Goal: Communication & Community: Answer question/provide support

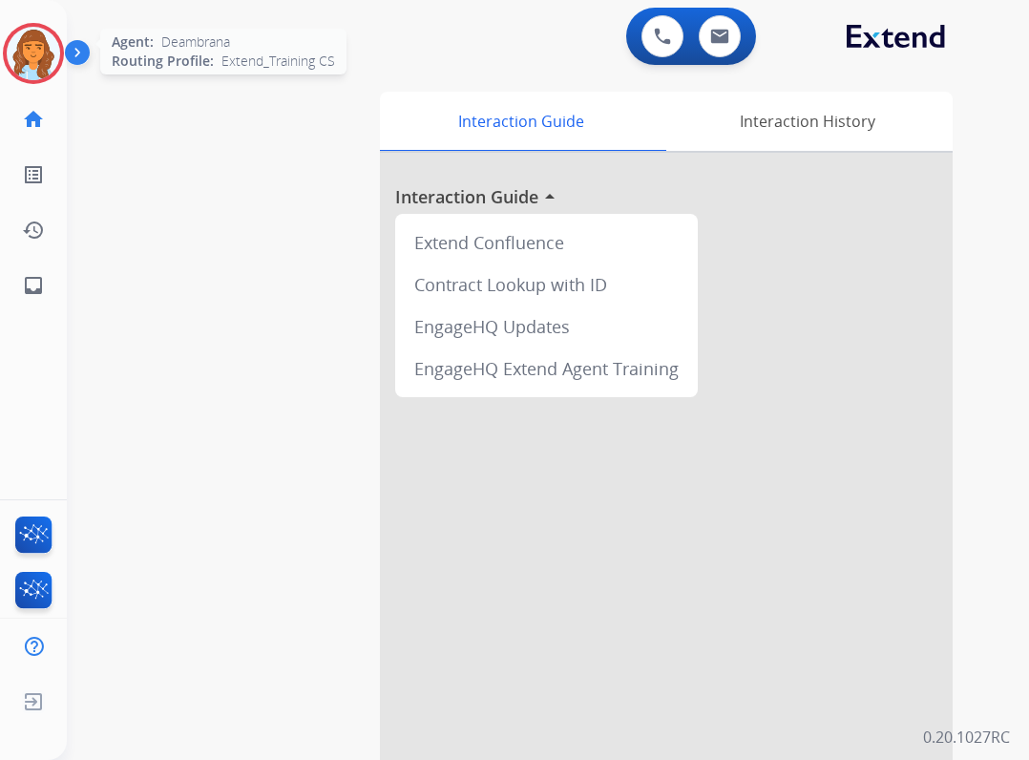
click at [30, 43] on img at bounding box center [33, 53] width 53 height 53
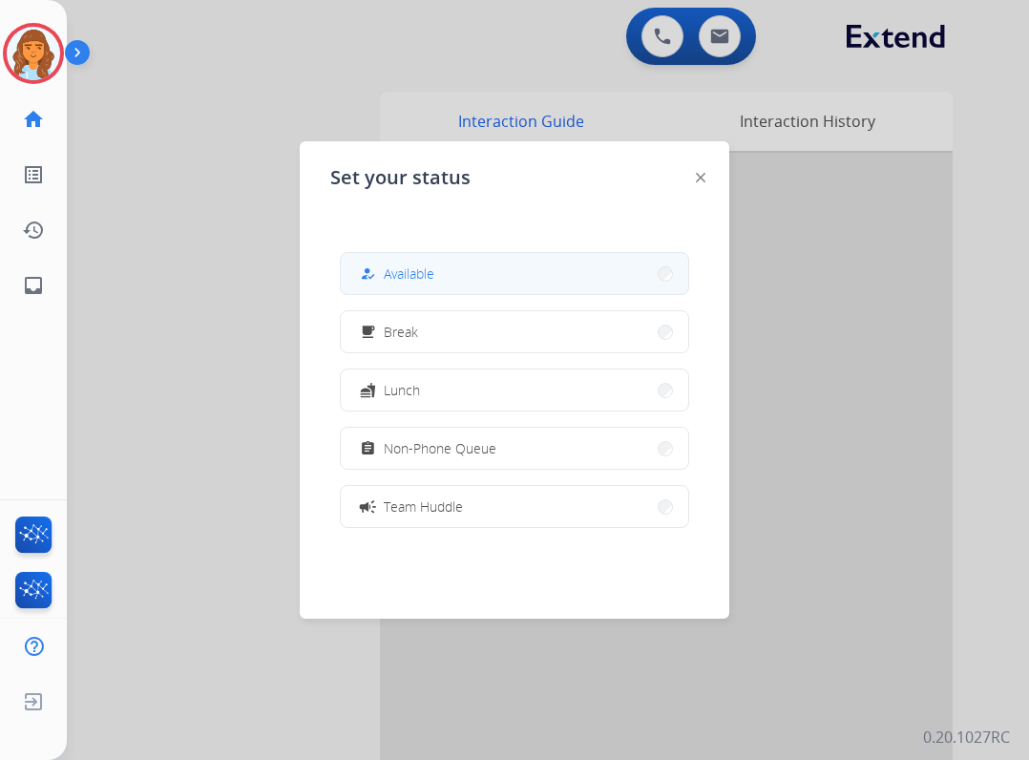
click at [354, 256] on button "how_to_reg Available" at bounding box center [514, 273] width 347 height 41
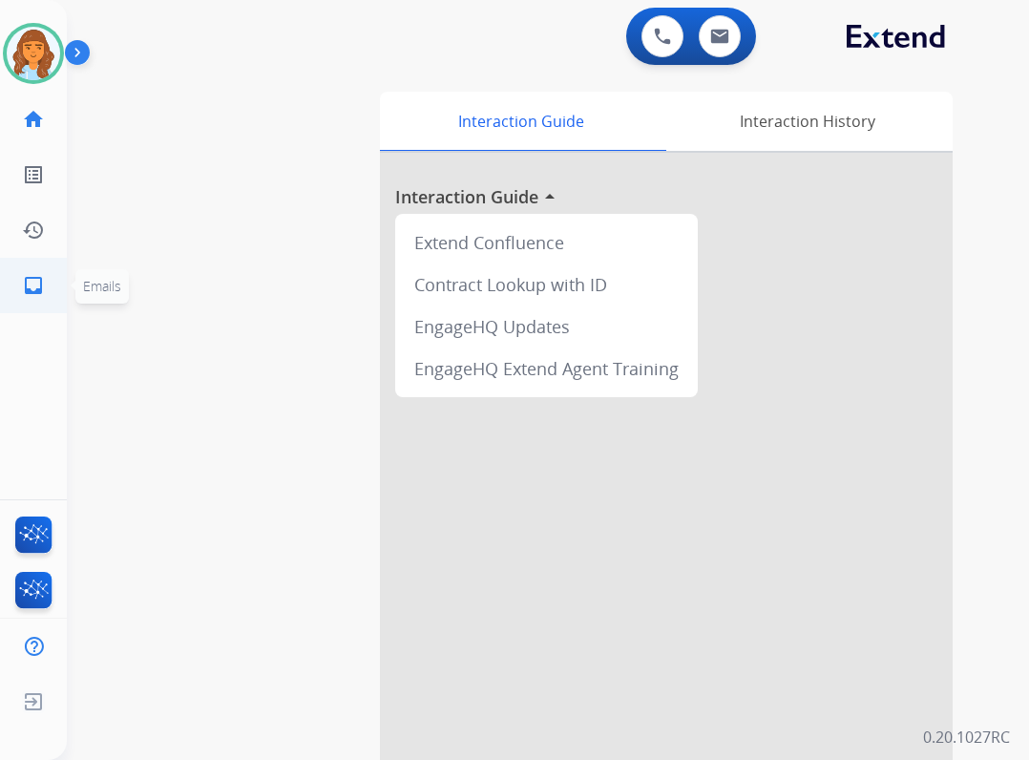
click at [45, 296] on link "inbox Emails" at bounding box center [33, 285] width 53 height 53
select select "**********"
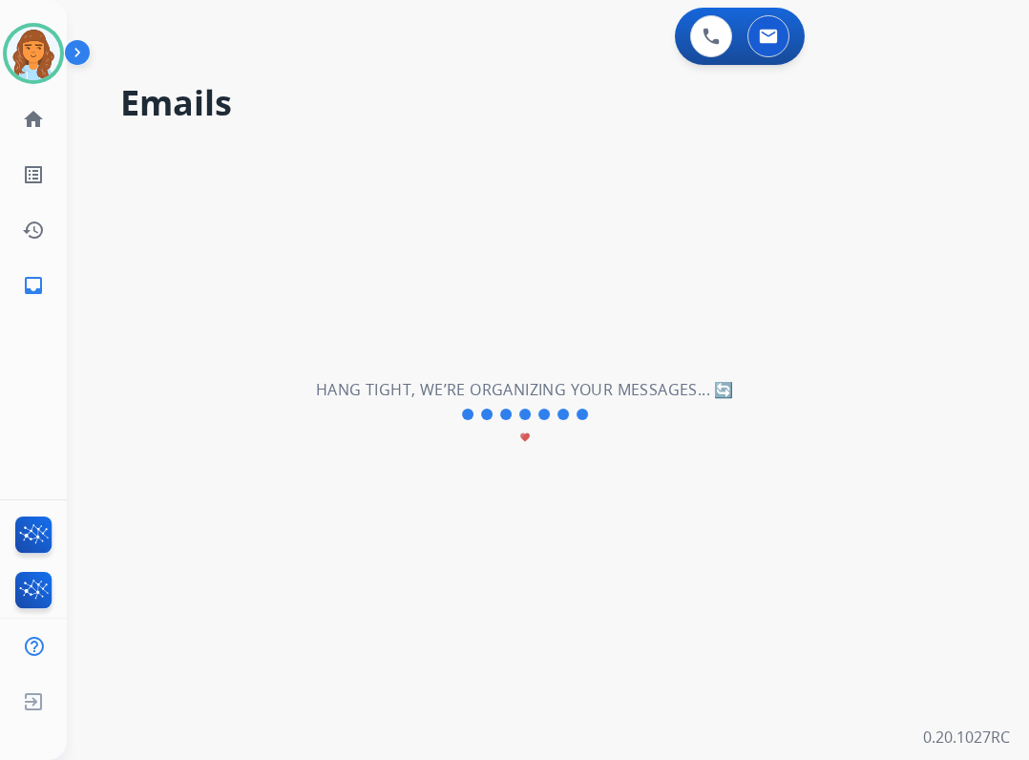
click at [36, 295] on mat-icon "inbox" at bounding box center [33, 285] width 23 height 23
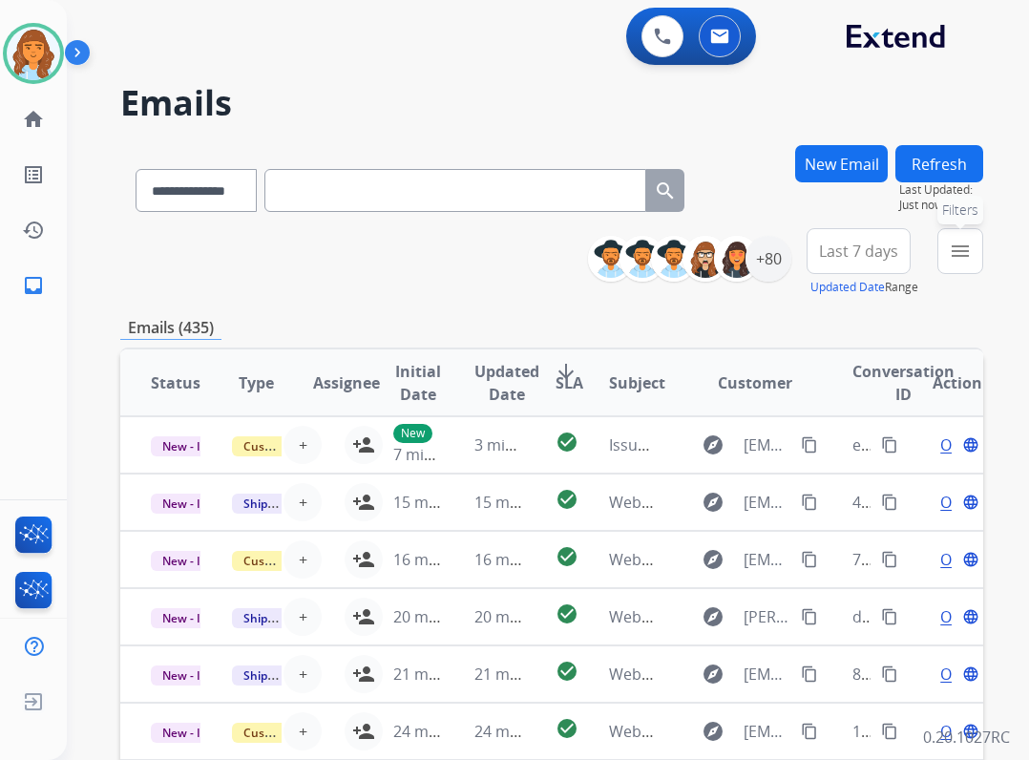
click at [939, 258] on button "menu Filters" at bounding box center [960, 251] width 46 height 46
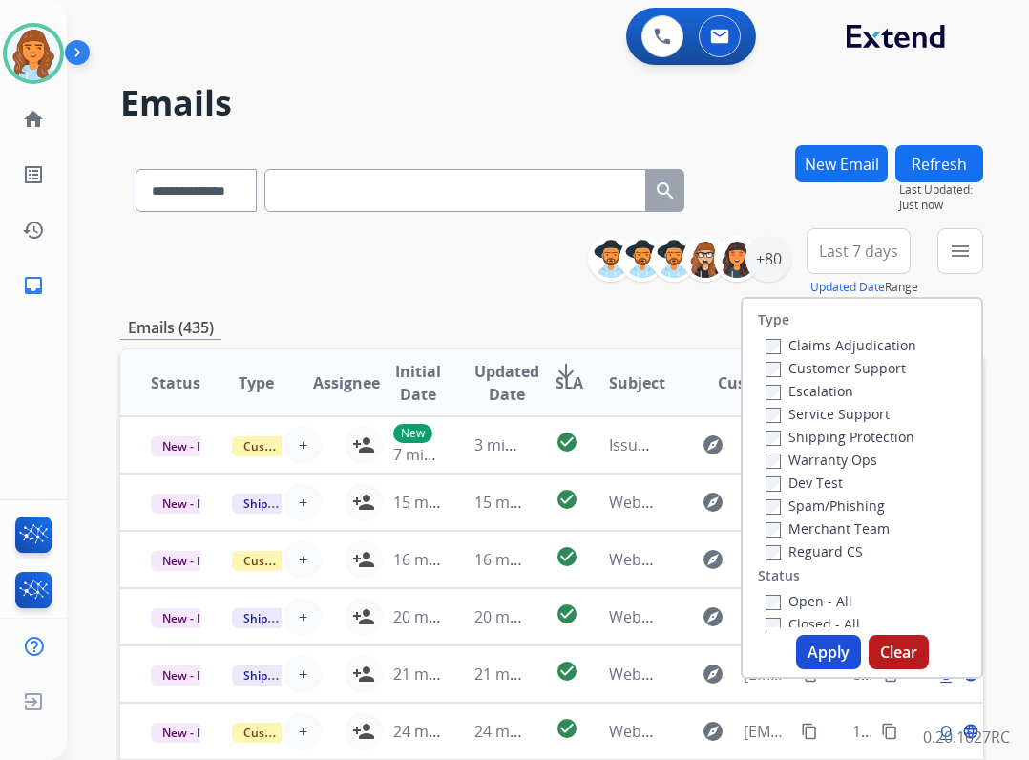
click at [777, 445] on label "Shipping Protection" at bounding box center [839, 437] width 149 height 18
click at [798, 551] on label "Reguard CS" at bounding box center [813, 551] width 97 height 18
click at [766, 605] on label "Open - All" at bounding box center [808, 601] width 87 height 18
drag, startPoint x: 820, startPoint y: 649, endPoint x: 807, endPoint y: 655, distance: 14.5
click at [808, 655] on button "Apply" at bounding box center [828, 652] width 65 height 34
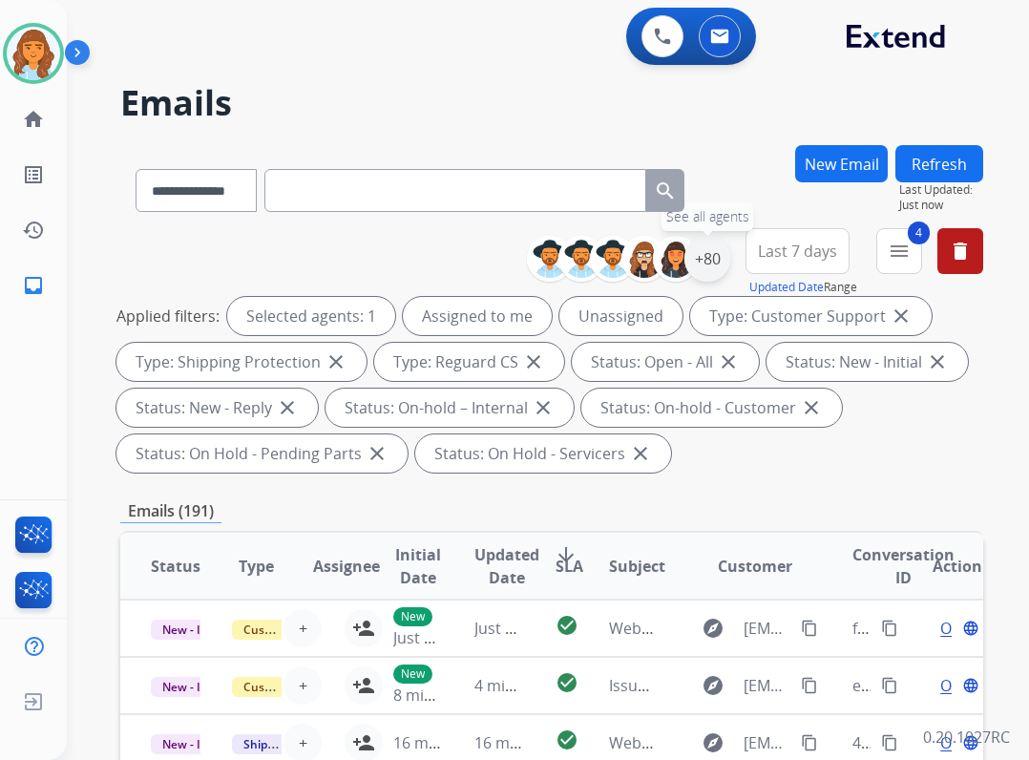
click at [708, 265] on div "+80" at bounding box center [707, 259] width 46 height 46
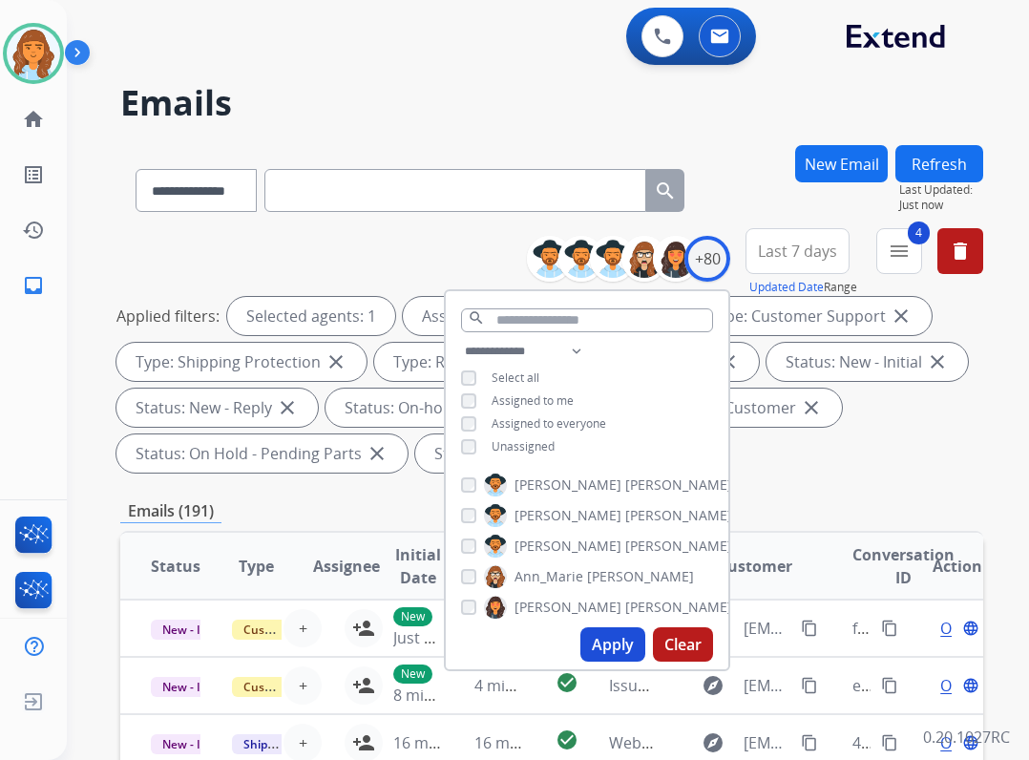
click at [514, 442] on span "Unassigned" at bounding box center [523, 446] width 63 height 16
click at [605, 636] on button "Apply" at bounding box center [612, 644] width 65 height 34
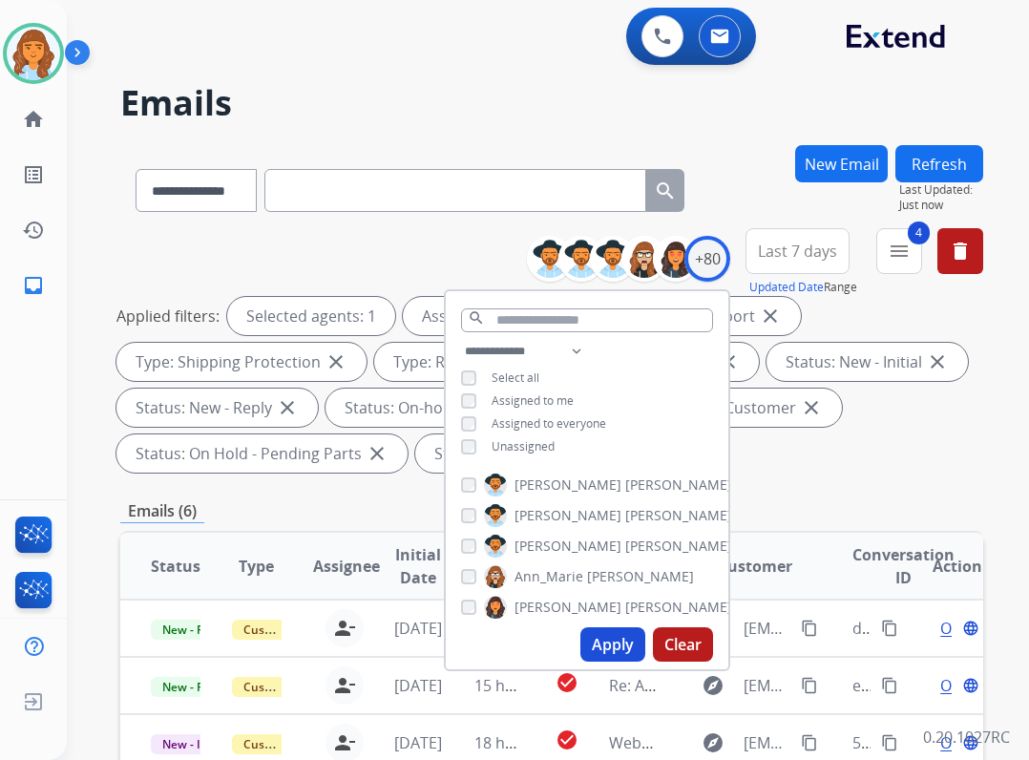
scroll to position [477, 0]
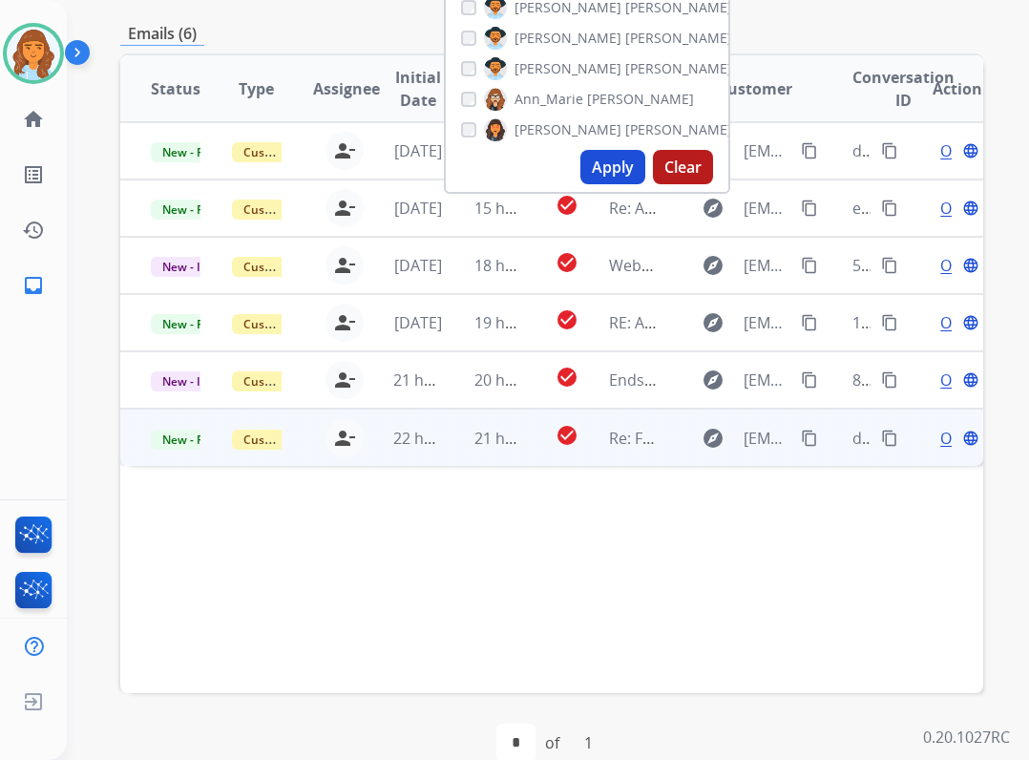
click at [544, 448] on td "check_circle" at bounding box center [552, 437] width 54 height 57
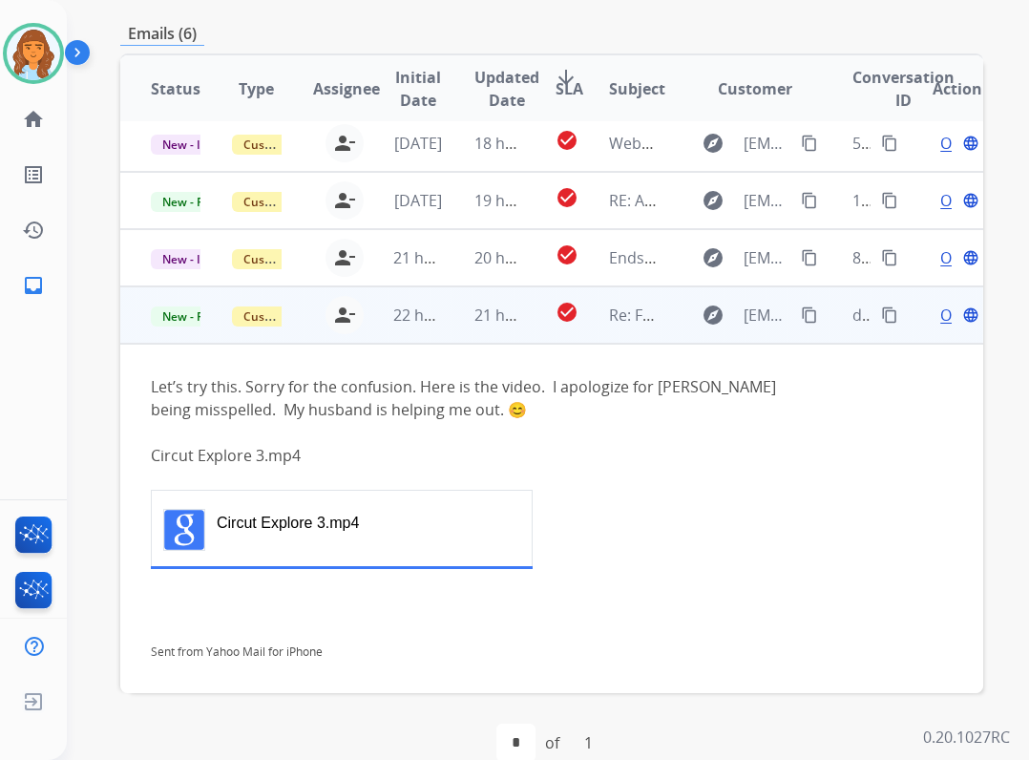
scroll to position [133, 0]
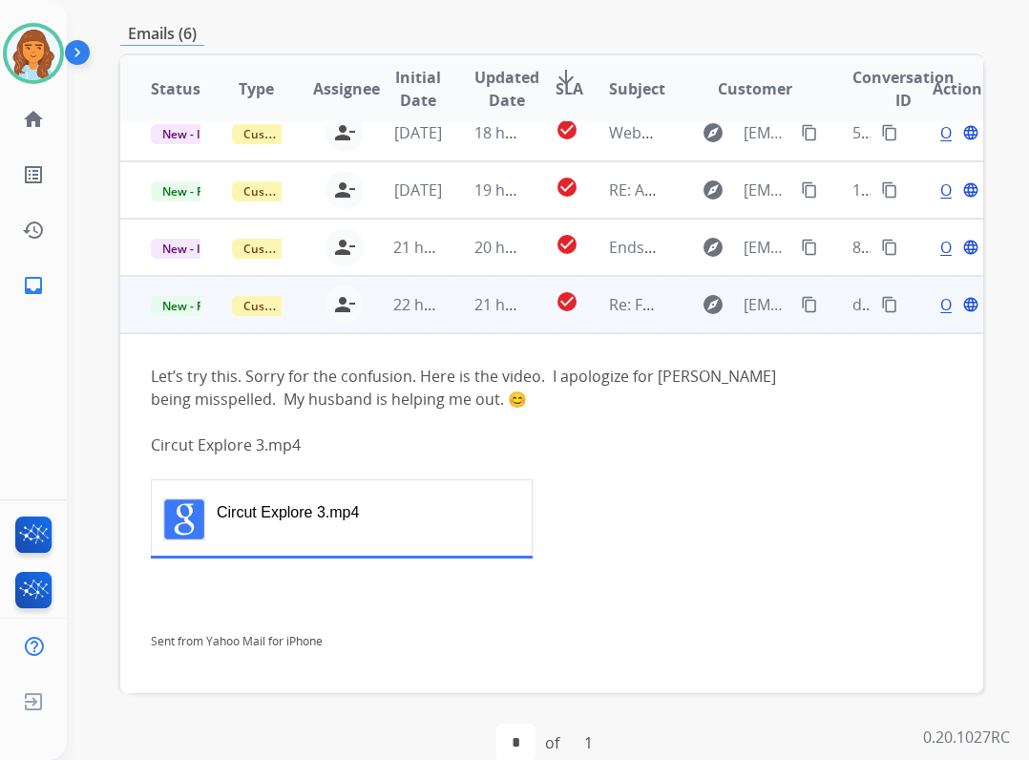
click at [933, 298] on div "Open language" at bounding box center [958, 304] width 50 height 23
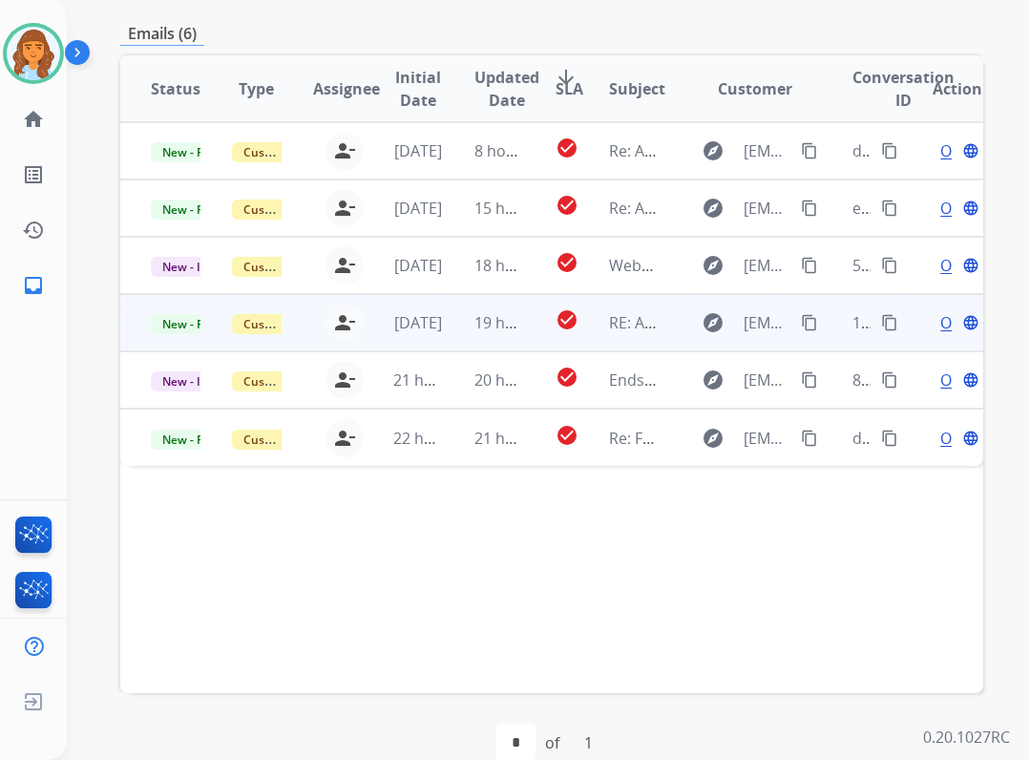
scroll to position [0, 0]
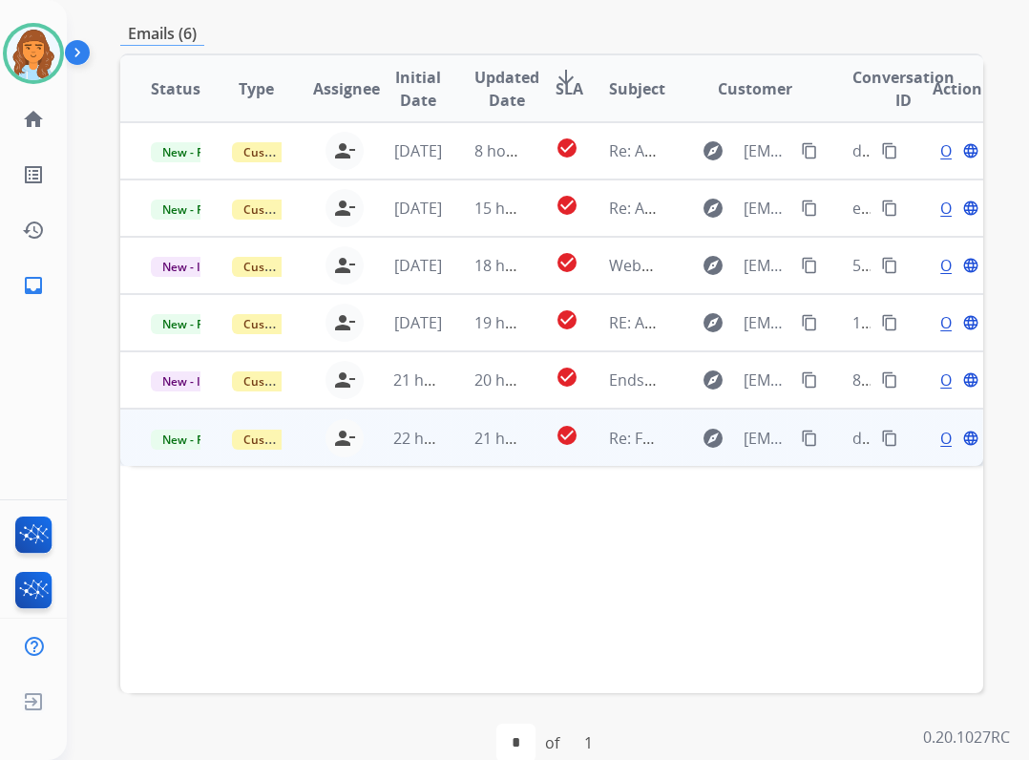
click at [940, 439] on span "Open" at bounding box center [959, 438] width 39 height 23
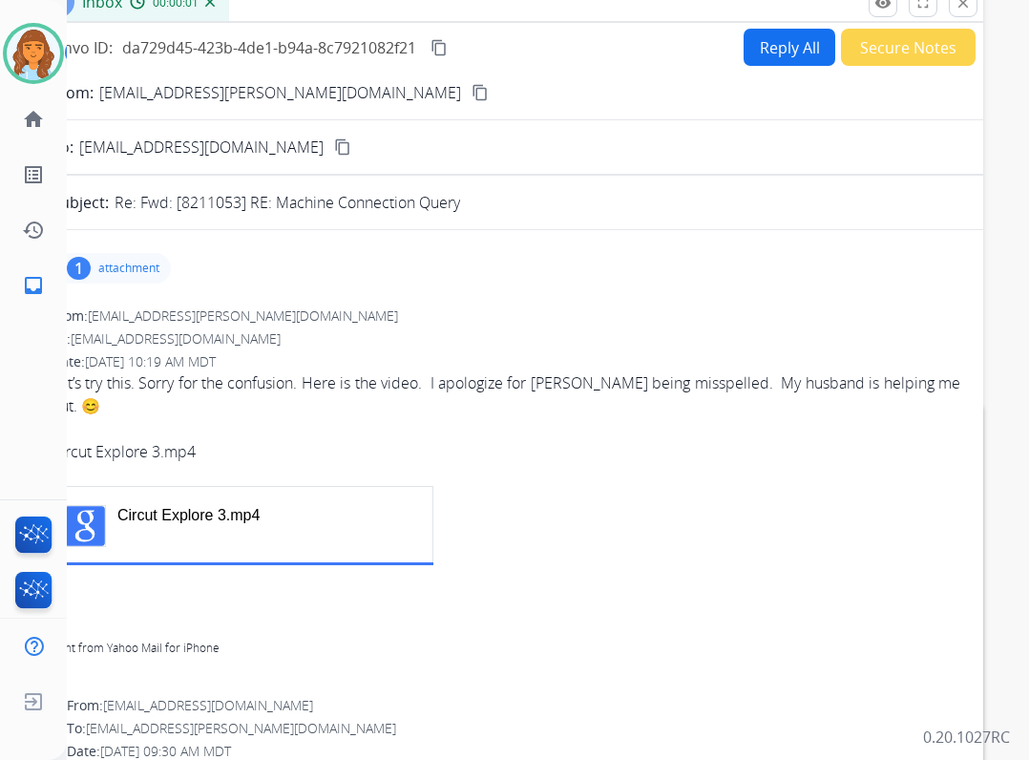
scroll to position [95, 0]
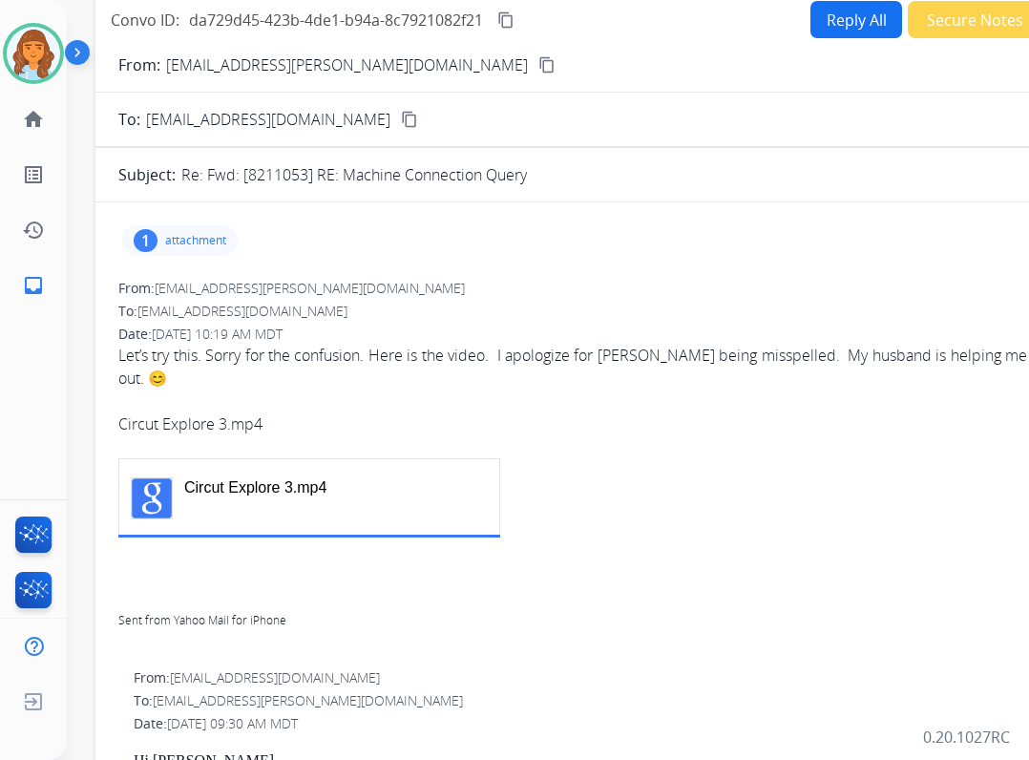
drag, startPoint x: 465, startPoint y: 28, endPoint x: 532, endPoint y: -19, distance: 81.6
click at [532, 0] on html "**********" at bounding box center [514, 380] width 1029 height 760
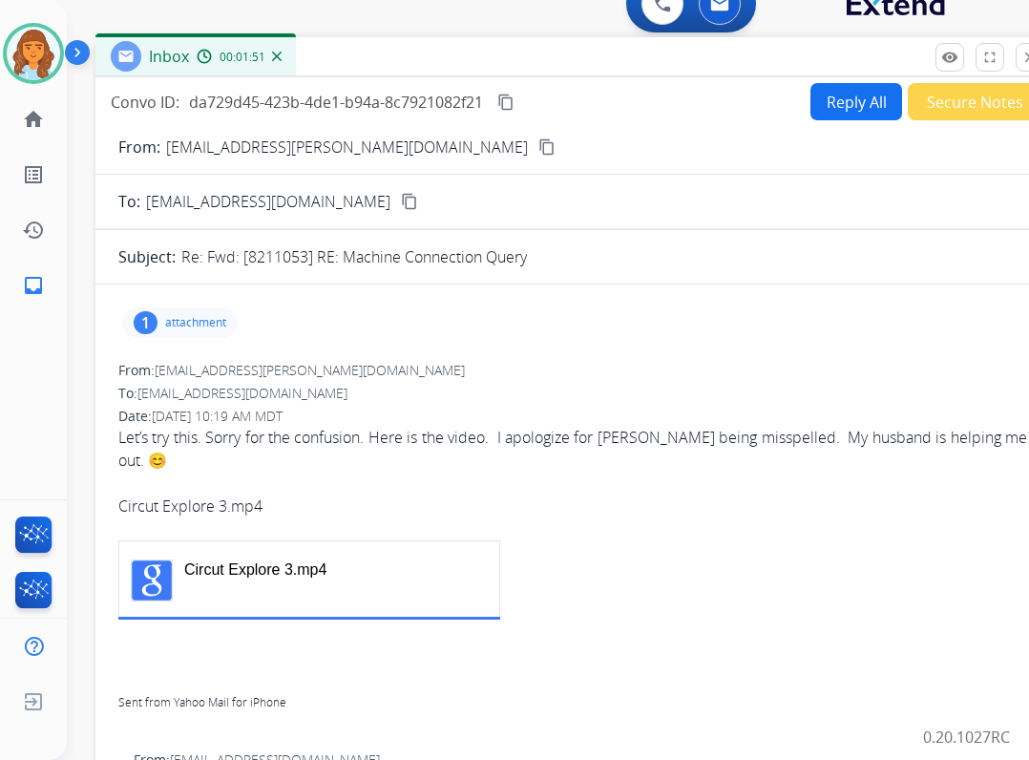
scroll to position [0, 0]
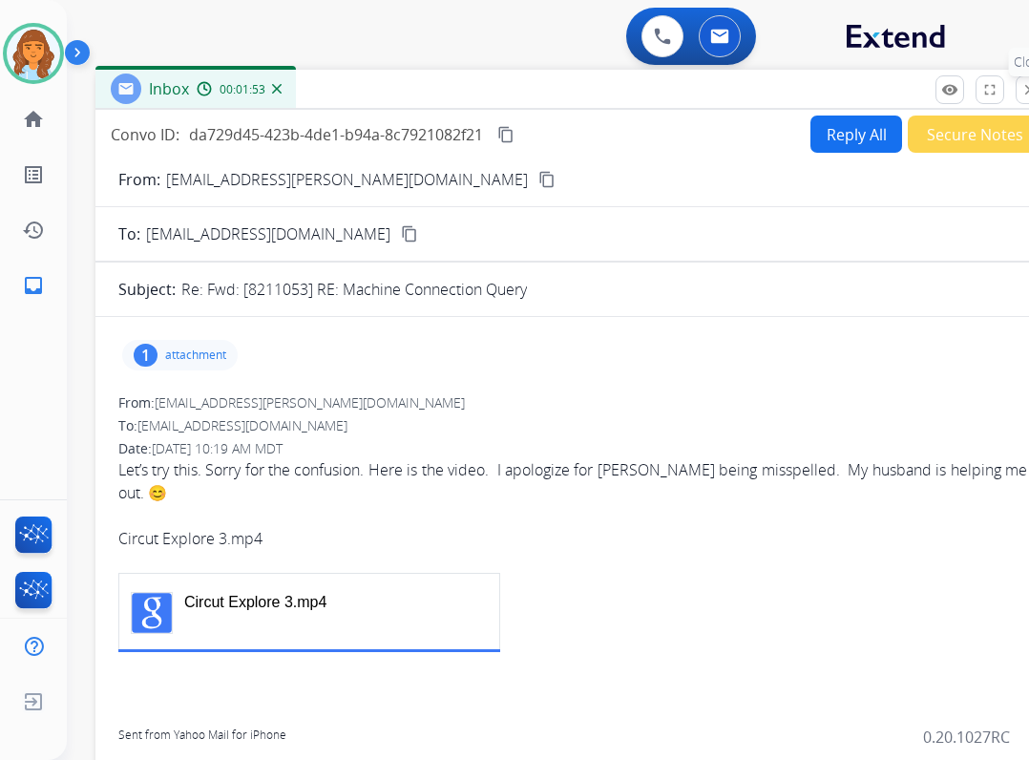
click at [1028, 87] on mat-icon "close" at bounding box center [1029, 89] width 17 height 17
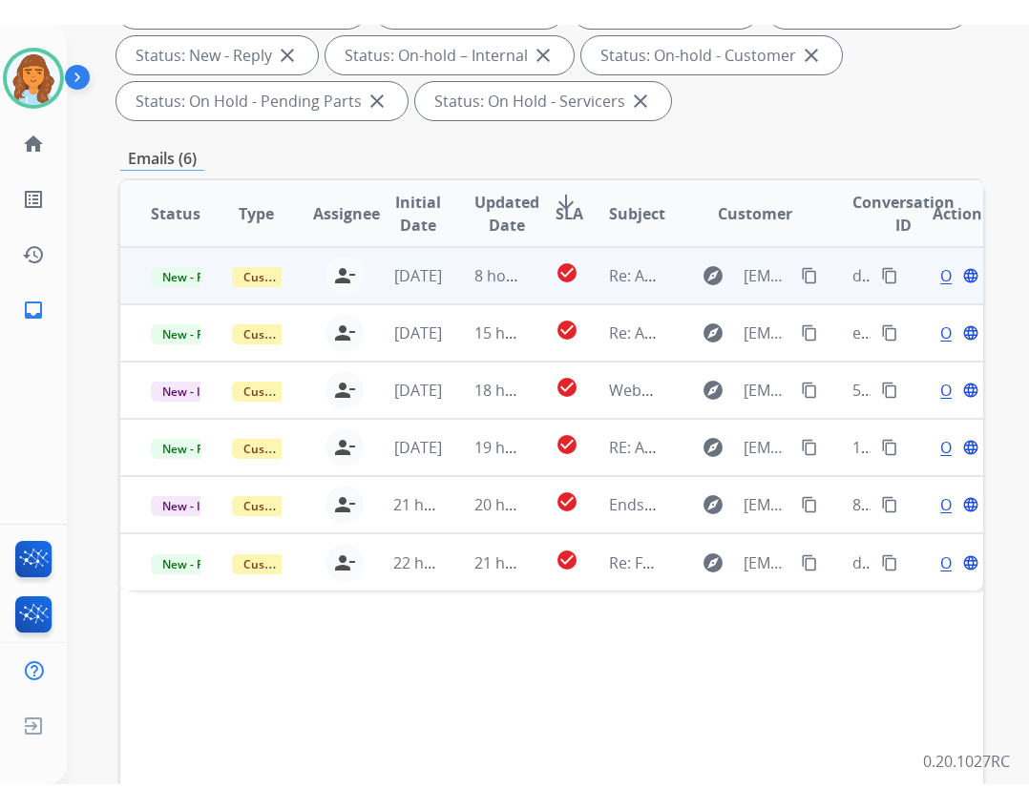
scroll to position [382, 0]
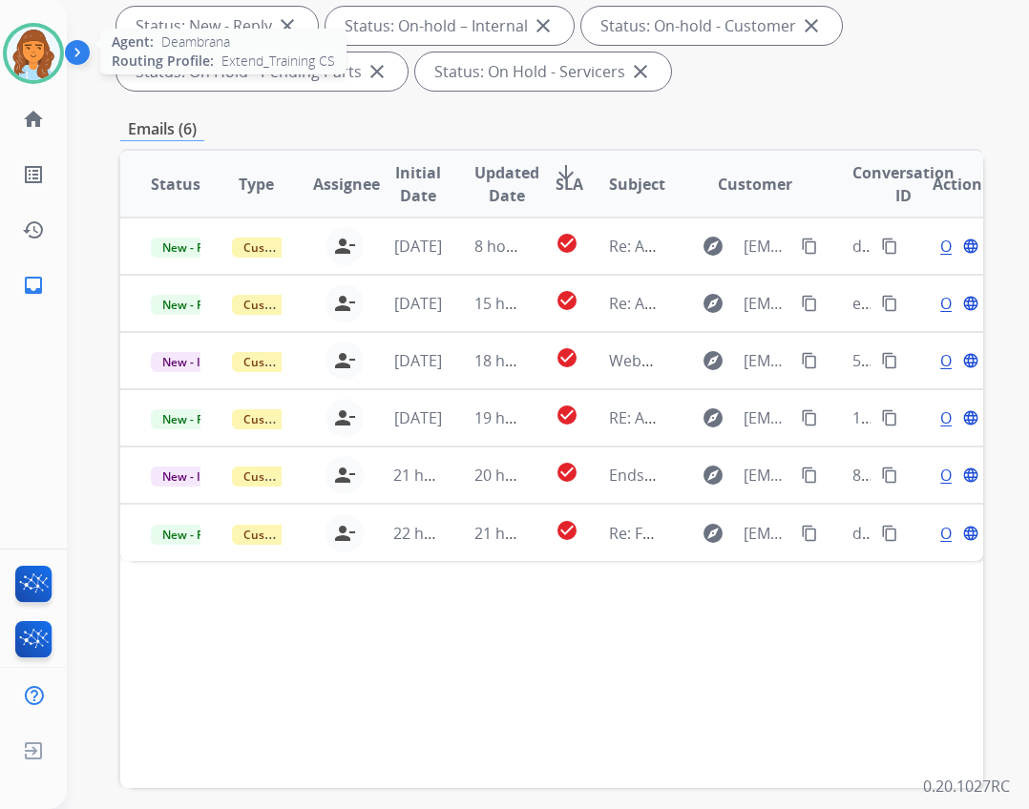
click at [36, 65] on img at bounding box center [33, 53] width 53 height 53
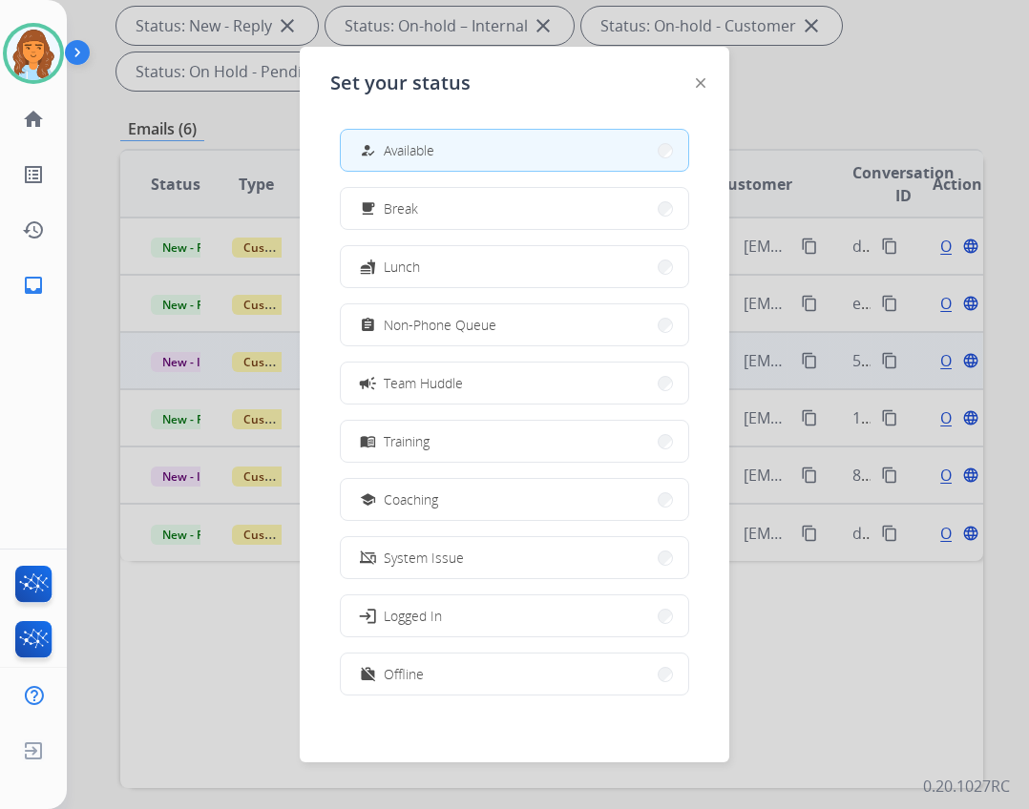
click at [539, 368] on button "campaign Team Huddle" at bounding box center [514, 383] width 347 height 41
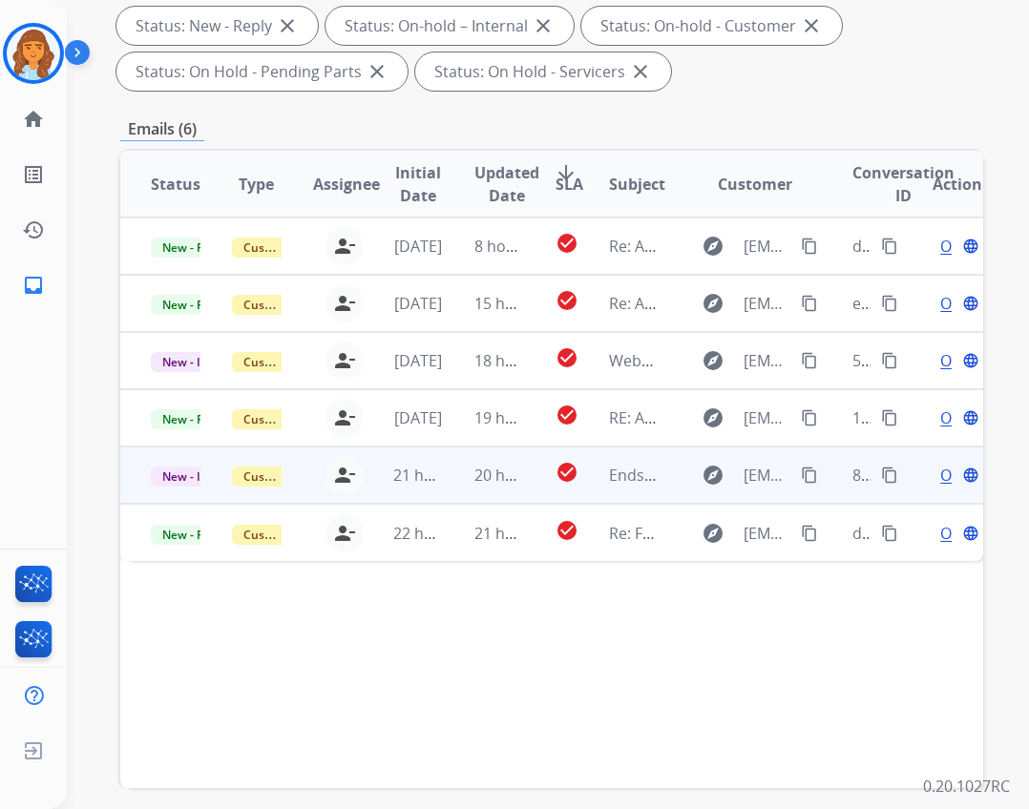
click at [462, 473] on td "20 hours ago" at bounding box center [484, 475] width 81 height 57
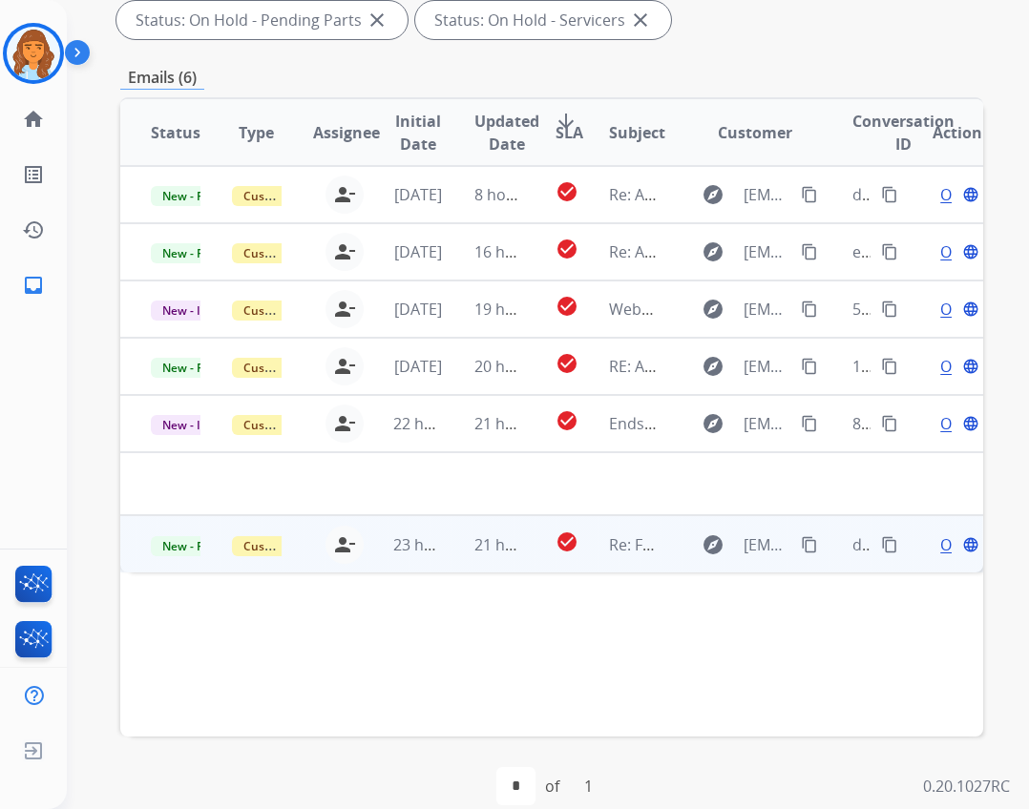
scroll to position [460, 0]
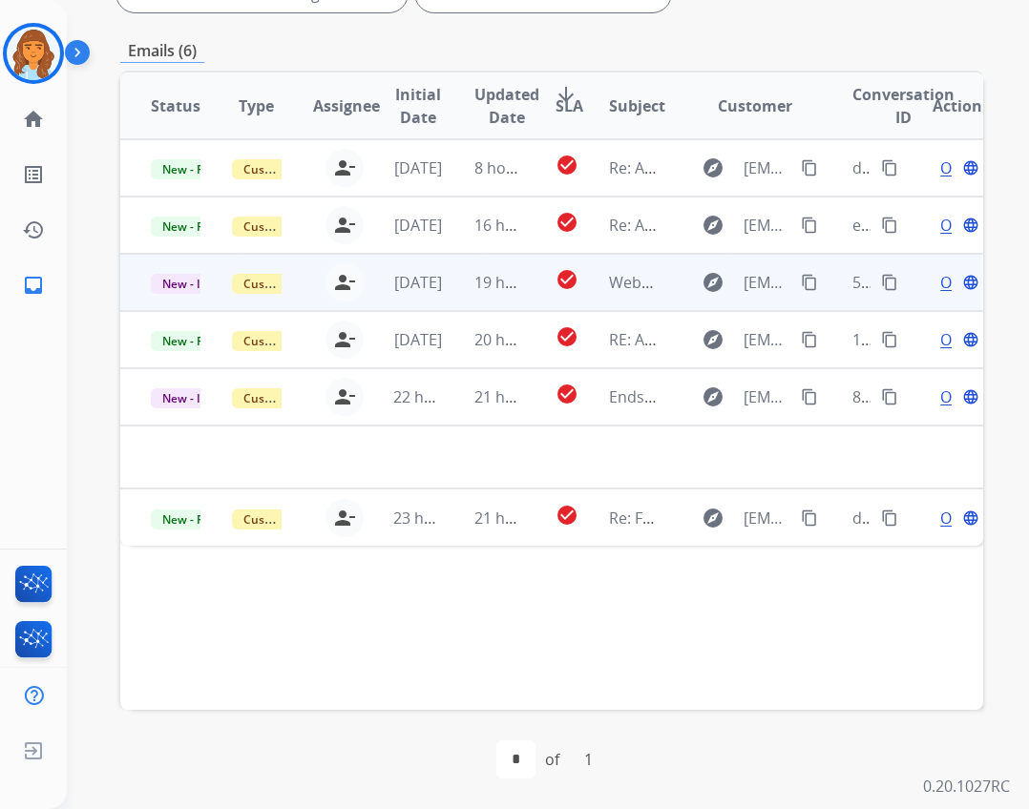
click at [462, 280] on td "19 hours ago" at bounding box center [484, 282] width 81 height 57
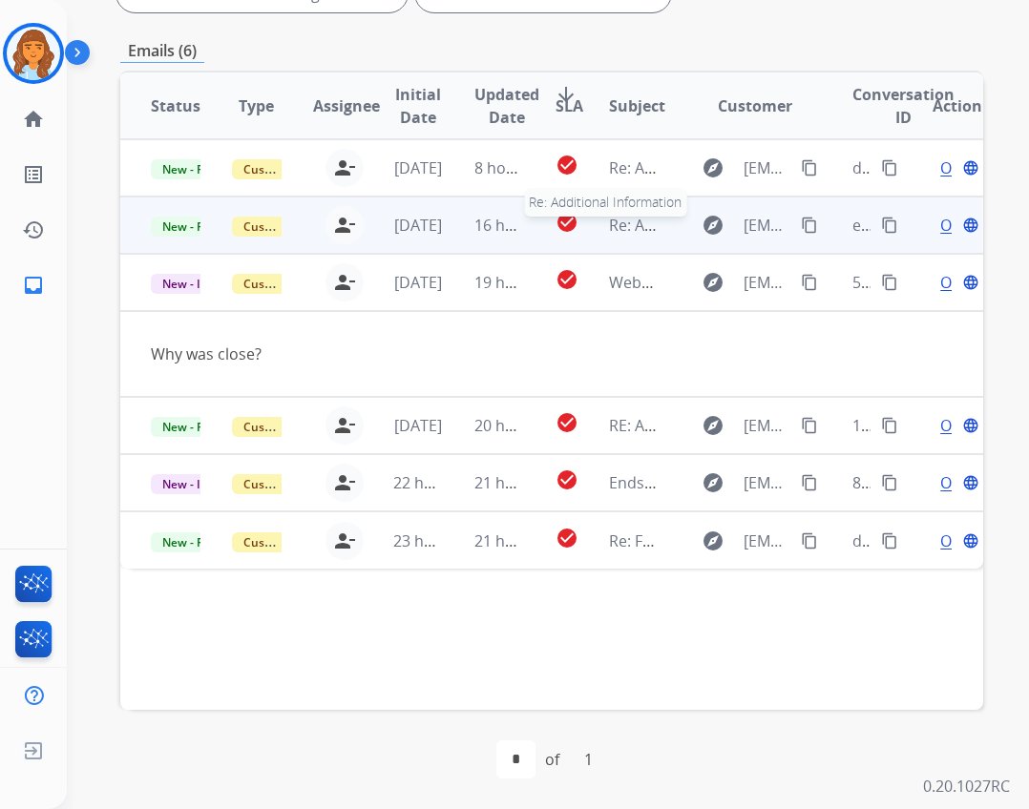
click at [640, 226] on span "Re: Additional Information" at bounding box center [703, 225] width 189 height 21
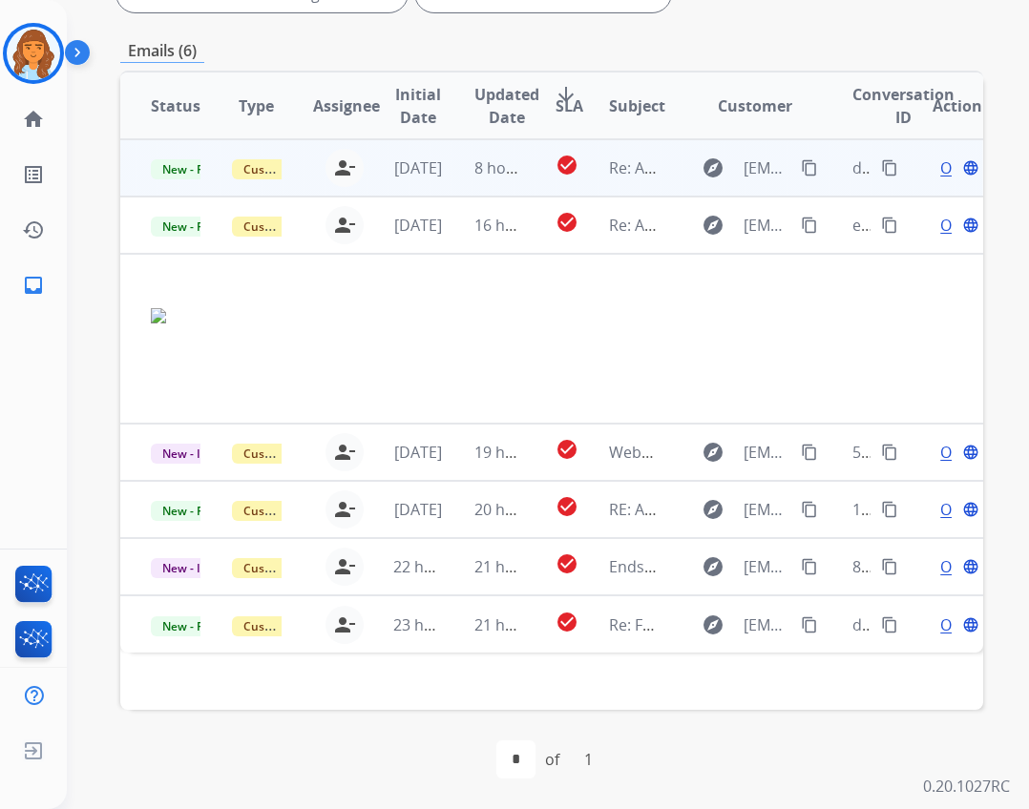
click at [510, 153] on td "8 hours ago" at bounding box center [484, 167] width 81 height 57
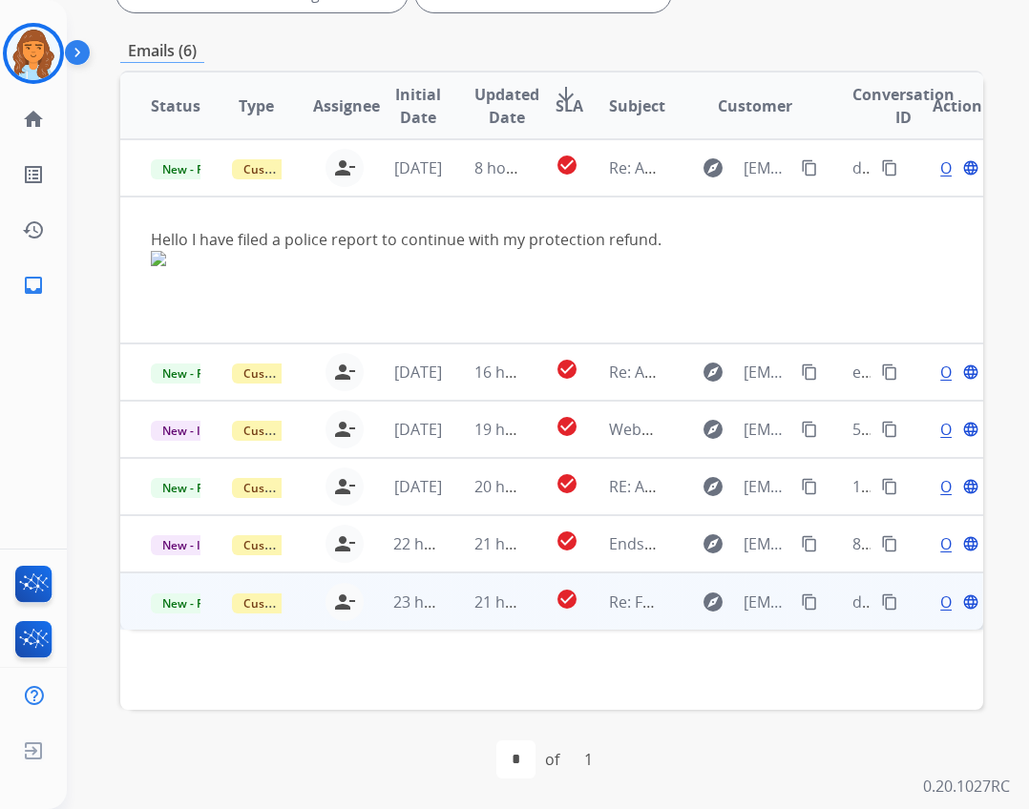
click at [450, 597] on td "21 hours ago" at bounding box center [484, 601] width 81 height 57
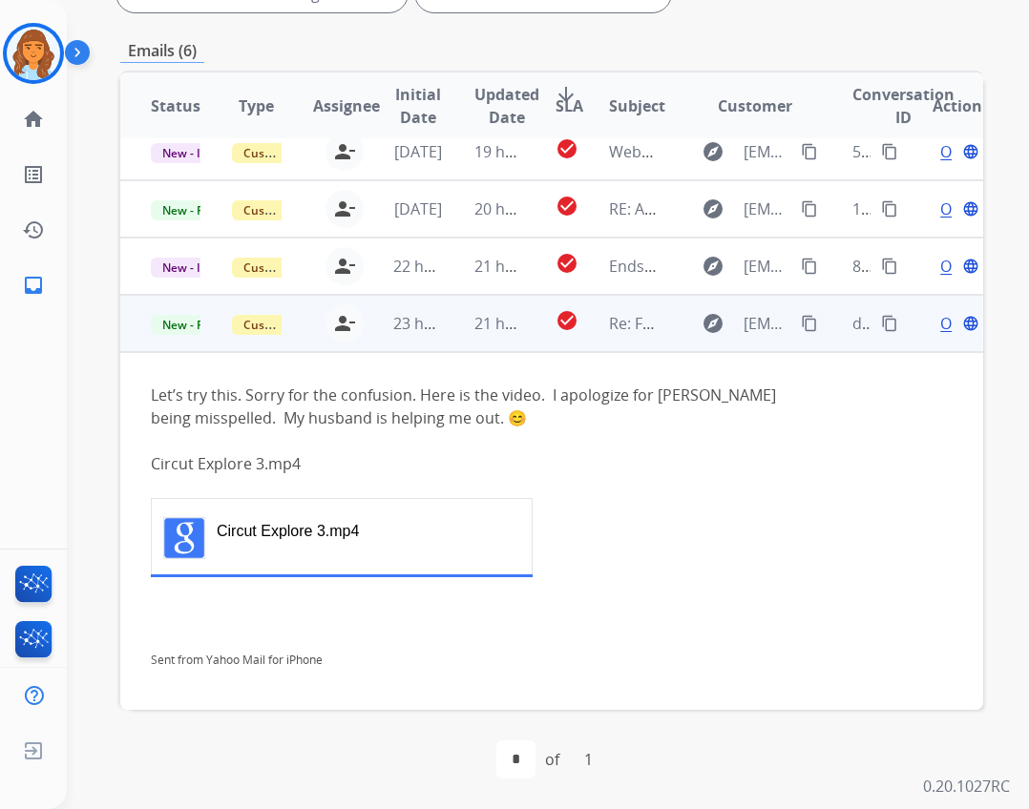
scroll to position [144, 0]
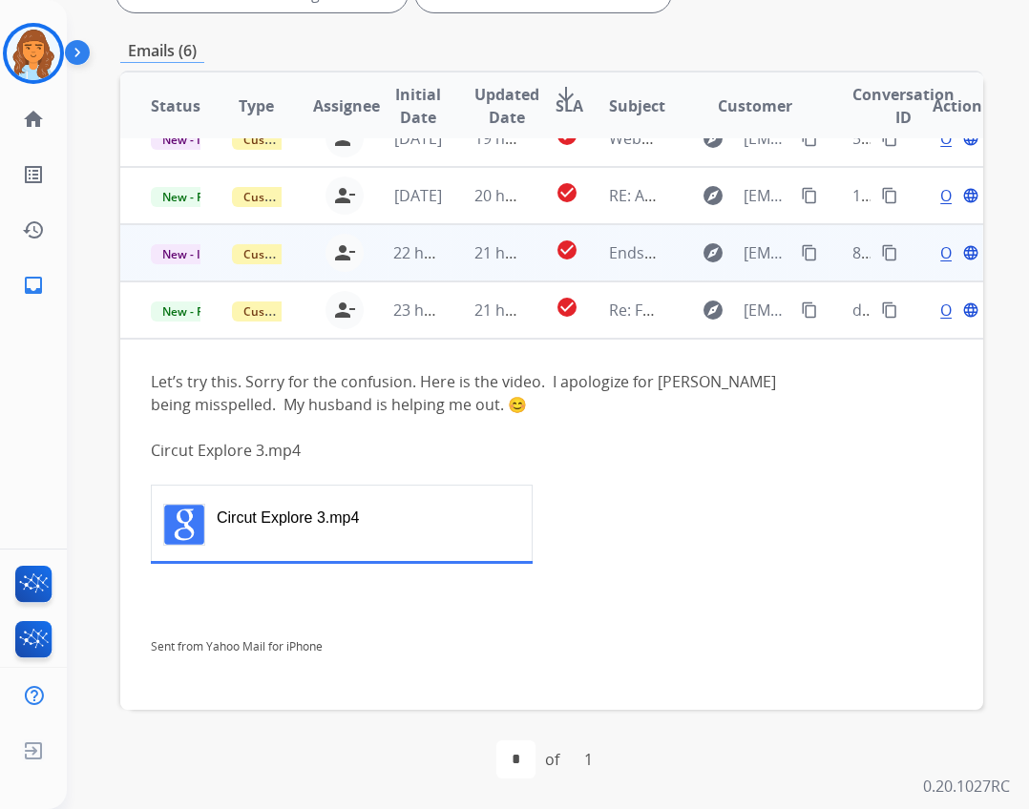
click at [454, 244] on td "21 hours ago" at bounding box center [484, 252] width 81 height 57
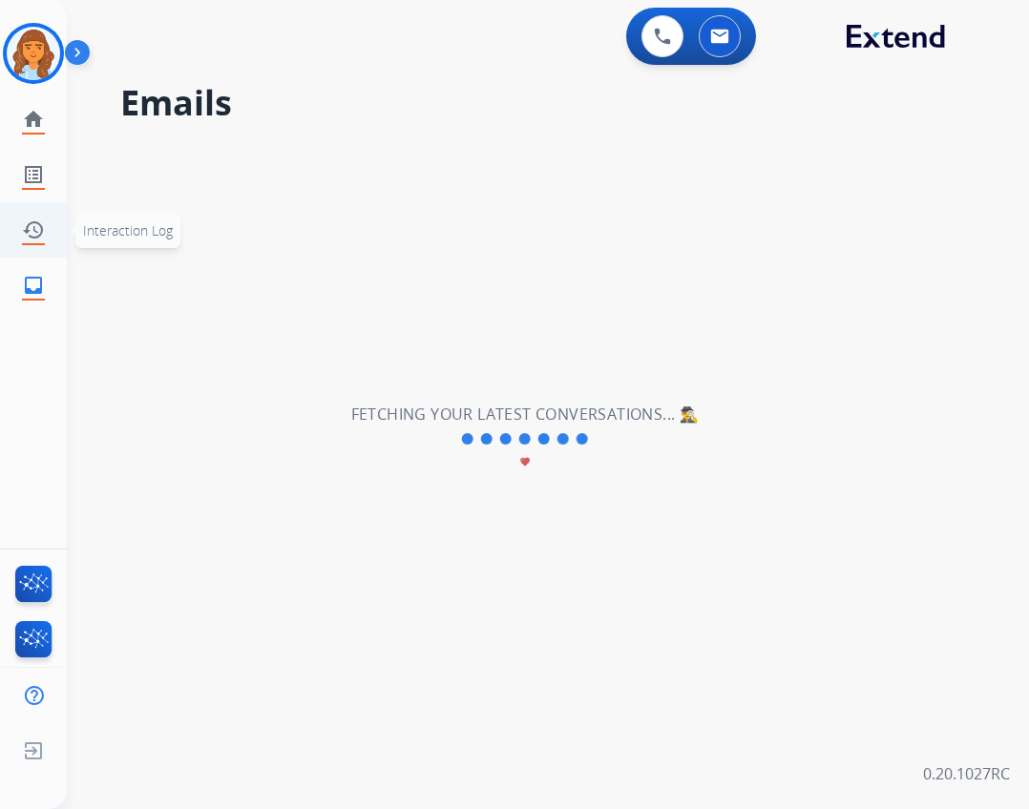
scroll to position [0, 0]
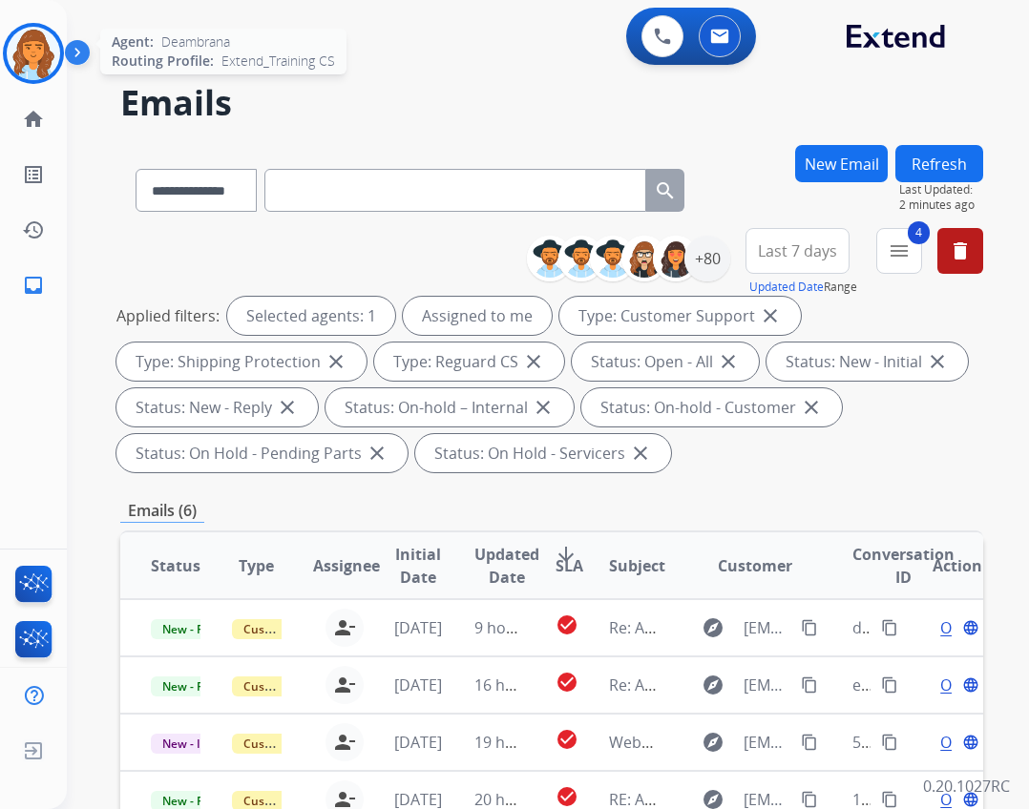
click at [40, 62] on img at bounding box center [33, 53] width 53 height 53
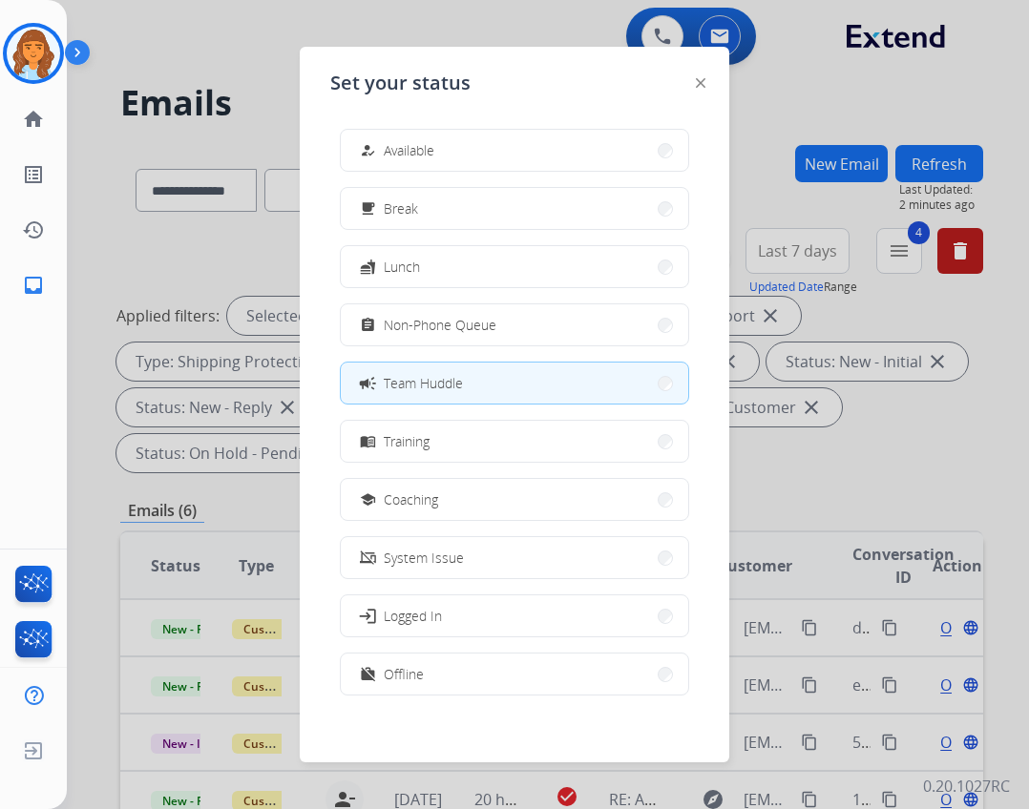
click at [482, 154] on button "how_to_reg Available" at bounding box center [514, 150] width 347 height 41
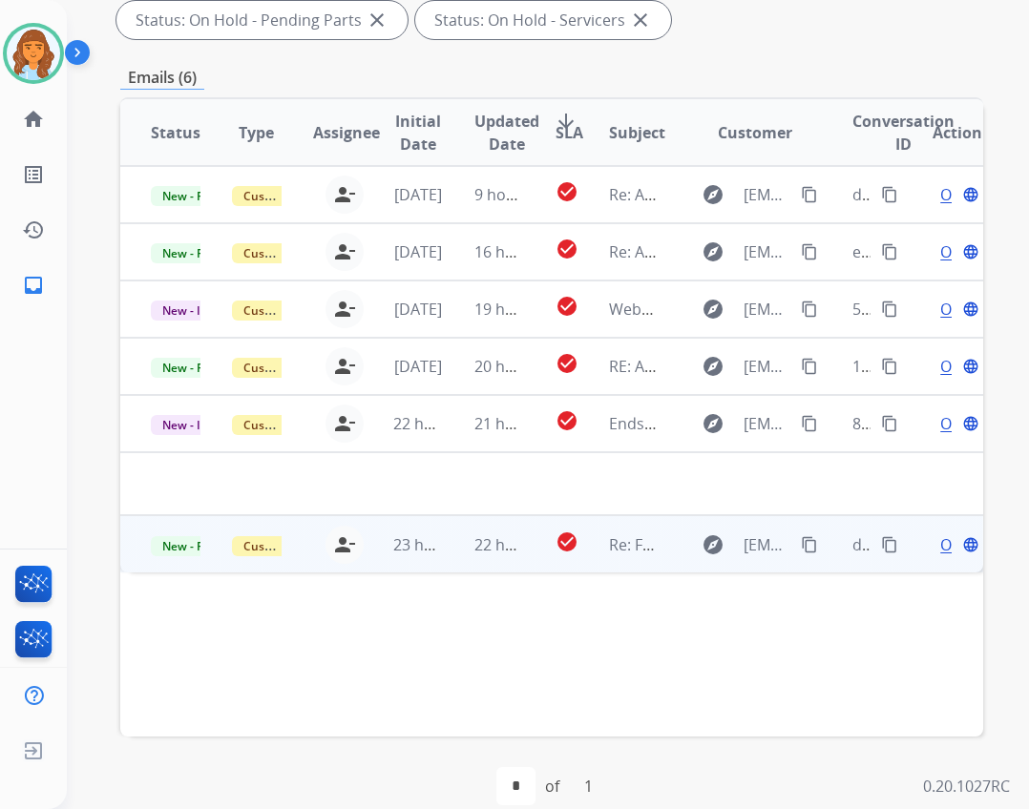
scroll to position [460, 0]
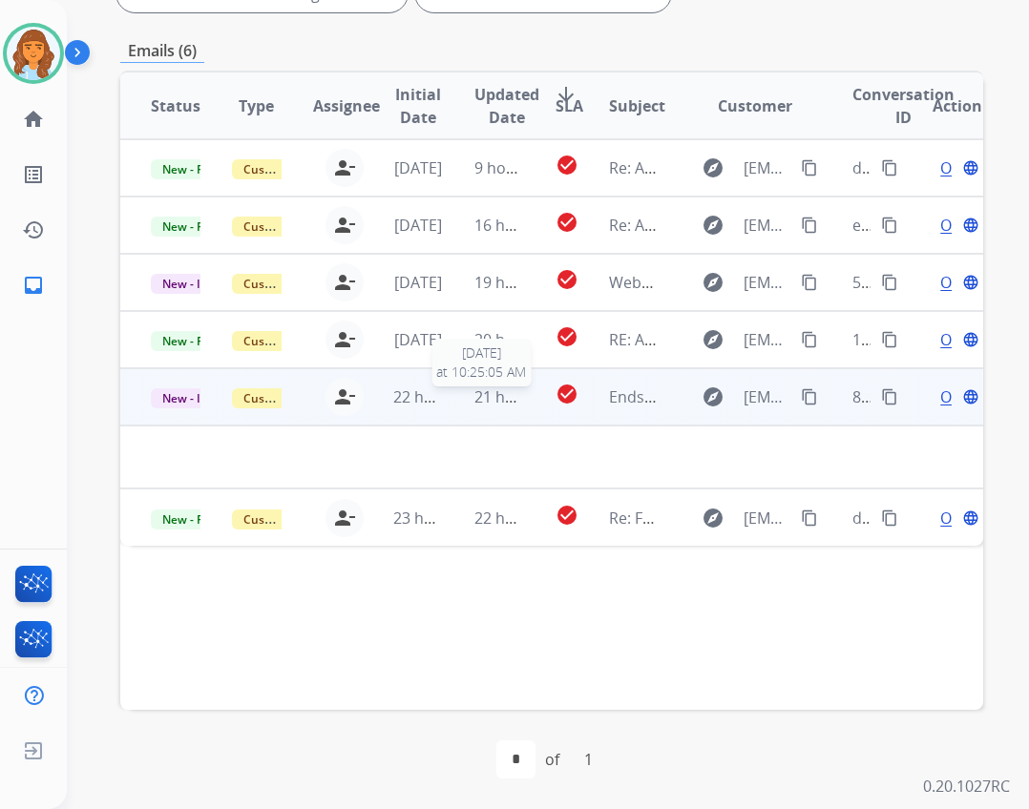
click at [508, 399] on span "21 hours ago" at bounding box center [521, 397] width 94 height 21
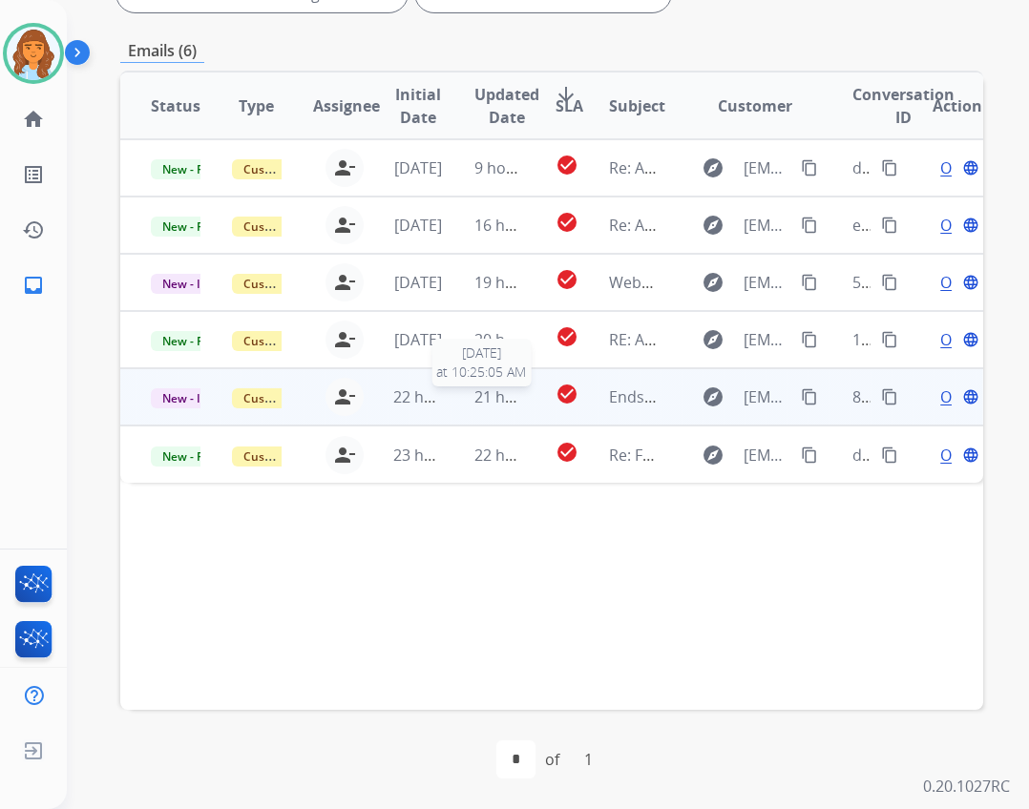
click at [477, 399] on span "21 hours ago" at bounding box center [521, 397] width 94 height 21
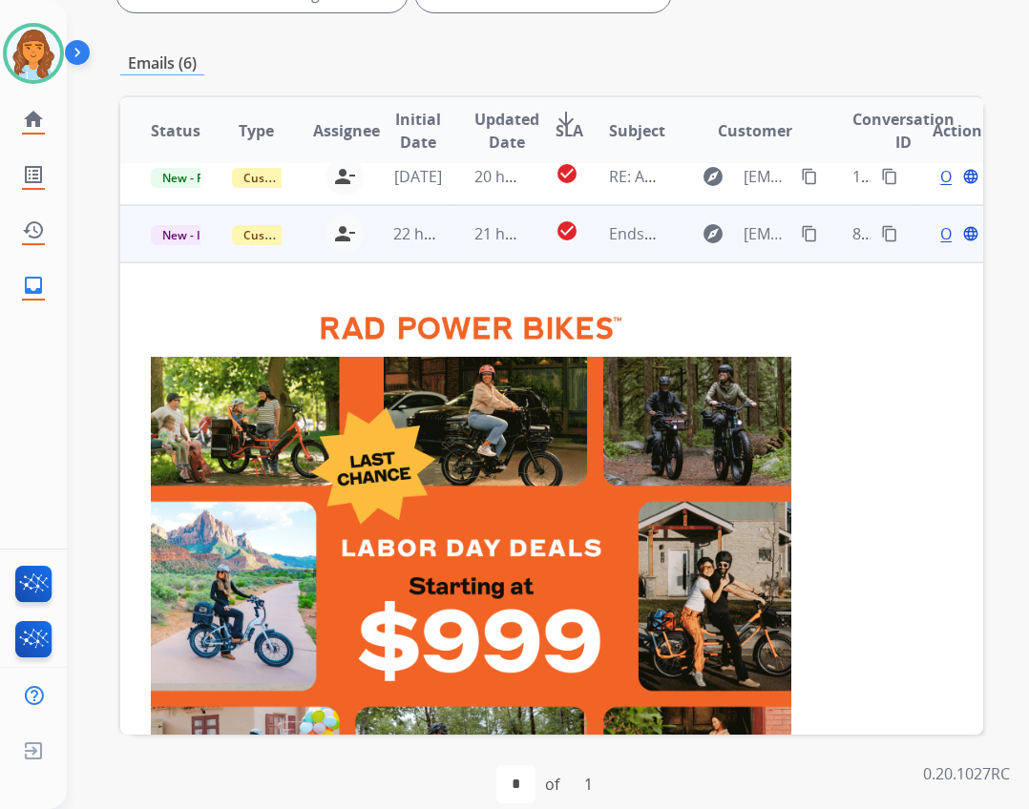
scroll to position [229, 0]
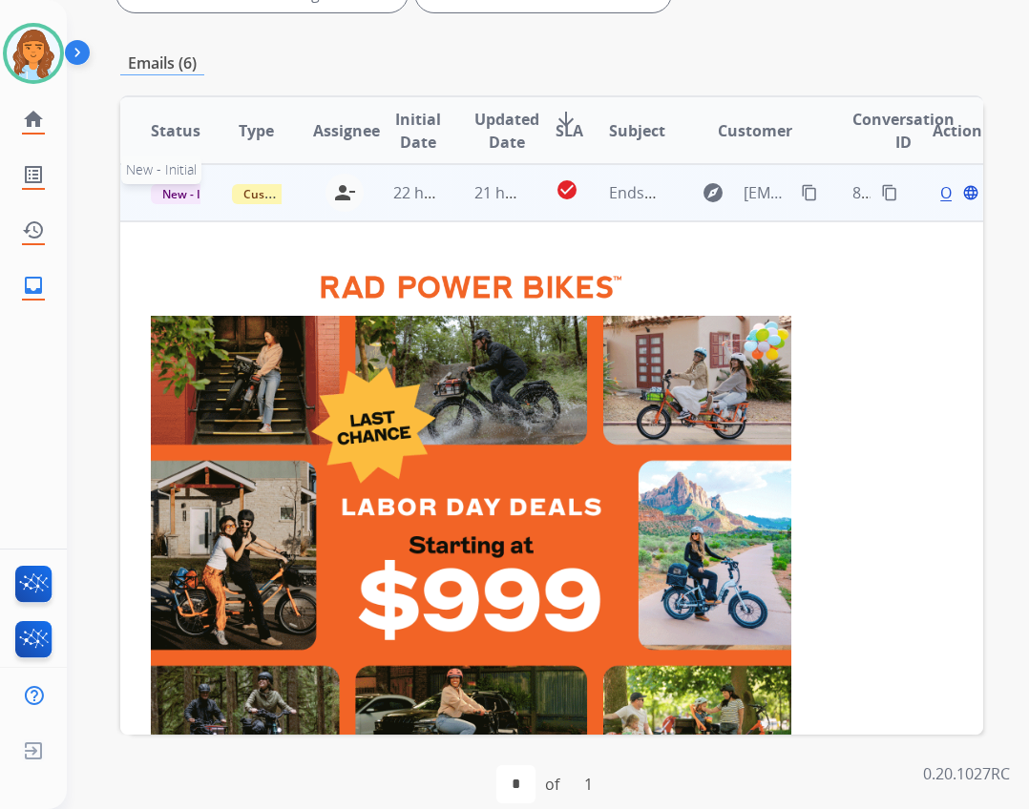
click at [186, 192] on span "New - Initial" at bounding box center [195, 194] width 89 height 20
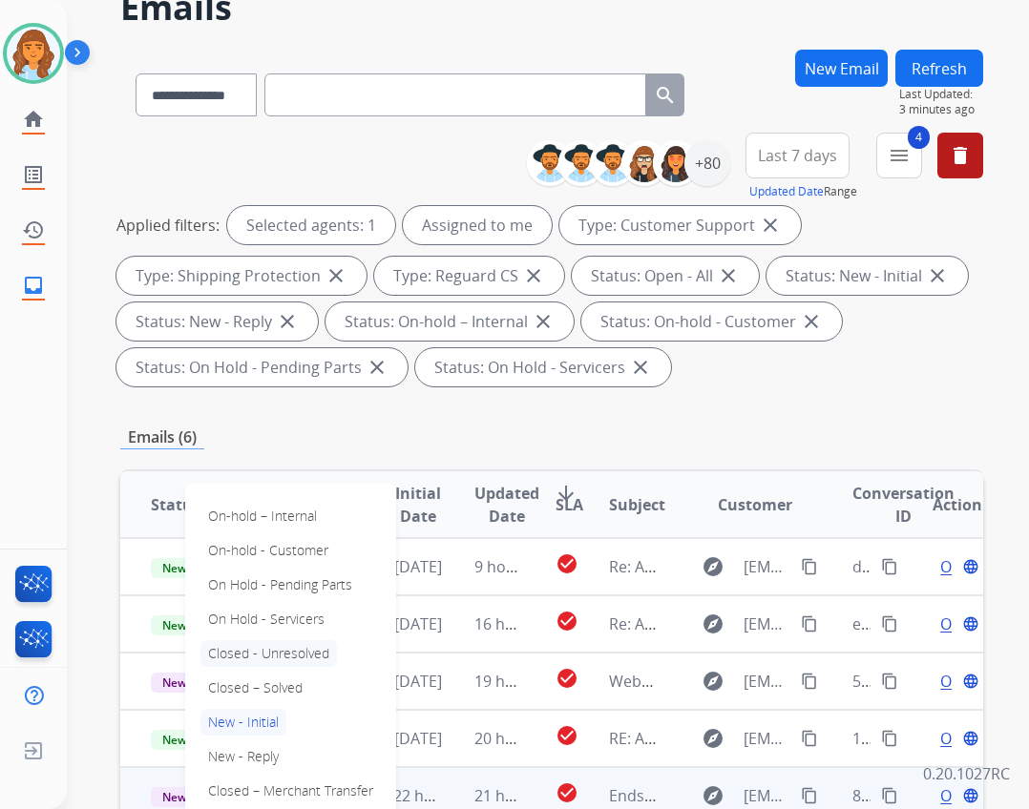
scroll to position [88, 0]
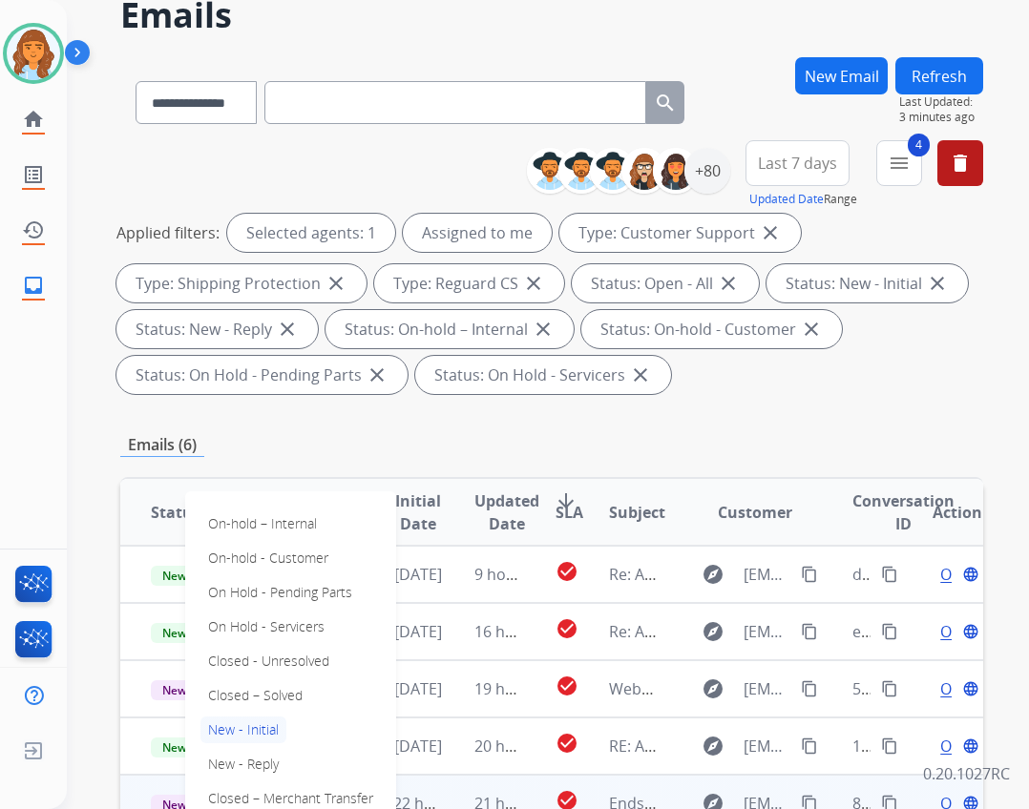
click at [306, 430] on div "Emails (6)" at bounding box center [551, 445] width 863 height 49
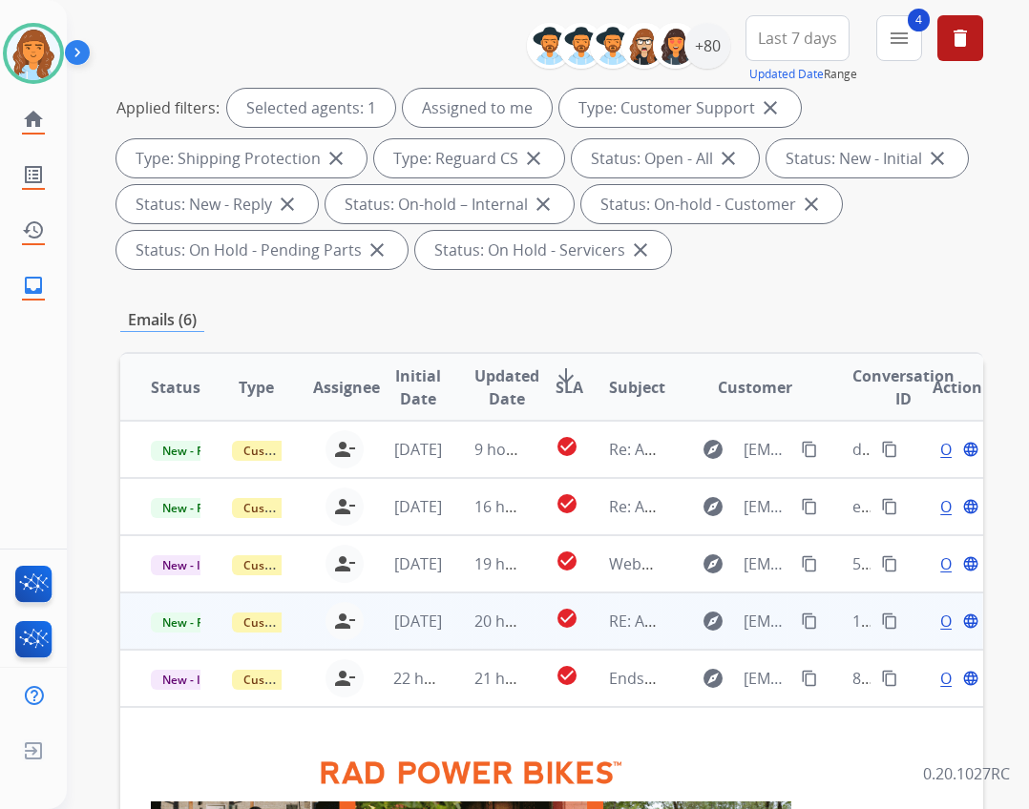
scroll to position [374, 0]
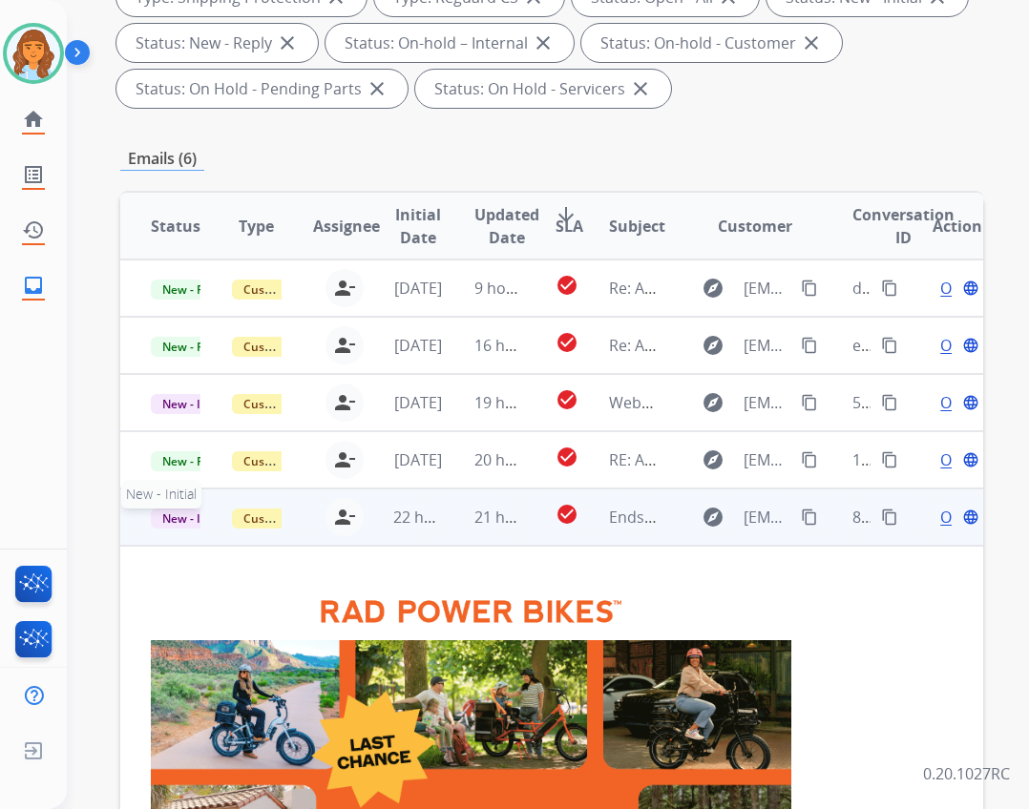
click at [182, 520] on span "New - Initial" at bounding box center [195, 519] width 89 height 20
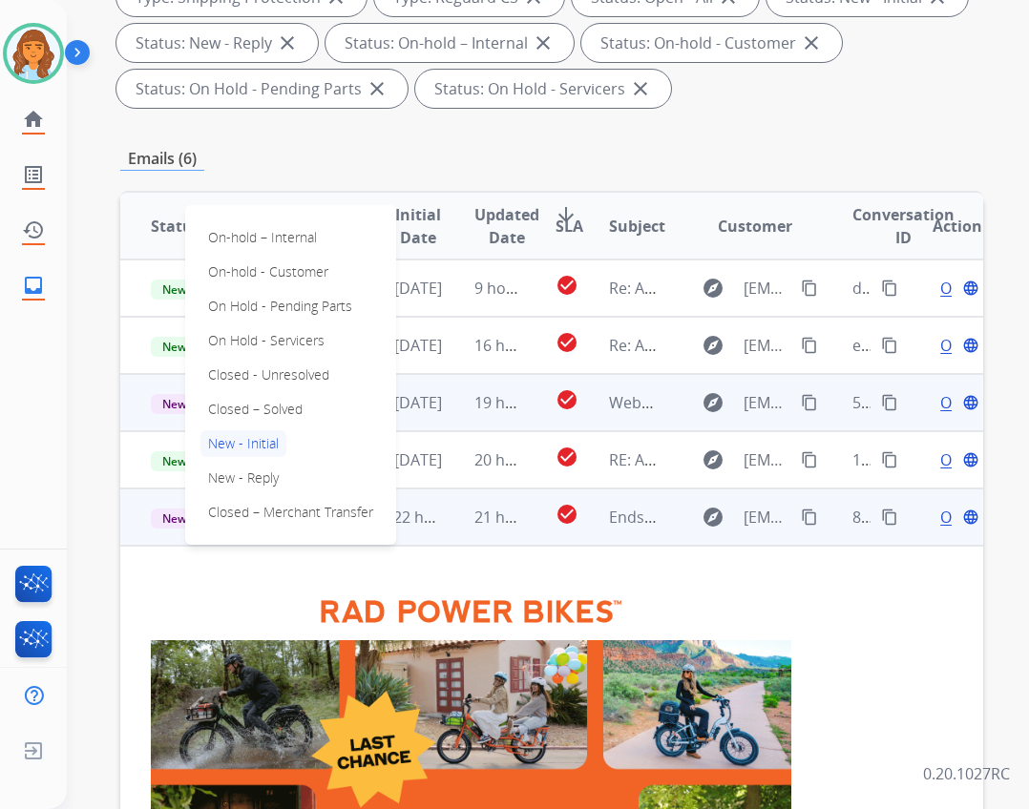
drag, startPoint x: 290, startPoint y: 409, endPoint x: 280, endPoint y: 395, distance: 17.8
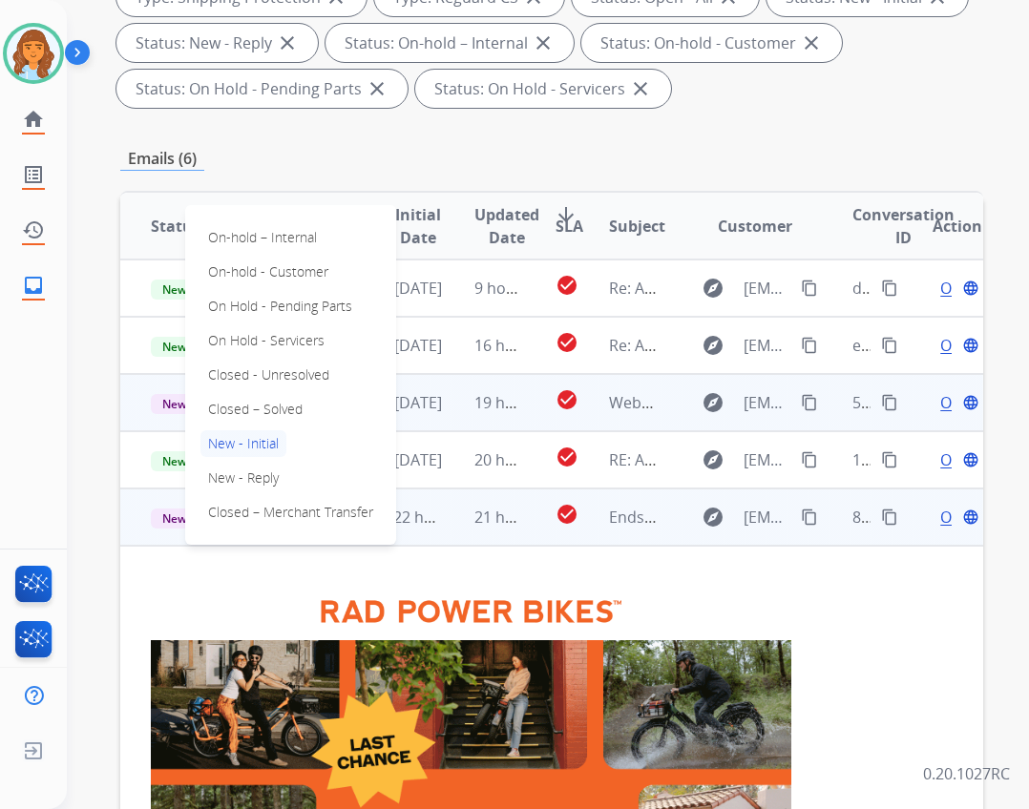
click at [286, 408] on p "Closed – Solved" at bounding box center [255, 409] width 110 height 27
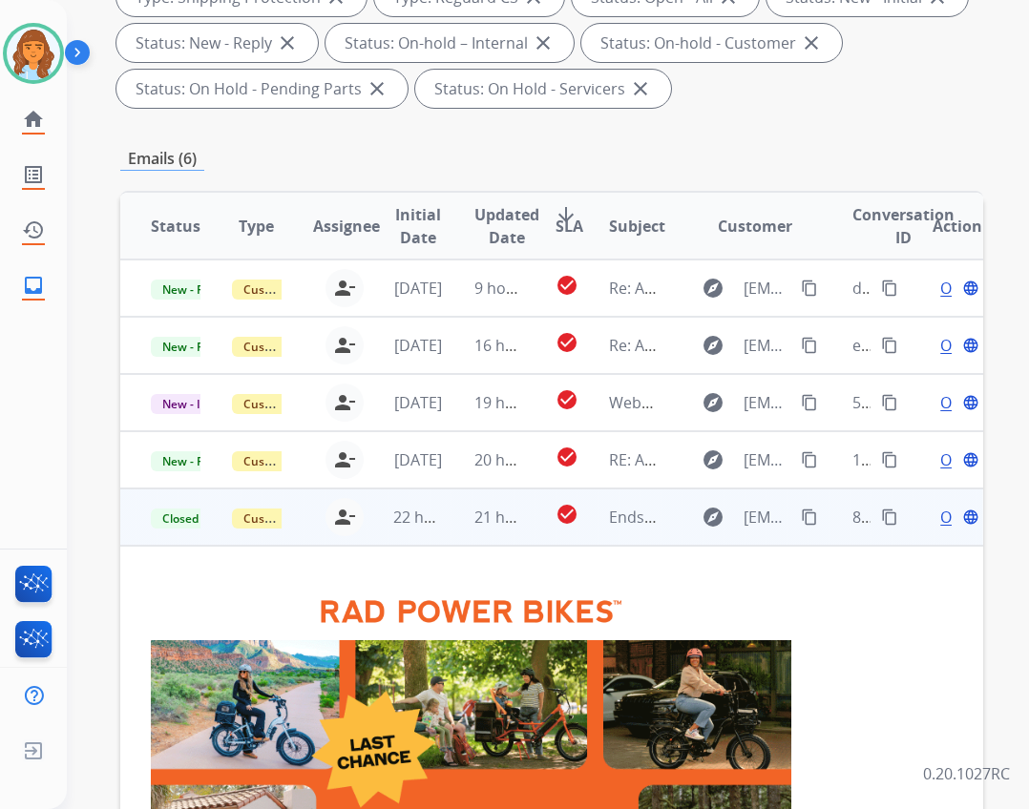
click at [940, 509] on span "Open" at bounding box center [959, 517] width 39 height 23
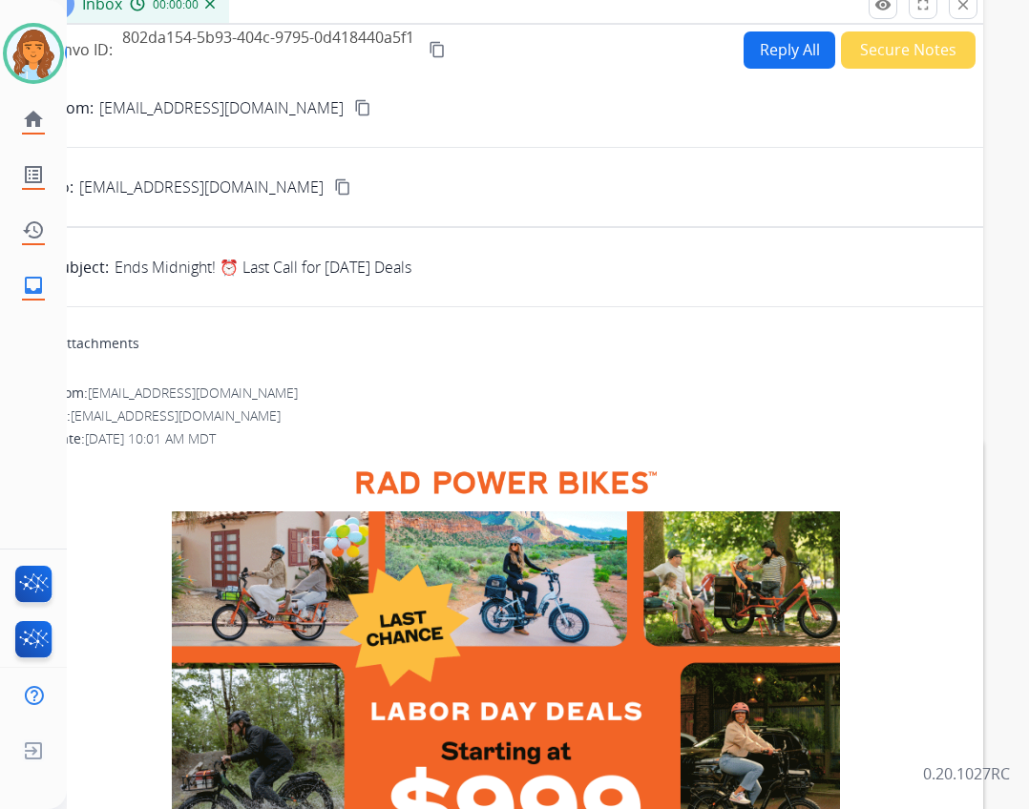
scroll to position [88, 0]
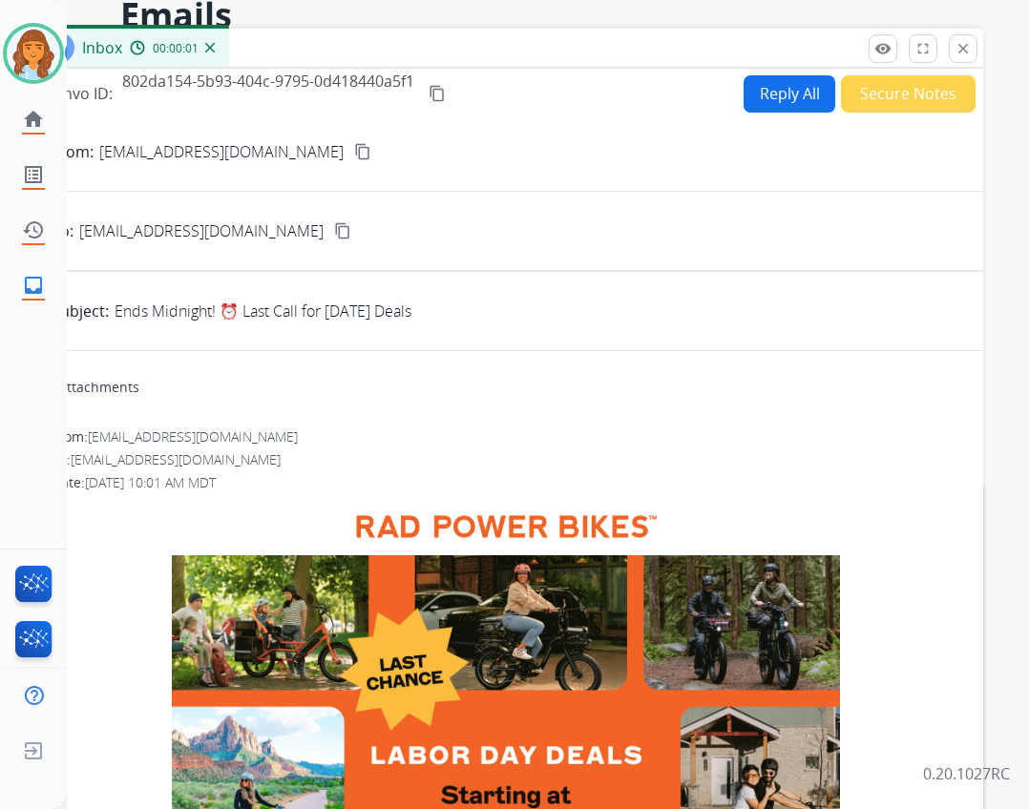
click at [862, 98] on button "Secure Notes" at bounding box center [908, 93] width 135 height 37
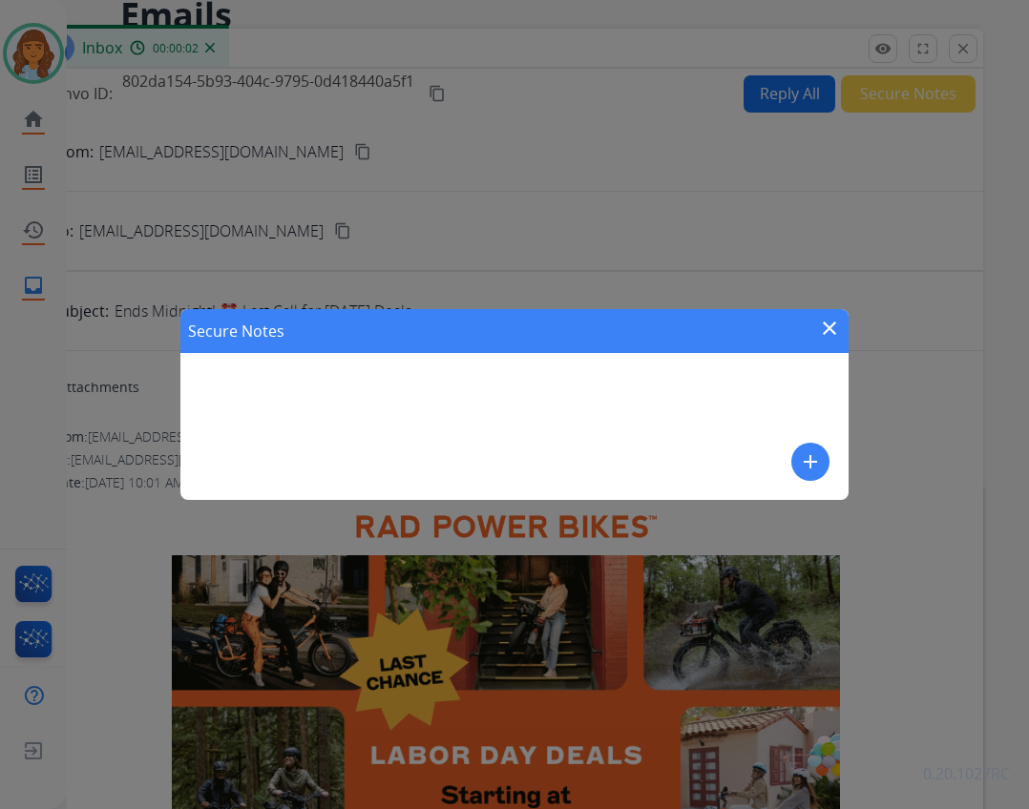
click at [811, 448] on button "add" at bounding box center [810, 462] width 38 height 38
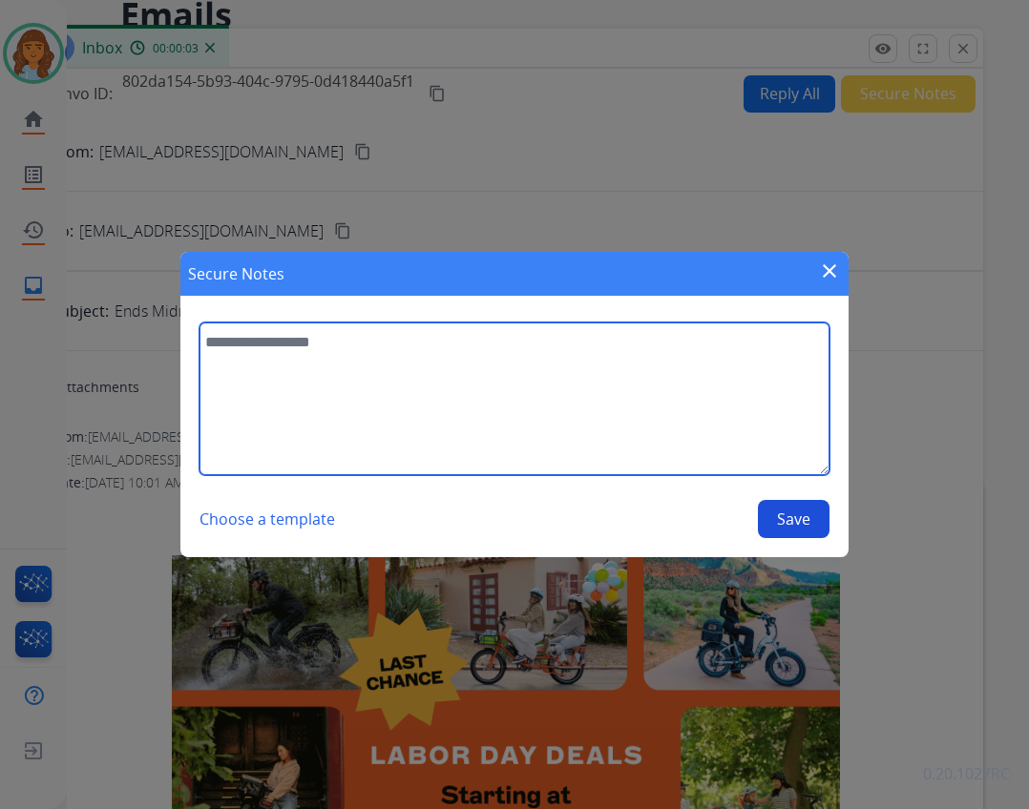
click at [576, 376] on textarea at bounding box center [514, 399] width 630 height 153
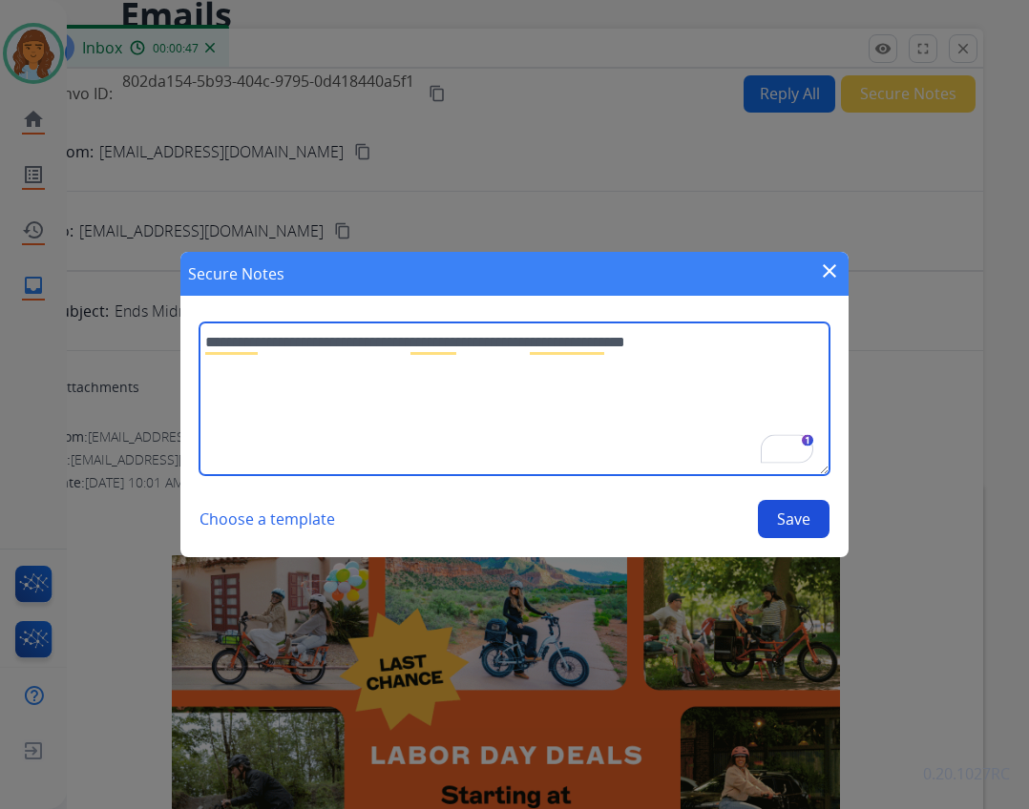
type textarea "**********"
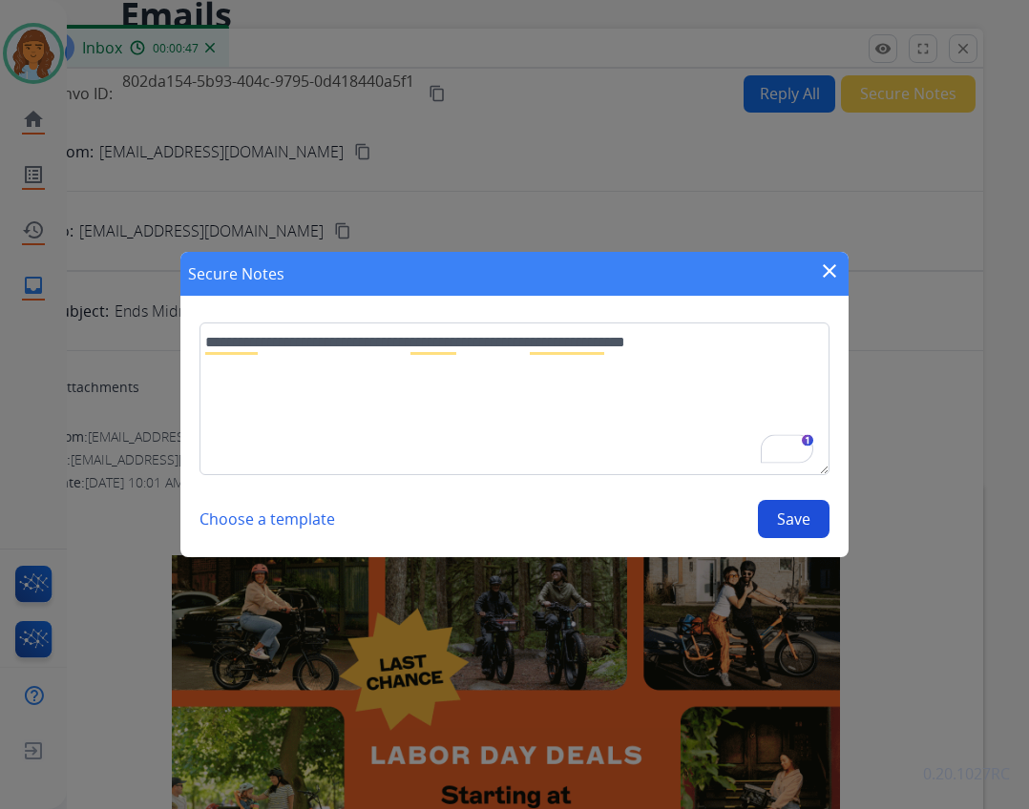
click at [788, 521] on button "Save" at bounding box center [794, 519] width 72 height 38
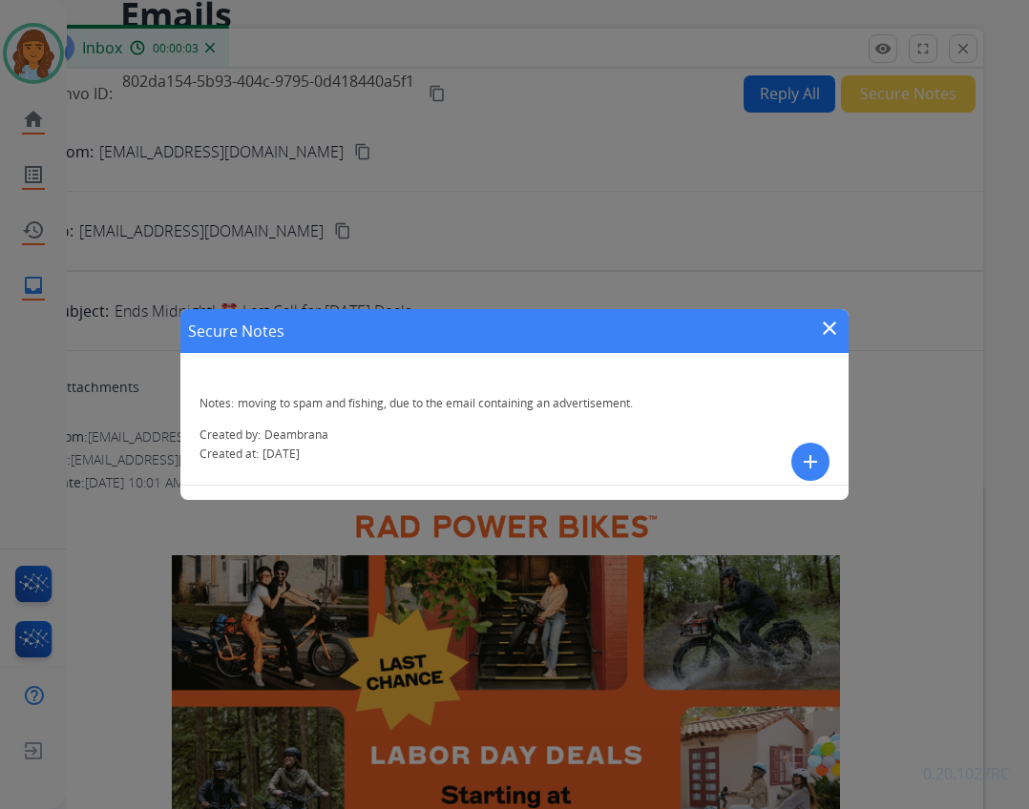
click at [828, 334] on mat-icon "close" at bounding box center [829, 328] width 23 height 23
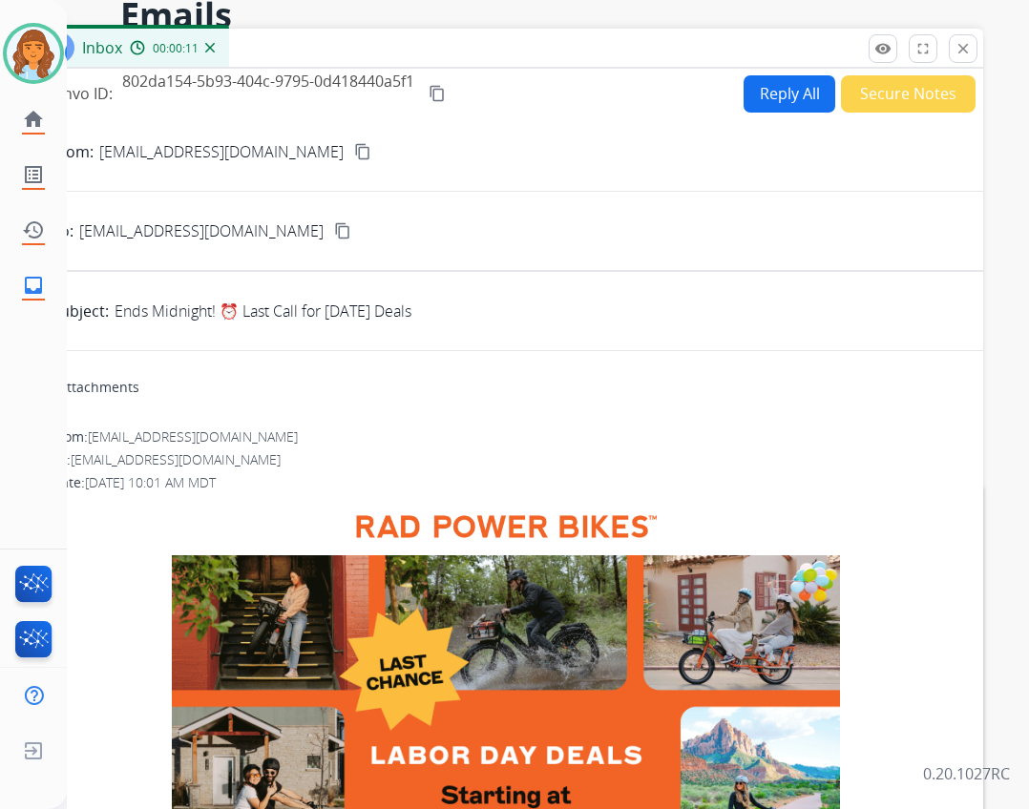
click at [785, 97] on button "Reply All" at bounding box center [790, 93] width 92 height 37
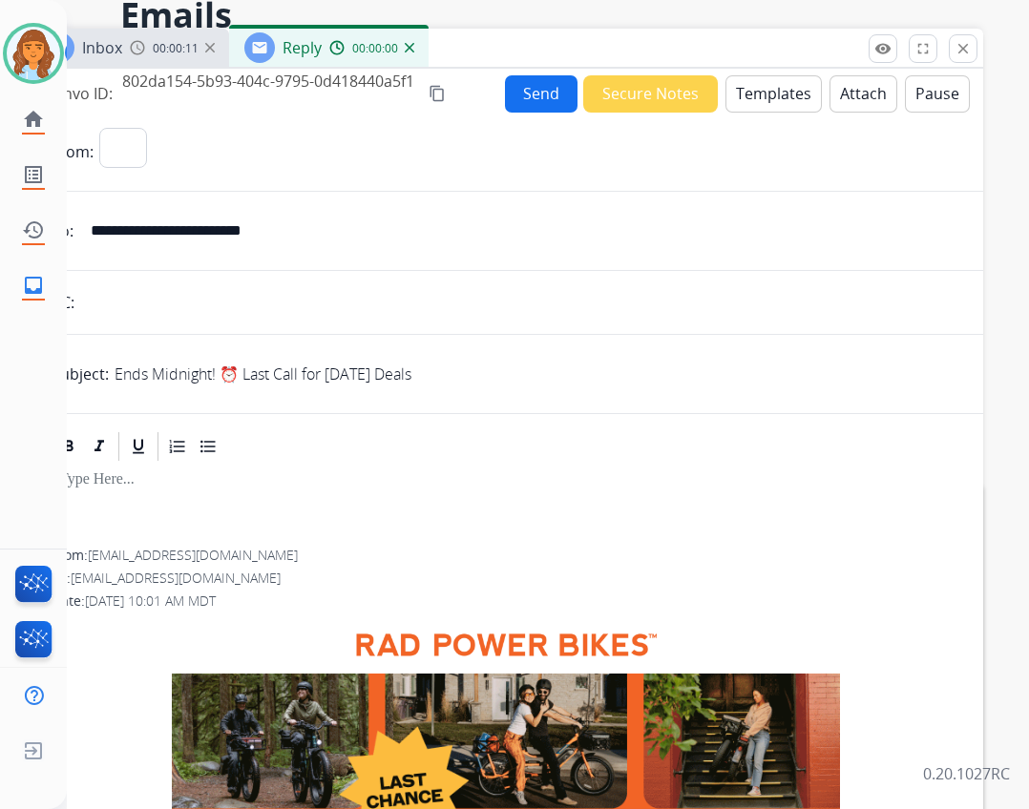
select select "**********"
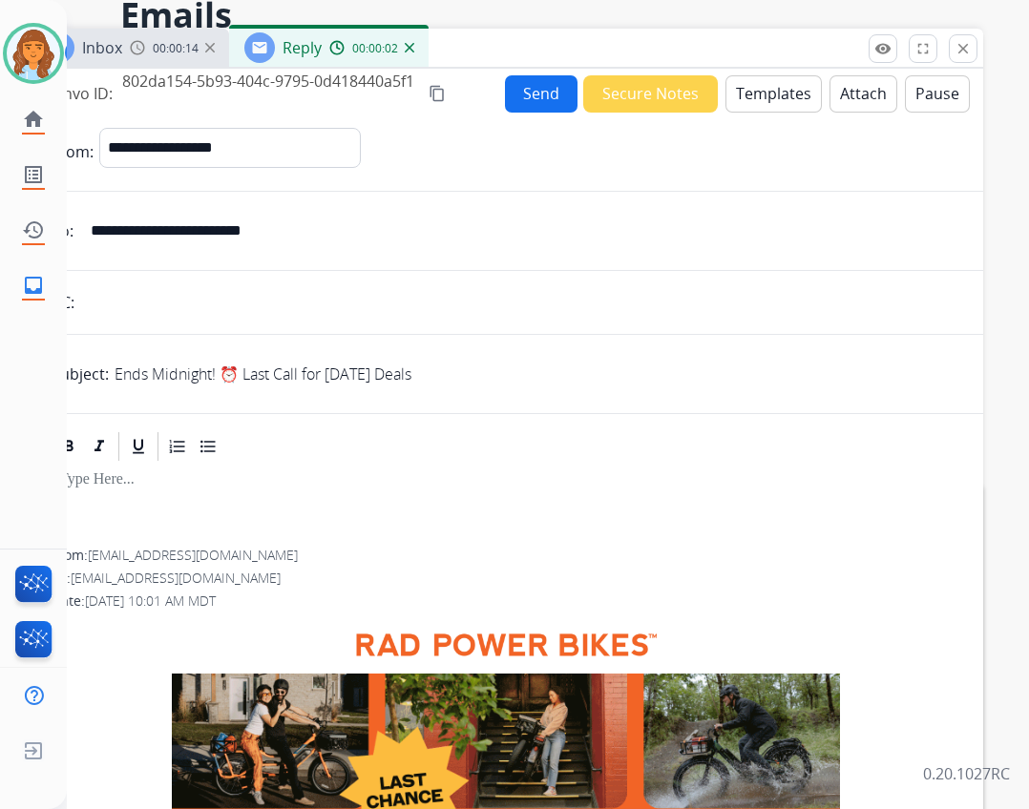
click at [515, 85] on button "Send" at bounding box center [541, 93] width 73 height 37
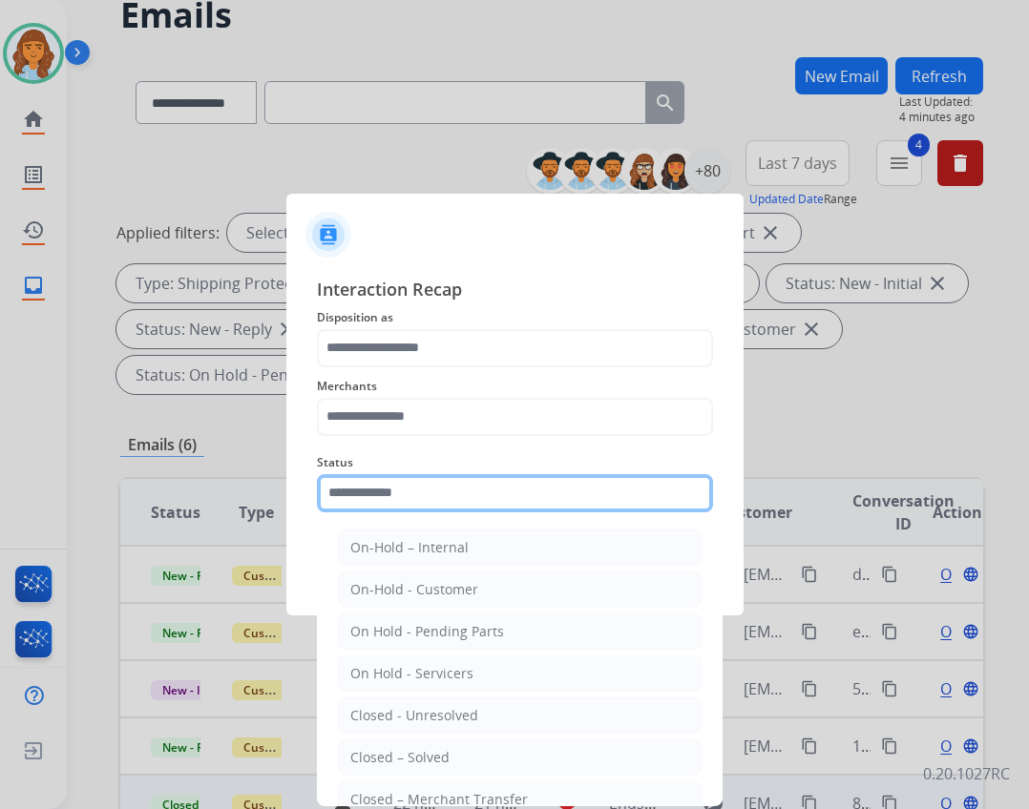
click at [430, 509] on input "text" at bounding box center [515, 493] width 396 height 38
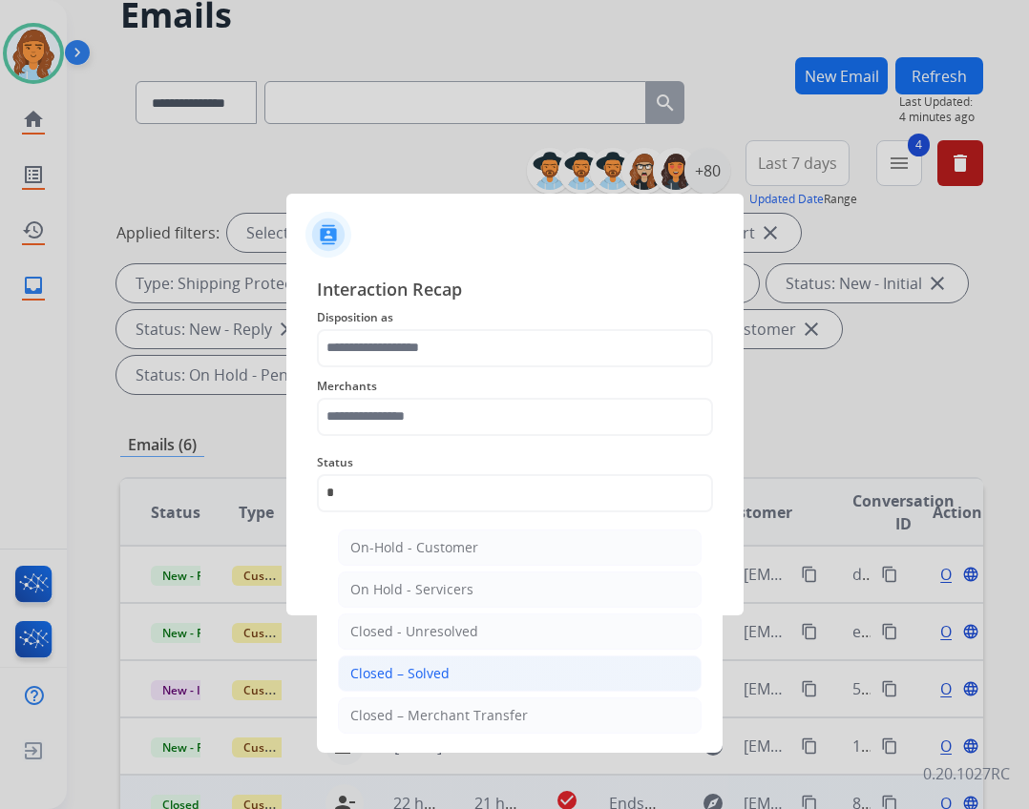
click at [397, 665] on div "Closed – Solved" at bounding box center [399, 673] width 99 height 19
type input "**********"
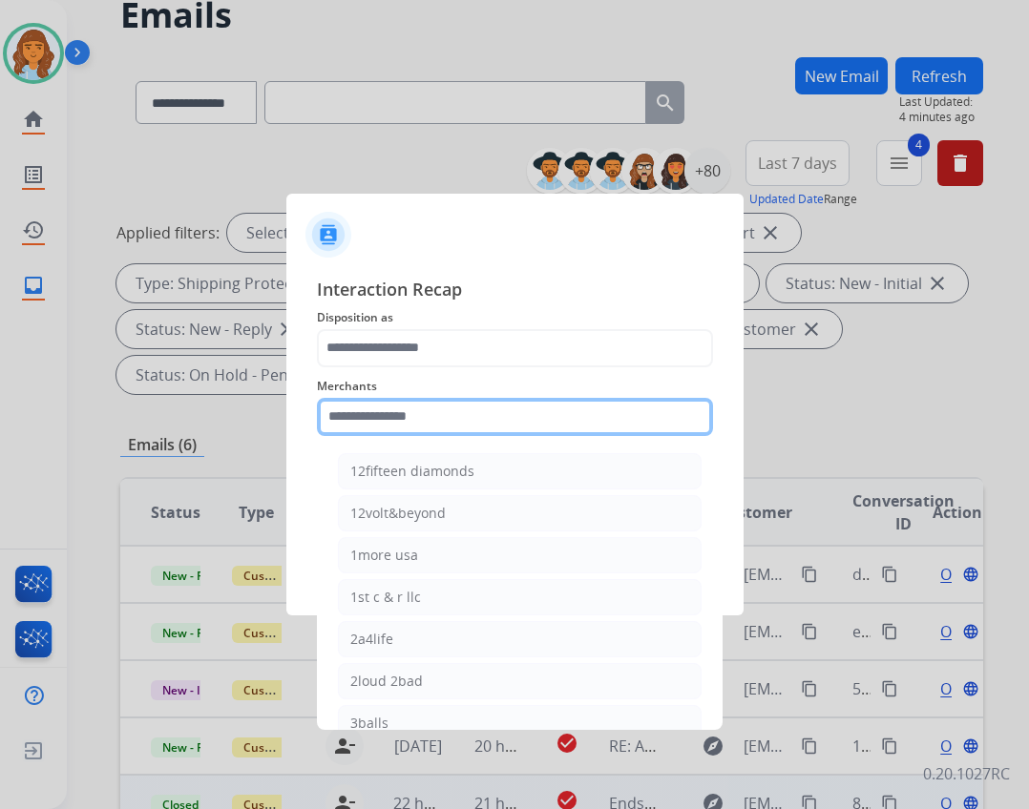
click at [387, 427] on input "text" at bounding box center [515, 417] width 396 height 38
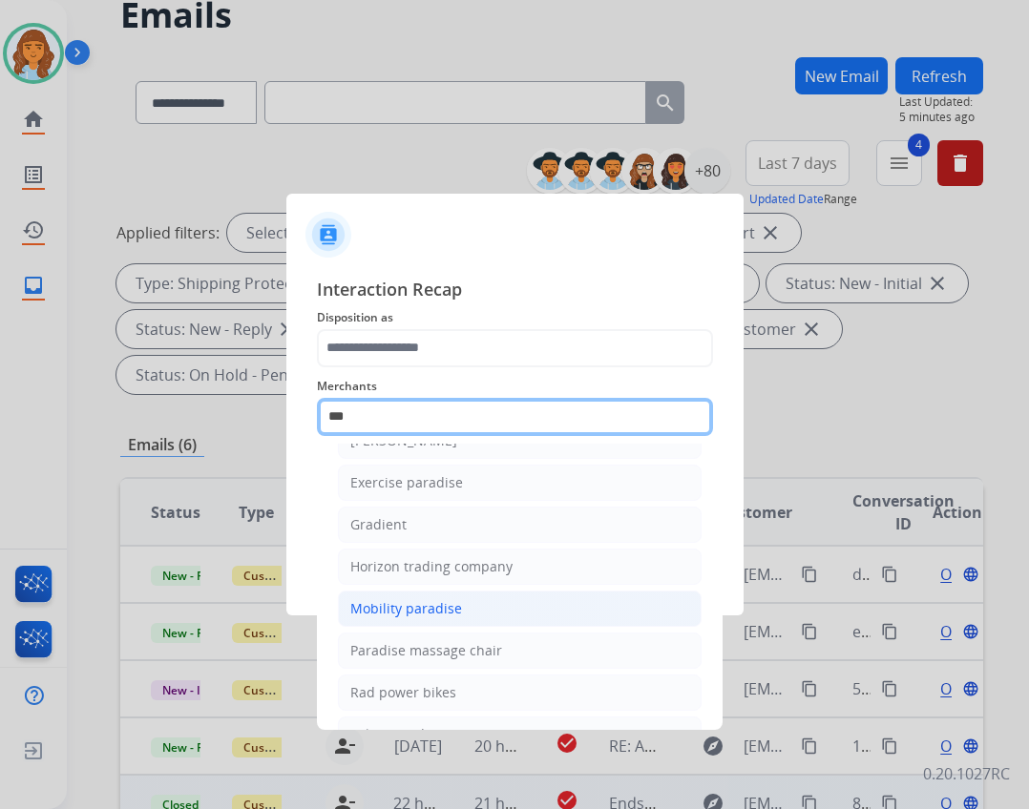
scroll to position [157, 0]
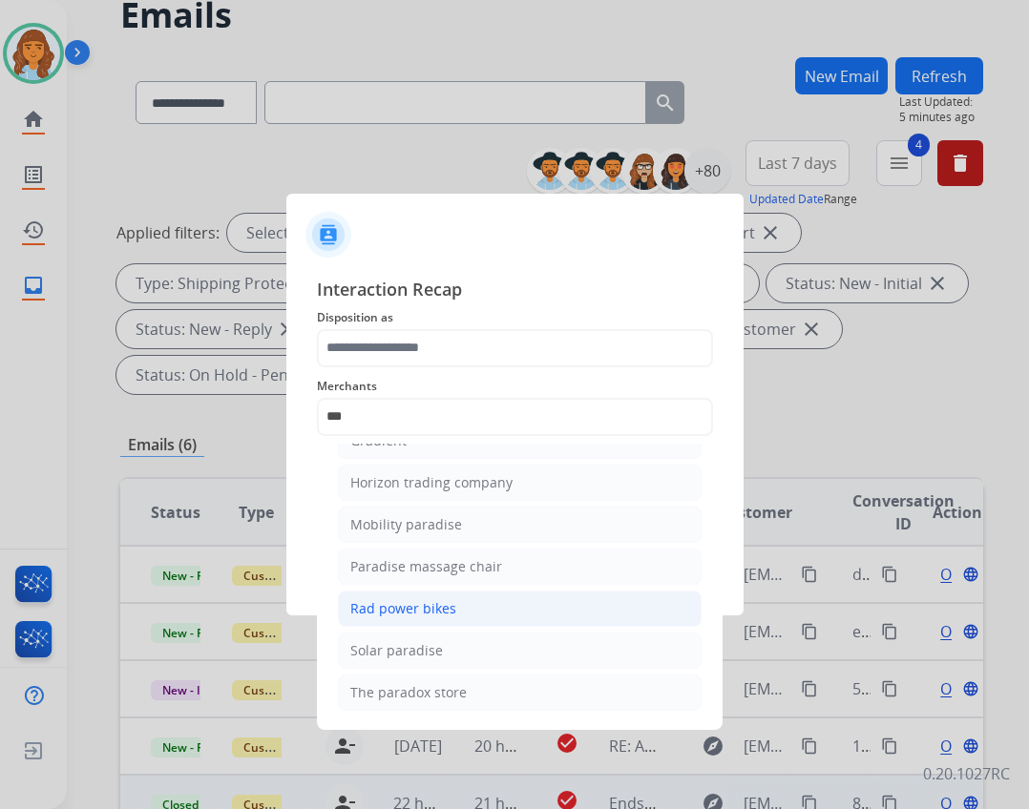
click at [487, 594] on li "Rad power bikes" at bounding box center [520, 609] width 364 height 36
type input "**********"
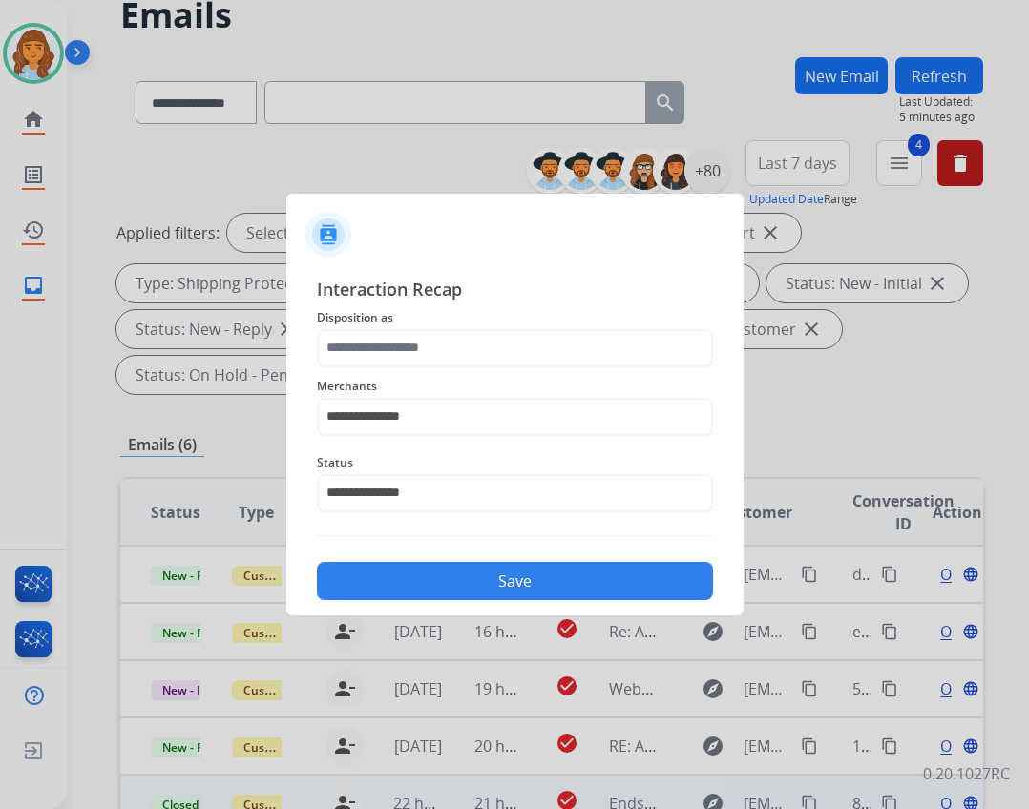
click at [432, 372] on div "**********" at bounding box center [515, 405] width 396 height 76
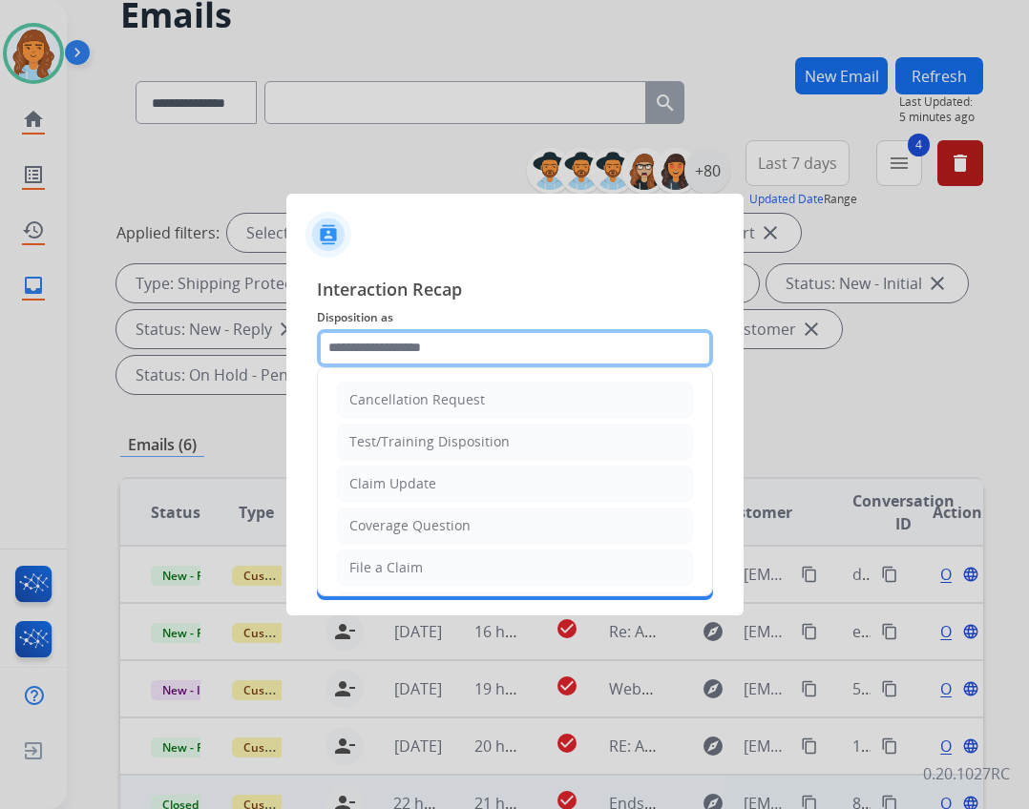
click at [432, 346] on input "text" at bounding box center [515, 348] width 396 height 38
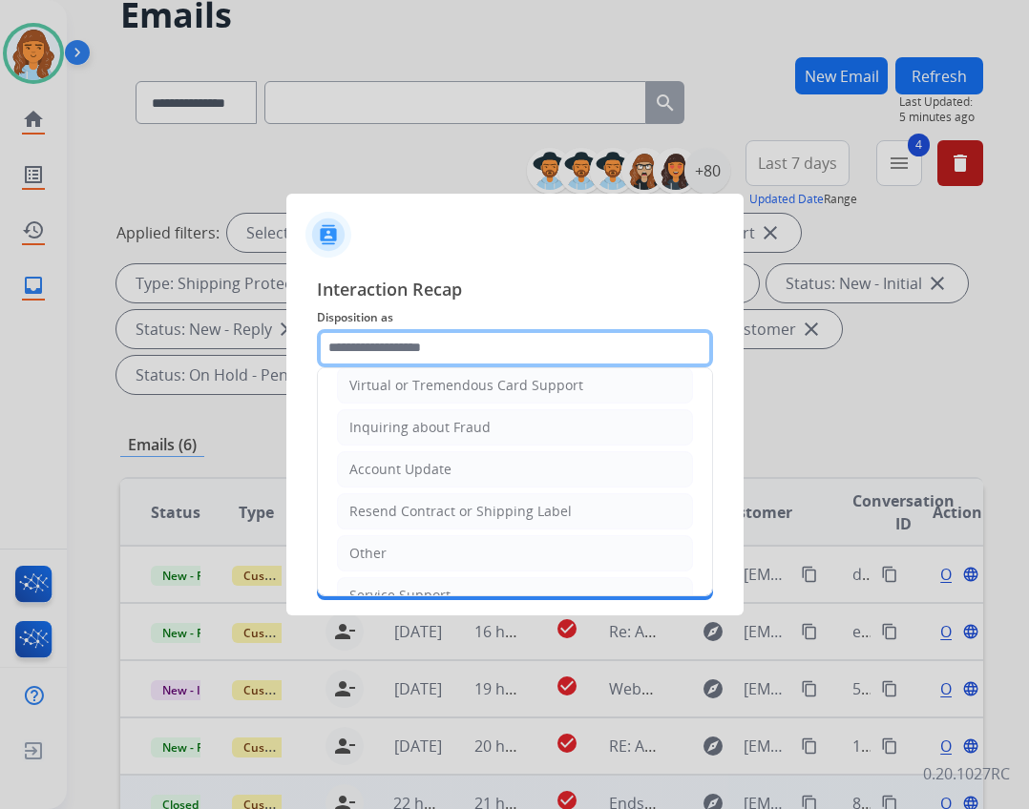
scroll to position [298, 0]
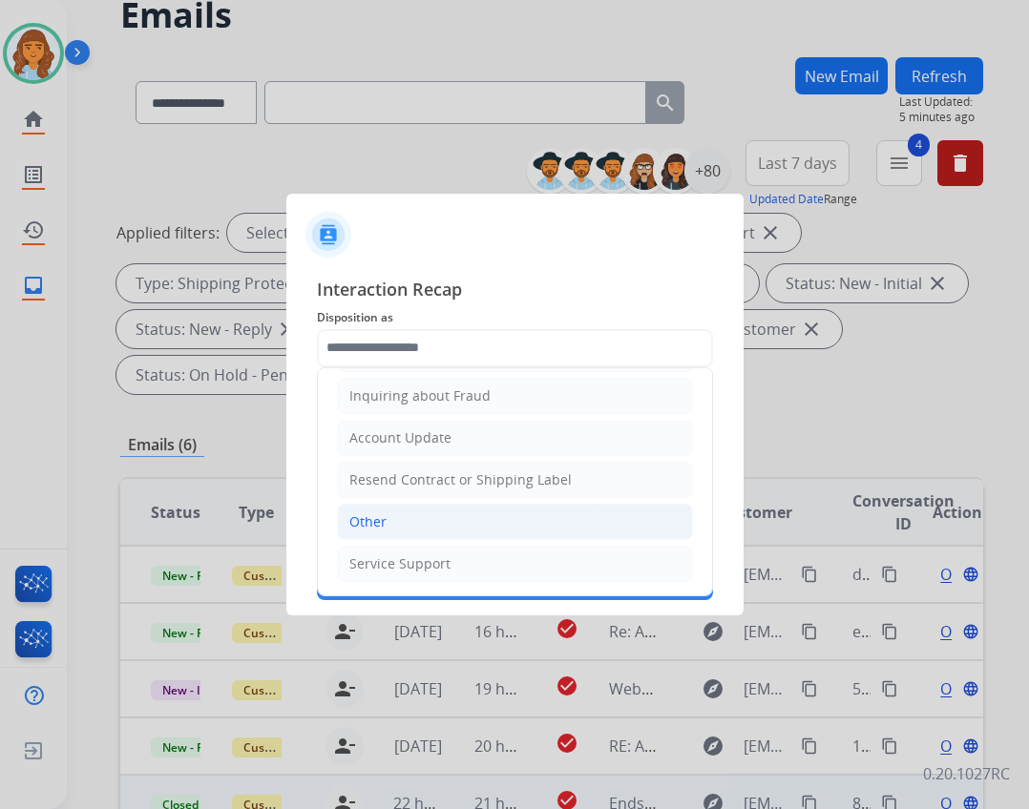
click at [457, 508] on li "Other" at bounding box center [515, 522] width 356 height 36
type input "*****"
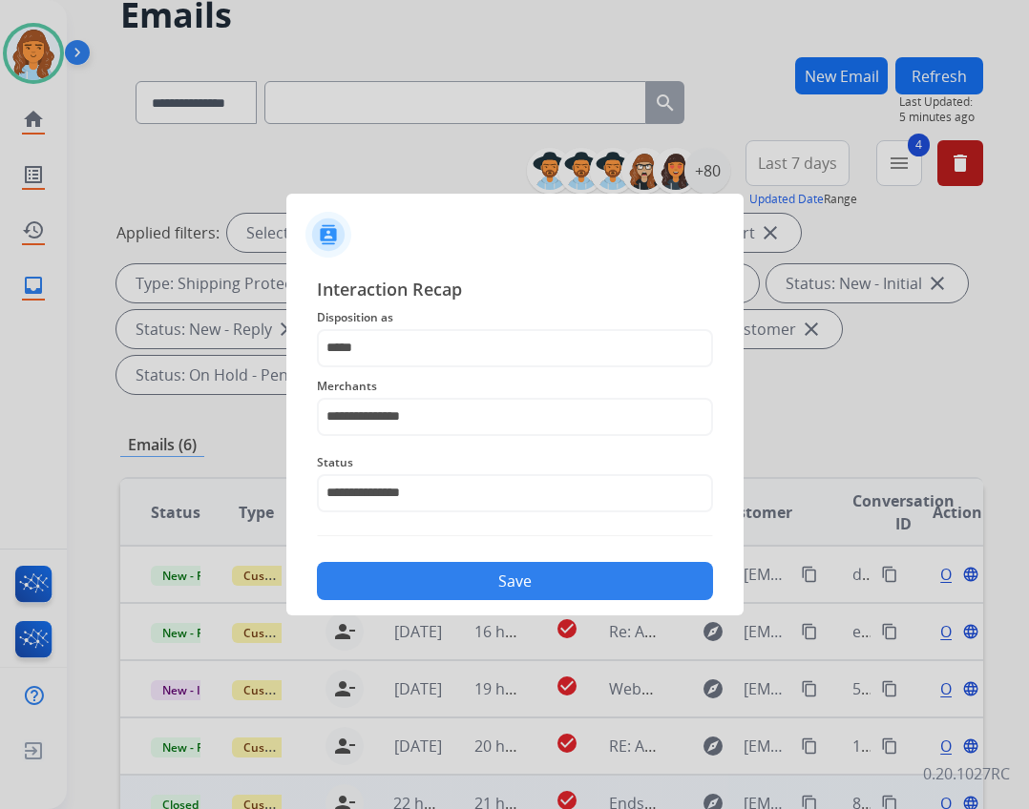
click at [575, 588] on button "Save" at bounding box center [515, 581] width 396 height 38
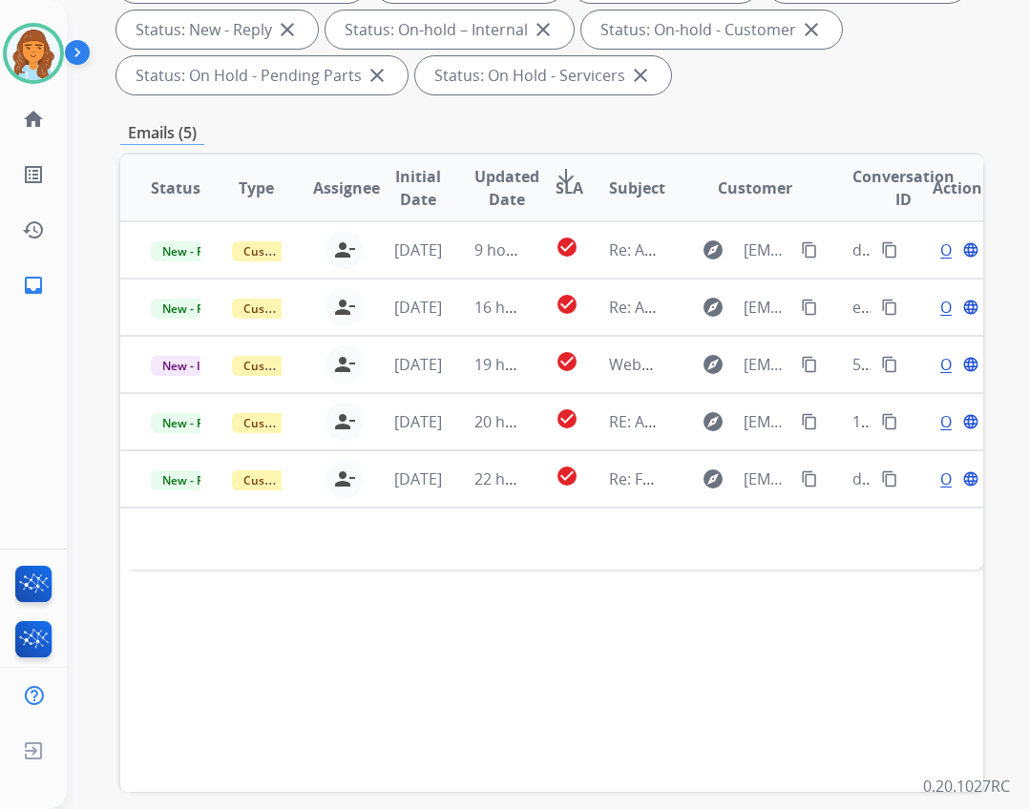
scroll to position [382, 0]
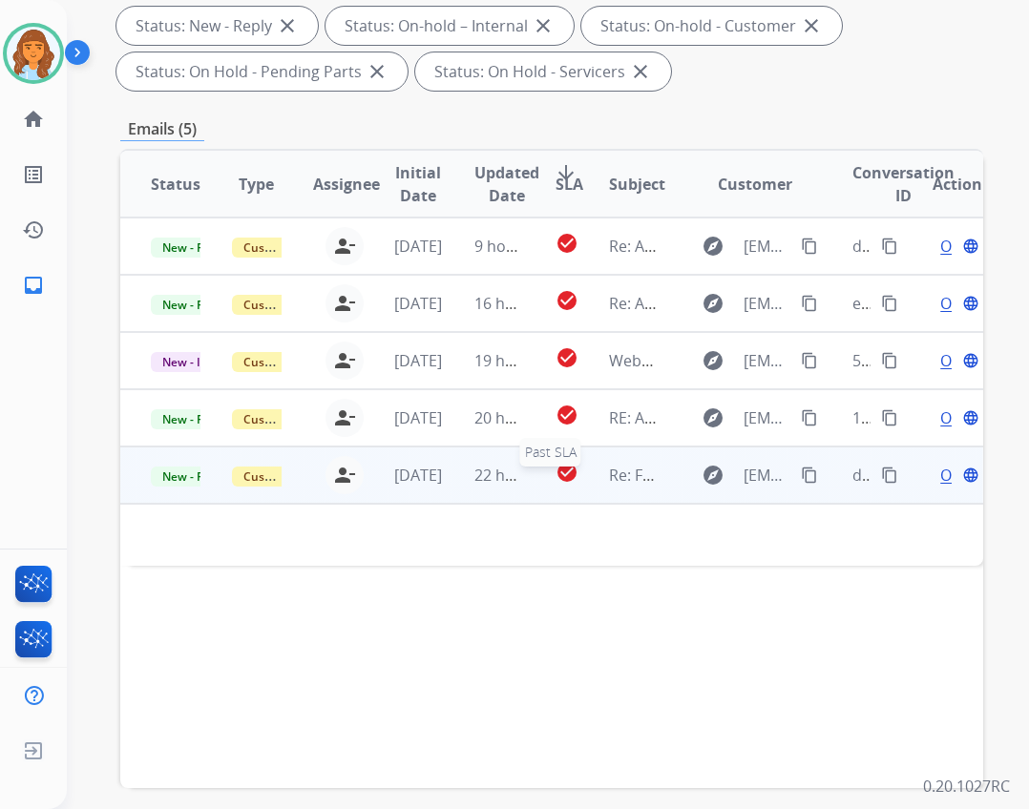
click at [567, 483] on mat-icon "check_circle" at bounding box center [567, 472] width 23 height 23
click at [592, 471] on td "Re: Fwd: [8211053] RE: Machine Connection Query" at bounding box center [618, 475] width 81 height 57
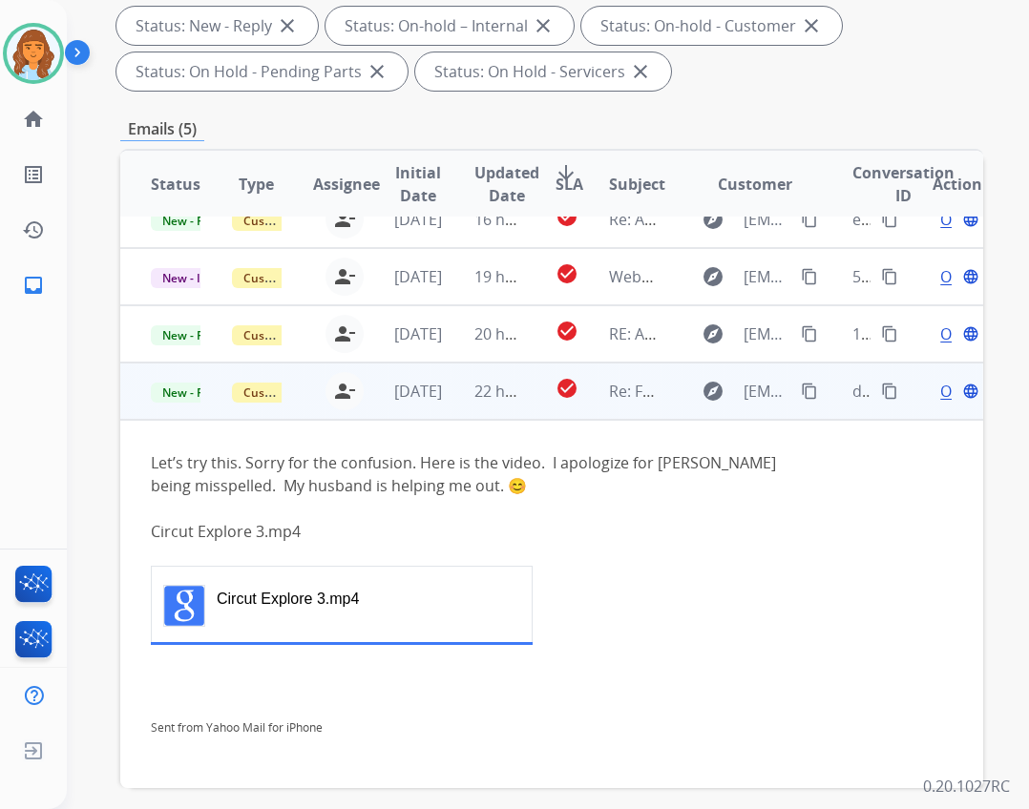
scroll to position [87, 0]
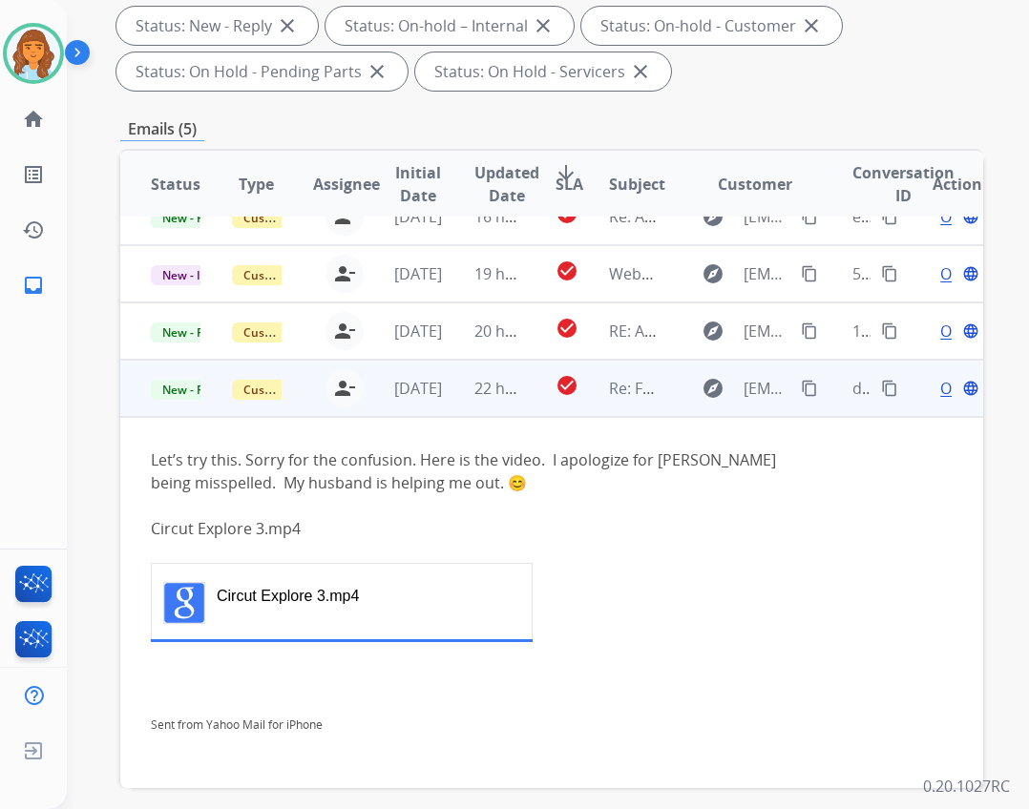
click at [940, 381] on span "Open" at bounding box center [959, 388] width 39 height 23
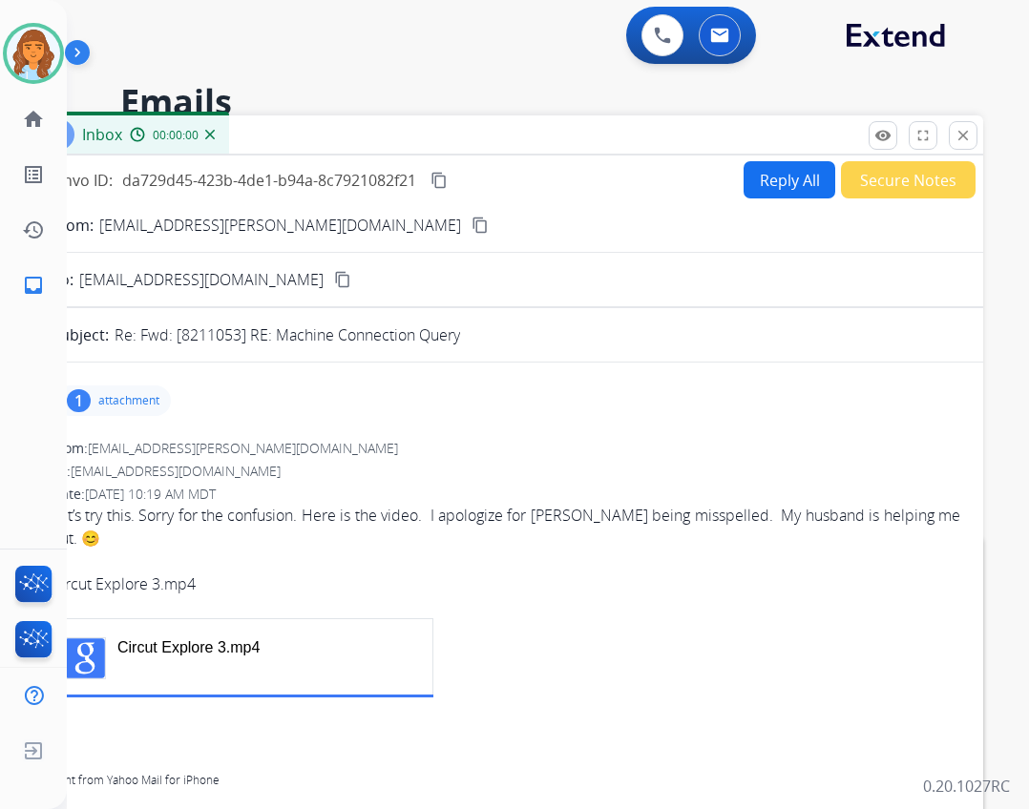
scroll to position [0, 0]
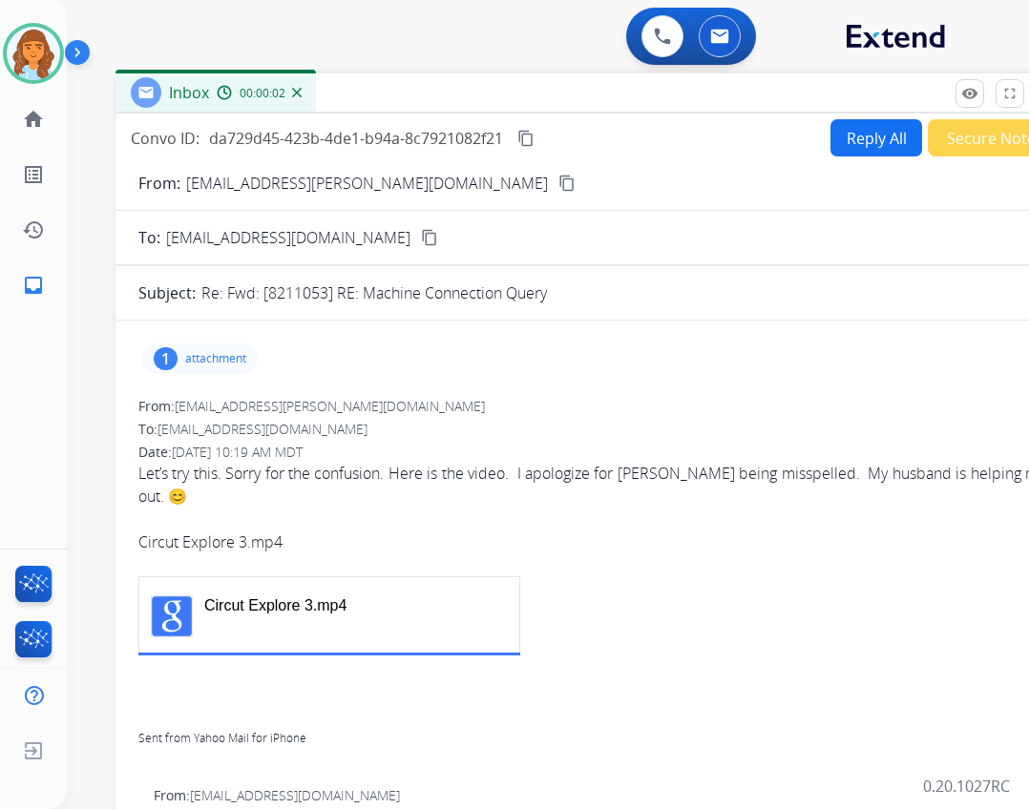
drag, startPoint x: 565, startPoint y: 137, endPoint x: 644, endPoint y: 92, distance: 91.5
click at [644, 92] on div "Inbox 00:00:02" at bounding box center [592, 93] width 954 height 40
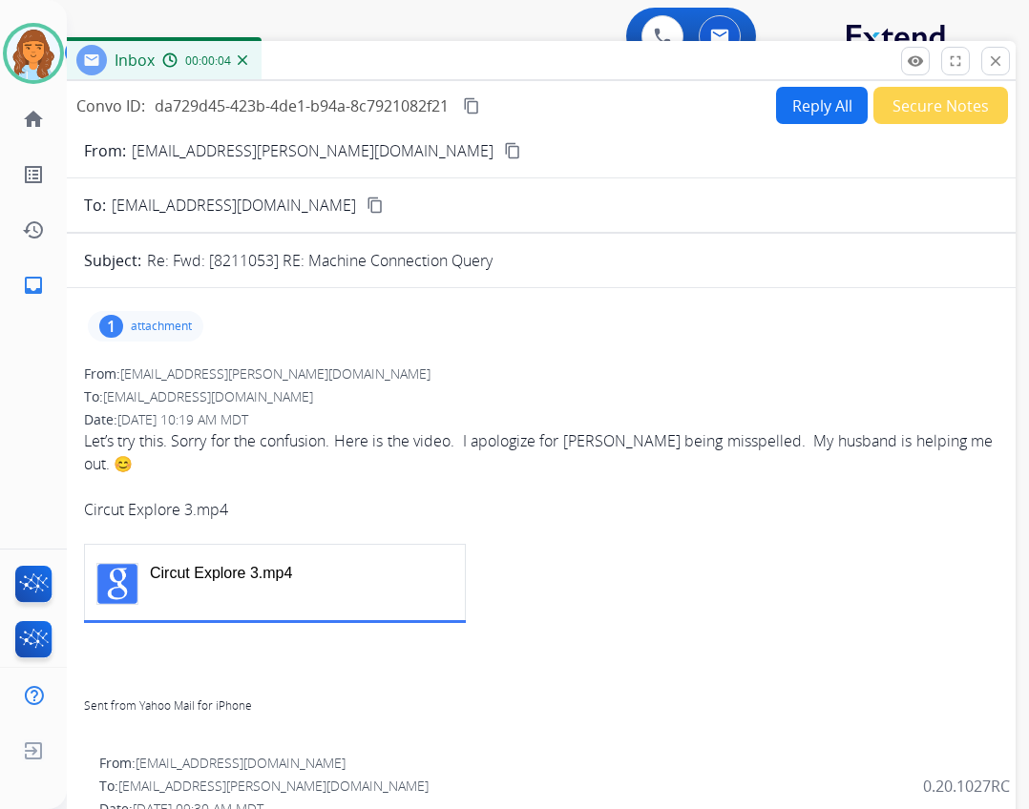
drag, startPoint x: 679, startPoint y: 97, endPoint x: 624, endPoint y: 65, distance: 63.3
click at [624, 65] on div "Inbox 00:00:04" at bounding box center [538, 61] width 954 height 40
click at [504, 147] on mat-icon "content_copy" at bounding box center [512, 150] width 17 height 17
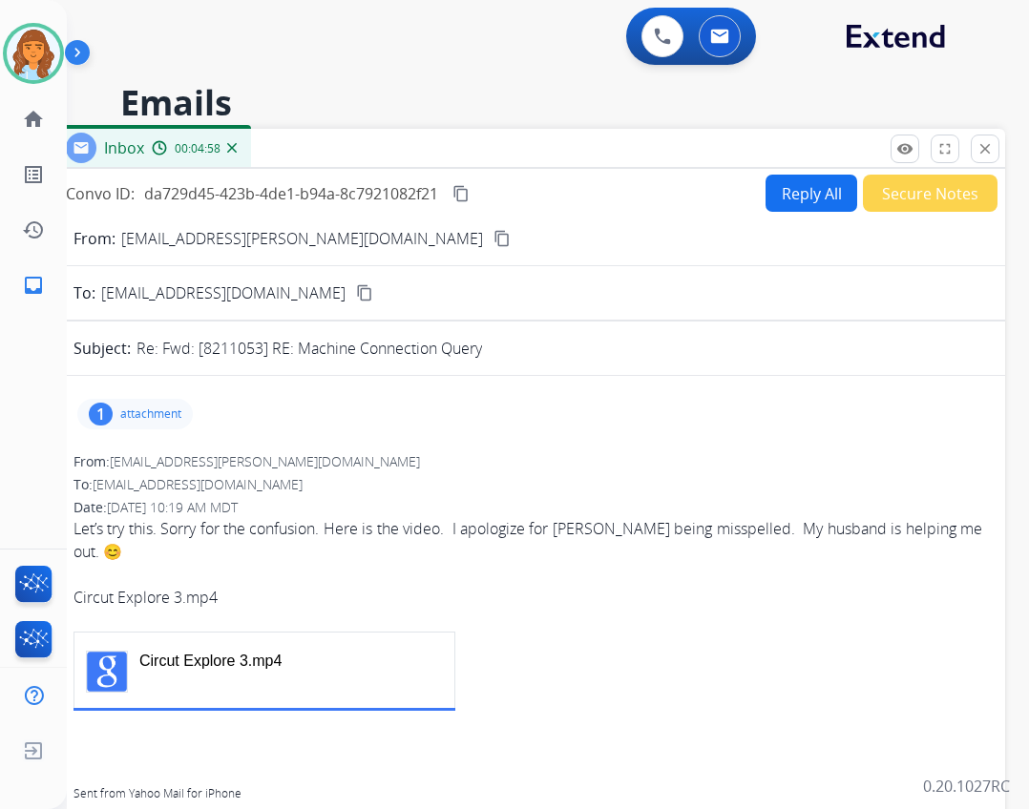
click at [709, 157] on div "Inbox 00:04:58" at bounding box center [528, 149] width 954 height 40
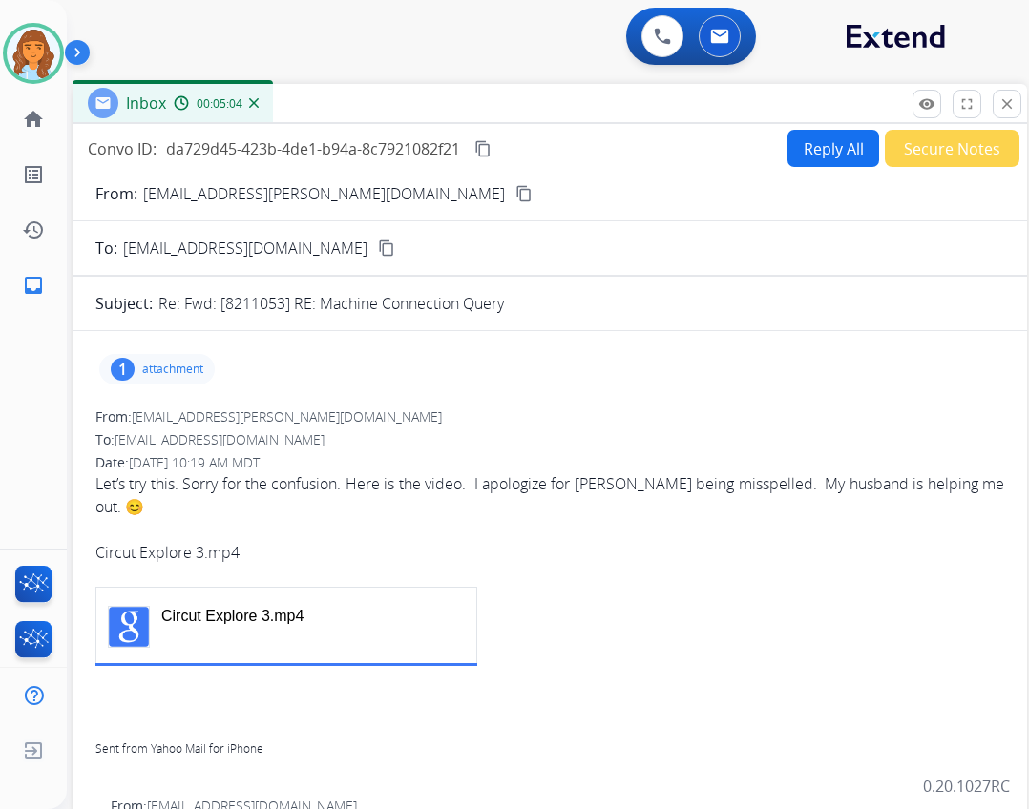
drag, startPoint x: 815, startPoint y: 161, endPoint x: 837, endPoint y: 116, distance: 49.9
click at [837, 116] on div "Inbox 00:05:04" at bounding box center [550, 104] width 954 height 40
click at [788, 151] on button "Reply All" at bounding box center [833, 148] width 92 height 37
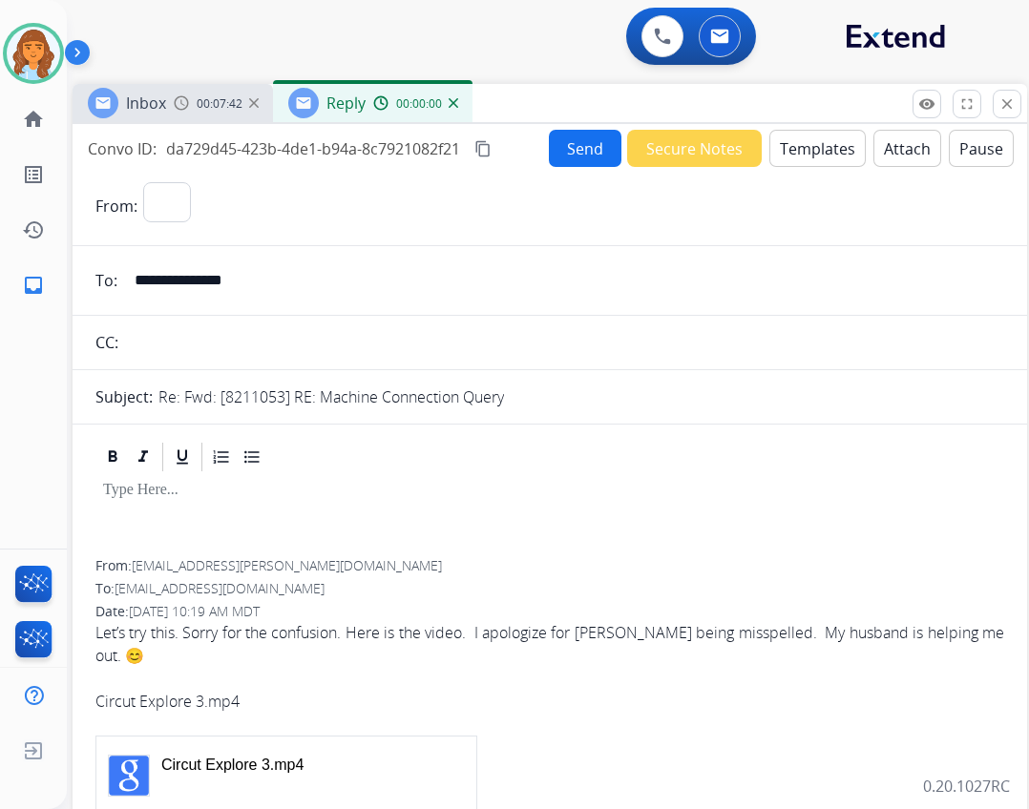
select select "**********"
click at [801, 144] on button "Templates" at bounding box center [817, 148] width 96 height 37
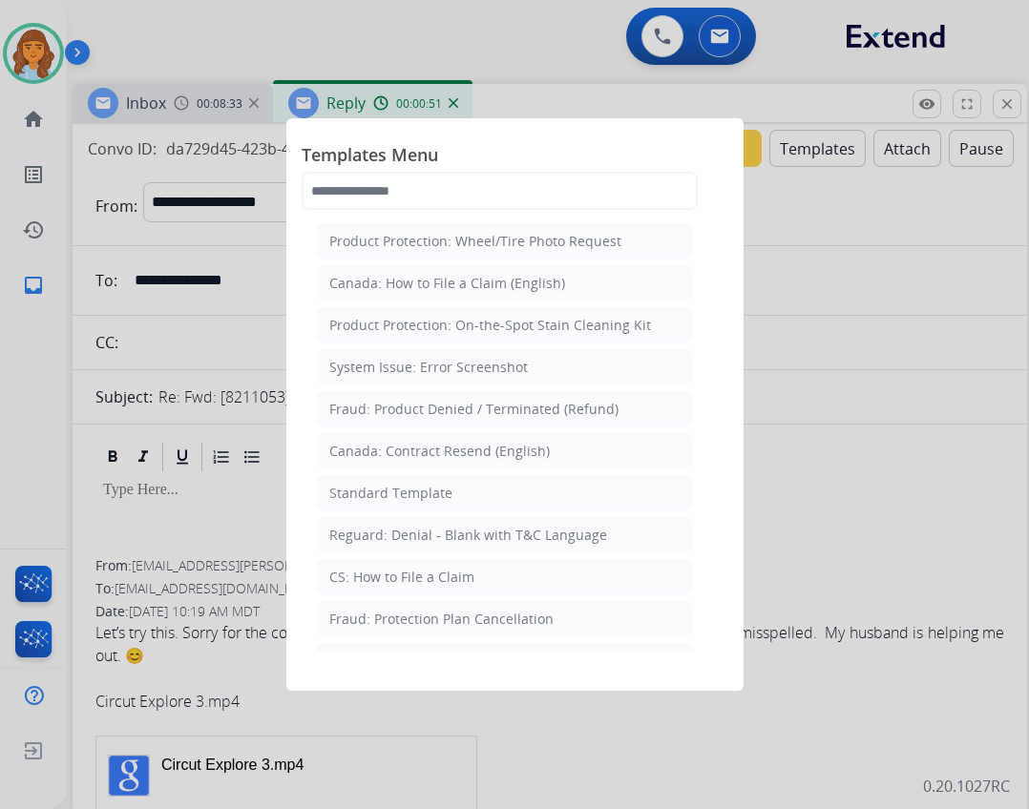
click at [862, 282] on div at bounding box center [514, 404] width 1029 height 809
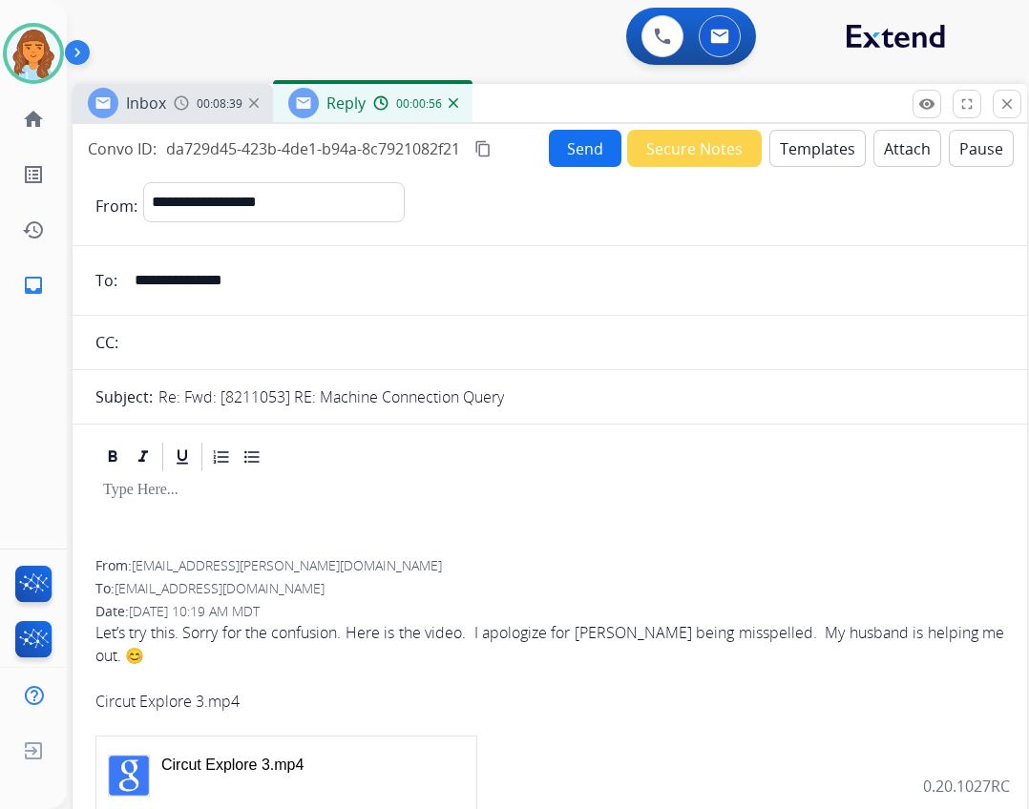
click at [790, 140] on button "Templates" at bounding box center [817, 148] width 96 height 37
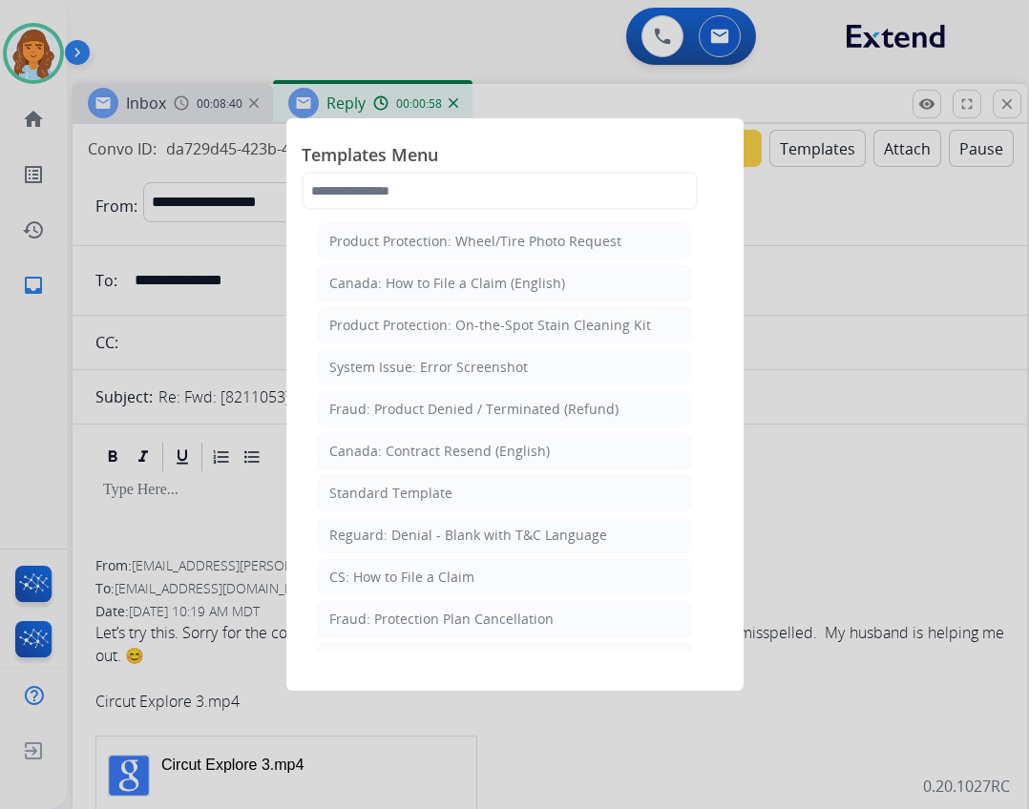
click at [780, 180] on div at bounding box center [514, 404] width 1029 height 809
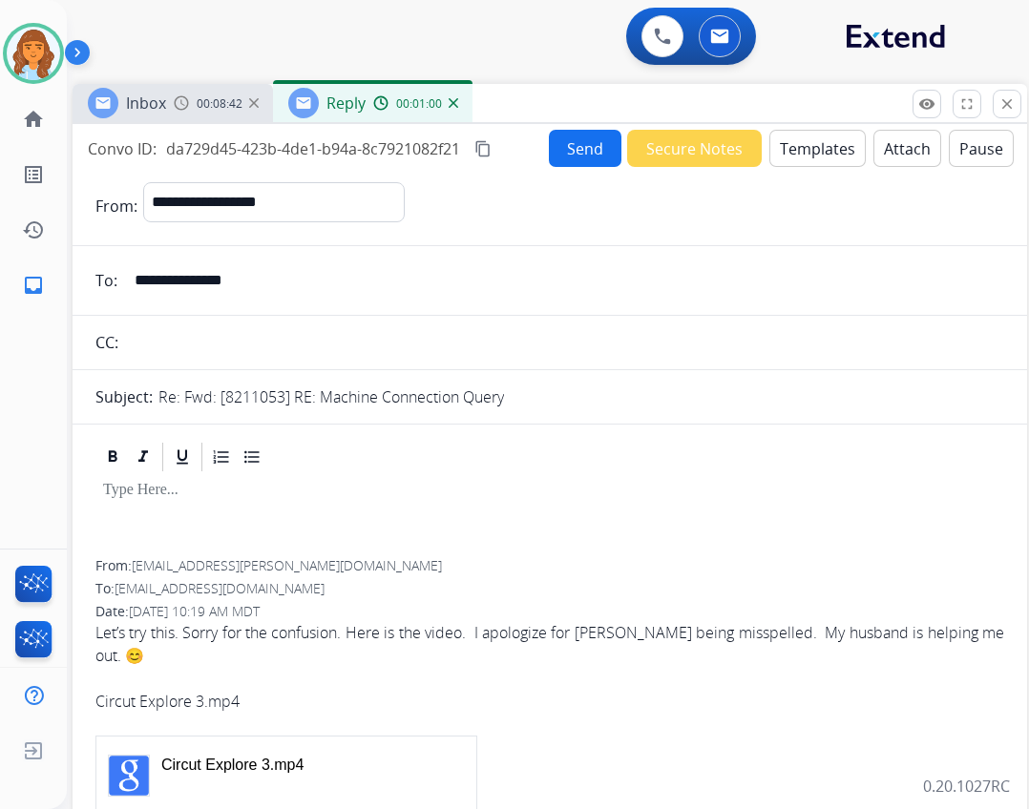
click at [712, 147] on button "Secure Notes" at bounding box center [694, 148] width 135 height 37
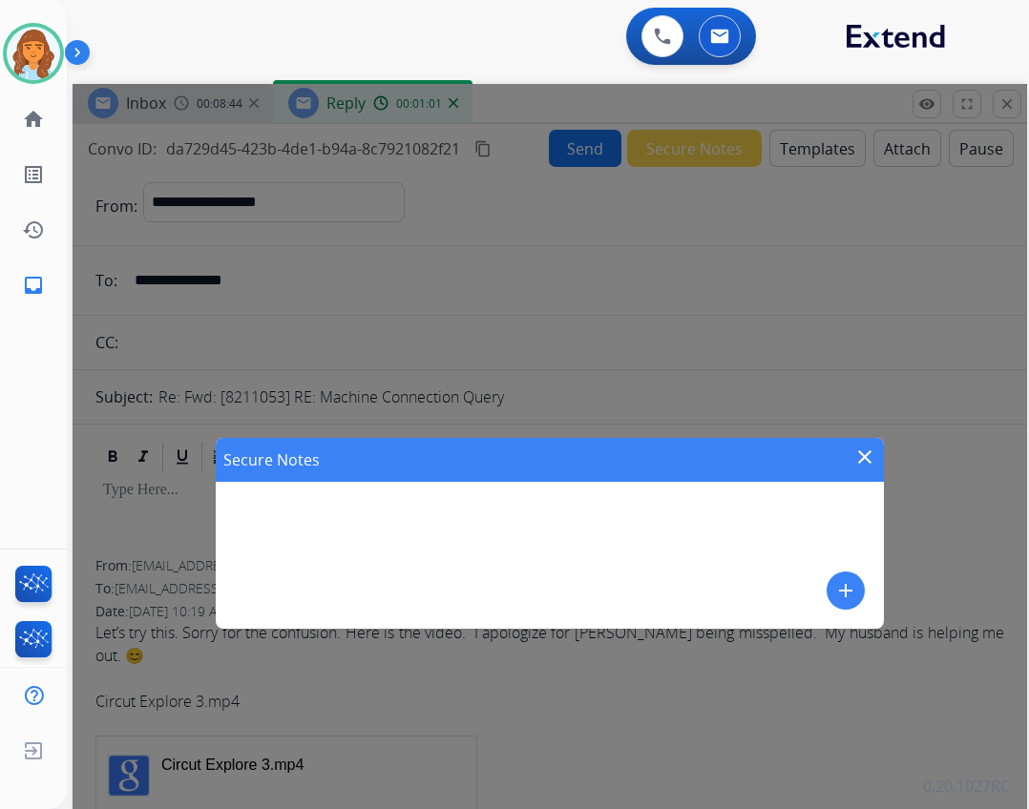
click at [842, 599] on mat-icon "add" at bounding box center [845, 590] width 23 height 23
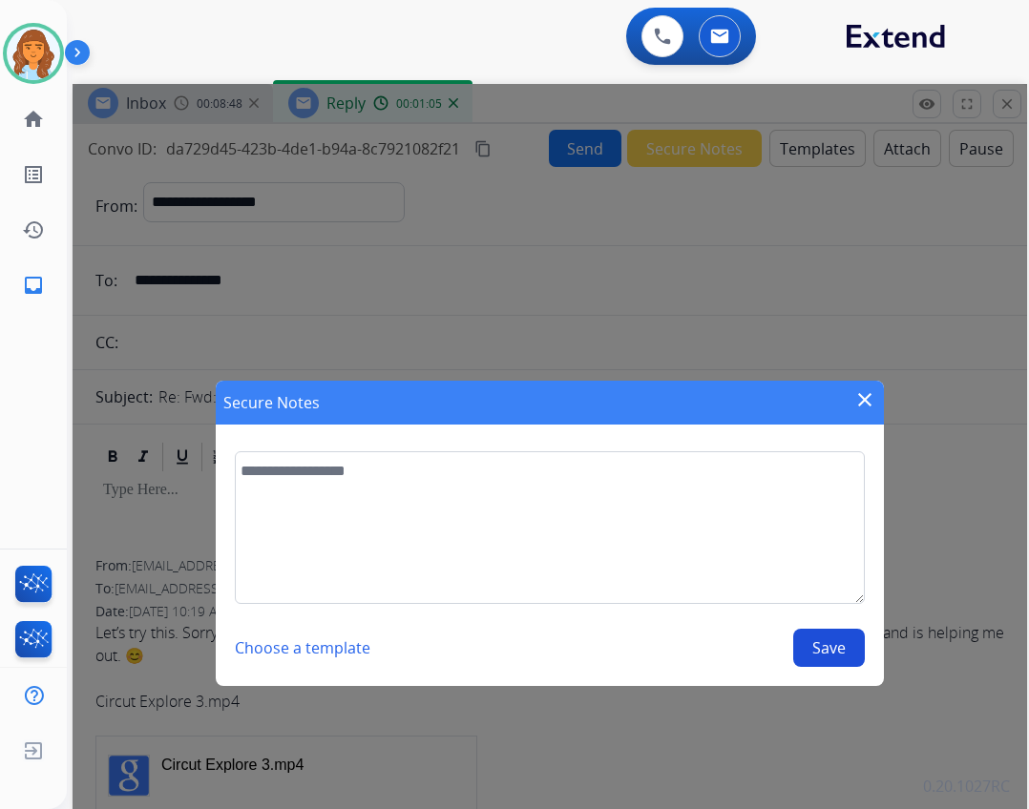
drag, startPoint x: 814, startPoint y: 639, endPoint x: 749, endPoint y: 616, distance: 68.8
click at [809, 639] on button "Save" at bounding box center [829, 648] width 72 height 38
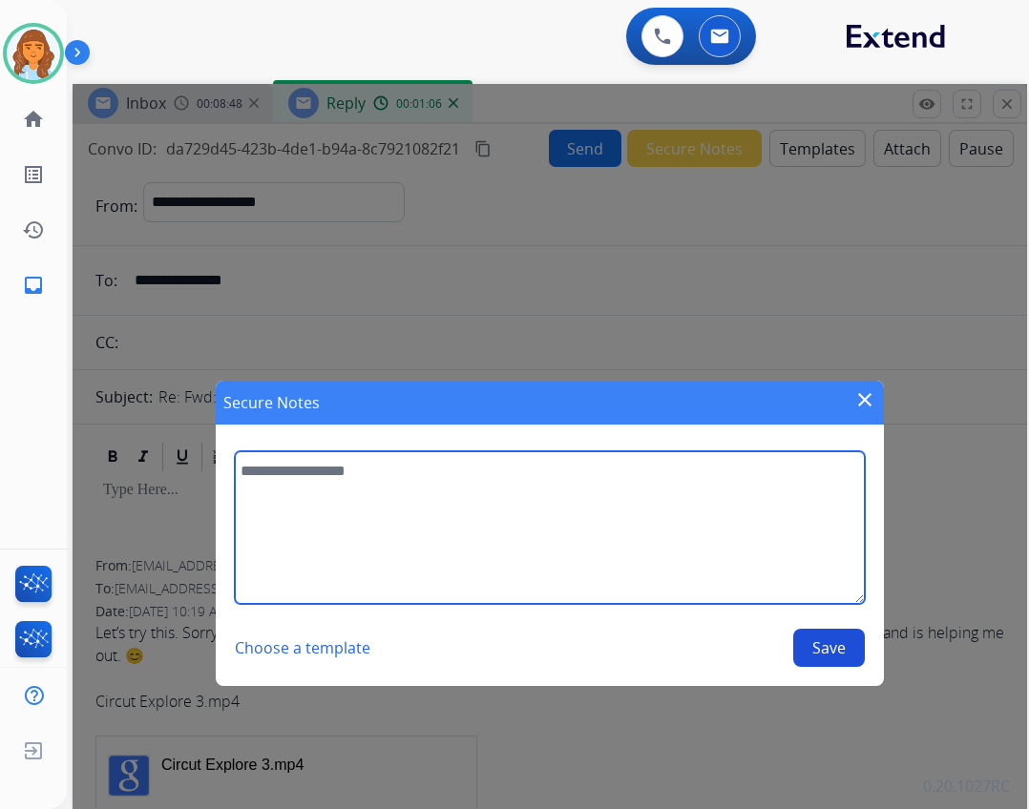
click at [612, 494] on textarea at bounding box center [550, 527] width 630 height 153
click at [764, 478] on textarea "**********" at bounding box center [550, 527] width 630 height 153
type textarea "**********"
click at [808, 476] on textarea "**********" at bounding box center [550, 527] width 630 height 153
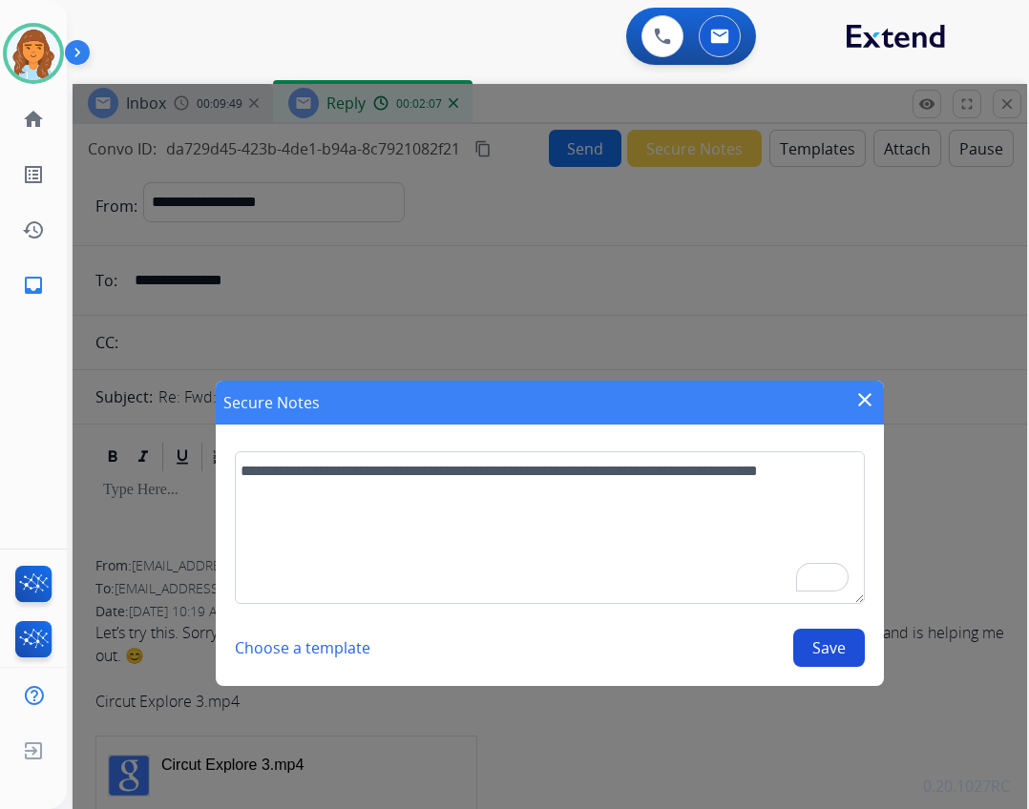
click at [858, 390] on div "Secure Notes close" at bounding box center [550, 403] width 668 height 44
click at [357, 647] on button "Choose a template" at bounding box center [303, 648] width 136 height 38
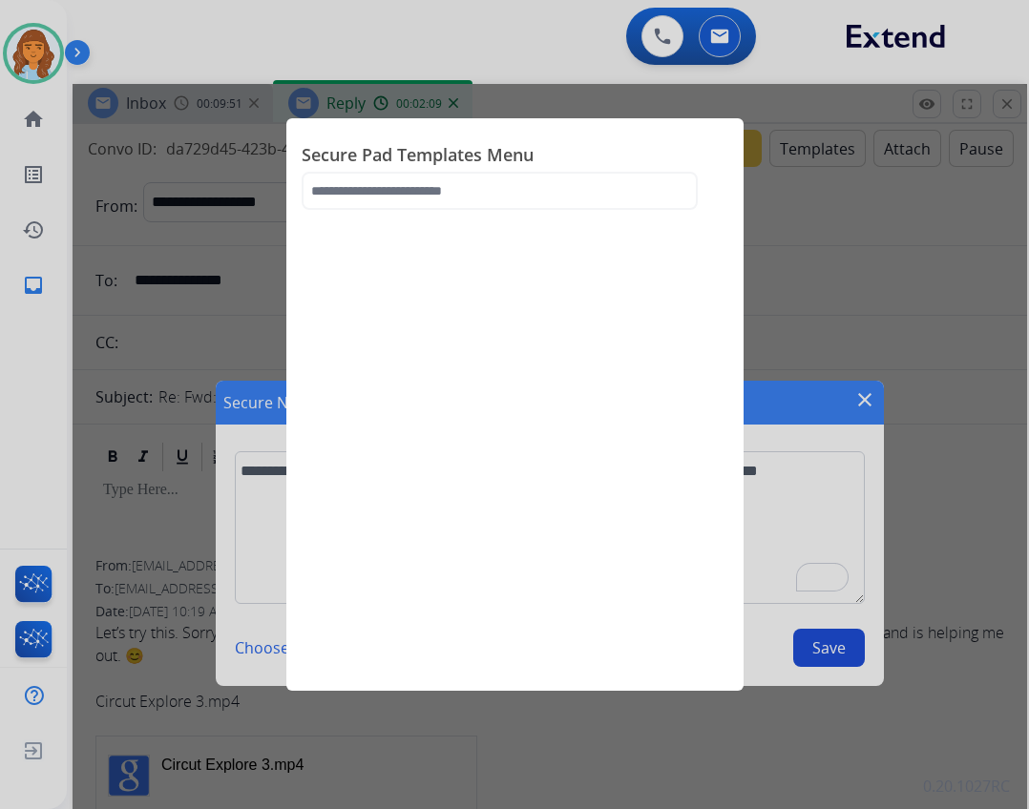
click at [654, 304] on div "Secure Pad Templates Menu" at bounding box center [514, 404] width 457 height 573
drag, startPoint x: 781, startPoint y: 432, endPoint x: 772, endPoint y: 422, distance: 13.6
click at [777, 433] on div at bounding box center [514, 404] width 1029 height 809
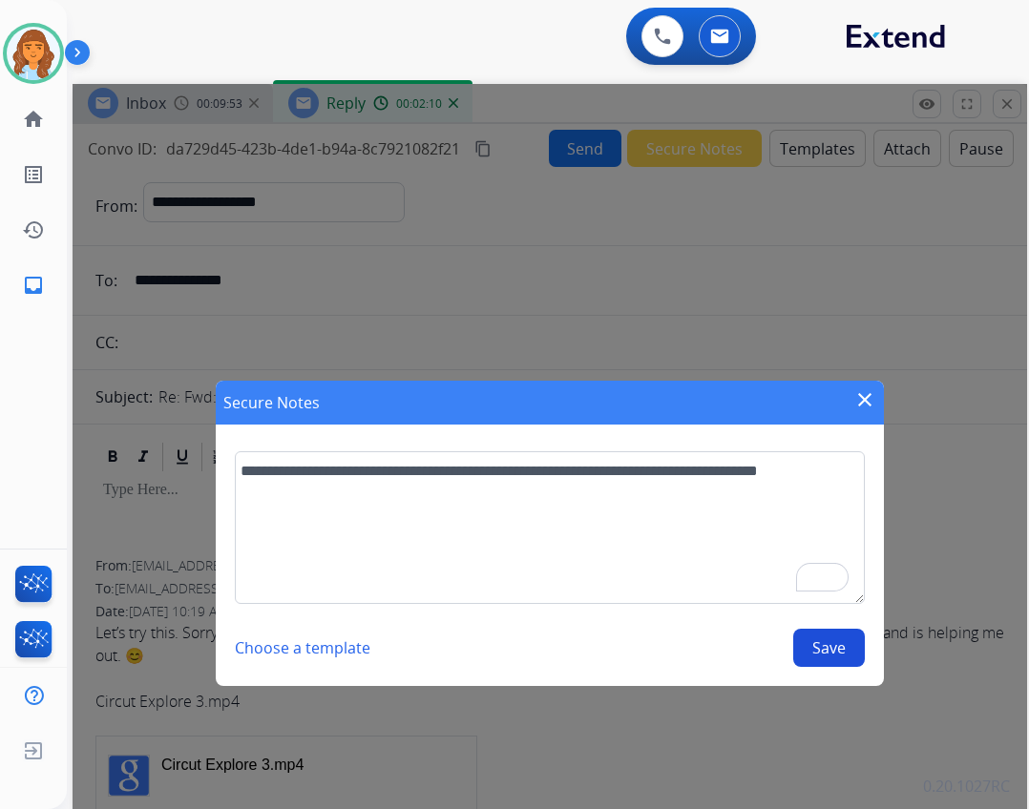
click at [861, 403] on mat-icon "close" at bounding box center [864, 399] width 23 height 23
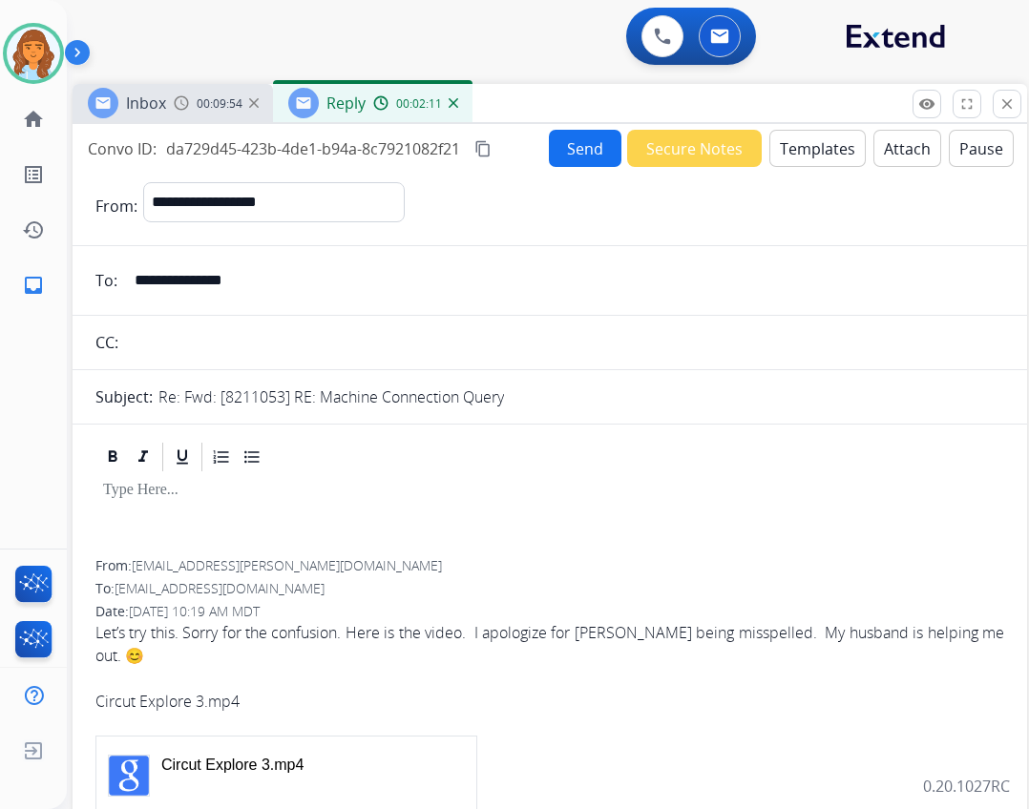
click at [652, 147] on button "Secure Notes" at bounding box center [694, 148] width 135 height 37
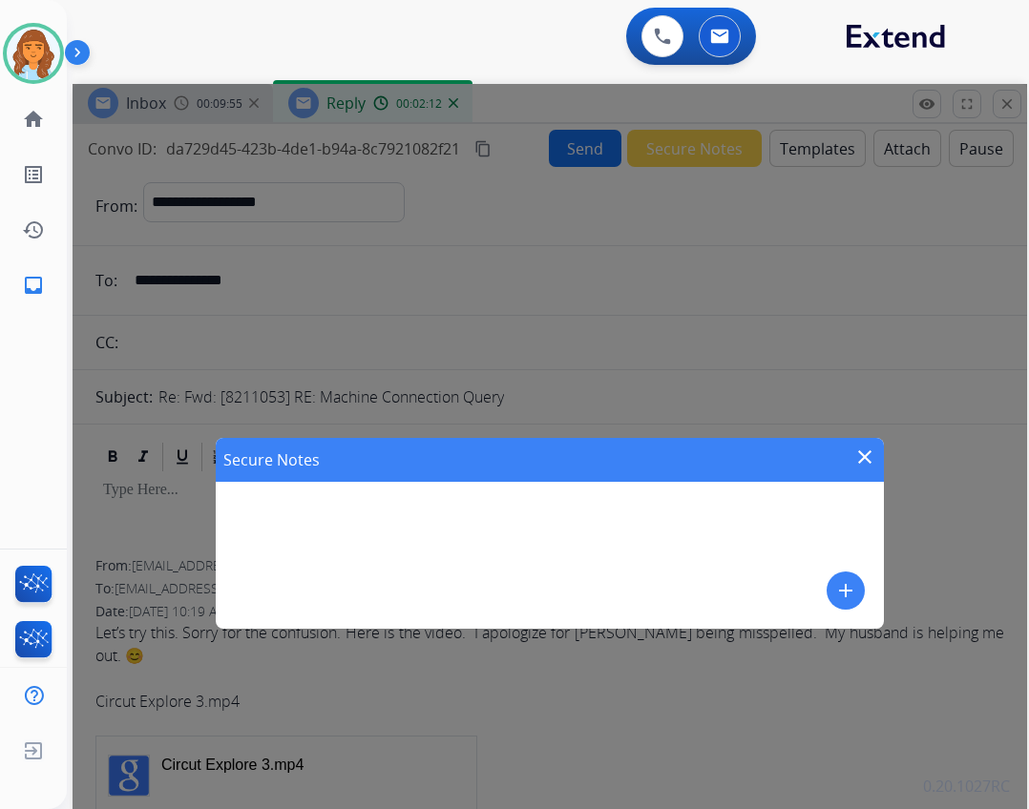
click at [830, 601] on button "add" at bounding box center [846, 591] width 38 height 38
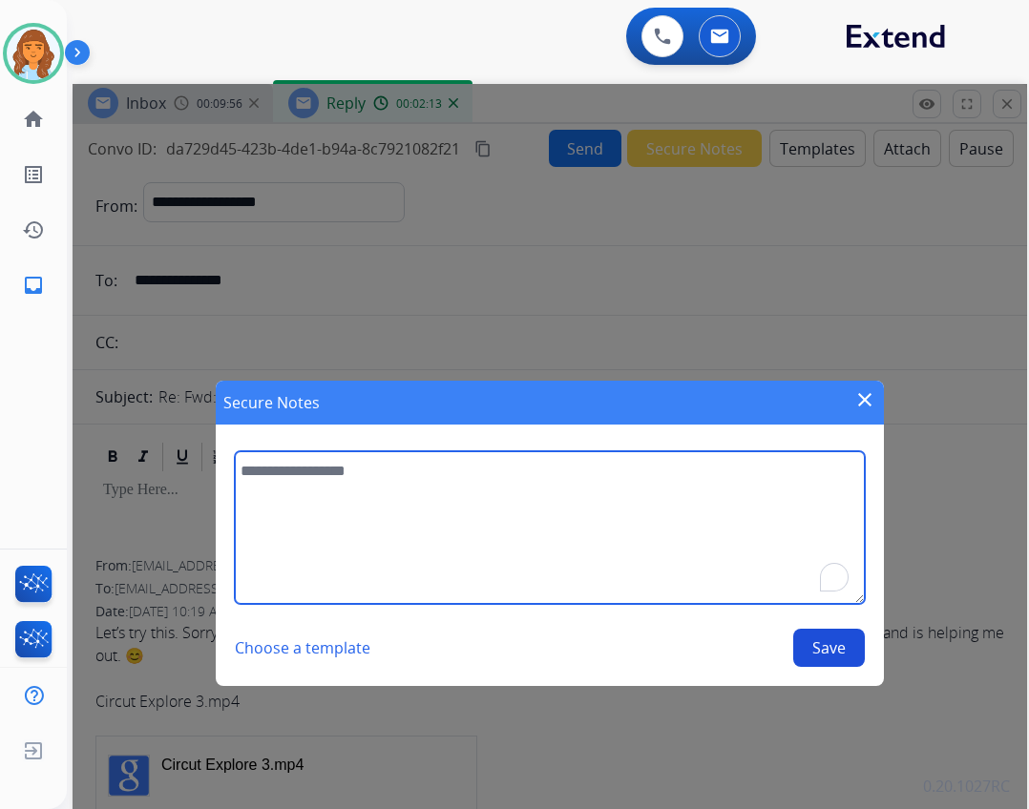
click at [591, 487] on textarea "To enrich screen reader interactions, please activate Accessibility in Grammarl…" at bounding box center [550, 527] width 630 height 153
click at [484, 476] on textarea "**********" at bounding box center [550, 527] width 630 height 153
type textarea "**********"
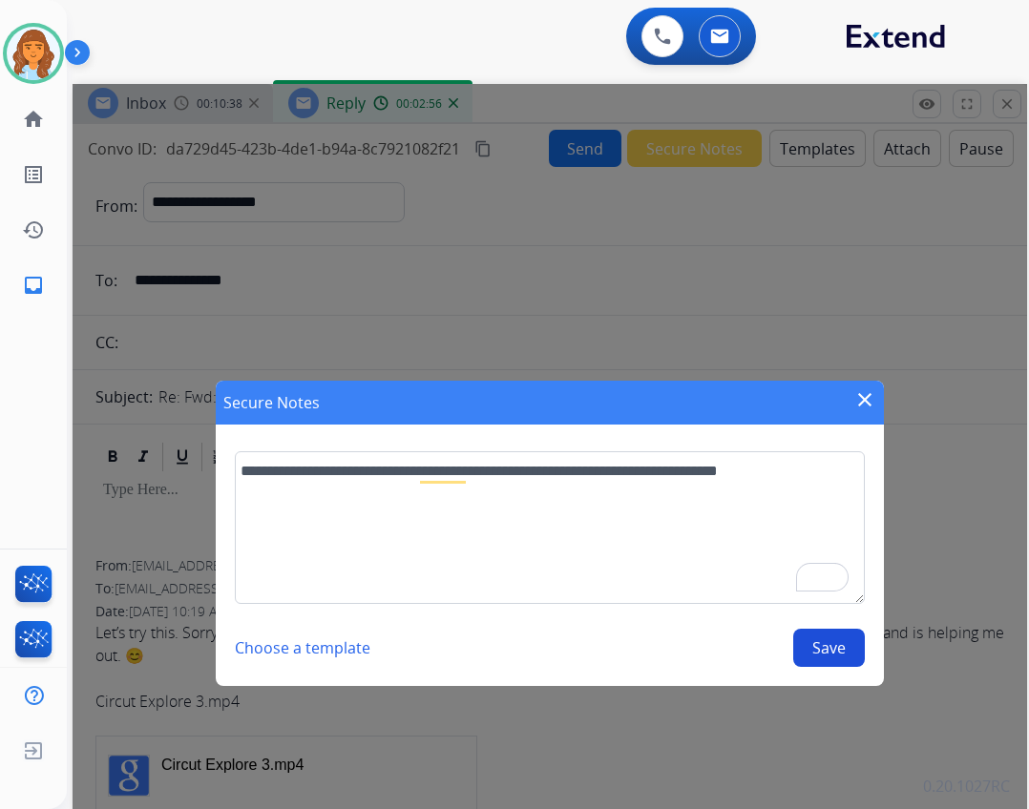
click at [830, 627] on div "**********" at bounding box center [550, 559] width 630 height 216
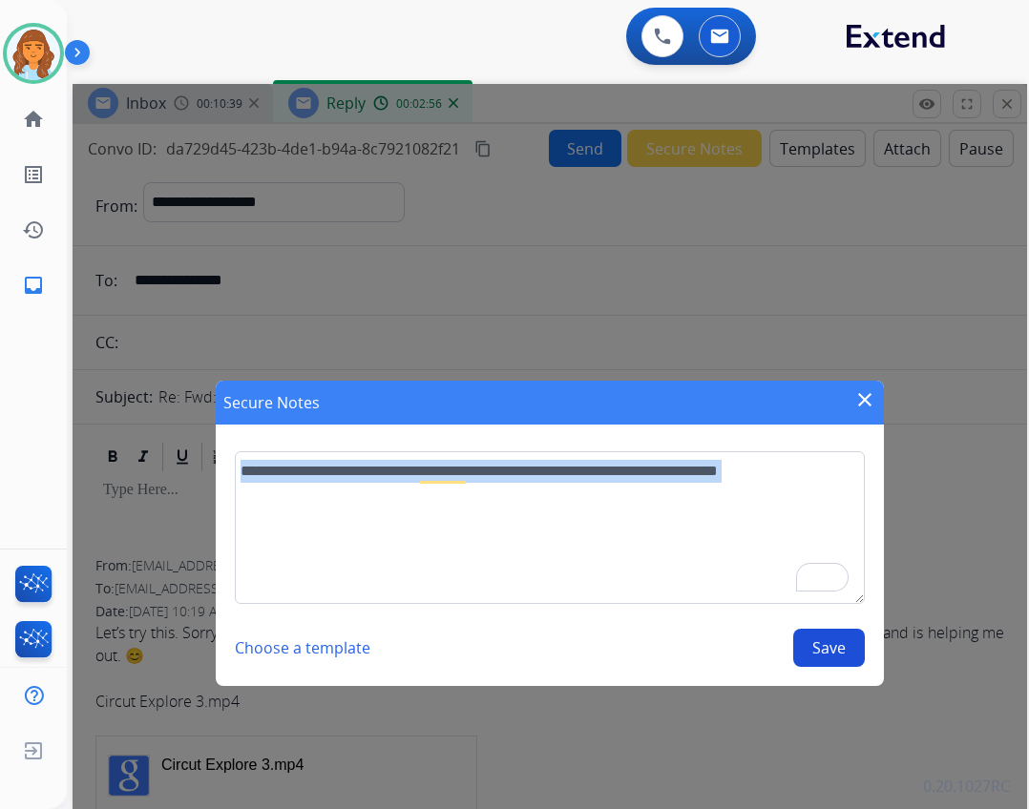
click at [827, 631] on div "**********" at bounding box center [550, 559] width 630 height 216
click at [824, 628] on div "**********" at bounding box center [550, 559] width 630 height 216
click at [860, 396] on mat-icon "close" at bounding box center [864, 399] width 23 height 23
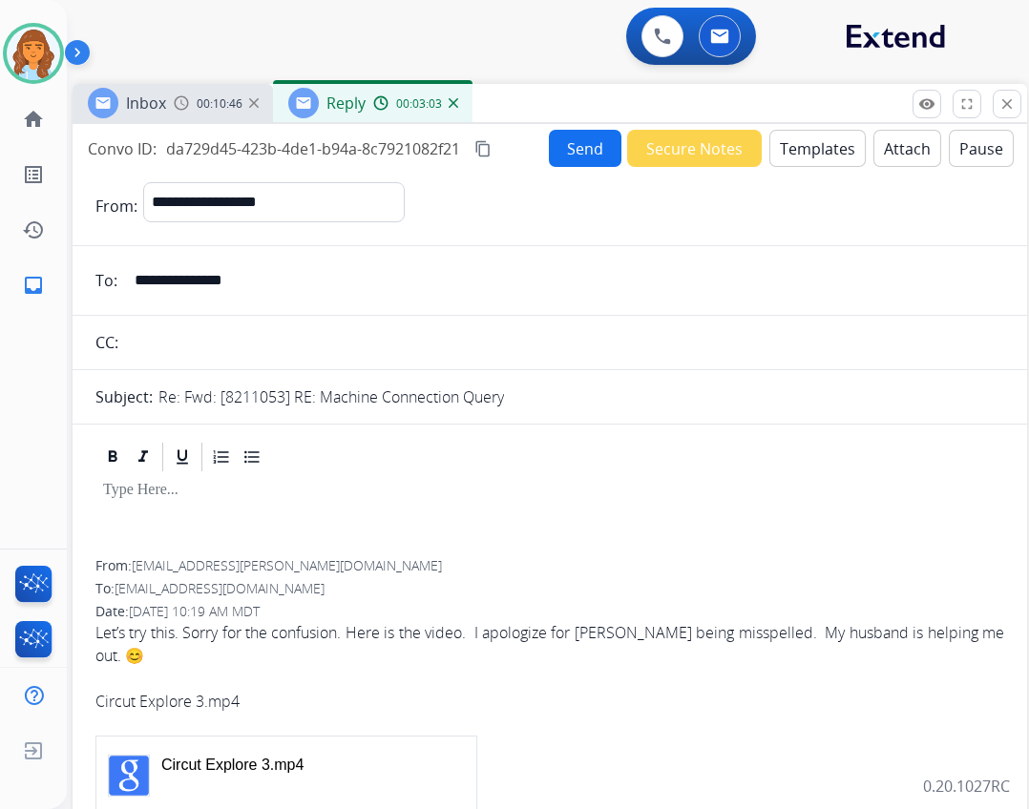
click at [566, 147] on button "Send" at bounding box center [585, 148] width 73 height 37
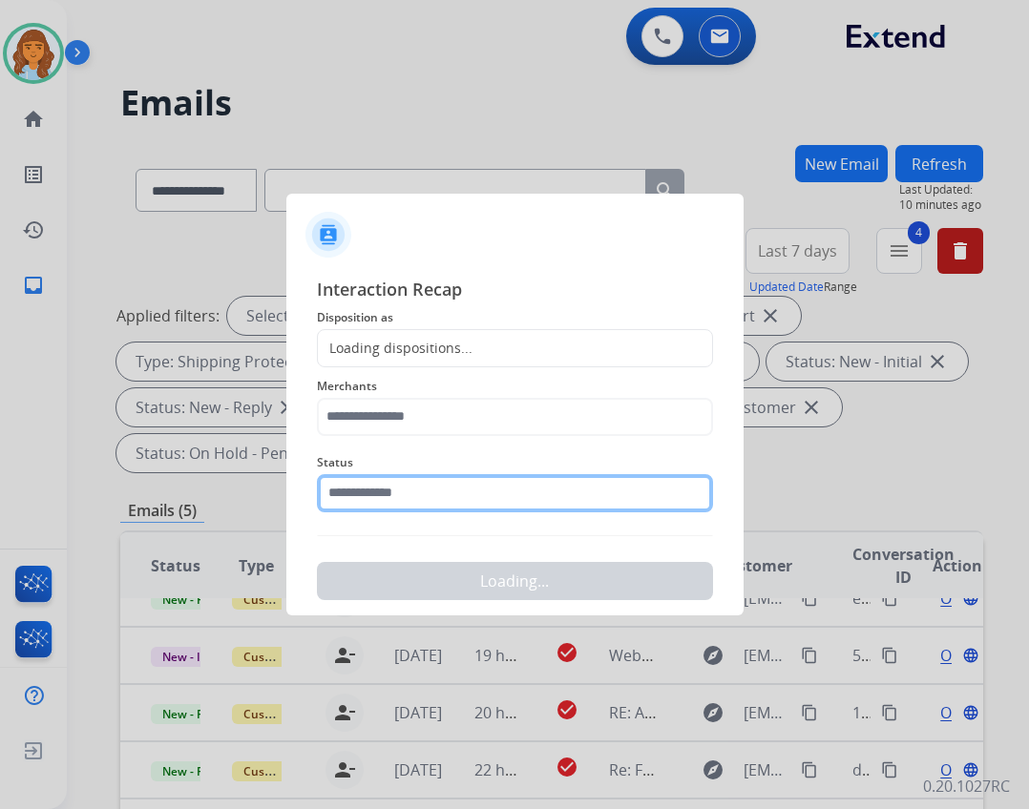
click at [444, 492] on input "text" at bounding box center [515, 493] width 396 height 38
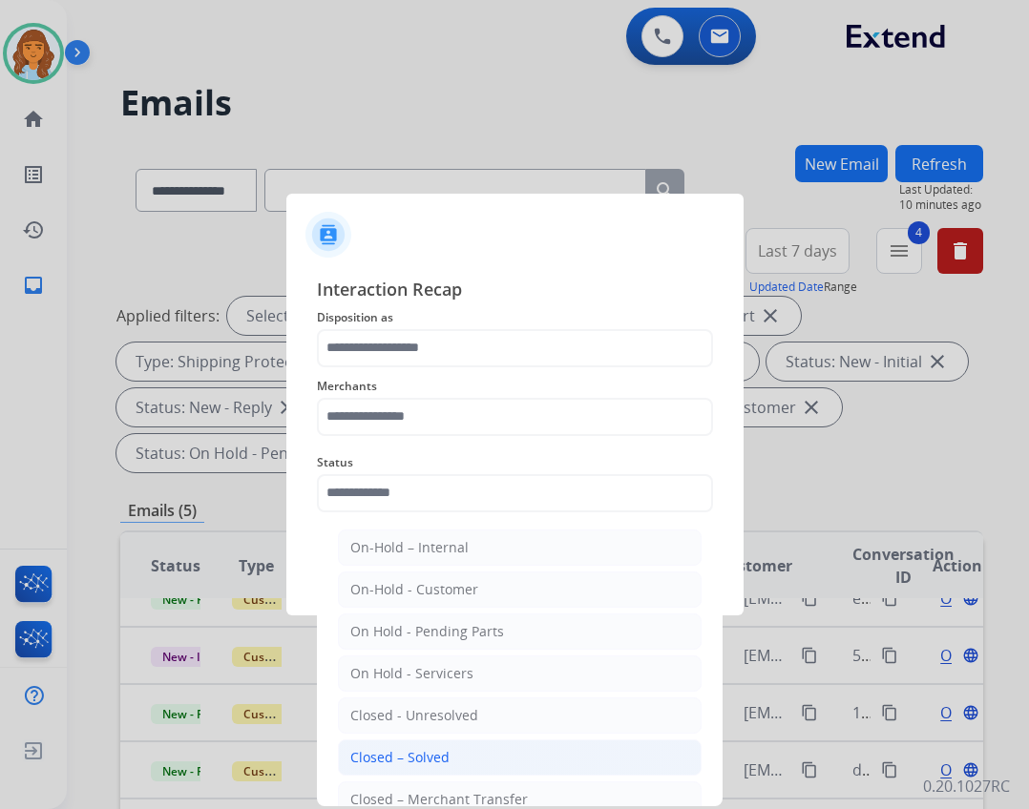
click at [424, 741] on li "Closed – Solved" at bounding box center [520, 758] width 364 height 36
type input "**********"
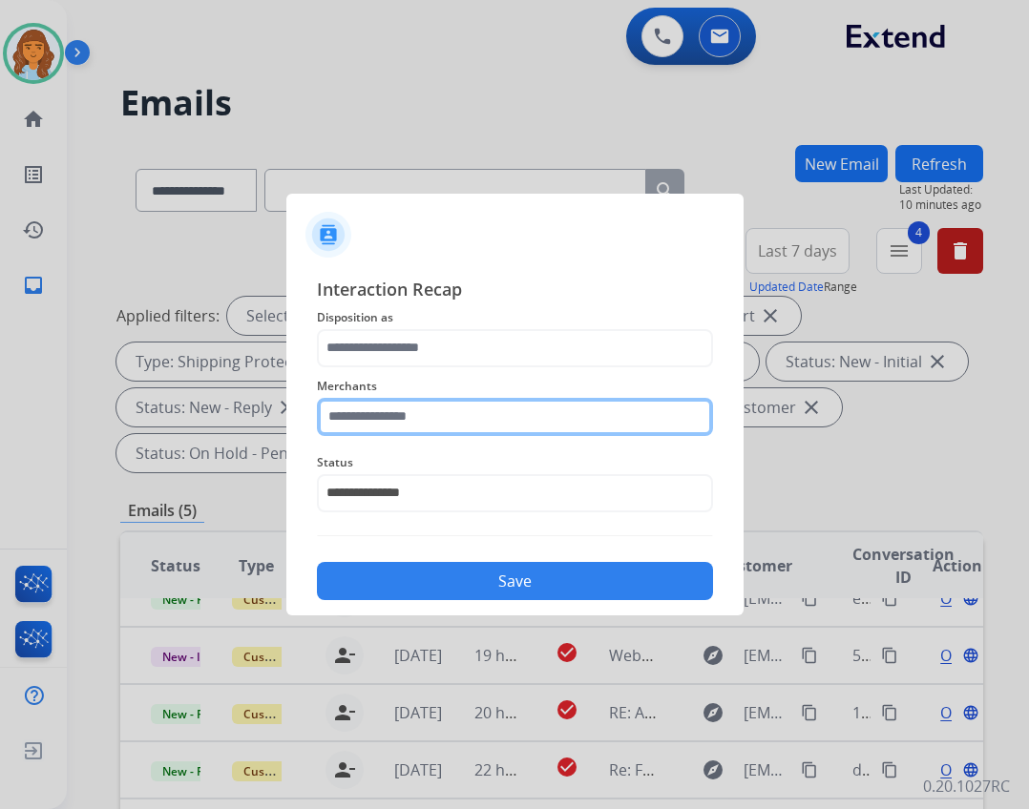
click at [418, 410] on input "text" at bounding box center [515, 417] width 396 height 38
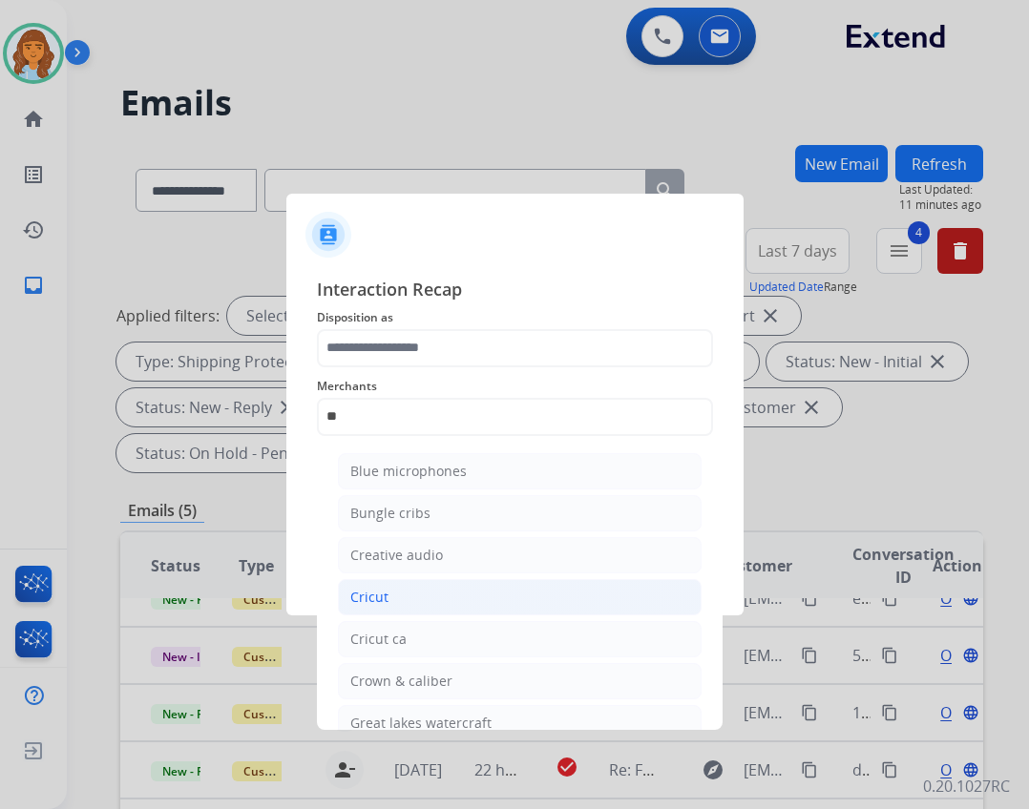
click at [476, 617] on ul "Blue microphones Bungle cribs Creative audio Cricut Cricut ca Crown & caliber G…" at bounding box center [519, 665] width 375 height 443
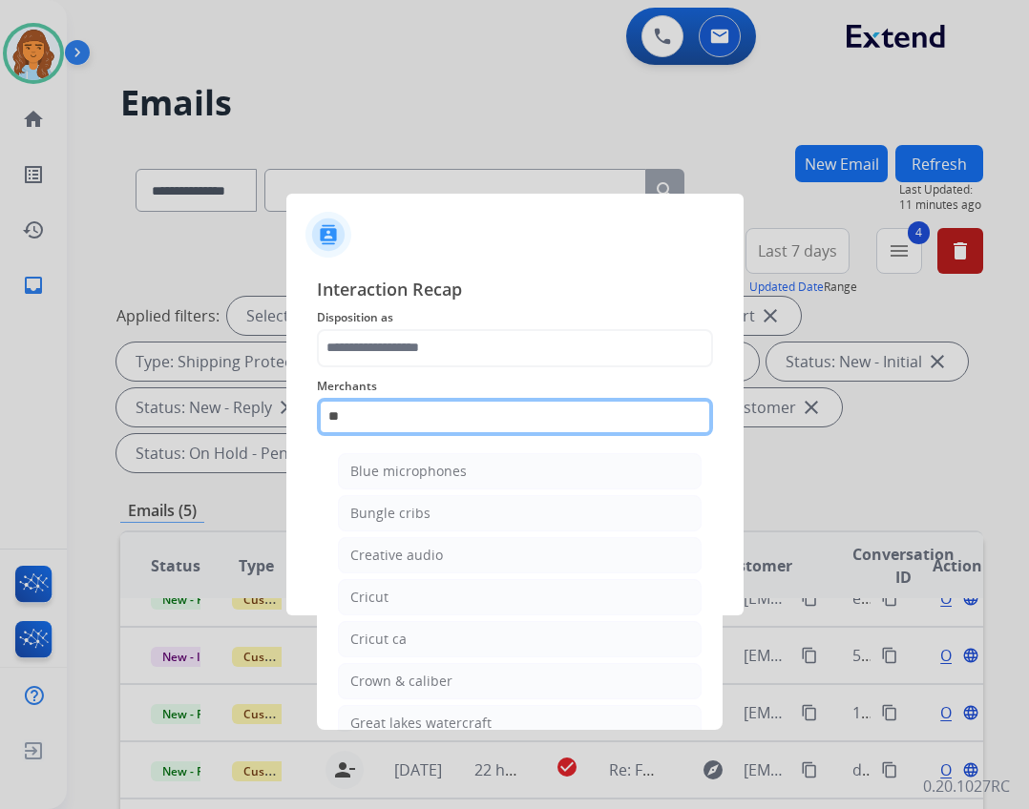
click at [419, 431] on input "**" at bounding box center [515, 417] width 396 height 38
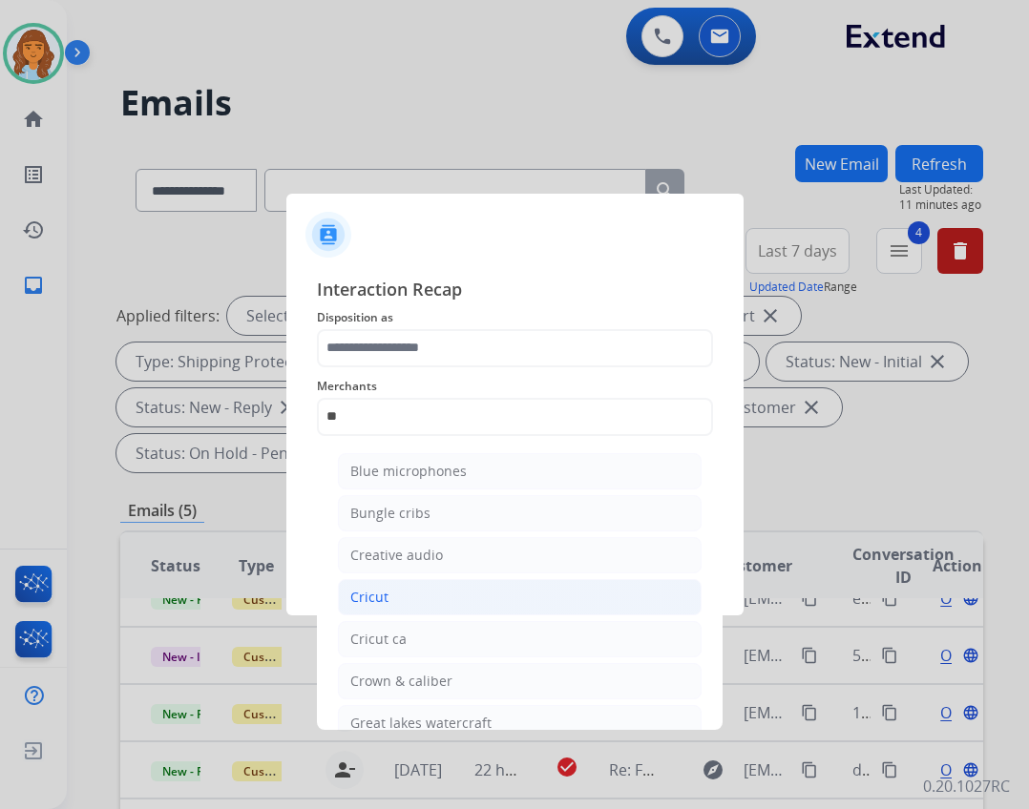
click at [409, 595] on li "Cricut" at bounding box center [520, 597] width 364 height 36
type input "******"
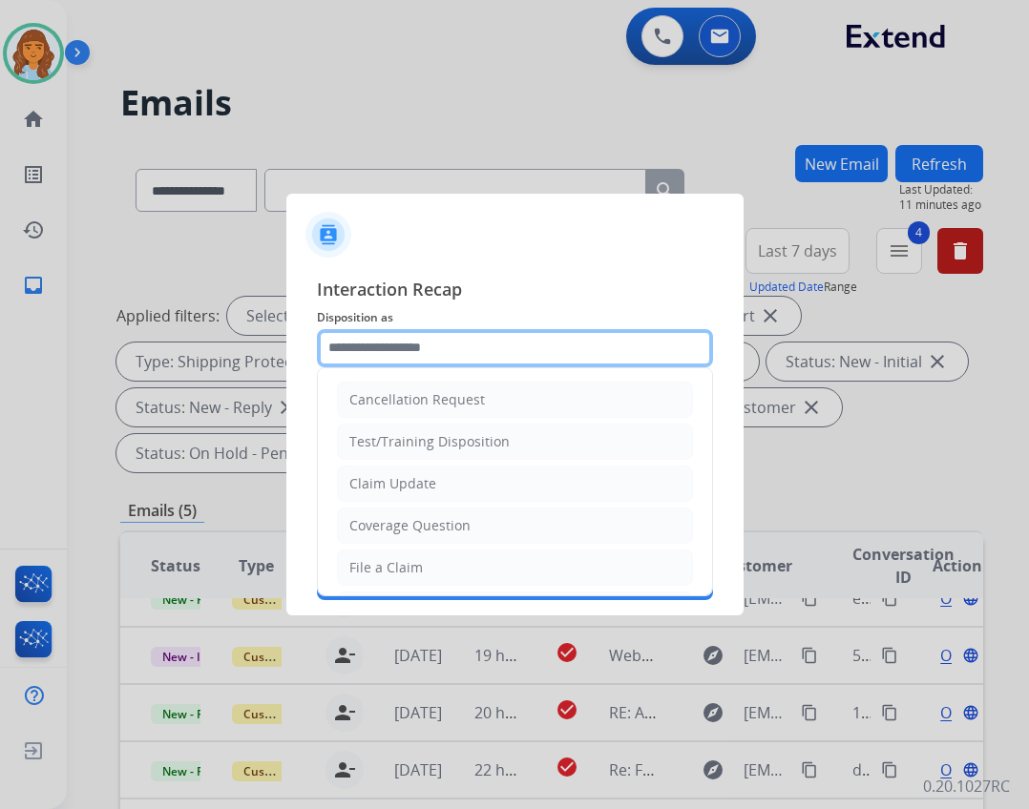
click at [389, 366] on input "text" at bounding box center [515, 348] width 396 height 38
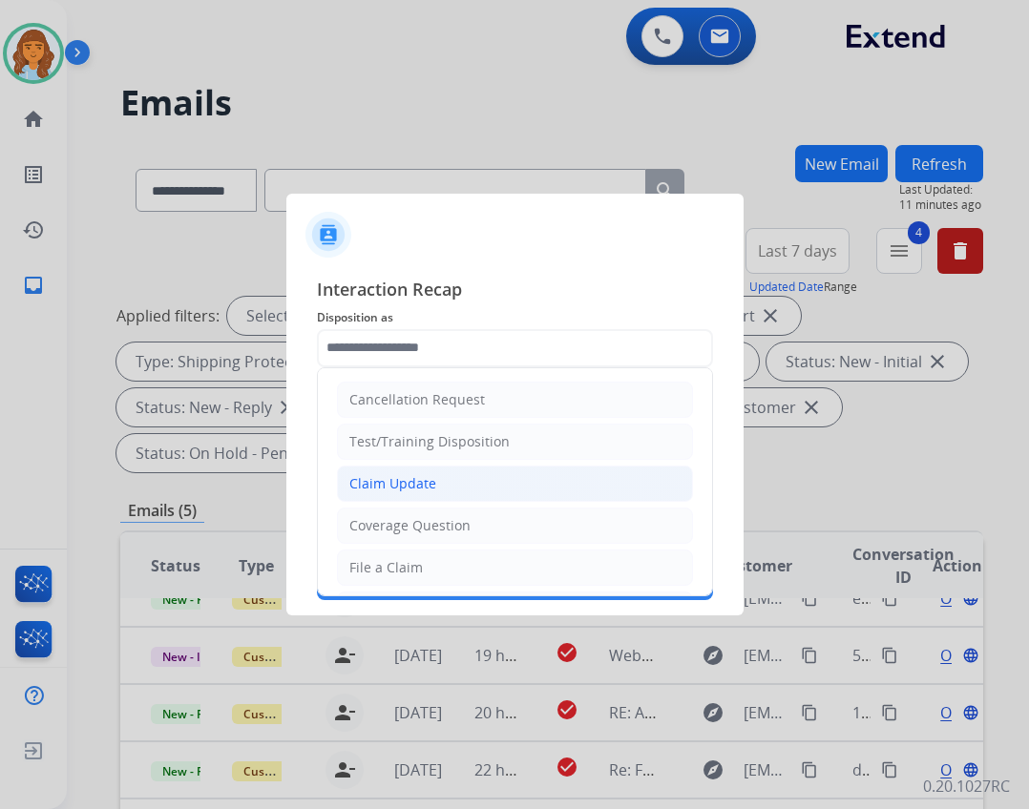
click at [386, 479] on div "Claim Update" at bounding box center [392, 483] width 87 height 19
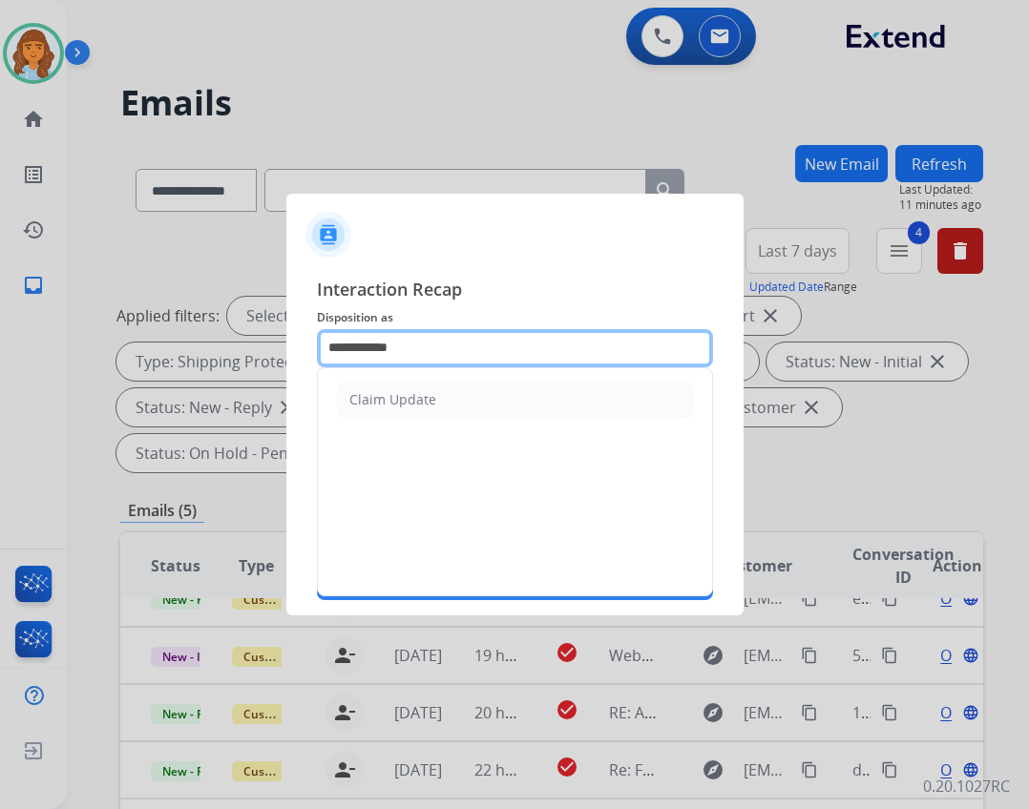
click at [464, 344] on input "**********" at bounding box center [515, 348] width 396 height 38
type input "*"
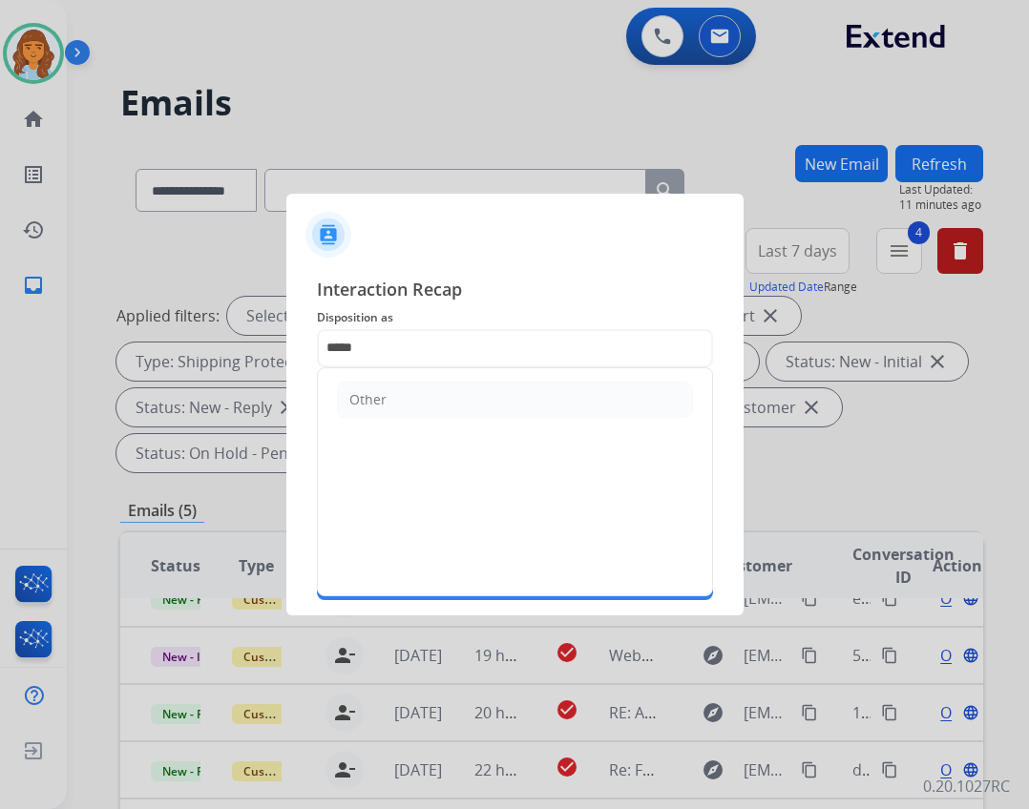
click at [392, 395] on li "Other" at bounding box center [515, 400] width 356 height 36
type input "*****"
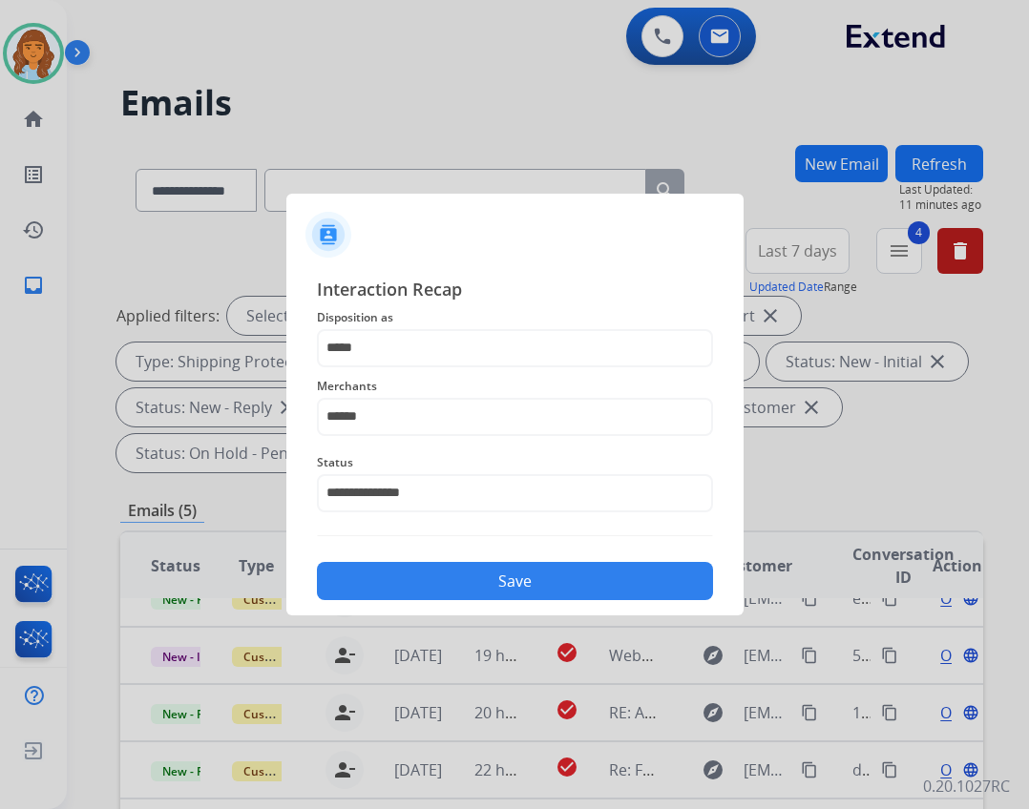
click at [434, 578] on button "Save" at bounding box center [515, 581] width 396 height 38
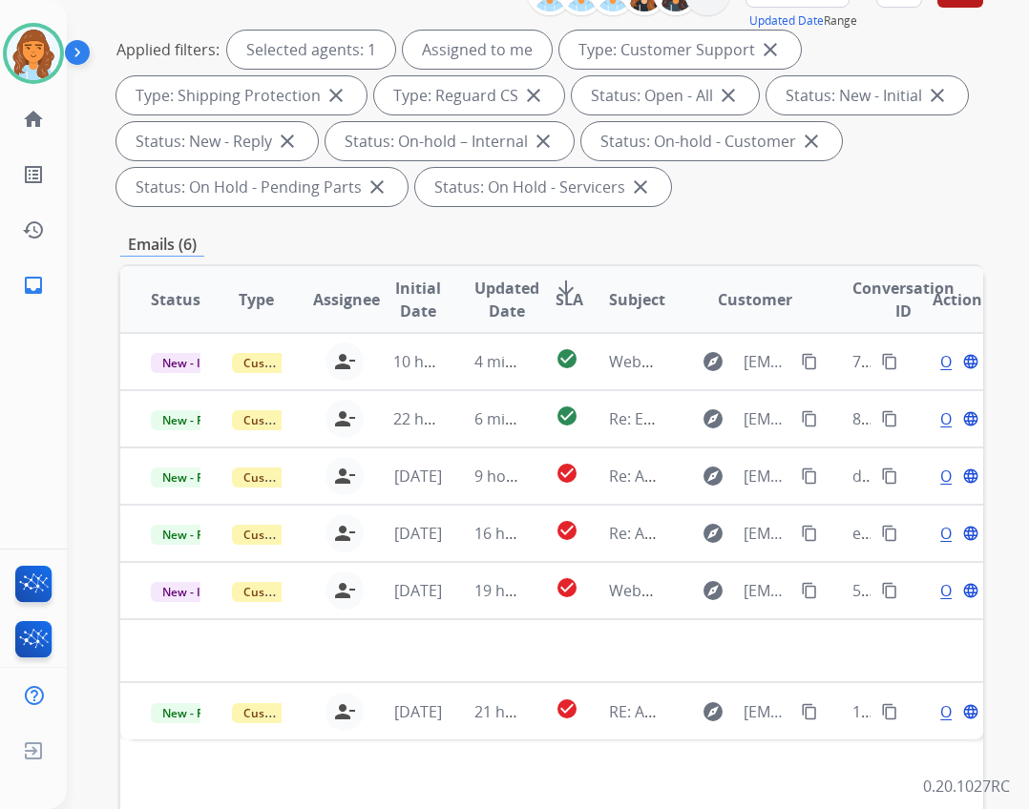
scroll to position [460, 0]
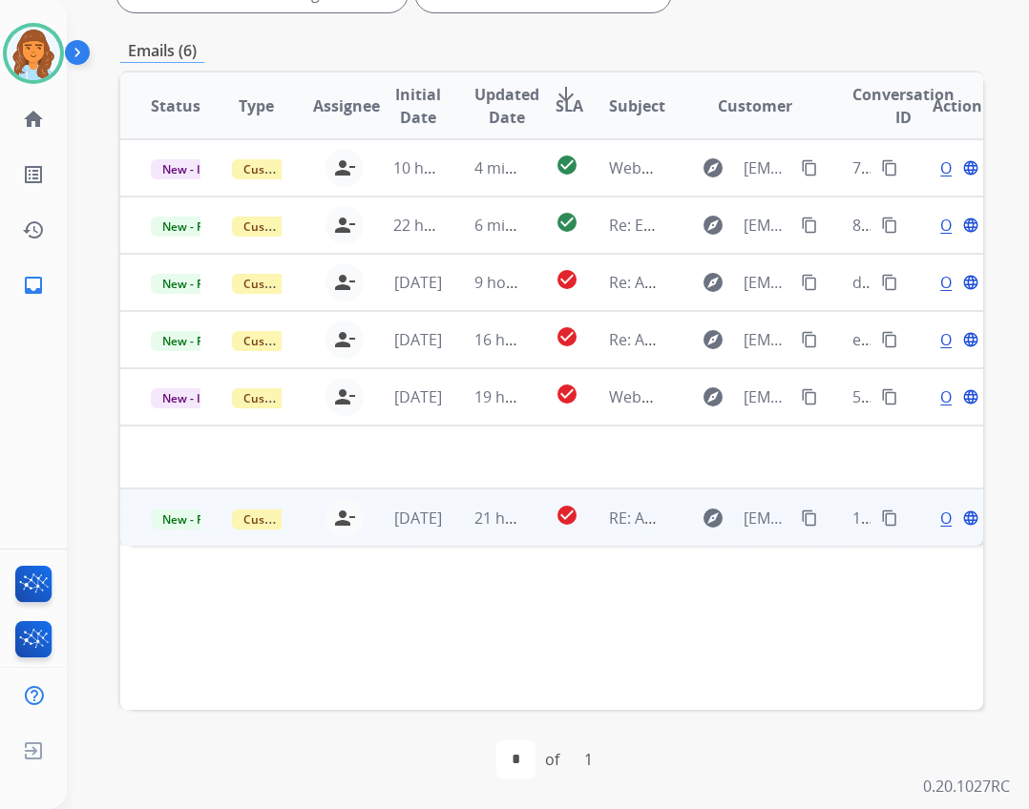
click at [525, 509] on td "check_circle" at bounding box center [552, 517] width 54 height 57
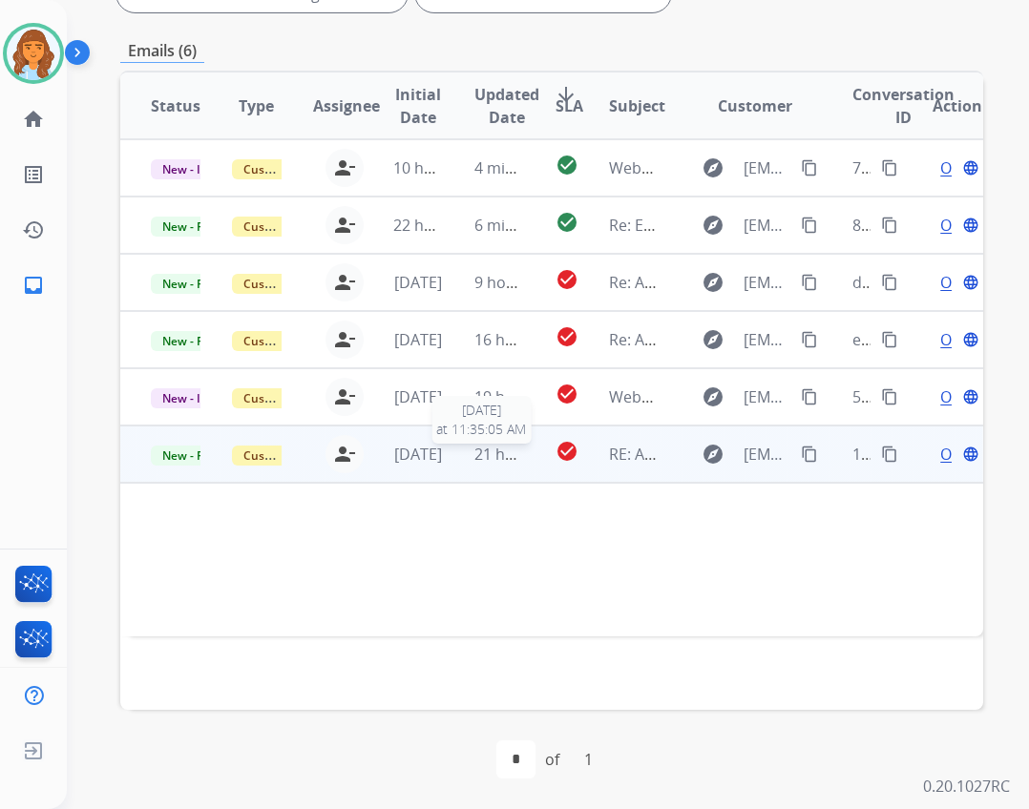
click at [514, 464] on span "21 hours ago" at bounding box center [521, 454] width 94 height 21
click at [514, 464] on span "21 hours ago" at bounding box center [521, 455] width 94 height 21
click at [940, 460] on span "Open" at bounding box center [959, 454] width 39 height 23
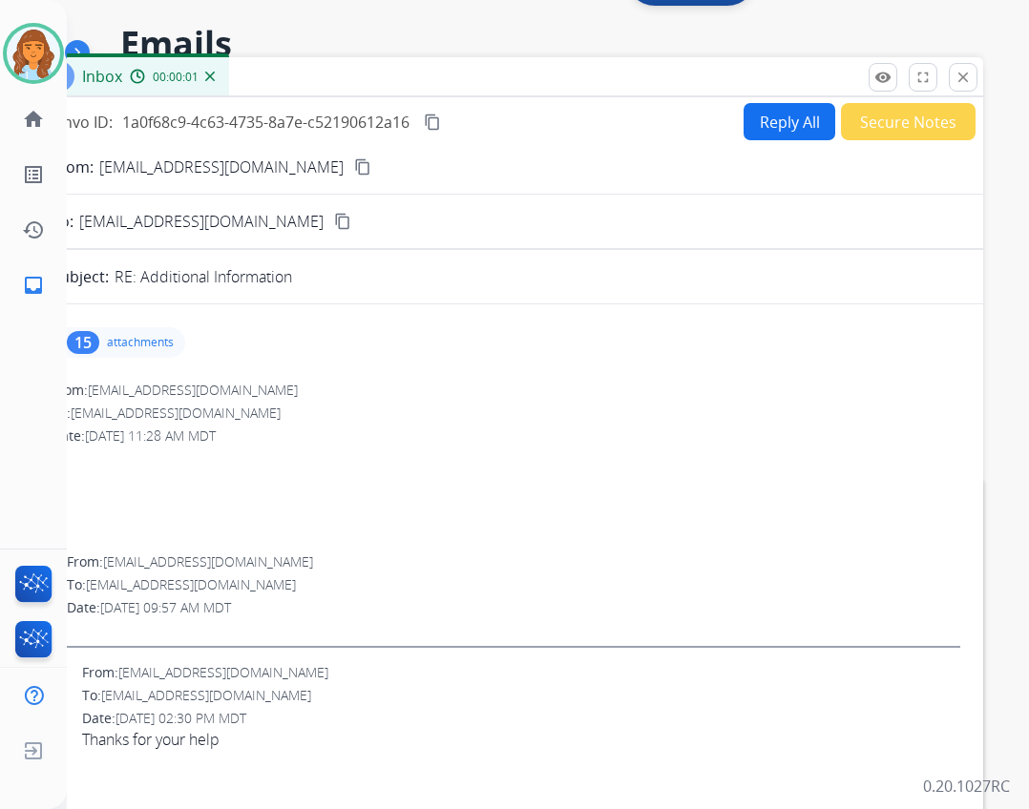
scroll to position [0, 0]
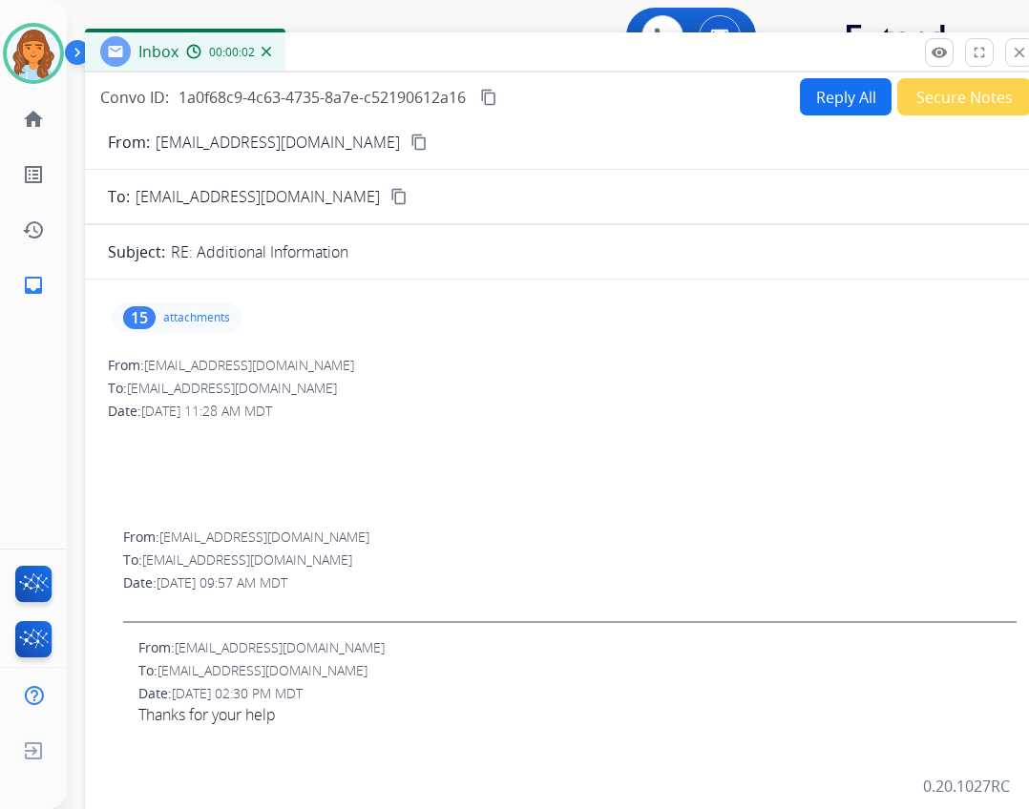
drag, startPoint x: 405, startPoint y: 128, endPoint x: 461, endPoint y: 44, distance: 101.1
click at [461, 44] on div "Inbox 00:00:02" at bounding box center [562, 52] width 954 height 40
click at [410, 140] on mat-icon "content_copy" at bounding box center [418, 142] width 17 height 17
click at [215, 318] on p "attachments" at bounding box center [196, 317] width 67 height 15
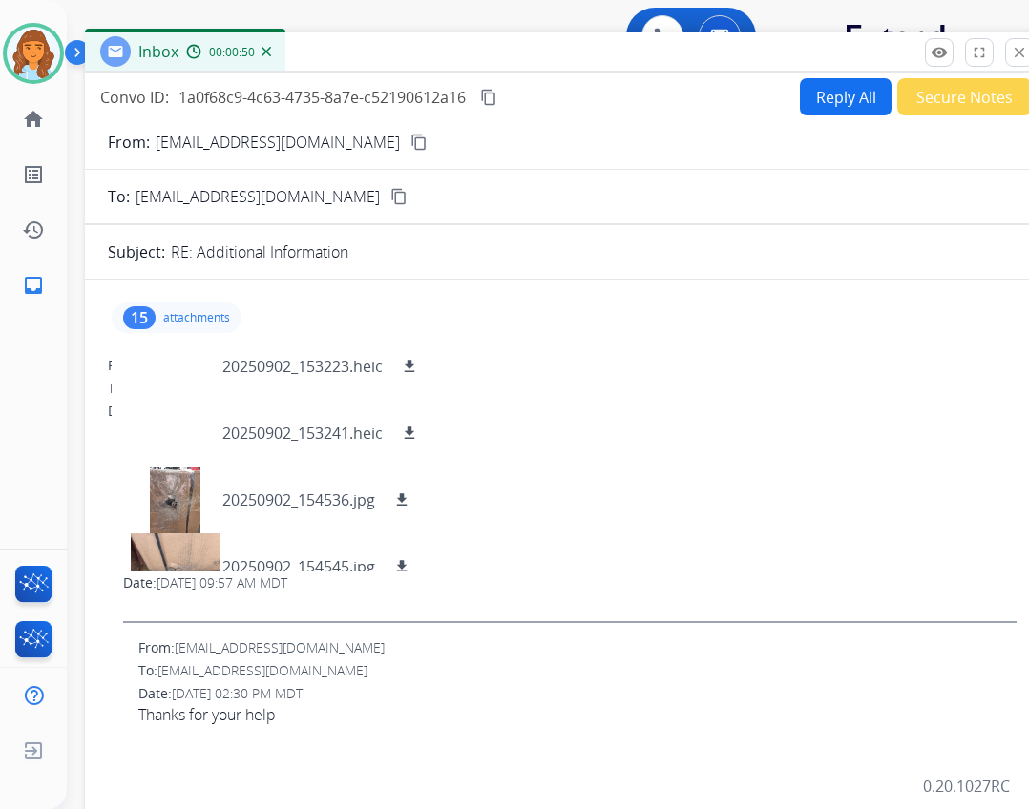
click at [826, 110] on button "Reply All" at bounding box center [846, 96] width 92 height 37
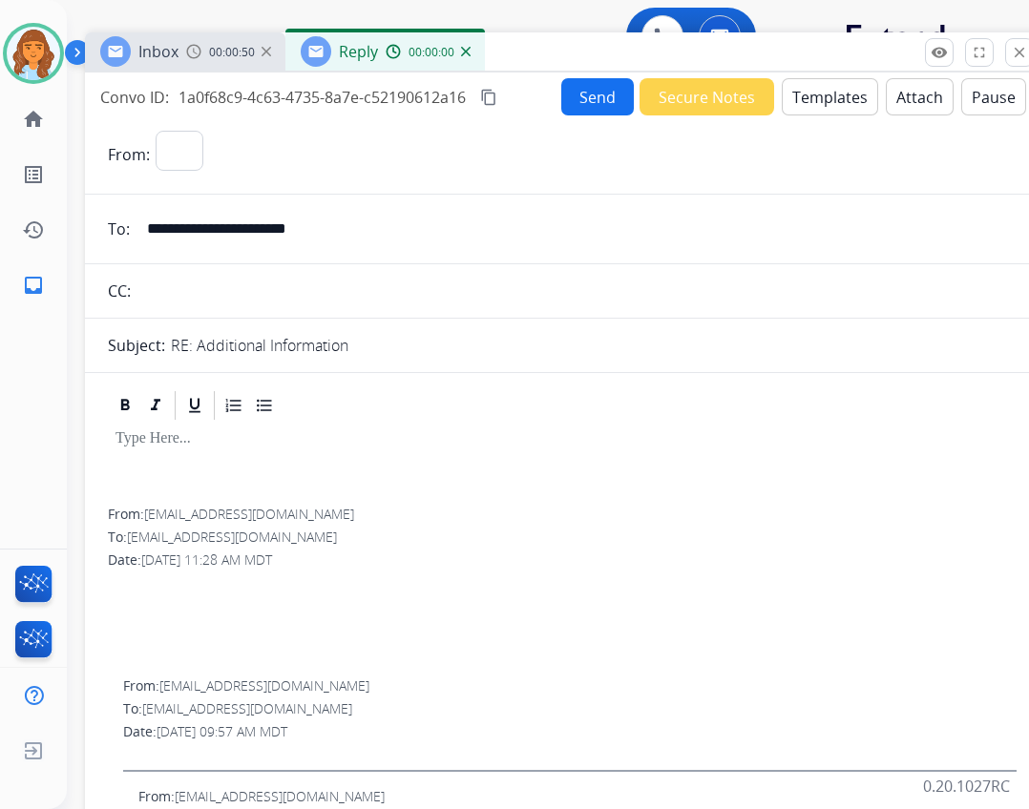
select select "**********"
click at [794, 100] on button "Templates" at bounding box center [830, 96] width 96 height 37
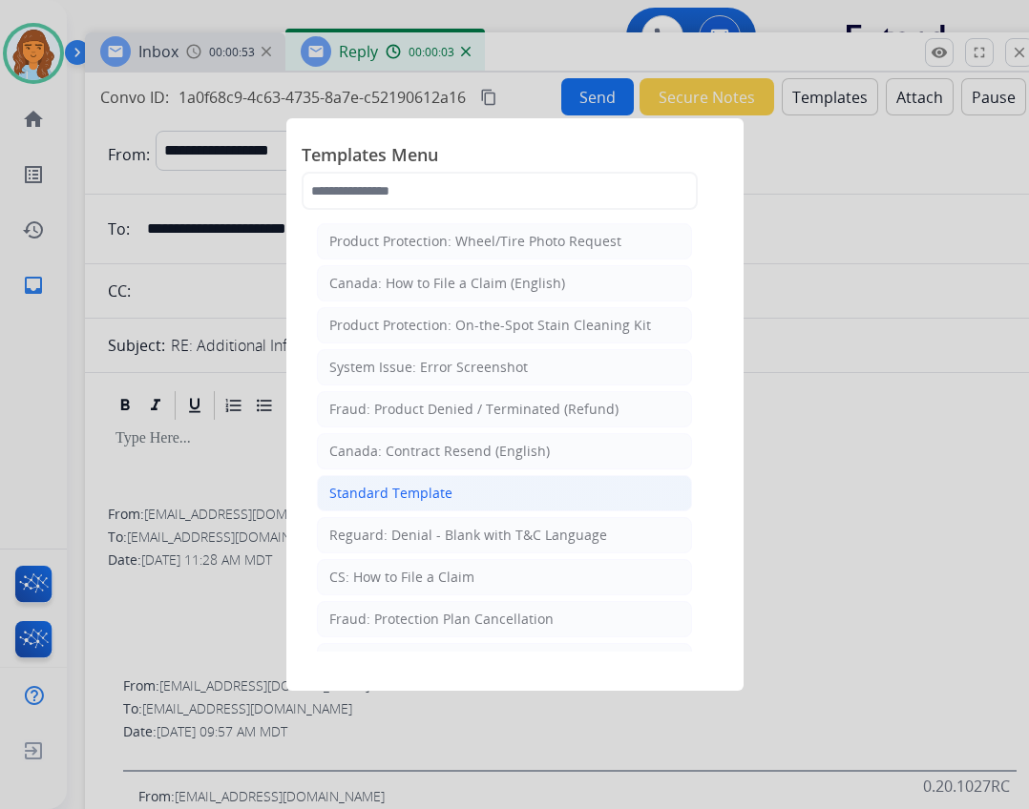
click at [447, 500] on div "Standard Template" at bounding box center [390, 493] width 123 height 19
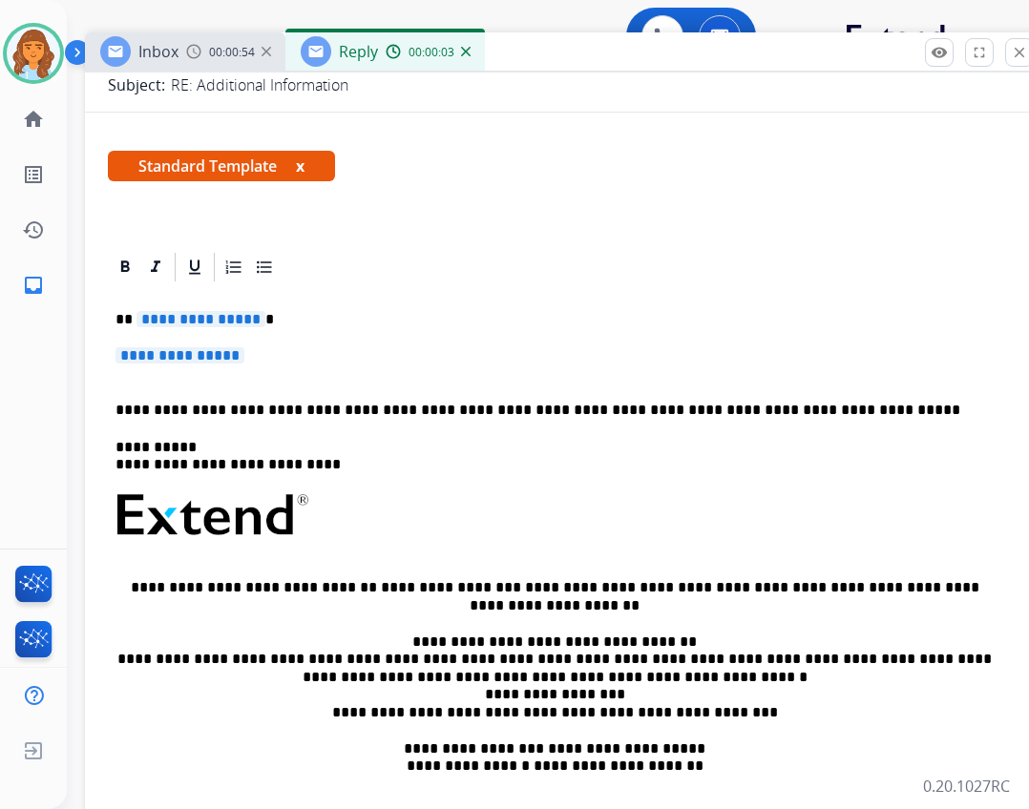
scroll to position [286, 0]
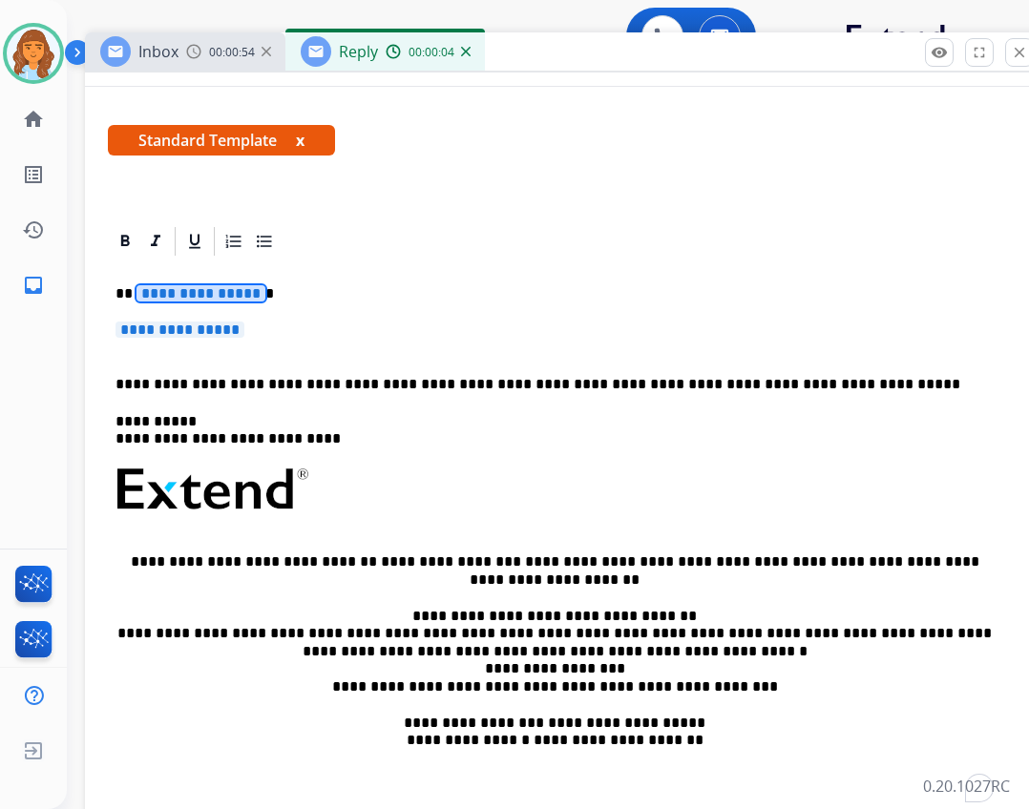
click at [189, 285] on div "**********" at bounding box center [562, 535] width 909 height 553
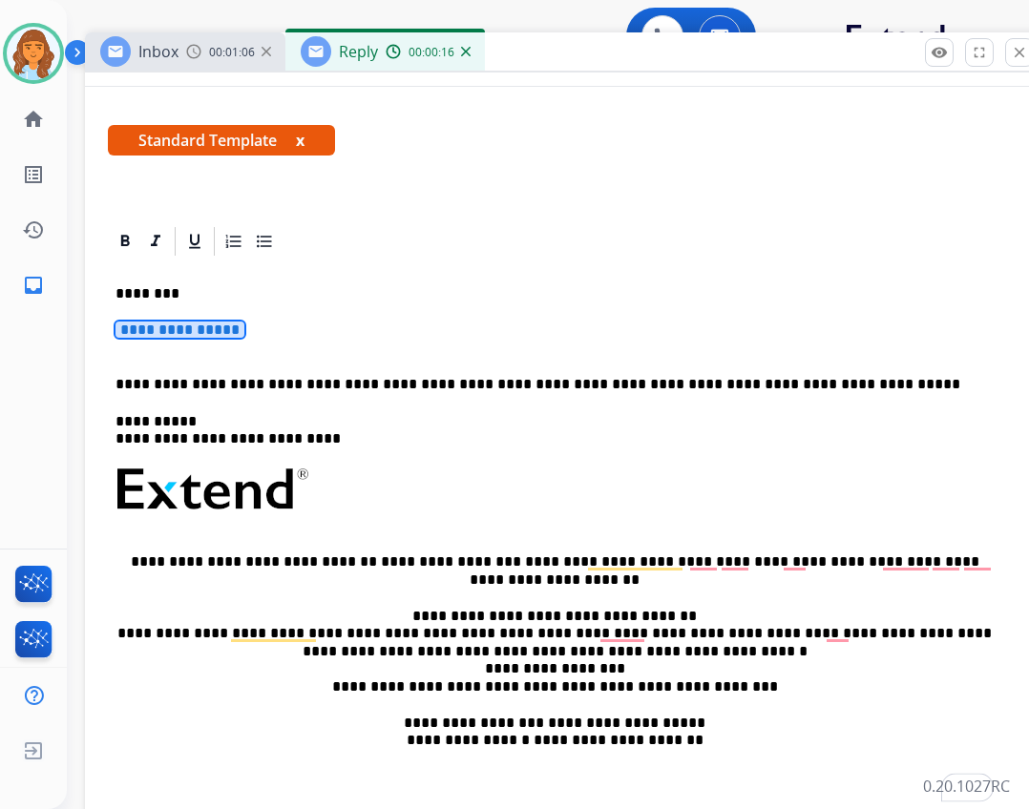
click at [183, 324] on span "**********" at bounding box center [179, 330] width 129 height 16
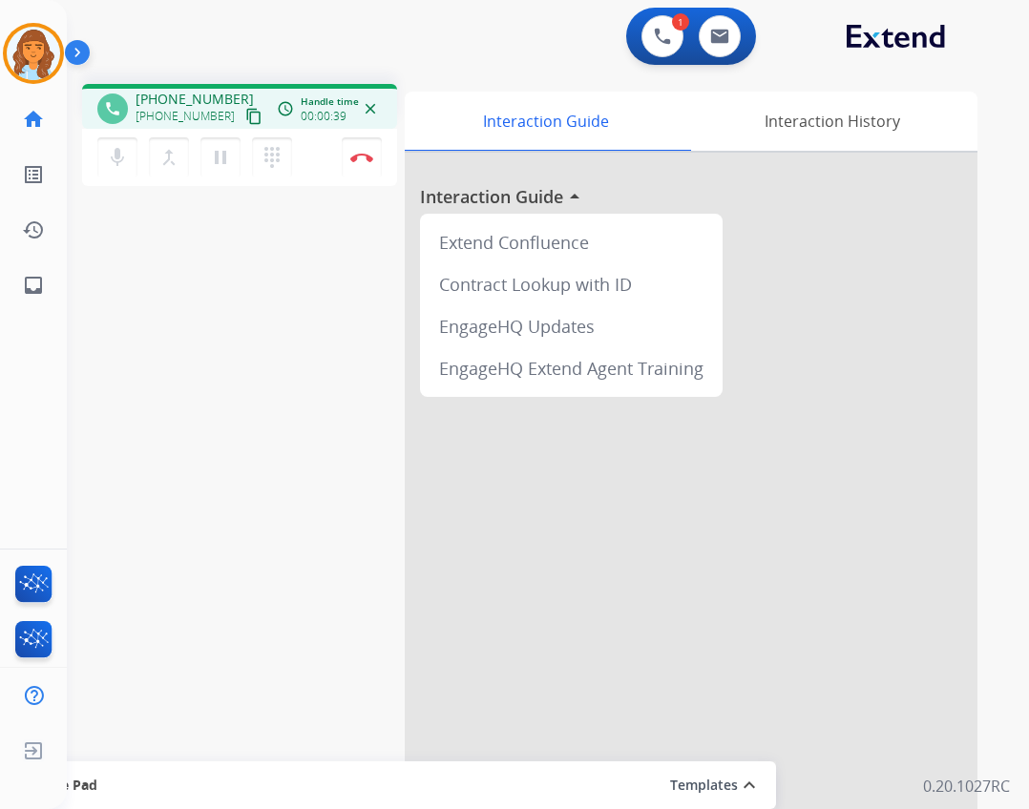
click at [245, 110] on mat-icon "content_copy" at bounding box center [253, 116] width 17 height 17
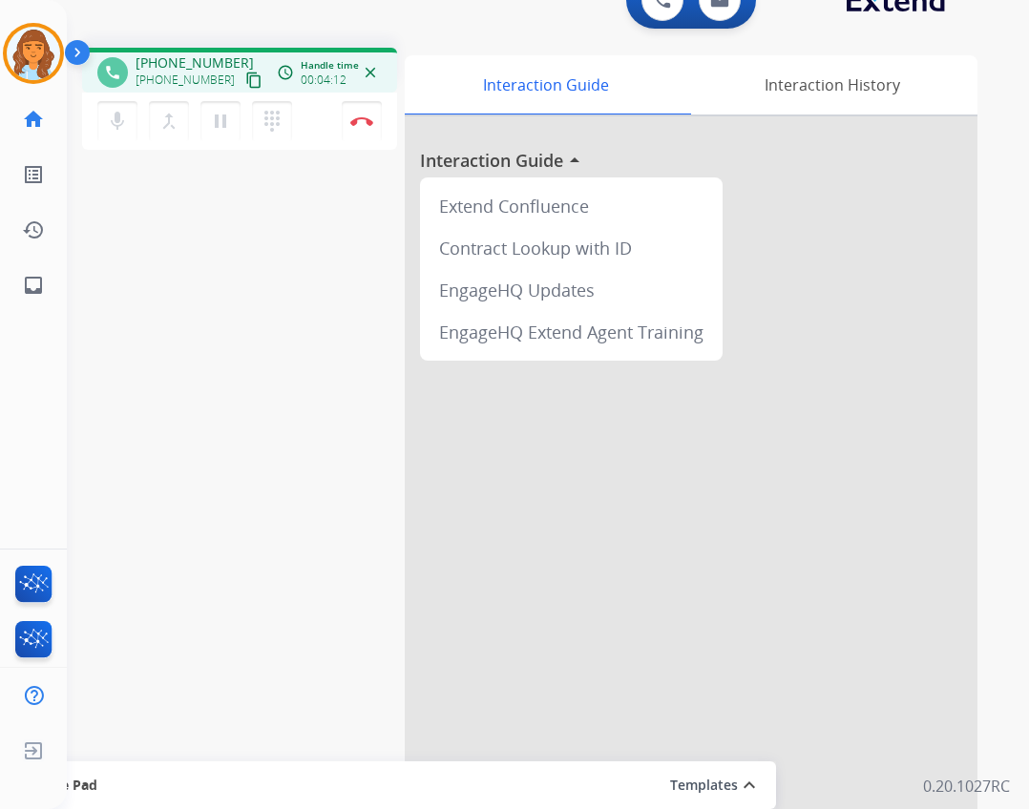
scroll to position [55, 0]
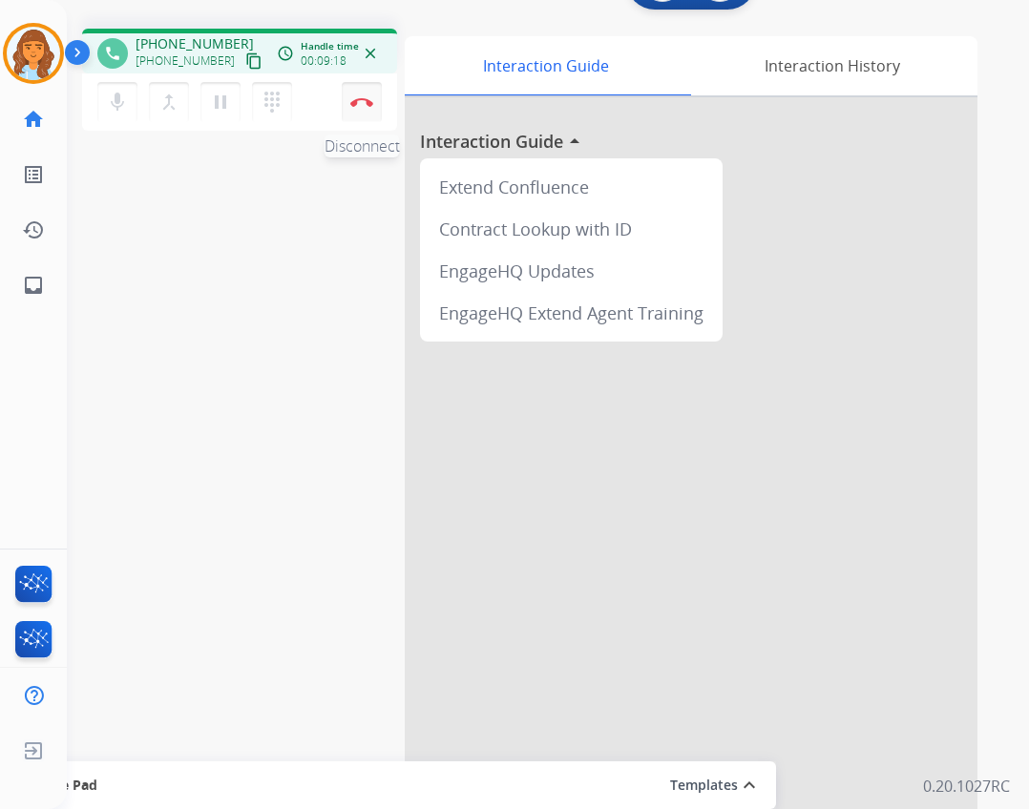
drag, startPoint x: 361, startPoint y: 95, endPoint x: 360, endPoint y: 117, distance: 22.0
click at [360, 95] on button "Disconnect" at bounding box center [362, 102] width 40 height 40
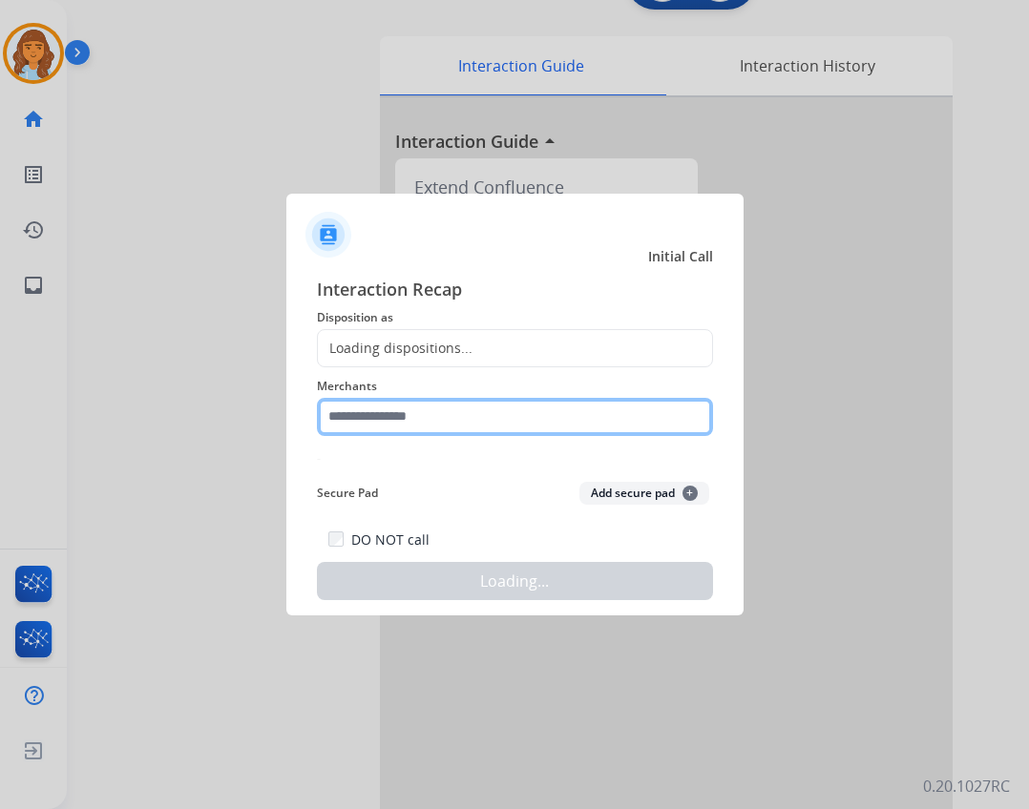
drag, startPoint x: 406, startPoint y: 409, endPoint x: 403, endPoint y: 424, distance: 14.6
click at [405, 410] on input "text" at bounding box center [515, 417] width 396 height 38
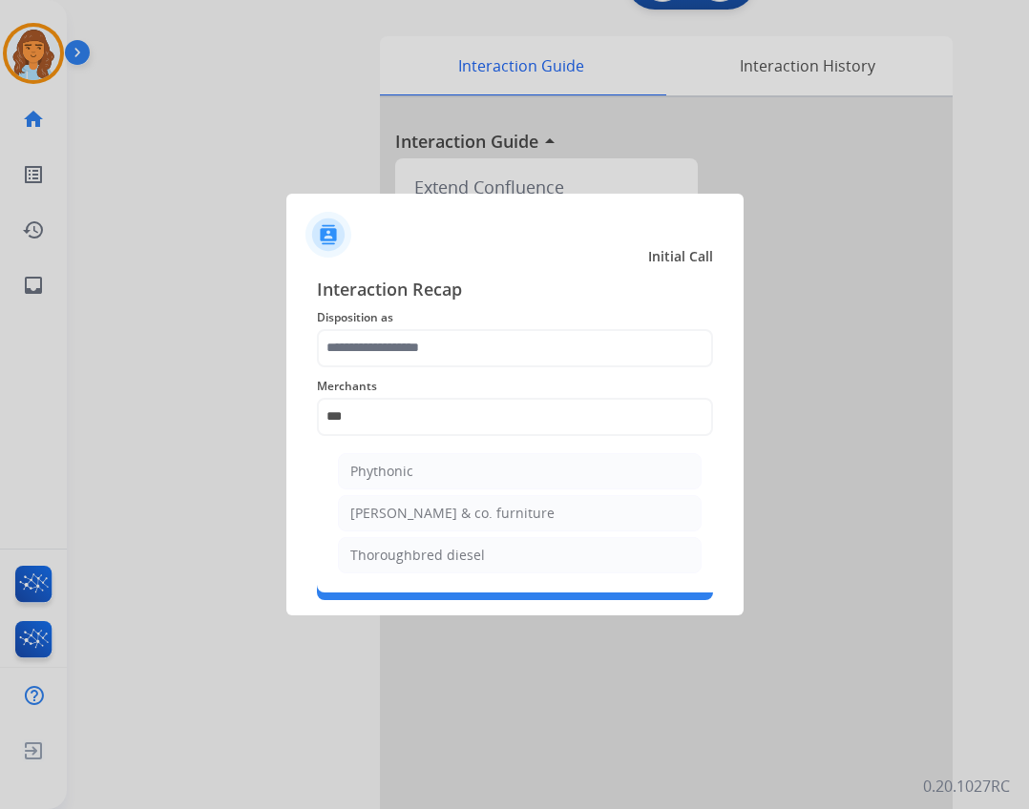
drag, startPoint x: 447, startPoint y: 560, endPoint x: 451, endPoint y: 552, distance: 9.8
click at [448, 559] on div "Thoroughbred diesel" at bounding box center [417, 555] width 135 height 19
type input "**********"
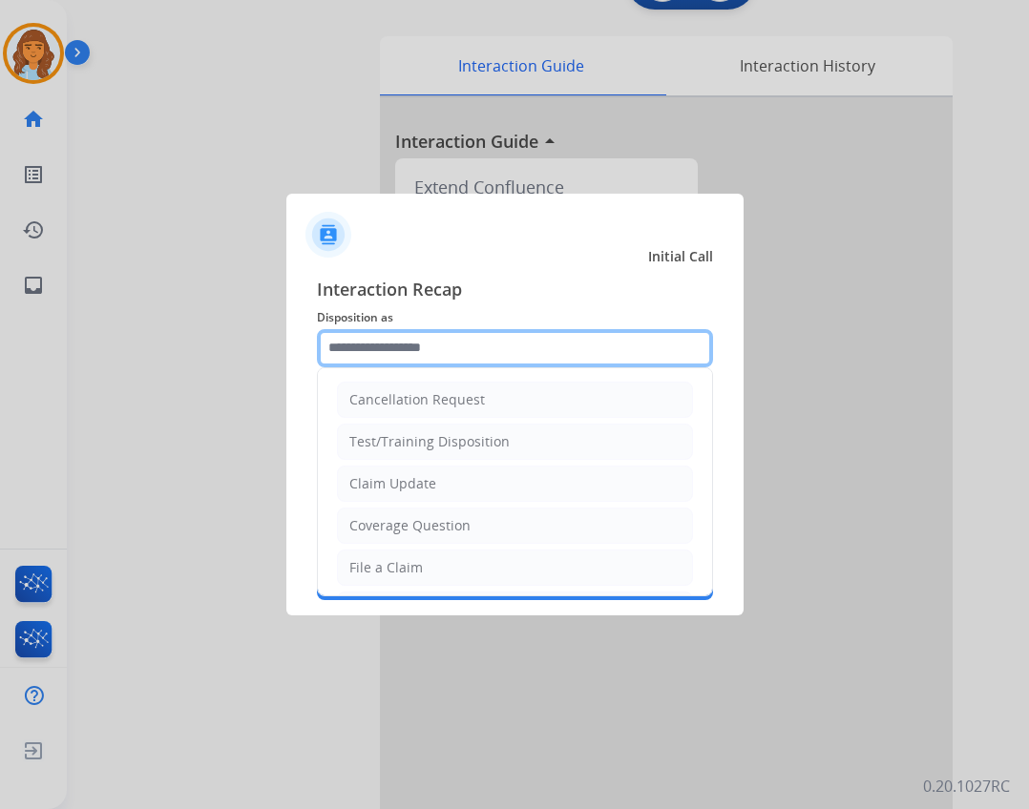
click at [432, 354] on input "text" at bounding box center [515, 348] width 396 height 38
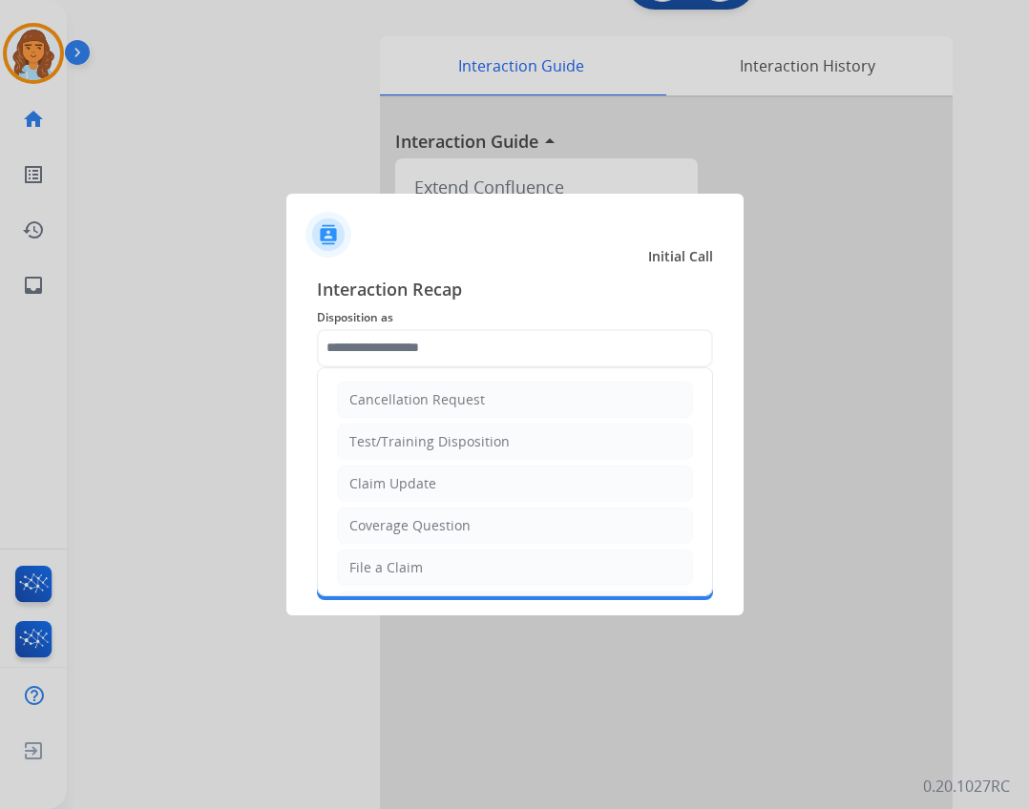
click at [408, 471] on li "Claim Update" at bounding box center [515, 484] width 356 height 36
type input "**********"
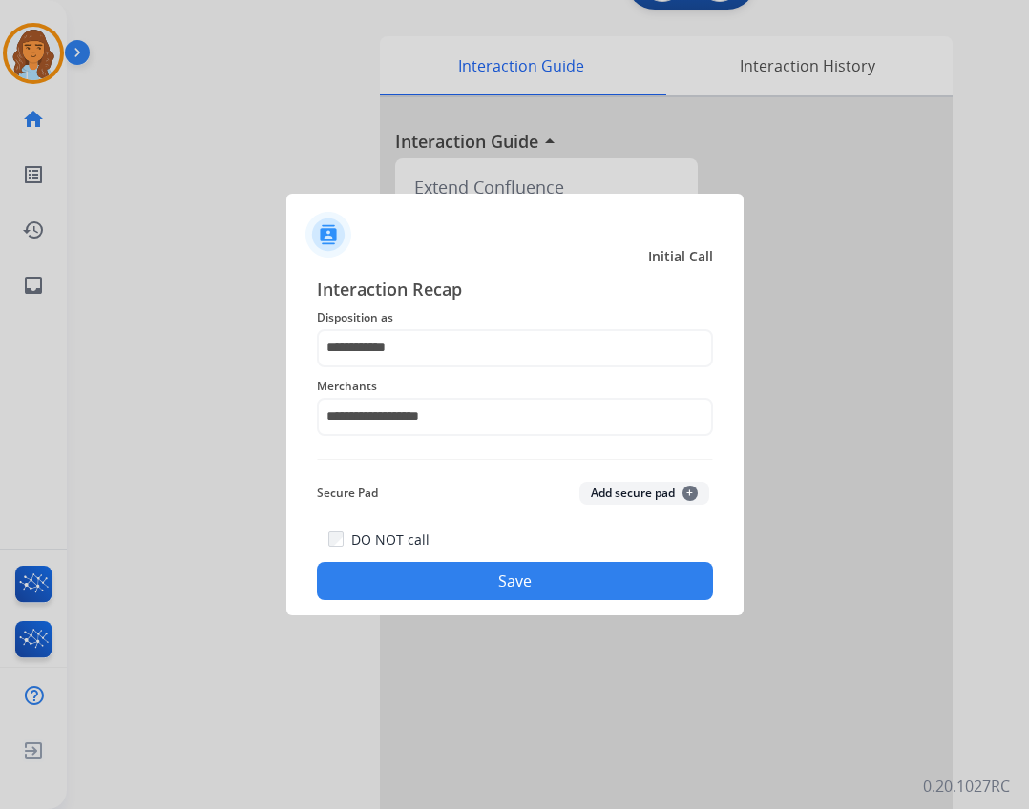
click at [455, 588] on button "Save" at bounding box center [515, 581] width 396 height 38
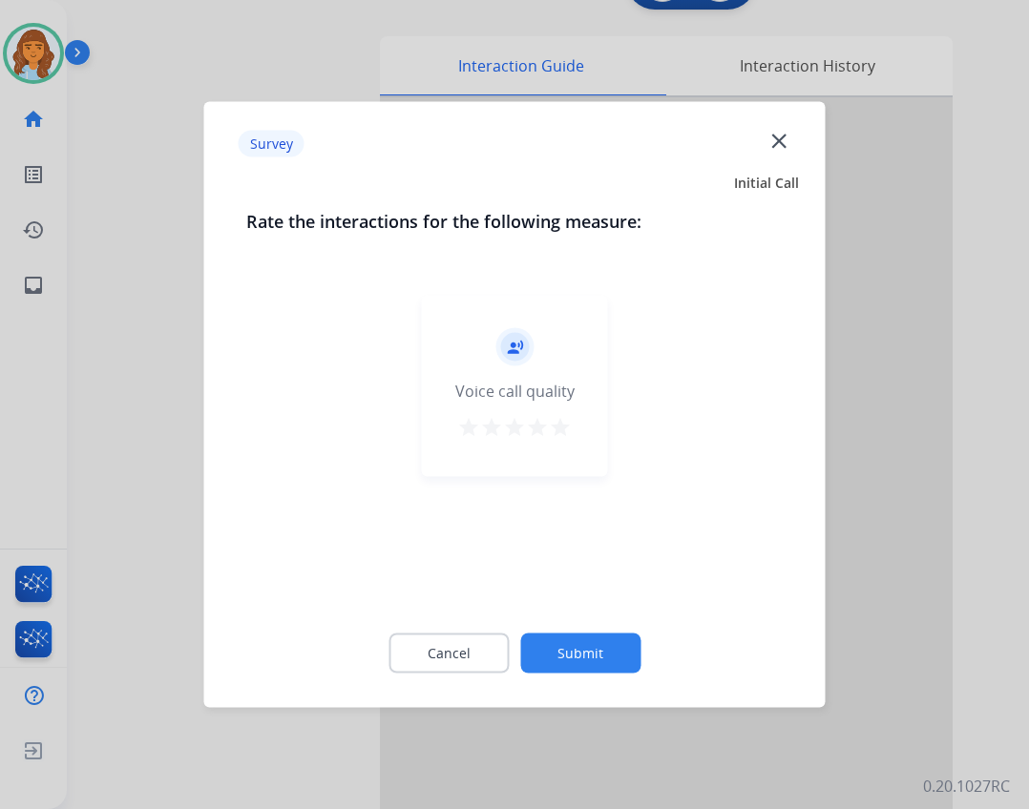
click at [617, 640] on button "Submit" at bounding box center [580, 654] width 120 height 40
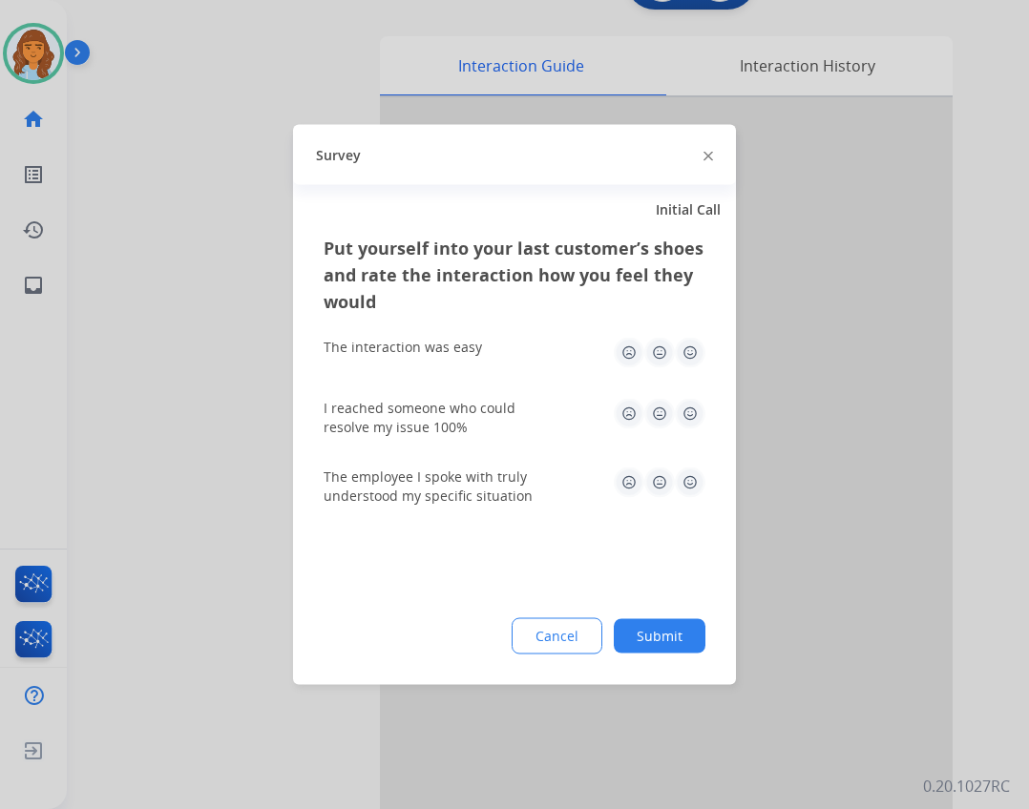
click at [686, 637] on button "Submit" at bounding box center [660, 636] width 92 height 34
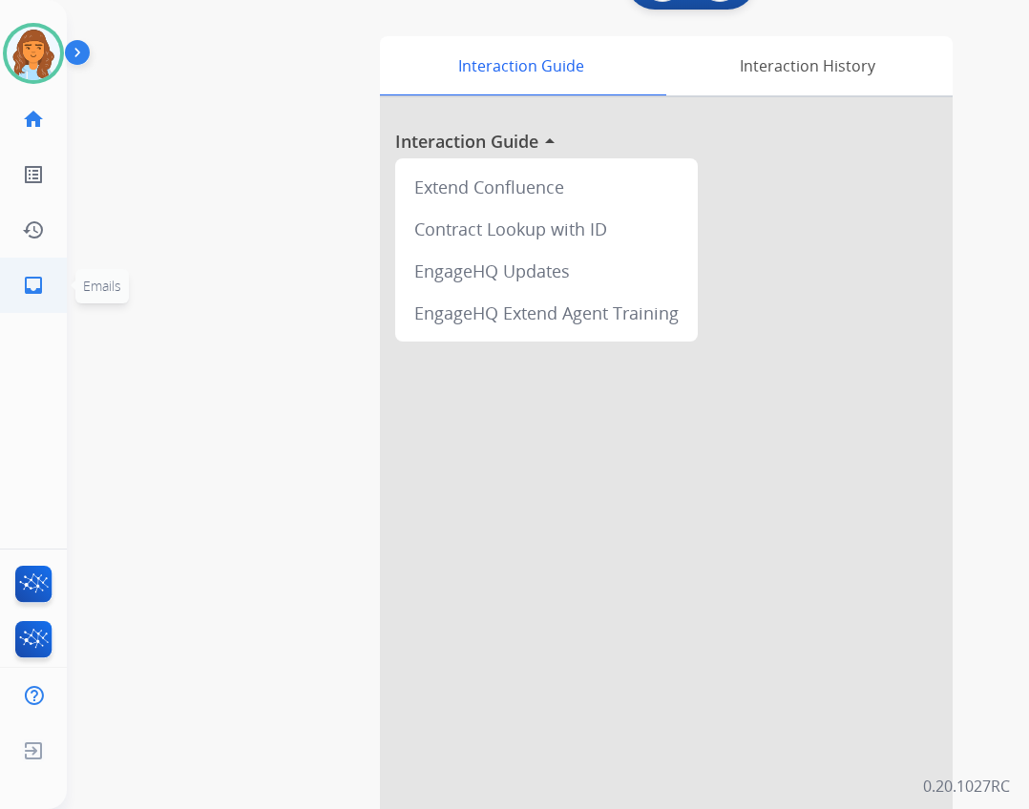
click at [19, 283] on link "inbox Emails" at bounding box center [33, 285] width 53 height 53
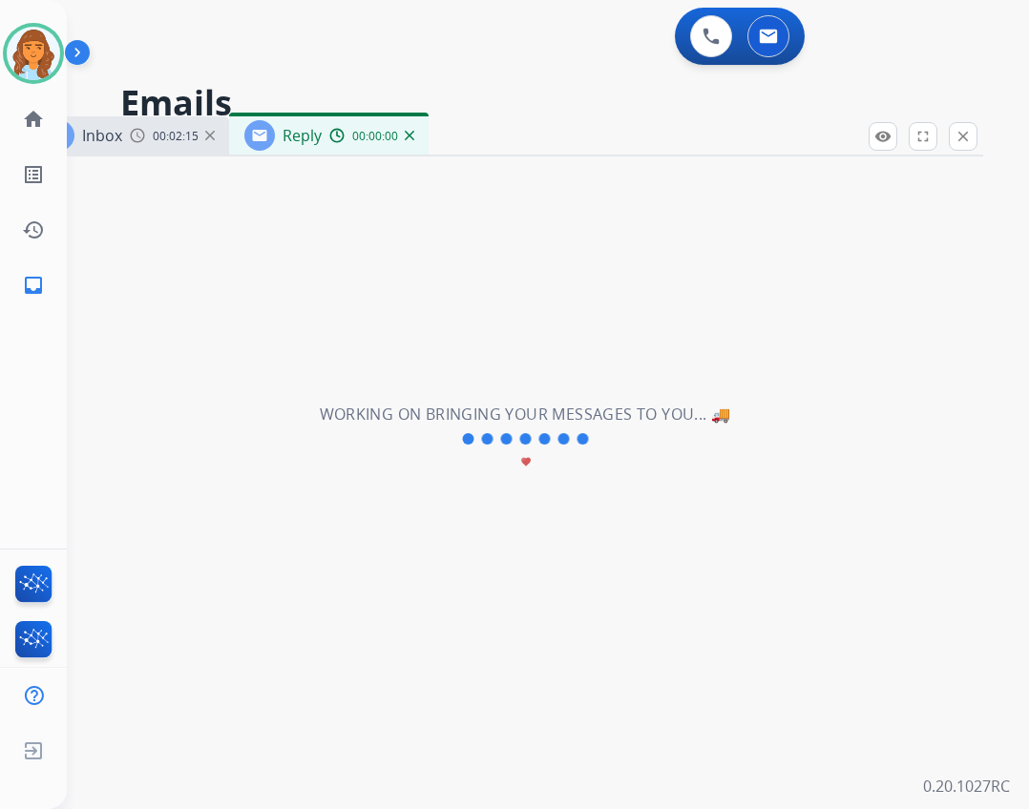
select select "**********"
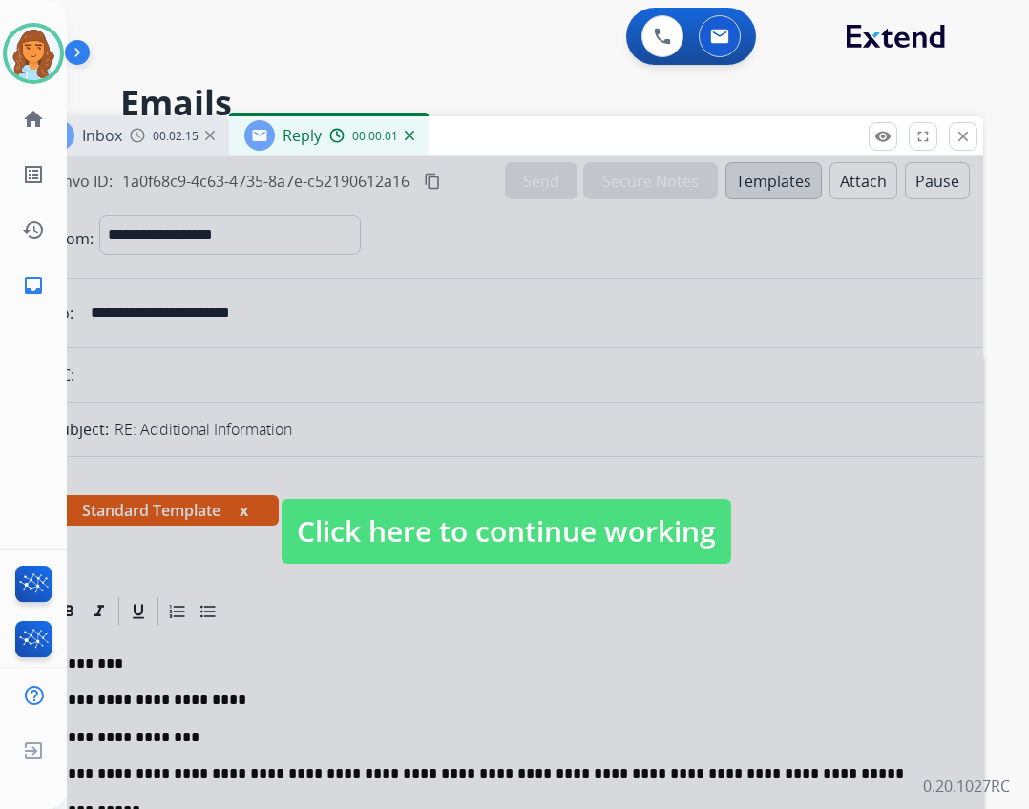
click at [421, 551] on span "Click here to continue working" at bounding box center [507, 531] width 450 height 65
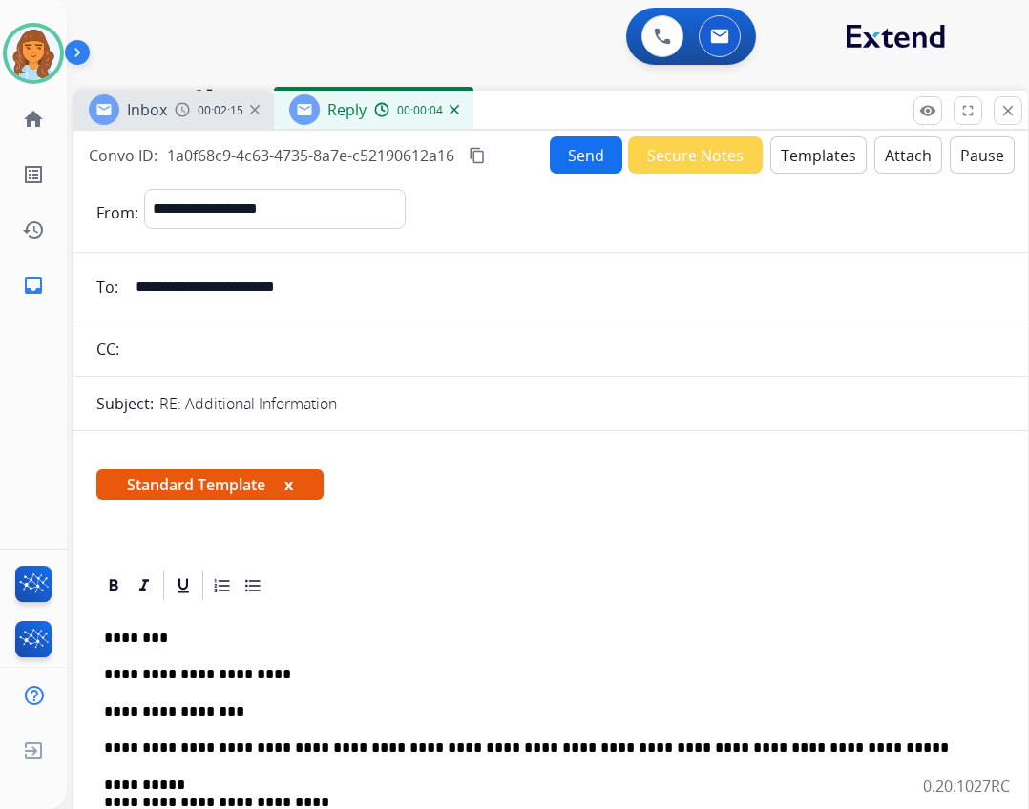
drag, startPoint x: 460, startPoint y: 136, endPoint x: 509, endPoint y: 102, distance: 59.0
click at [509, 102] on div "Inbox 00:02:15 Reply 00:00:04" at bounding box center [550, 111] width 954 height 40
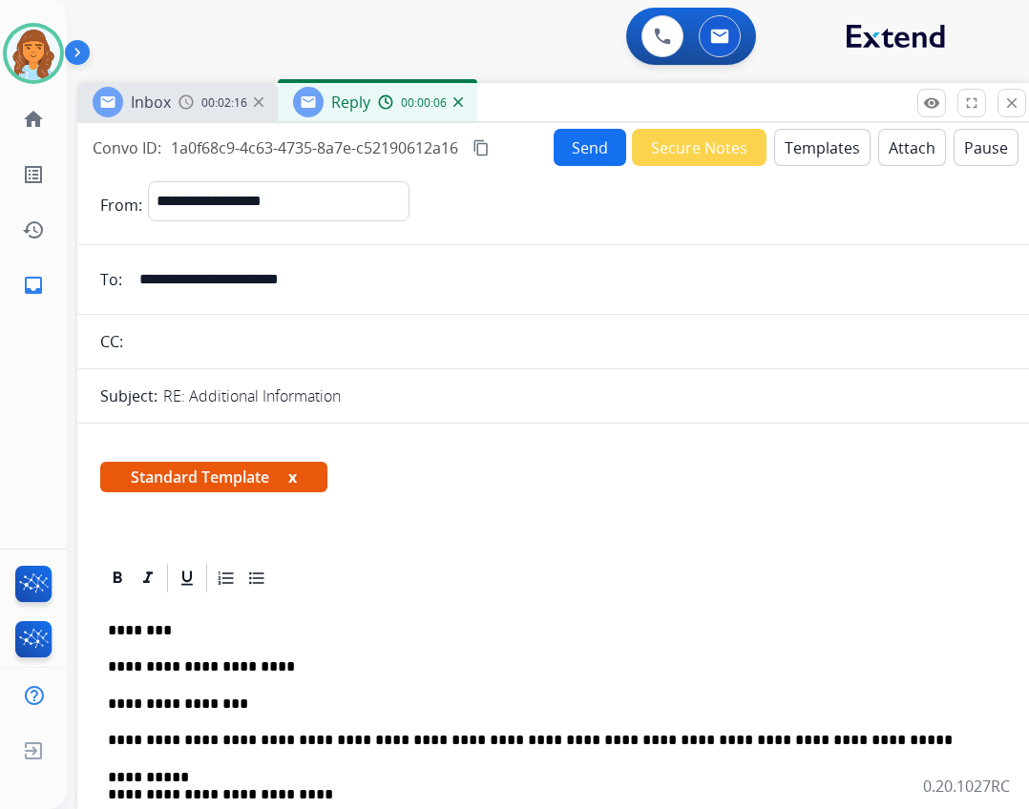
click at [246, 698] on p "**********" at bounding box center [547, 704] width 878 height 17
select select "**********"
click at [275, 702] on p "**********" at bounding box center [547, 704] width 878 height 17
click at [385, 696] on p "**********" at bounding box center [547, 704] width 878 height 17
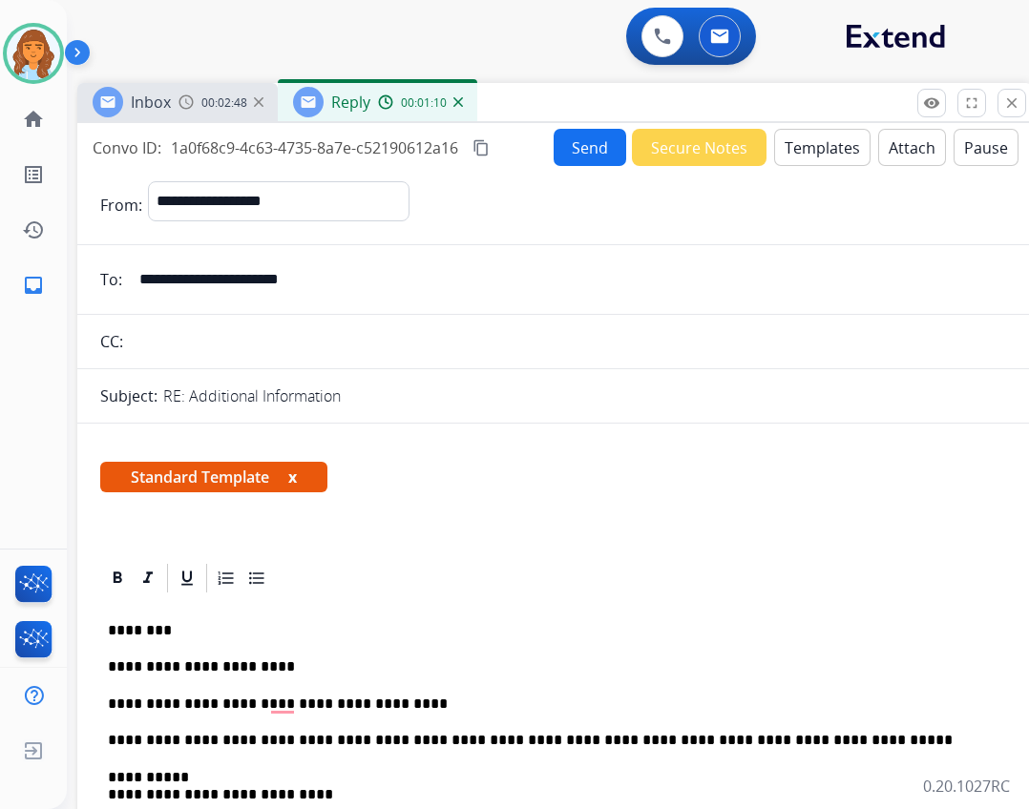
click at [399, 698] on p "**********" at bounding box center [547, 704] width 878 height 17
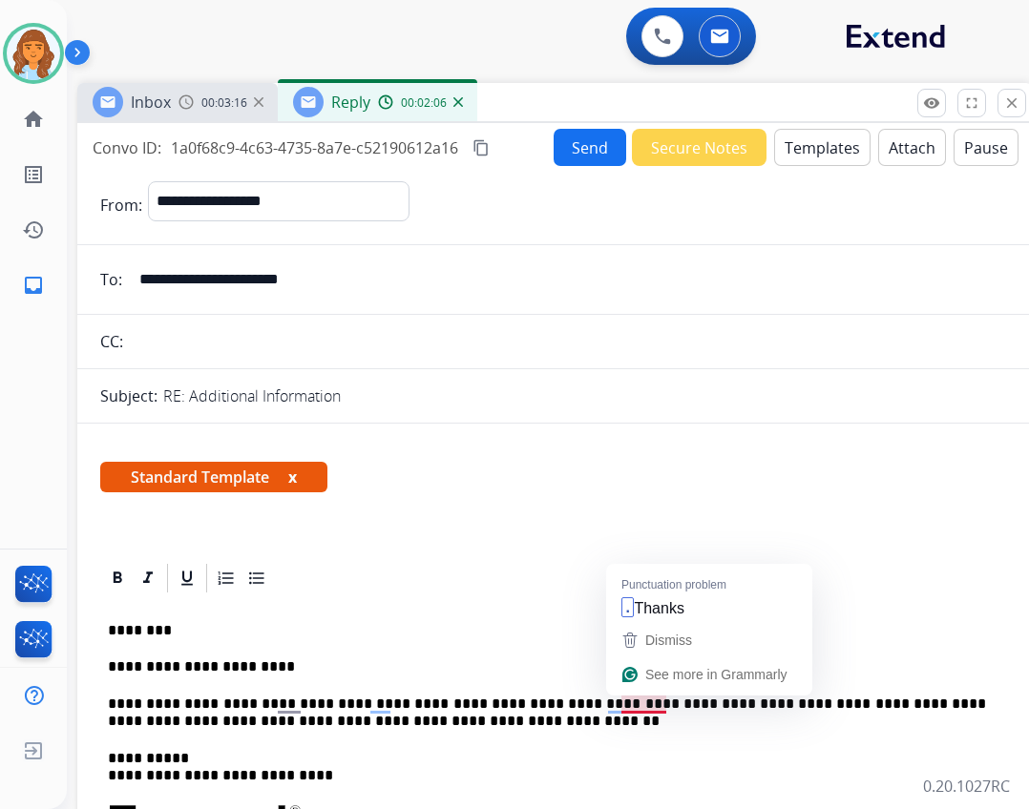
click at [623, 705] on p "**********" at bounding box center [547, 713] width 878 height 35
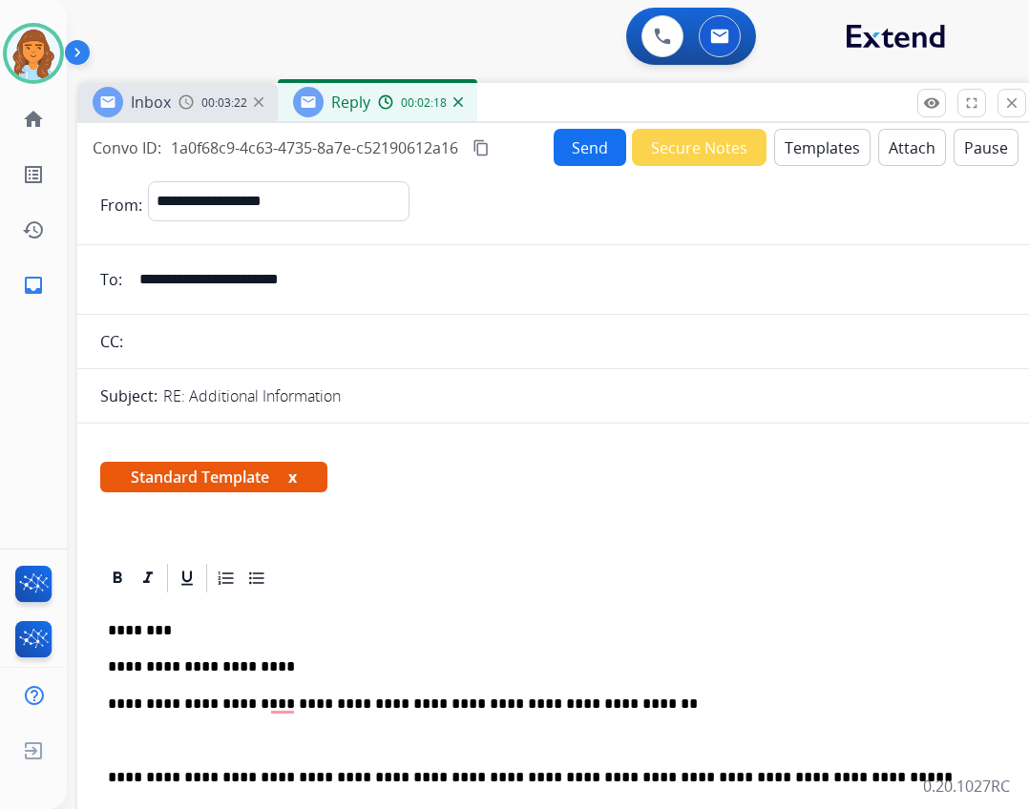
click at [683, 699] on p "**********" at bounding box center [547, 704] width 878 height 17
click at [590, 700] on p "**********" at bounding box center [547, 704] width 878 height 17
click at [675, 702] on p "**********" at bounding box center [547, 704] width 878 height 17
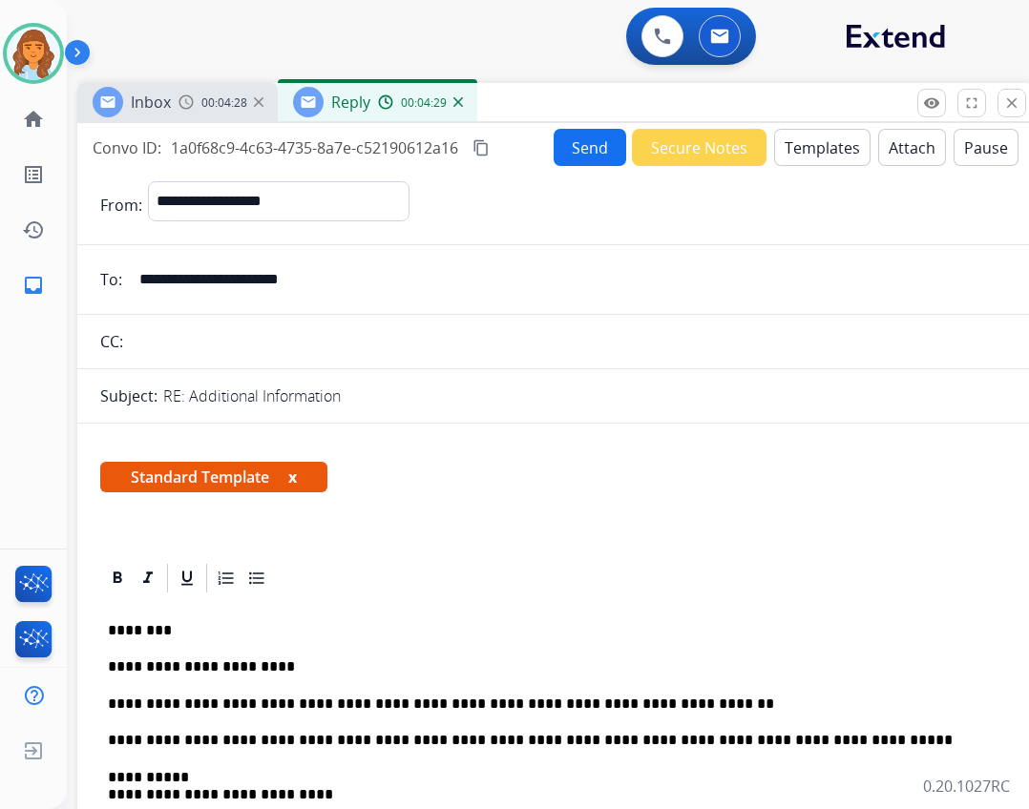
click at [573, 150] on button "Send" at bounding box center [590, 147] width 73 height 37
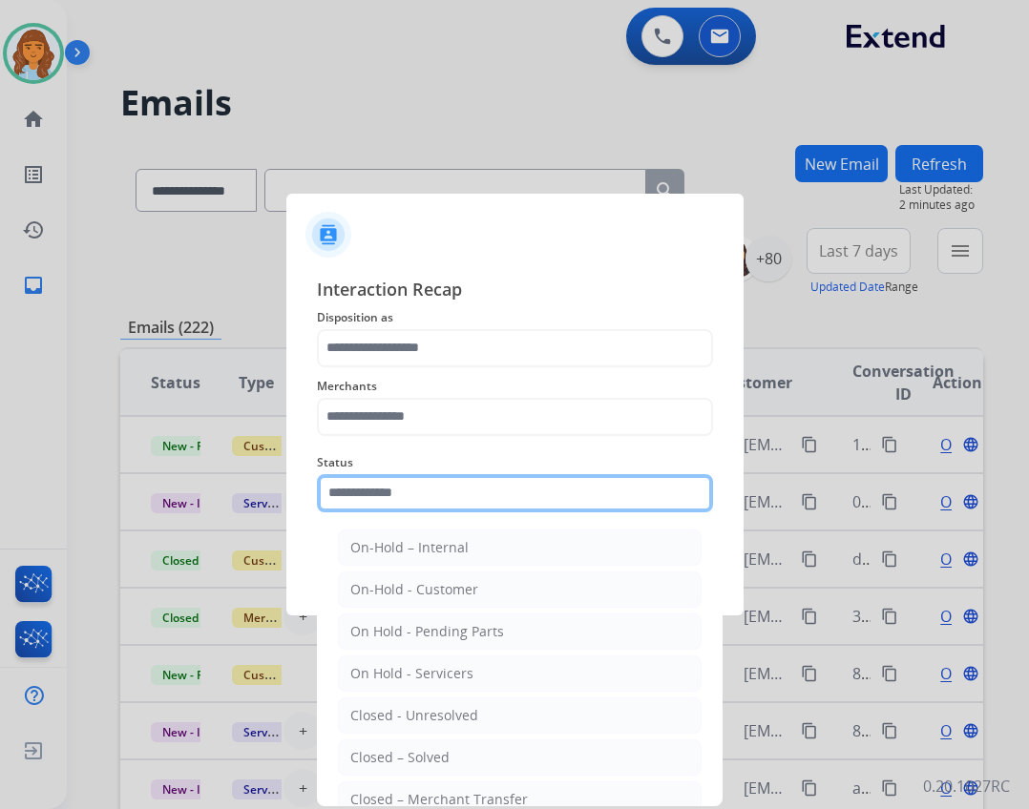
click at [381, 483] on input "text" at bounding box center [515, 493] width 396 height 38
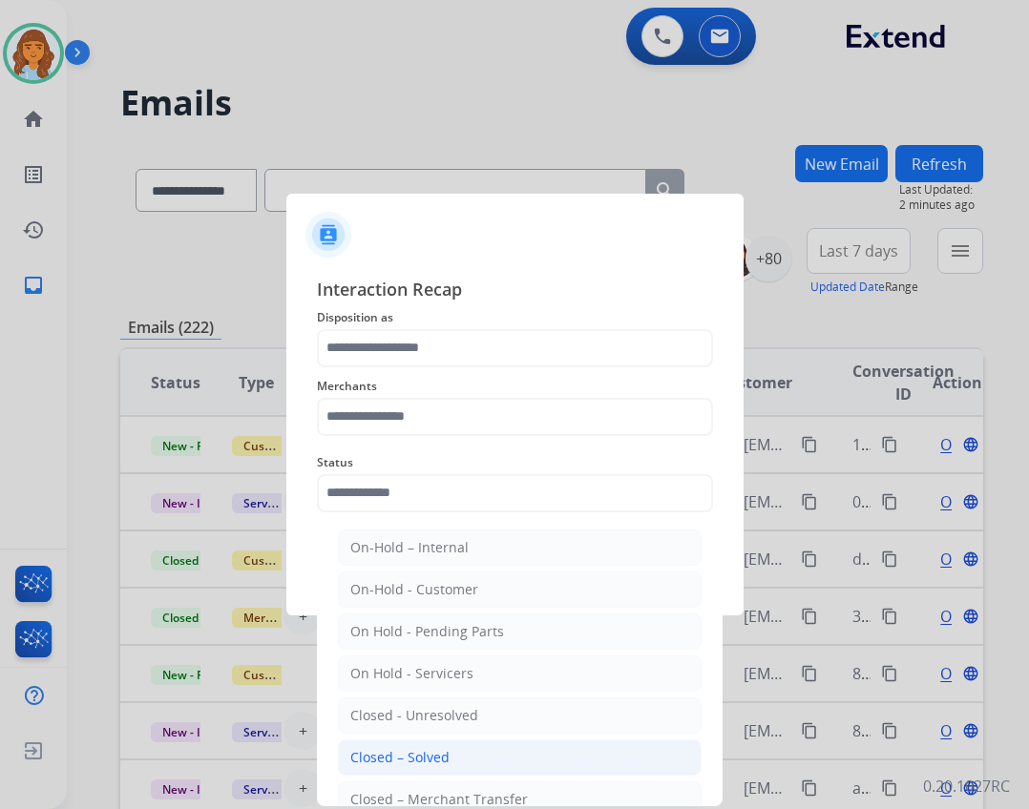
click at [362, 765] on div "Closed – Solved" at bounding box center [399, 757] width 99 height 19
type input "**********"
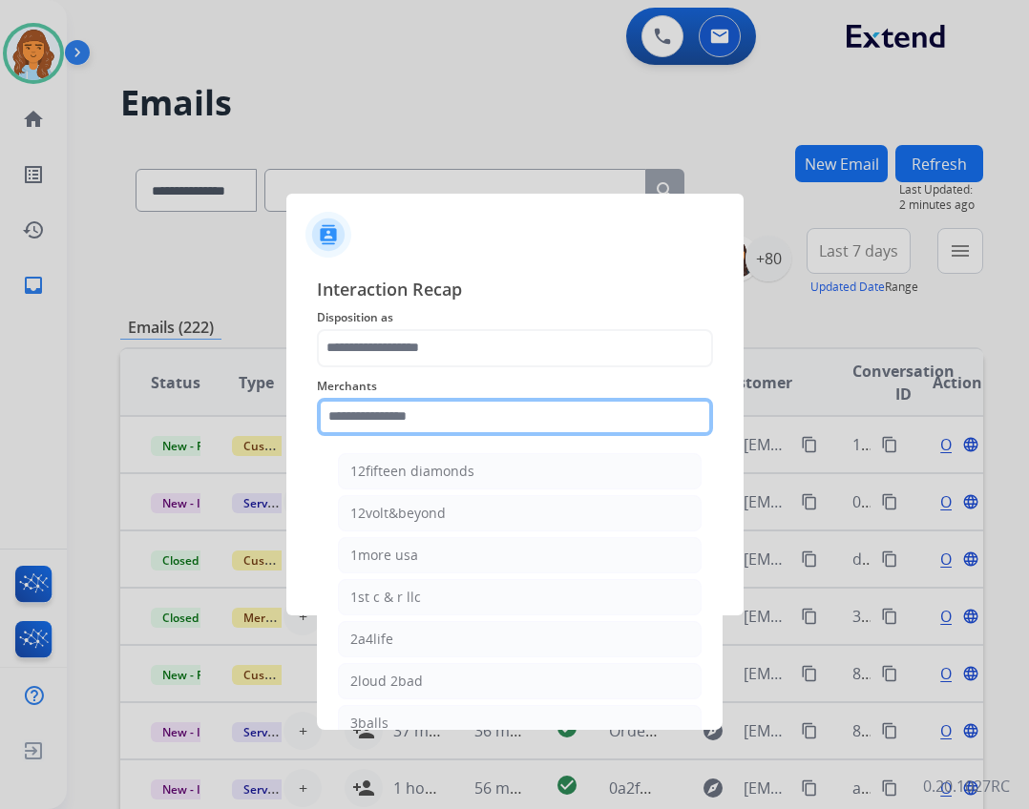
click at [390, 428] on input "text" at bounding box center [515, 417] width 396 height 38
click at [492, 414] on input "text" at bounding box center [515, 417] width 396 height 38
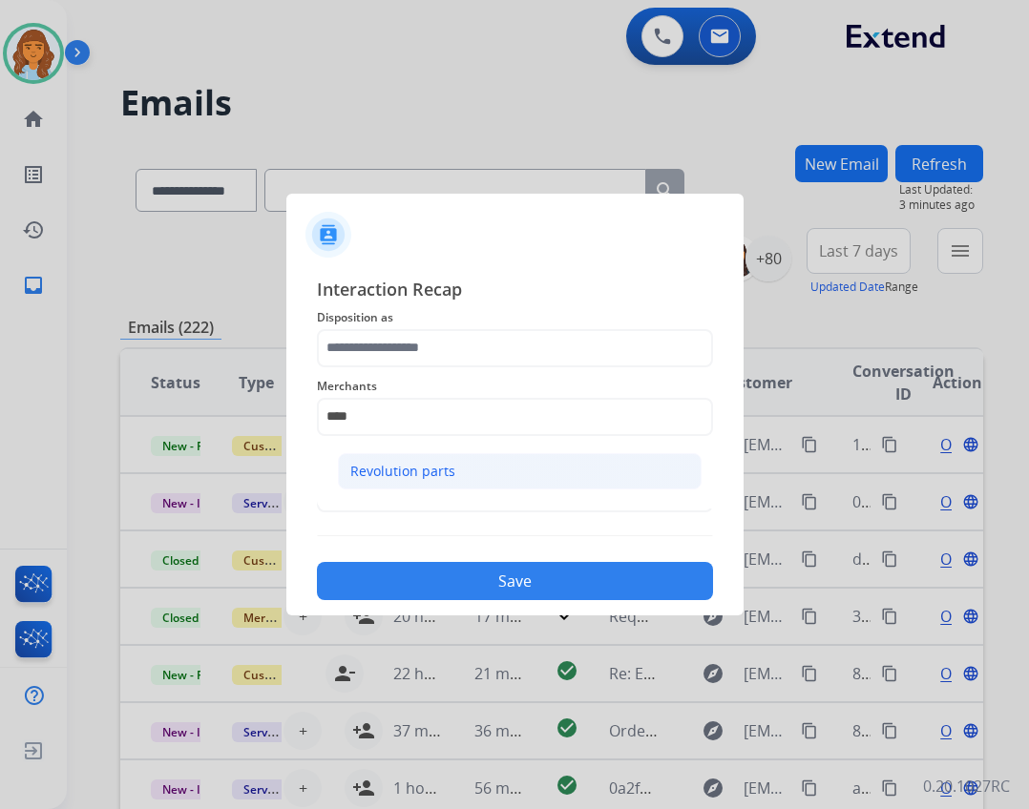
click at [551, 474] on li "Revolution parts" at bounding box center [520, 471] width 364 height 36
type input "**********"
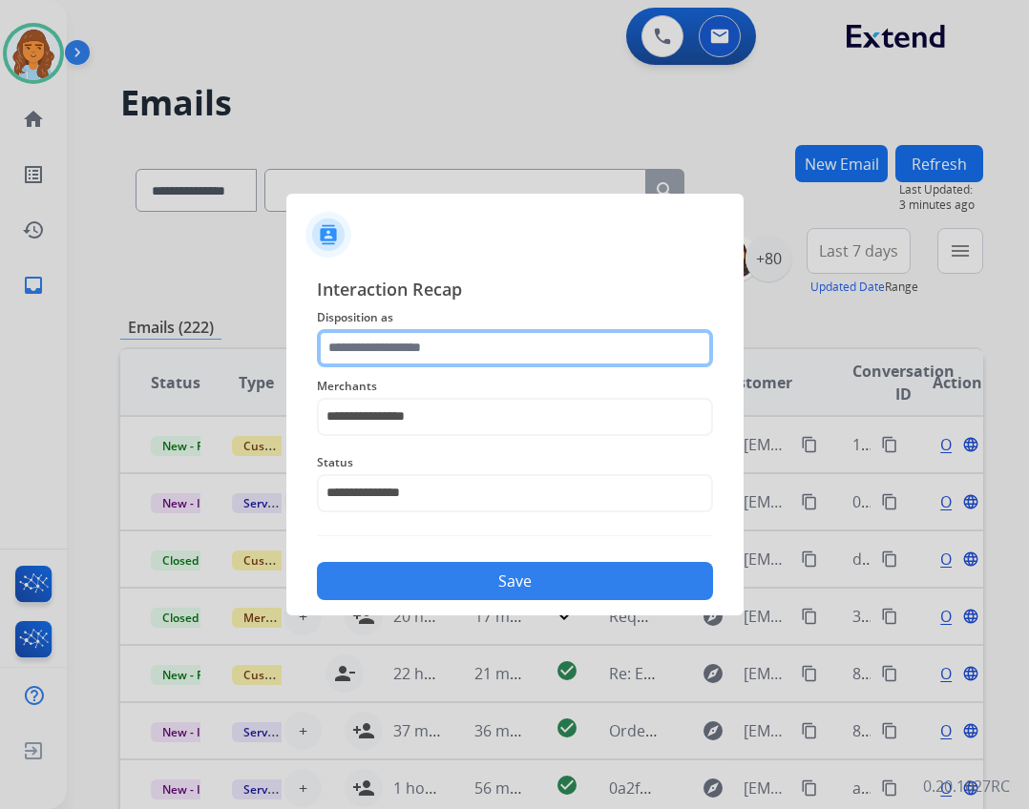
click at [453, 336] on input "text" at bounding box center [515, 348] width 396 height 38
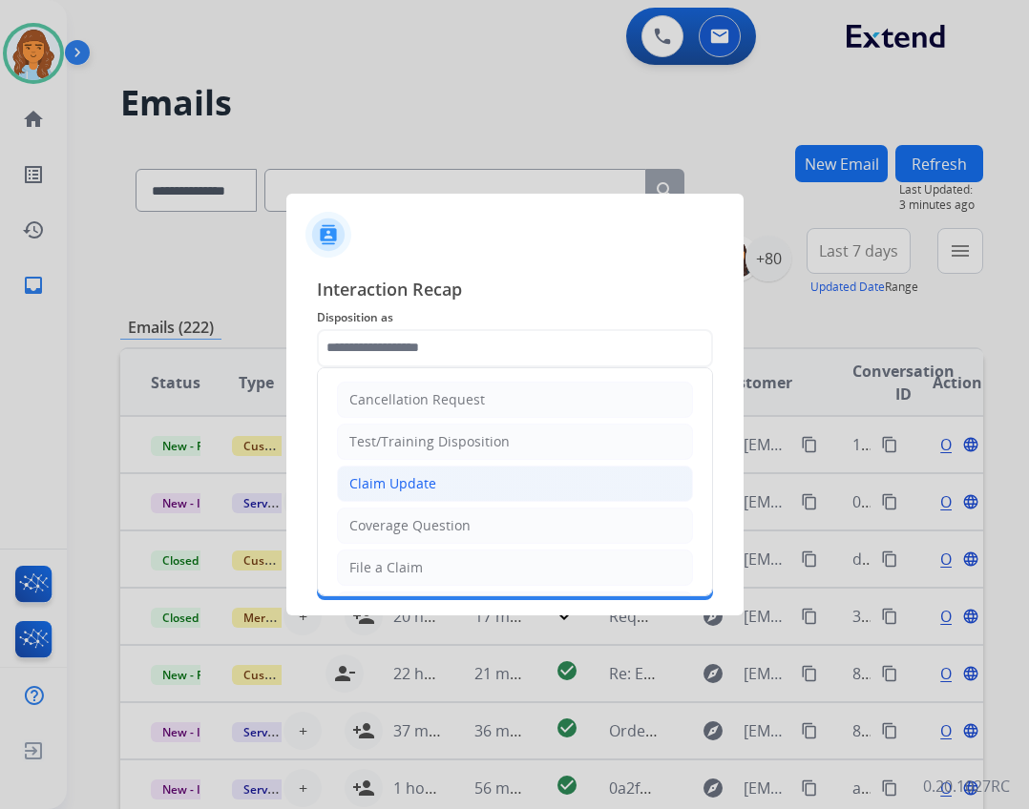
click at [399, 489] on div "Claim Update" at bounding box center [392, 483] width 87 height 19
type input "**********"
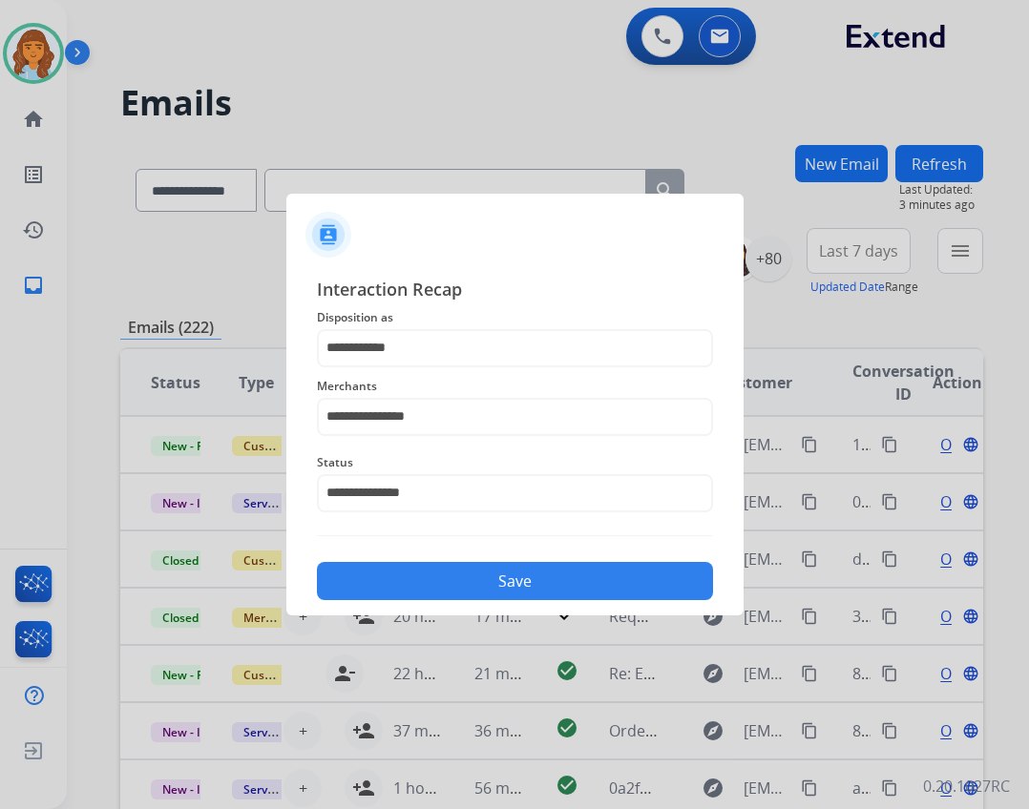
click at [499, 593] on button "Save" at bounding box center [515, 581] width 396 height 38
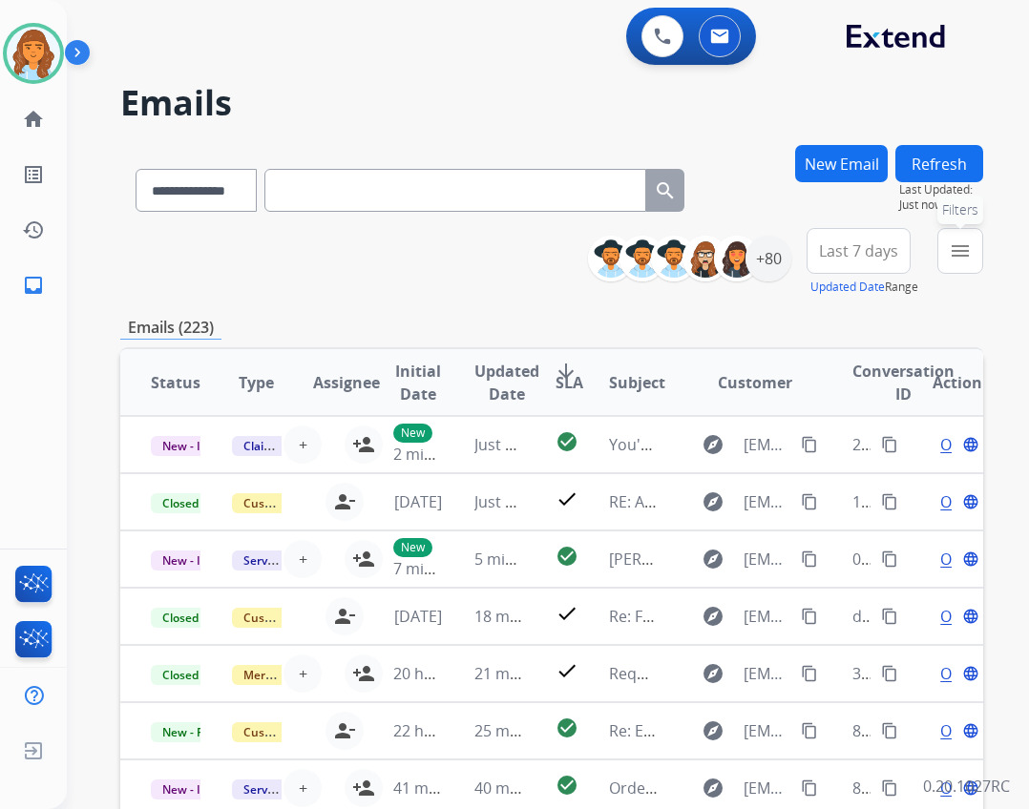
click at [953, 258] on mat-icon "menu" at bounding box center [960, 251] width 23 height 23
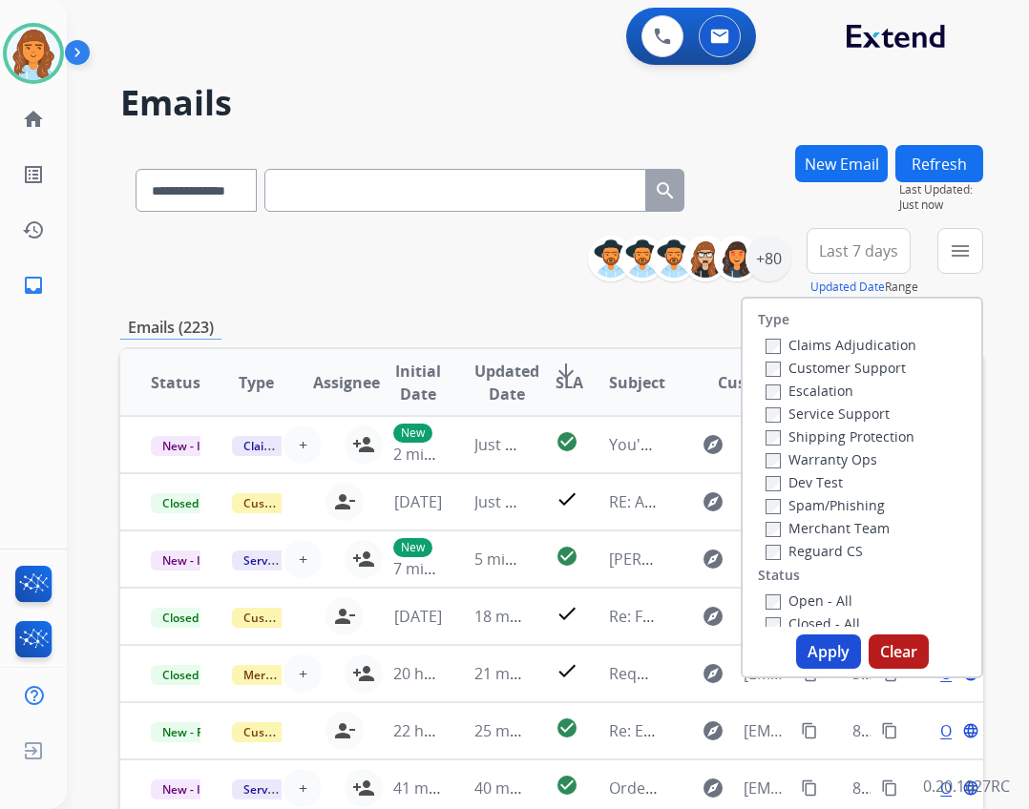
click at [794, 598] on label "Open - All" at bounding box center [808, 601] width 87 height 18
click at [790, 553] on label "Reguard CS" at bounding box center [813, 551] width 97 height 18
click at [836, 437] on label "Shipping Protection" at bounding box center [839, 437] width 149 height 18
click at [836, 363] on label "Customer Support" at bounding box center [835, 368] width 140 height 18
click at [835, 659] on button "Apply" at bounding box center [828, 652] width 65 height 34
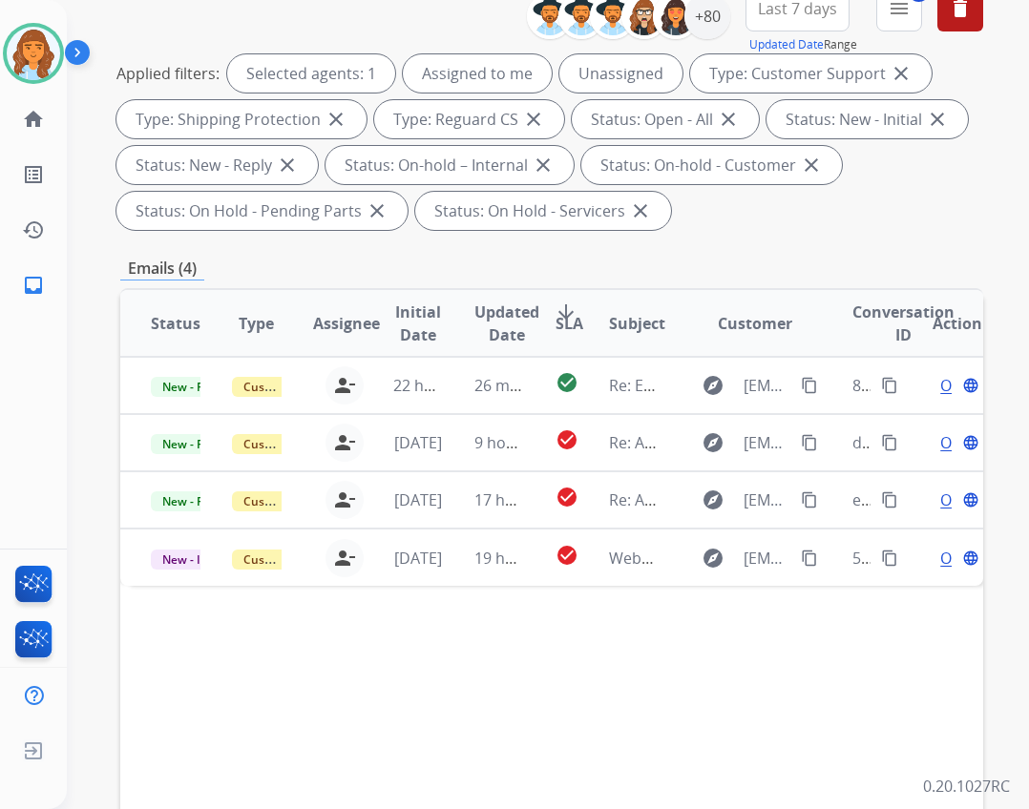
scroll to position [460, 0]
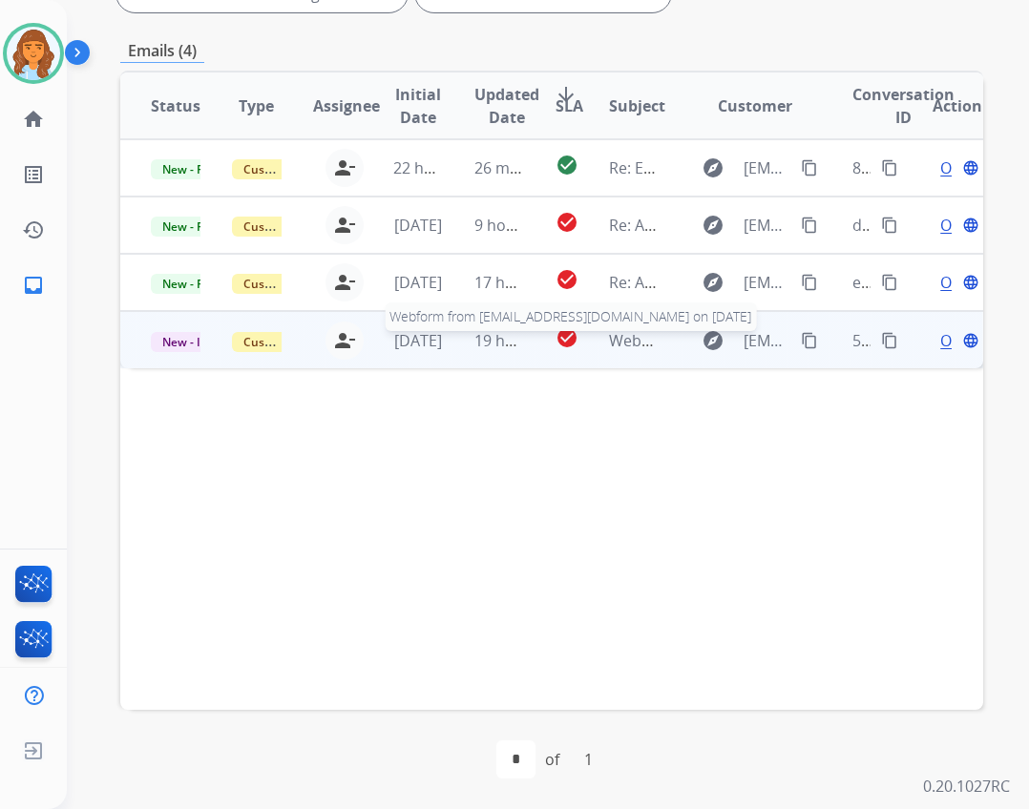
click at [632, 346] on span "Webform from mayola_n@hotmail.com on 09/02/2025" at bounding box center [825, 340] width 432 height 21
click at [801, 336] on mat-icon "content_copy" at bounding box center [809, 339] width 17 height 17
click at [940, 347] on span "Open" at bounding box center [959, 339] width 39 height 23
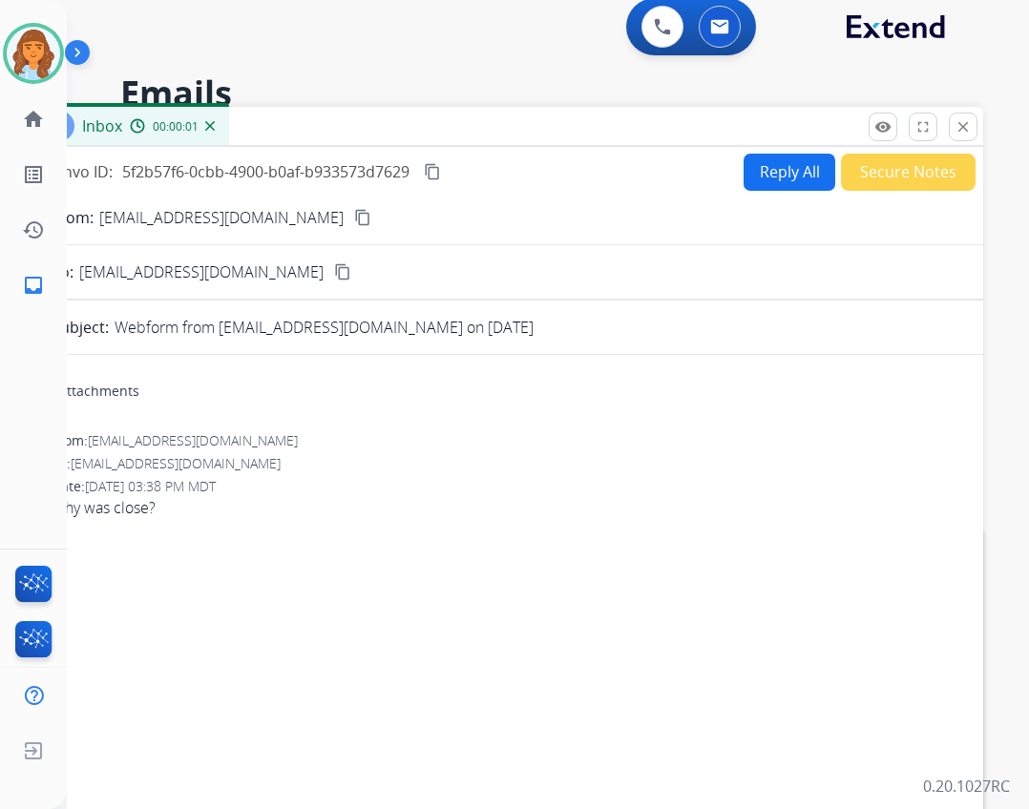
scroll to position [0, 0]
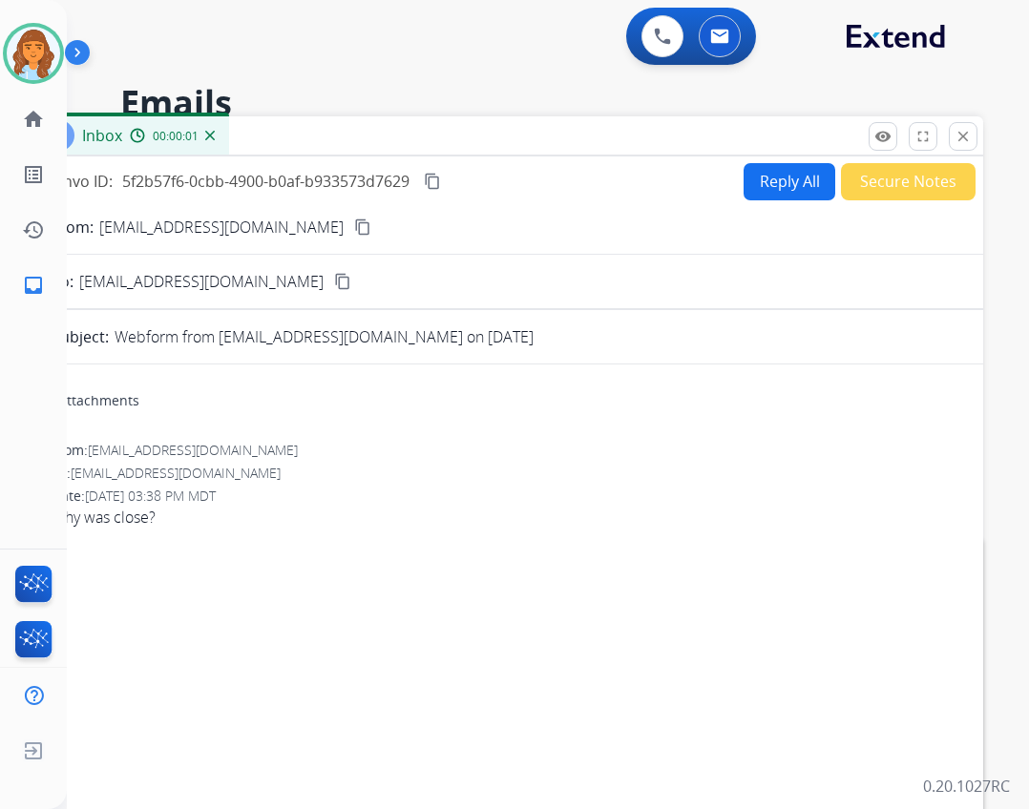
click at [763, 178] on button "Reply All" at bounding box center [790, 181] width 92 height 37
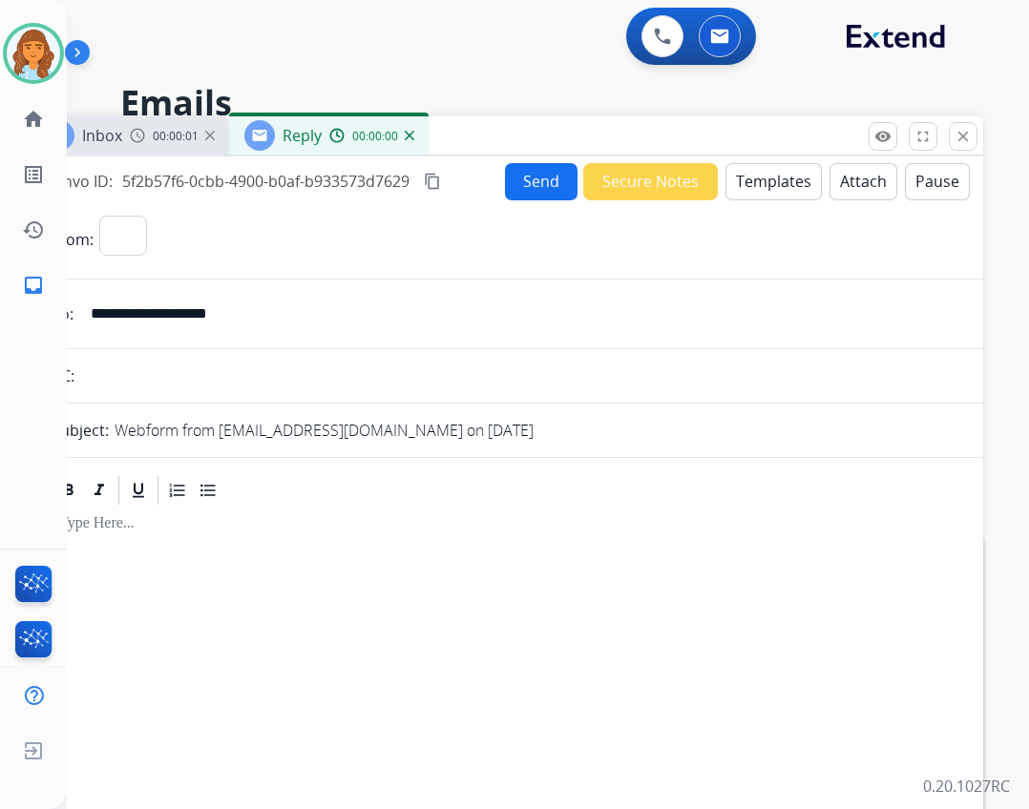
select select "**********"
click at [728, 176] on button "Templates" at bounding box center [773, 181] width 96 height 37
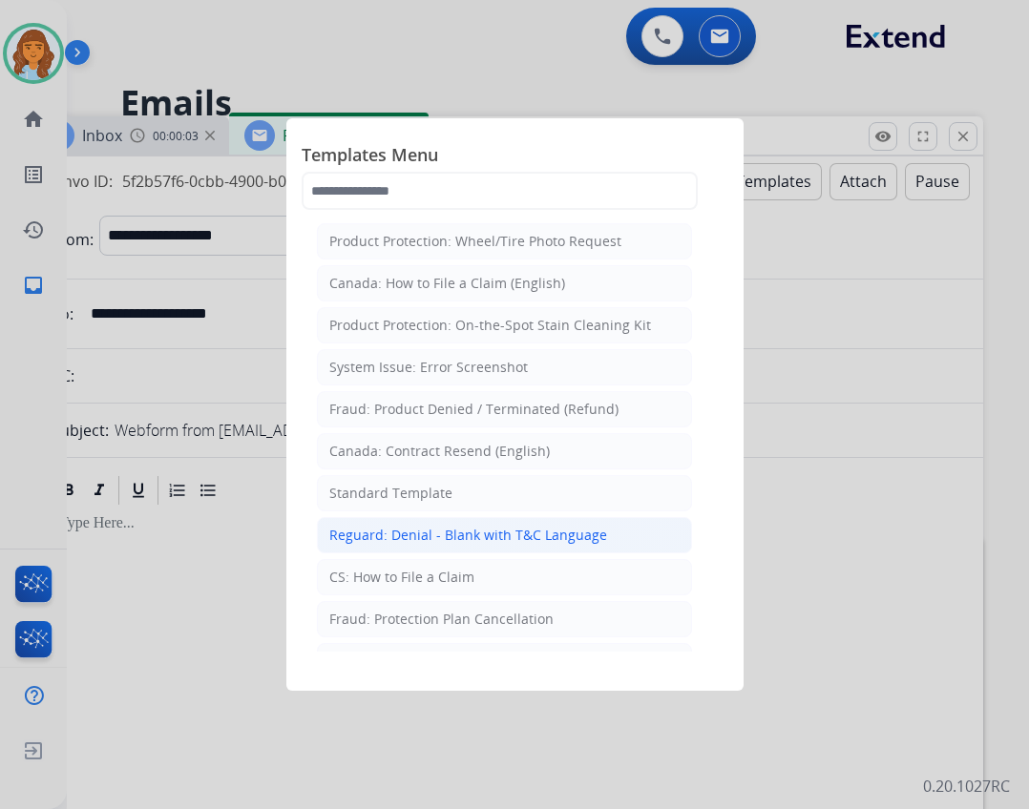
click at [467, 537] on div "Reguard: Denial - Blank with T&C Language" at bounding box center [468, 535] width 278 height 19
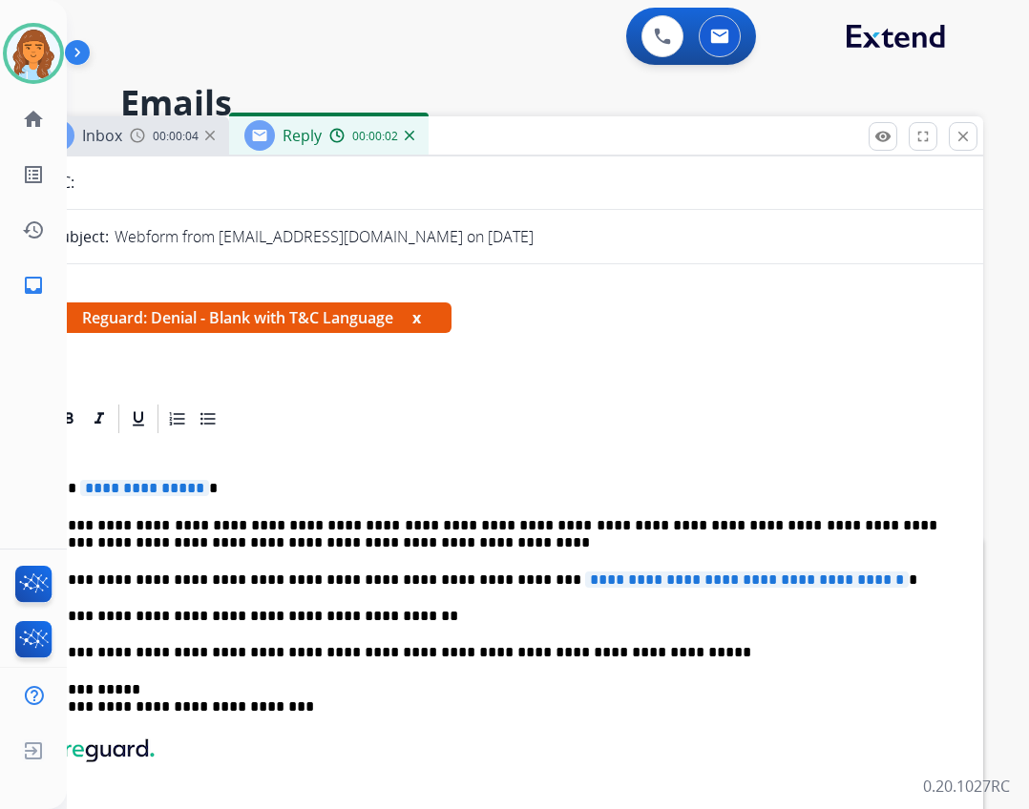
scroll to position [195, 0]
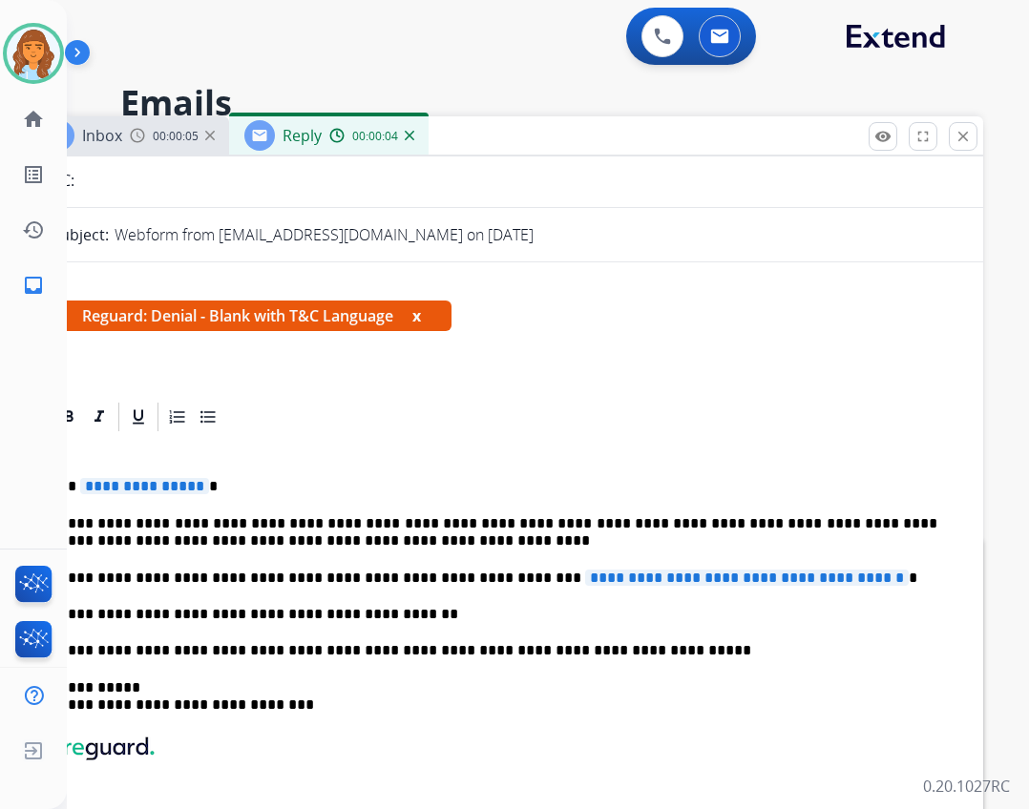
click at [93, 491] on span "**********" at bounding box center [144, 486] width 129 height 16
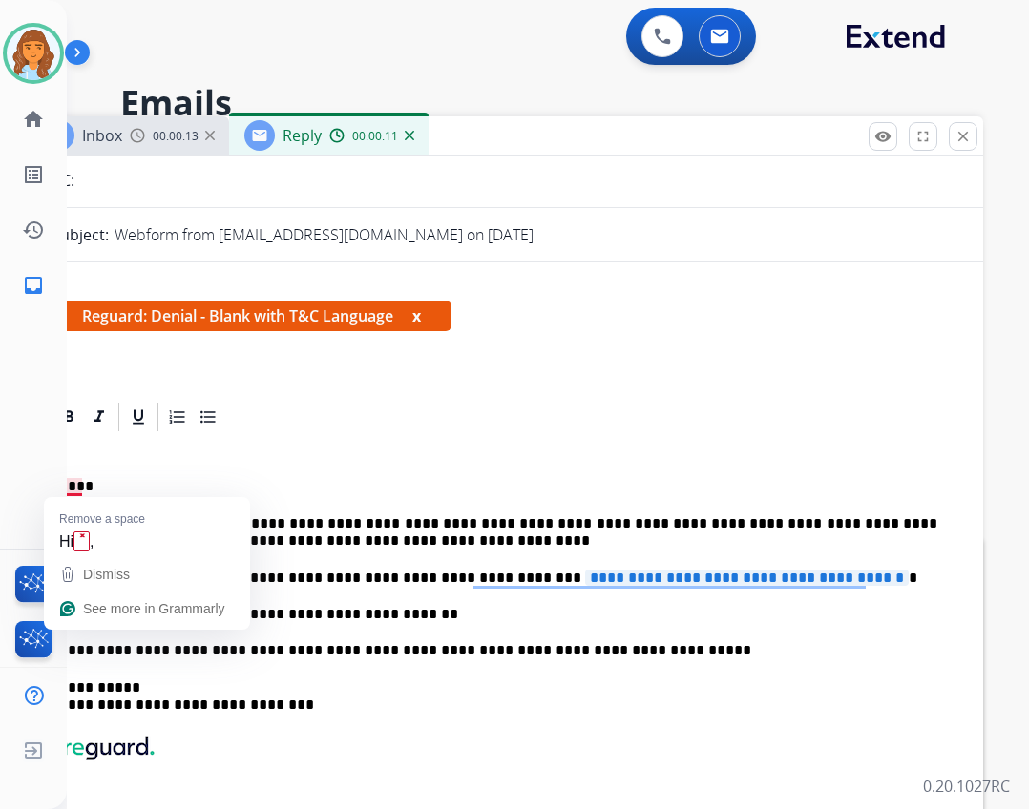
click at [78, 480] on p "****" at bounding box center [498, 486] width 878 height 17
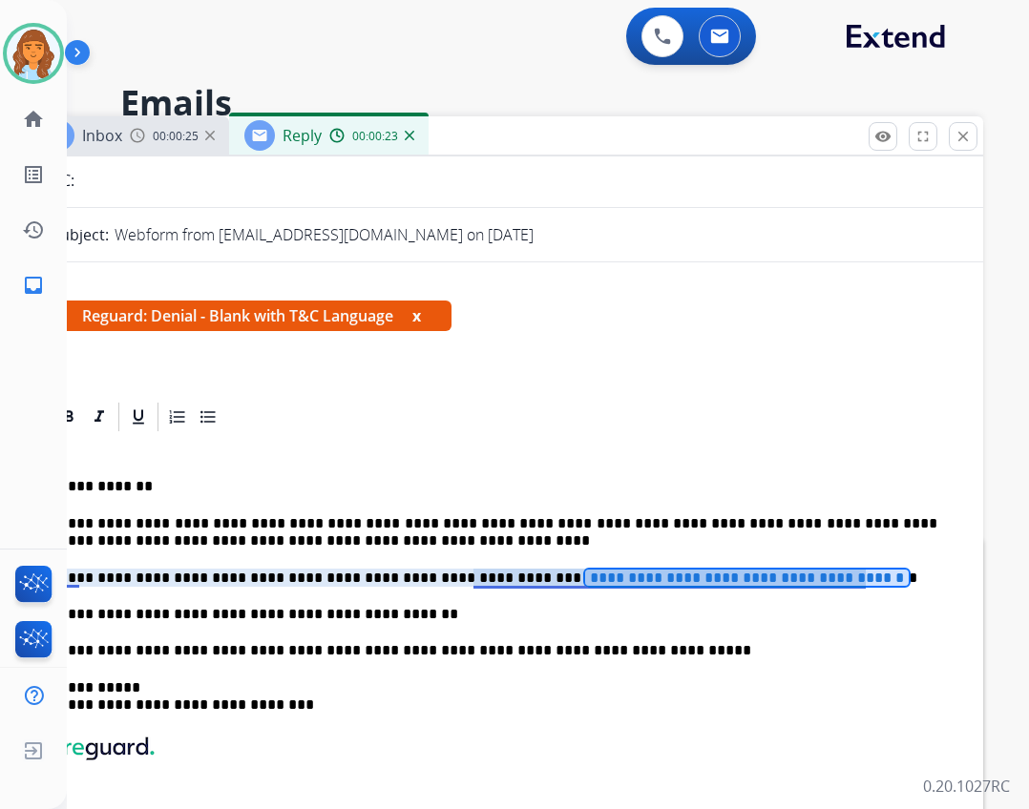
click at [585, 584] on span "**********" at bounding box center [747, 578] width 324 height 16
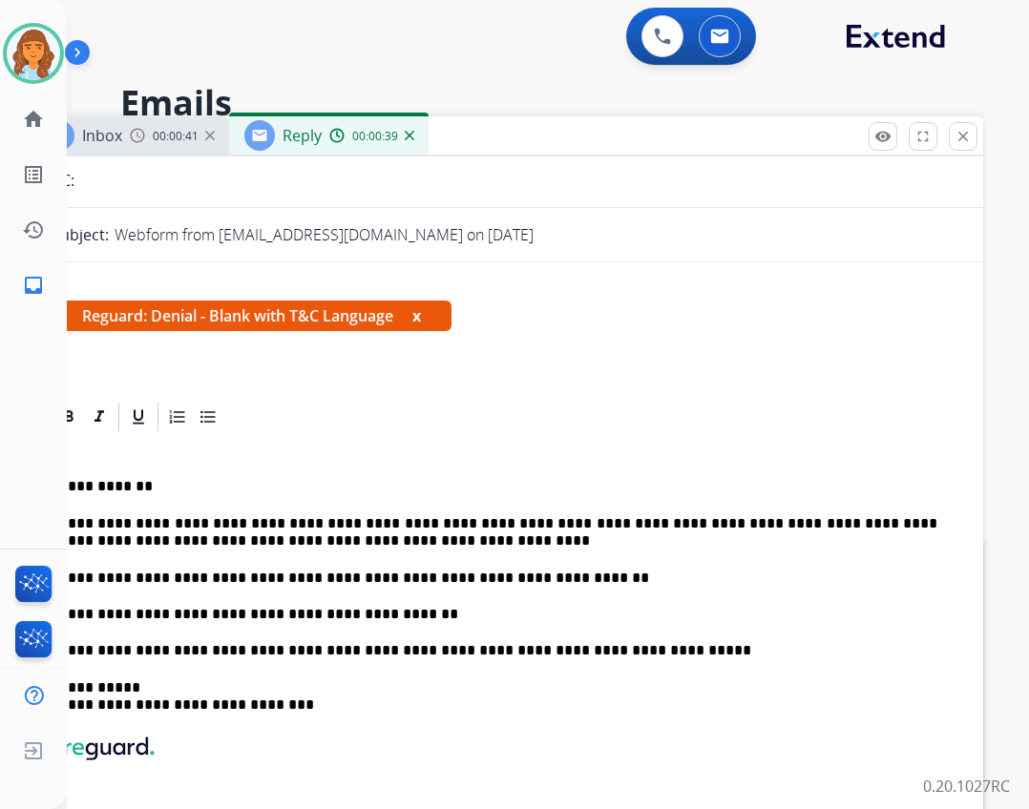
click at [556, 577] on p "**********" at bounding box center [498, 578] width 878 height 17
drag, startPoint x: 556, startPoint y: 577, endPoint x: 543, endPoint y: 570, distance: 14.9
click at [543, 570] on p "**********" at bounding box center [498, 578] width 878 height 17
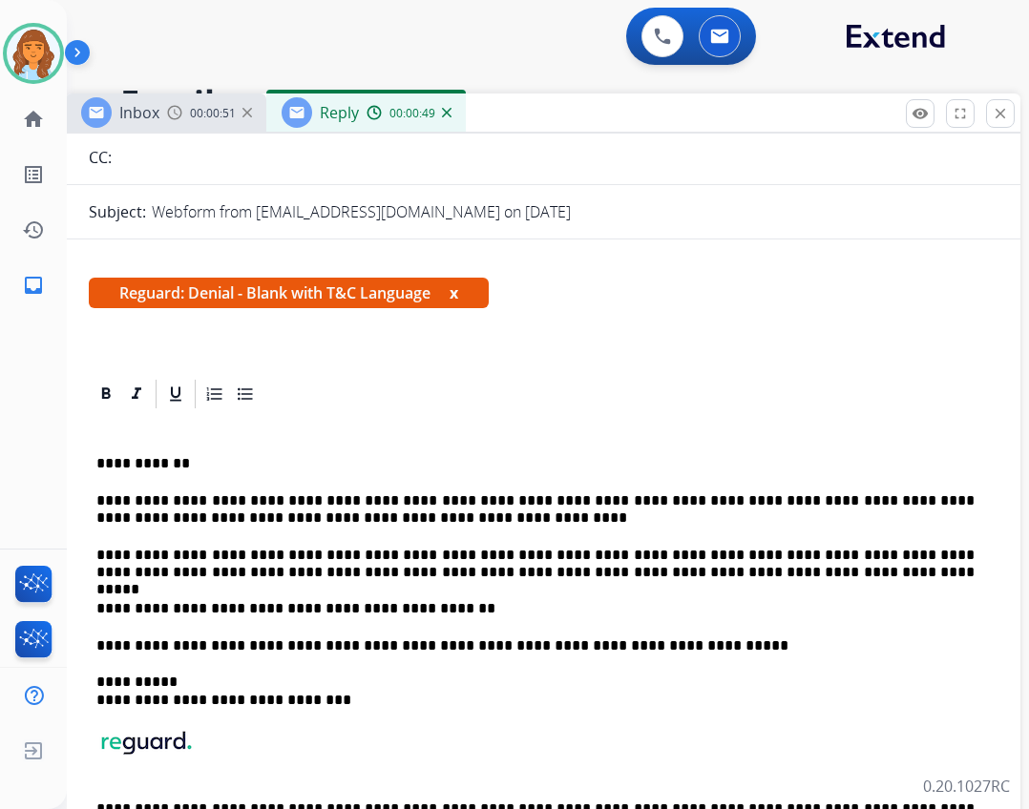
drag, startPoint x: 599, startPoint y: 136, endPoint x: 637, endPoint y: 116, distance: 42.3
click at [637, 116] on div "Inbox 00:00:51 Reply 00:00:49" at bounding box center [543, 114] width 954 height 40
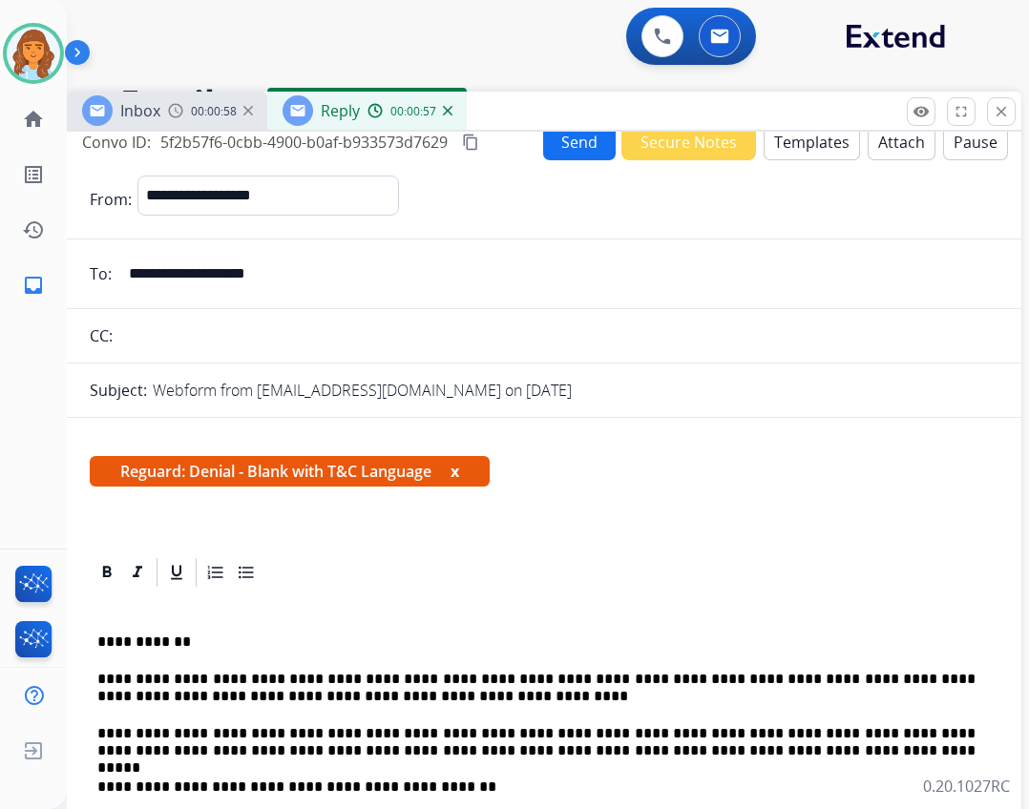
scroll to position [0, 0]
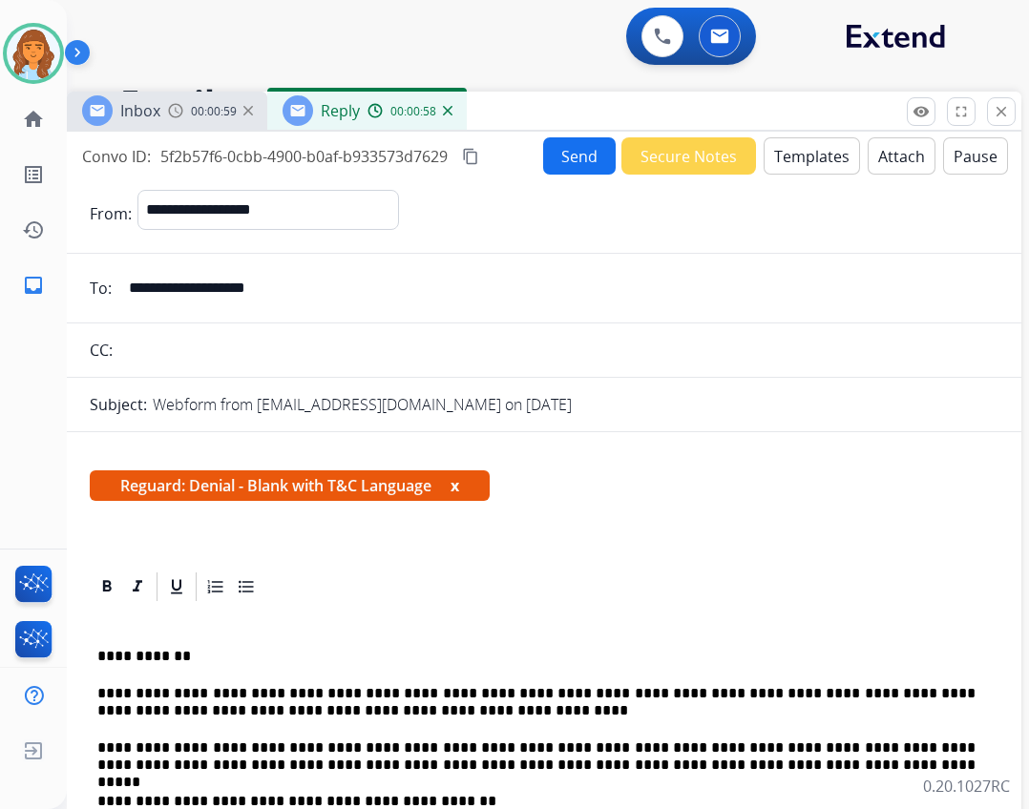
click at [884, 154] on button "Attach" at bounding box center [902, 155] width 68 height 37
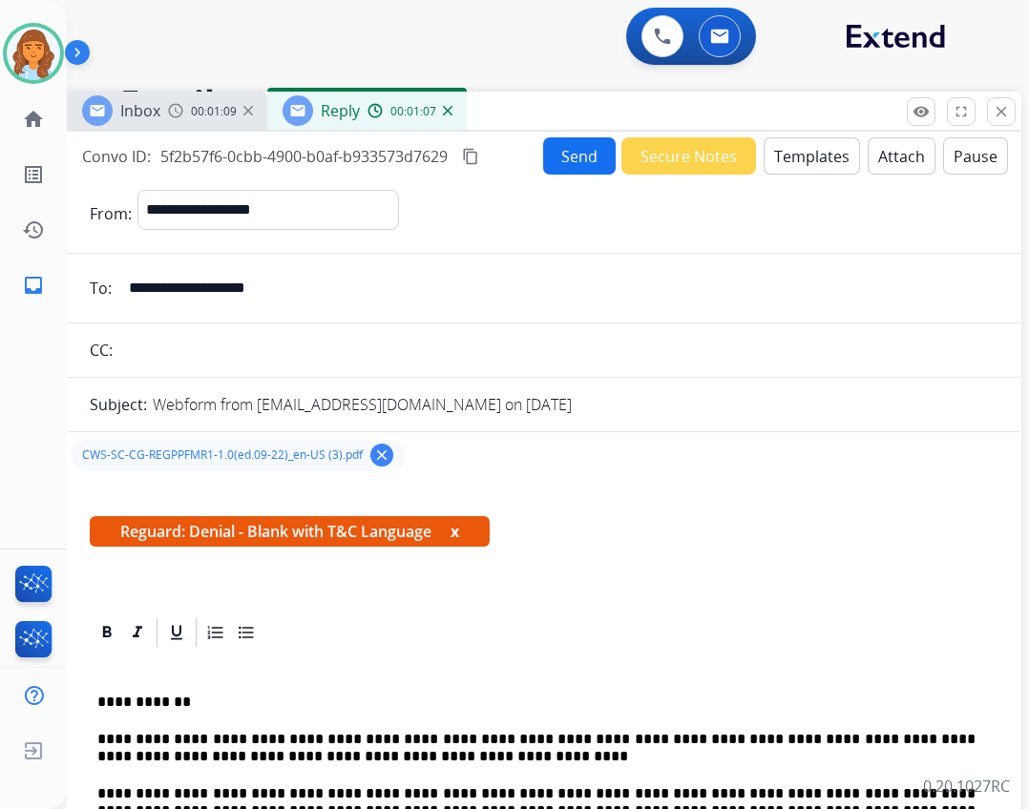
click at [567, 142] on button "Send" at bounding box center [579, 155] width 73 height 37
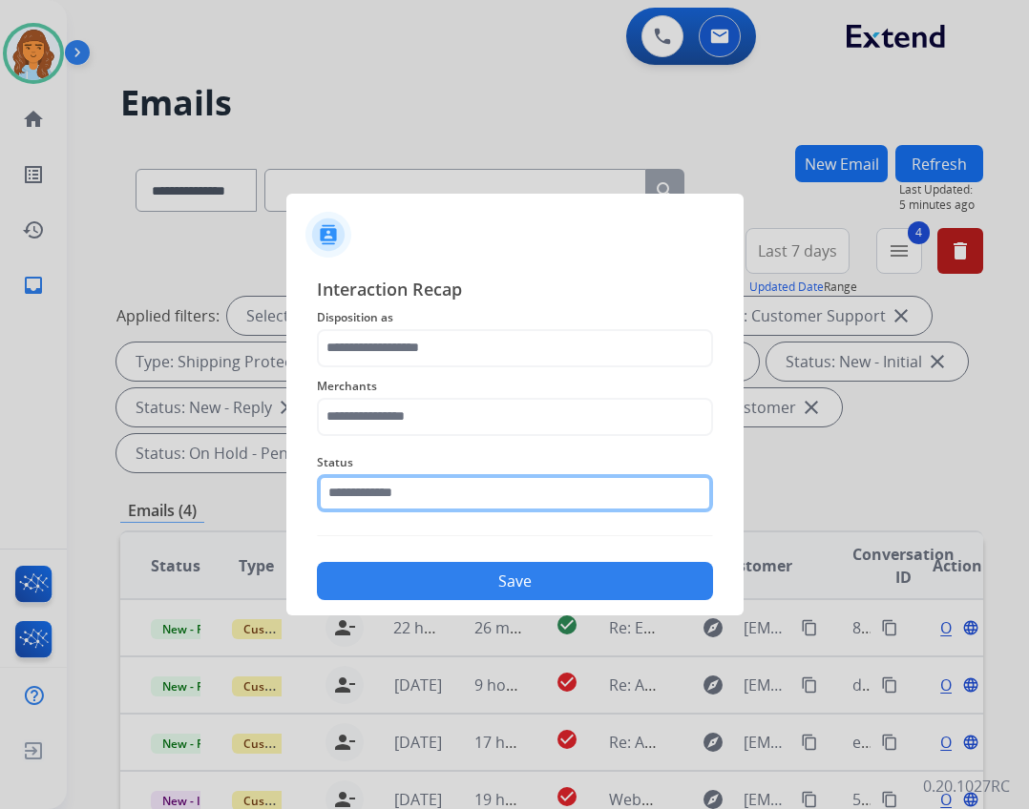
click at [367, 496] on input "text" at bounding box center [515, 493] width 396 height 38
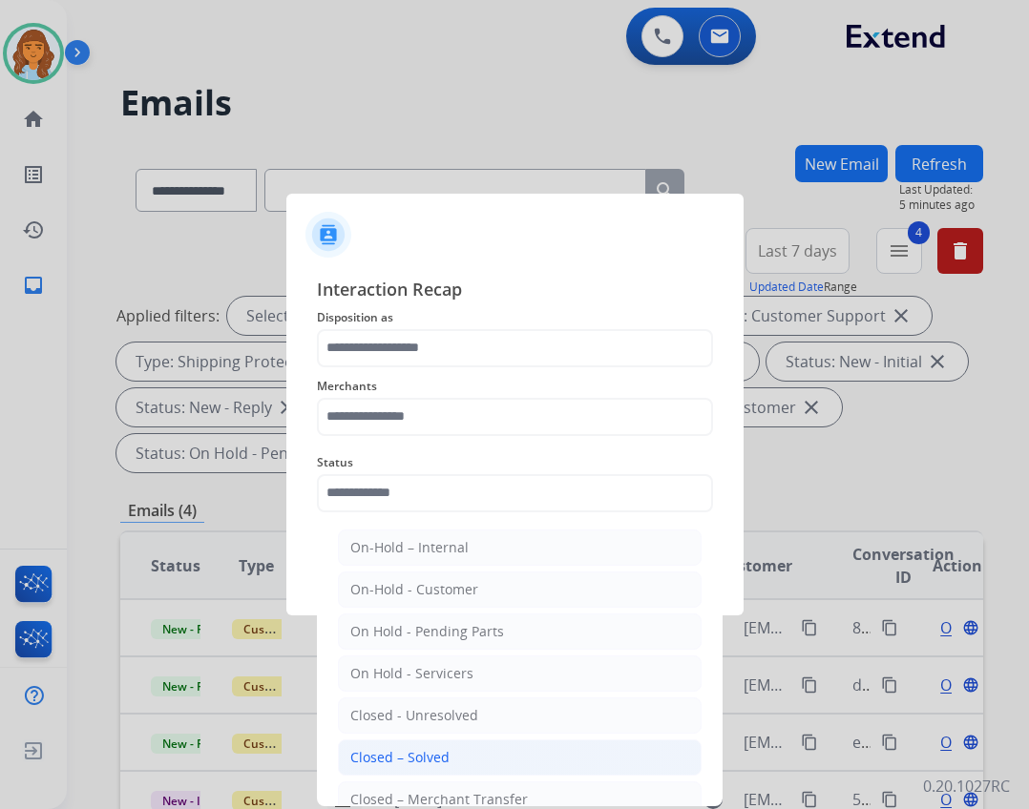
click at [433, 759] on div "Closed – Solved" at bounding box center [399, 757] width 99 height 19
type input "**********"
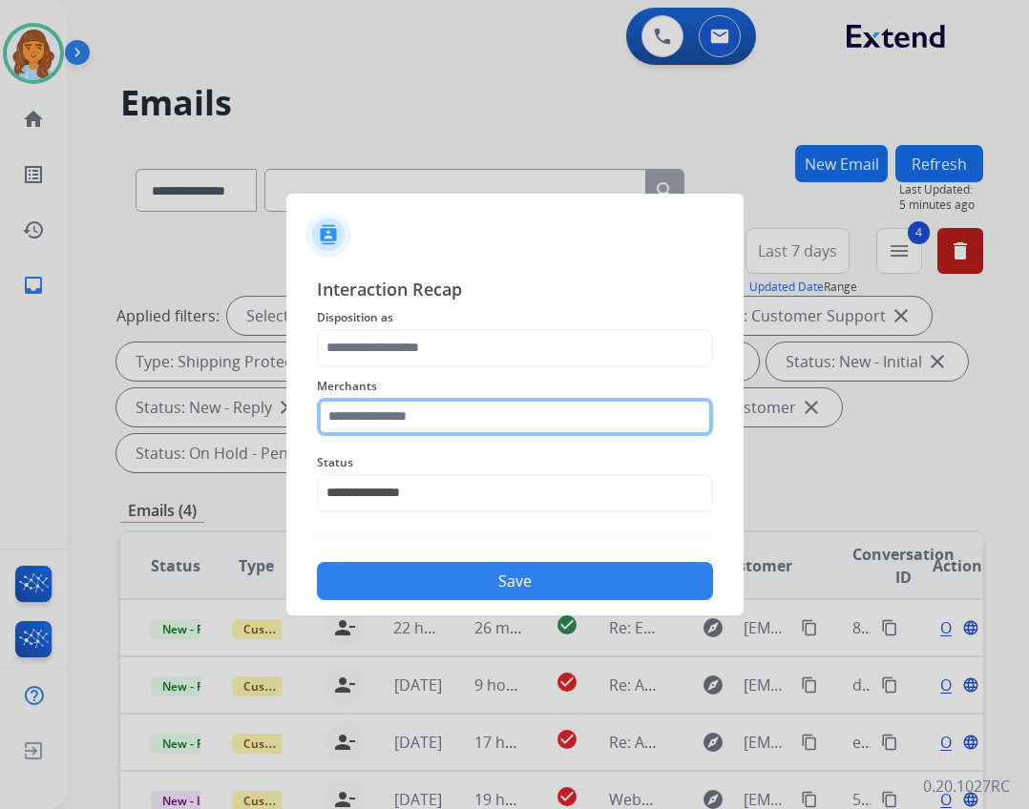
click at [448, 418] on input "text" at bounding box center [515, 417] width 396 height 38
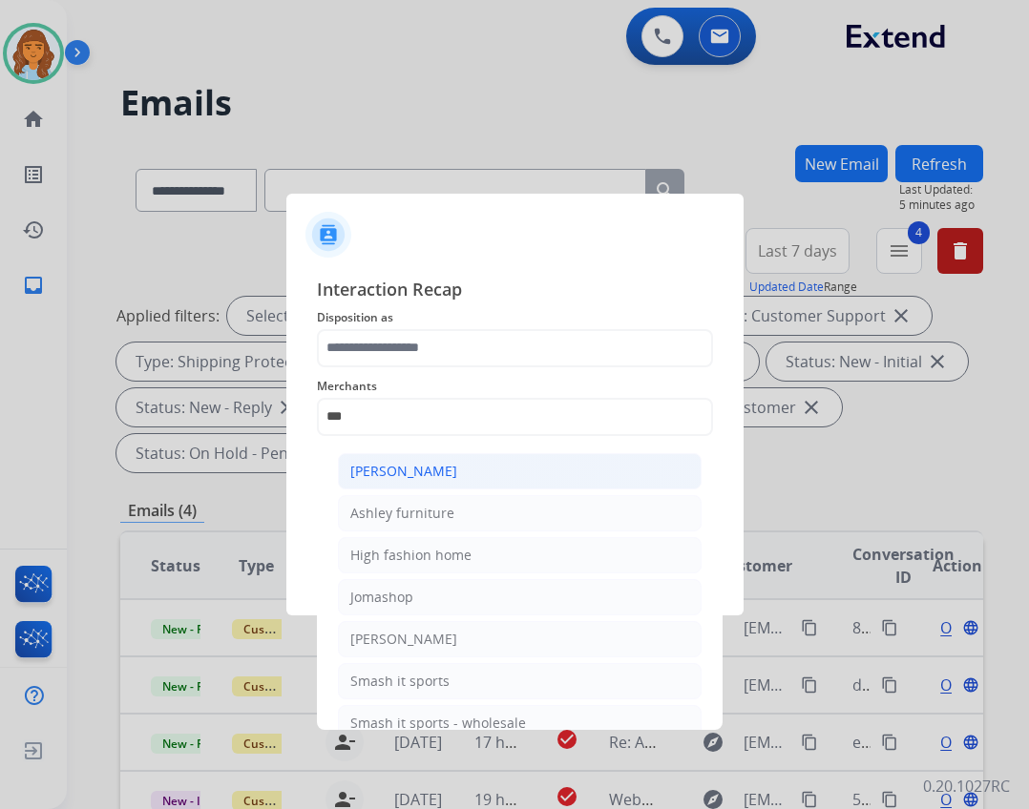
click at [407, 475] on div "[PERSON_NAME]" at bounding box center [403, 471] width 107 height 19
type input "**********"
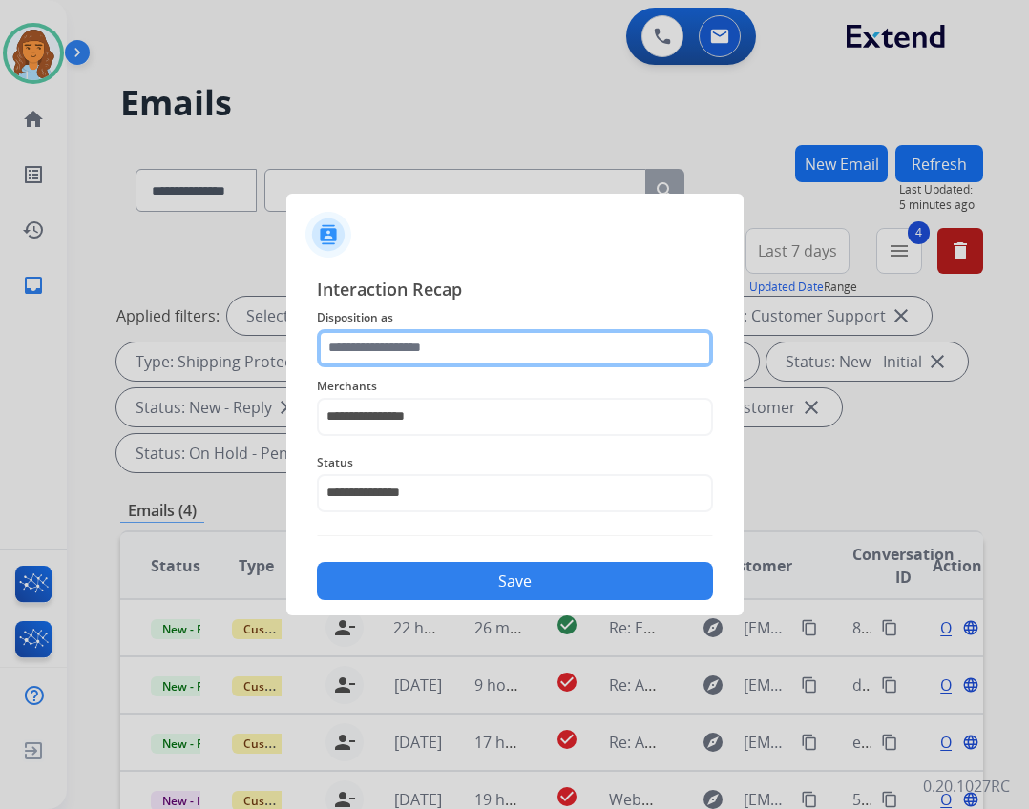
click at [412, 355] on input "text" at bounding box center [515, 348] width 396 height 38
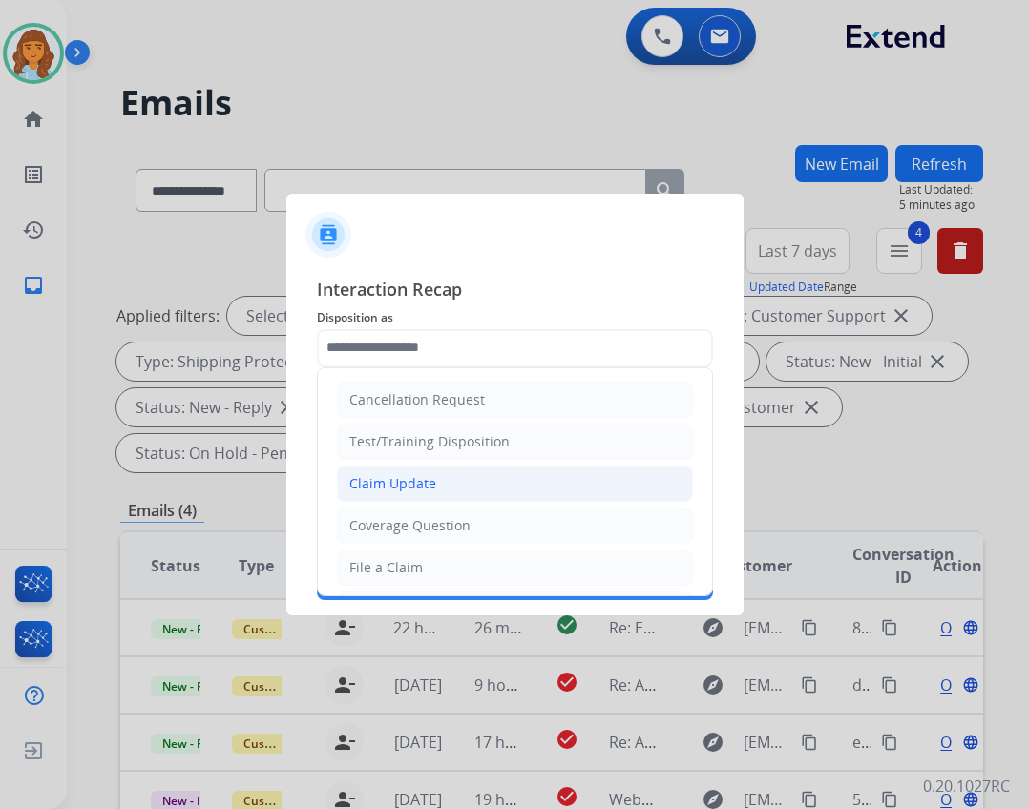
click at [423, 484] on div "Claim Update" at bounding box center [392, 483] width 87 height 19
type input "**********"
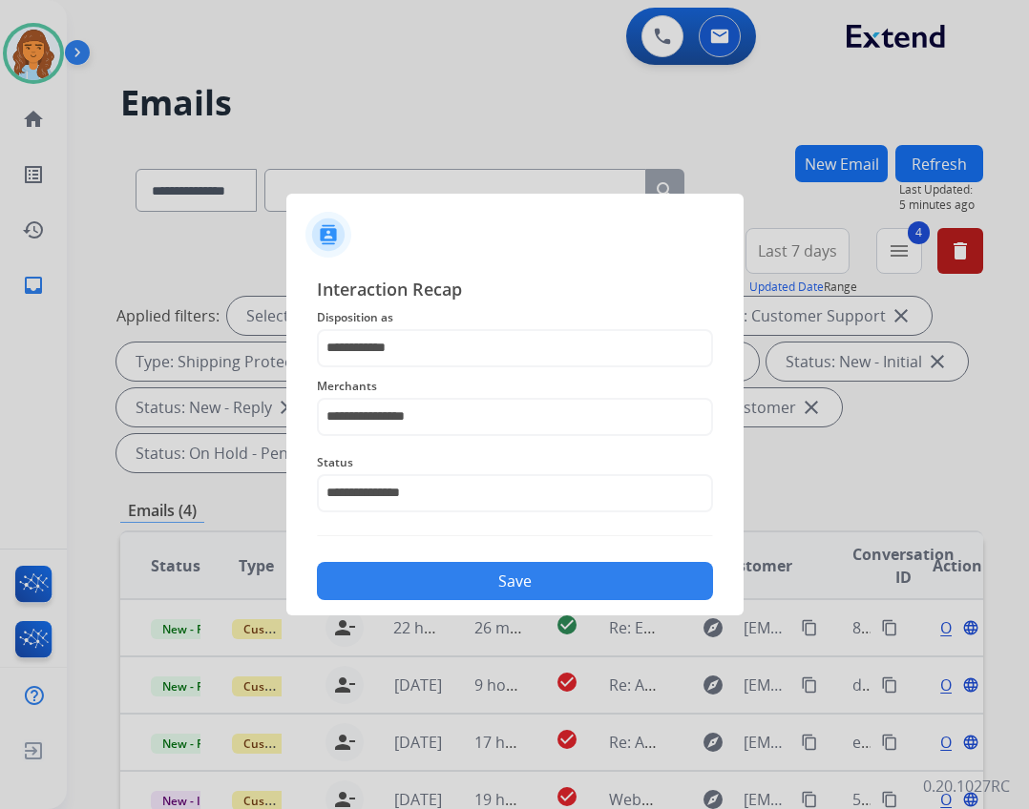
click at [583, 579] on button "Save" at bounding box center [515, 581] width 396 height 38
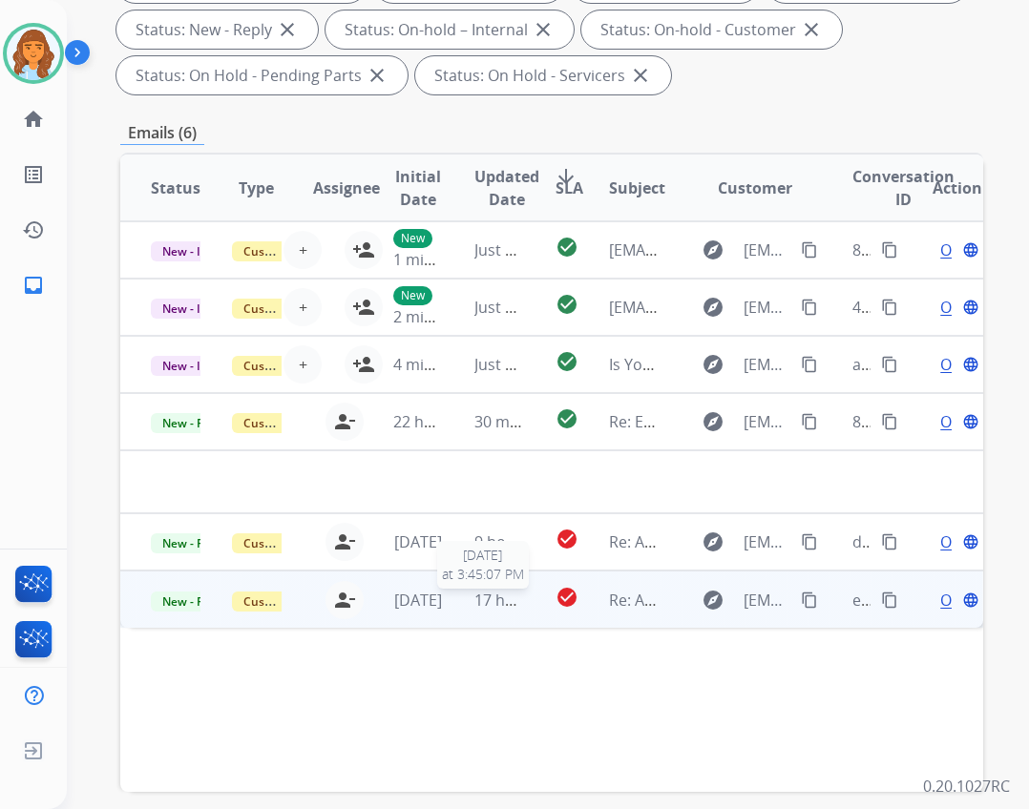
scroll to position [382, 0]
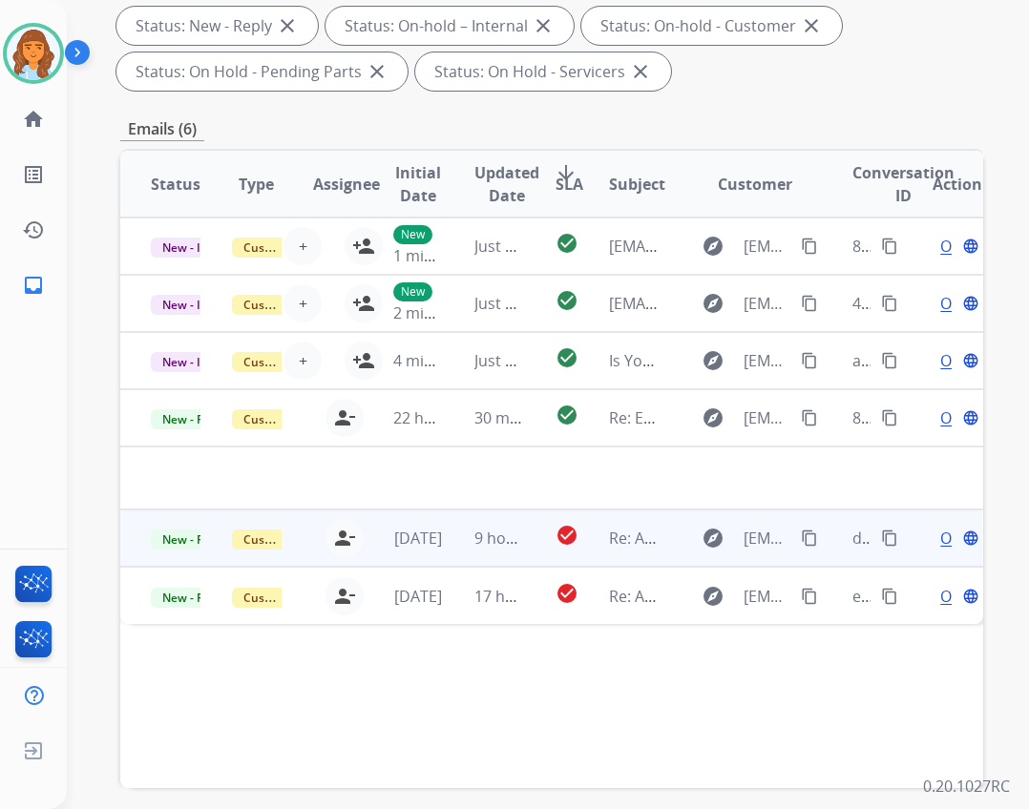
click at [582, 541] on td "Re: Additional Information" at bounding box center [618, 538] width 81 height 57
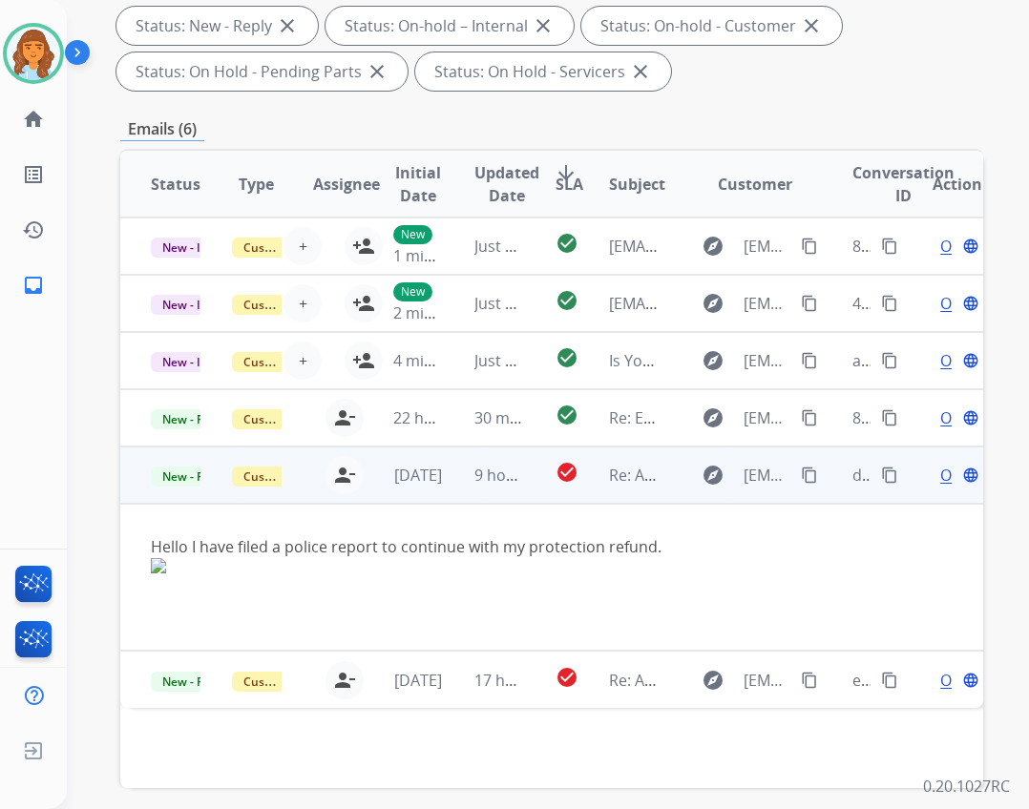
click at [936, 472] on div "Open language" at bounding box center [958, 475] width 50 height 23
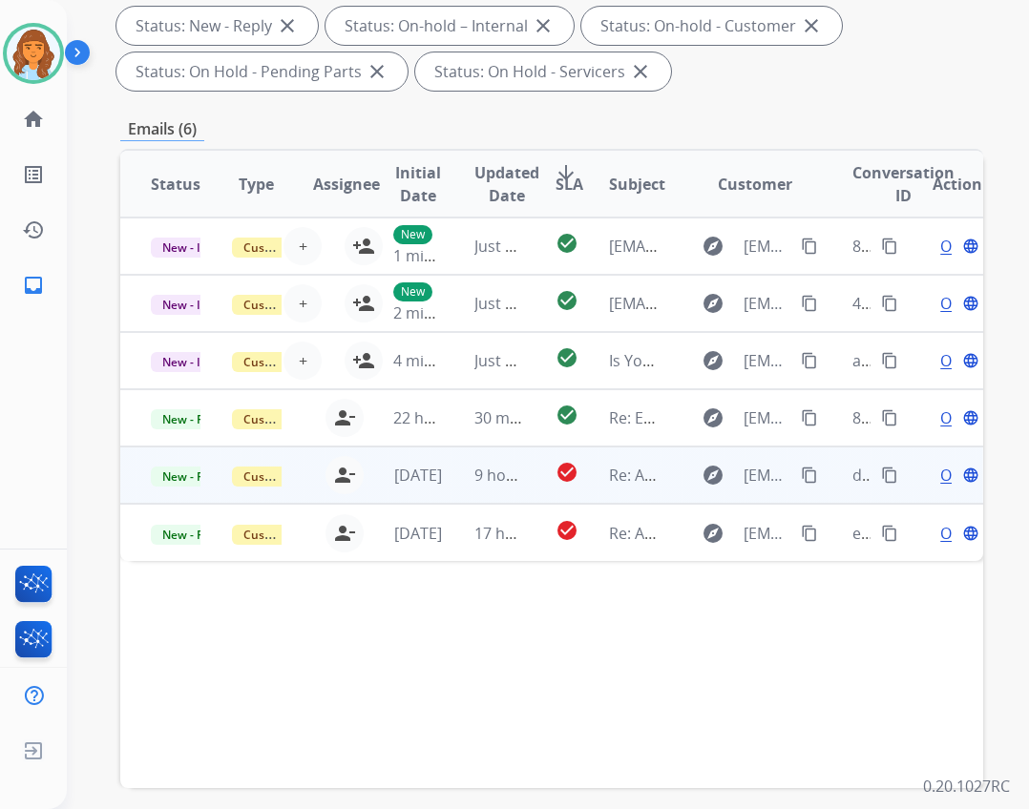
click at [940, 477] on span "Open" at bounding box center [959, 475] width 39 height 23
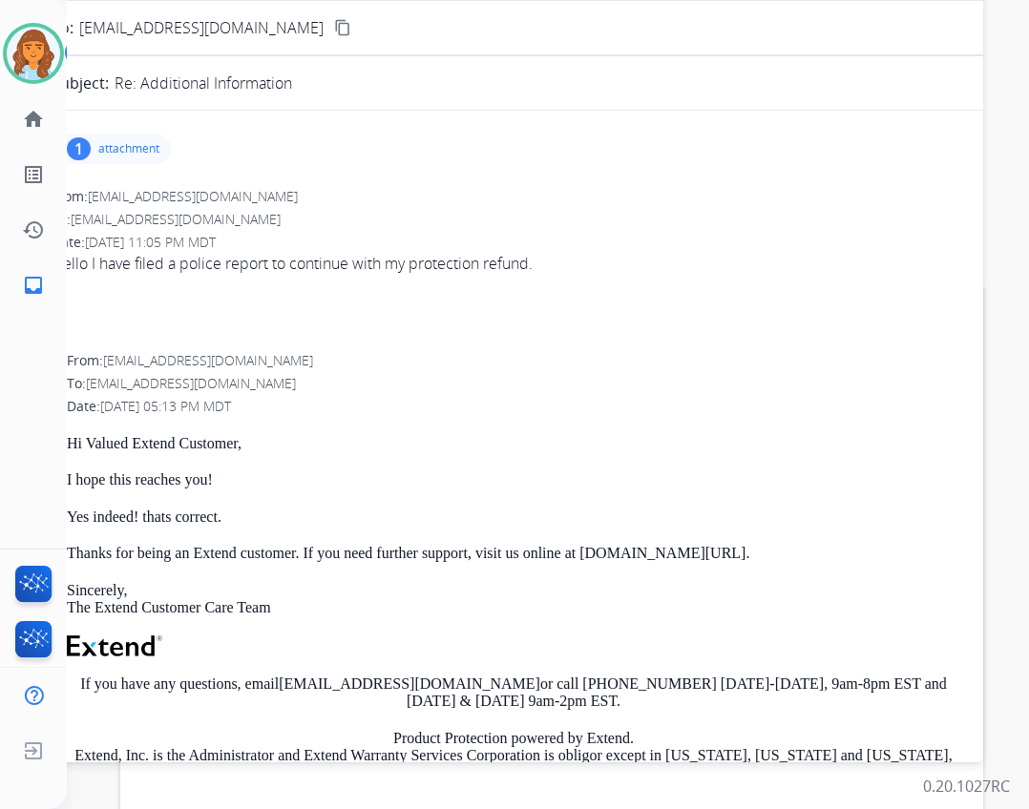
scroll to position [0, 0]
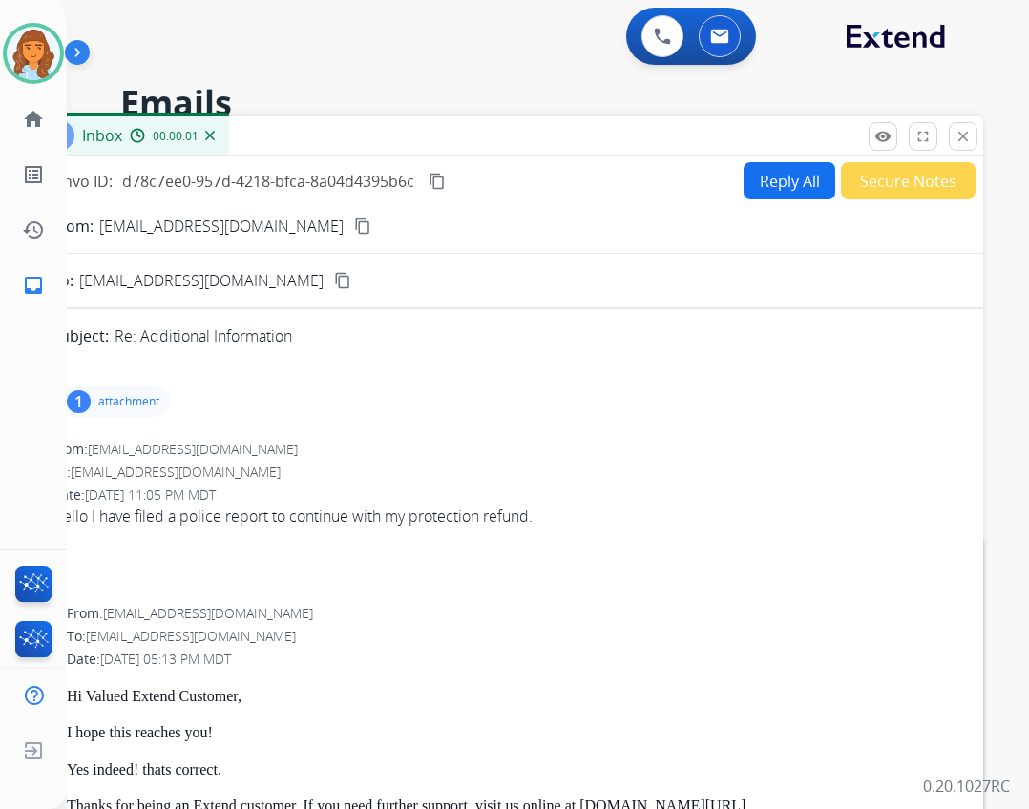
click at [128, 397] on p "attachment" at bounding box center [128, 401] width 61 height 15
click at [196, 446] on p "IMG_5577.png" at bounding box center [216, 450] width 101 height 23
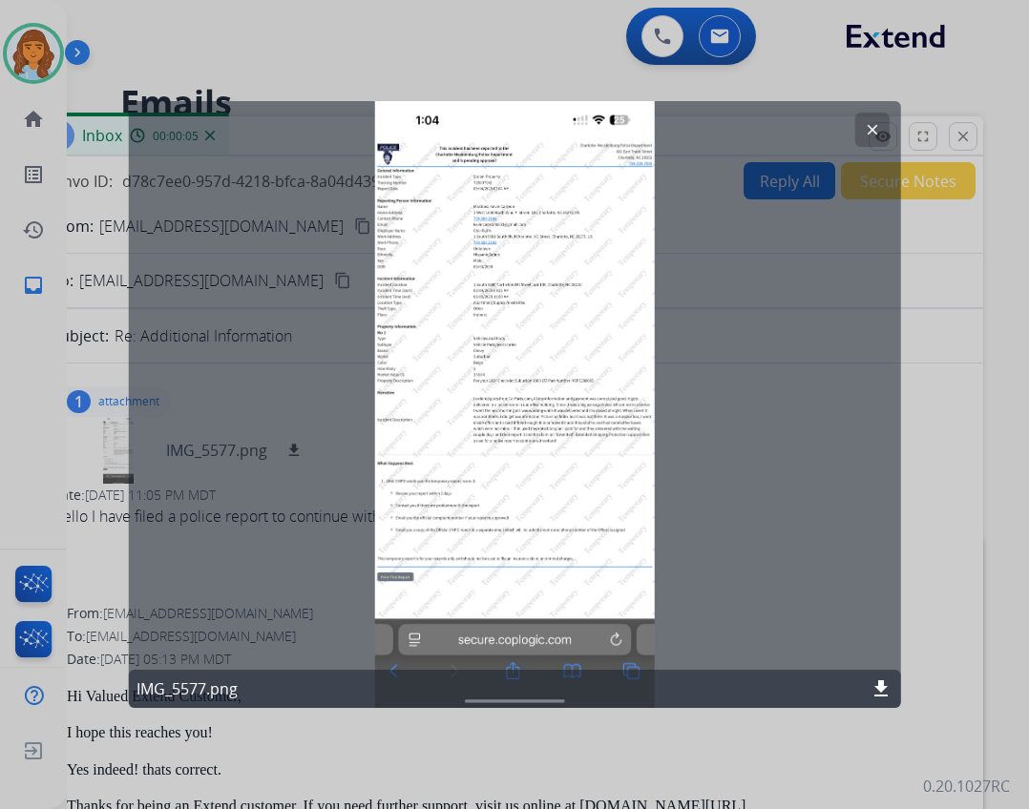
click at [866, 683] on div "IMG_5577.png download" at bounding box center [515, 689] width 772 height 38
click at [891, 692] on mat-icon "download" at bounding box center [881, 689] width 23 height 23
click at [887, 694] on mat-icon "download" at bounding box center [881, 689] width 23 height 23
click at [863, 119] on button "clear" at bounding box center [871, 130] width 34 height 34
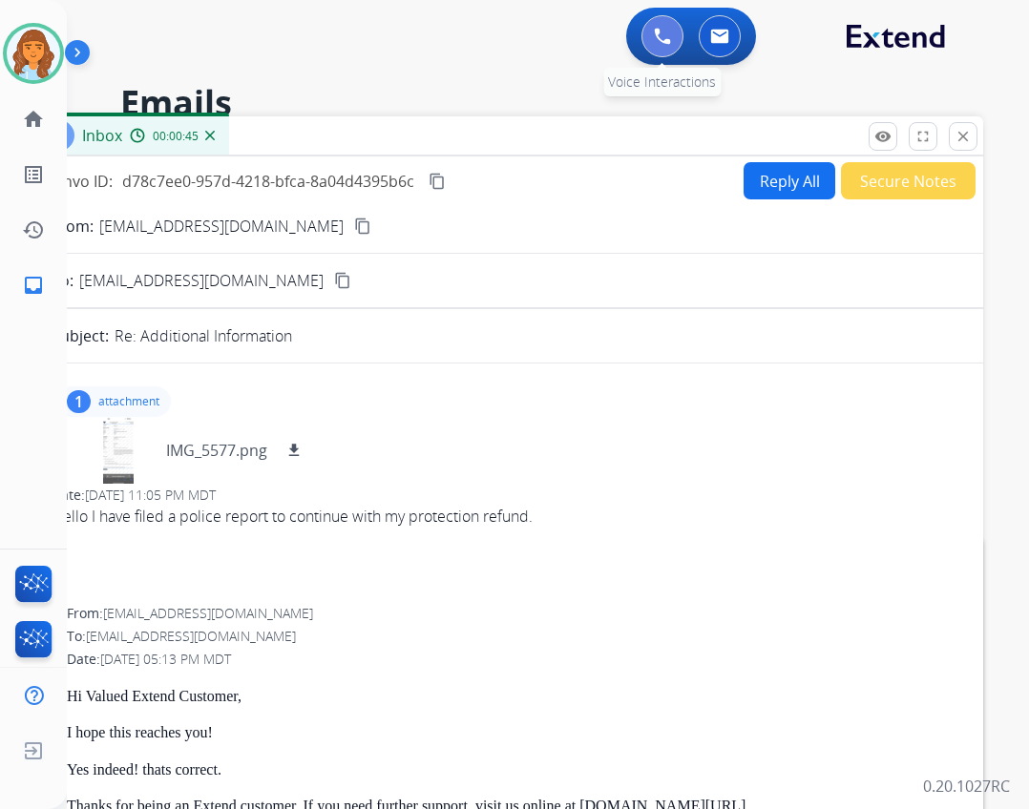
click at [673, 27] on button at bounding box center [662, 36] width 42 height 42
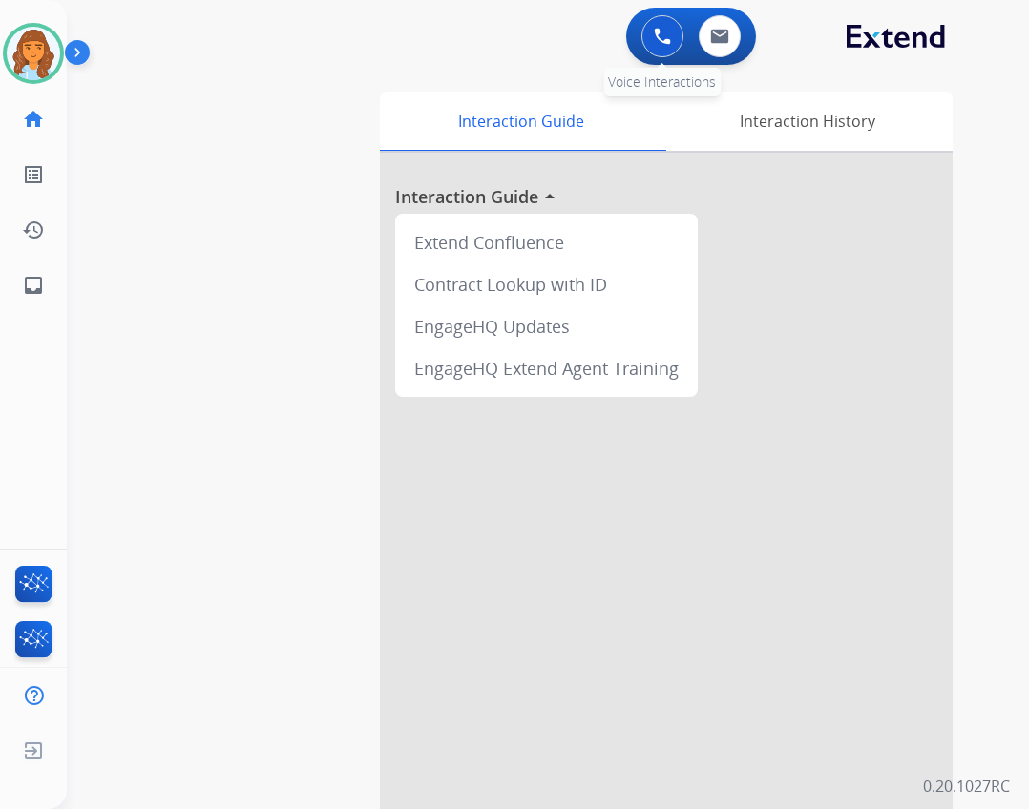
click at [656, 18] on button at bounding box center [662, 36] width 42 height 42
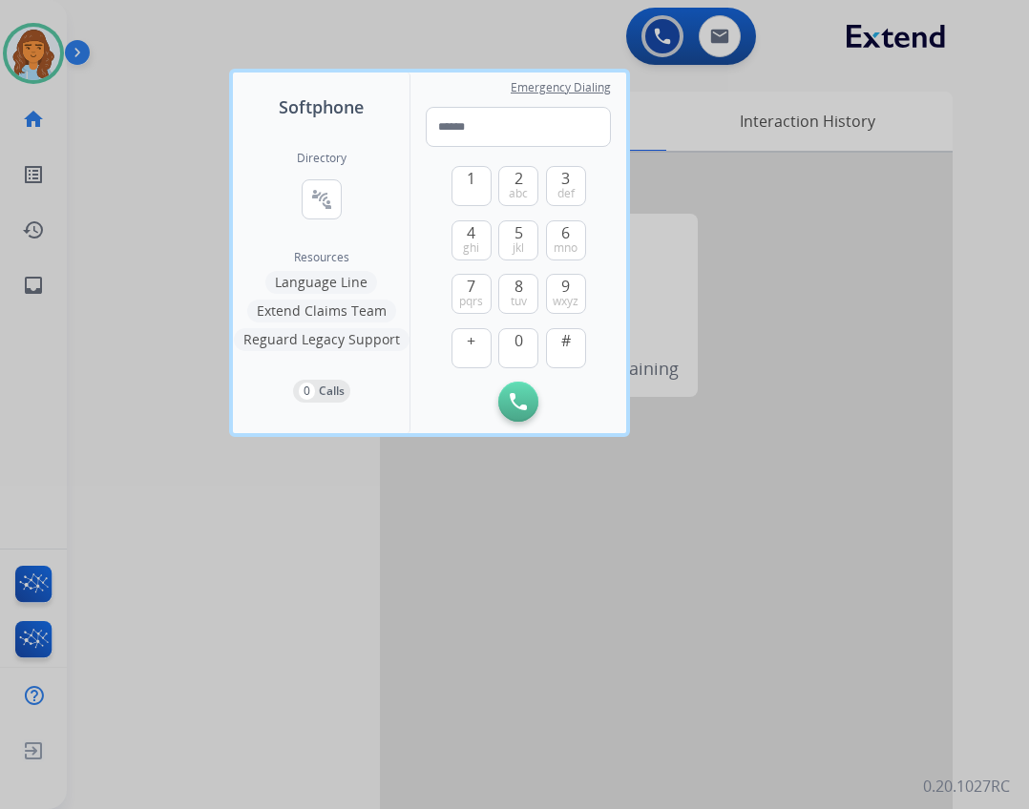
click at [658, 31] on div at bounding box center [514, 404] width 1029 height 809
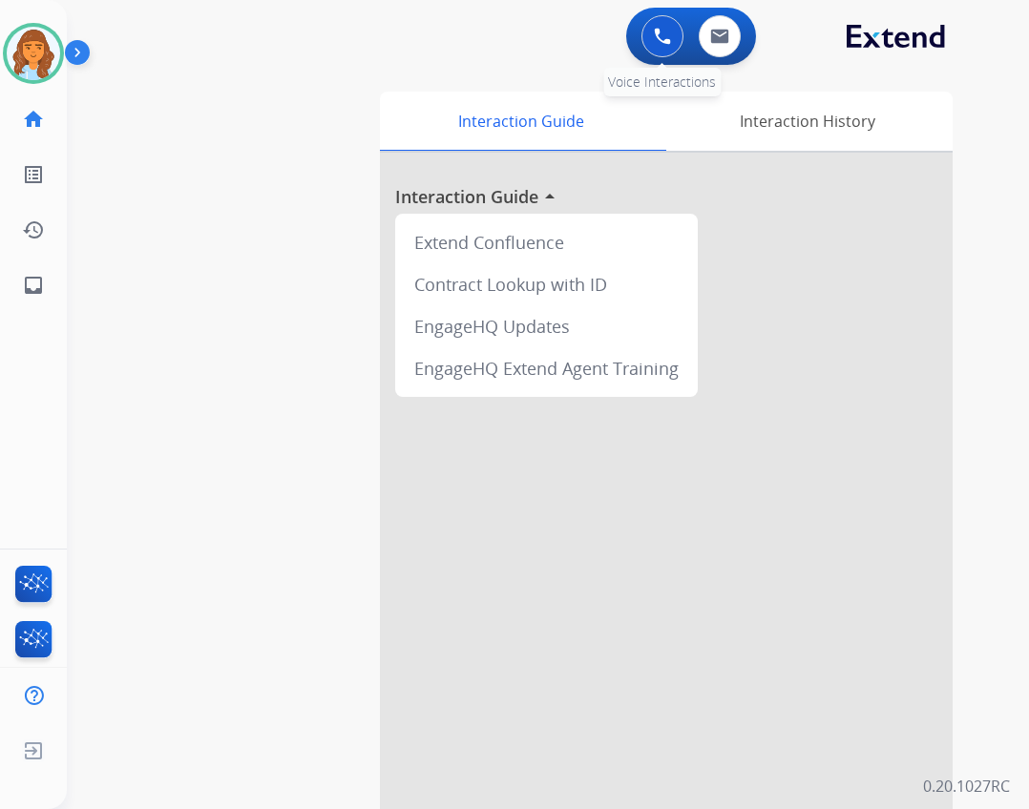
click at [662, 33] on img at bounding box center [662, 36] width 17 height 17
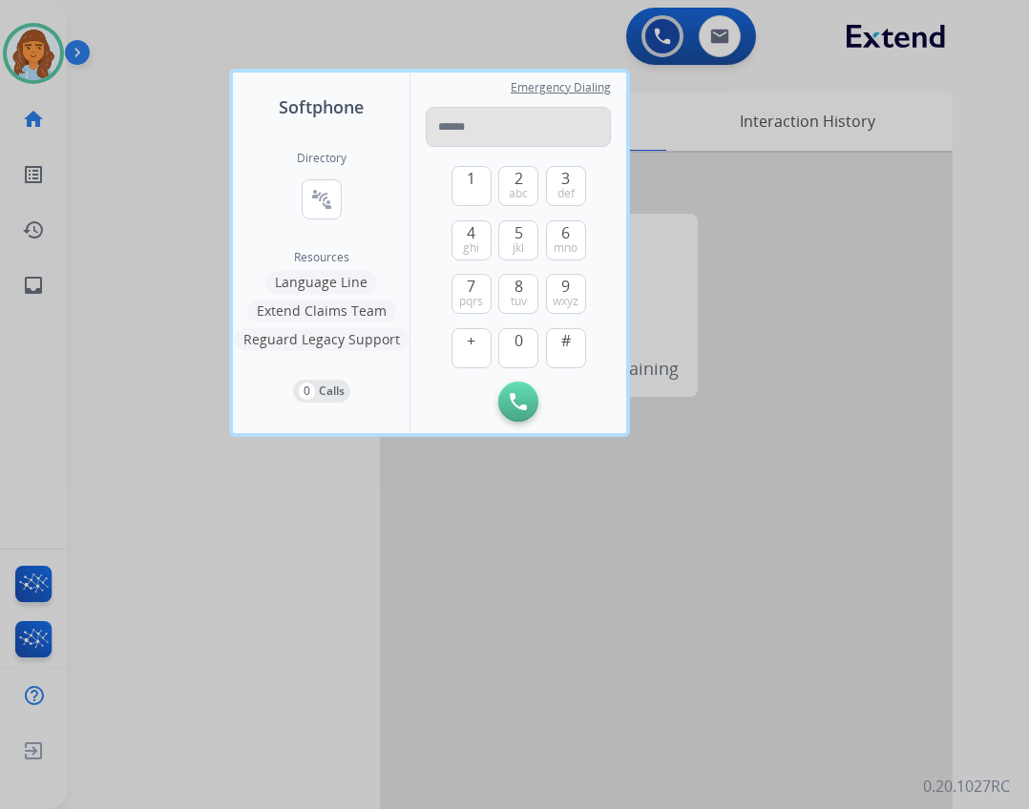
click at [444, 135] on input "tel" at bounding box center [518, 127] width 185 height 40
drag, startPoint x: 321, startPoint y: 577, endPoint x: 314, endPoint y: 550, distance: 27.5
click at [321, 573] on div at bounding box center [514, 404] width 1029 height 809
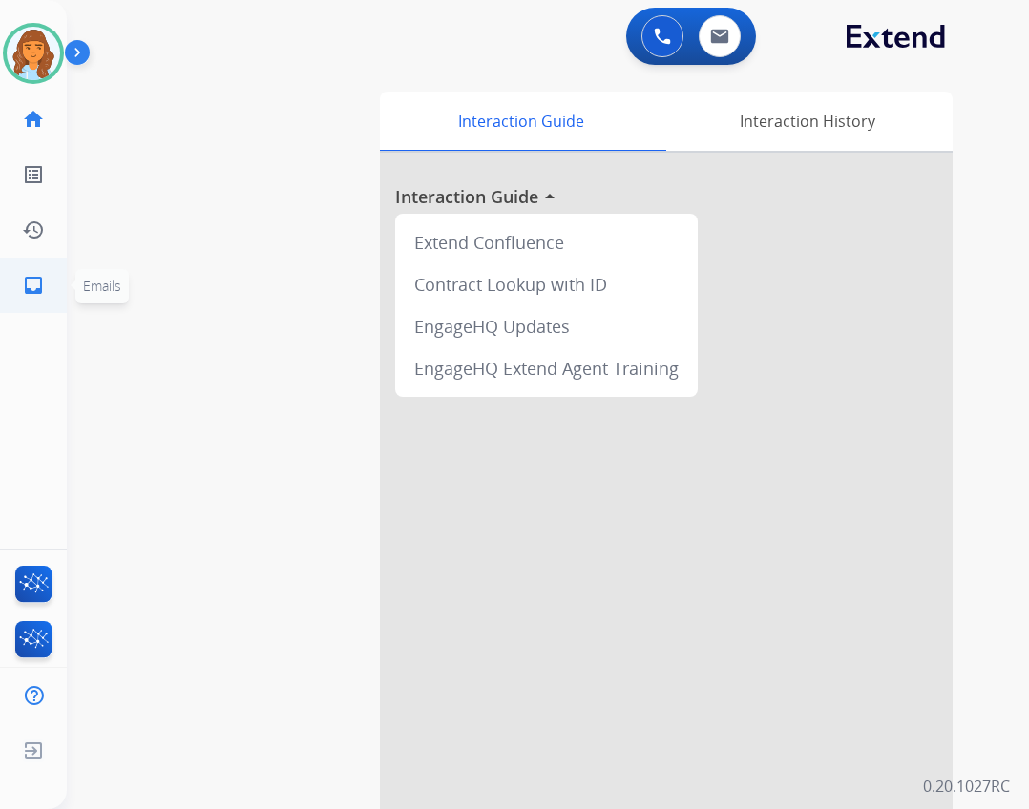
click at [22, 283] on mat-icon "inbox" at bounding box center [33, 285] width 23 height 23
select select "**********"
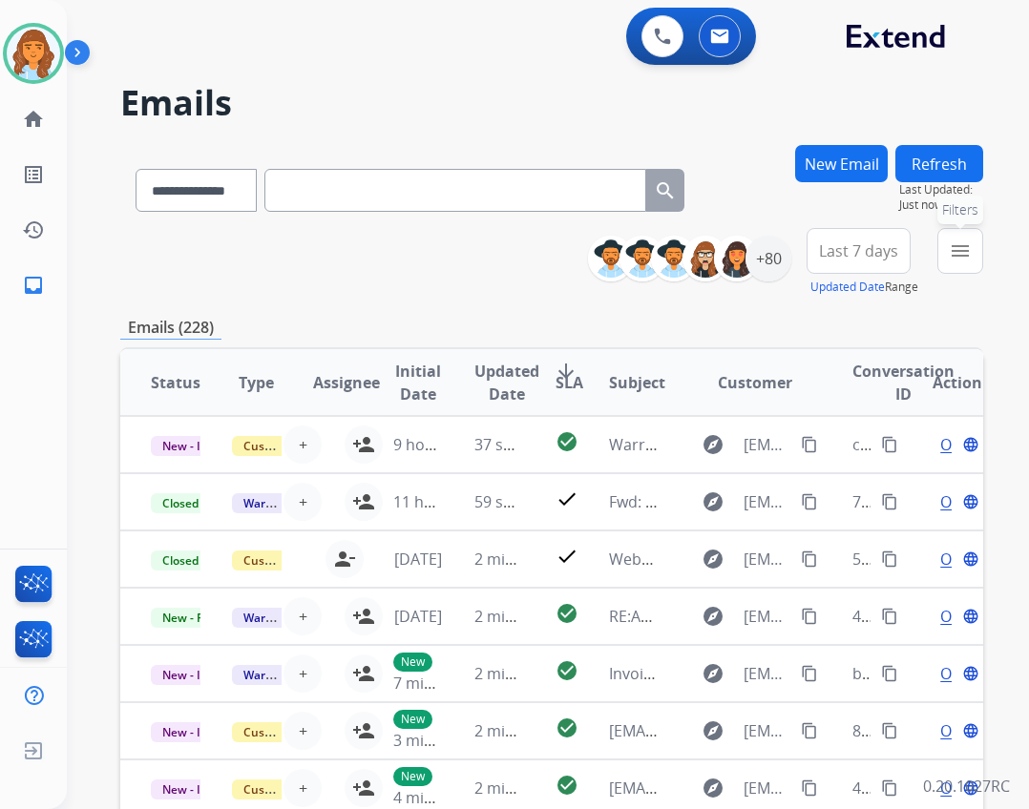
click at [975, 262] on button "menu Filters" at bounding box center [960, 251] width 46 height 46
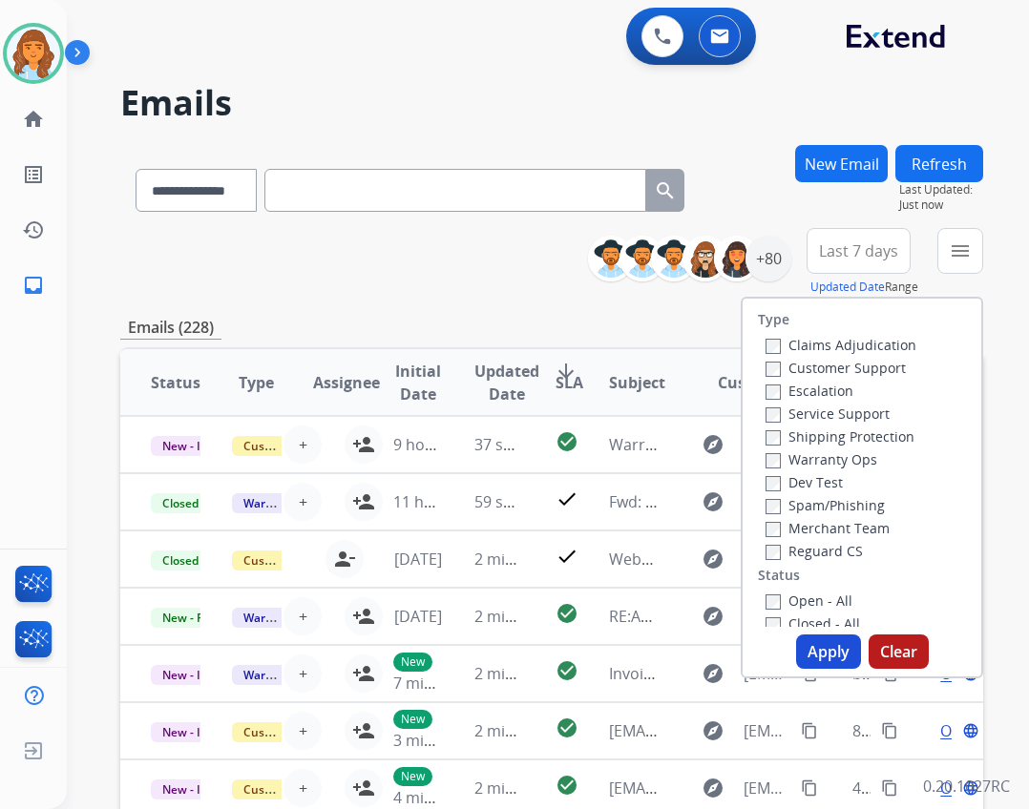
click at [807, 547] on label "Reguard CS" at bounding box center [813, 551] width 97 height 18
drag, startPoint x: 810, startPoint y: 431, endPoint x: 801, endPoint y: 424, distance: 12.2
click at [807, 431] on label "Shipping Protection" at bounding box center [839, 437] width 149 height 18
click at [786, 369] on label "Customer Support" at bounding box center [835, 368] width 140 height 18
drag, startPoint x: 817, startPoint y: 591, endPoint x: 811, endPoint y: 604, distance: 14.5
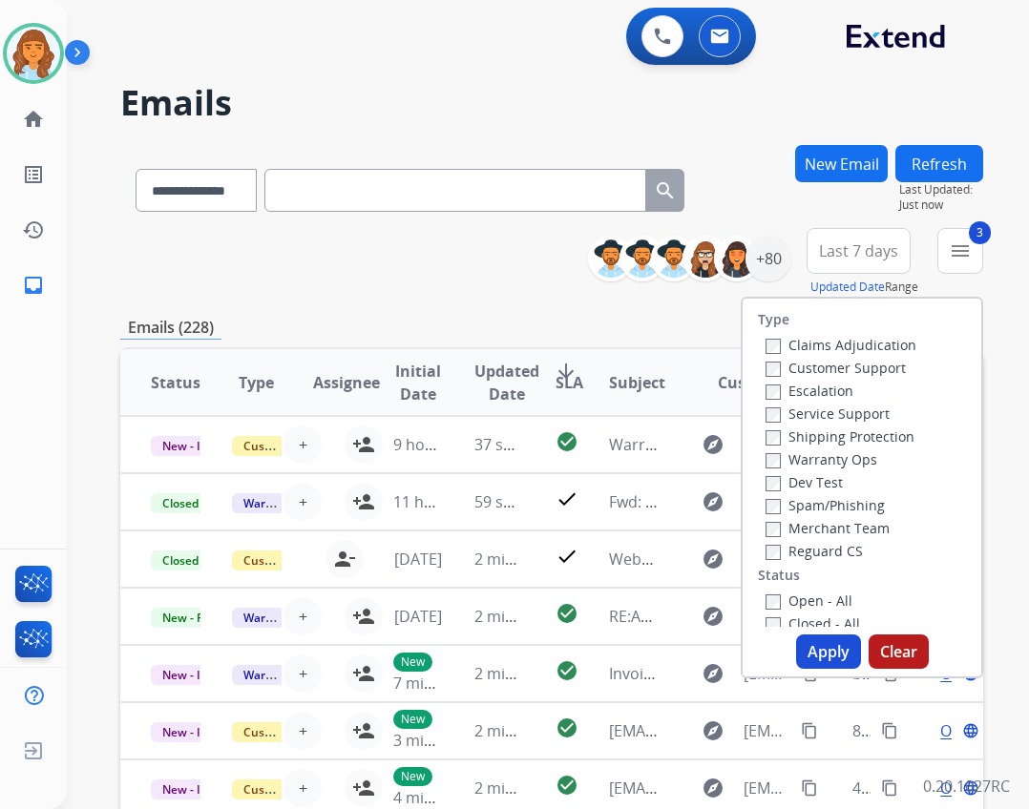
click at [816, 594] on div "Open - All" at bounding box center [865, 600] width 200 height 23
click at [806, 618] on label "Closed - All" at bounding box center [812, 624] width 94 height 18
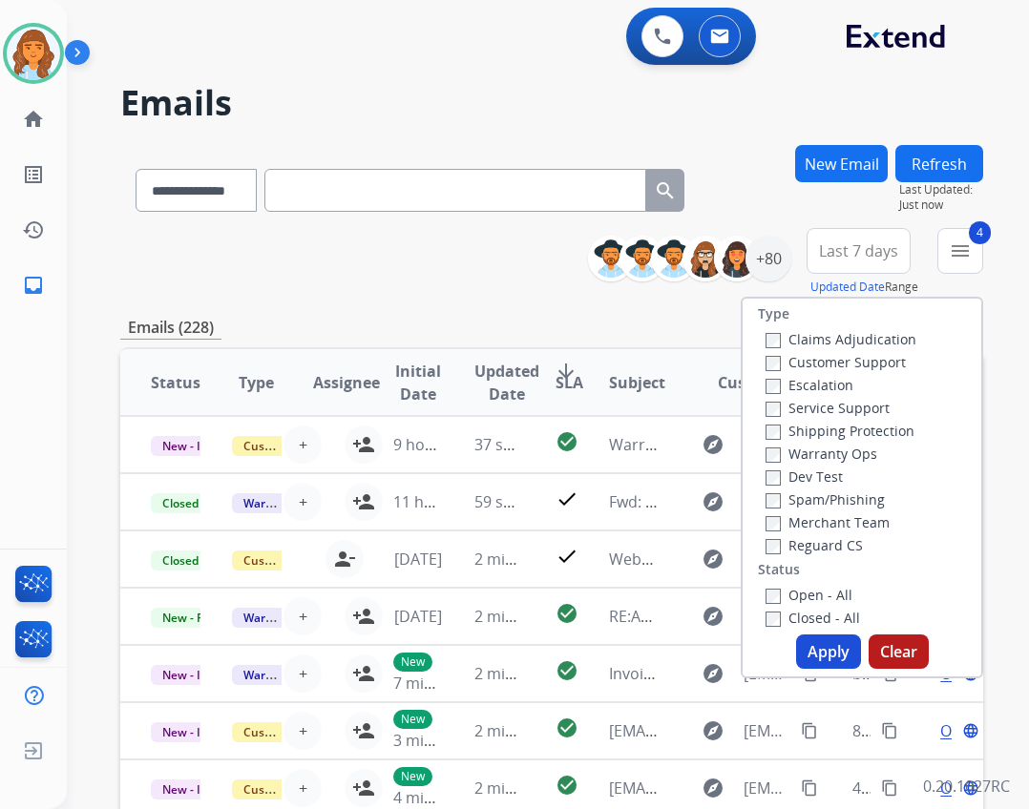
click at [792, 609] on label "Closed - All" at bounding box center [812, 618] width 94 height 18
click at [783, 589] on label "Open - All" at bounding box center [808, 595] width 87 height 18
click at [808, 645] on button "Apply" at bounding box center [828, 652] width 65 height 34
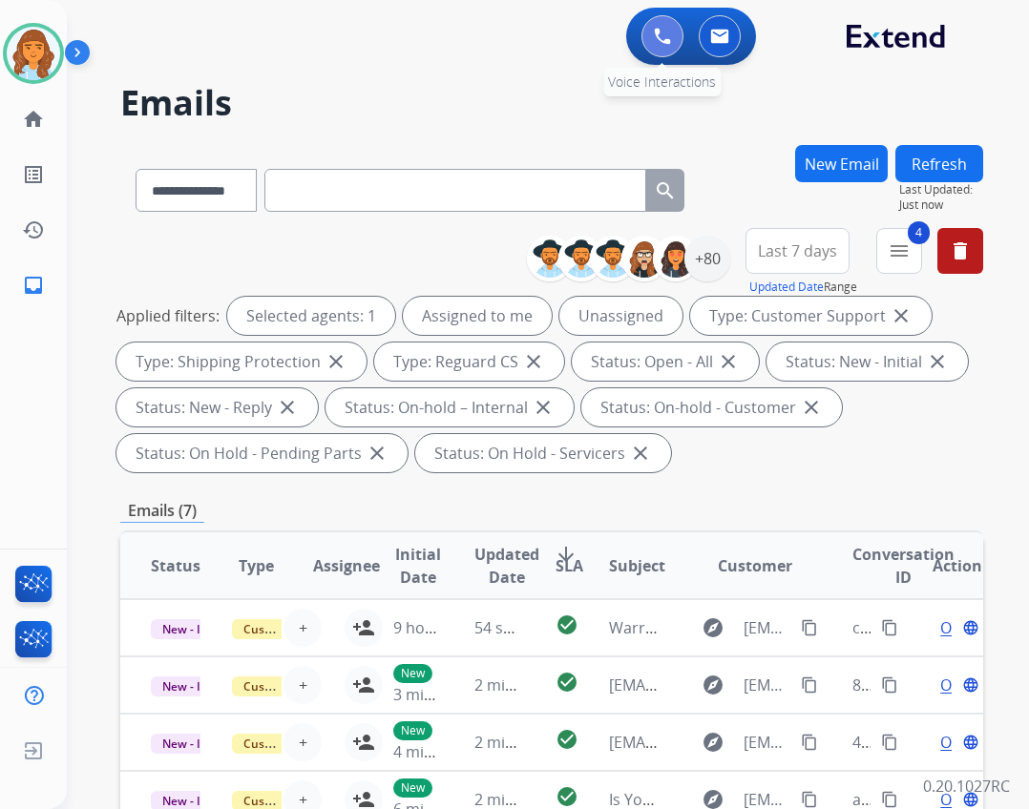
click at [664, 54] on button at bounding box center [662, 36] width 42 height 42
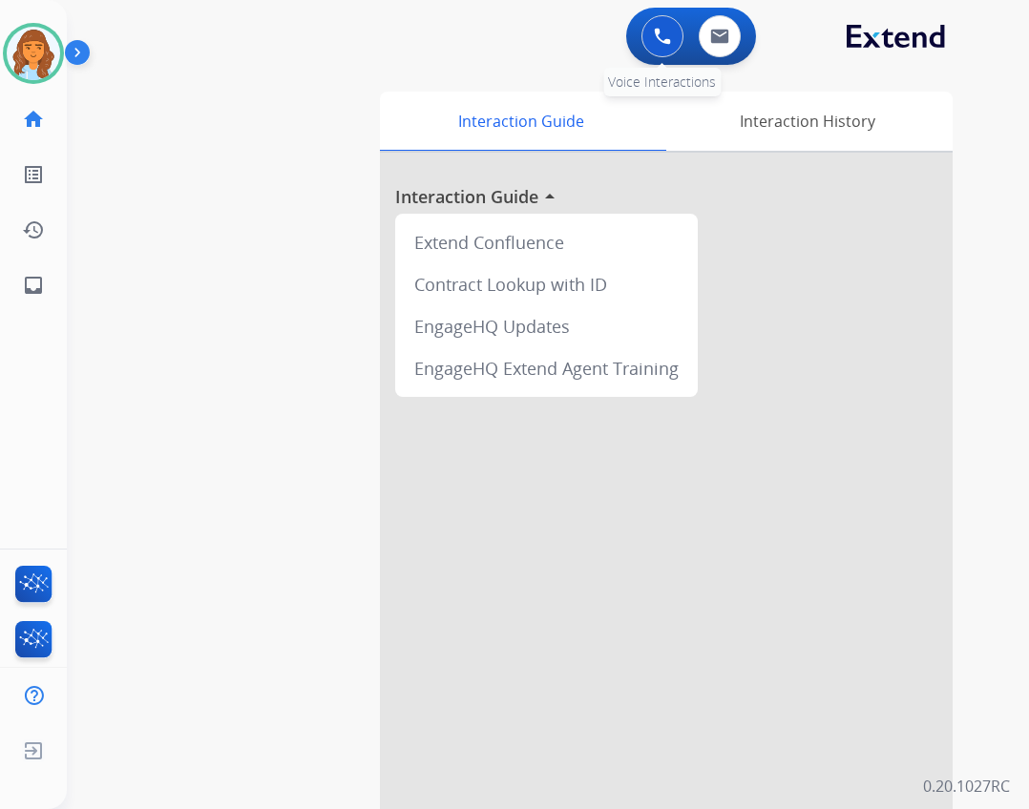
click at [655, 31] on img at bounding box center [662, 36] width 17 height 17
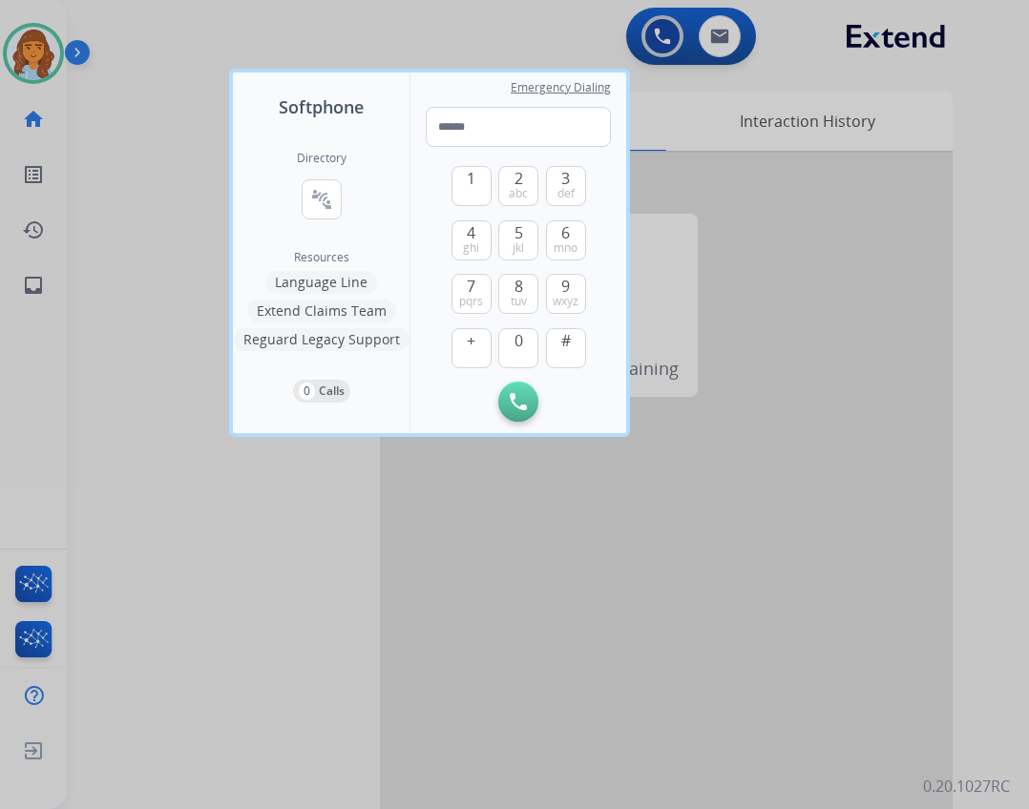
drag, startPoint x: 94, startPoint y: 272, endPoint x: 75, endPoint y: 269, distance: 19.3
click at [95, 276] on div at bounding box center [514, 404] width 1029 height 809
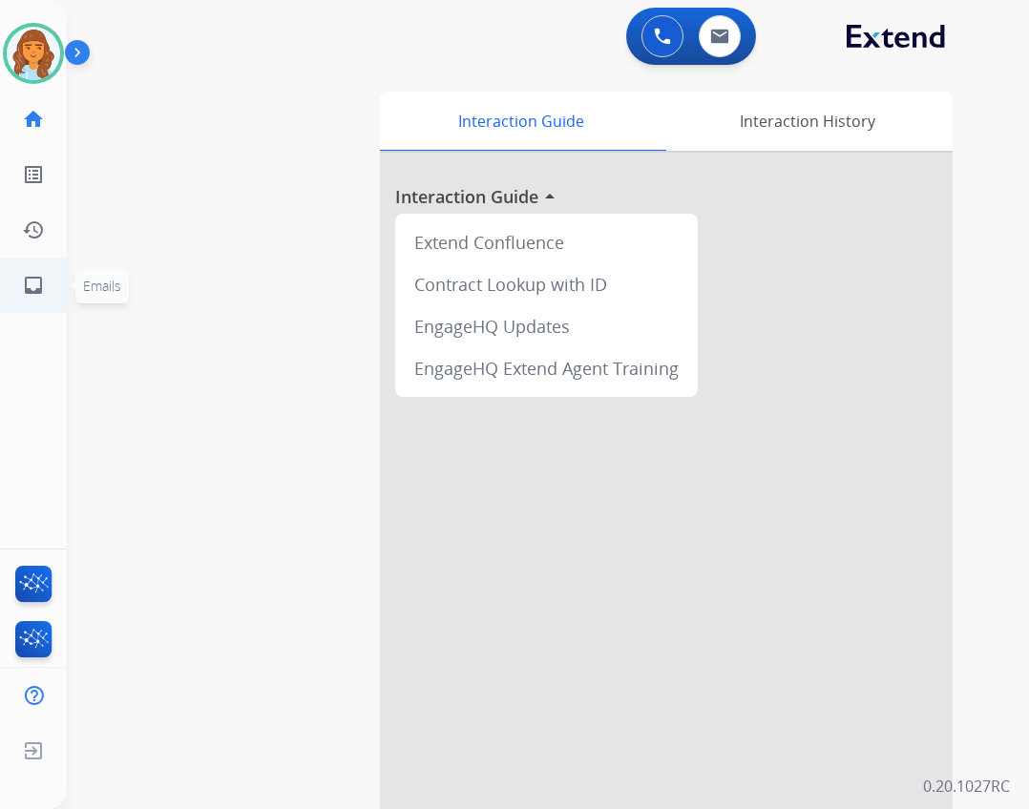
click at [47, 284] on link "inbox Emails" at bounding box center [33, 285] width 53 height 53
select select "**********"
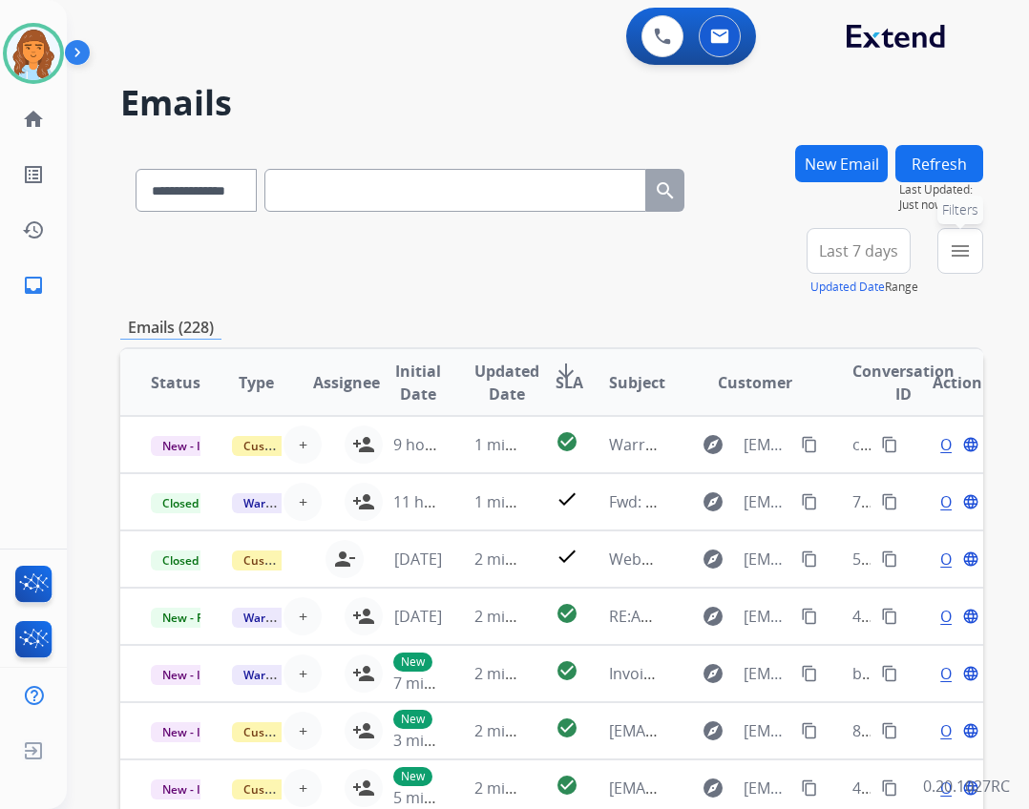
click at [942, 258] on button "menu Filters" at bounding box center [960, 251] width 46 height 46
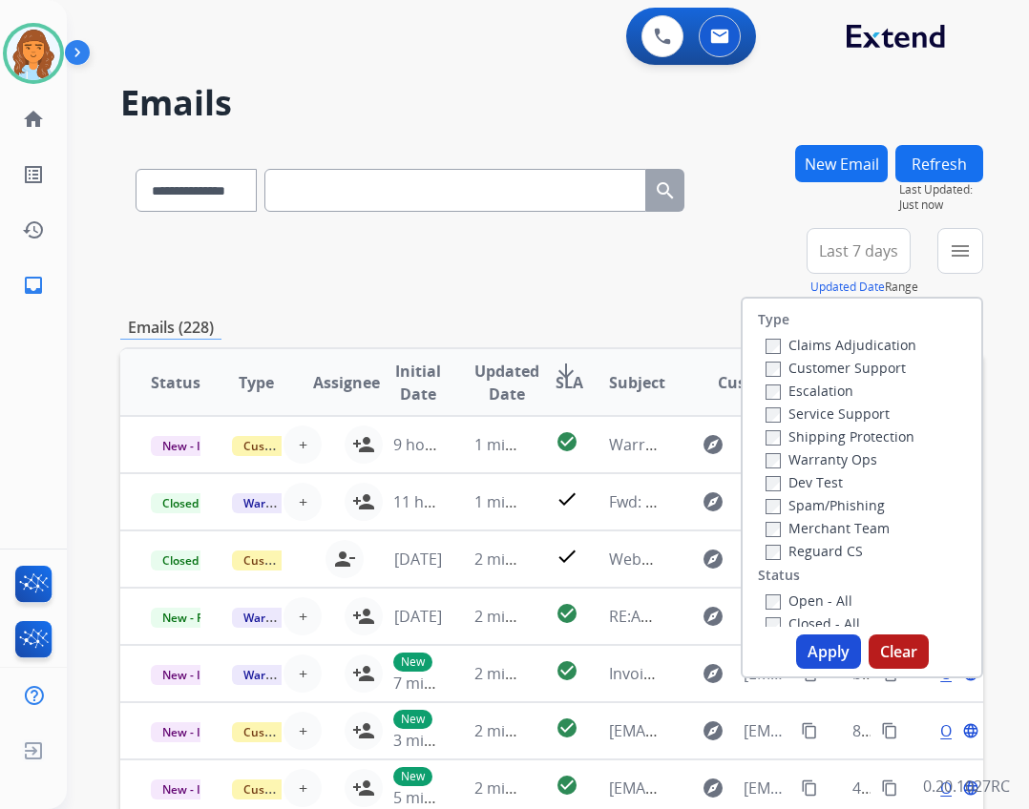
click at [770, 603] on label "Open - All" at bounding box center [808, 601] width 87 height 18
click at [799, 546] on label "Reguard CS" at bounding box center [813, 551] width 97 height 18
click at [816, 551] on label "Reguard CS" at bounding box center [813, 551] width 97 height 18
click at [801, 441] on label "Shipping Protection" at bounding box center [839, 437] width 149 height 18
click at [807, 370] on label "Customer Support" at bounding box center [835, 368] width 140 height 18
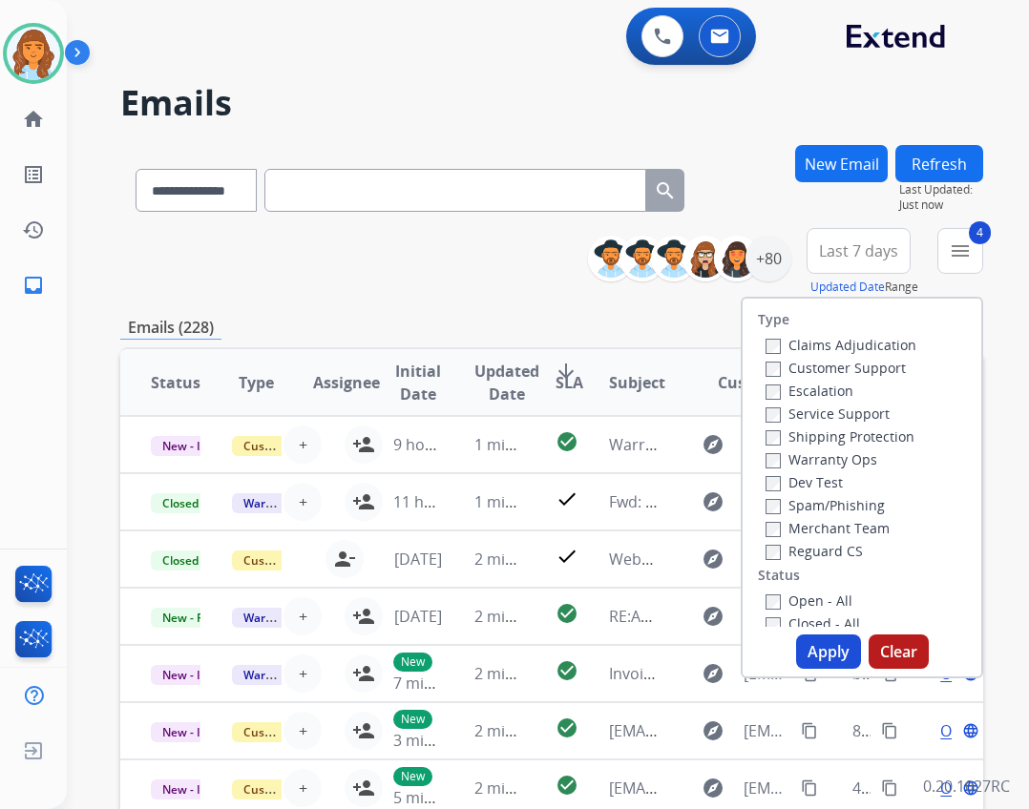
click at [811, 648] on button "Apply" at bounding box center [828, 652] width 65 height 34
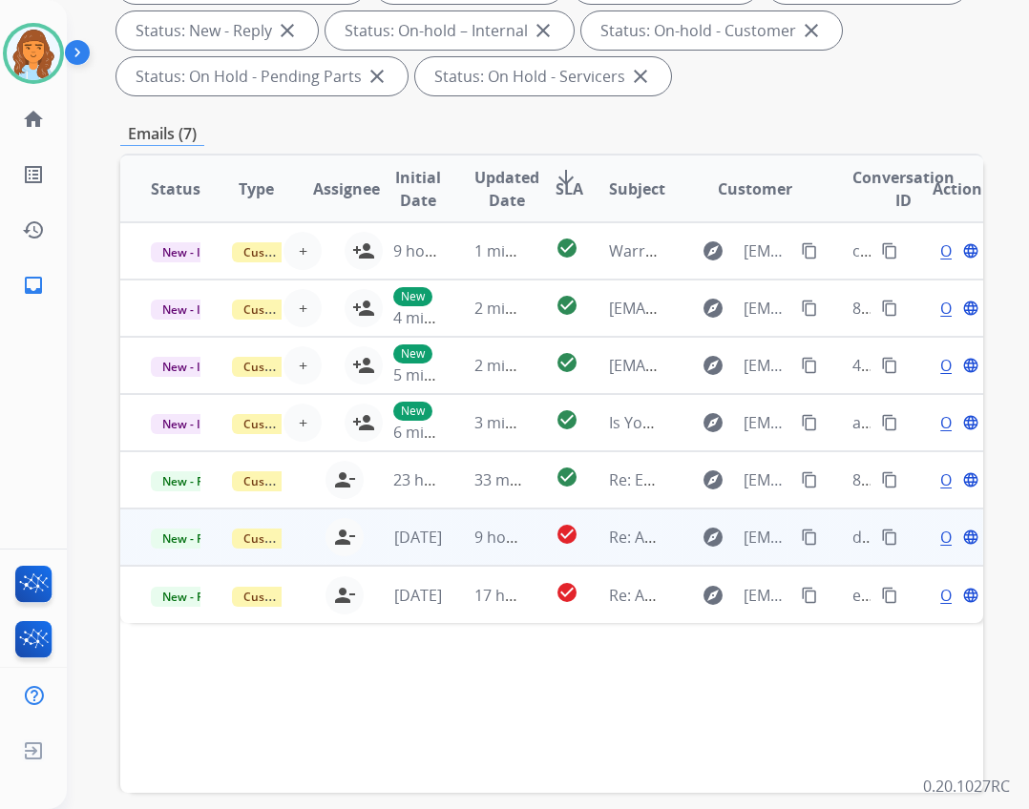
scroll to position [382, 0]
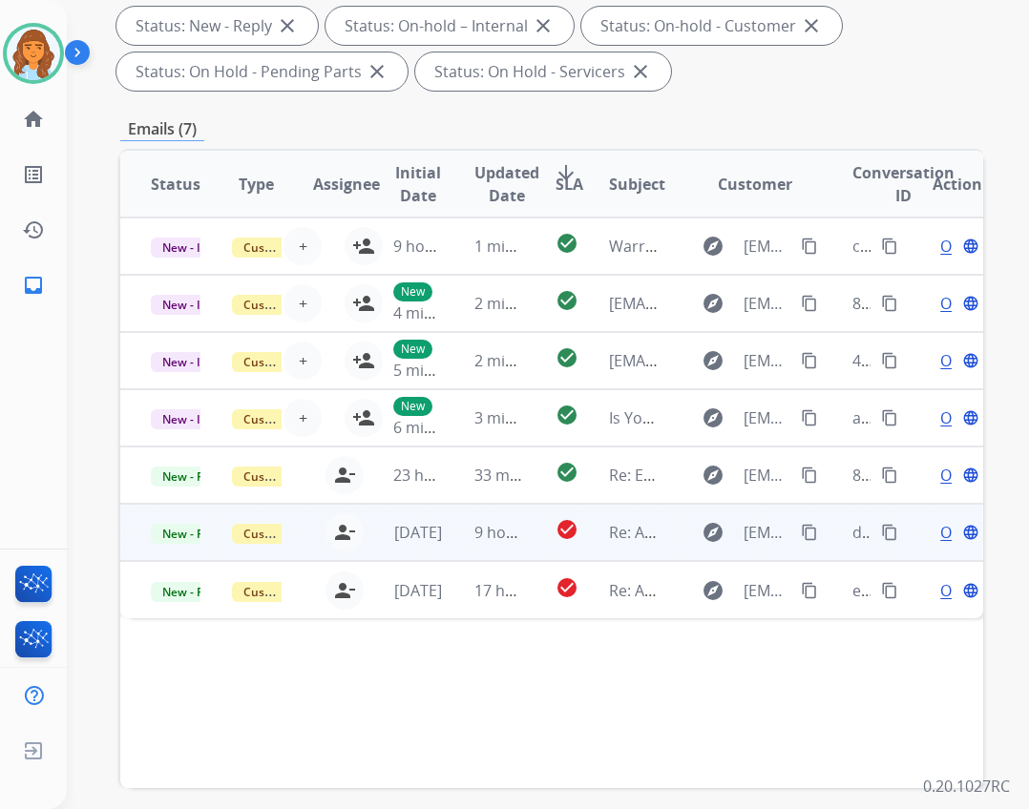
click at [725, 514] on td "explore kevincarreon0603@gmail.com content_copy" at bounding box center [741, 532] width 162 height 57
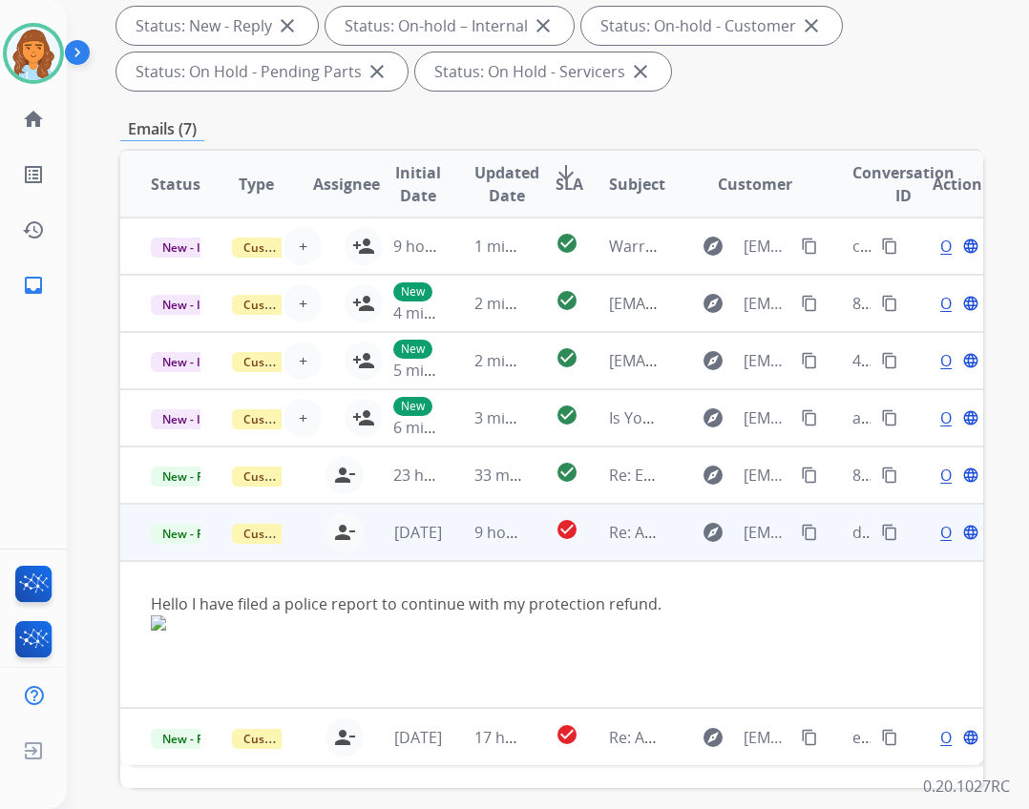
click at [801, 527] on mat-icon "content_copy" at bounding box center [809, 532] width 17 height 17
click at [940, 535] on span "Open" at bounding box center [959, 532] width 39 height 23
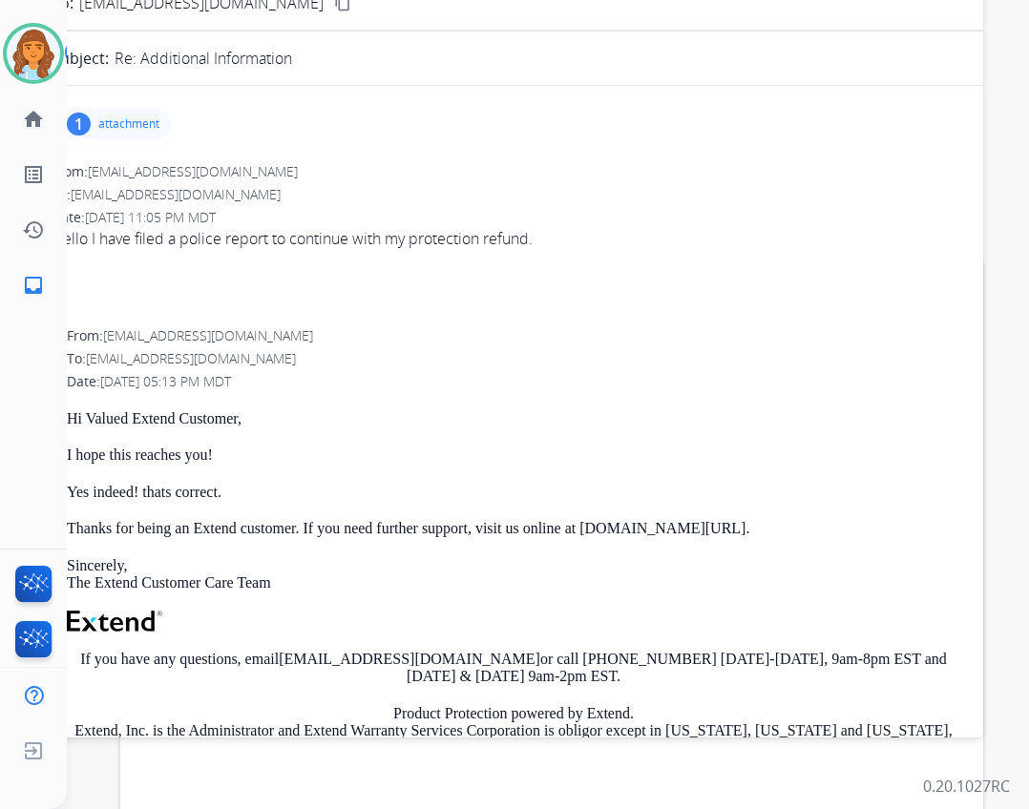
scroll to position [0, 0]
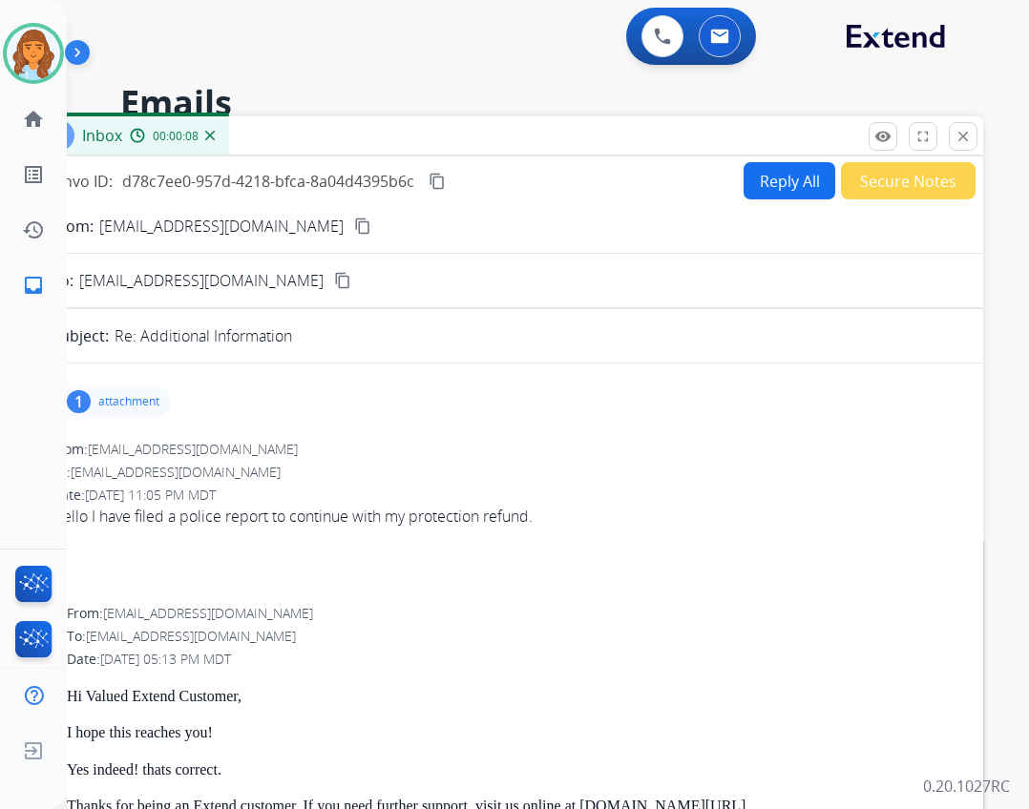
click at [768, 178] on button "Reply All" at bounding box center [790, 180] width 92 height 37
select select "**********"
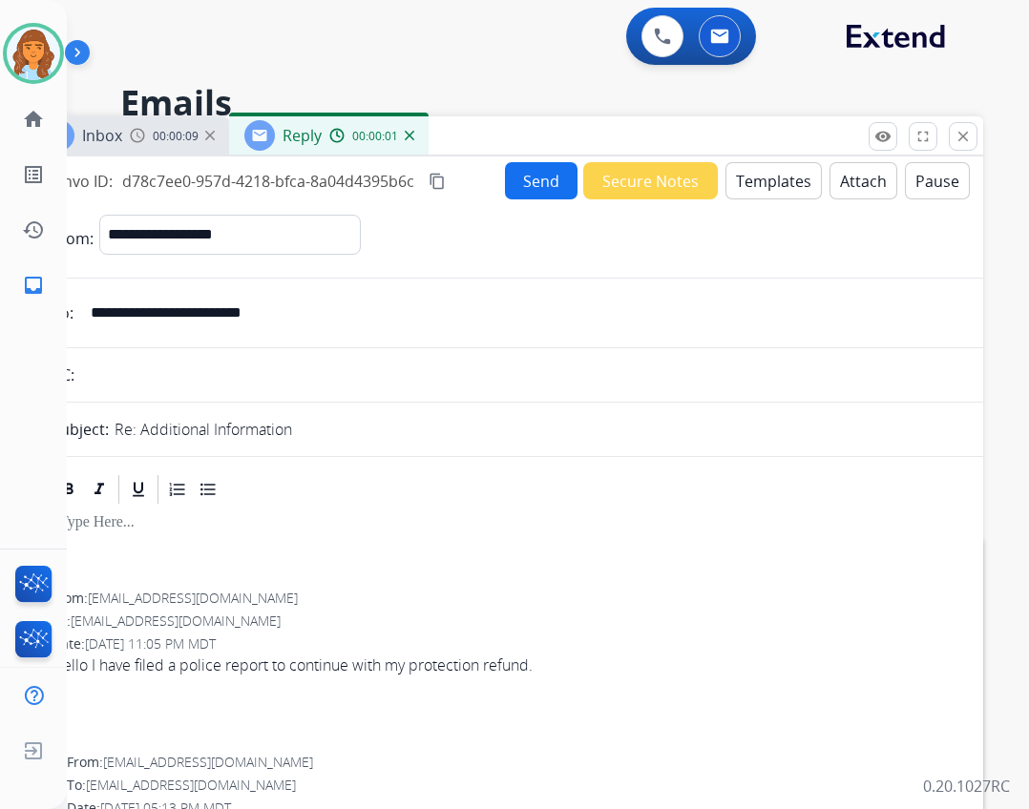
click at [759, 170] on button "Templates" at bounding box center [773, 180] width 96 height 37
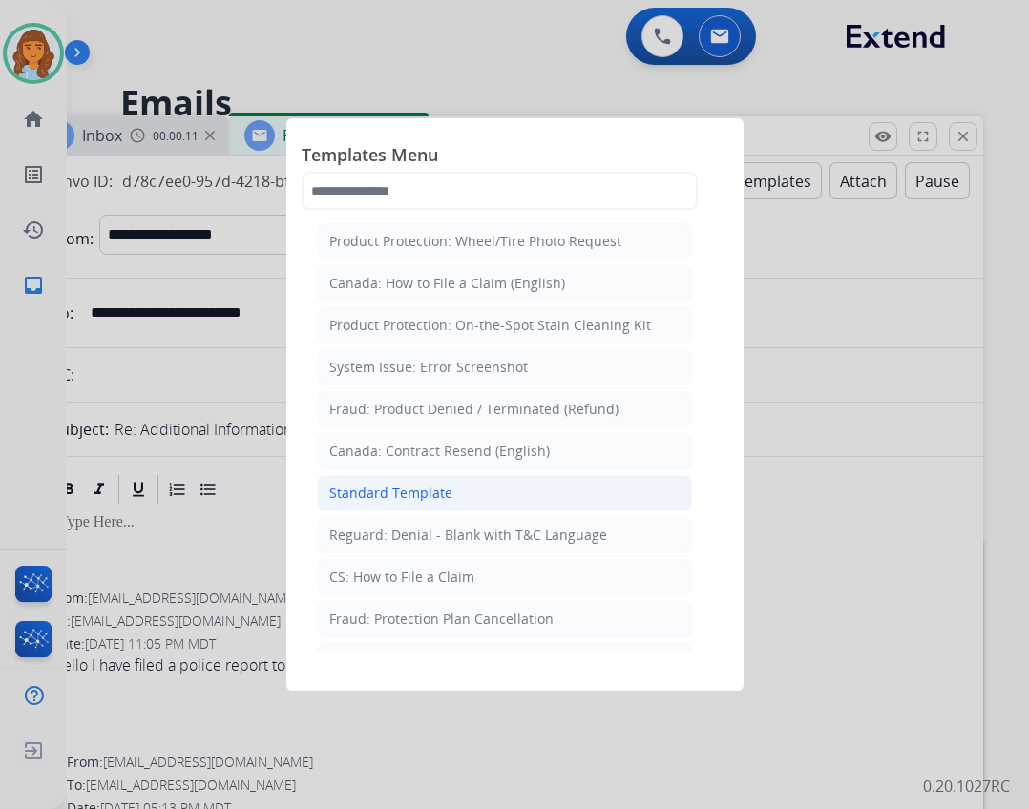
click at [388, 502] on div "Standard Template" at bounding box center [390, 493] width 123 height 19
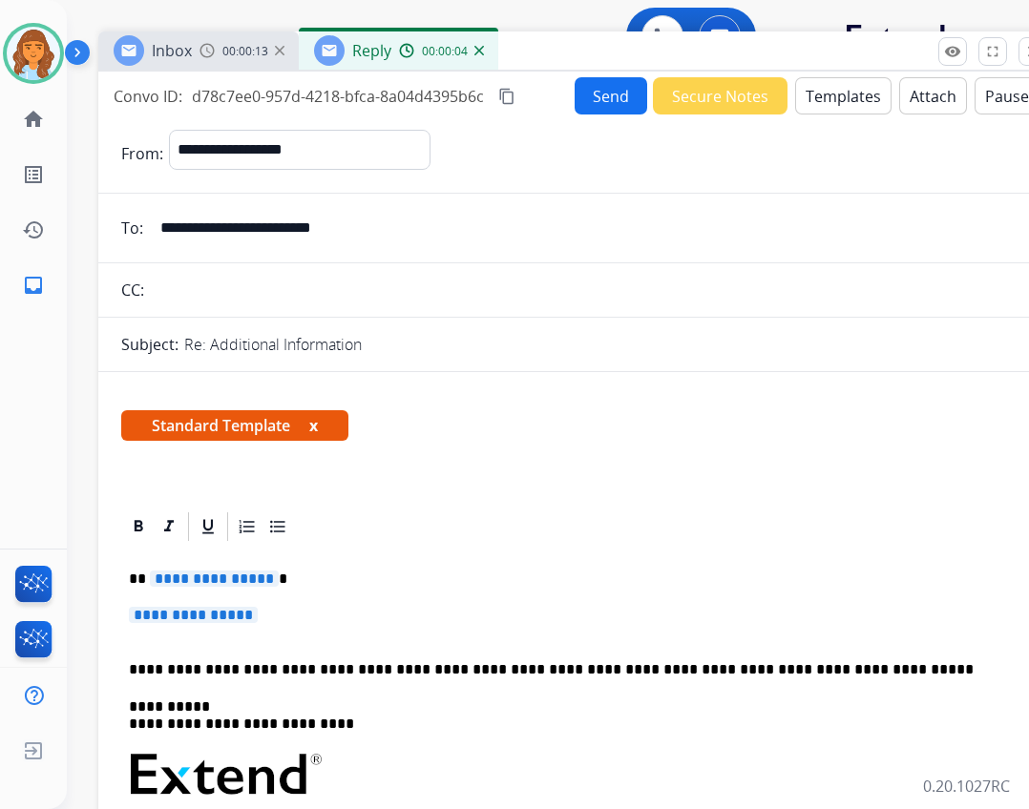
drag, startPoint x: 485, startPoint y: 137, endPoint x: 531, endPoint y: 73, distance: 78.7
click at [544, 44] on div "Inbox 00:00:13 Reply 00:00:04" at bounding box center [575, 51] width 954 height 40
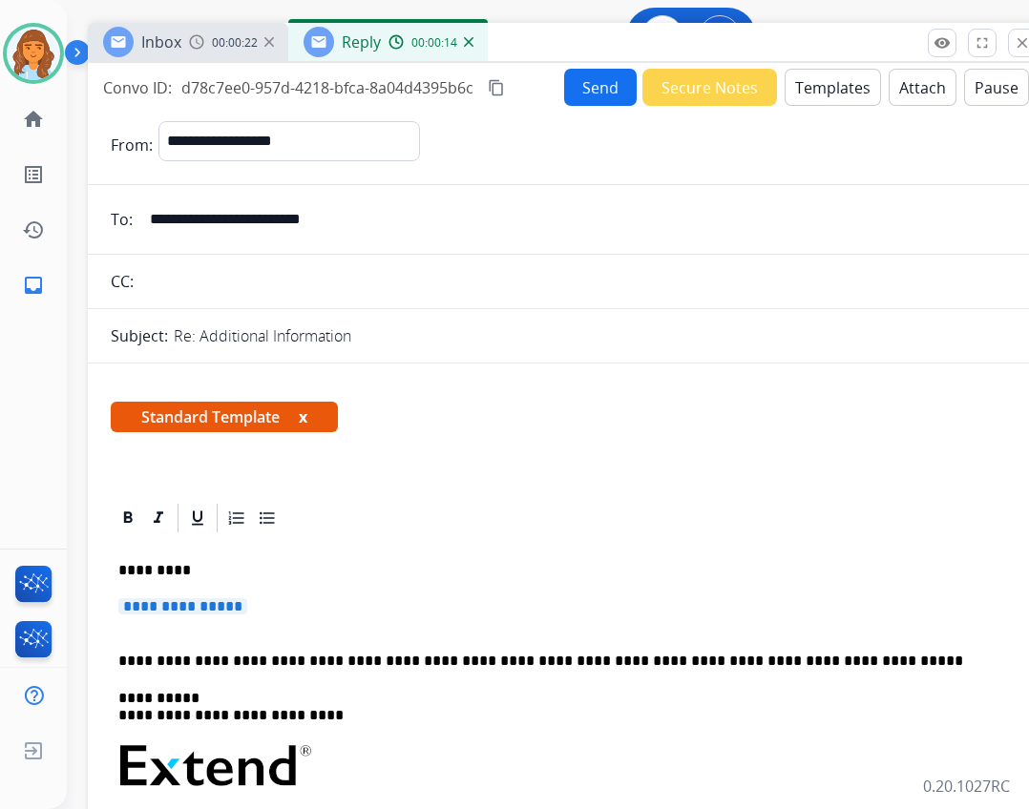
drag, startPoint x: 252, startPoint y: 610, endPoint x: 220, endPoint y: 582, distance: 42.7
click at [247, 609] on span "**********" at bounding box center [182, 606] width 129 height 16
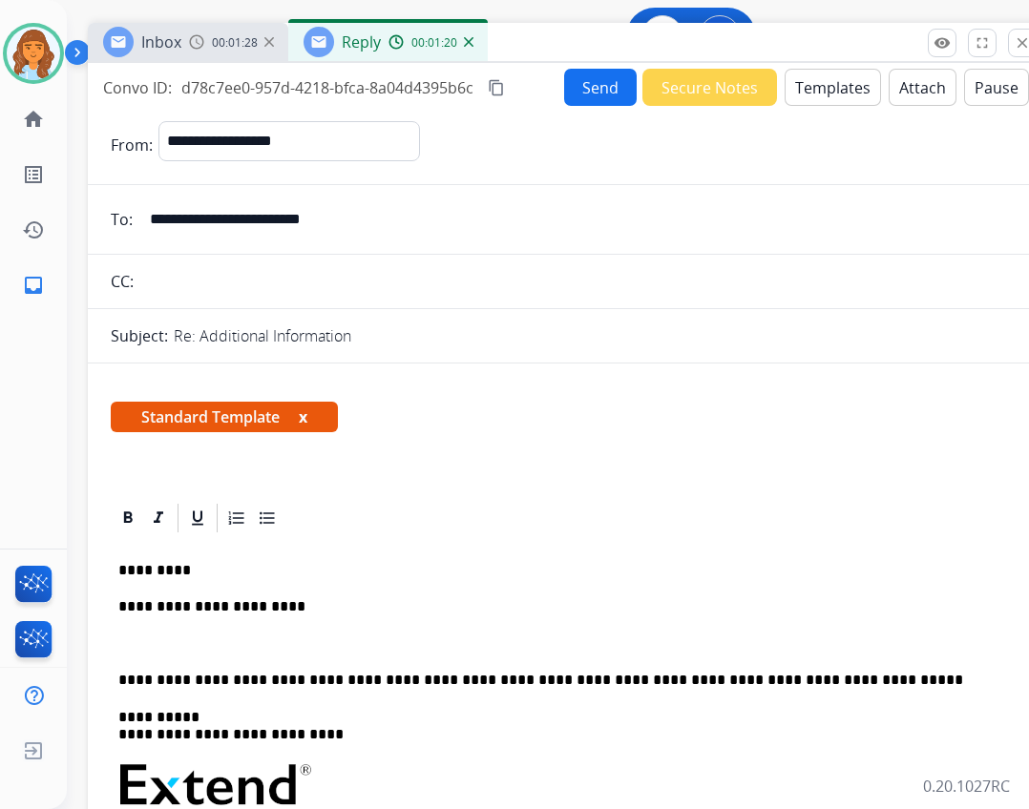
click at [346, 596] on div "**********" at bounding box center [565, 821] width 909 height 572
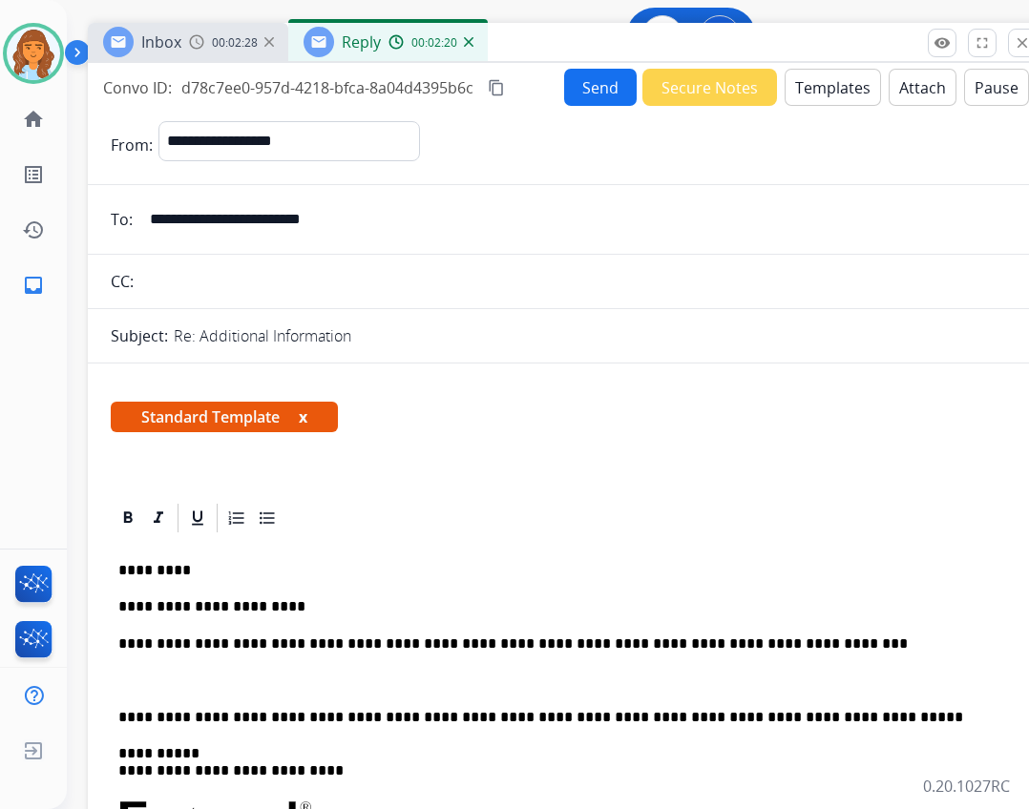
click at [545, 641] on p "**********" at bounding box center [557, 644] width 878 height 17
click at [748, 636] on p "**********" at bounding box center [557, 644] width 878 height 17
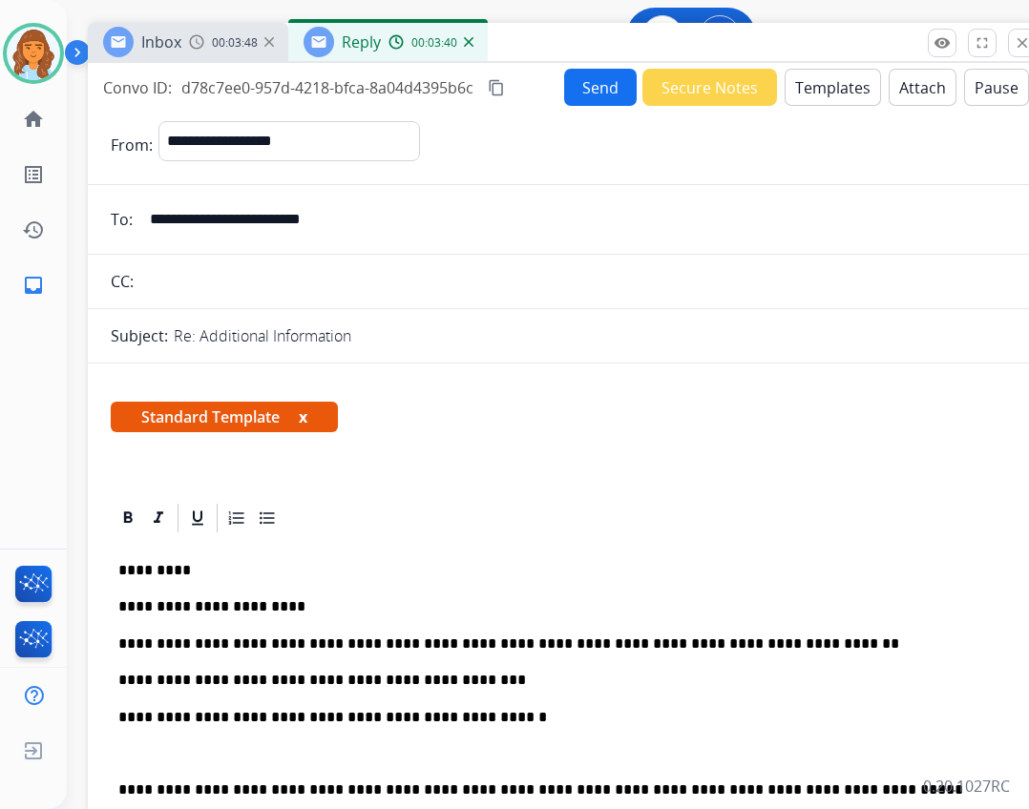
drag, startPoint x: 264, startPoint y: 727, endPoint x: 247, endPoint y: 720, distance: 18.8
click at [247, 720] on p "**********" at bounding box center [557, 717] width 878 height 17
click at [257, 715] on p "**********" at bounding box center [557, 717] width 878 height 17
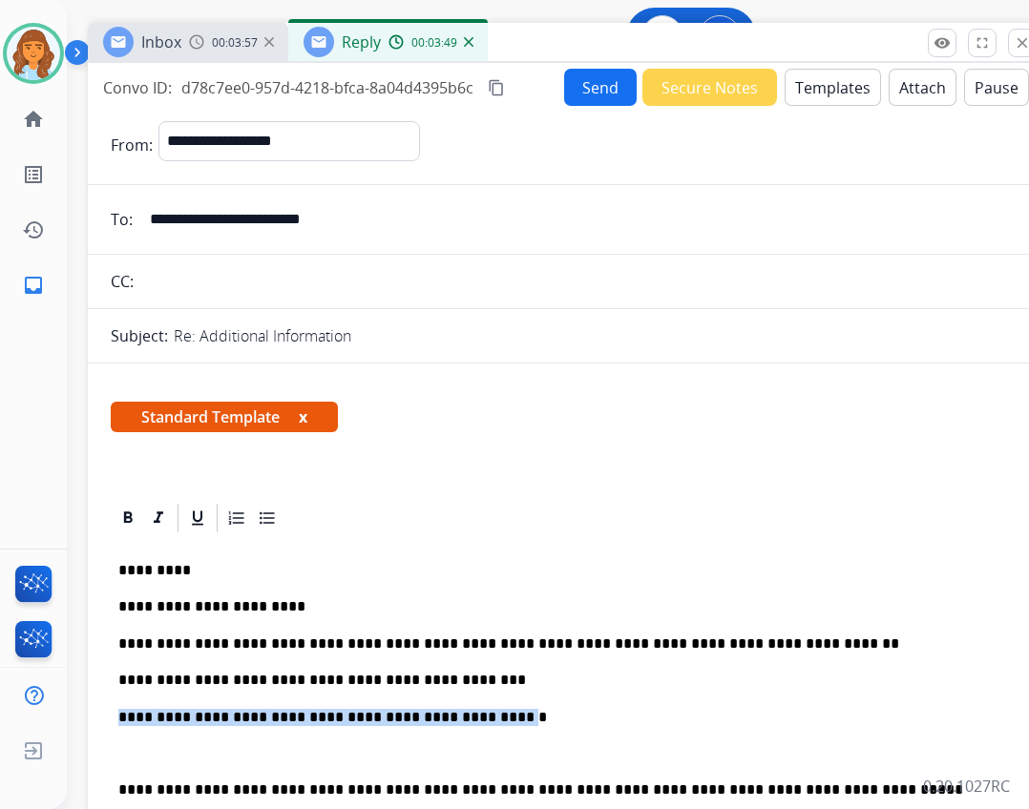
drag, startPoint x: 457, startPoint y: 720, endPoint x: 135, endPoint y: 697, distance: 323.4
copy p "**********"
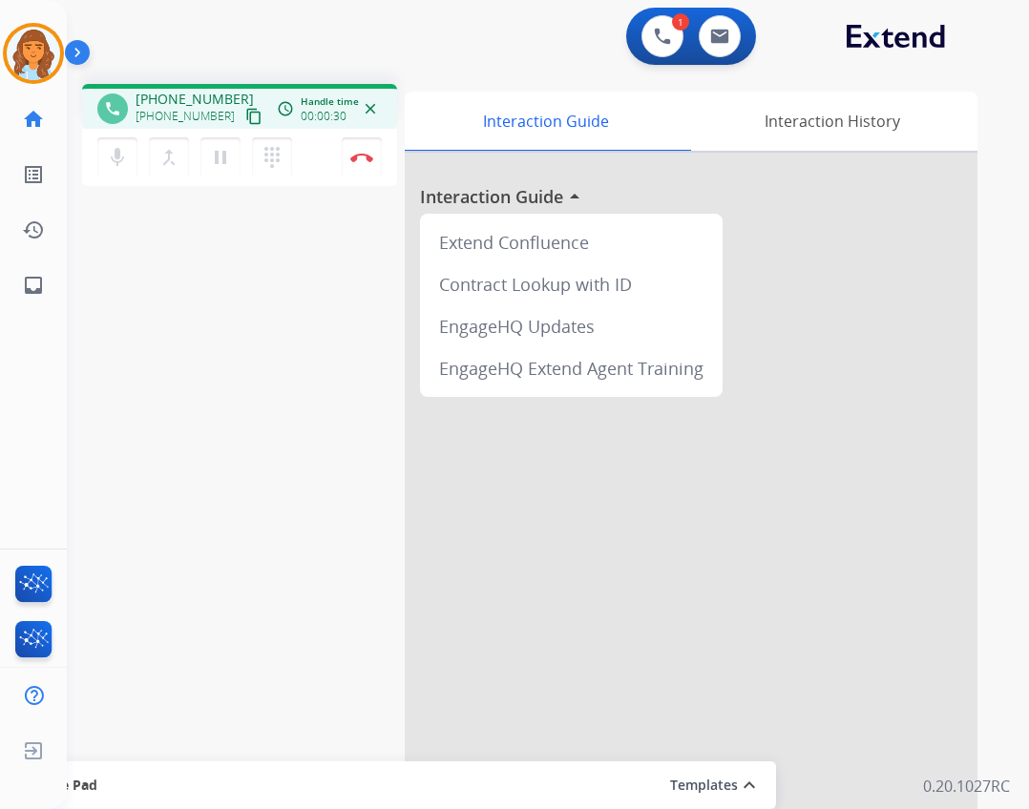
click at [242, 120] on button "content_copy" at bounding box center [253, 116] width 23 height 23
click at [245, 118] on mat-icon "content_copy" at bounding box center [253, 116] width 17 height 17
click at [661, 44] on img at bounding box center [662, 36] width 17 height 17
click at [647, 36] on button at bounding box center [662, 36] width 42 height 42
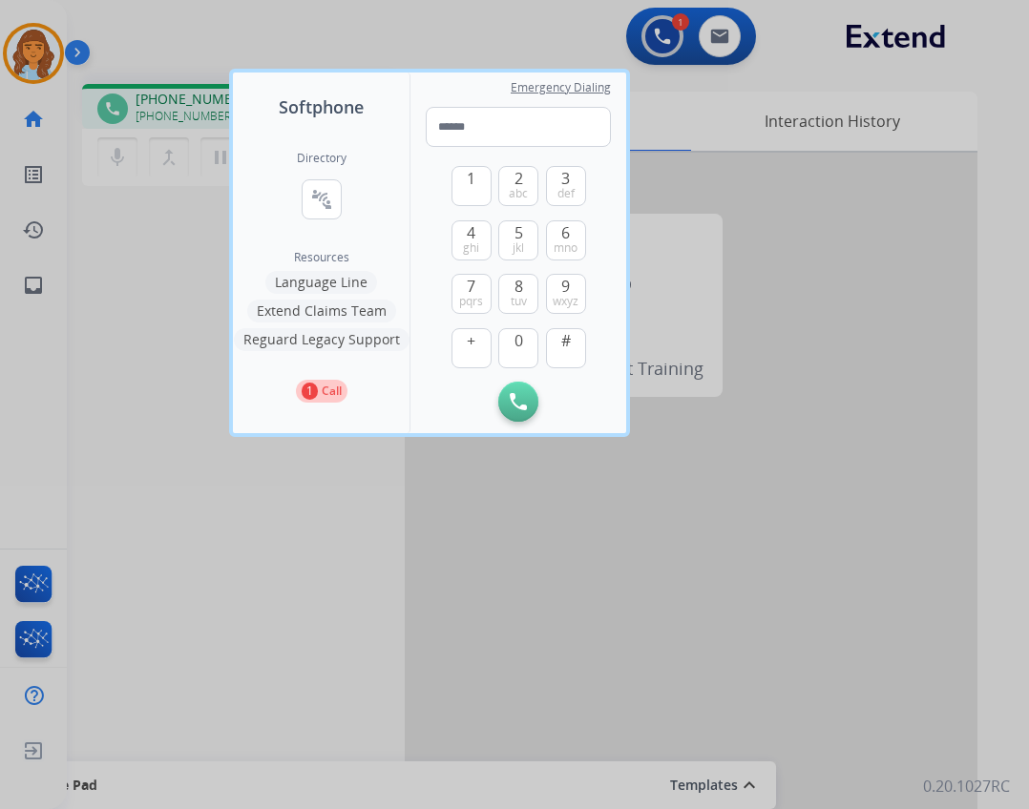
click at [643, 33] on div at bounding box center [514, 404] width 1029 height 809
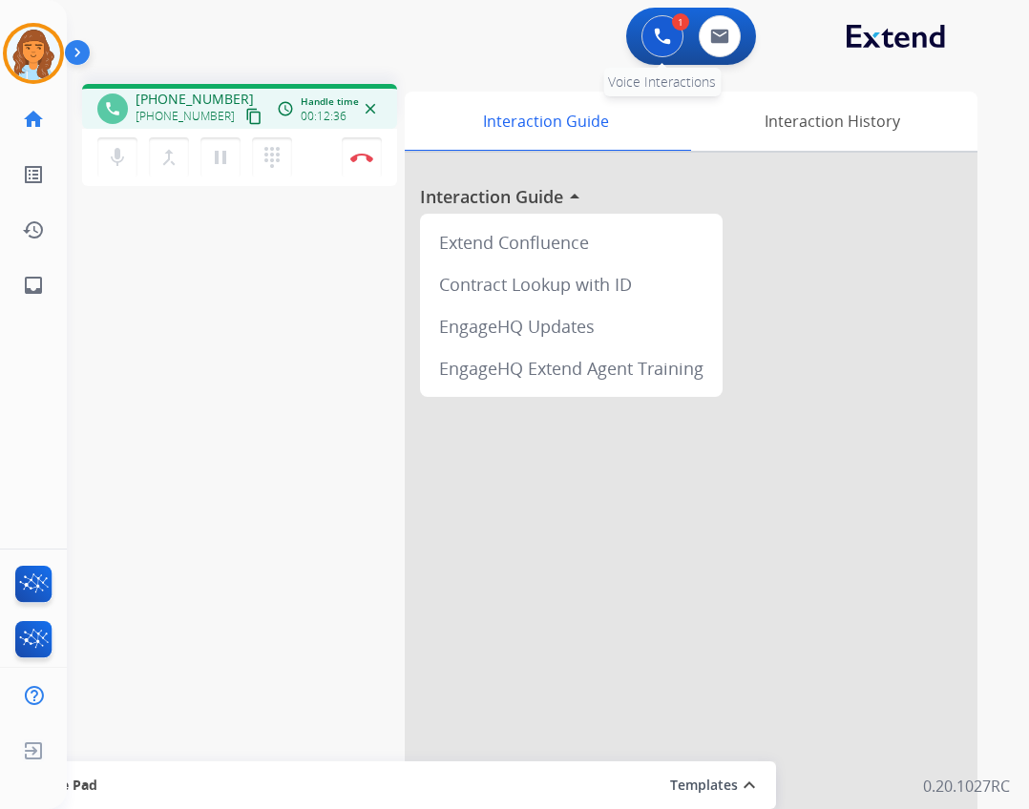
click at [646, 27] on button at bounding box center [662, 36] width 42 height 42
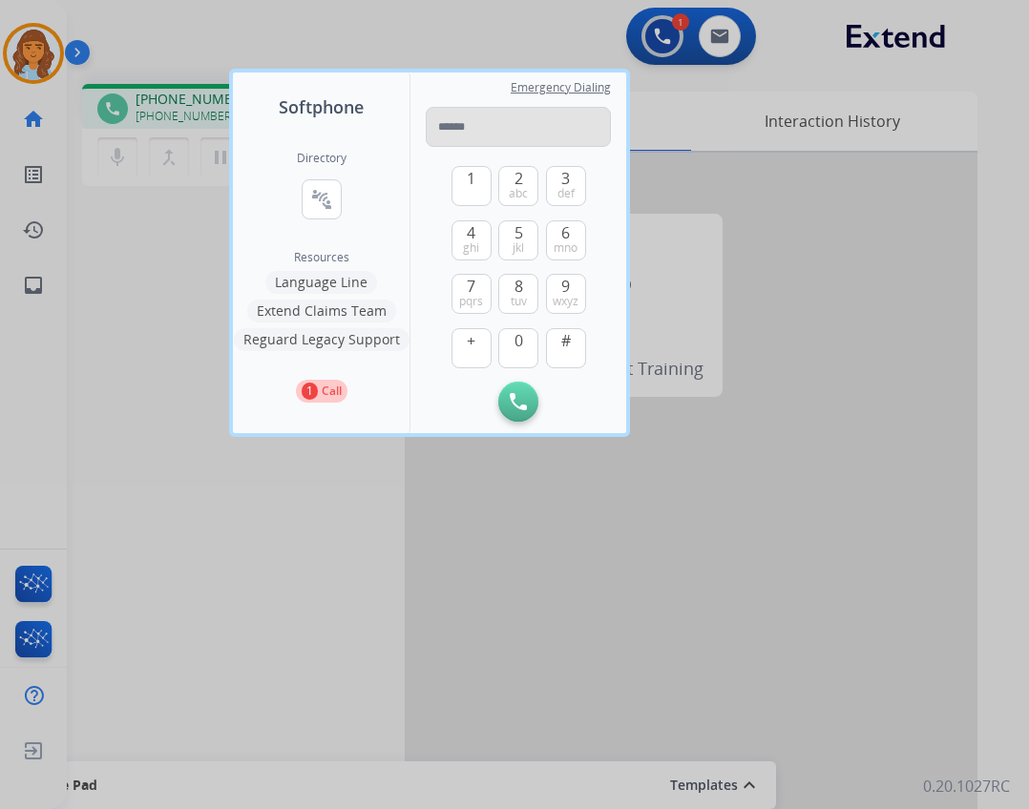
click at [481, 122] on input "tel" at bounding box center [518, 127] width 185 height 40
type input "**********"
click at [516, 393] on img at bounding box center [518, 401] width 17 height 17
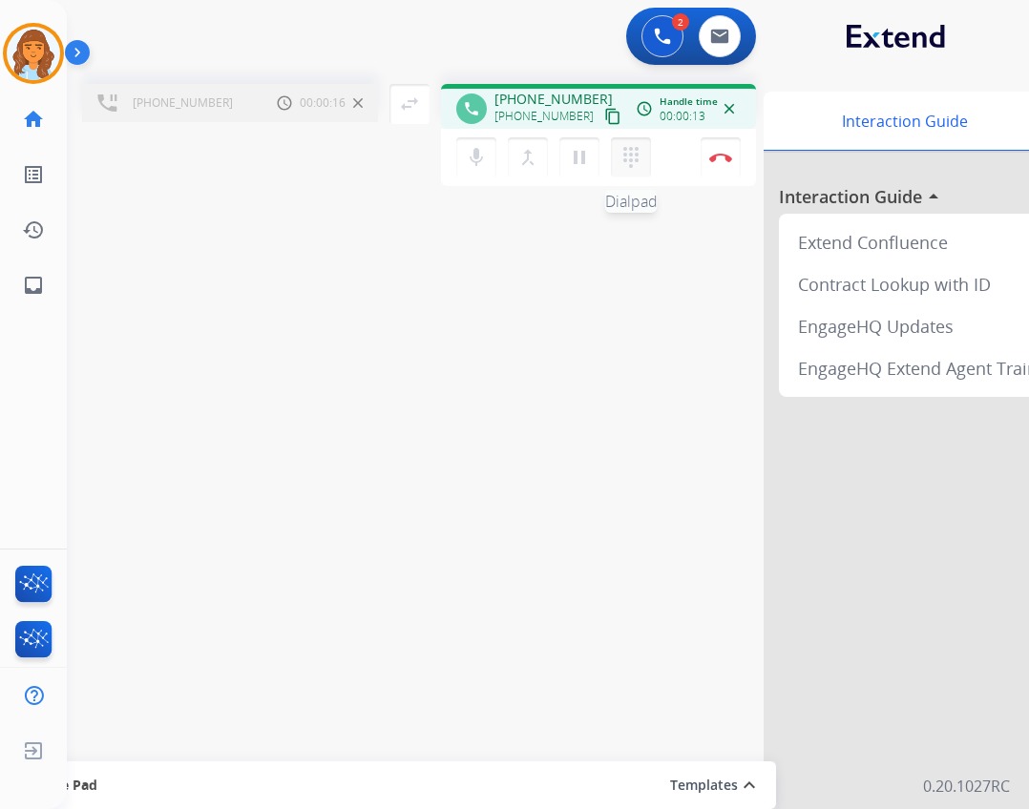
click at [634, 166] on mat-icon "dialpad" at bounding box center [630, 157] width 23 height 23
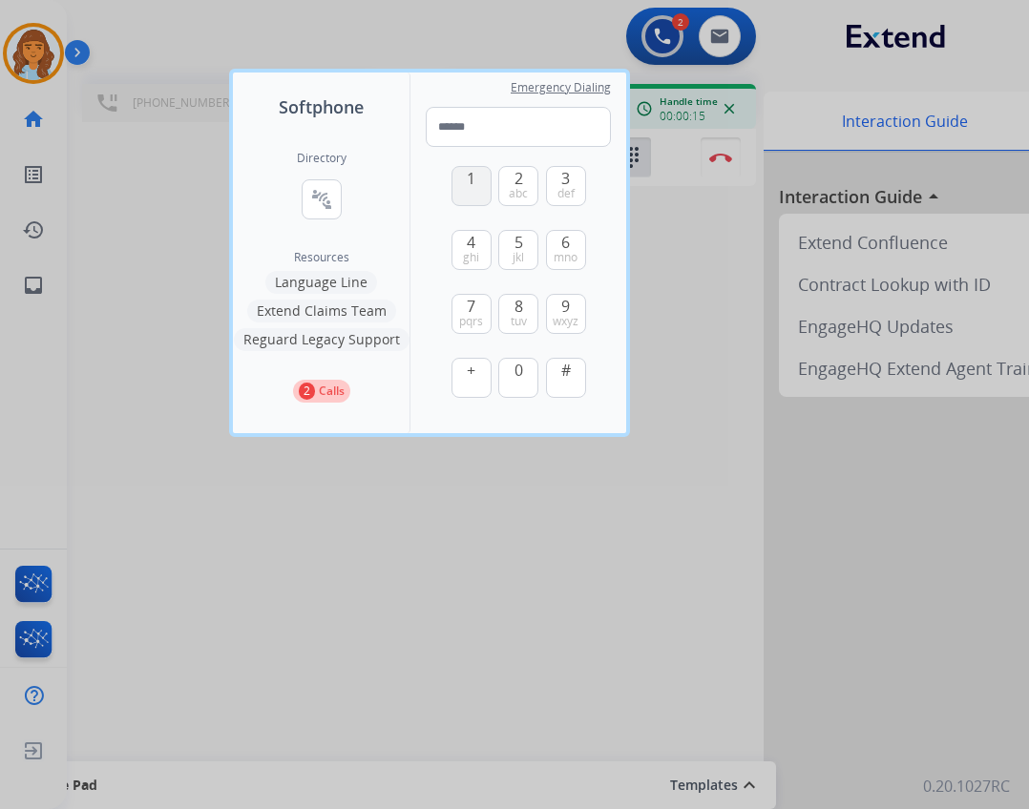
click at [463, 177] on button "1" at bounding box center [471, 186] width 40 height 40
click at [511, 321] on span "tuv" at bounding box center [519, 321] width 16 height 15
click at [520, 363] on span "0" at bounding box center [518, 370] width 9 height 23
click at [561, 199] on span "def" at bounding box center [565, 193] width 17 height 15
click at [559, 246] on button "6 mno" at bounding box center [566, 250] width 40 height 40
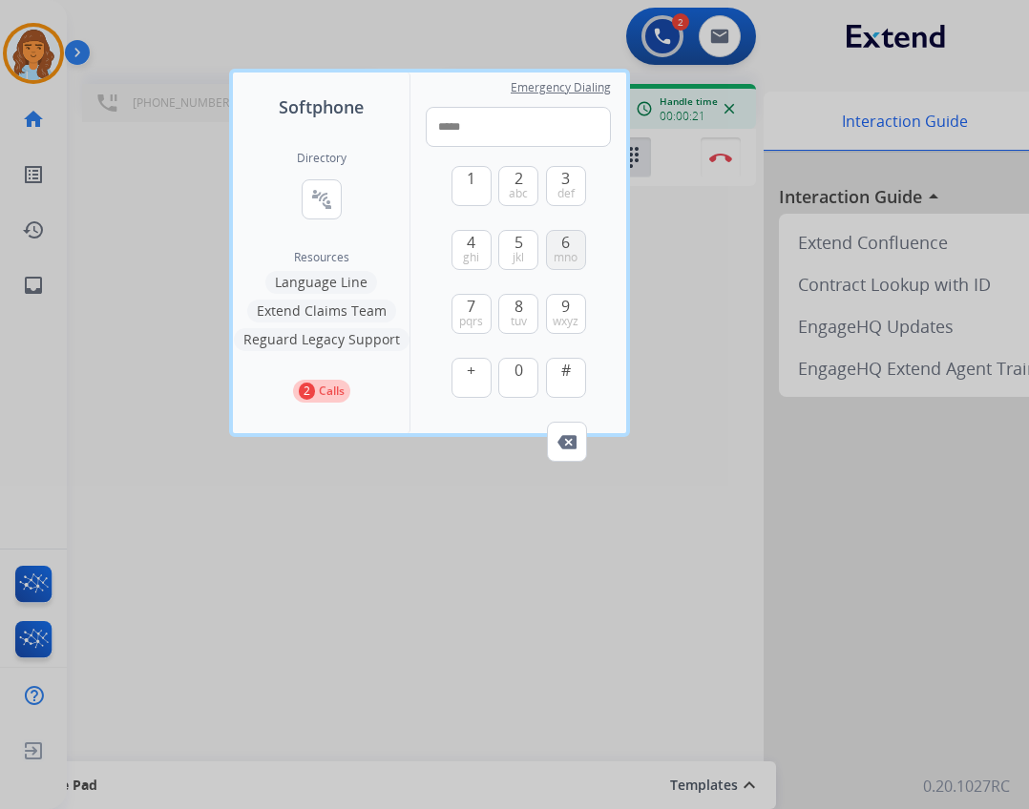
click at [559, 246] on button "6 mno" at bounding box center [566, 250] width 40 height 40
click at [479, 247] on button "4 ghi" at bounding box center [471, 250] width 40 height 40
click at [481, 188] on button "1" at bounding box center [471, 186] width 40 height 40
click at [465, 302] on button "7 pqrs" at bounding box center [471, 314] width 40 height 40
click at [508, 188] on button "2 abc" at bounding box center [518, 186] width 40 height 40
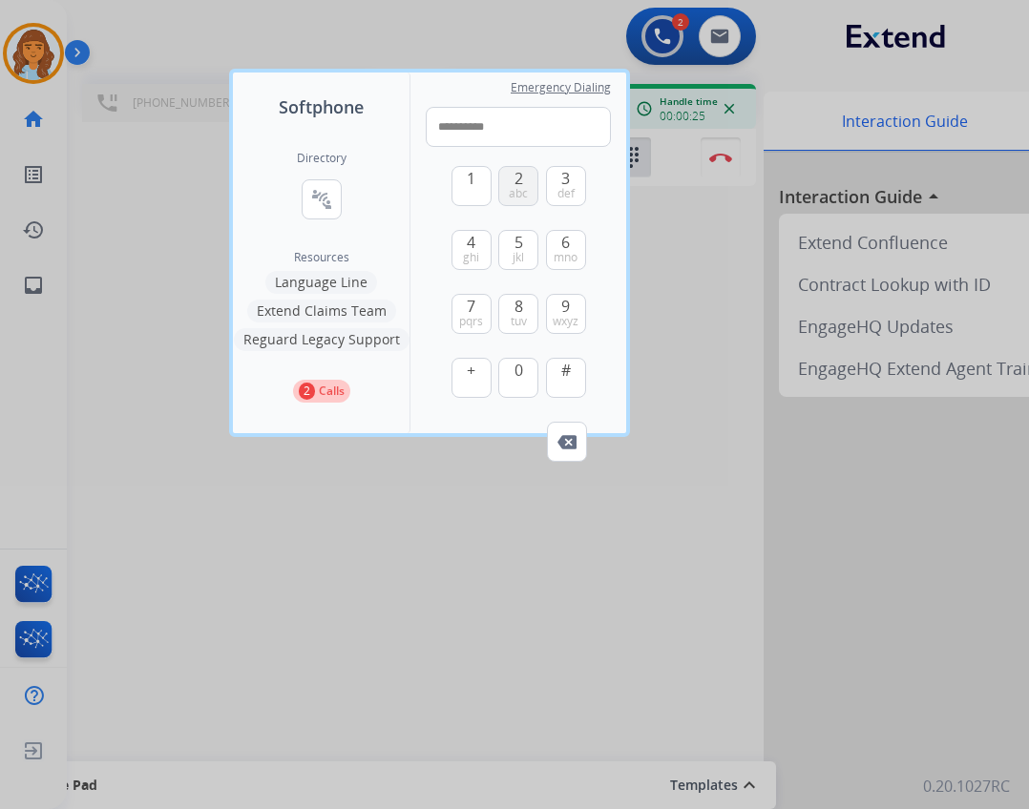
click at [508, 188] on button "2 abc" at bounding box center [518, 186] width 40 height 40
click at [558, 367] on button "#" at bounding box center [566, 378] width 40 height 40
click at [457, 199] on button "1" at bounding box center [471, 186] width 40 height 40
click at [470, 182] on span "1" at bounding box center [471, 178] width 9 height 23
click at [470, 191] on button "1" at bounding box center [471, 186] width 40 height 40
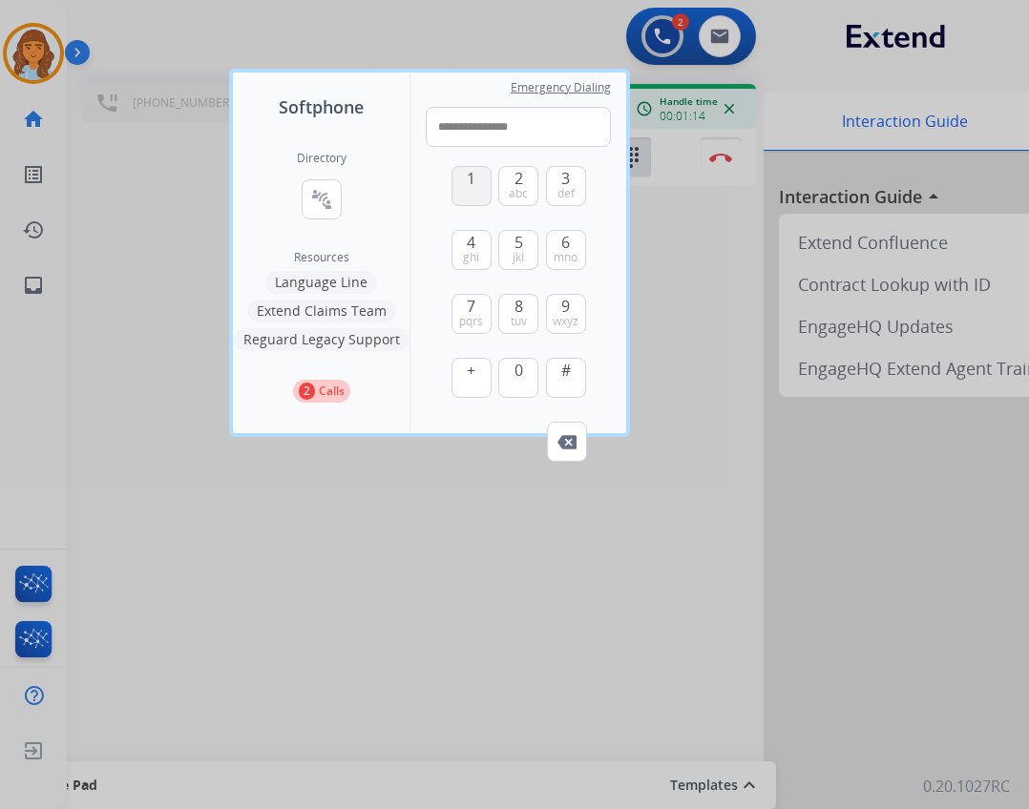
click at [471, 175] on span "1" at bounding box center [471, 178] width 9 height 23
type input "**********"
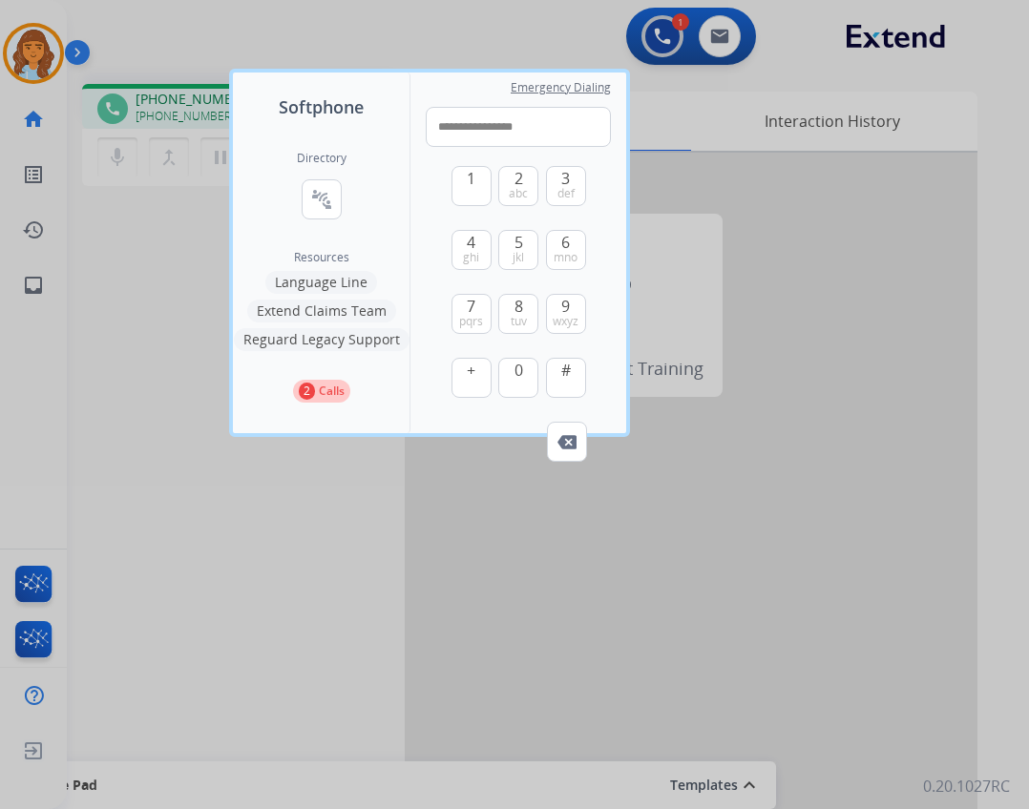
click at [690, 399] on div at bounding box center [514, 404] width 1029 height 809
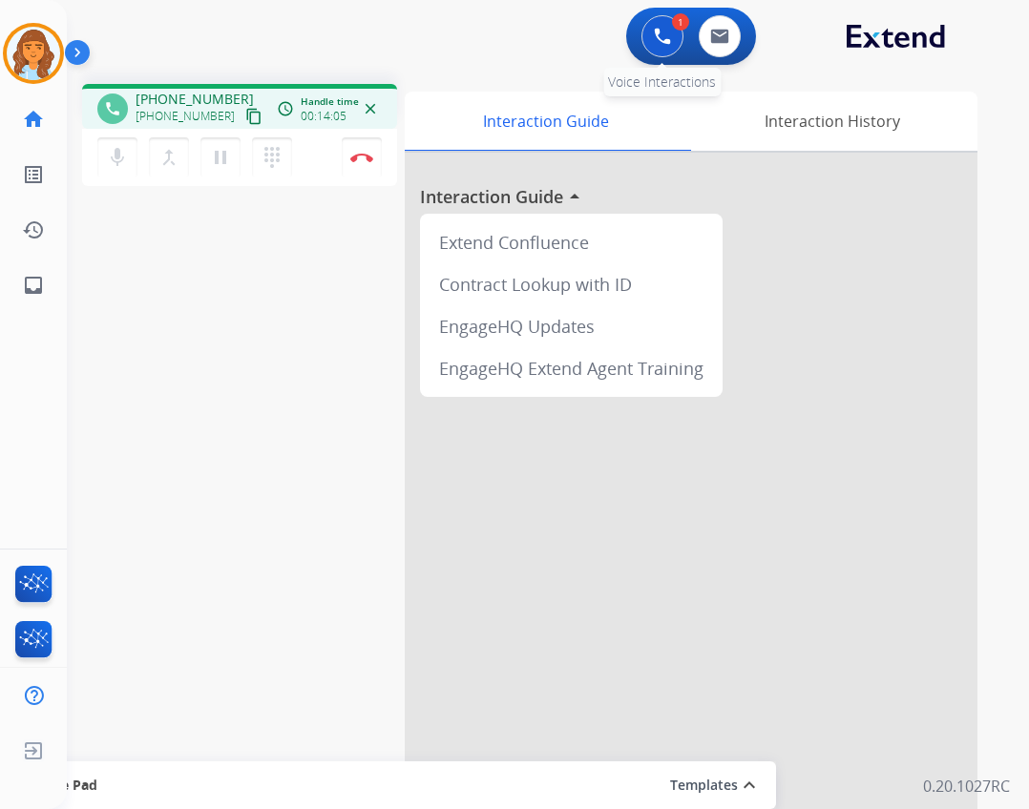
drag, startPoint x: 657, startPoint y: 37, endPoint x: 646, endPoint y: 39, distance: 10.7
click at [656, 37] on img at bounding box center [662, 36] width 17 height 17
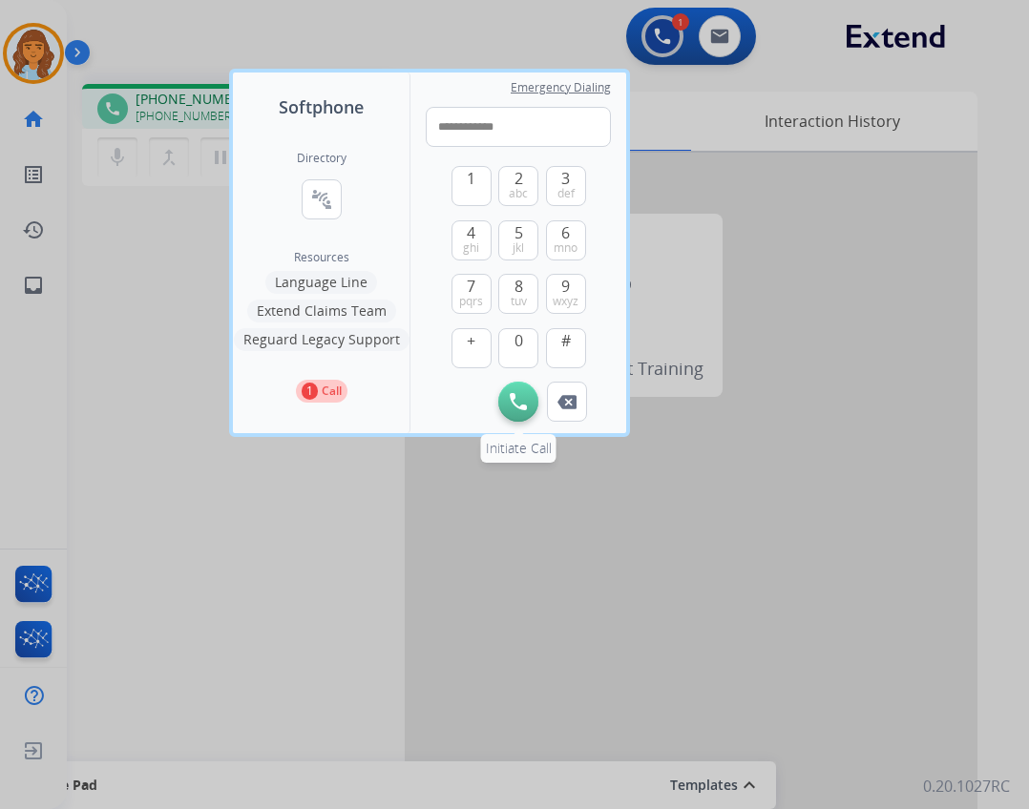
type input "**********"
click at [526, 395] on img at bounding box center [518, 401] width 17 height 17
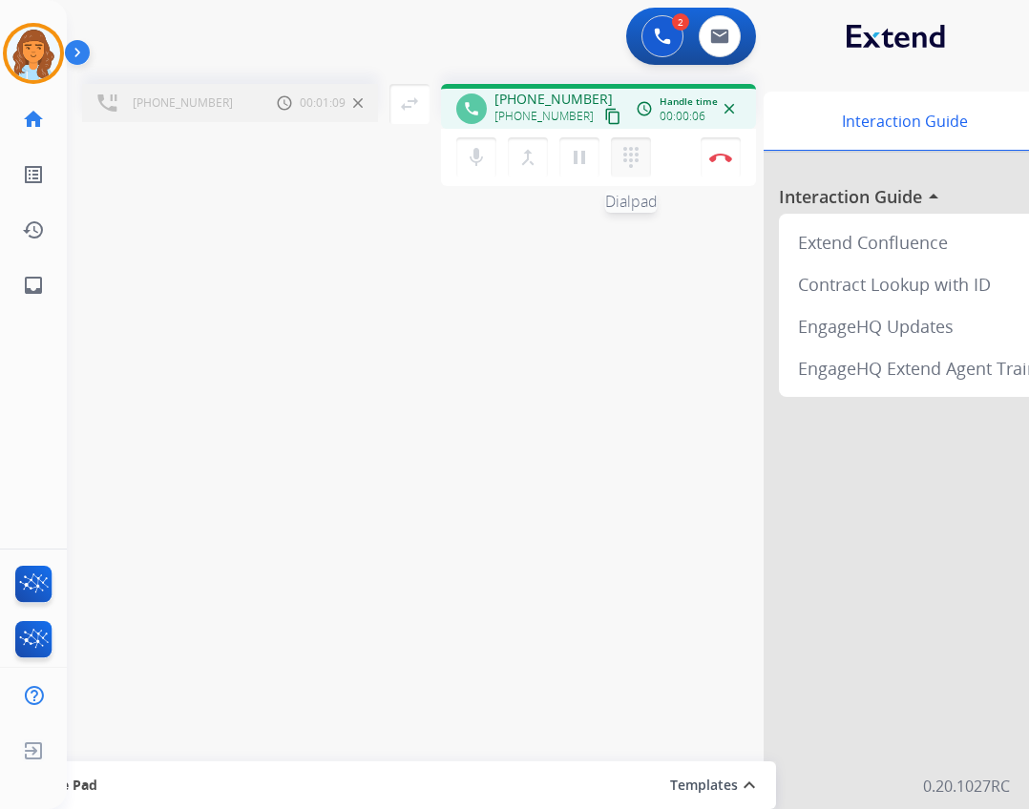
click at [625, 159] on mat-icon "dialpad" at bounding box center [630, 157] width 23 height 23
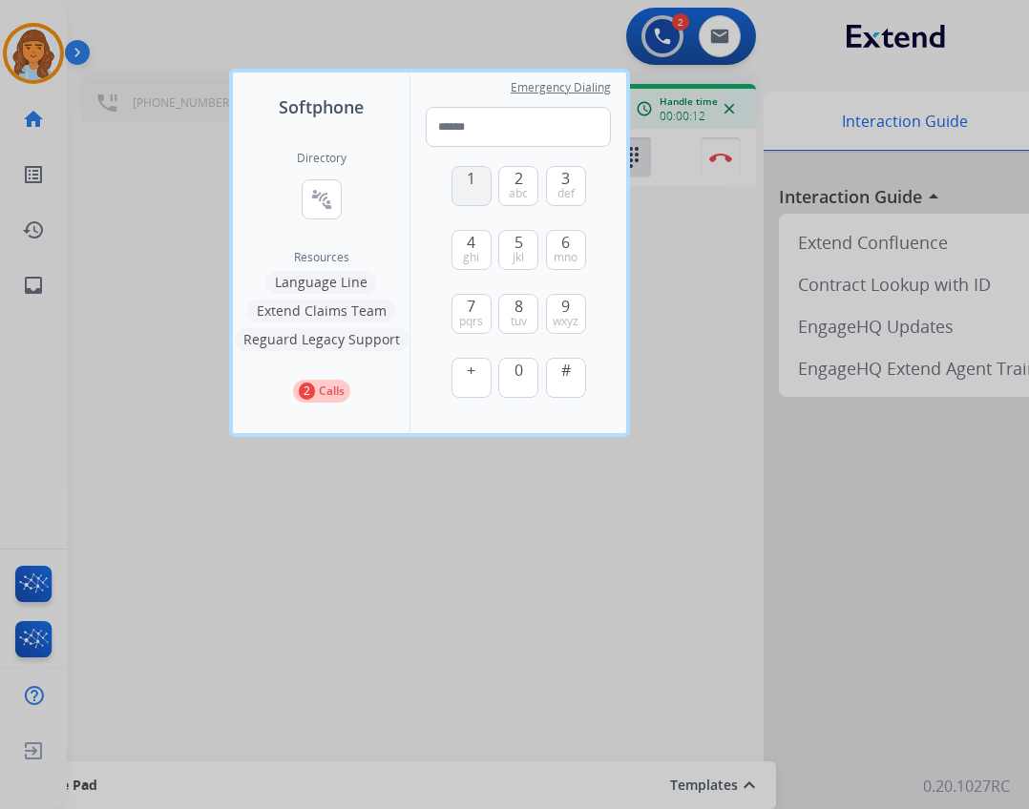
click at [470, 189] on span "1" at bounding box center [471, 178] width 9 height 23
drag, startPoint x: 514, startPoint y: 314, endPoint x: 520, endPoint y: 334, distance: 20.8
click at [515, 315] on span "tuv" at bounding box center [519, 321] width 16 height 15
drag, startPoint x: 520, startPoint y: 376, endPoint x: 516, endPoint y: 297, distance: 79.3
click at [520, 375] on span "0" at bounding box center [518, 370] width 9 height 23
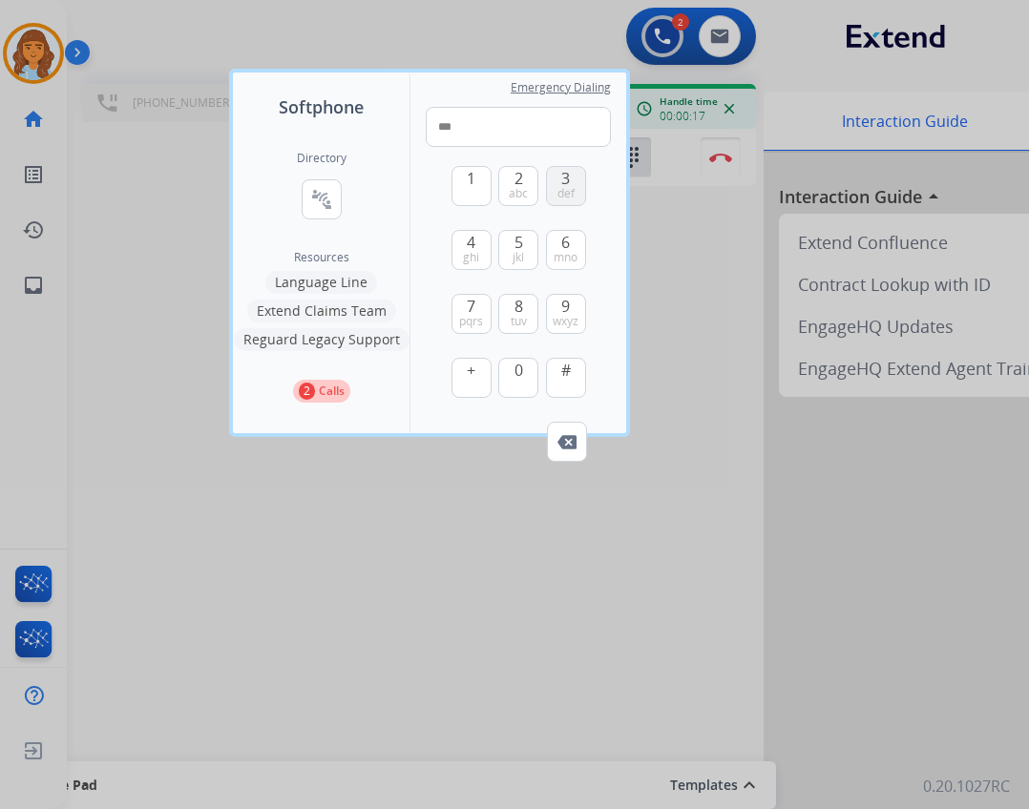
click at [564, 182] on span "3" at bounding box center [565, 178] width 9 height 23
click at [567, 242] on span "6" at bounding box center [565, 242] width 9 height 23
click at [570, 243] on span "6" at bounding box center [565, 242] width 9 height 23
click at [482, 253] on button "4 ghi" at bounding box center [471, 250] width 40 height 40
click at [457, 188] on button "1" at bounding box center [471, 186] width 40 height 40
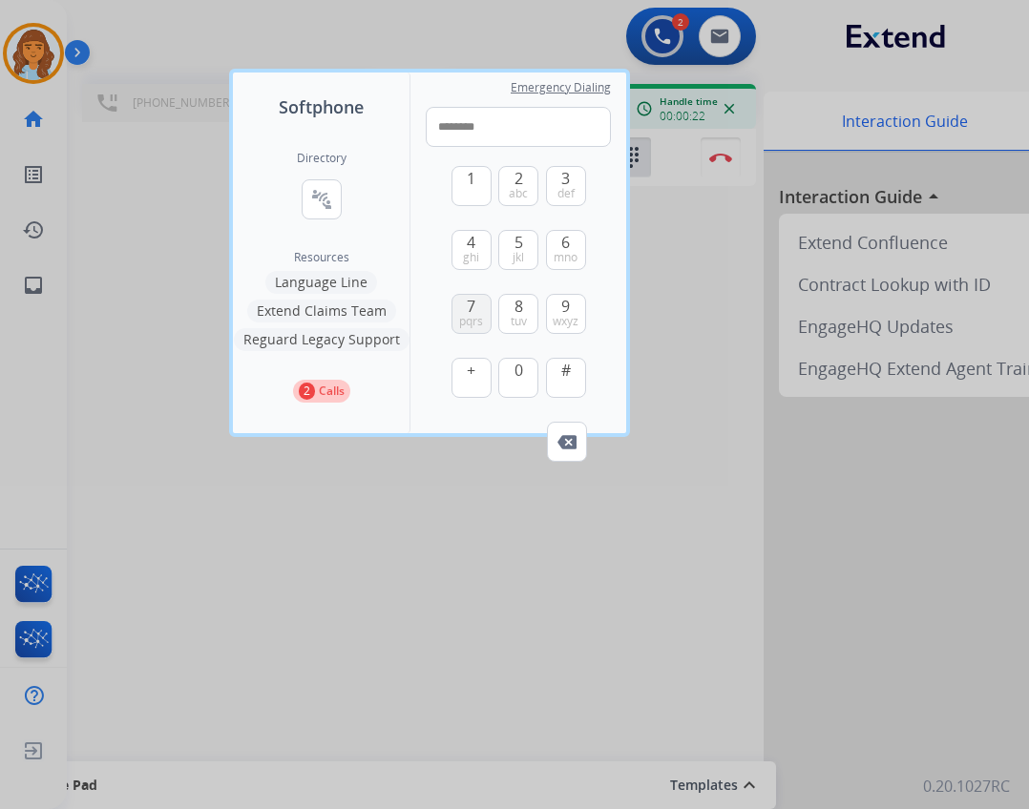
click at [466, 304] on button "7 pqrs" at bounding box center [471, 314] width 40 height 40
click at [578, 441] on button "Remove Number" at bounding box center [567, 442] width 40 height 40
click at [513, 186] on span "abc" at bounding box center [518, 193] width 19 height 15
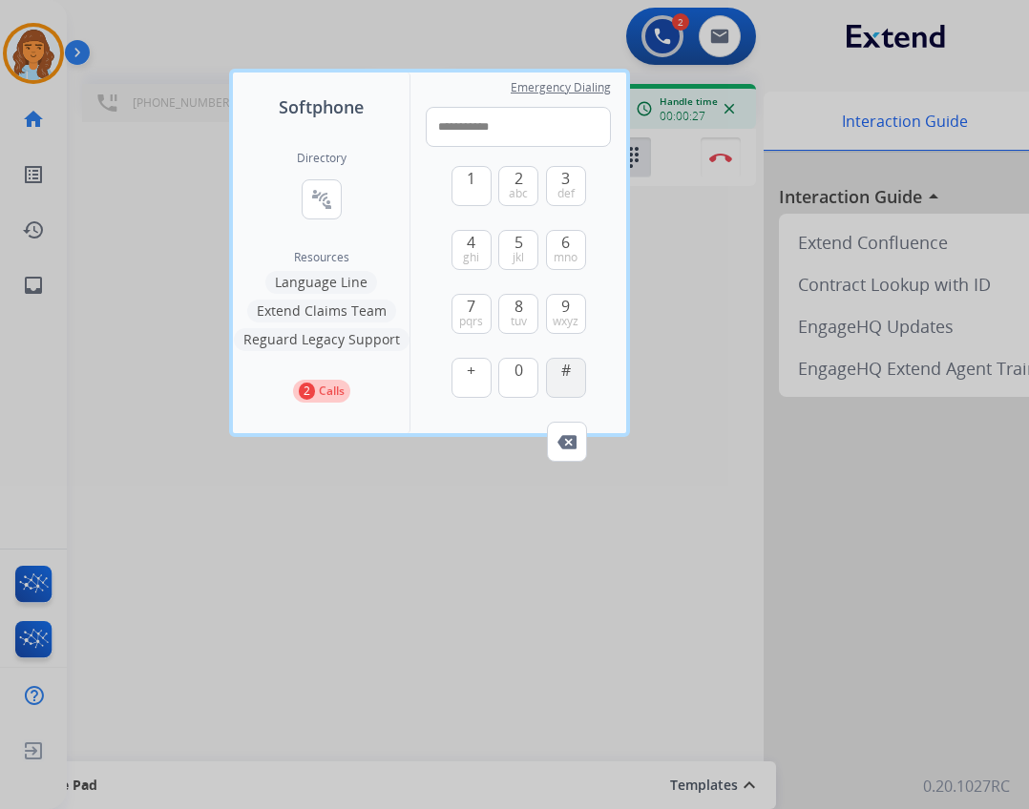
click at [554, 372] on button "#" at bounding box center [566, 378] width 40 height 40
drag, startPoint x: 517, startPoint y: 319, endPoint x: 515, endPoint y: 336, distance: 17.3
click at [517, 320] on span "tuv" at bounding box center [519, 321] width 16 height 15
click at [514, 376] on span "0" at bounding box center [518, 370] width 9 height 23
click at [569, 186] on span "def" at bounding box center [565, 193] width 17 height 15
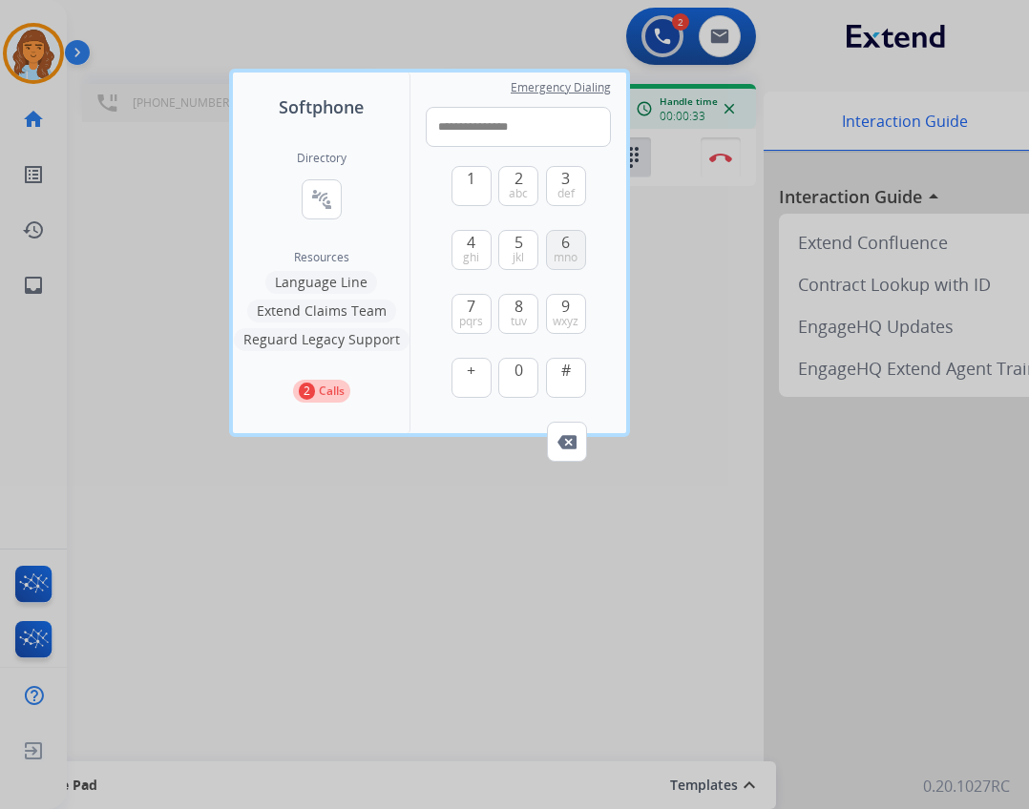
click at [562, 241] on span "6" at bounding box center [565, 242] width 9 height 23
click at [451, 245] on div "4 ghi" at bounding box center [471, 250] width 40 height 40
click at [468, 170] on span "1" at bounding box center [471, 178] width 9 height 23
click at [480, 309] on button "7 pqrs" at bounding box center [471, 314] width 40 height 40
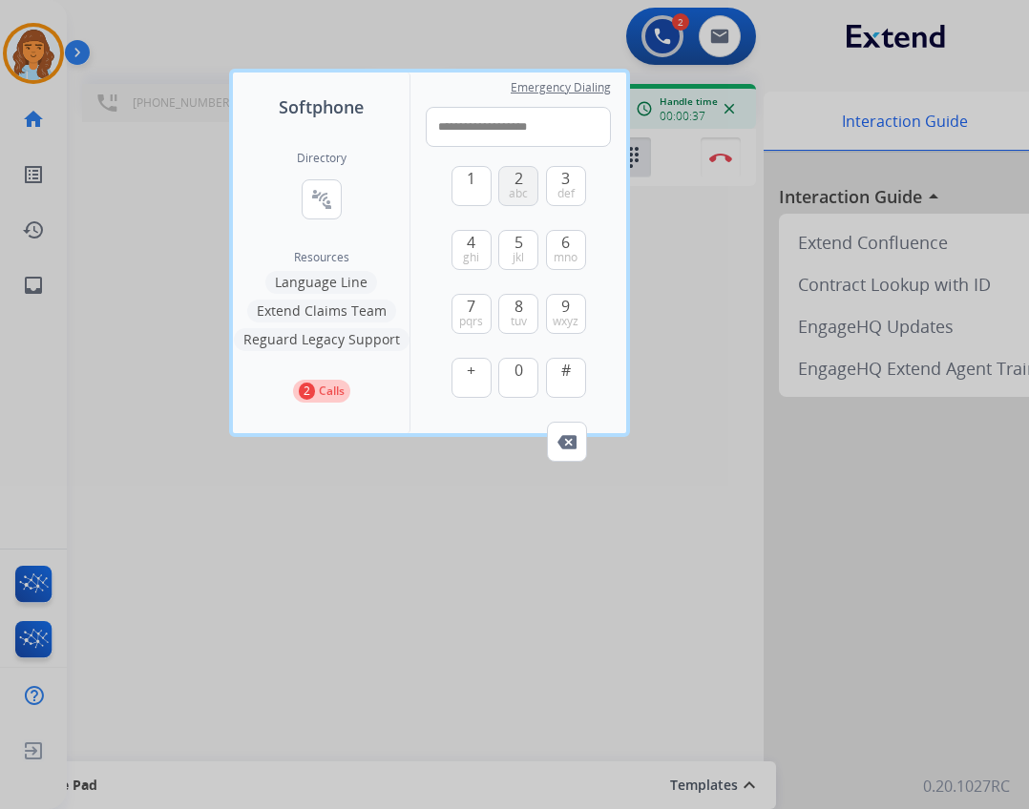
click at [505, 189] on button "2 abc" at bounding box center [518, 186] width 40 height 40
click at [572, 375] on button "#" at bounding box center [566, 378] width 40 height 40
click at [460, 176] on button "1" at bounding box center [471, 186] width 40 height 40
click at [518, 314] on span "tuv" at bounding box center [519, 321] width 16 height 15
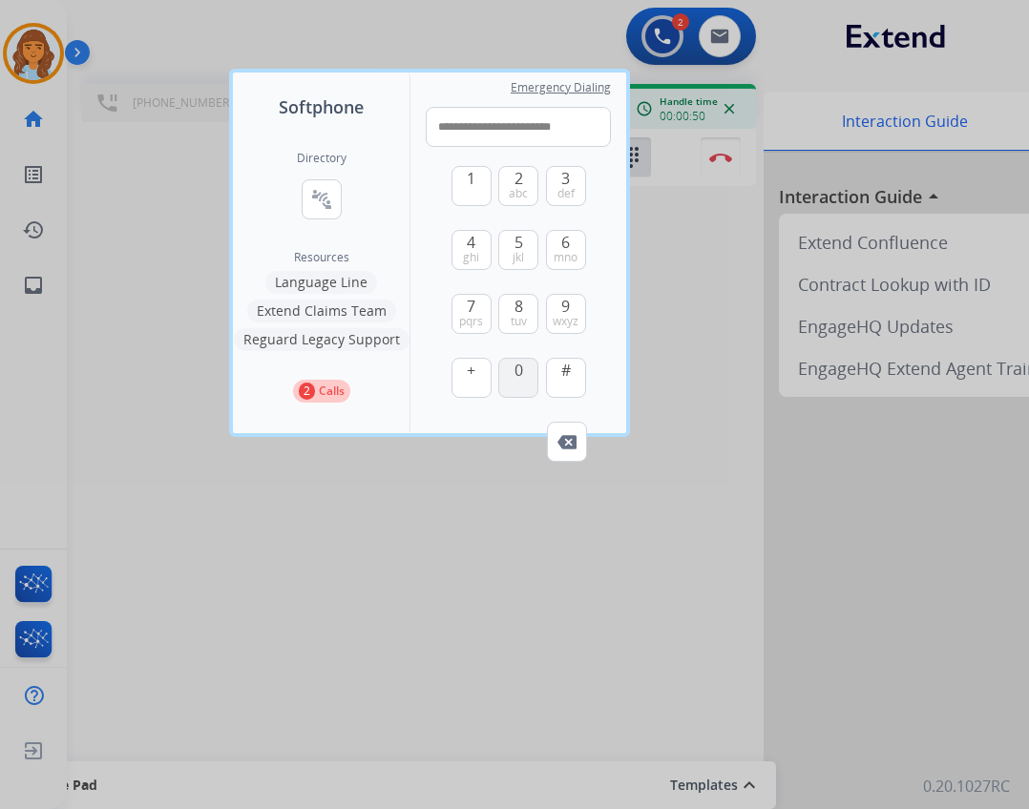
click at [527, 372] on button "0" at bounding box center [518, 378] width 40 height 40
click at [567, 199] on span "def" at bounding box center [565, 193] width 17 height 15
click at [574, 245] on button "6 mno" at bounding box center [566, 250] width 40 height 40
click at [575, 245] on button "6 mno" at bounding box center [566, 250] width 40 height 40
click at [471, 250] on span "ghi" at bounding box center [471, 257] width 16 height 15
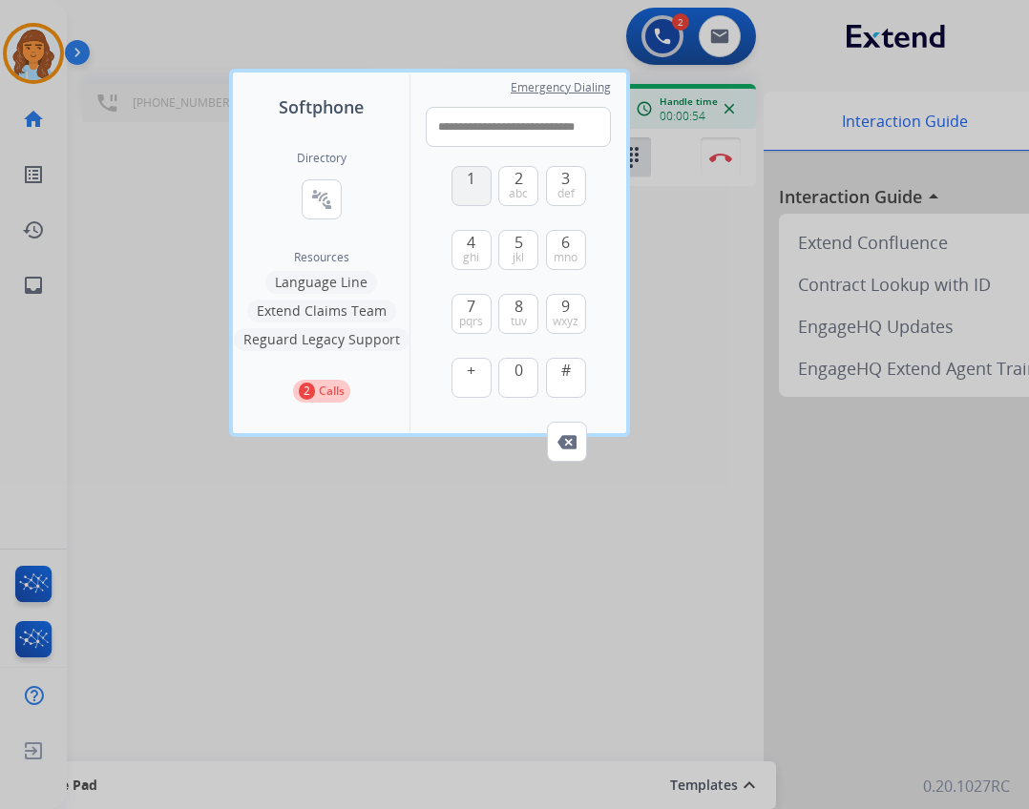
click at [465, 188] on button "1" at bounding box center [471, 186] width 40 height 40
click at [469, 314] on span "pqrs" at bounding box center [471, 321] width 24 height 15
click at [519, 193] on span "abc" at bounding box center [518, 193] width 19 height 15
click at [556, 377] on button "#" at bounding box center [566, 378] width 40 height 40
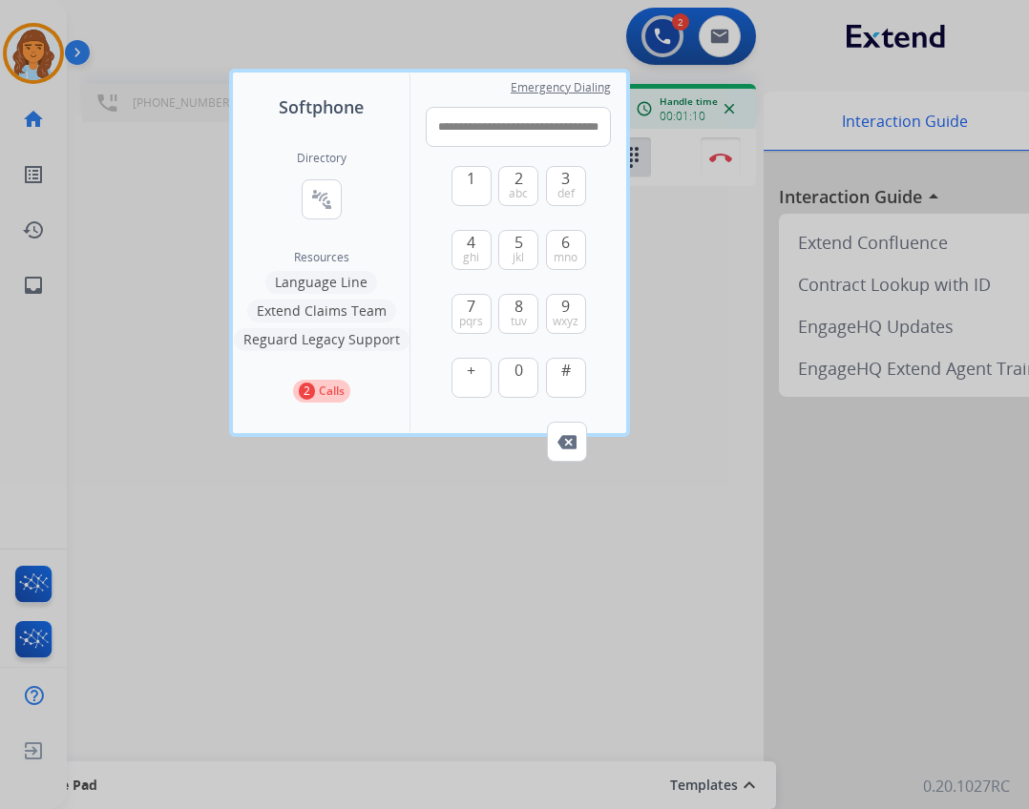
click at [449, 182] on div "1 2 abc 3 def 4 ghi 5 jkl 6 mno 7 pqrs 8 tuv 9 wxyz + 0 # Remove Number" at bounding box center [518, 284] width 185 height 275
click at [461, 185] on button "1" at bounding box center [471, 186] width 40 height 40
type input "**********"
click at [714, 360] on div at bounding box center [514, 404] width 1029 height 809
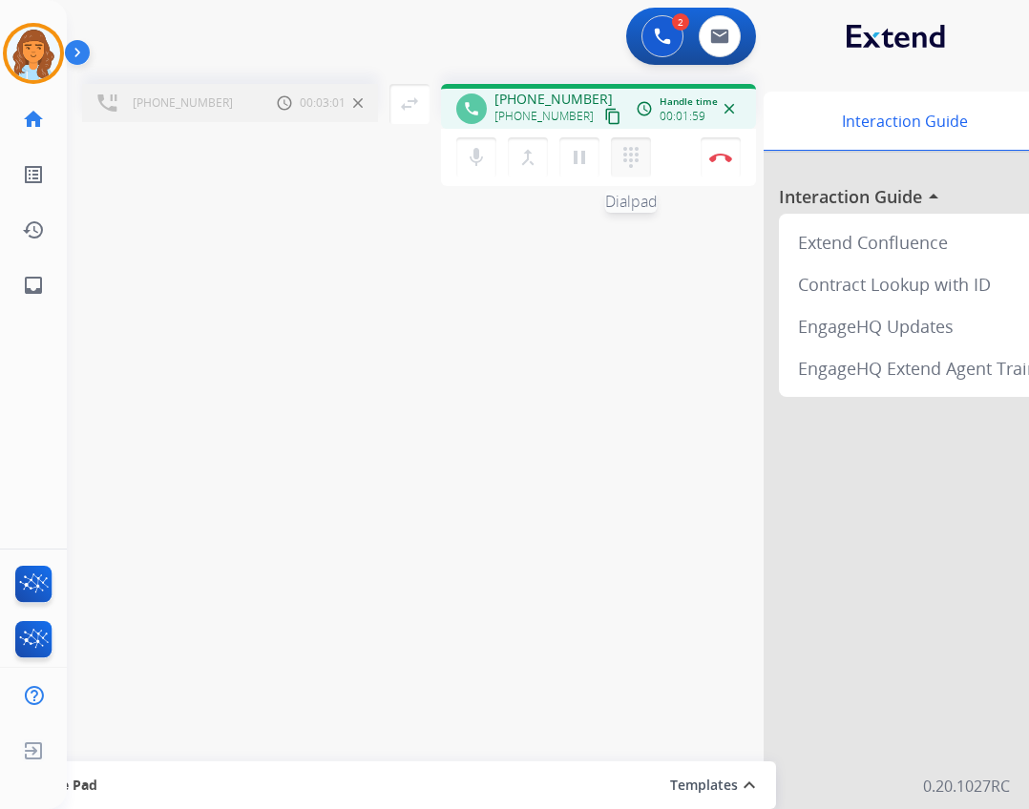
click at [621, 159] on mat-icon "dialpad" at bounding box center [630, 157] width 23 height 23
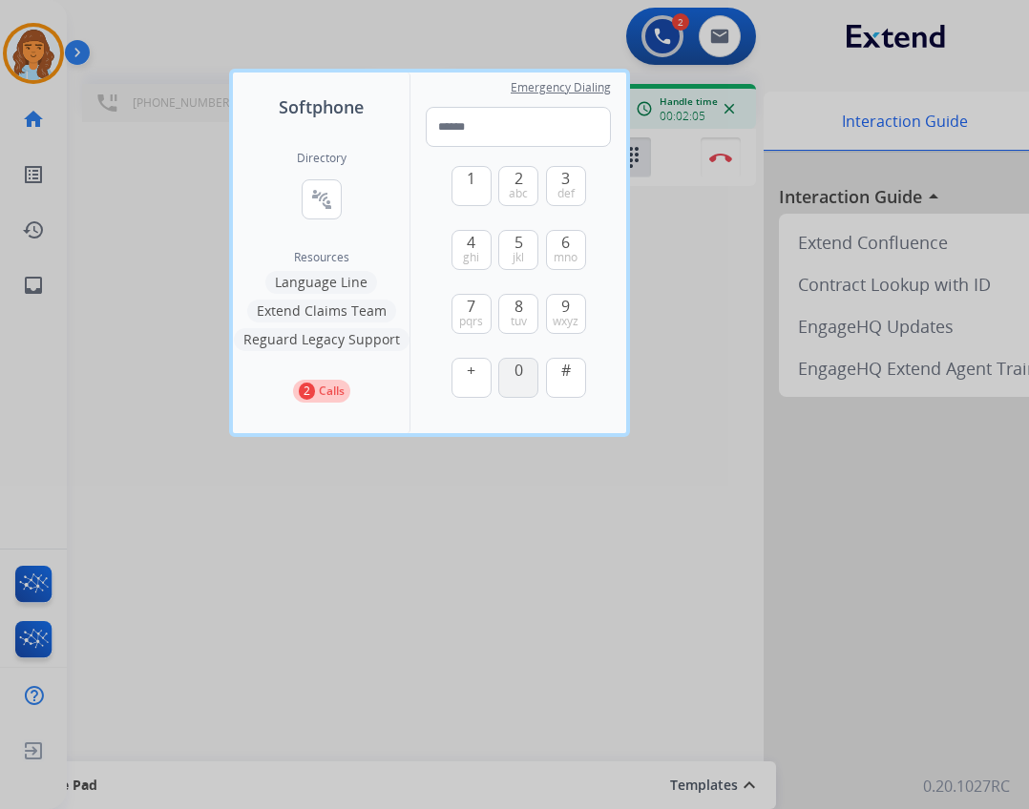
click at [519, 364] on span "0" at bounding box center [518, 370] width 9 height 23
type input "*"
click at [700, 340] on div at bounding box center [514, 404] width 1029 height 809
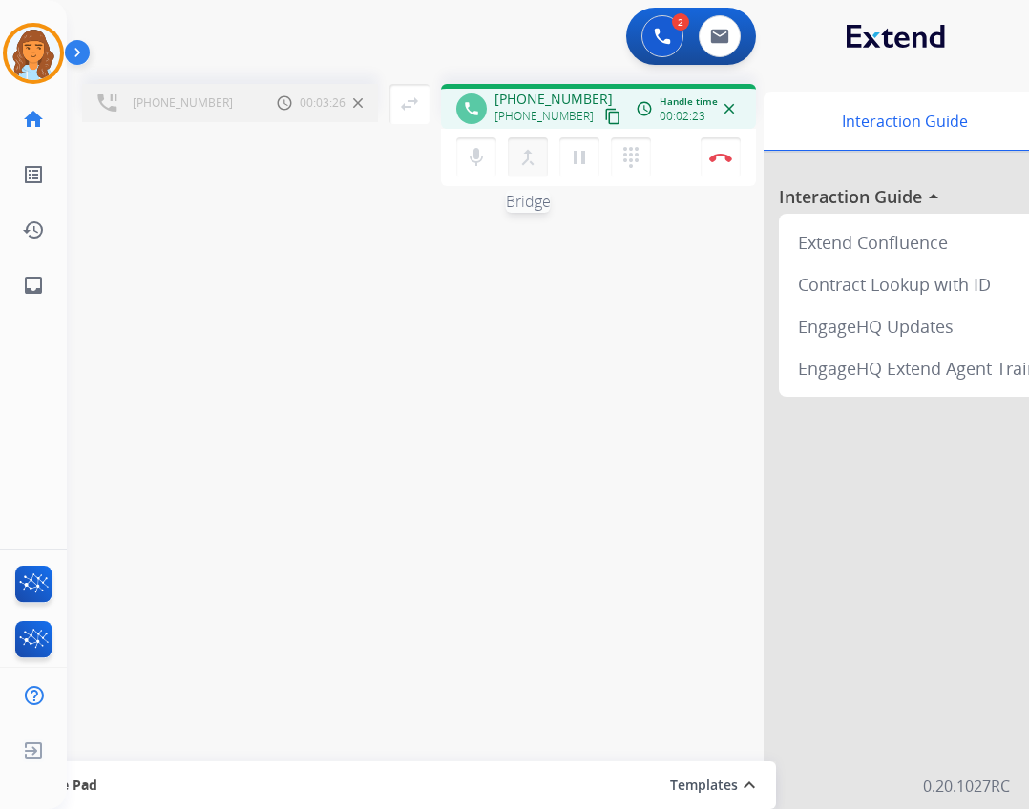
click at [512, 159] on button "merge_type Bridge" at bounding box center [528, 157] width 40 height 40
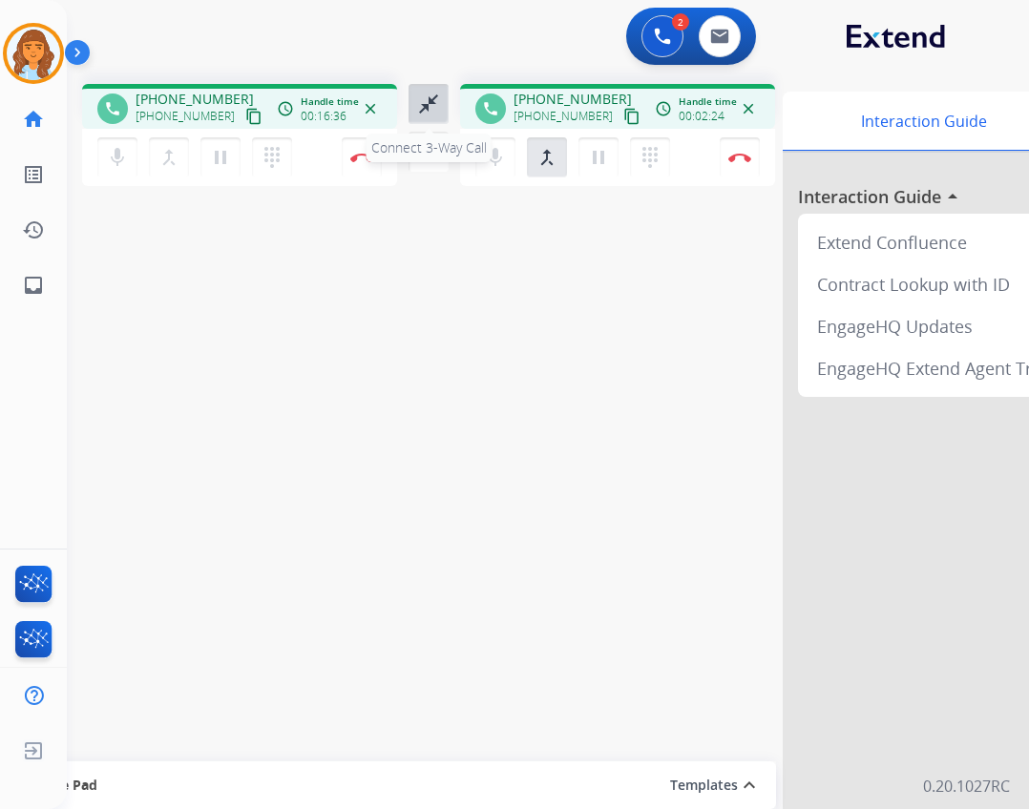
click at [436, 117] on button "close_fullscreen Connect 3-Way Call" at bounding box center [429, 104] width 40 height 40
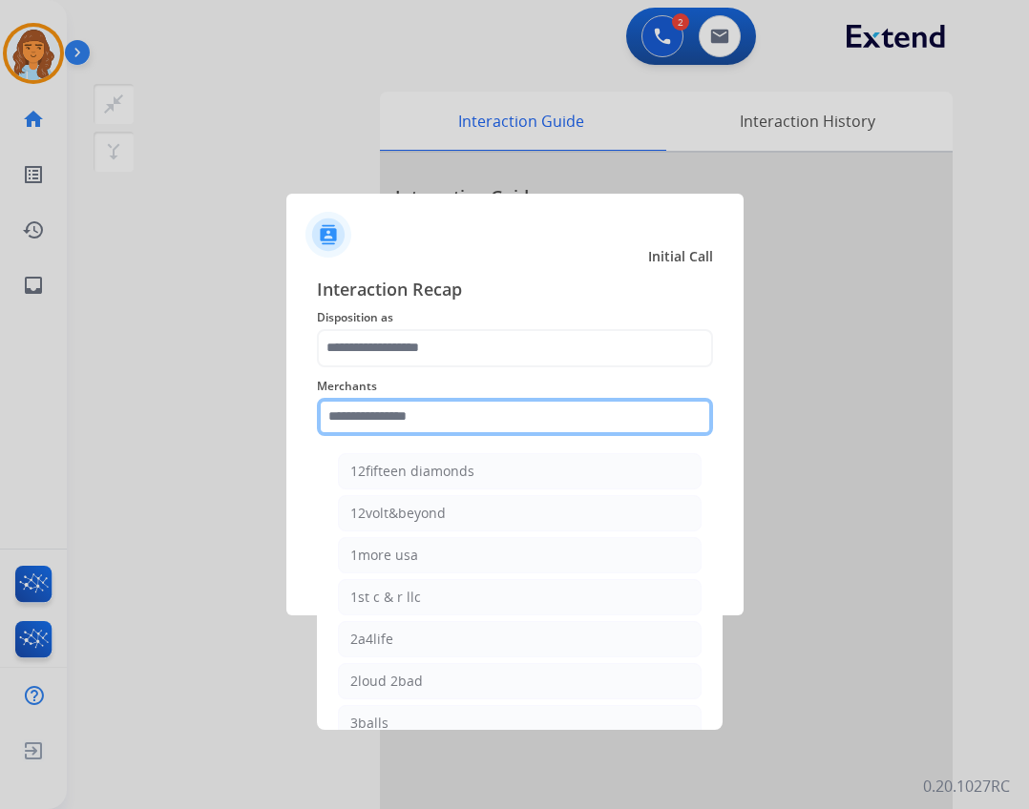
click at [330, 424] on input "text" at bounding box center [515, 417] width 396 height 38
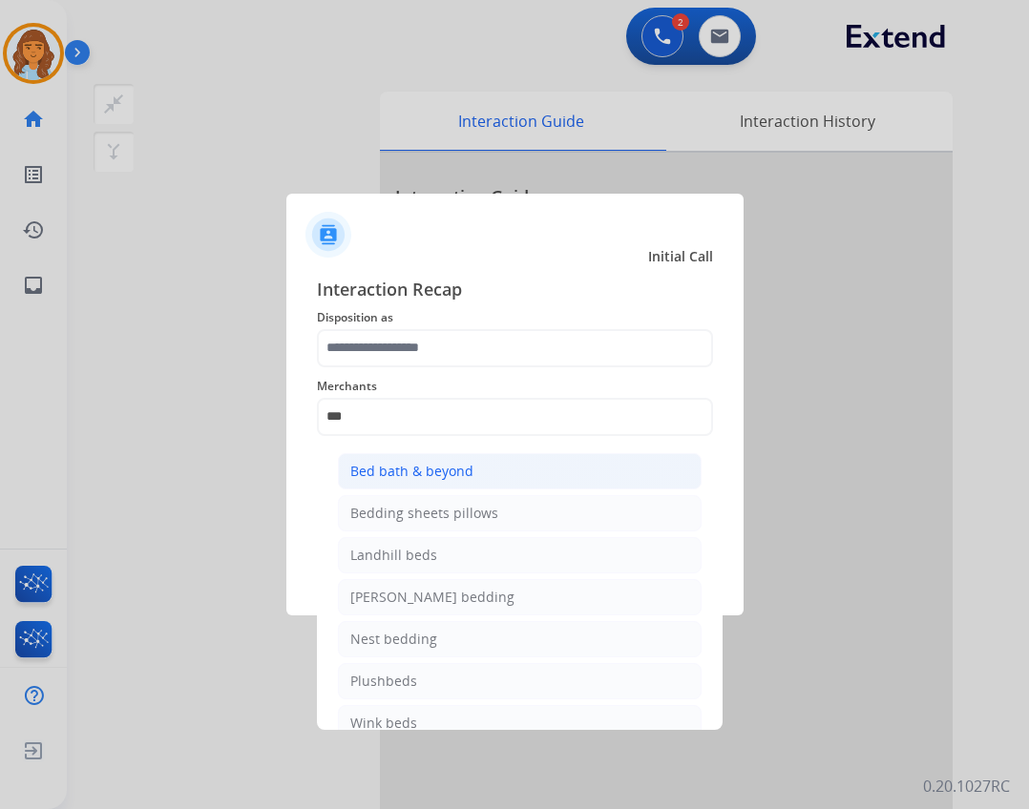
click at [528, 461] on li "Bed bath & beyond" at bounding box center [520, 471] width 364 height 36
type input "**********"
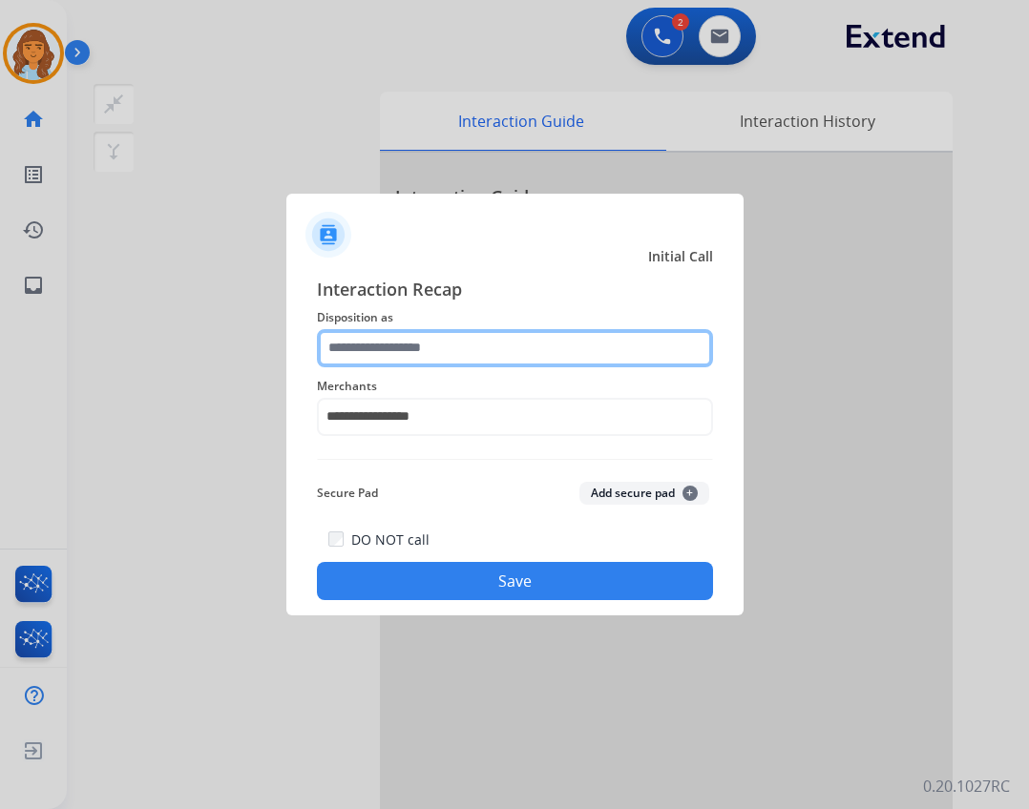
click at [479, 331] on input "text" at bounding box center [515, 348] width 396 height 38
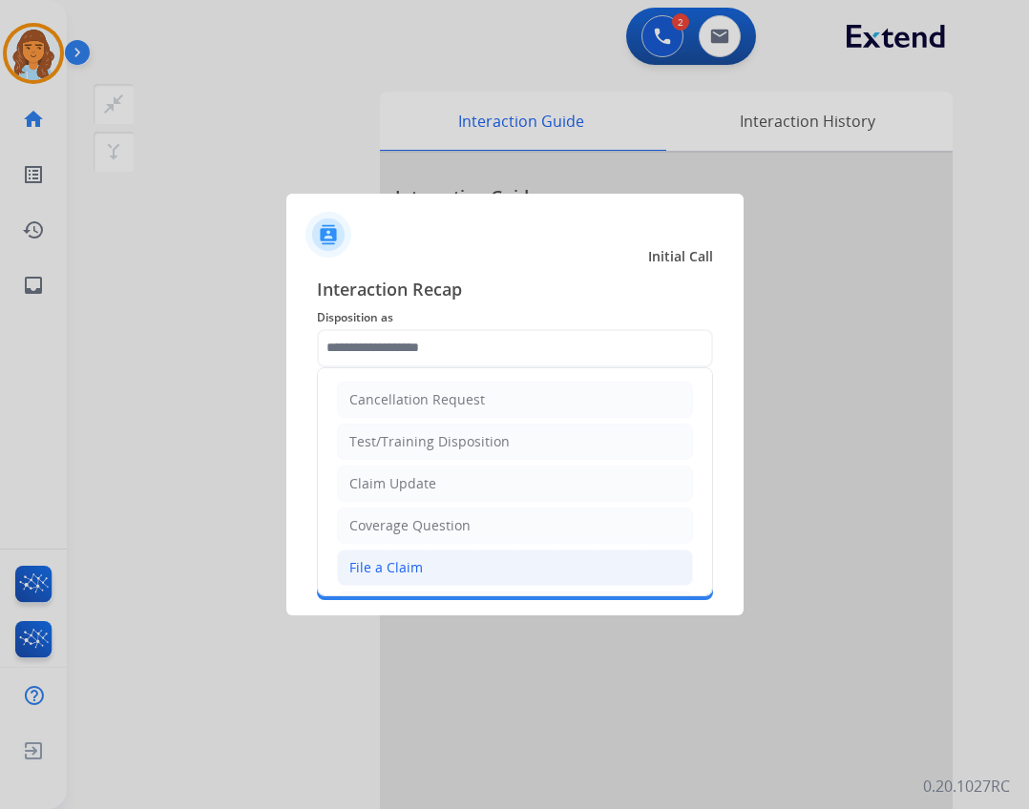
click at [490, 568] on li "File a Claim" at bounding box center [515, 568] width 356 height 36
type input "**********"
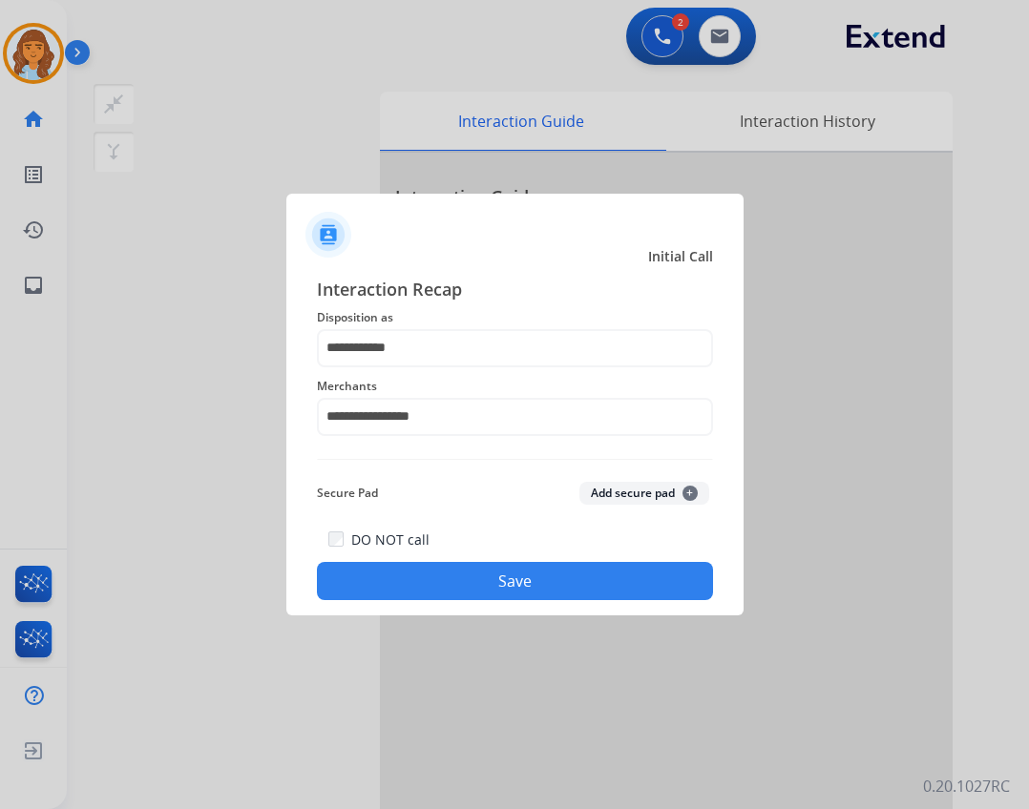
click at [553, 592] on button "Save" at bounding box center [515, 581] width 396 height 38
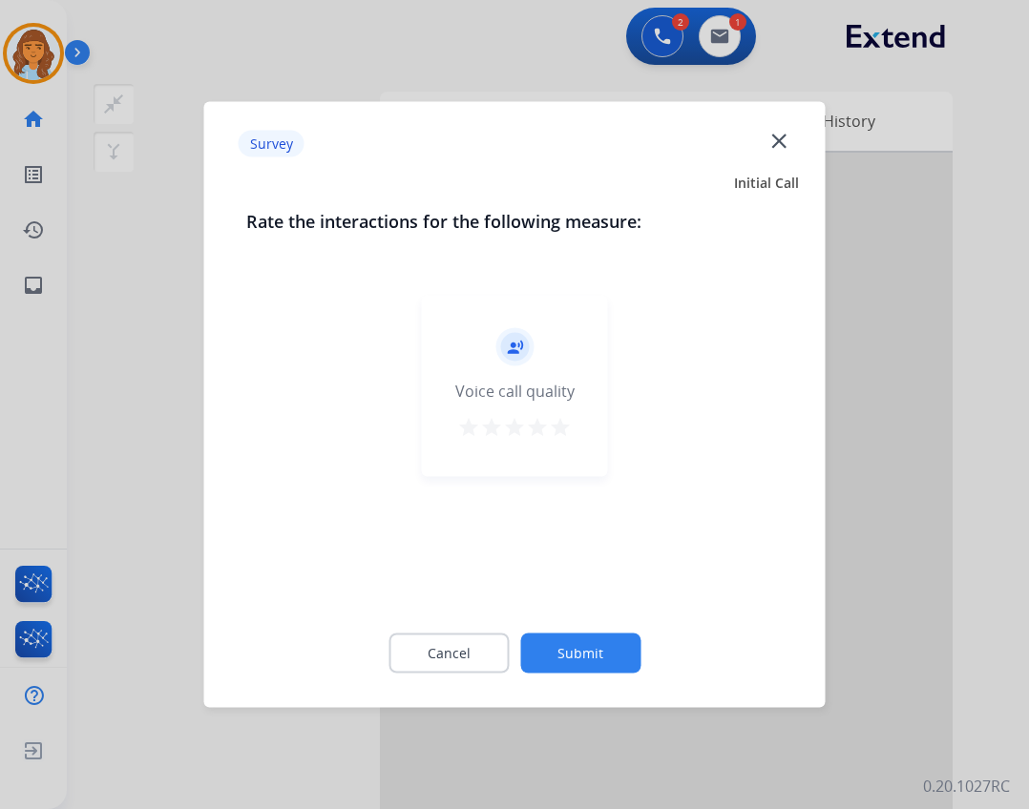
click at [615, 659] on button "Submit" at bounding box center [580, 654] width 120 height 40
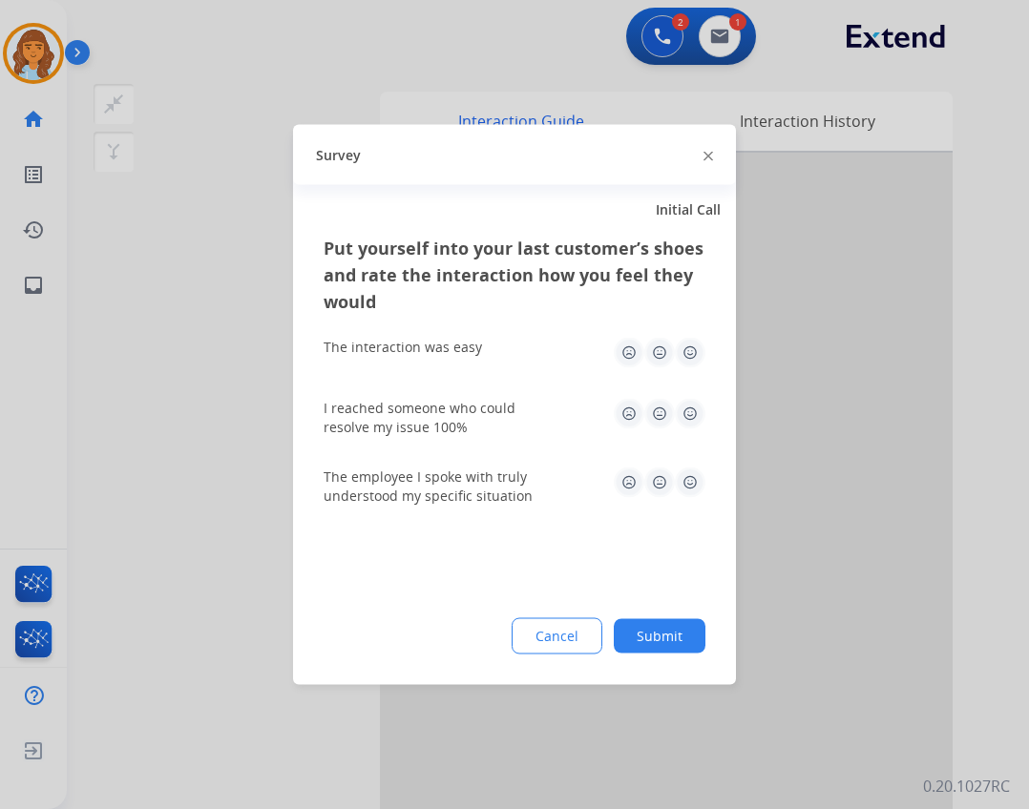
click at [645, 638] on button "Submit" at bounding box center [660, 636] width 92 height 34
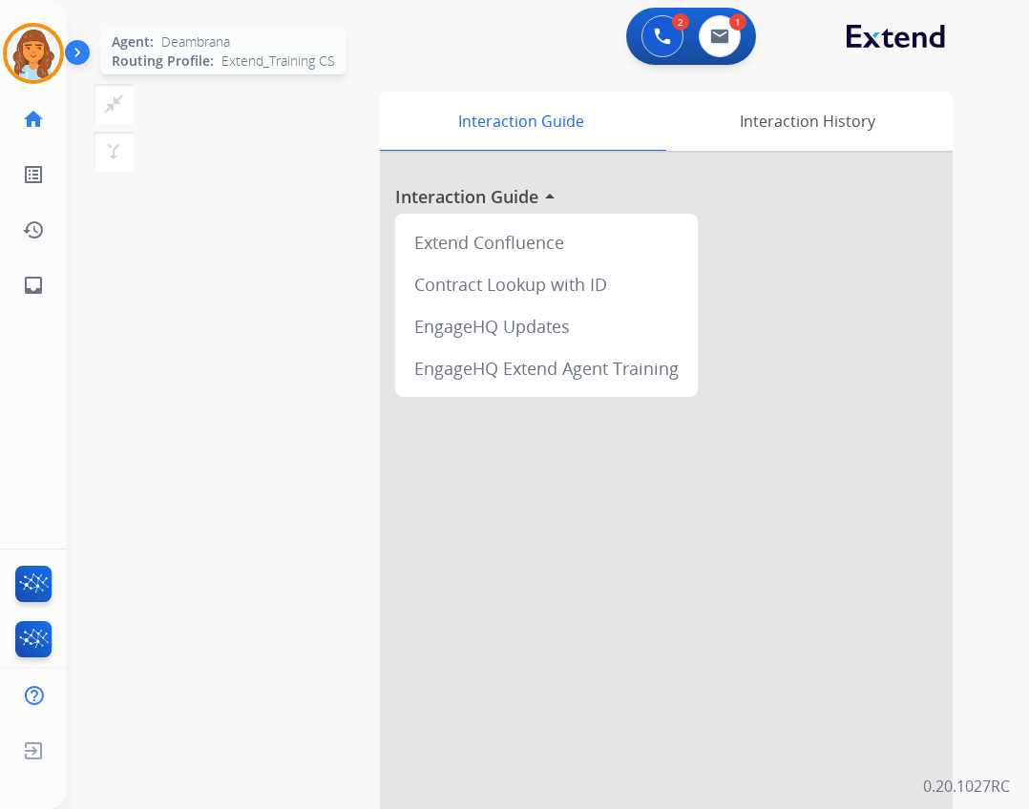
click at [47, 59] on img at bounding box center [33, 53] width 53 height 53
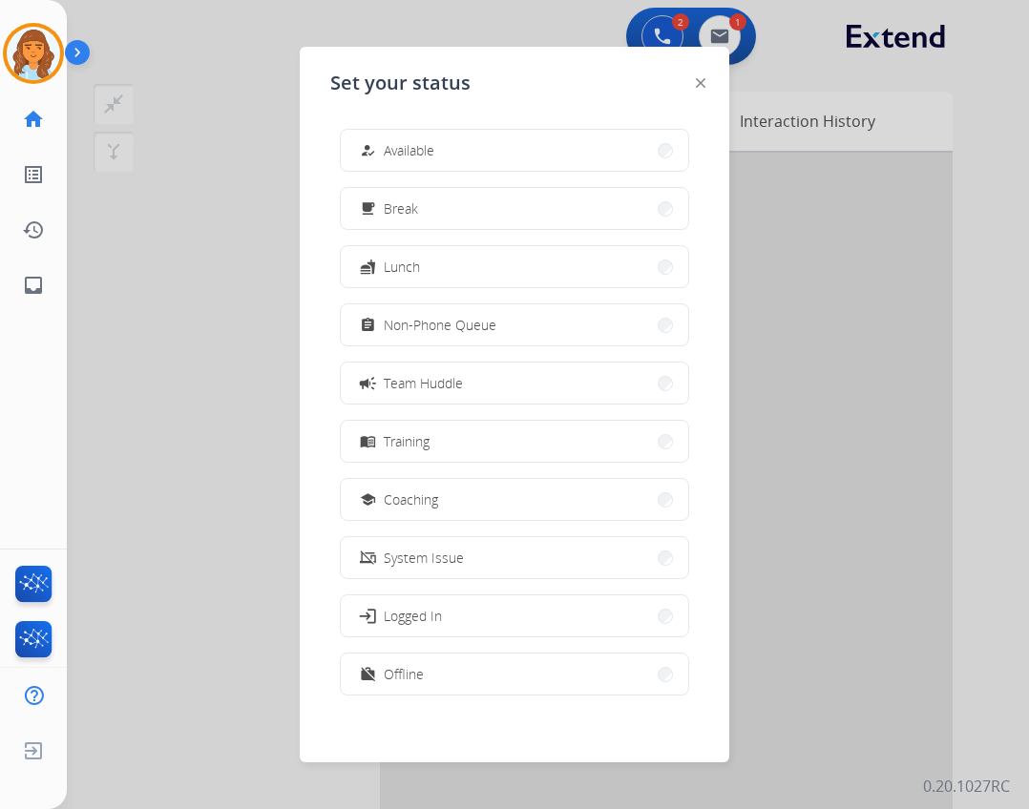
click at [447, 152] on button "how_to_reg Available" at bounding box center [514, 150] width 347 height 41
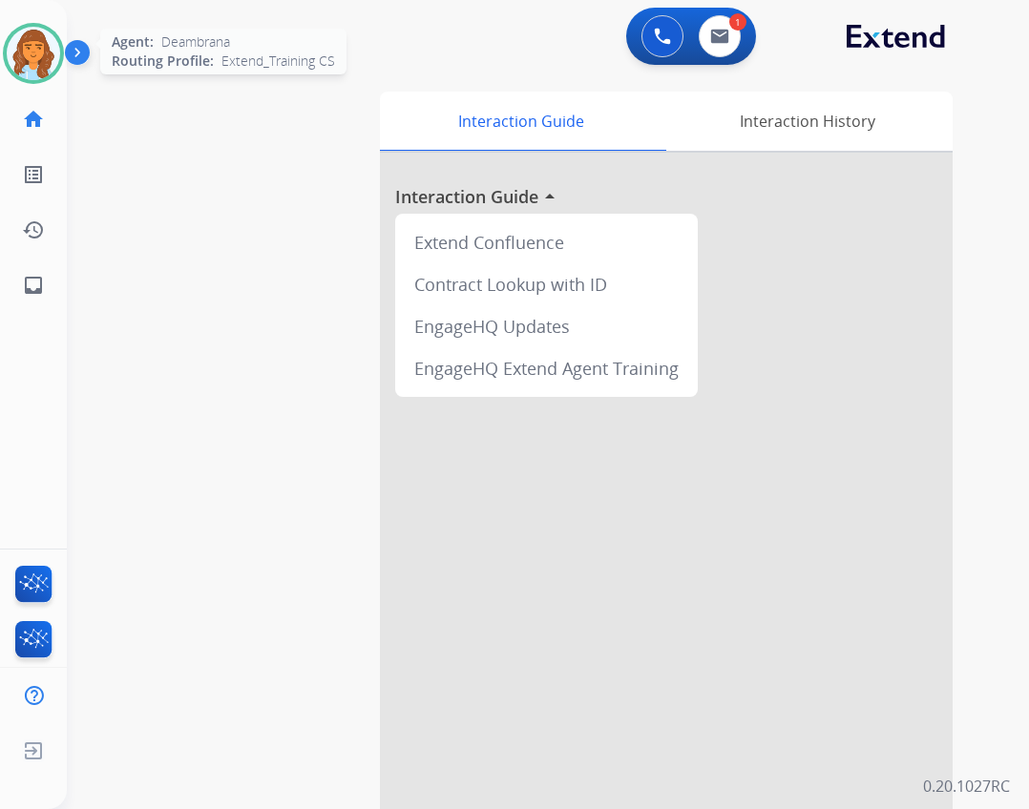
click at [3, 47] on div at bounding box center [33, 53] width 61 height 61
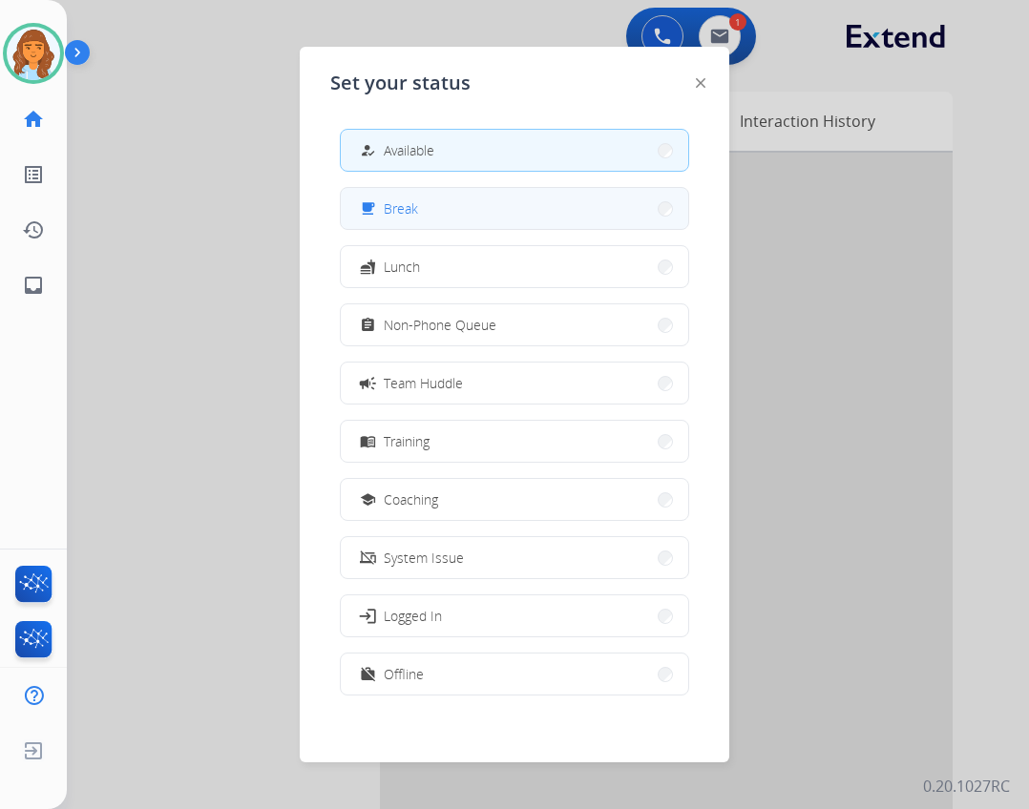
click at [467, 213] on button "free_breakfast Break" at bounding box center [514, 208] width 347 height 41
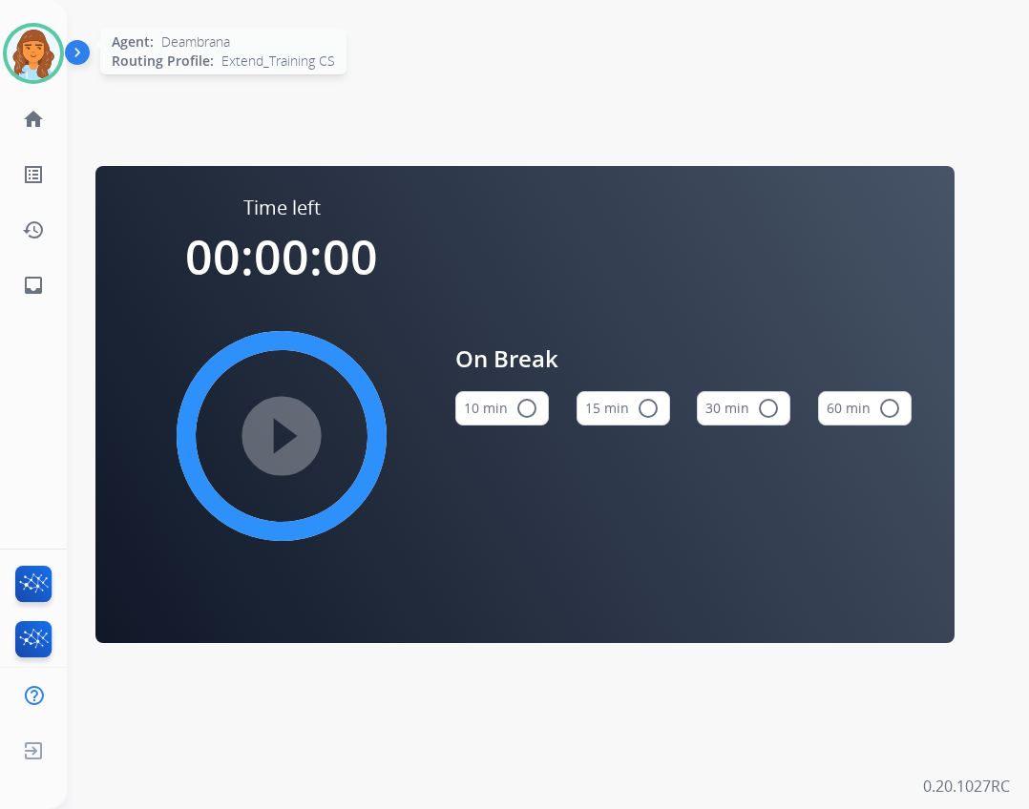
click at [51, 58] on img at bounding box center [33, 53] width 53 height 53
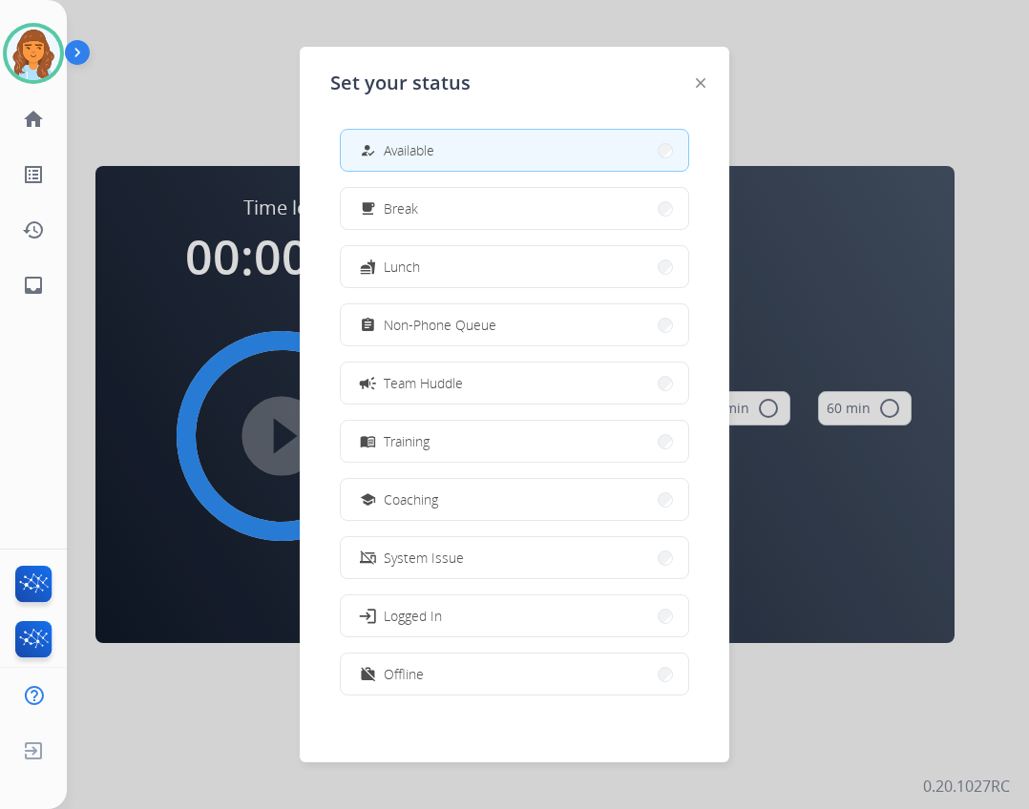
click at [420, 163] on button "how_to_reg Available" at bounding box center [514, 150] width 347 height 41
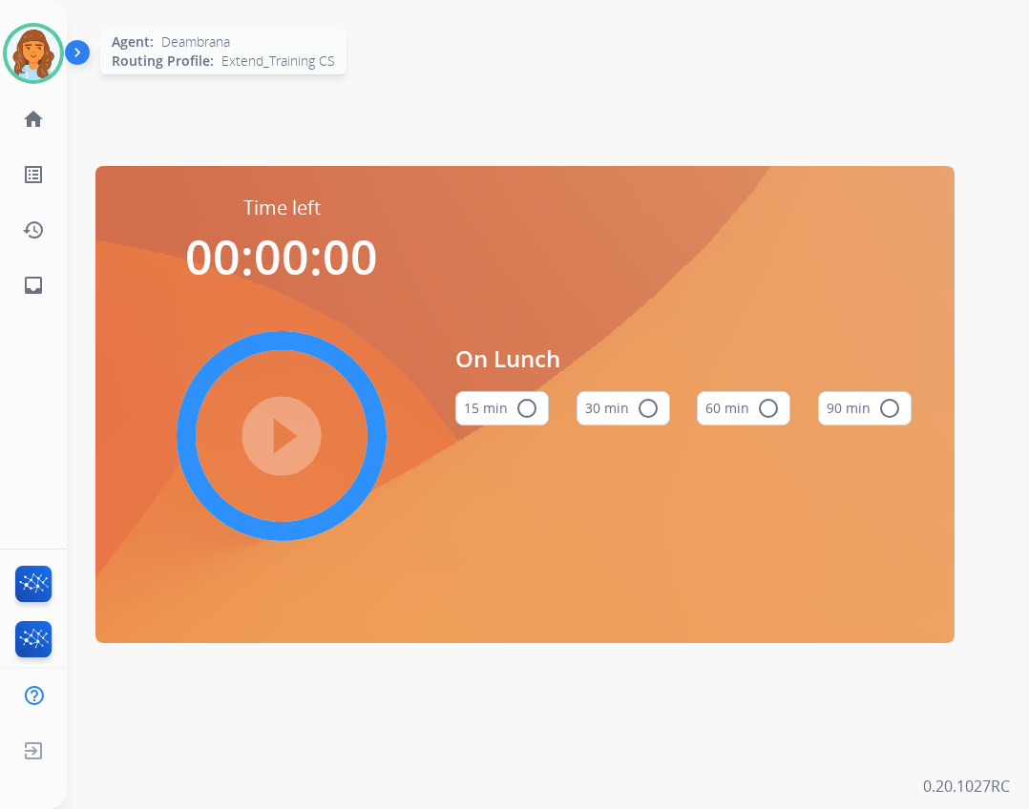
click at [32, 50] on img at bounding box center [33, 53] width 53 height 53
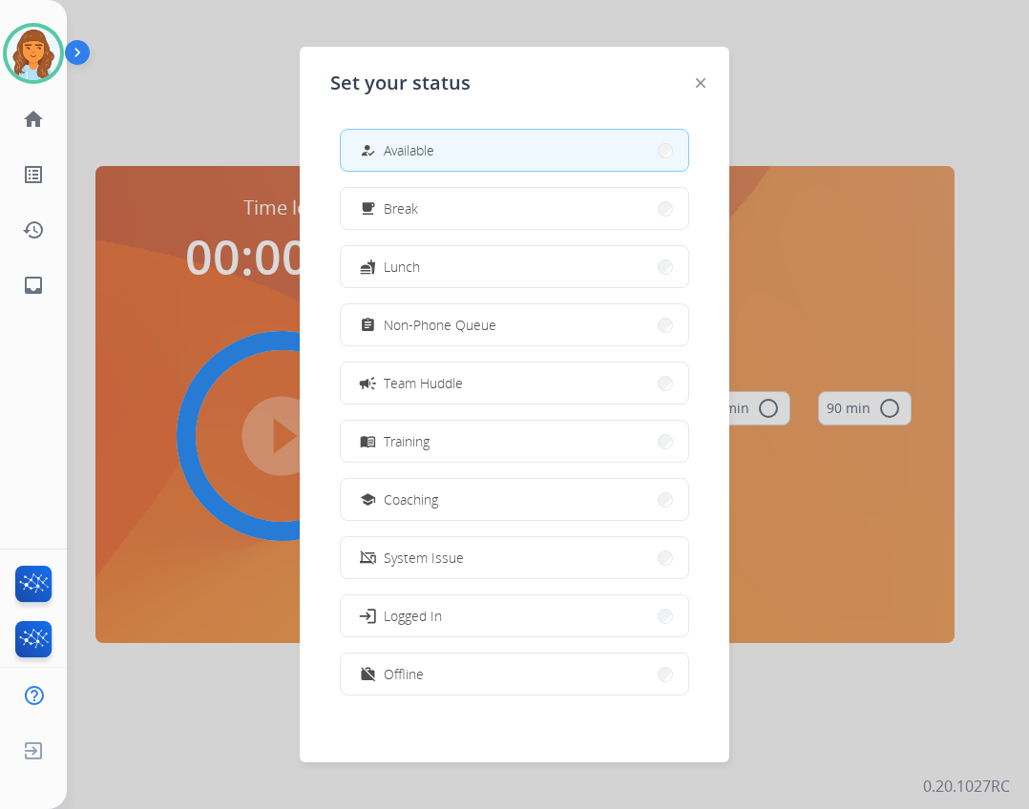
click at [468, 159] on button "how_to_reg Available" at bounding box center [514, 150] width 347 height 41
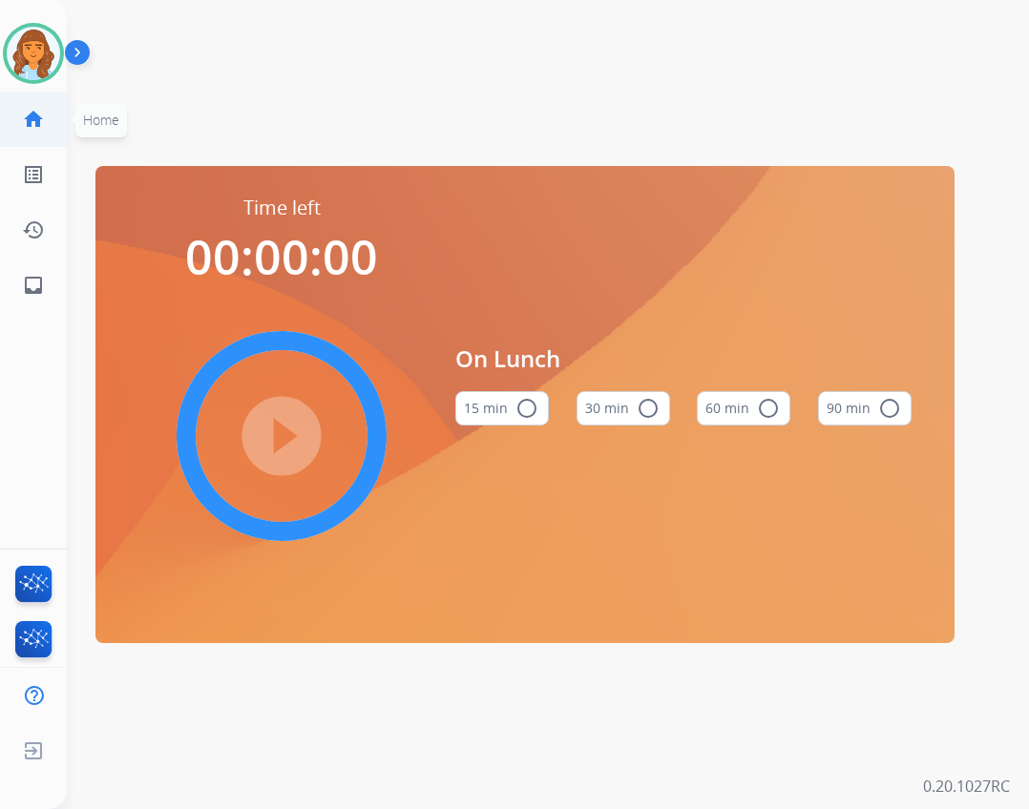
click at [38, 105] on link "home Home" at bounding box center [33, 119] width 53 height 53
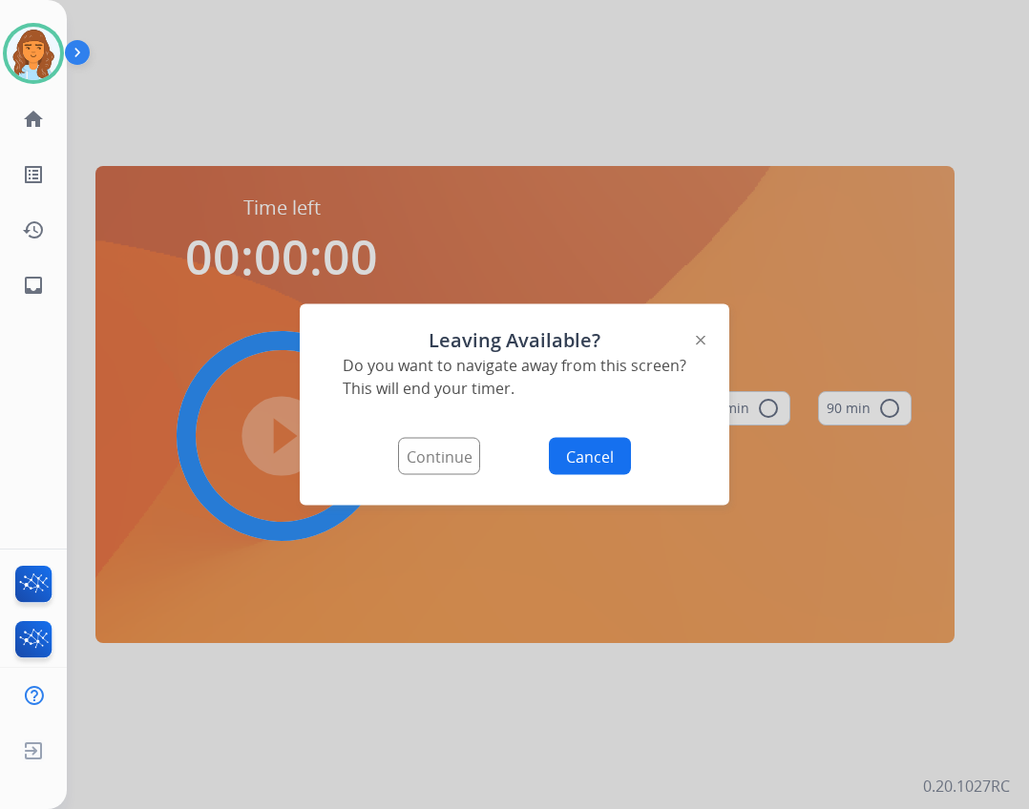
click at [466, 479] on div "Leaving Available? Do you want to navigate away from this screen? This will end…" at bounding box center [515, 404] width 430 height 201
click at [430, 445] on button "Continue" at bounding box center [439, 456] width 82 height 37
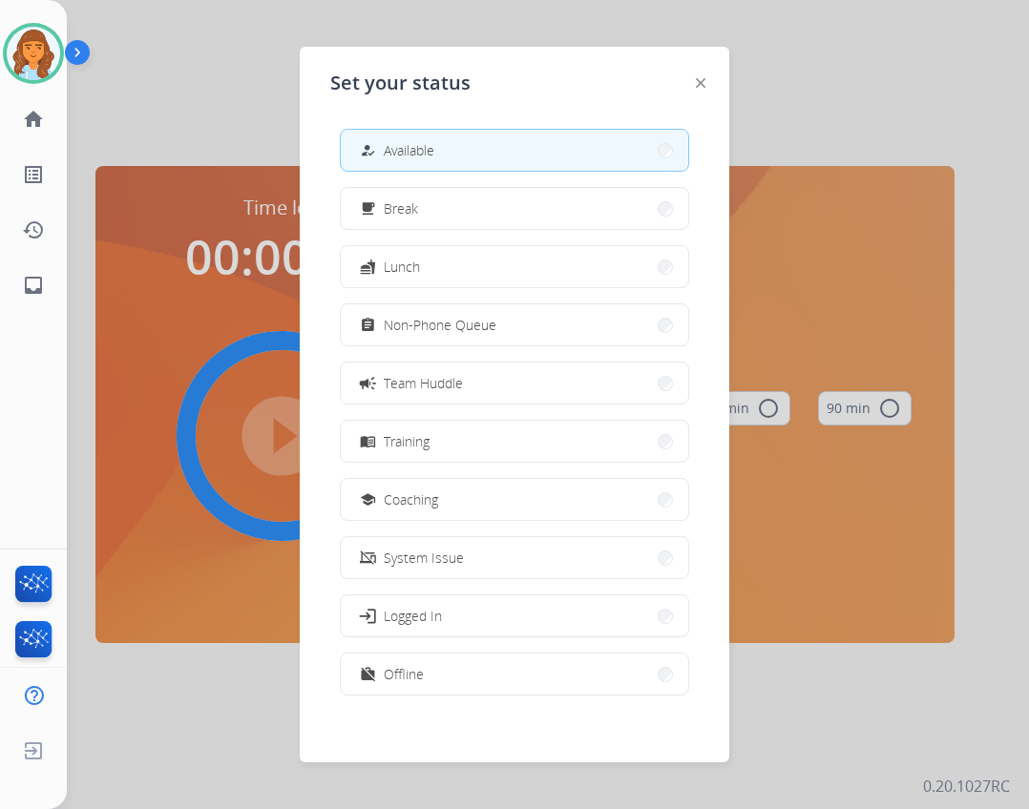
click at [508, 160] on button "how_to_reg Available" at bounding box center [514, 150] width 347 height 41
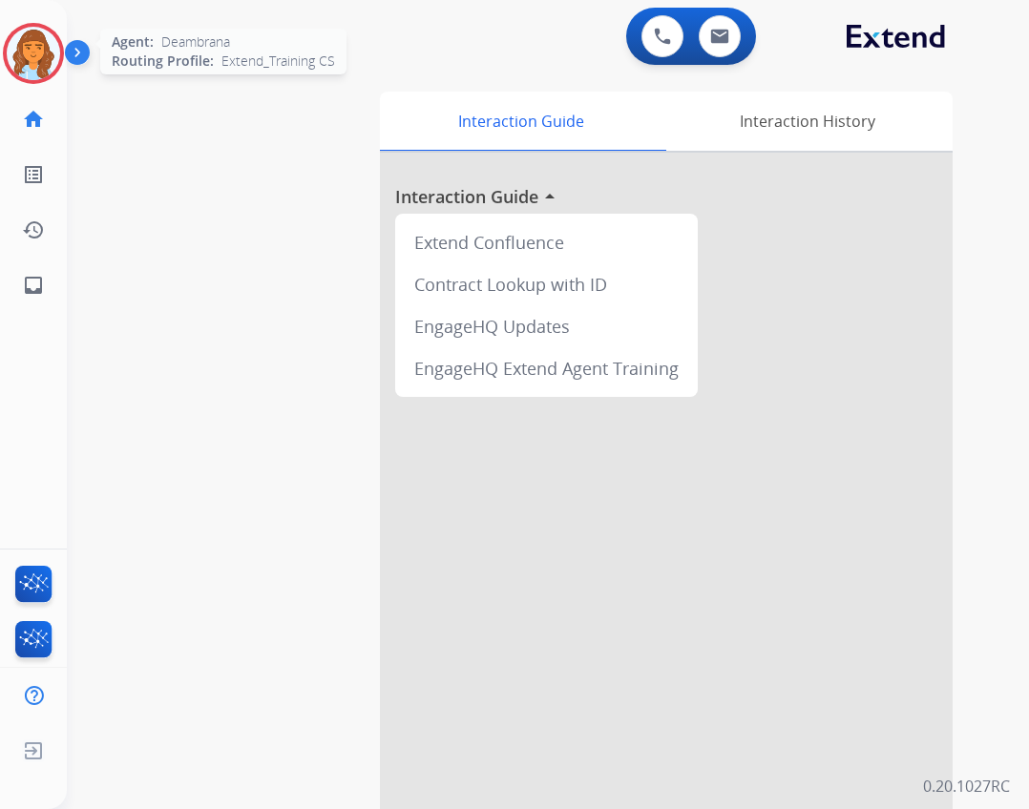
click at [30, 58] on img at bounding box center [33, 53] width 53 height 53
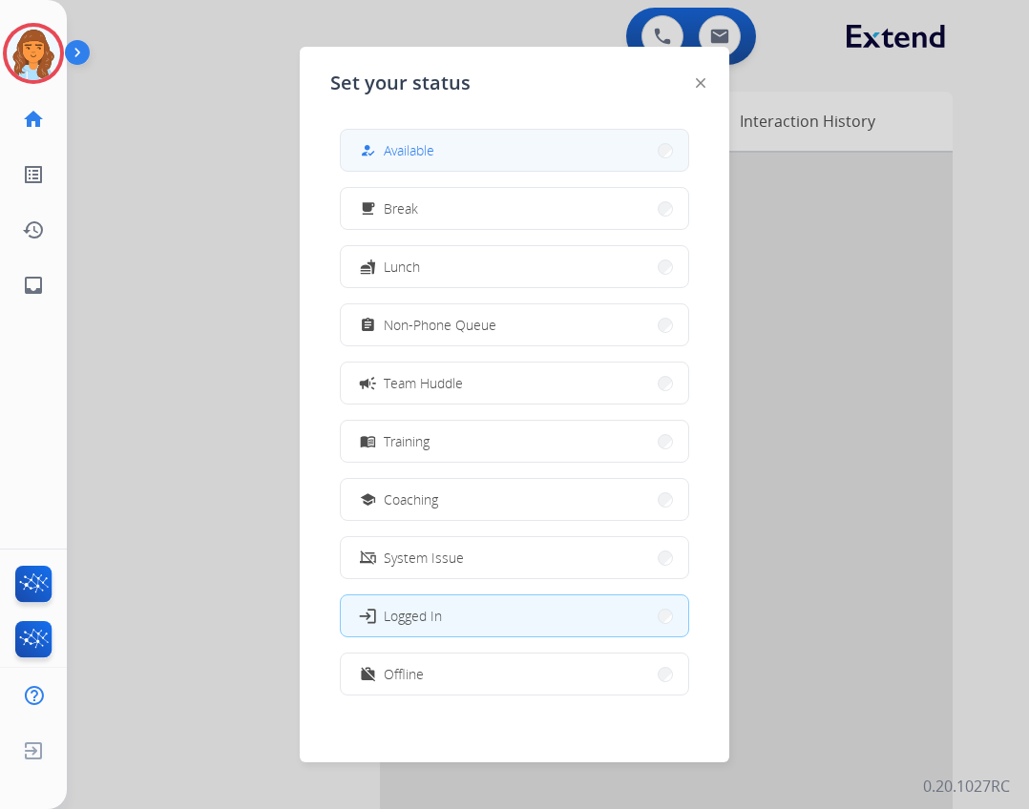
click at [368, 157] on mat-icon "how_to_reg" at bounding box center [368, 150] width 16 height 16
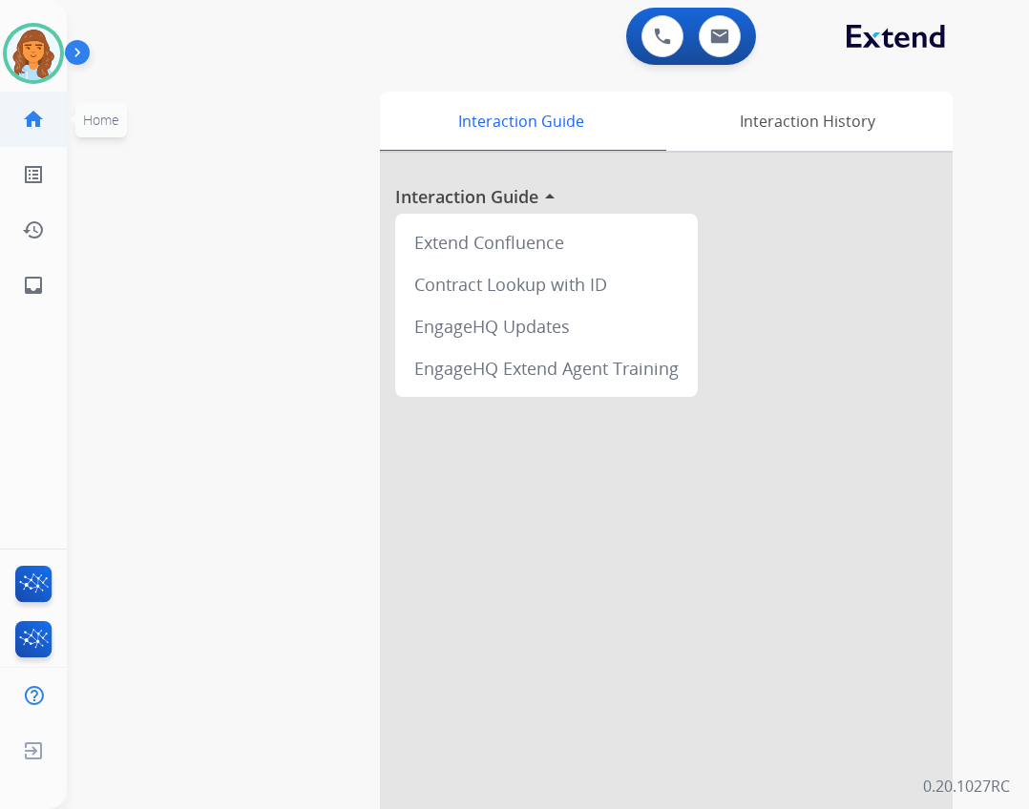
click at [47, 111] on link "home Home" at bounding box center [33, 119] width 53 height 53
click at [56, 112] on link "home Home" at bounding box center [33, 119] width 53 height 53
click at [26, 115] on mat-icon "home" at bounding box center [33, 119] width 23 height 23
click at [691, 49] on div "0 Email Interactions" at bounding box center [719, 36] width 57 height 42
click at [659, 40] on img at bounding box center [662, 36] width 17 height 17
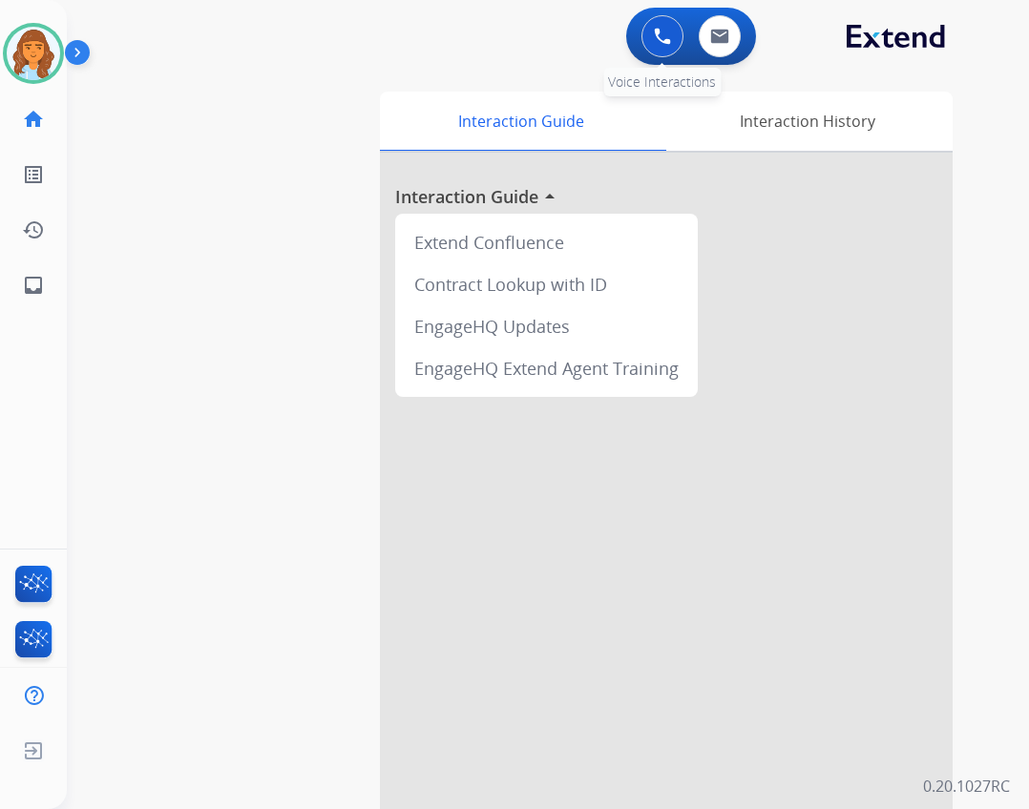
click at [672, 34] on button at bounding box center [662, 36] width 42 height 42
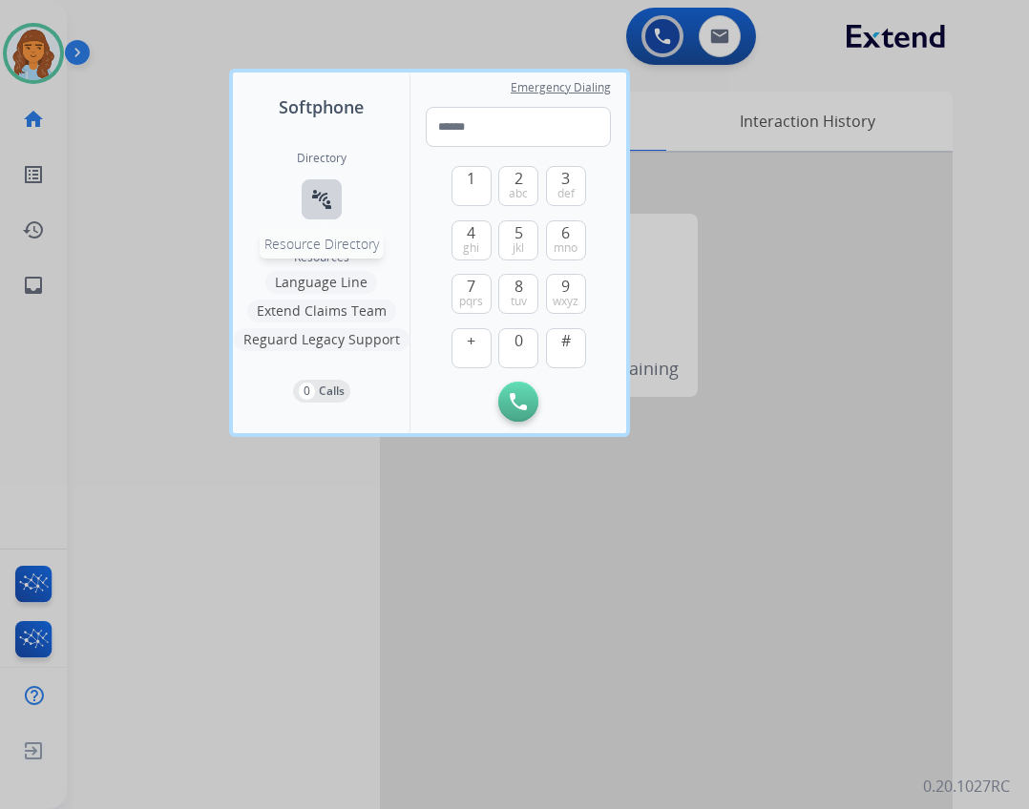
click at [331, 203] on mat-icon "connect_without_contact" at bounding box center [321, 199] width 23 height 23
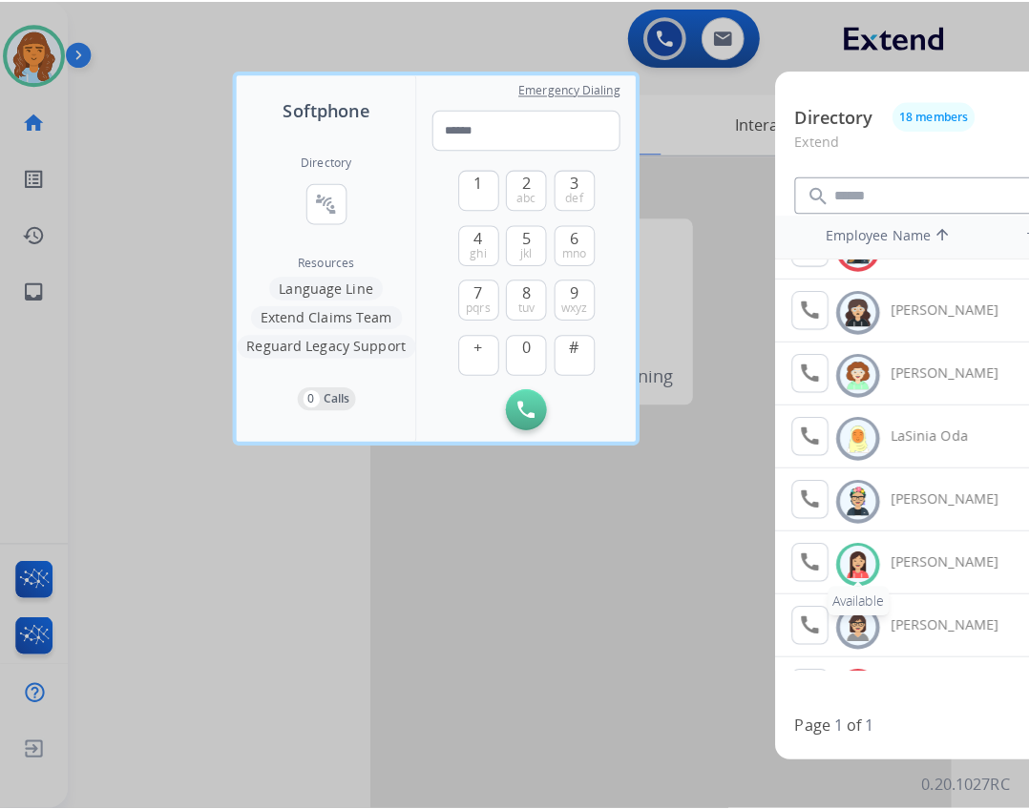
scroll to position [477, 0]
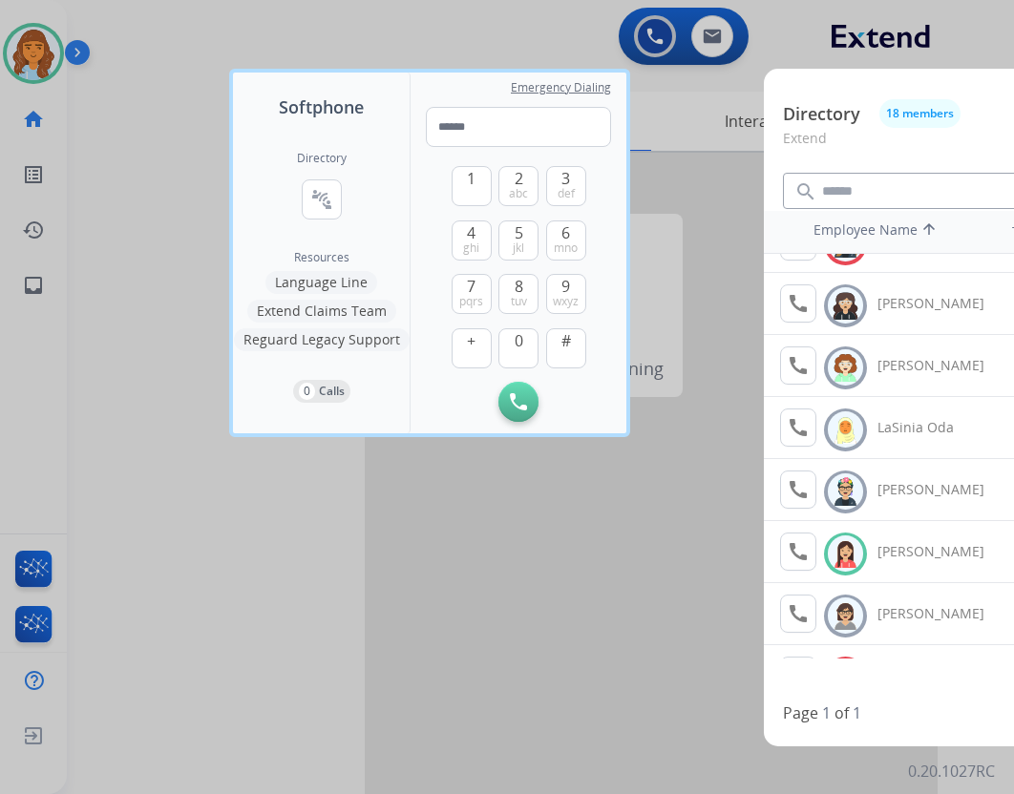
click at [673, 103] on div at bounding box center [507, 397] width 1014 height 794
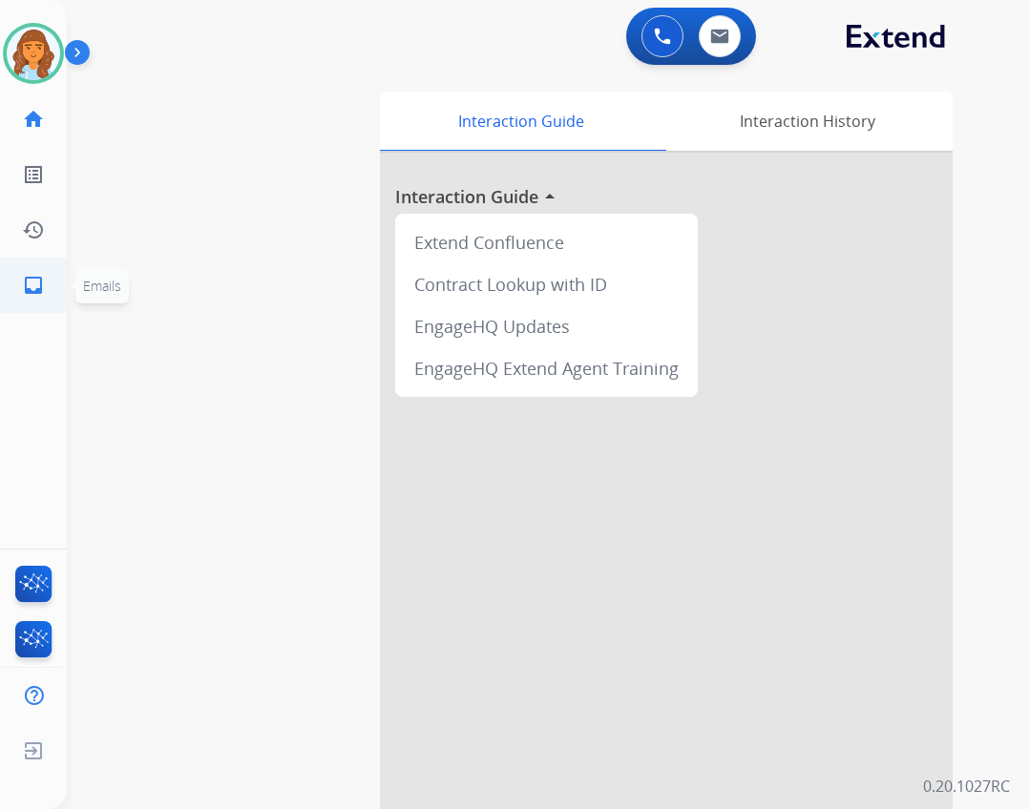
click at [41, 283] on mat-icon "inbox" at bounding box center [33, 285] width 23 height 23
select select "**********"
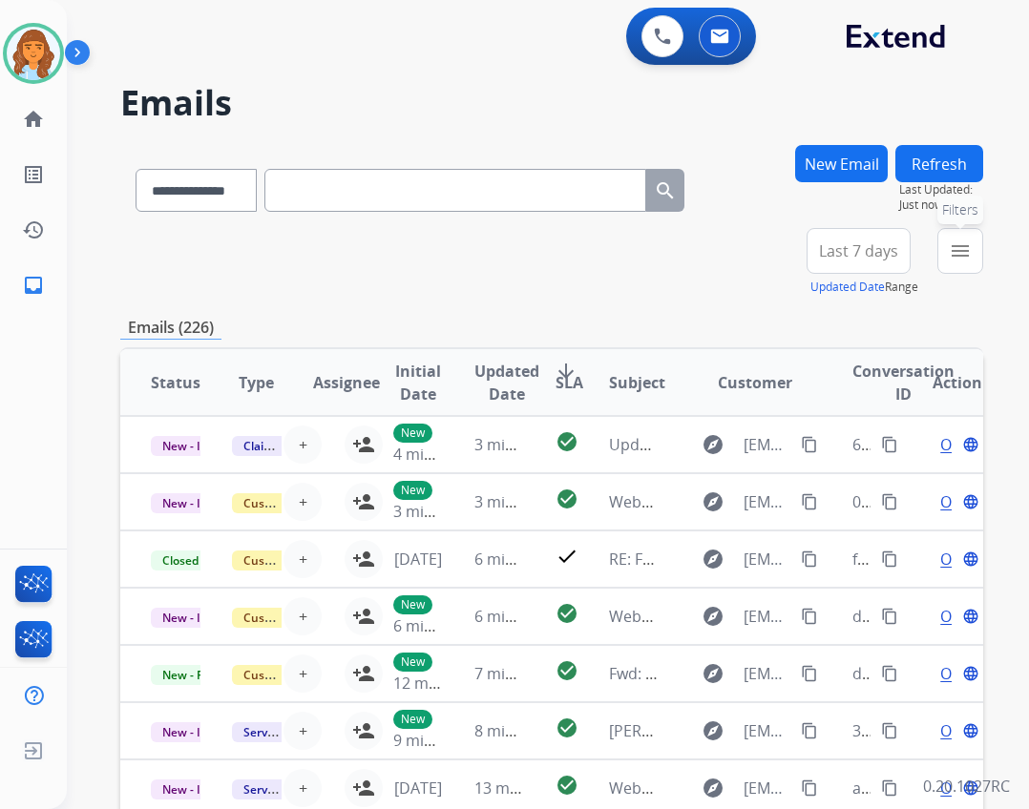
click at [949, 267] on button "menu Filters" at bounding box center [960, 251] width 46 height 46
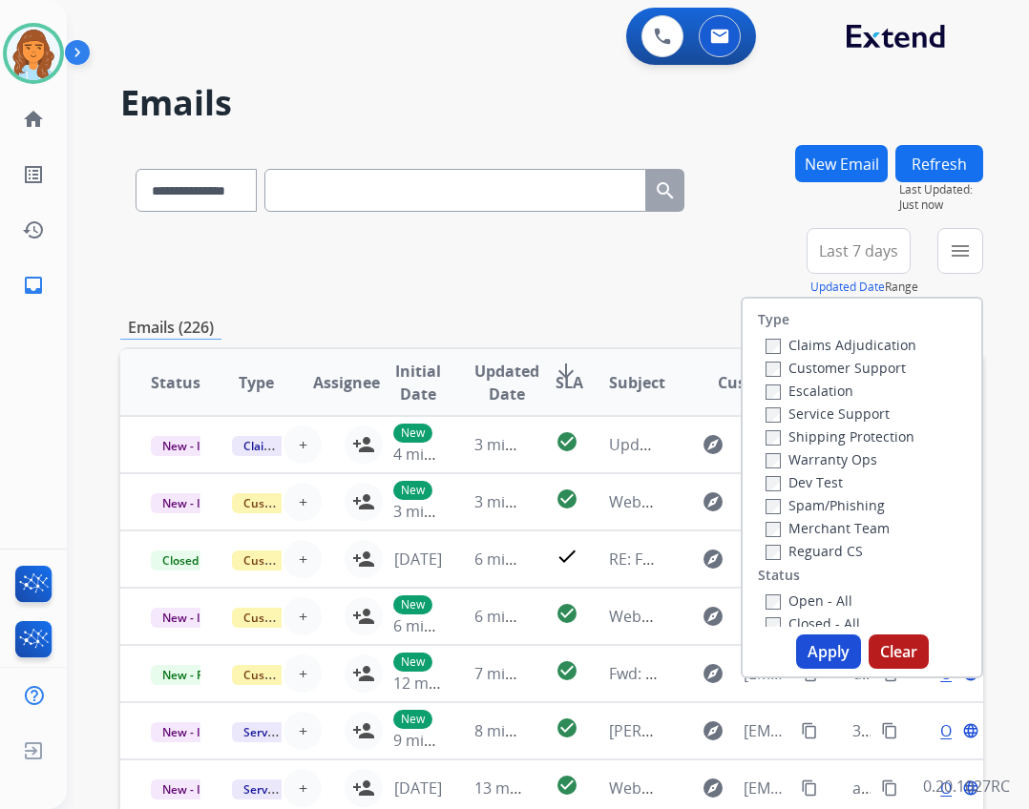
click at [791, 604] on label "Open - All" at bounding box center [808, 601] width 87 height 18
click at [785, 554] on label "Reguard CS" at bounding box center [813, 551] width 97 height 18
click at [827, 429] on label "Shipping Protection" at bounding box center [839, 437] width 149 height 18
click at [823, 367] on label "Customer Support" at bounding box center [835, 368] width 140 height 18
click at [817, 645] on button "Apply" at bounding box center [828, 652] width 65 height 34
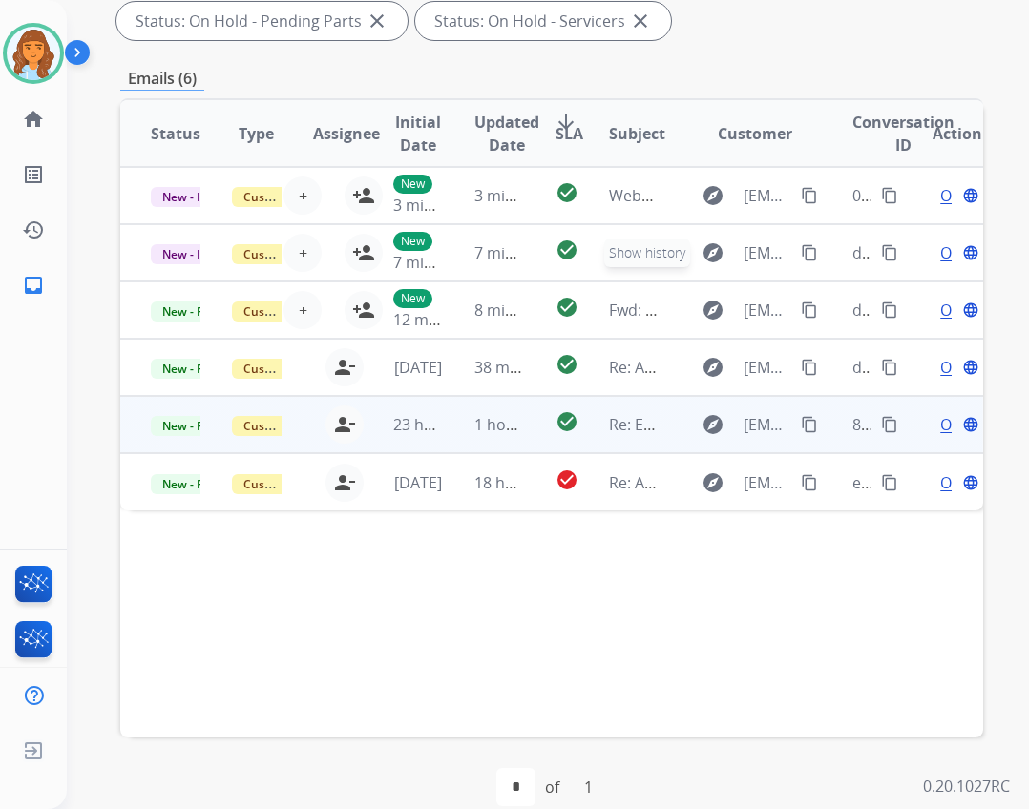
scroll to position [460, 0]
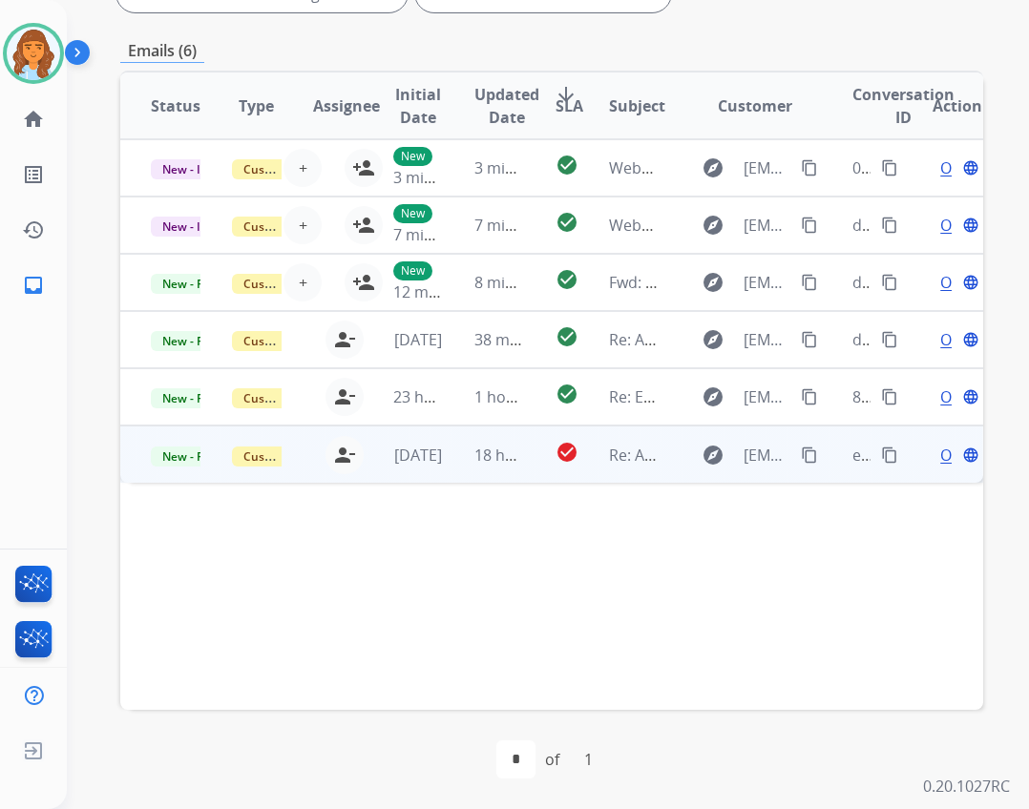
click at [660, 456] on td "explore [EMAIL_ADDRESS][DOMAIN_NAME] content_copy" at bounding box center [741, 454] width 162 height 57
click at [801, 452] on mat-icon "content_copy" at bounding box center [809, 454] width 17 height 17
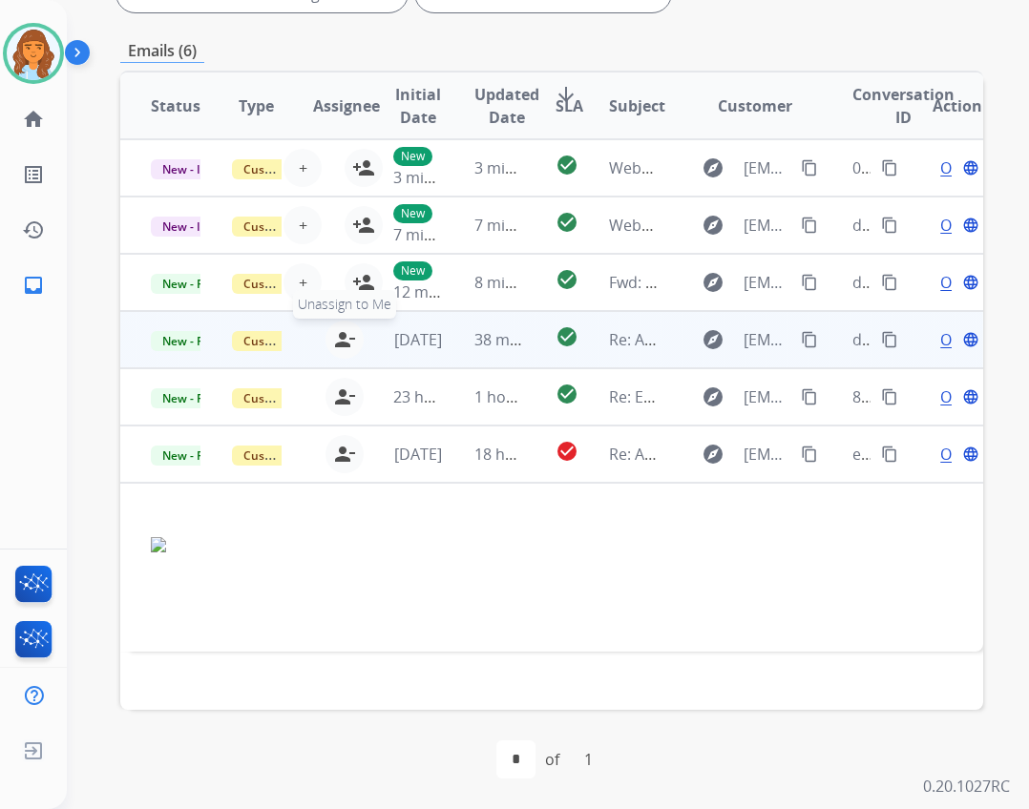
click at [346, 328] on mat-icon "person_remove" at bounding box center [344, 339] width 23 height 23
click at [352, 335] on mat-icon "person_add" at bounding box center [363, 339] width 23 height 23
click at [414, 346] on span "[DATE]" at bounding box center [418, 339] width 48 height 21
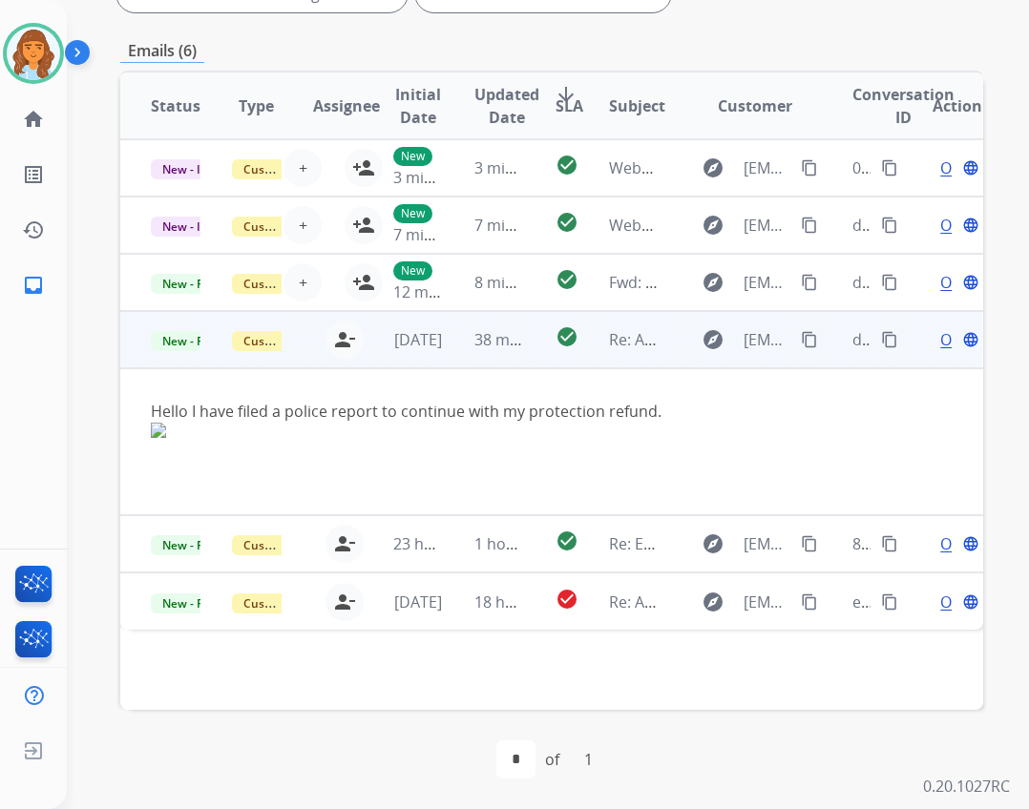
click at [940, 346] on span "Open" at bounding box center [959, 339] width 39 height 23
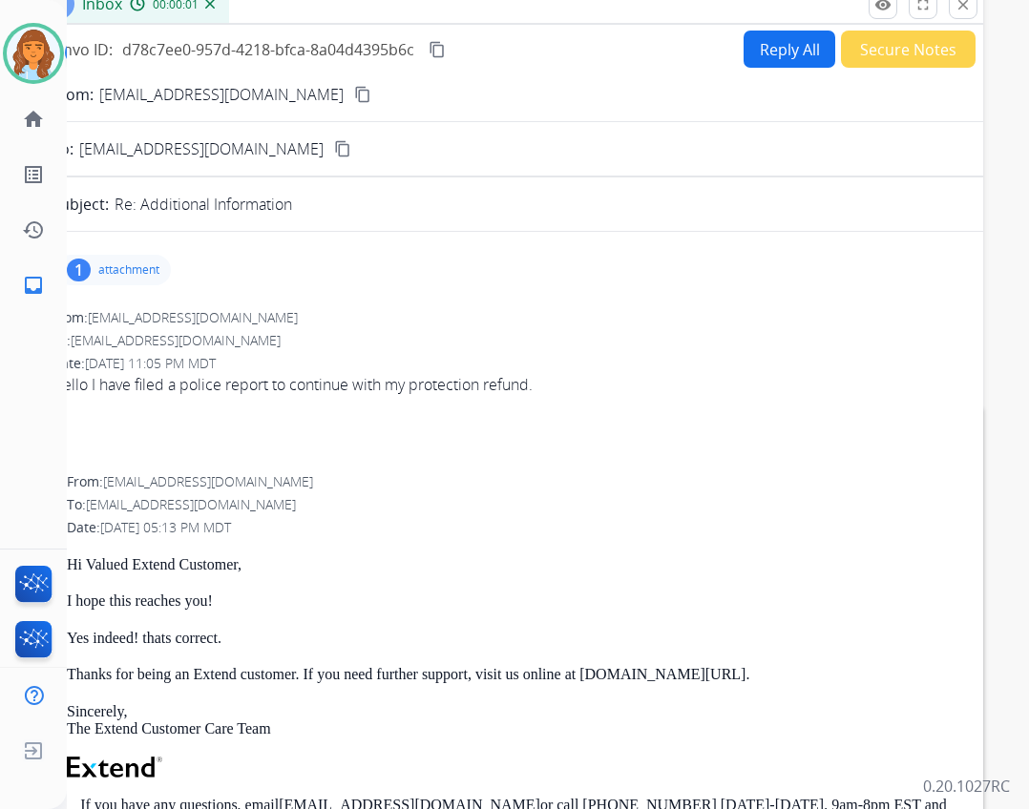
scroll to position [0, 0]
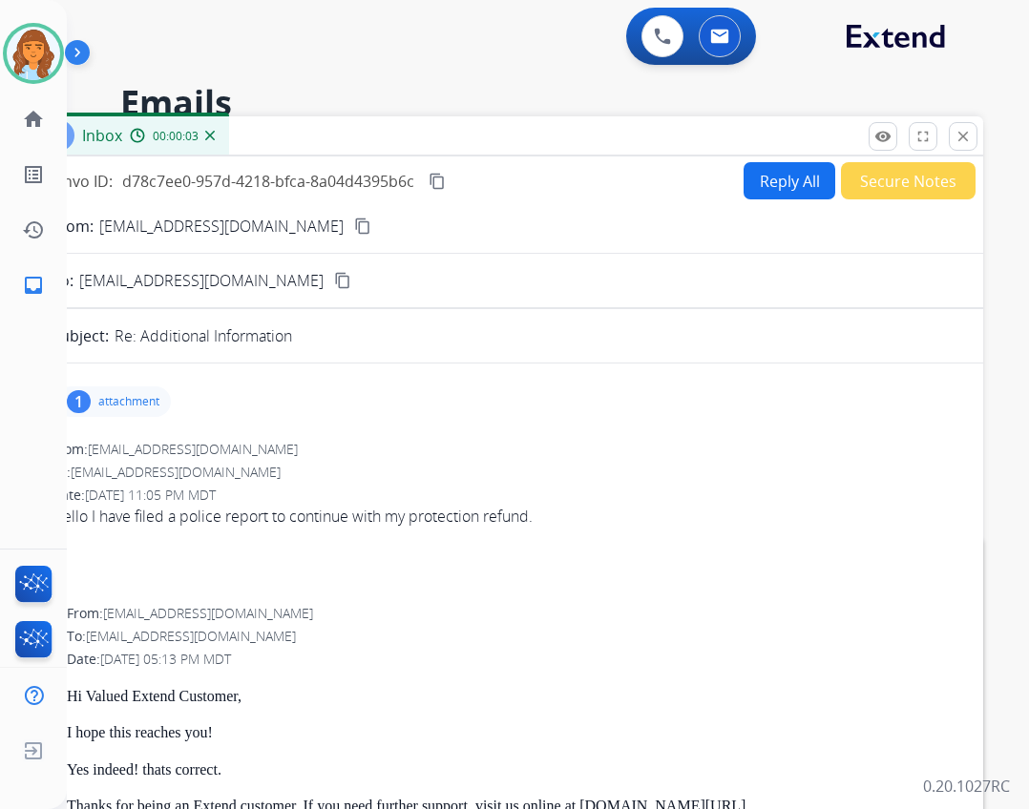
click at [775, 189] on button "Reply All" at bounding box center [790, 180] width 92 height 37
select select "**********"
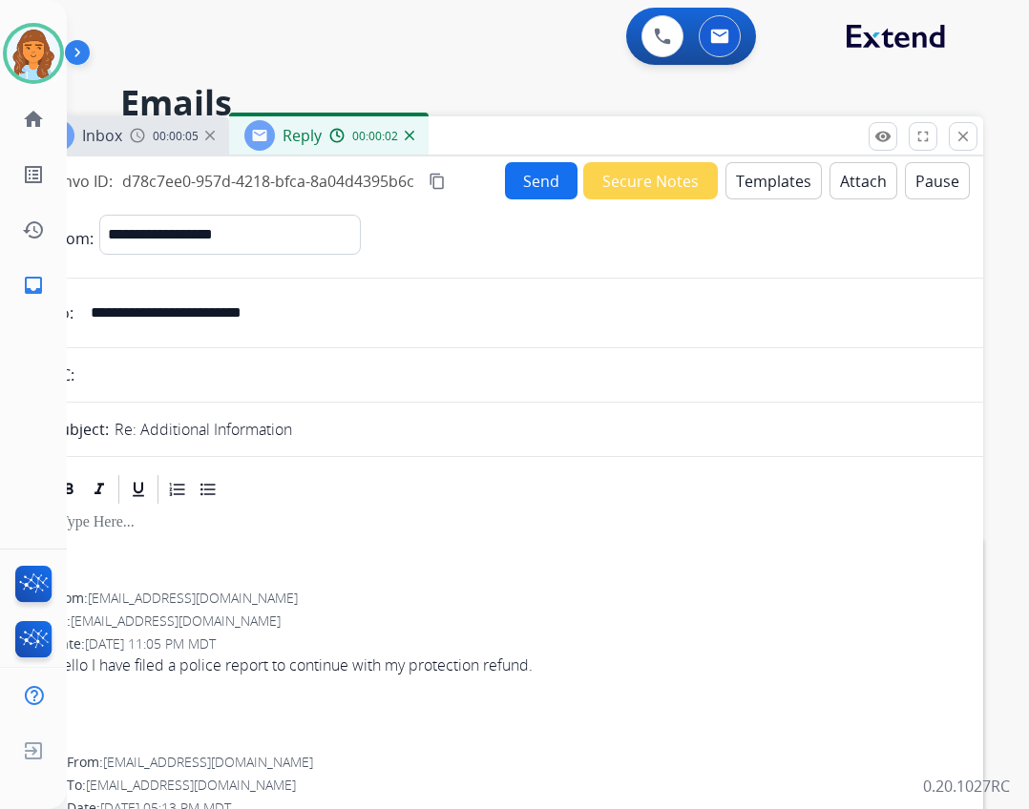
click at [747, 183] on button "Templates" at bounding box center [773, 180] width 96 height 37
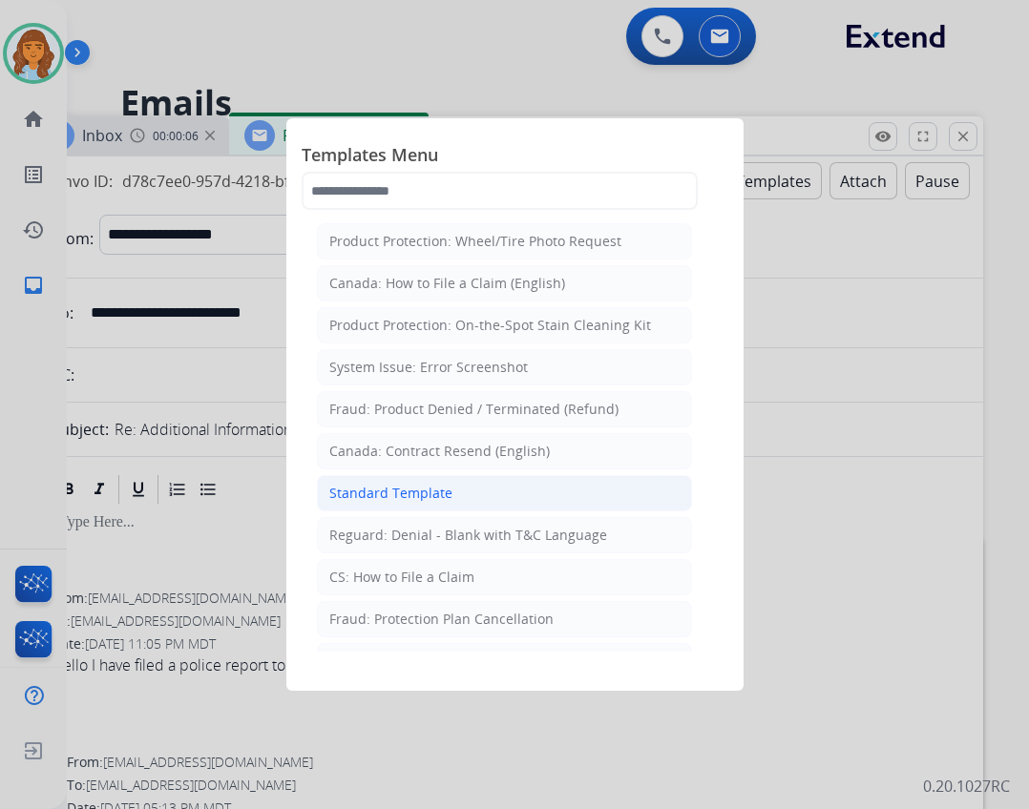
click at [470, 493] on li "Standard Template" at bounding box center [504, 493] width 375 height 36
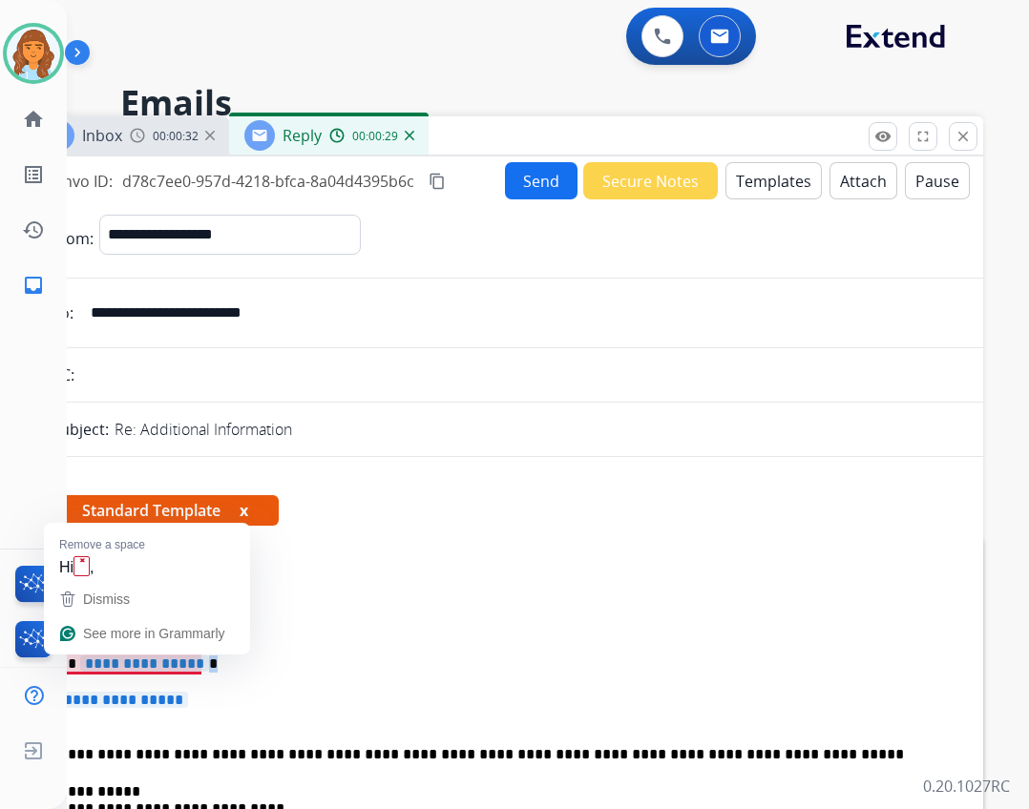
click at [192, 670] on span "**********" at bounding box center [144, 664] width 129 height 16
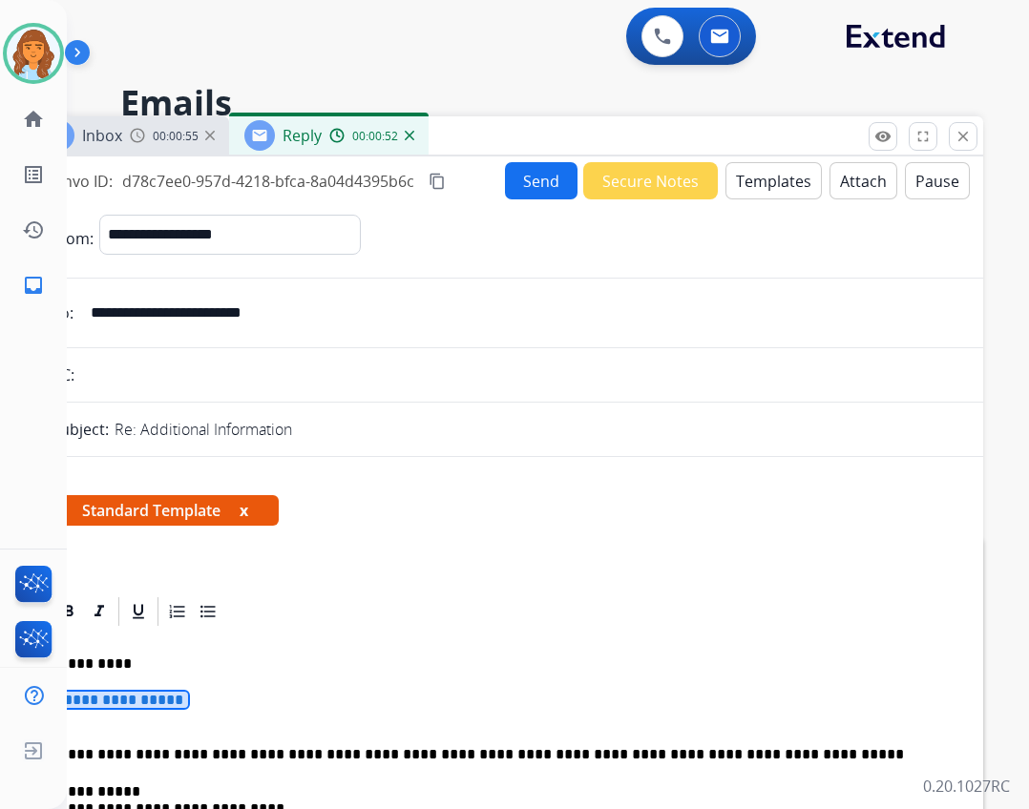
click at [117, 698] on span "**********" at bounding box center [123, 700] width 129 height 16
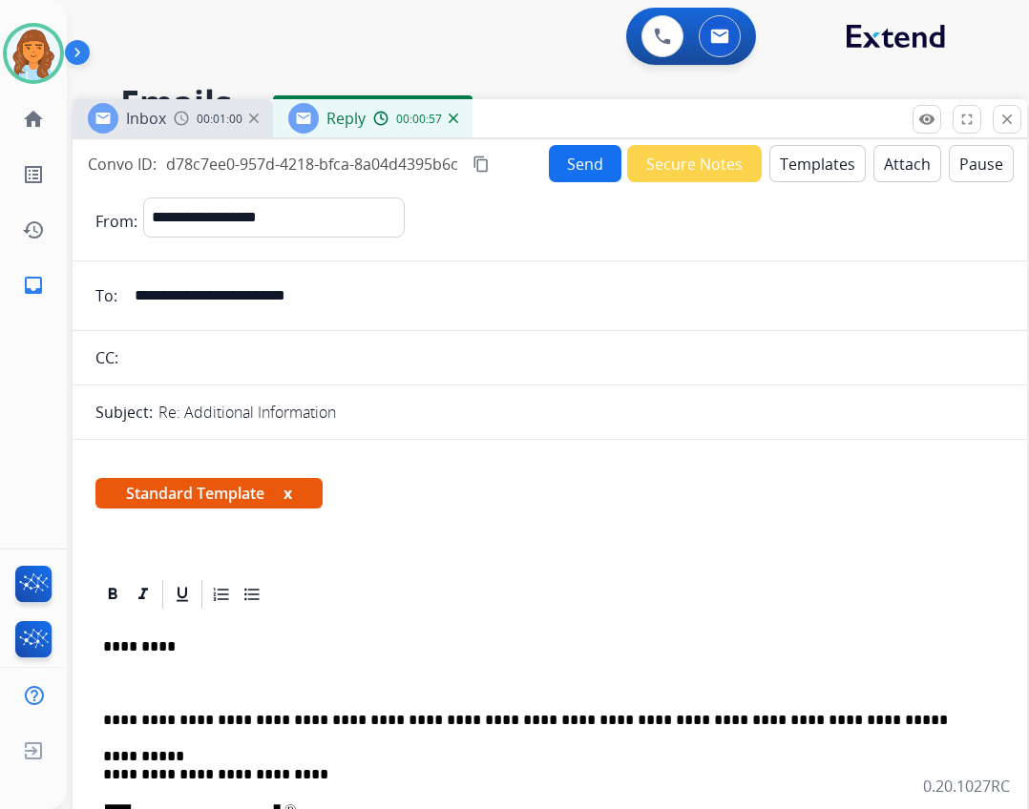
drag, startPoint x: 585, startPoint y: 136, endPoint x: 628, endPoint y: 116, distance: 47.4
click at [628, 116] on div "Inbox 00:01:00 Reply 00:00:57" at bounding box center [550, 119] width 954 height 40
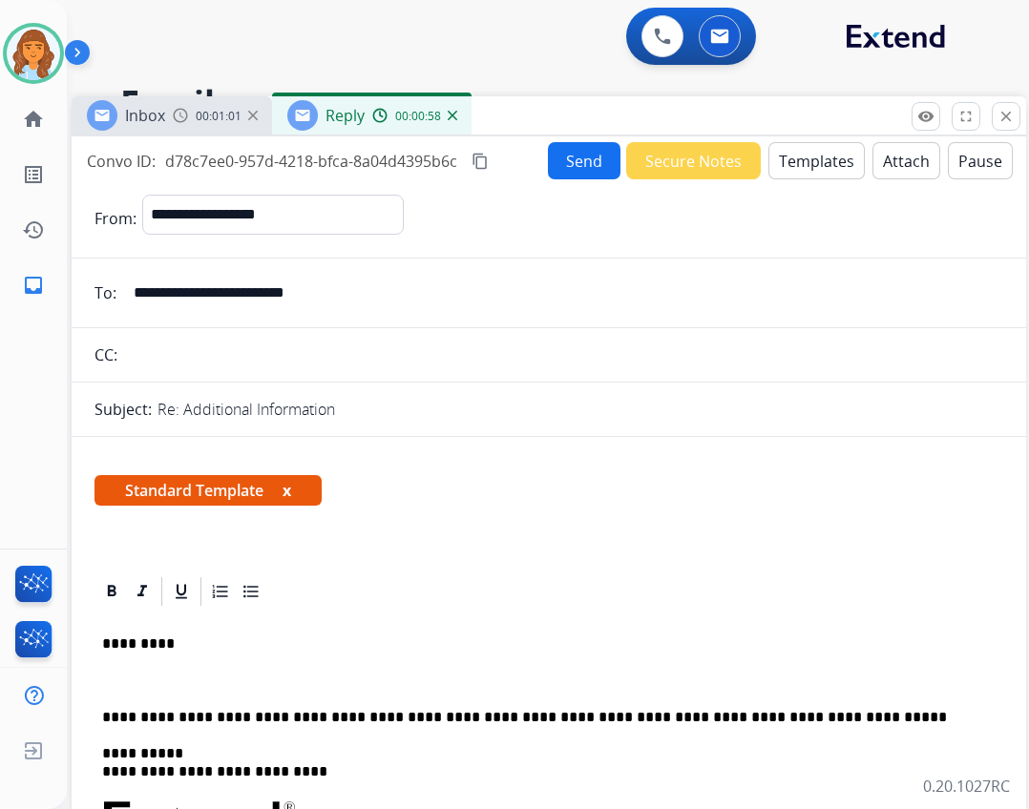
click at [167, 651] on p "*********" at bounding box center [541, 644] width 878 height 17
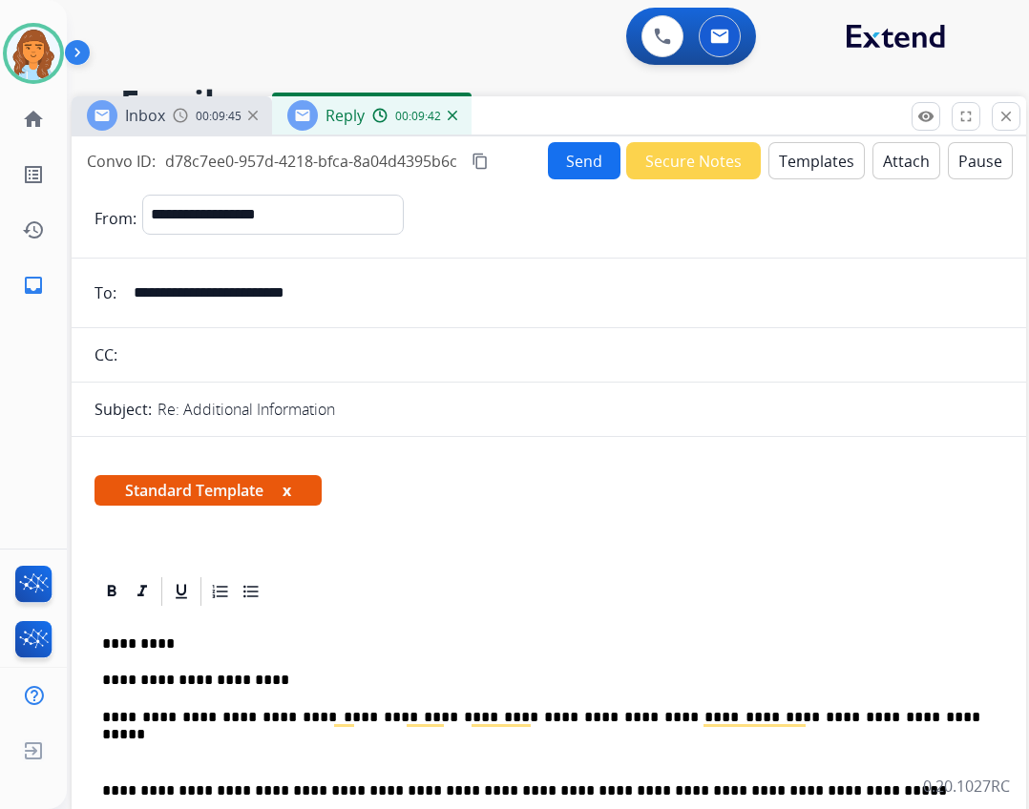
click at [828, 725] on p "**********" at bounding box center [541, 717] width 878 height 17
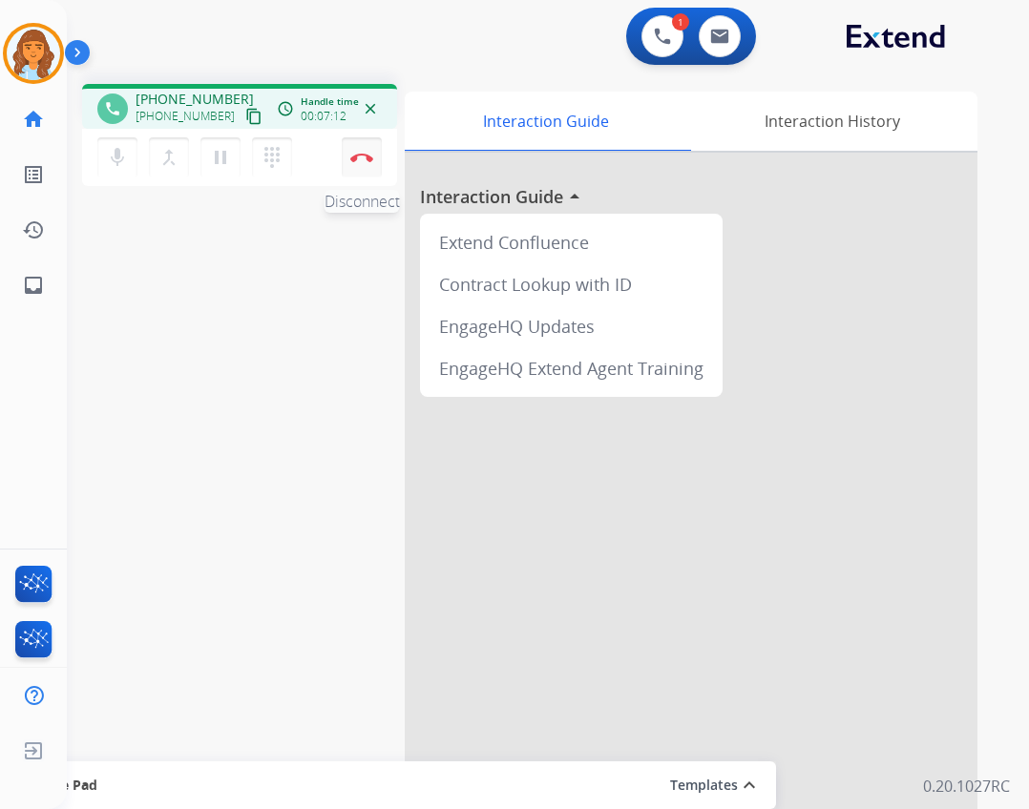
click at [364, 151] on button "Disconnect" at bounding box center [362, 157] width 40 height 40
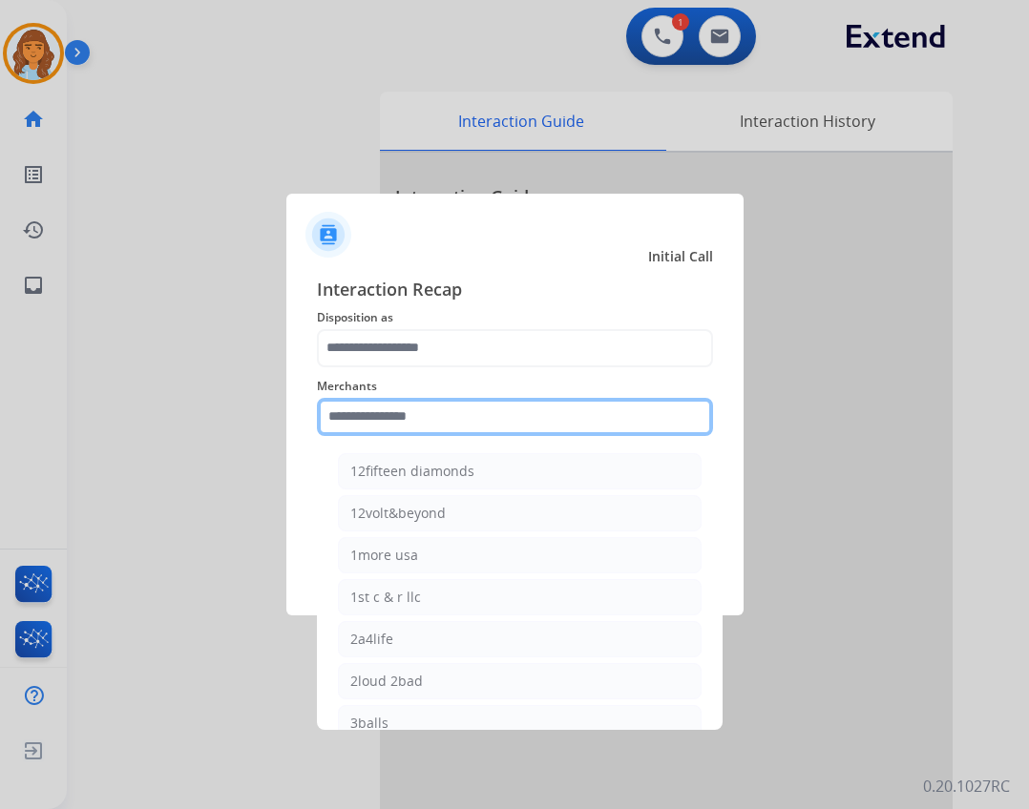
click at [413, 415] on input "text" at bounding box center [515, 417] width 396 height 38
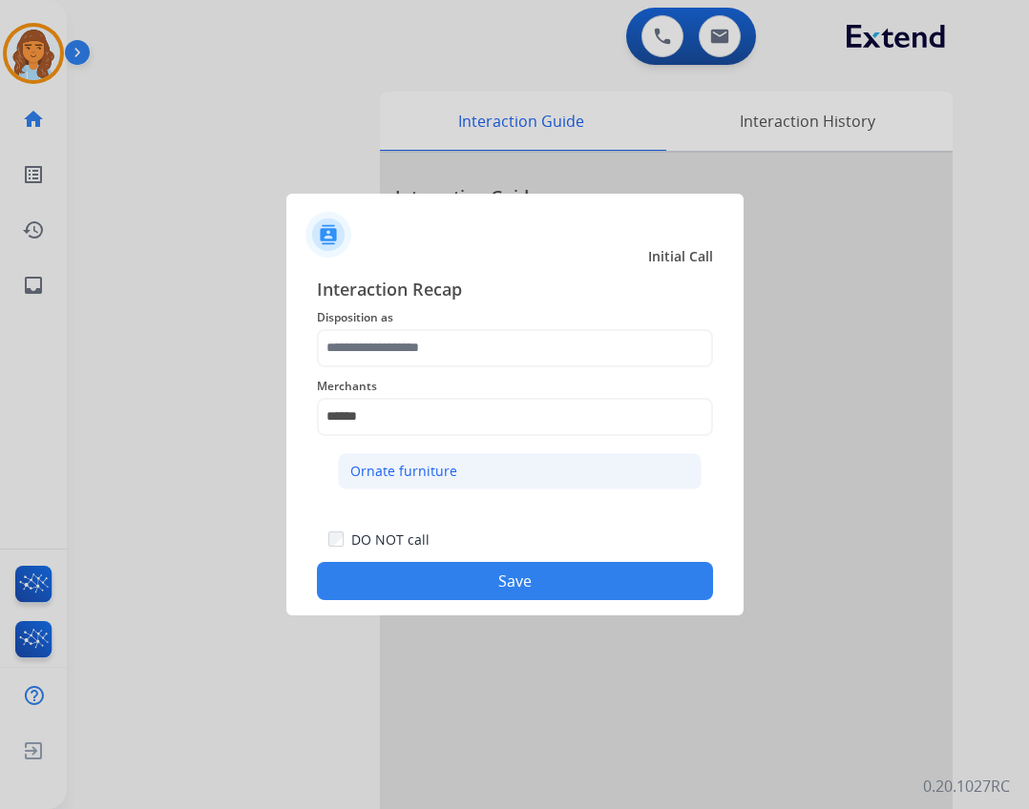
click at [572, 477] on li "Ornate furniture" at bounding box center [520, 471] width 364 height 36
type input "**********"
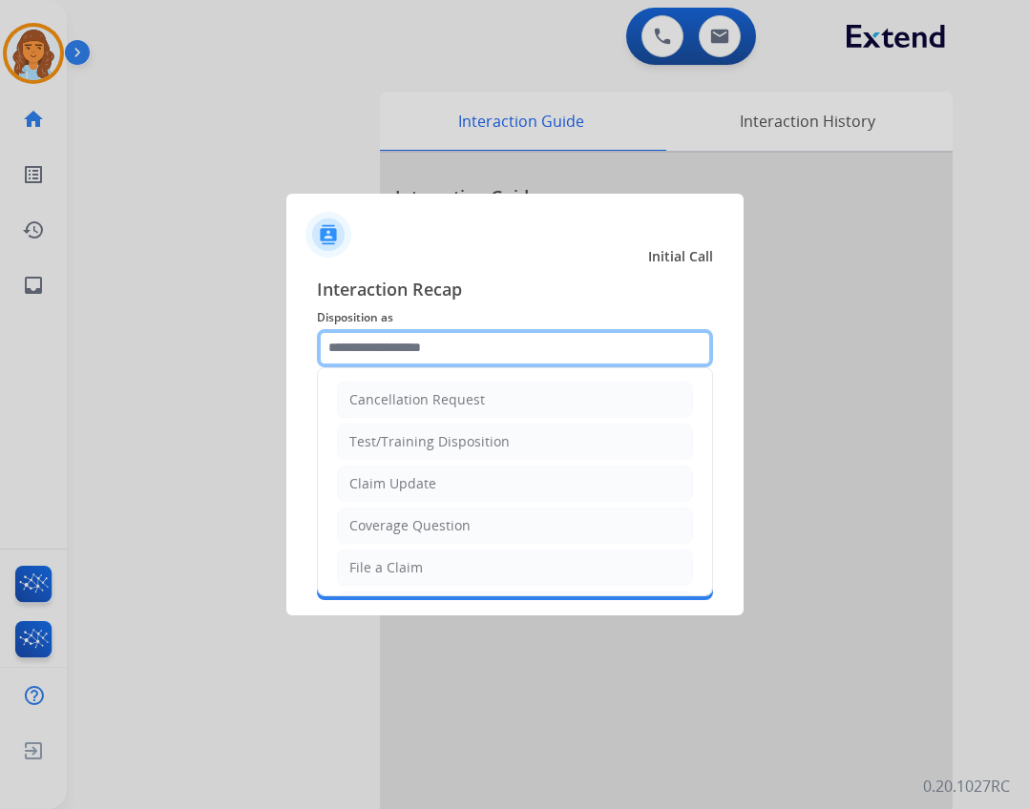
click at [573, 346] on input "text" at bounding box center [515, 348] width 396 height 38
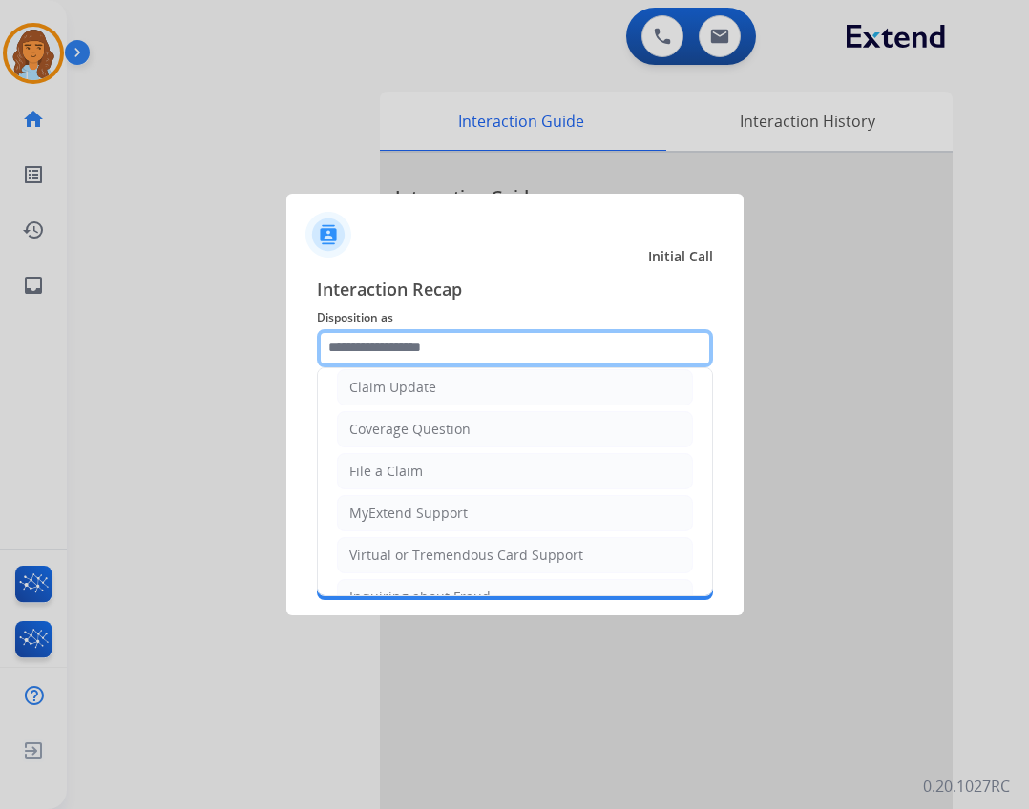
scroll to position [298, 0]
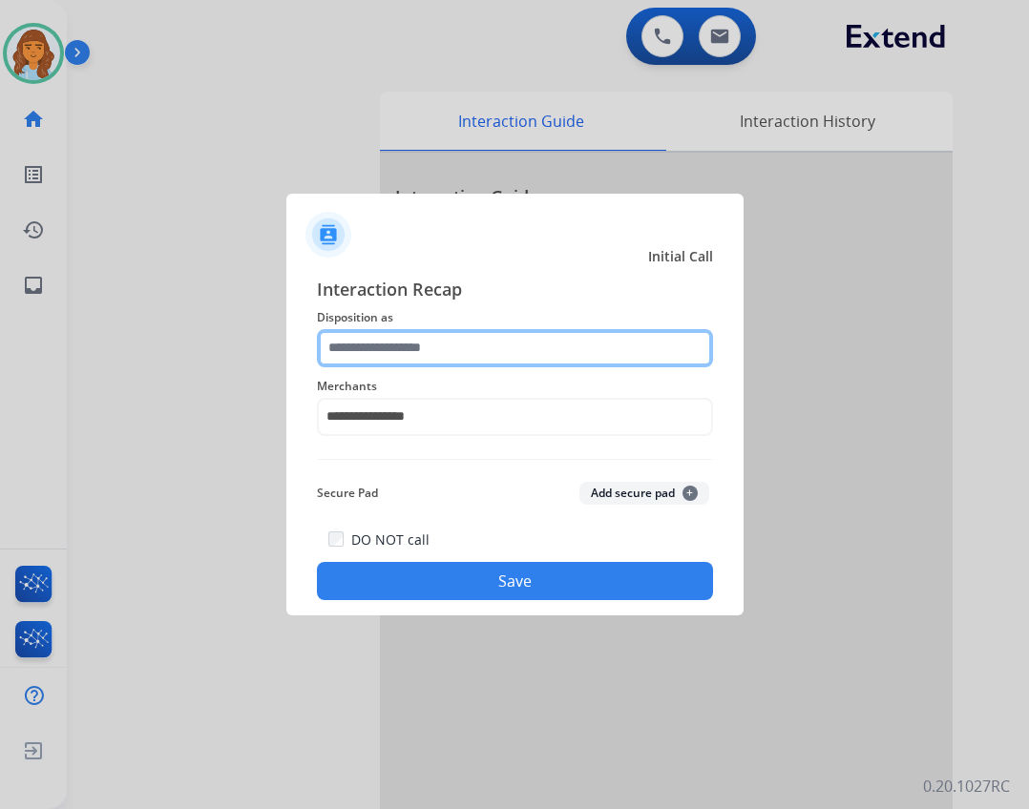
click at [465, 357] on input "text" at bounding box center [515, 348] width 396 height 38
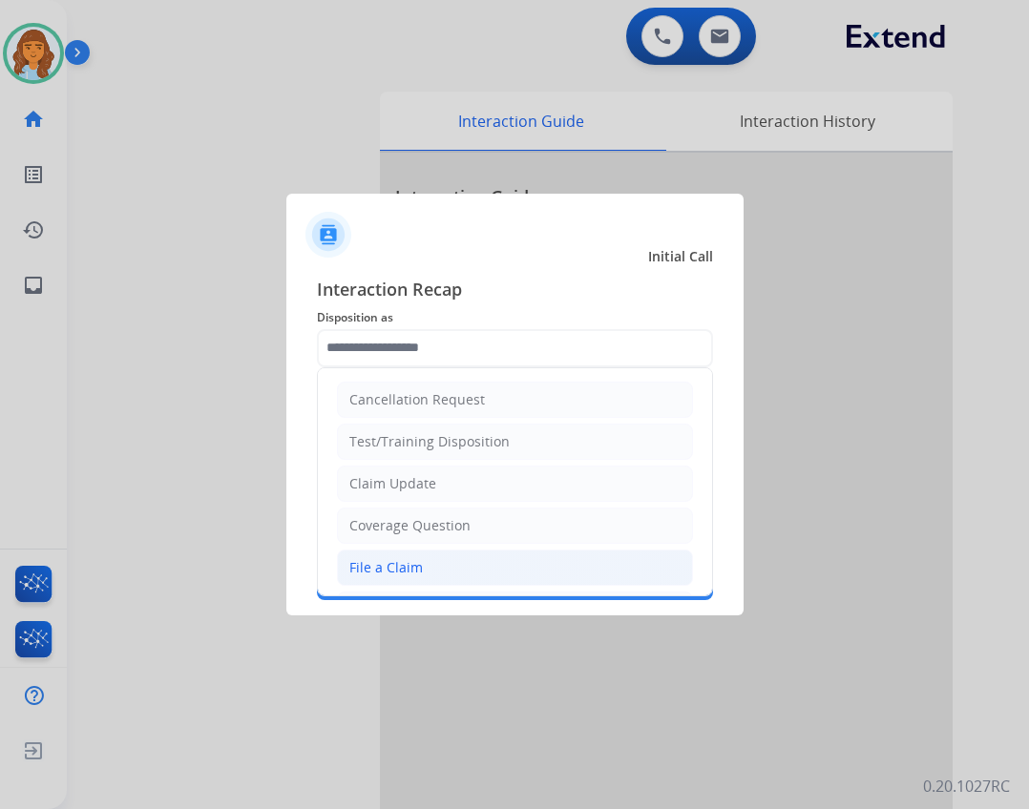
click at [411, 562] on div "File a Claim" at bounding box center [385, 567] width 73 height 19
type input "**********"
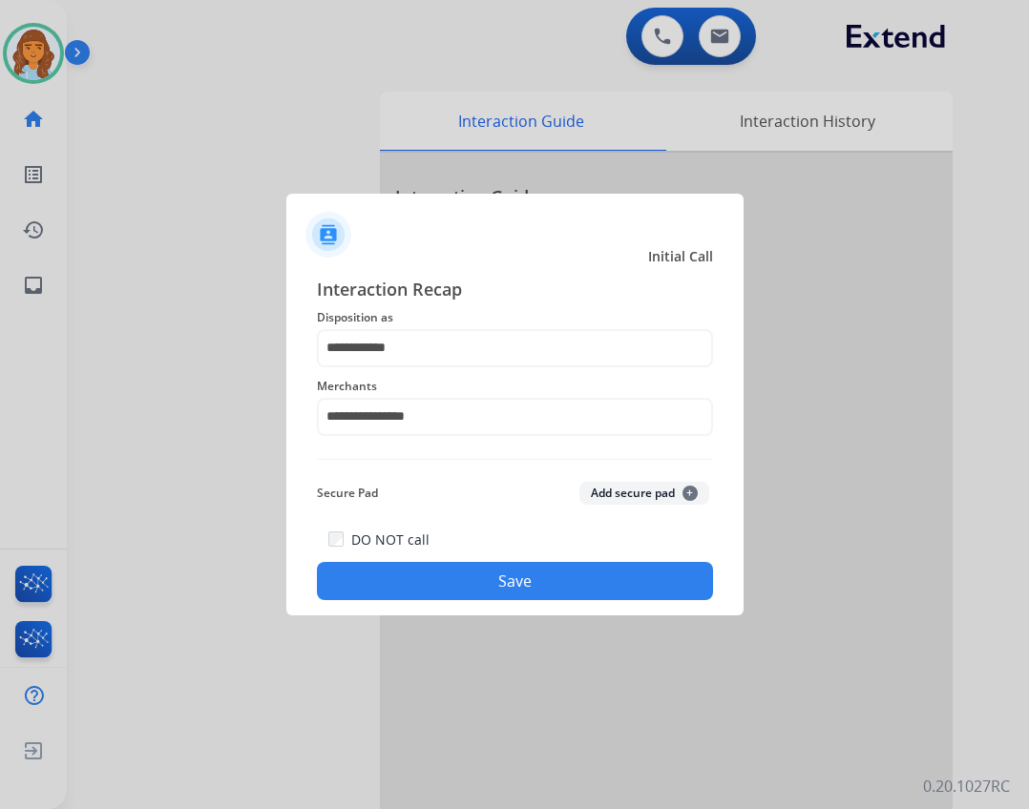
click at [419, 574] on button "Save" at bounding box center [515, 581] width 396 height 38
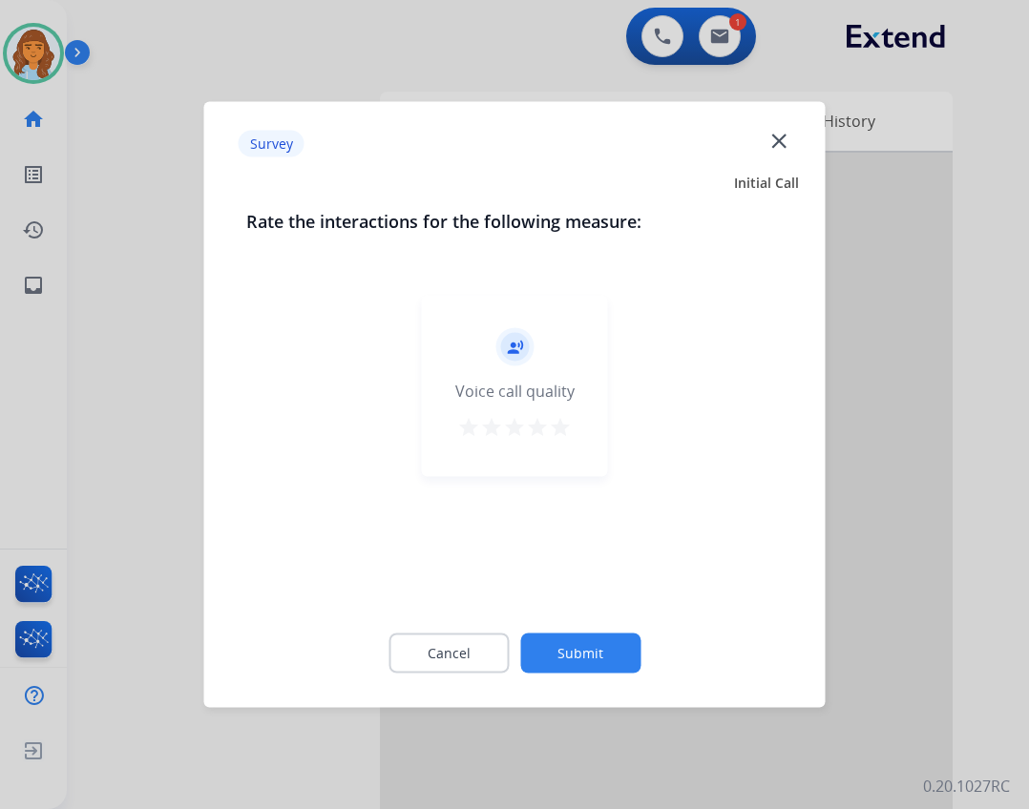
click at [783, 134] on mat-icon "close" at bounding box center [778, 140] width 25 height 25
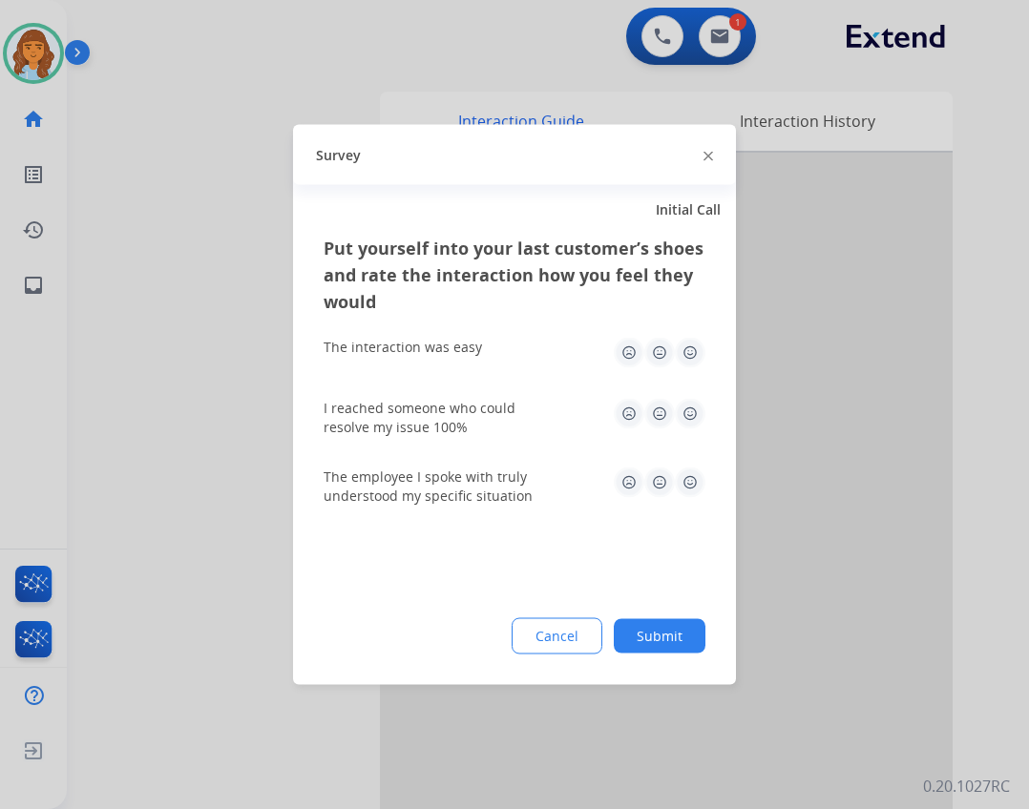
click at [647, 641] on button "Submit" at bounding box center [660, 636] width 92 height 34
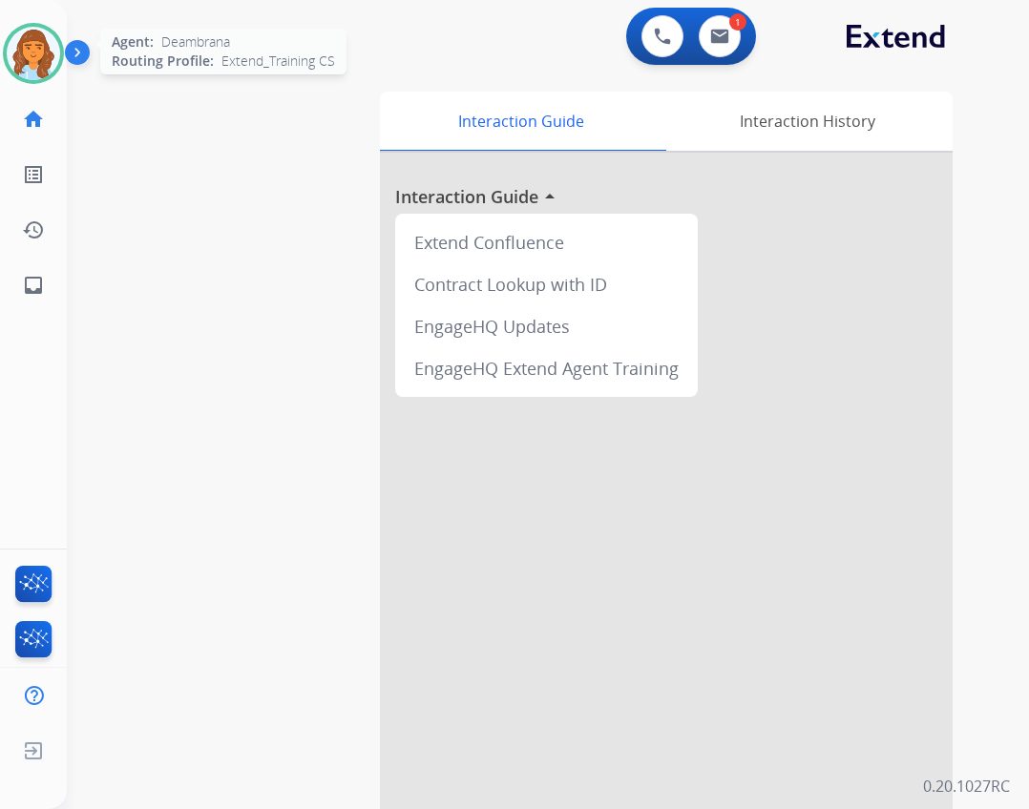
click at [8, 46] on img at bounding box center [33, 53] width 53 height 53
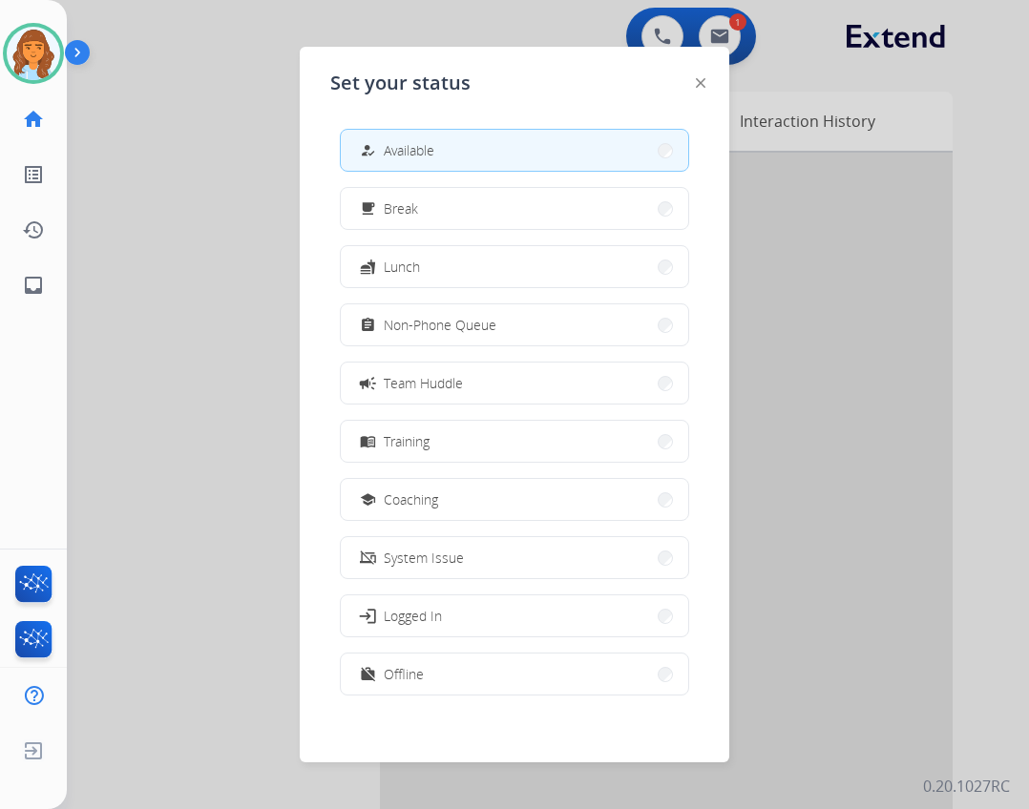
click at [116, 197] on div at bounding box center [514, 404] width 1029 height 809
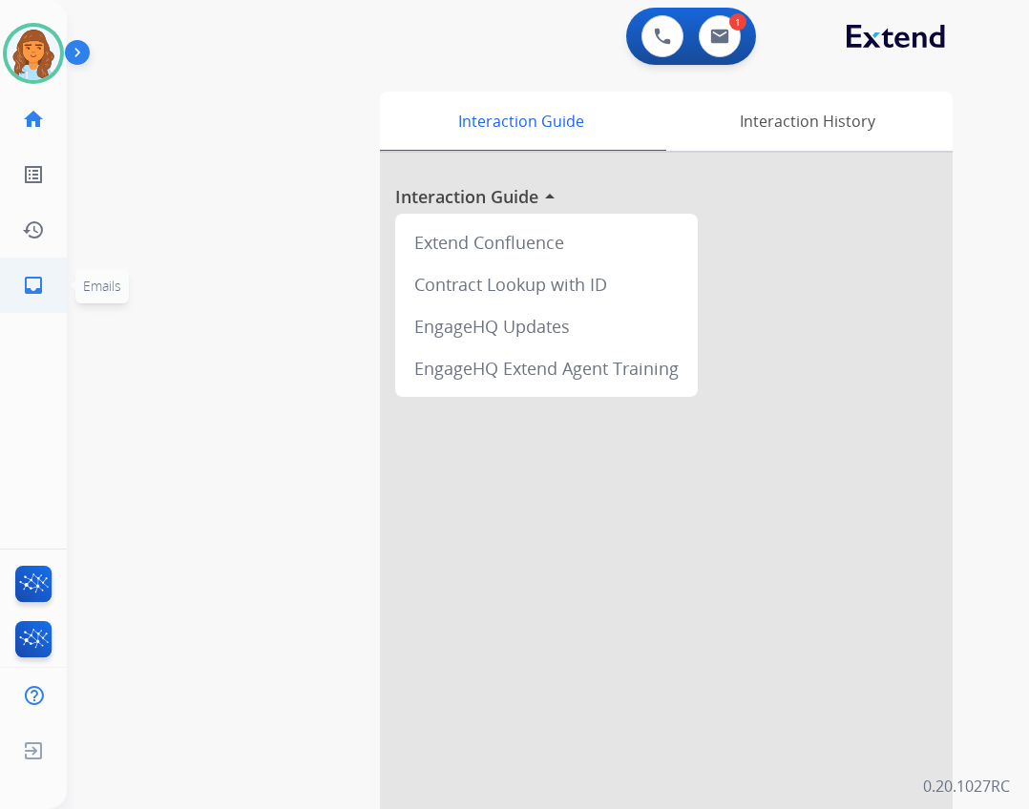
click at [44, 292] on mat-icon "inbox" at bounding box center [33, 285] width 23 height 23
select select "**********"
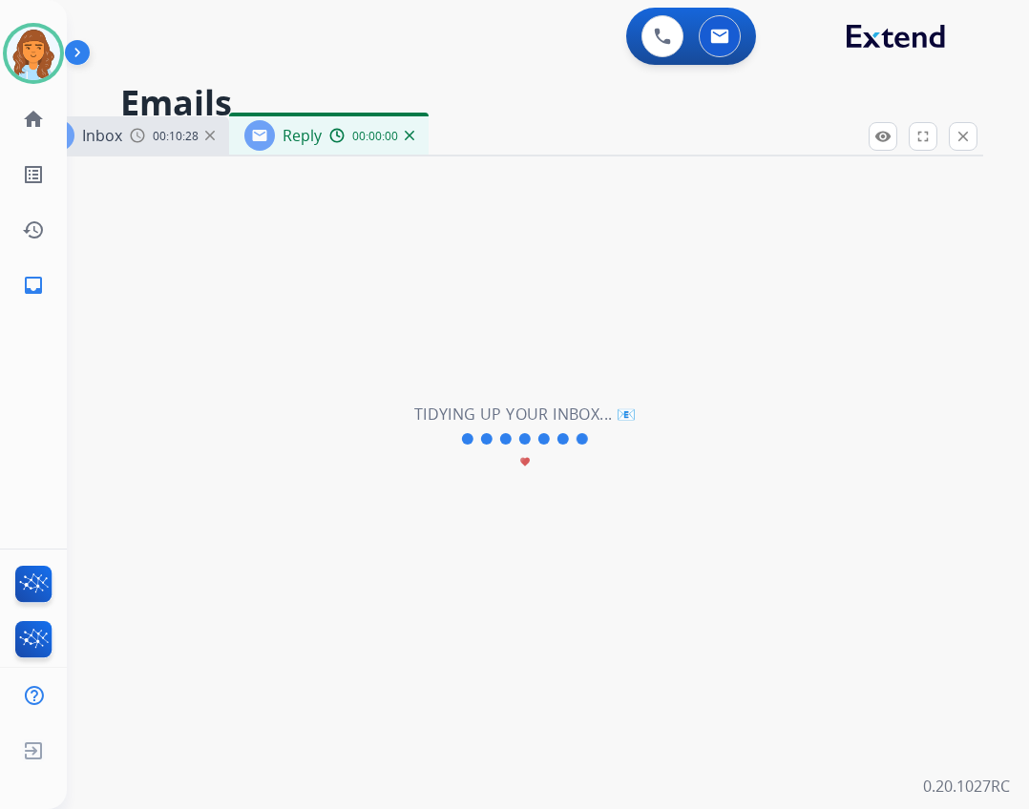
select select "**********"
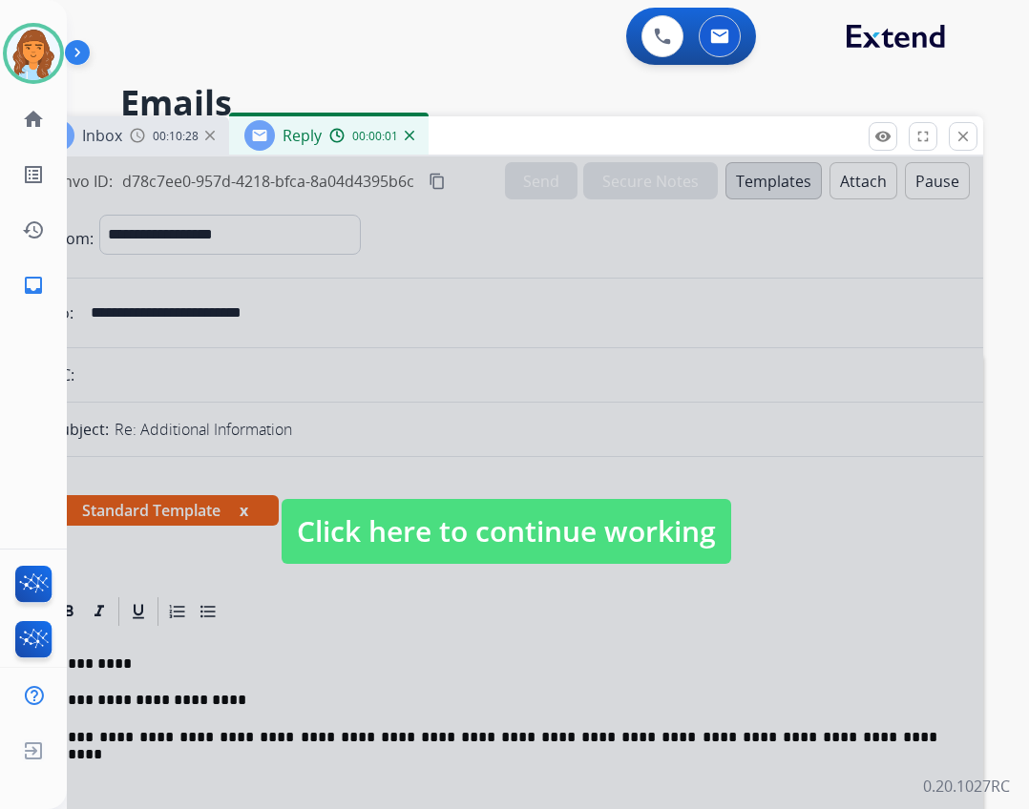
click at [429, 520] on span "Click here to continue working" at bounding box center [507, 531] width 450 height 65
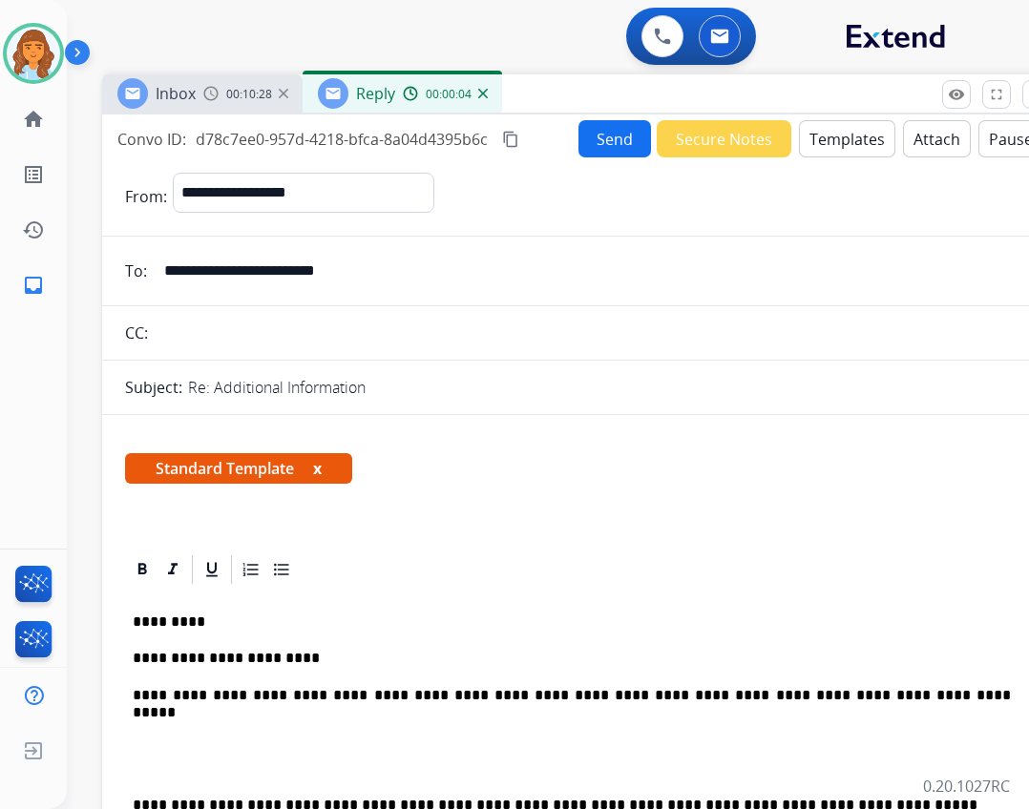
drag, startPoint x: 441, startPoint y: 136, endPoint x: 514, endPoint y: 94, distance: 84.6
click at [514, 94] on div "Inbox 00:10:28 Reply 00:00:04" at bounding box center [579, 94] width 954 height 40
click at [856, 694] on p "**********" at bounding box center [572, 695] width 878 height 17
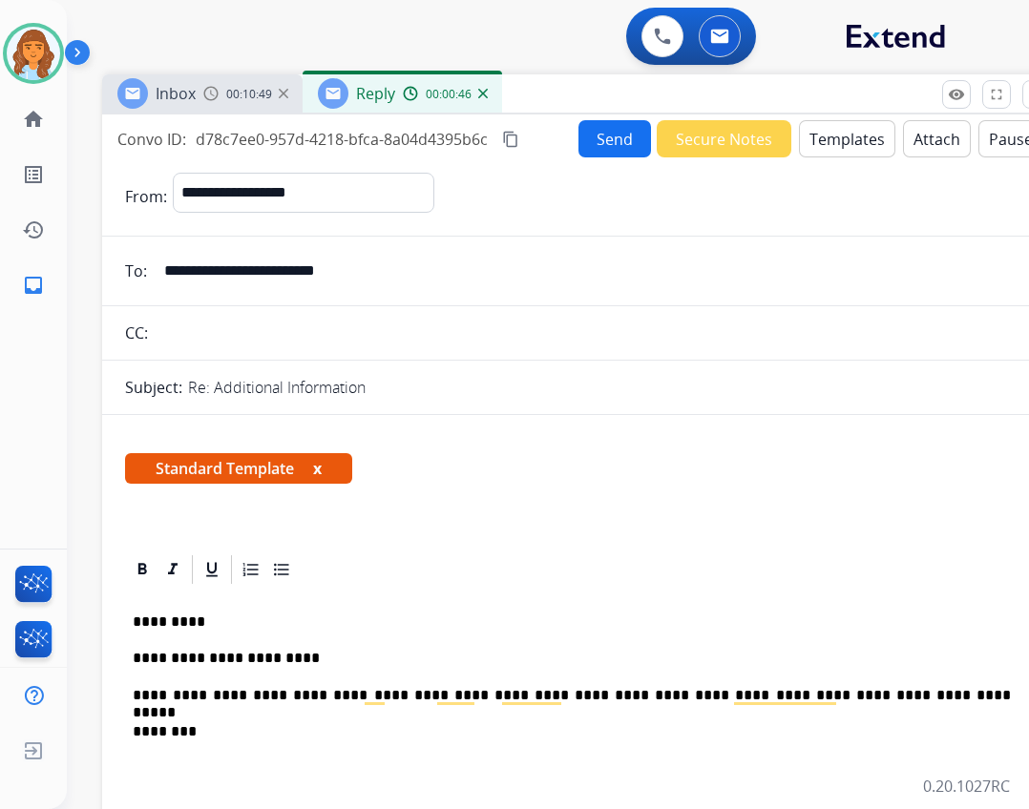
click at [309, 730] on p "**********" at bounding box center [572, 732] width 878 height 17
click at [284, 730] on p "**********" at bounding box center [572, 732] width 878 height 17
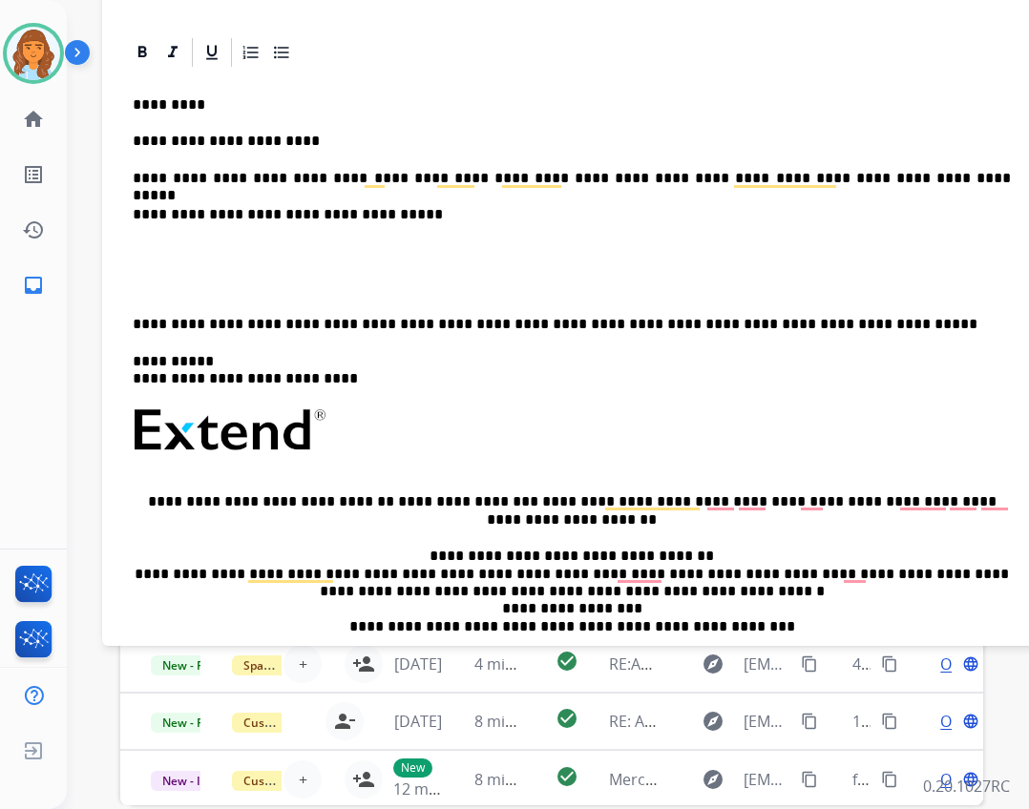
scroll to position [382, 0]
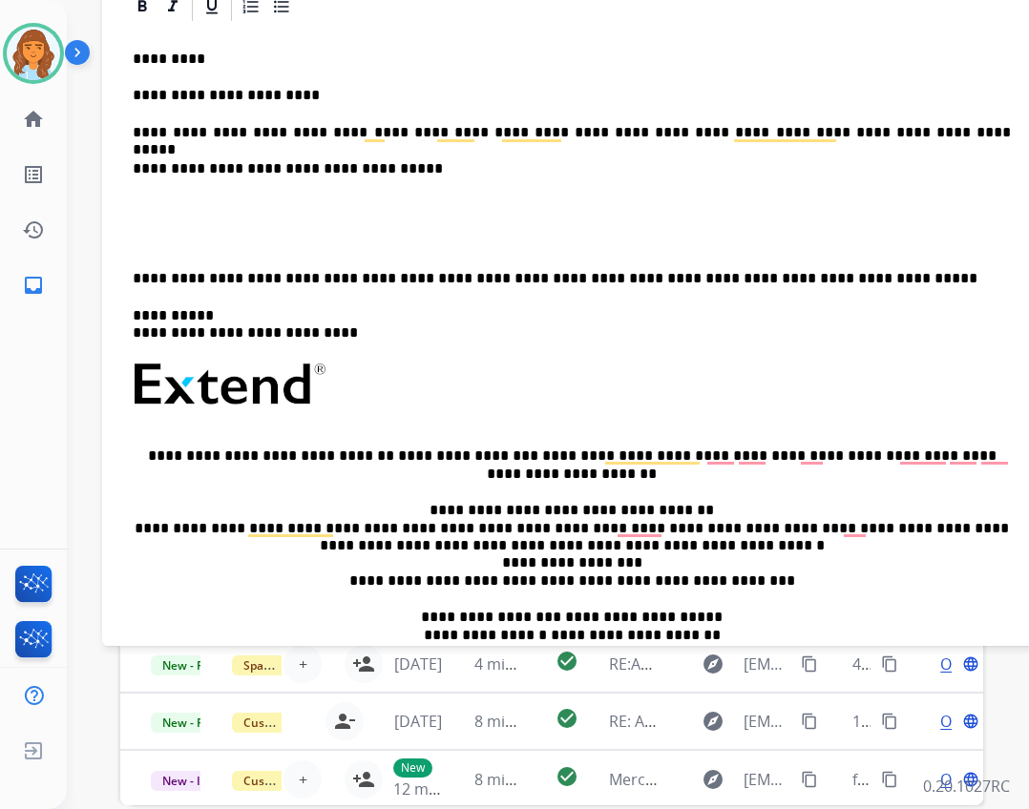
click at [127, 269] on div "**********" at bounding box center [579, 365] width 909 height 682
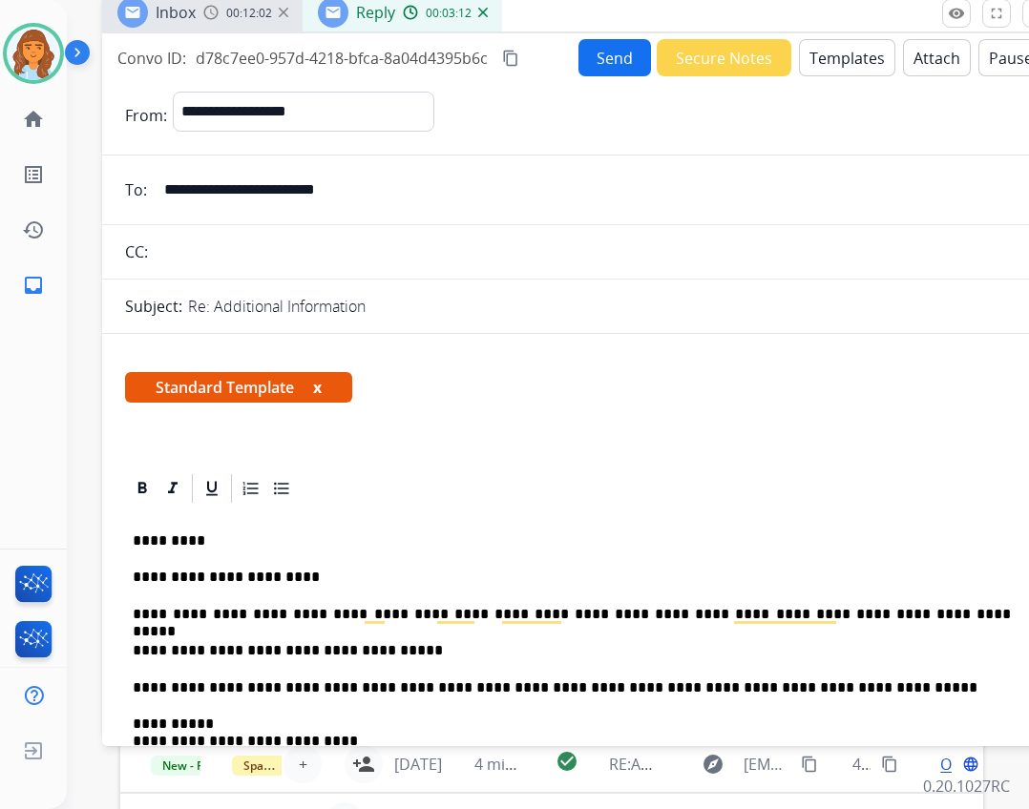
scroll to position [0, 0]
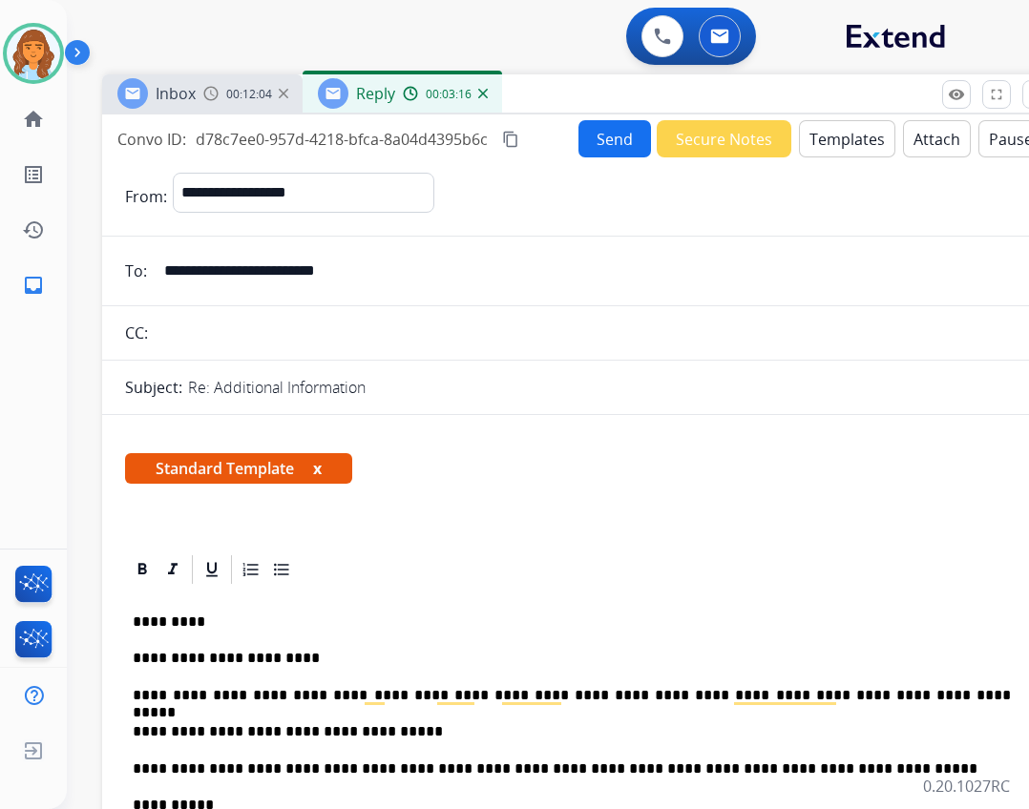
click at [615, 138] on button "Send" at bounding box center [614, 138] width 73 height 37
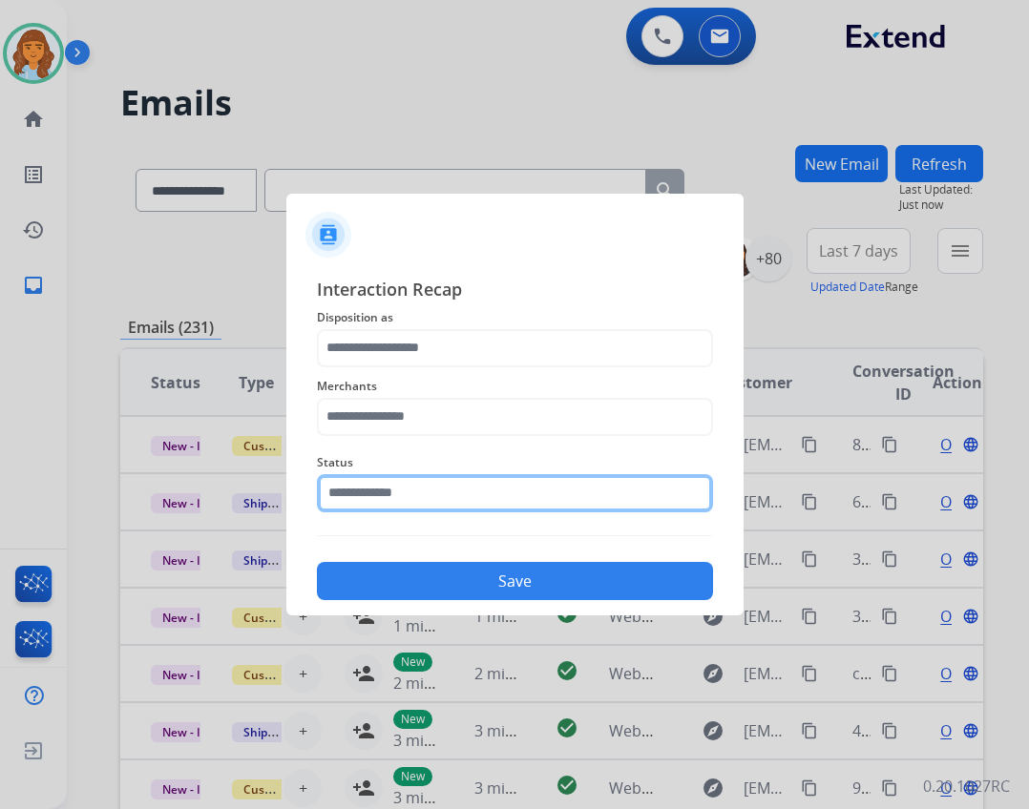
click at [438, 493] on input "text" at bounding box center [515, 493] width 396 height 38
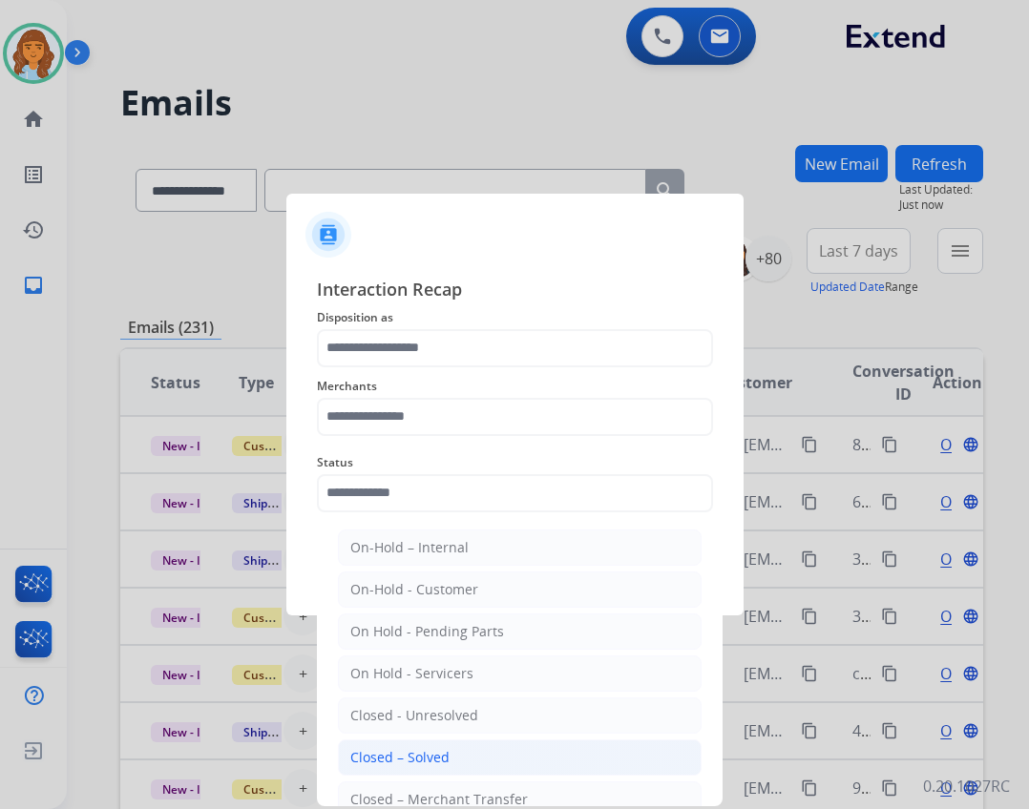
click at [423, 746] on li "Closed – Solved" at bounding box center [520, 758] width 364 height 36
type input "**********"
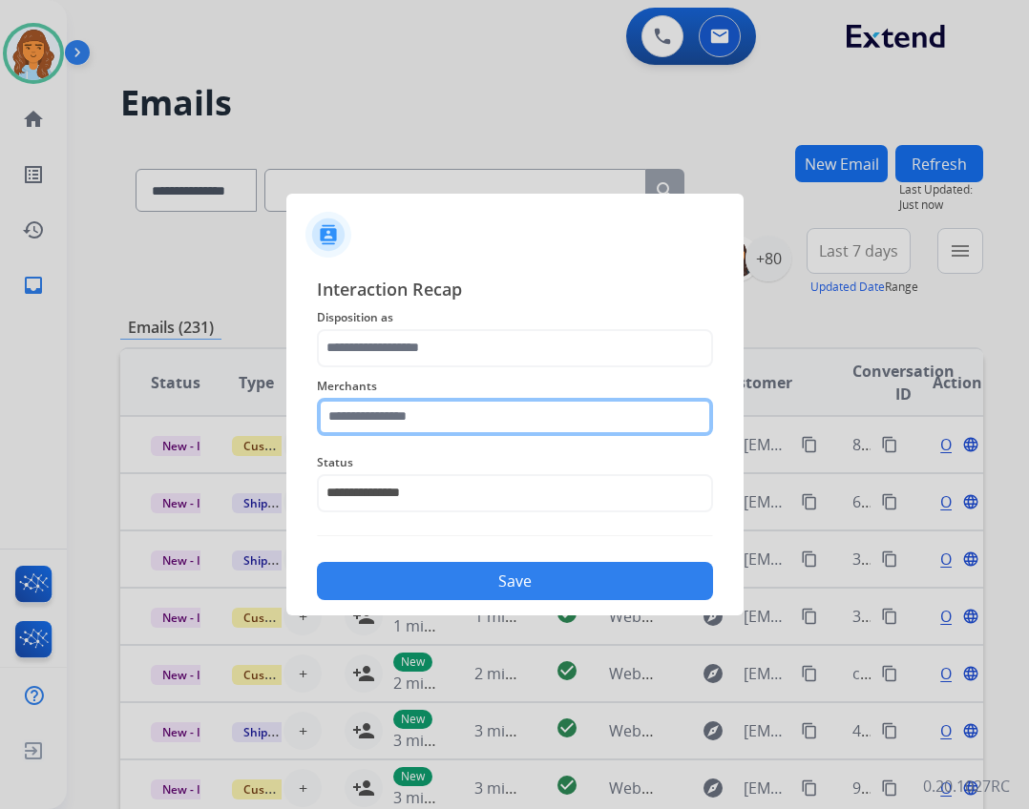
click at [357, 432] on input "text" at bounding box center [515, 417] width 396 height 38
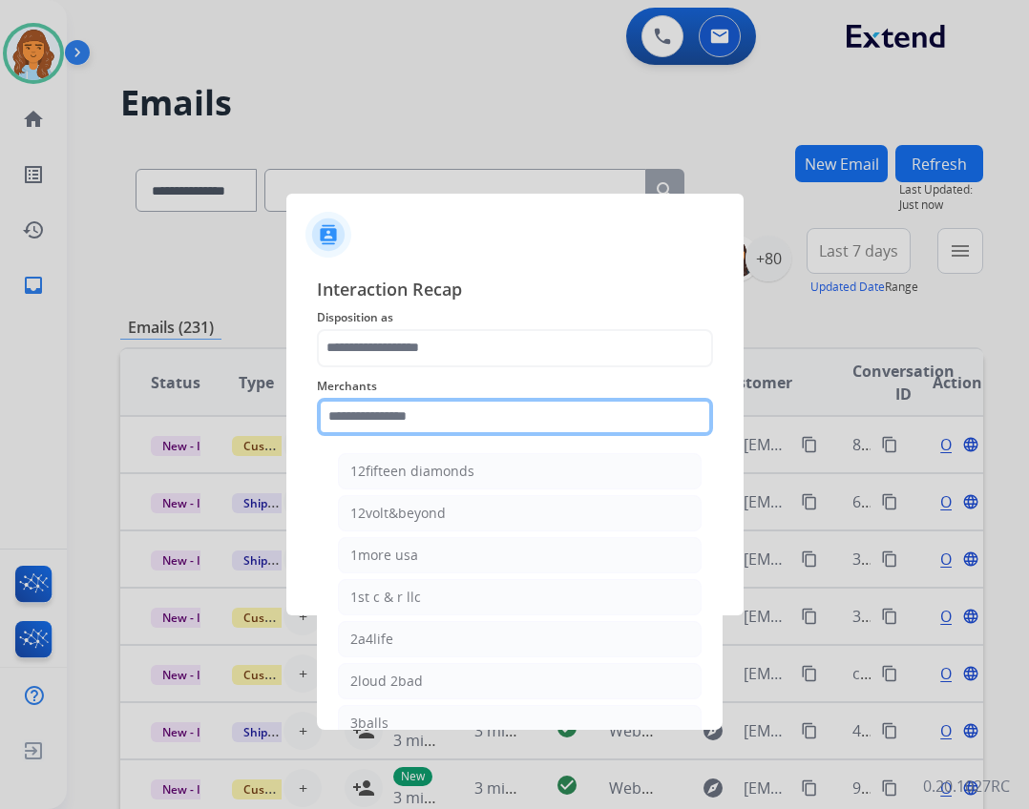
click at [390, 405] on input "text" at bounding box center [515, 417] width 396 height 38
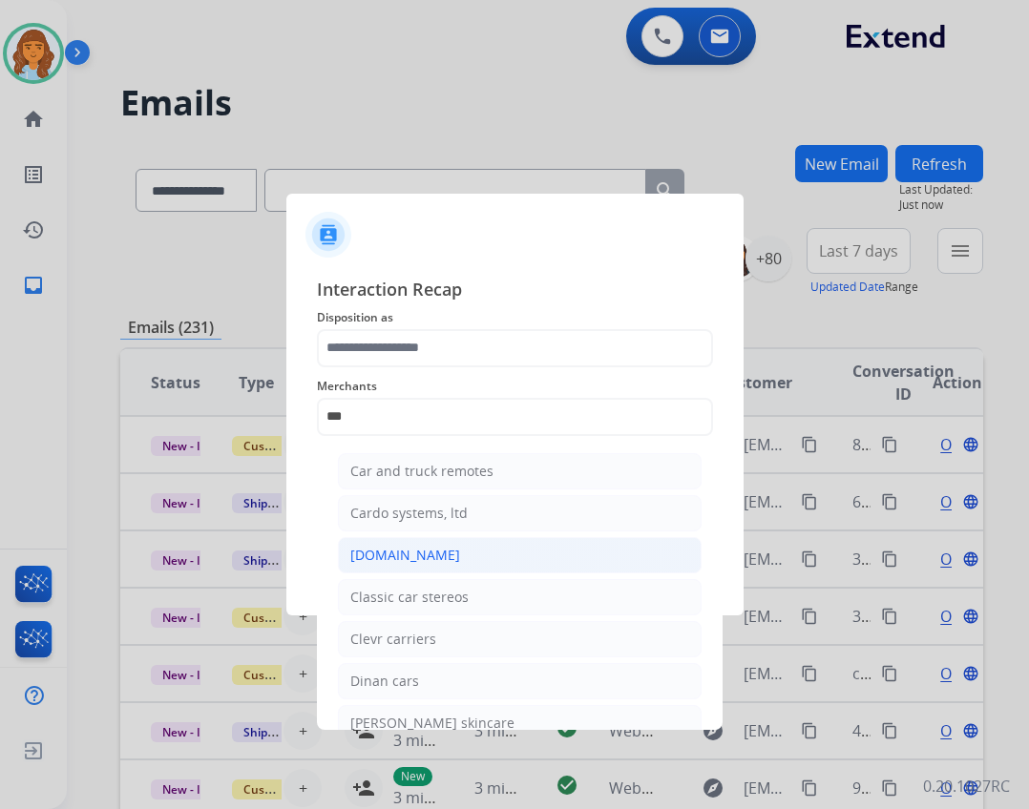
click at [413, 550] on div "[DOMAIN_NAME]" at bounding box center [405, 555] width 110 height 19
type input "**********"
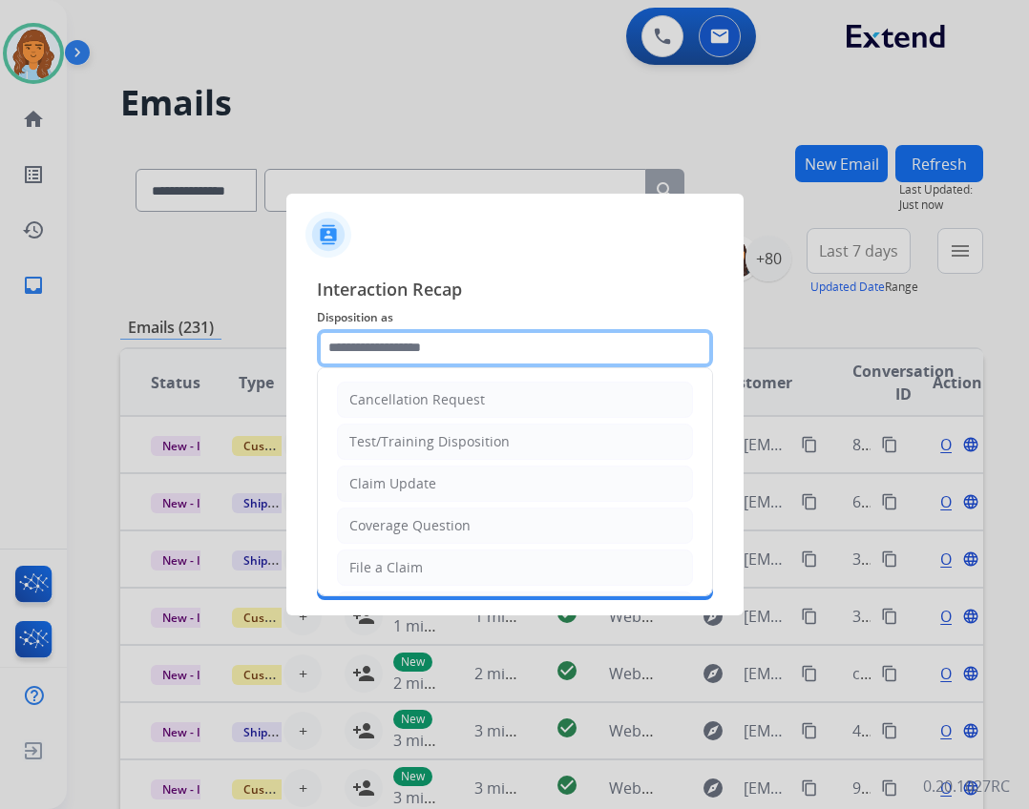
click at [388, 364] on input "text" at bounding box center [515, 348] width 396 height 38
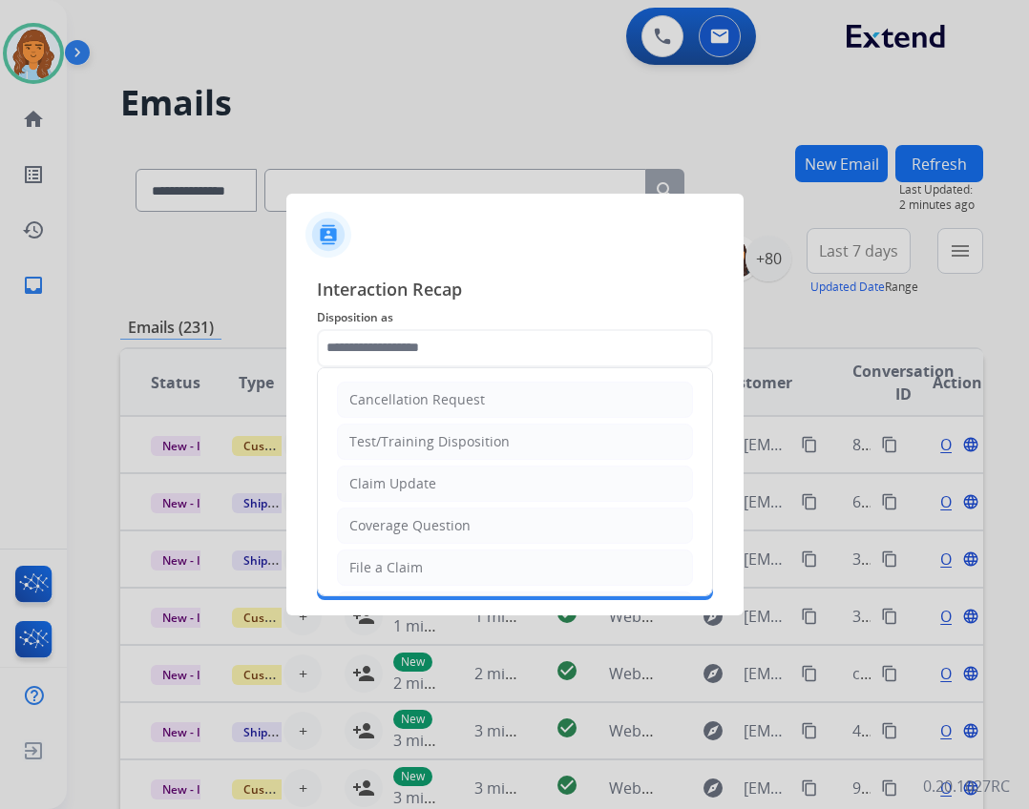
drag, startPoint x: 427, startPoint y: 481, endPoint x: 430, endPoint y: 507, distance: 25.9
click at [428, 488] on div "Claim Update" at bounding box center [392, 483] width 87 height 19
type input "**********"
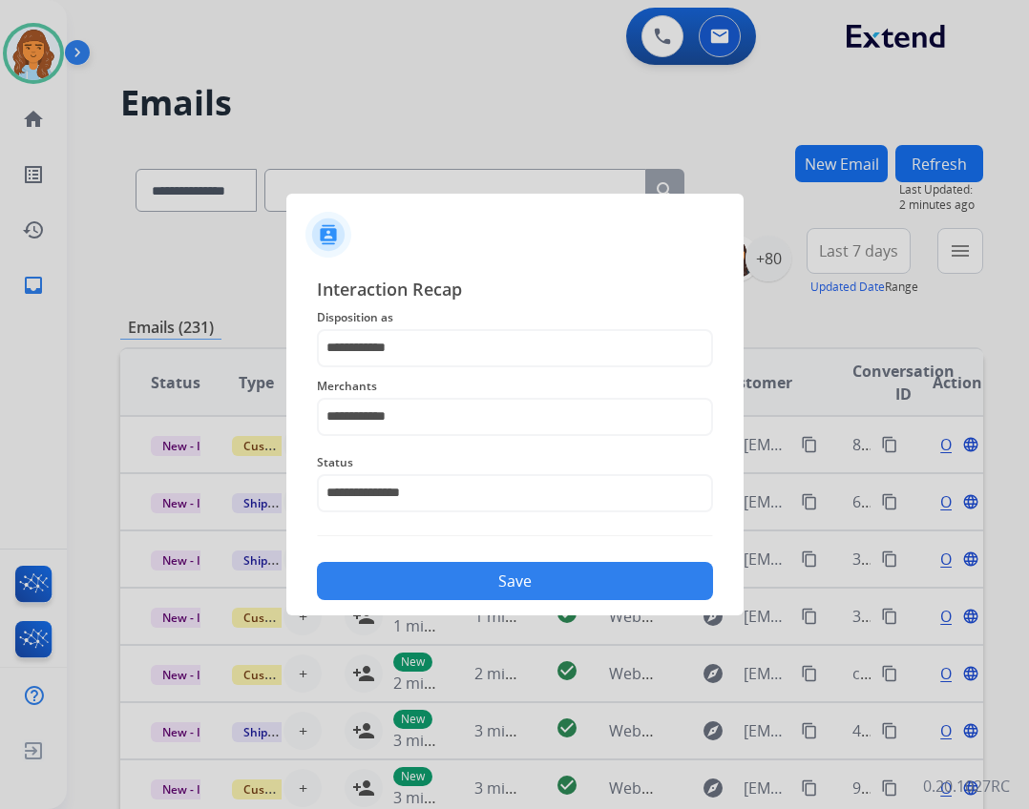
click at [471, 577] on button "Save" at bounding box center [515, 581] width 396 height 38
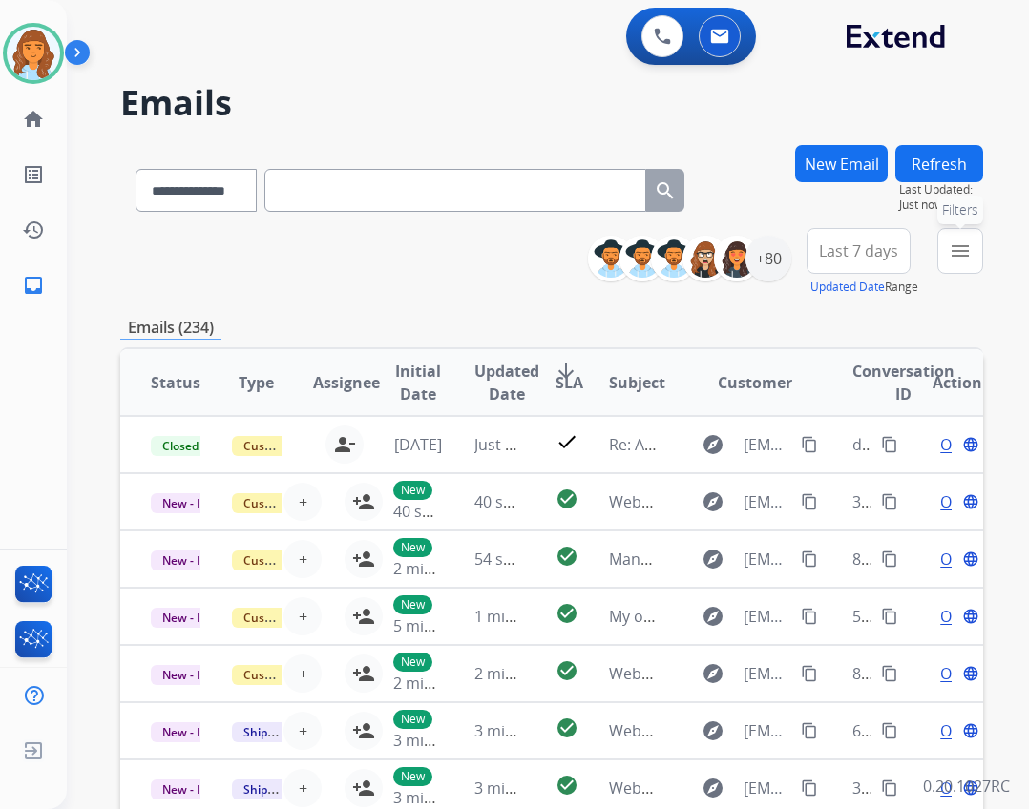
click at [967, 243] on mat-icon "menu" at bounding box center [960, 251] width 23 height 23
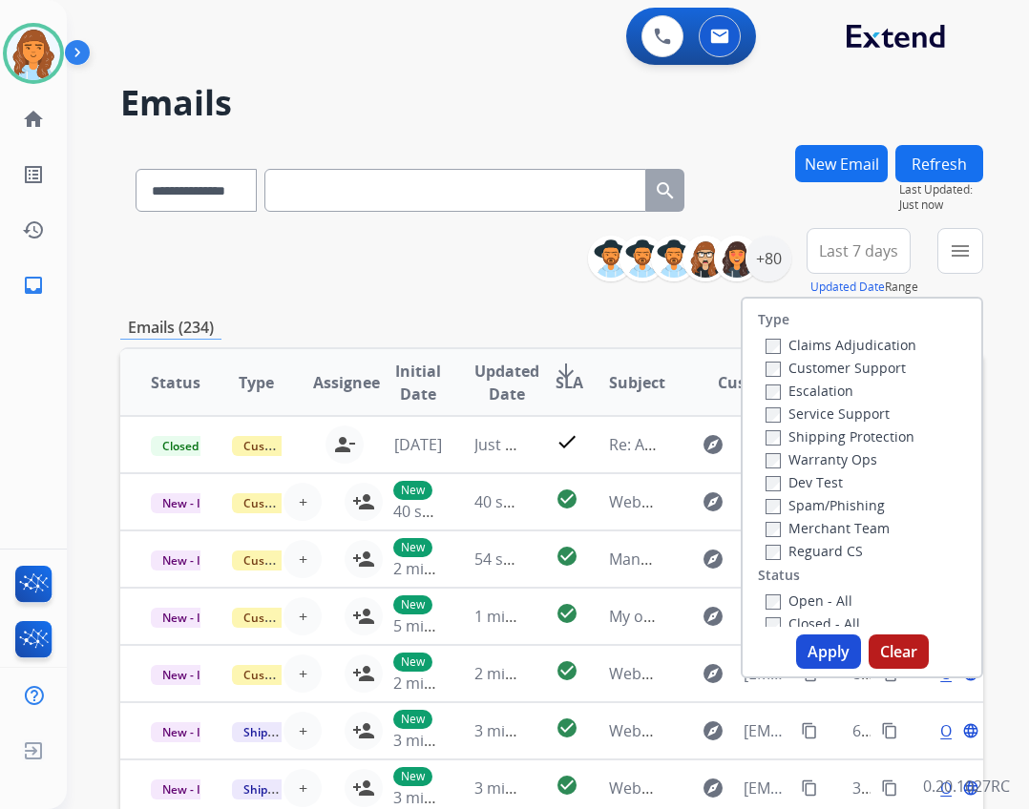
click at [839, 549] on label "Reguard CS" at bounding box center [813, 551] width 97 height 18
click at [836, 596] on label "Open - All" at bounding box center [808, 601] width 87 height 18
click at [844, 431] on label "Shipping Protection" at bounding box center [839, 437] width 149 height 18
click at [809, 366] on label "Customer Support" at bounding box center [835, 368] width 140 height 18
click at [821, 658] on button "Apply" at bounding box center [828, 652] width 65 height 34
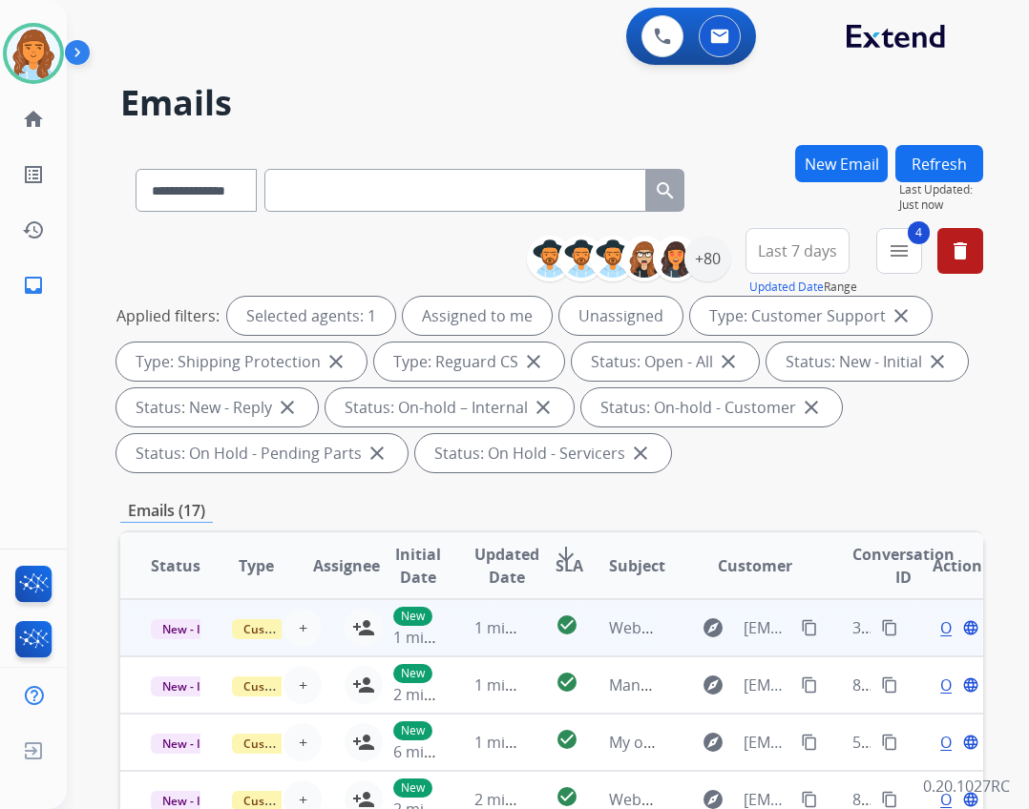
scroll to position [2, 0]
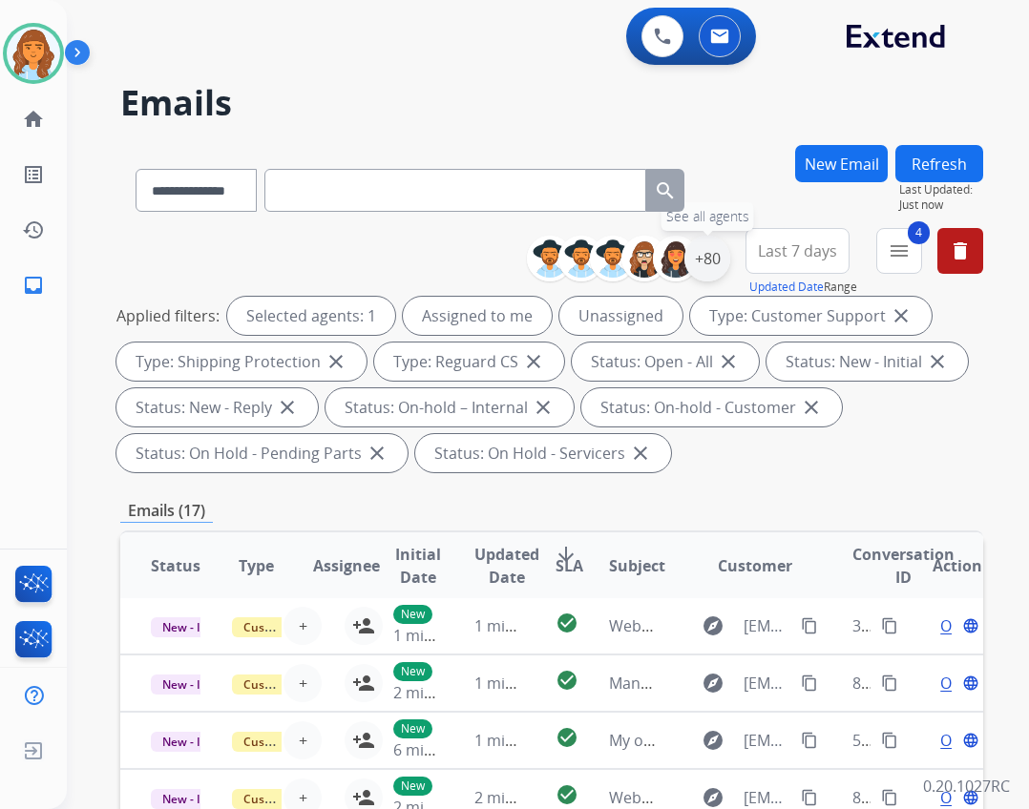
drag, startPoint x: 723, startPoint y: 261, endPoint x: 713, endPoint y: 272, distance: 14.9
click at [718, 267] on div "+80" at bounding box center [707, 259] width 46 height 46
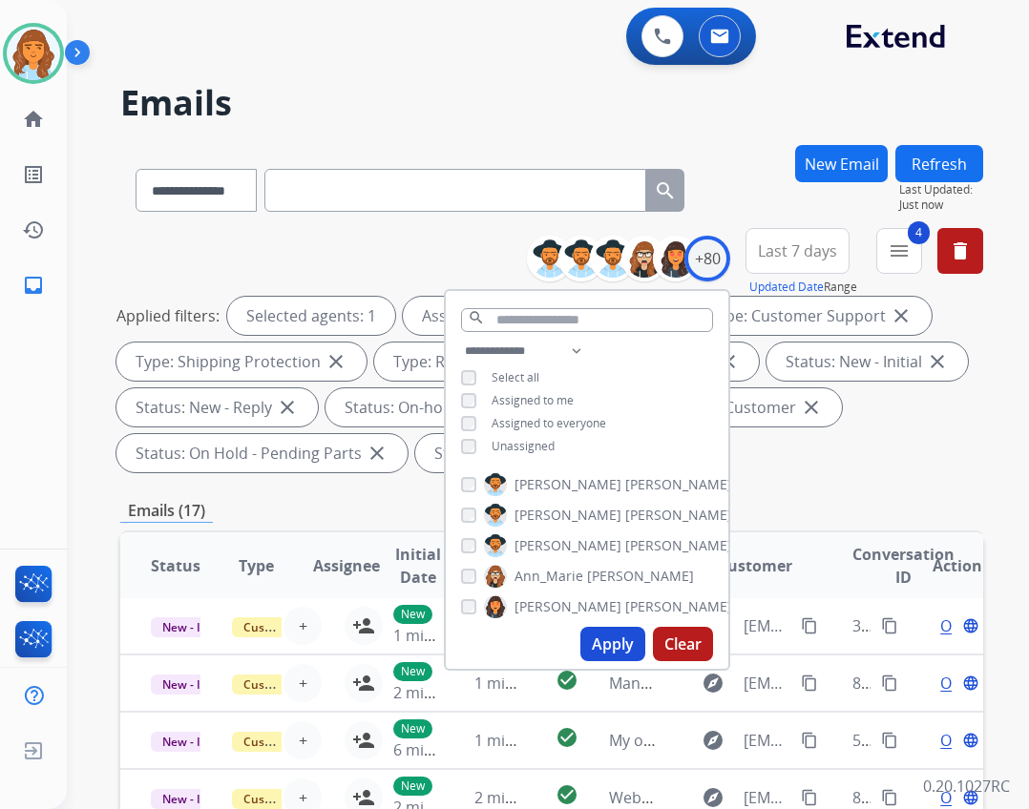
click at [524, 439] on span "Unassigned" at bounding box center [523, 446] width 63 height 16
click at [590, 628] on div "Apply Clear" at bounding box center [587, 644] width 283 height 50
click at [592, 637] on button "Apply" at bounding box center [612, 644] width 65 height 34
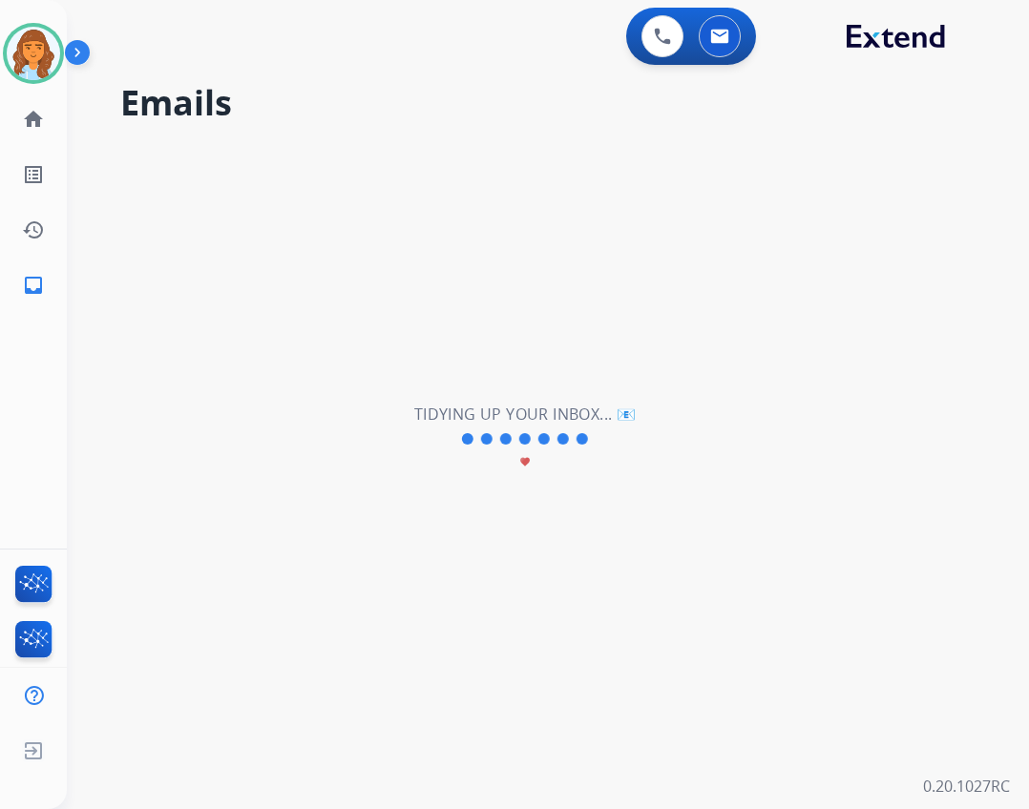
scroll to position [0, 0]
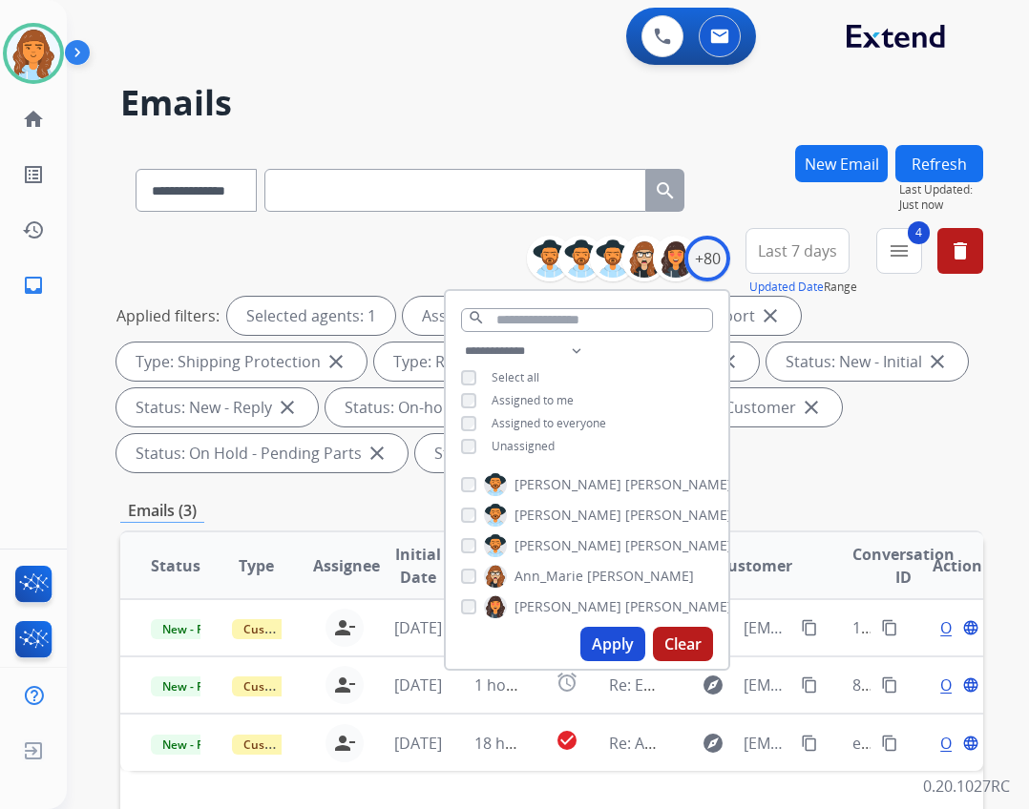
click at [804, 469] on div "Applied filters: Selected agents: 1 Assigned to me Type: Customer Support close…" at bounding box center [547, 385] width 863 height 176
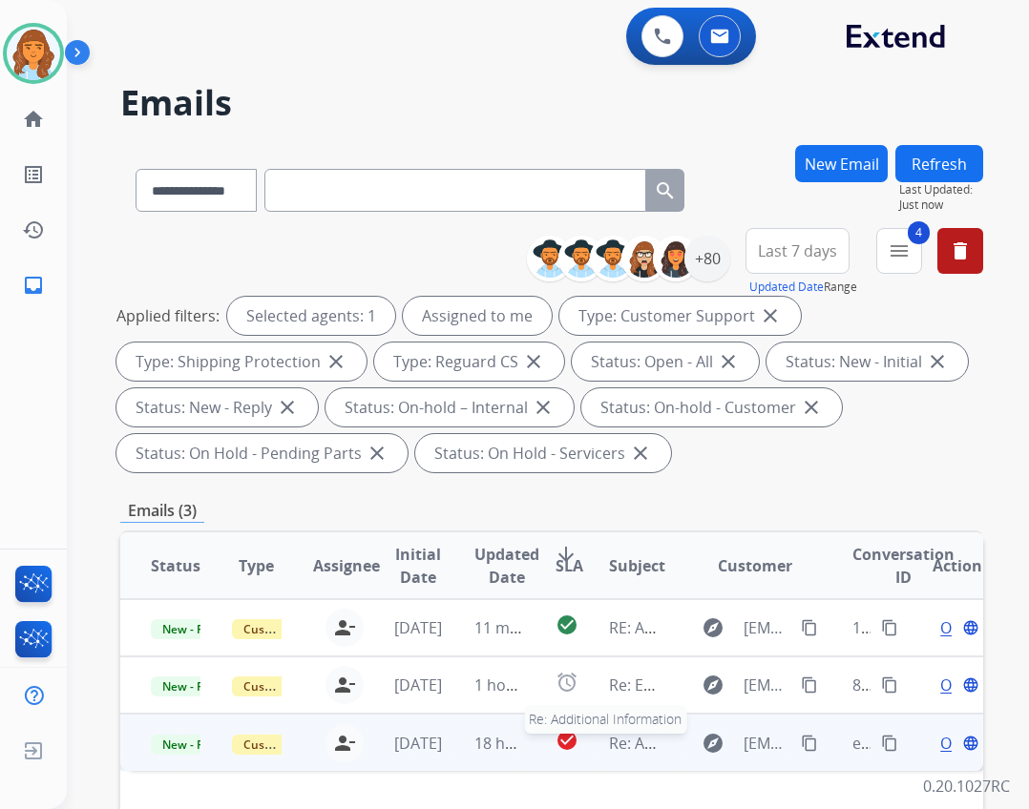
click at [642, 734] on span "Re: Additional Information" at bounding box center [703, 743] width 189 height 21
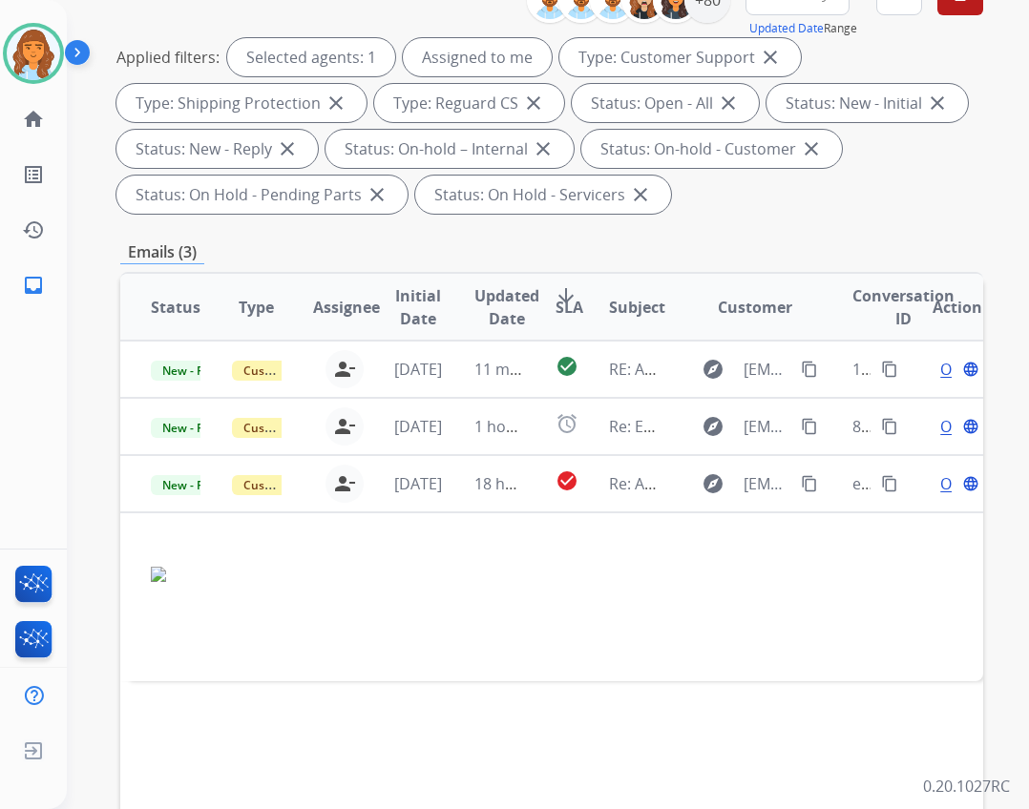
scroll to position [382, 0]
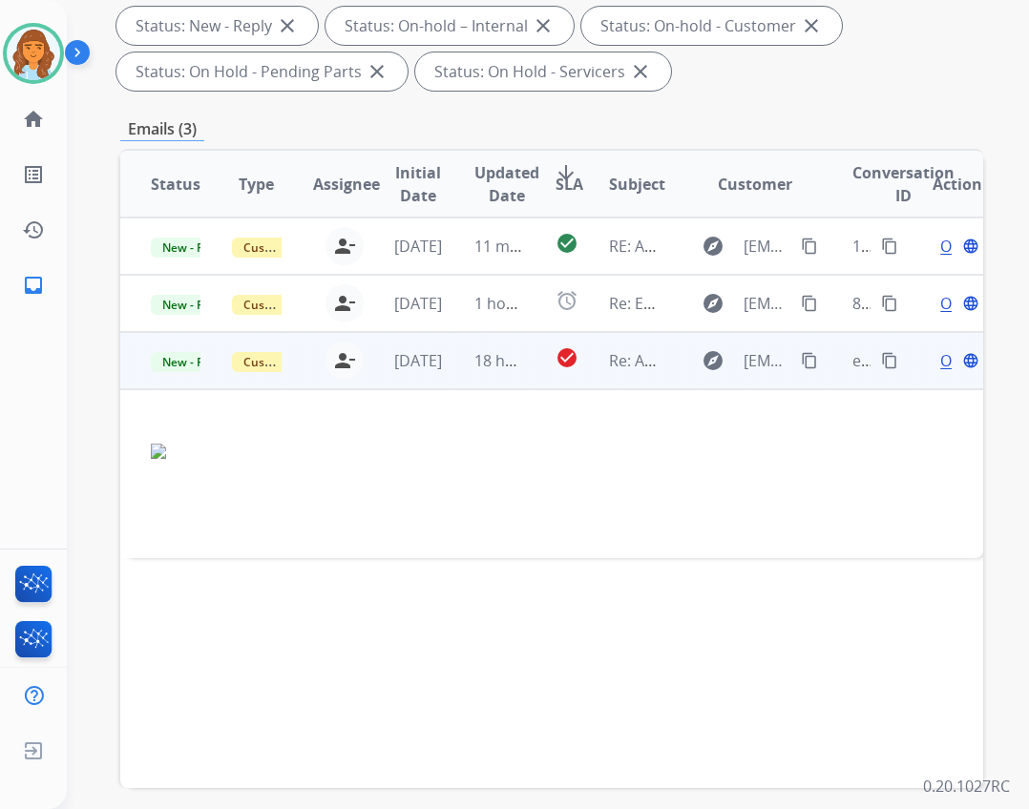
click at [801, 360] on mat-icon "content_copy" at bounding box center [809, 360] width 17 height 17
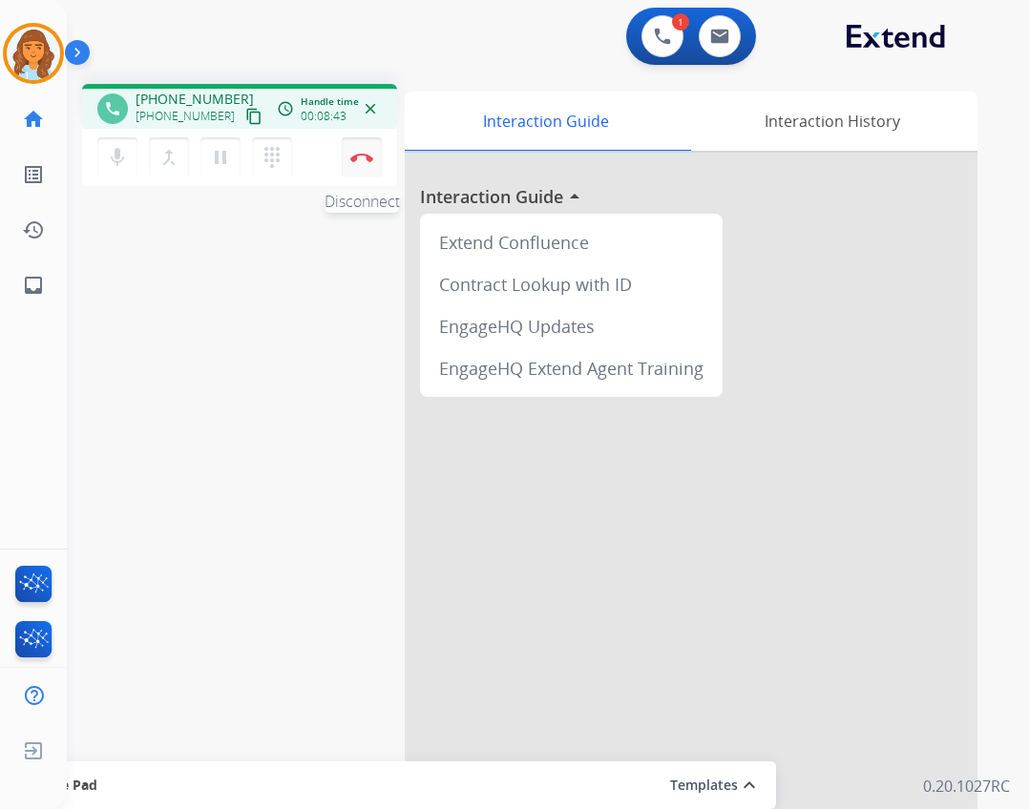
click at [355, 157] on img at bounding box center [361, 158] width 23 height 10
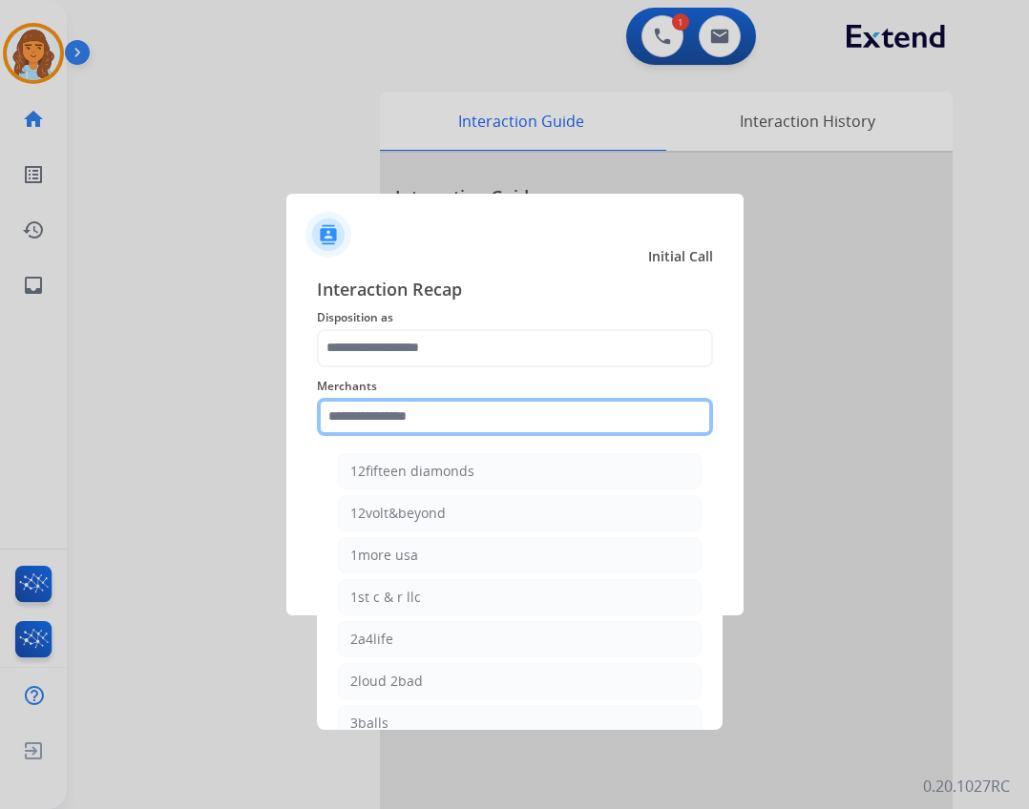
click at [340, 418] on input "text" at bounding box center [515, 417] width 396 height 38
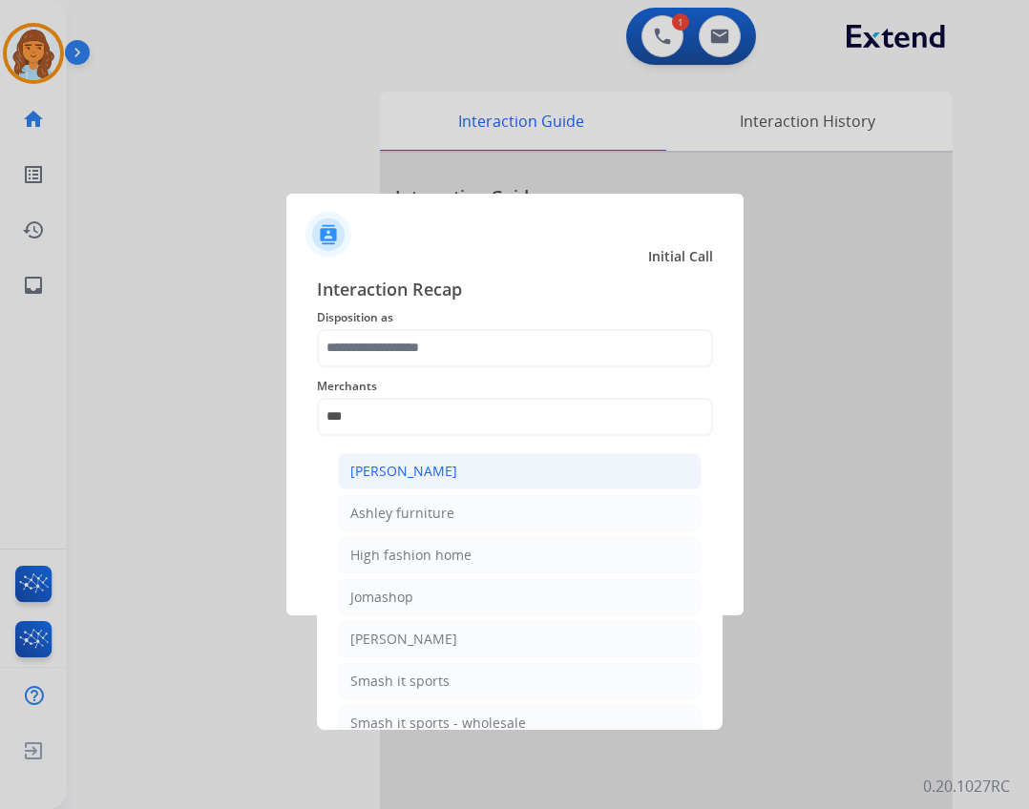
drag, startPoint x: 489, startPoint y: 505, endPoint x: 490, endPoint y: 475, distance: 29.6
click at [482, 493] on ul "[PERSON_NAME] [PERSON_NAME] furniture High fashion home Jomashop [PERSON_NAME] …" at bounding box center [519, 602] width 375 height 317
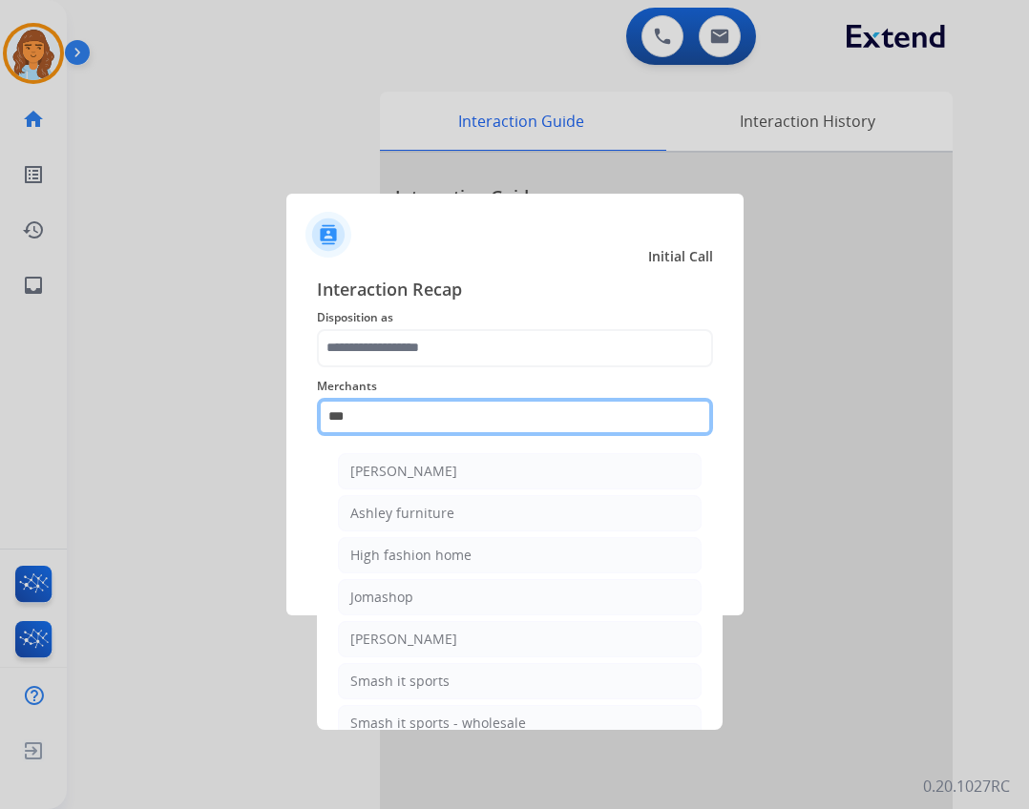
click at [386, 413] on input "***" at bounding box center [515, 417] width 396 height 38
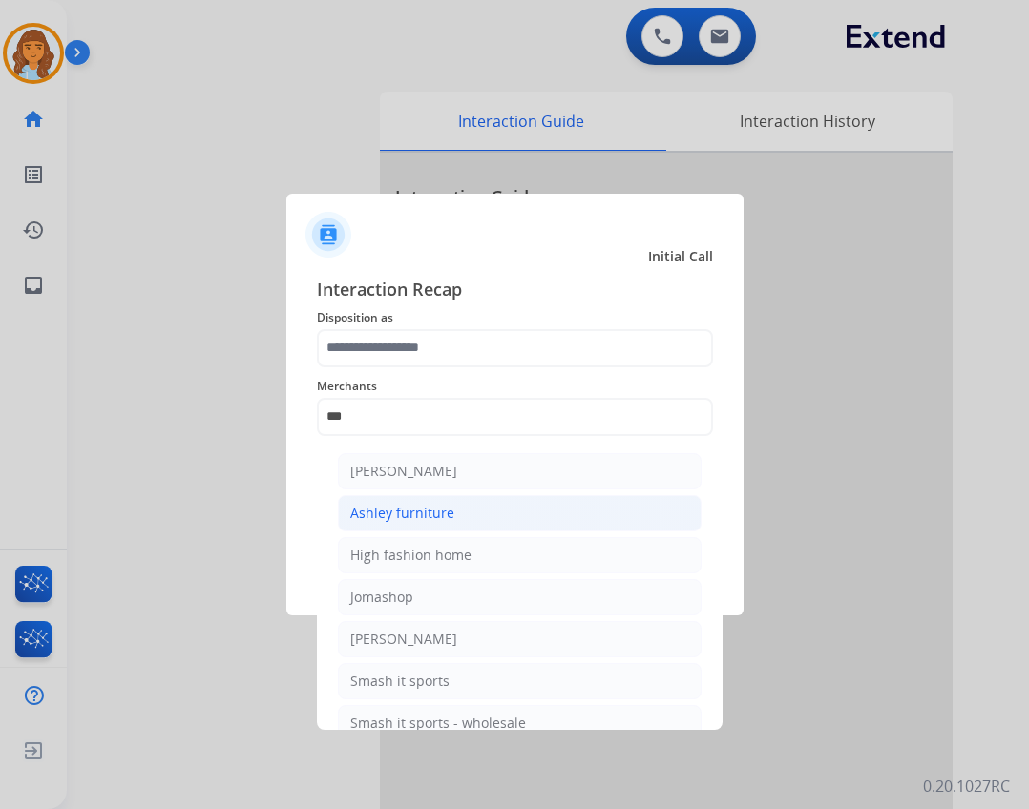
click at [402, 514] on div "Ashley furniture" at bounding box center [402, 513] width 104 height 19
type input "**********"
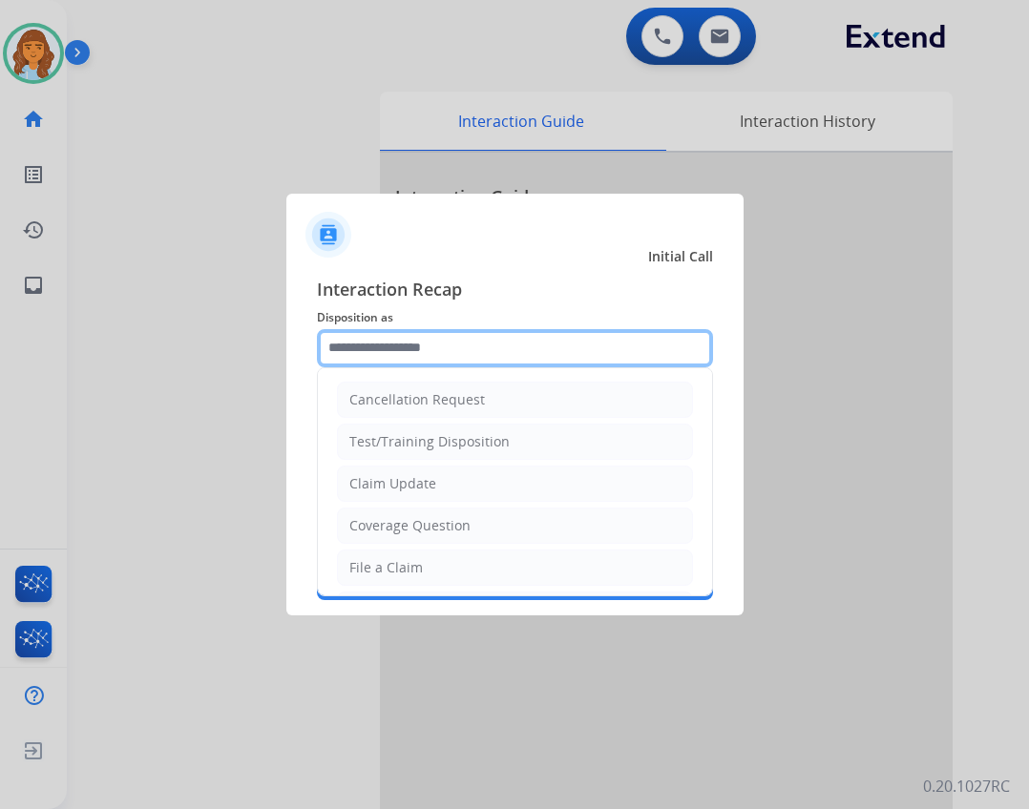
click at [570, 363] on input "text" at bounding box center [515, 348] width 396 height 38
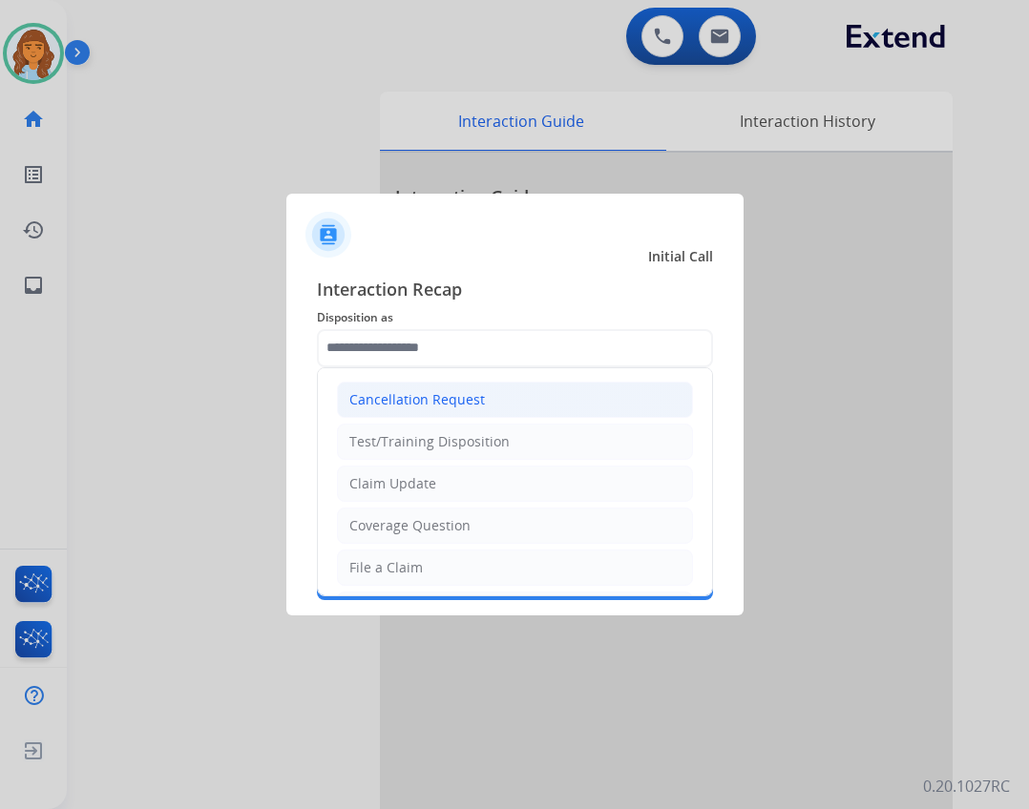
click at [385, 404] on div "Cancellation Request" at bounding box center [417, 399] width 136 height 19
type input "**********"
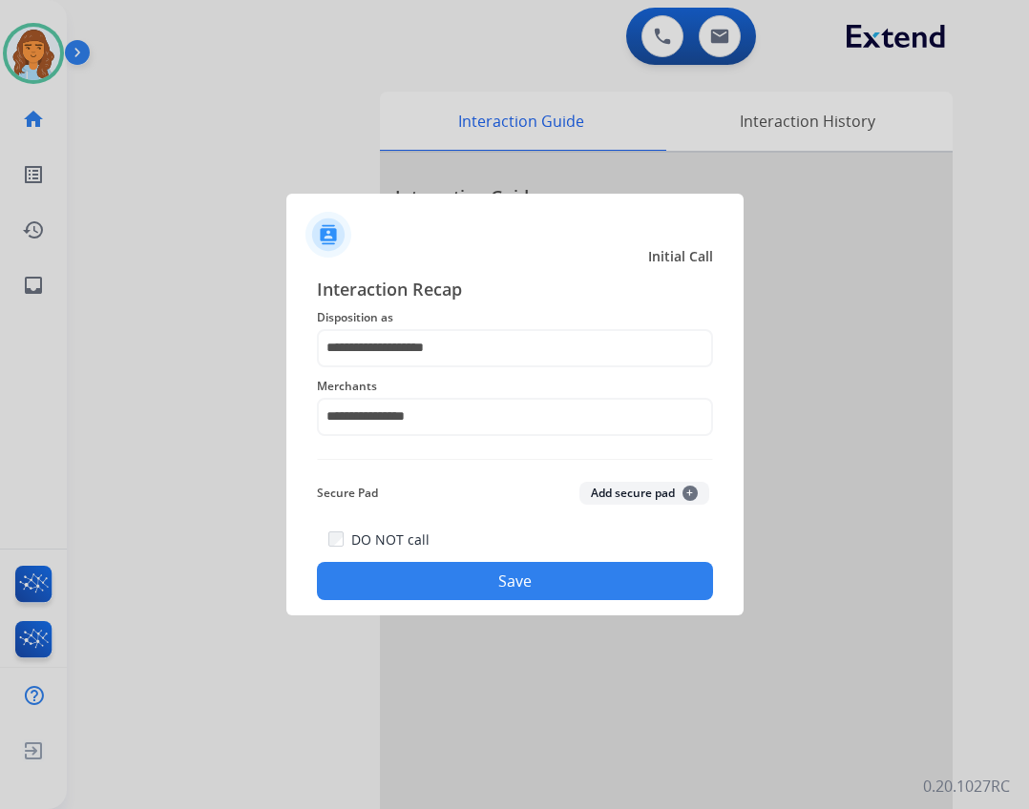
click at [383, 576] on button "Save" at bounding box center [515, 581] width 396 height 38
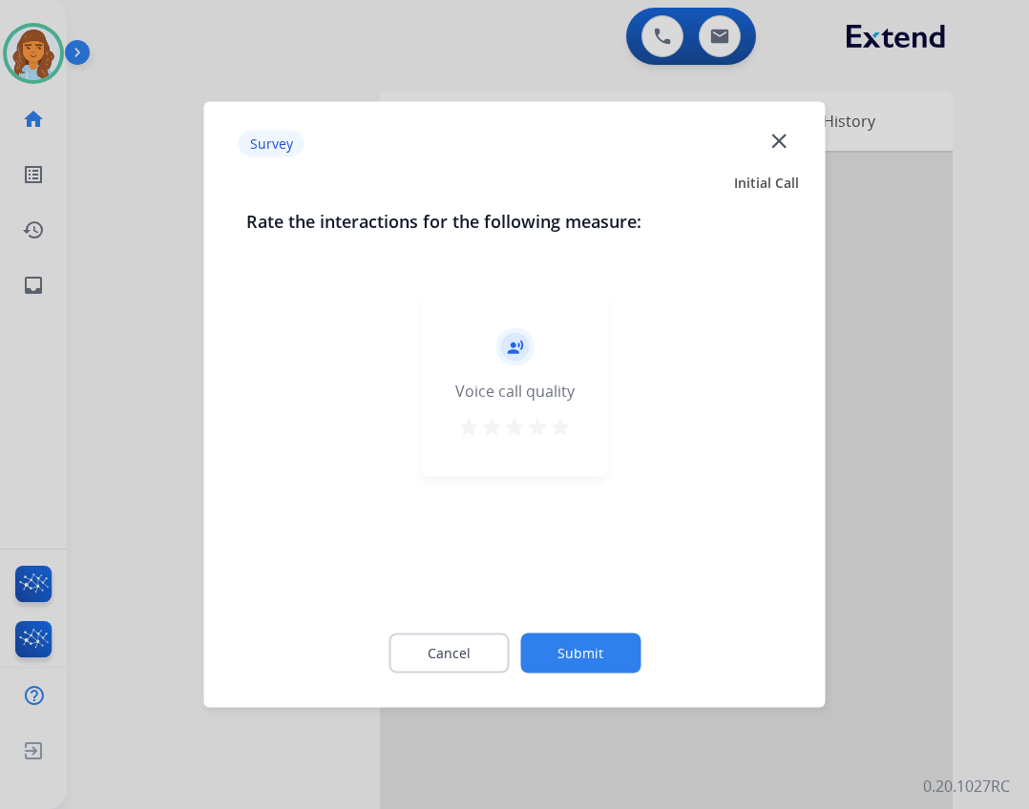
click at [577, 655] on button "Submit" at bounding box center [580, 654] width 120 height 40
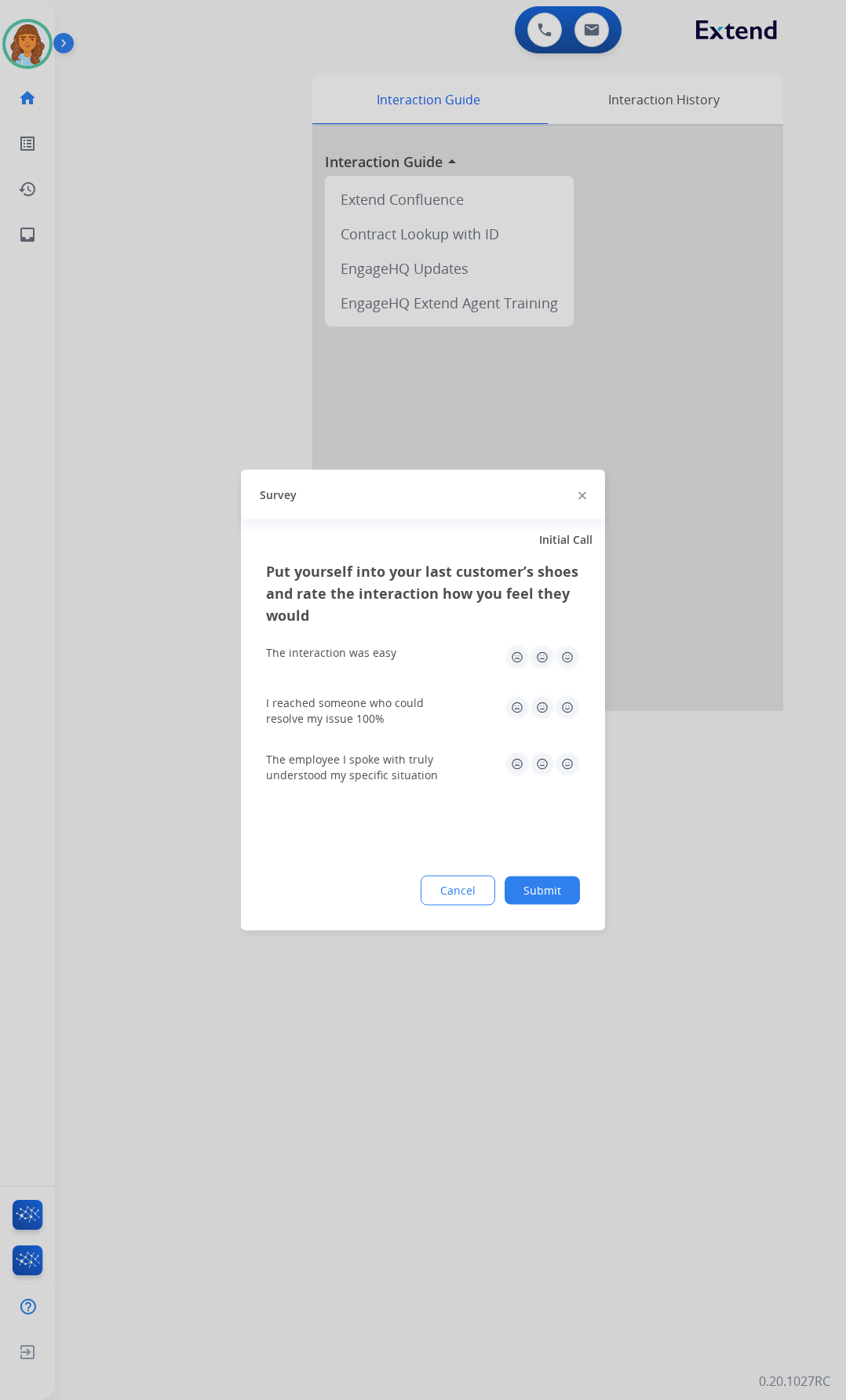
drag, startPoint x: 475, startPoint y: 1397, endPoint x: 502, endPoint y: 1364, distance: 42.6
click at [502, 664] on div at bounding box center [423, 700] width 846 height 1400
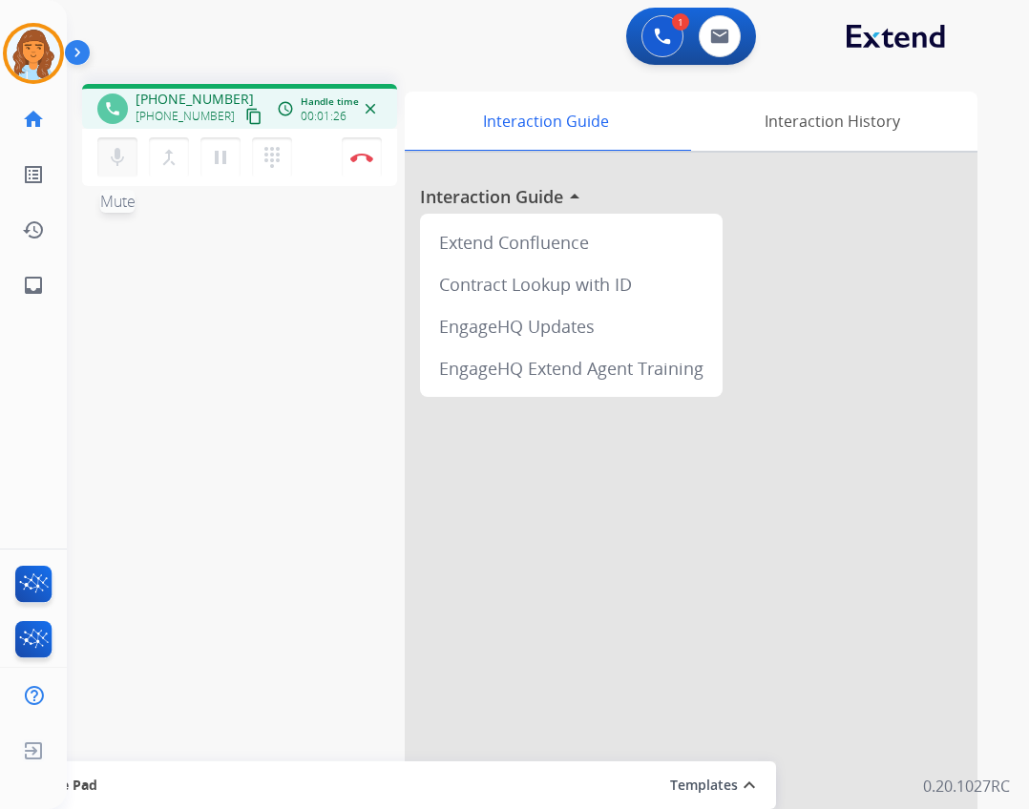
click at [121, 161] on mat-icon "mic" at bounding box center [117, 157] width 23 height 23
click at [121, 161] on mat-icon "mic_off" at bounding box center [117, 157] width 23 height 23
click at [745, 784] on mat-icon "expand_less" at bounding box center [749, 785] width 23 height 23
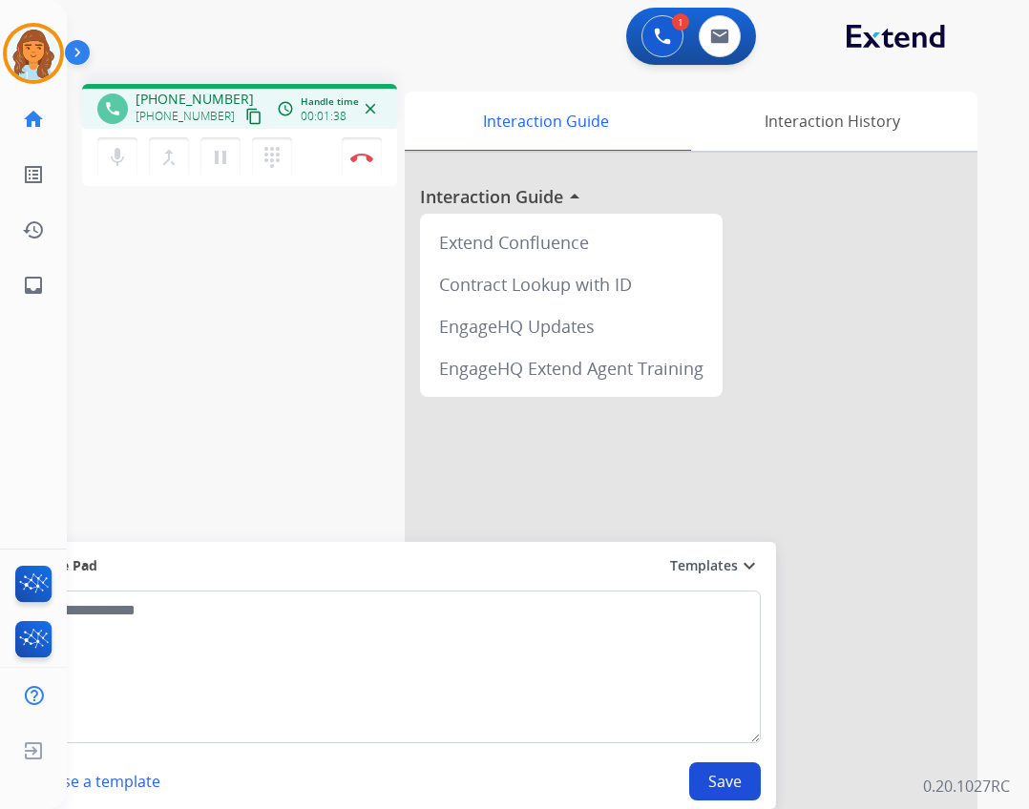
drag, startPoint x: 570, startPoint y: 577, endPoint x: 621, endPoint y: 574, distance: 51.6
click at [621, 574] on div "Secure Pad" at bounding box center [393, 566] width 736 height 32
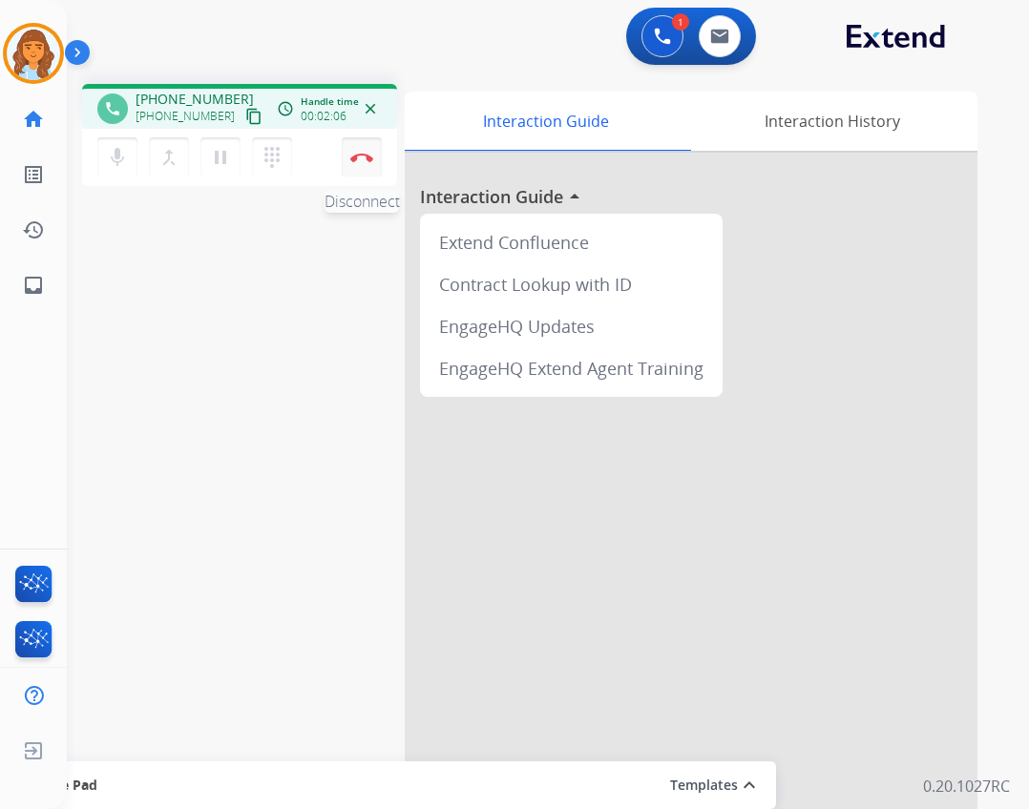
click at [360, 167] on button "Disconnect" at bounding box center [362, 157] width 40 height 40
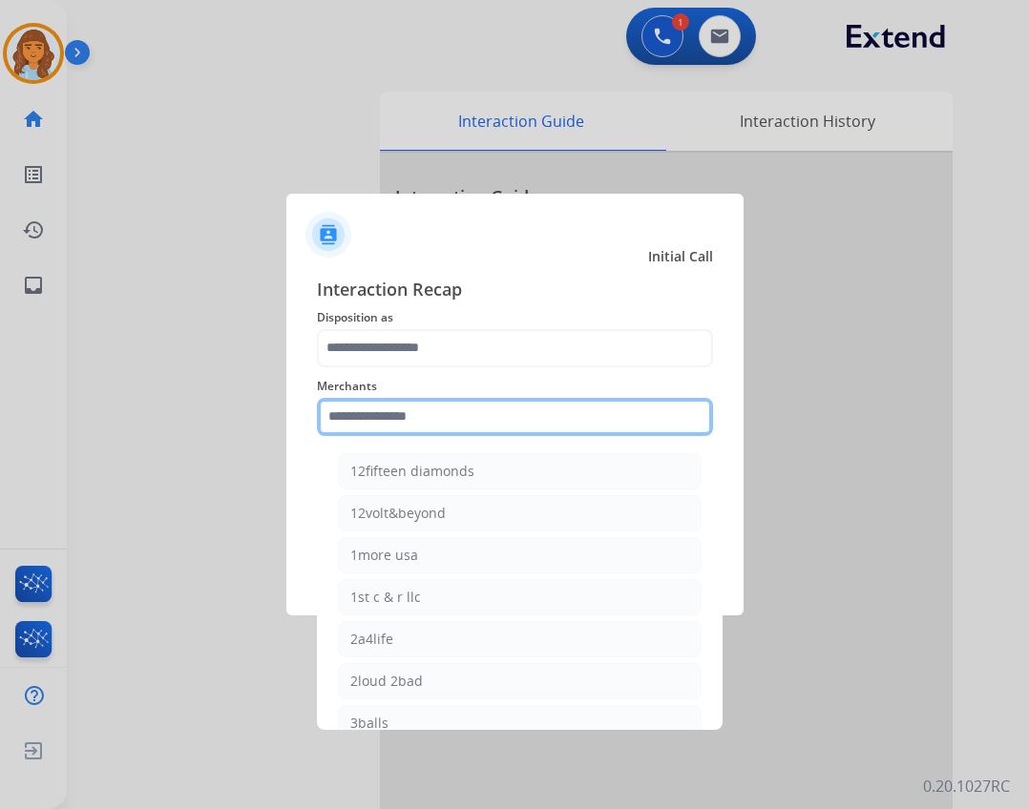
click at [412, 414] on input "text" at bounding box center [515, 417] width 396 height 38
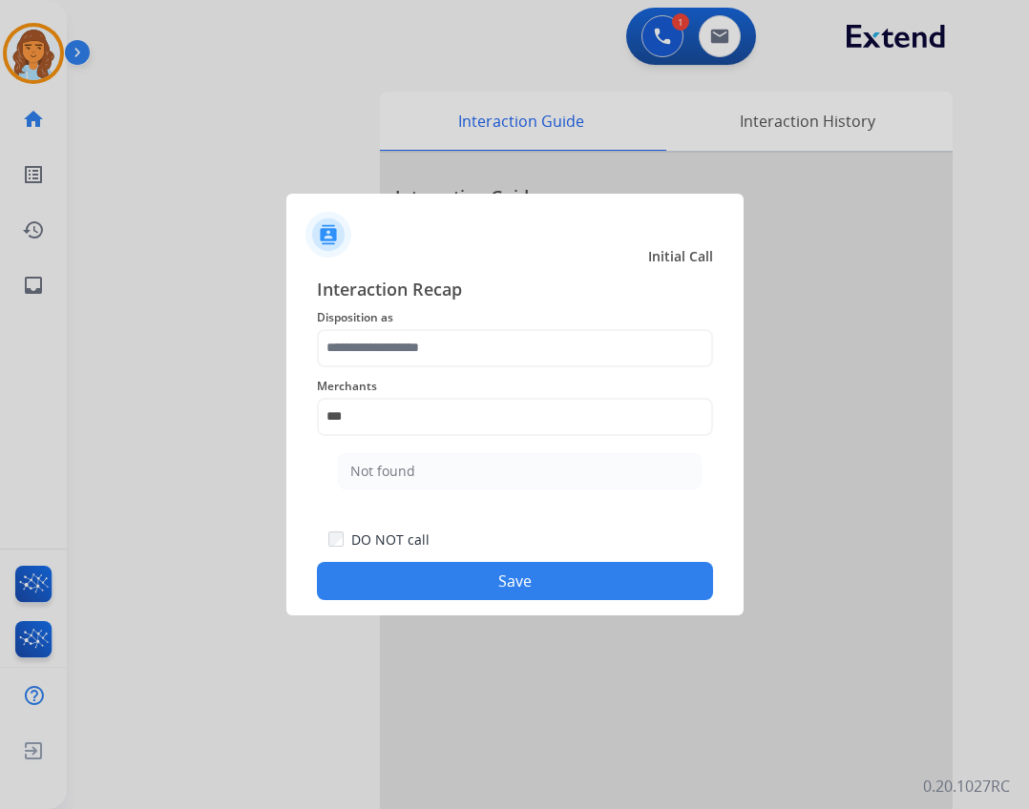
drag, startPoint x: 471, startPoint y: 464, endPoint x: 457, endPoint y: 416, distance: 49.6
click at [473, 463] on li "Not found" at bounding box center [520, 471] width 364 height 36
type input "*********"
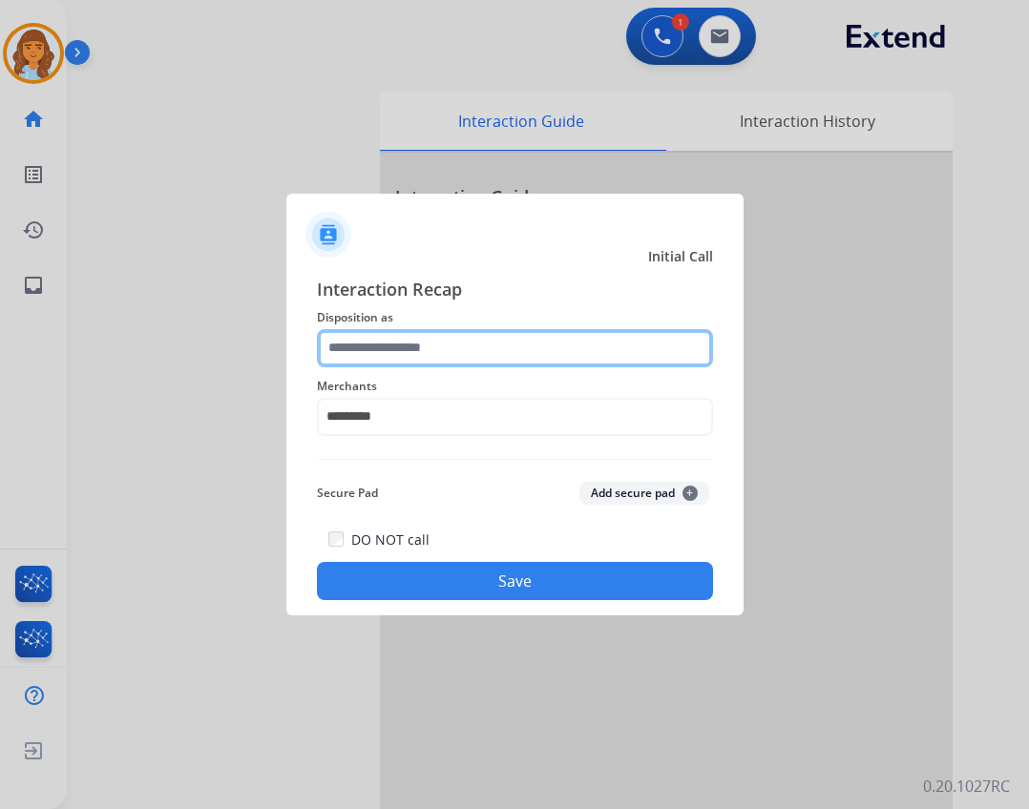
click at [451, 347] on input "text" at bounding box center [515, 348] width 396 height 38
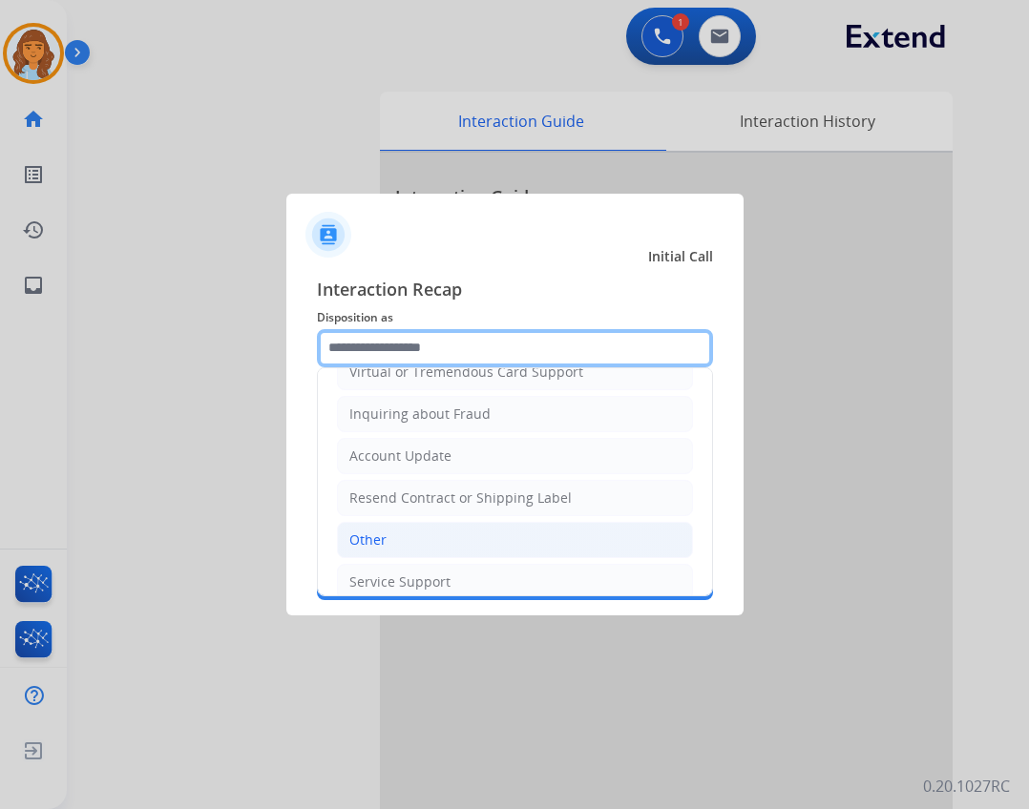
scroll to position [298, 0]
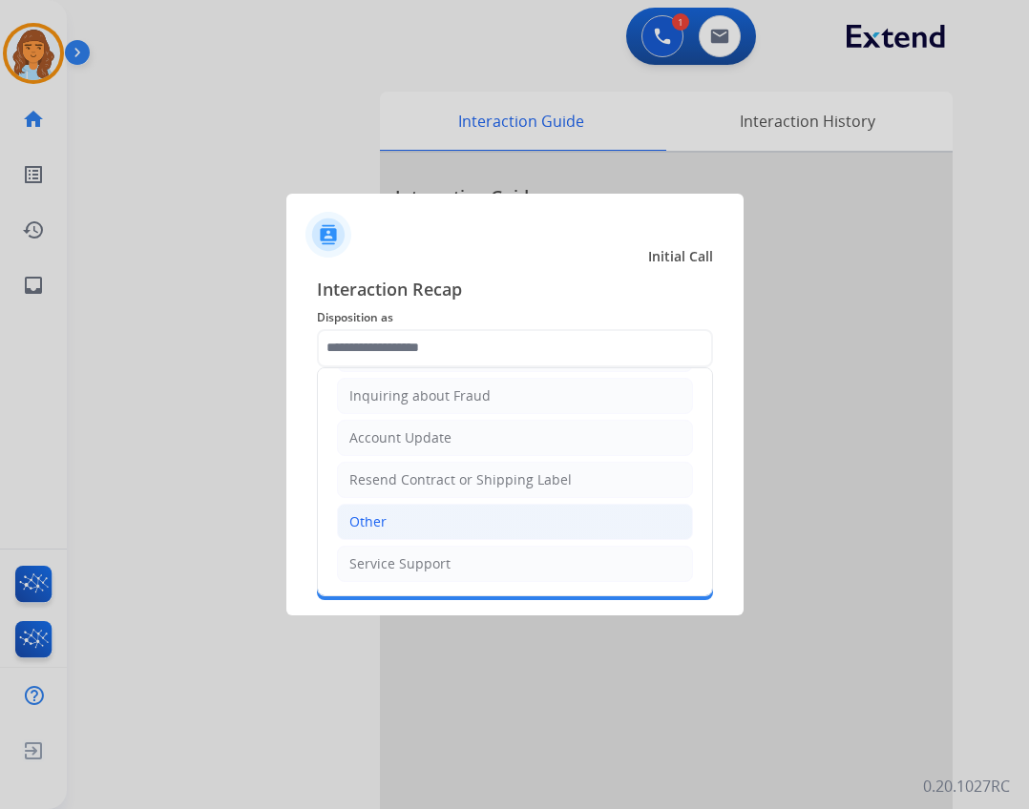
click at [443, 512] on li "Other" at bounding box center [515, 522] width 356 height 36
type input "*****"
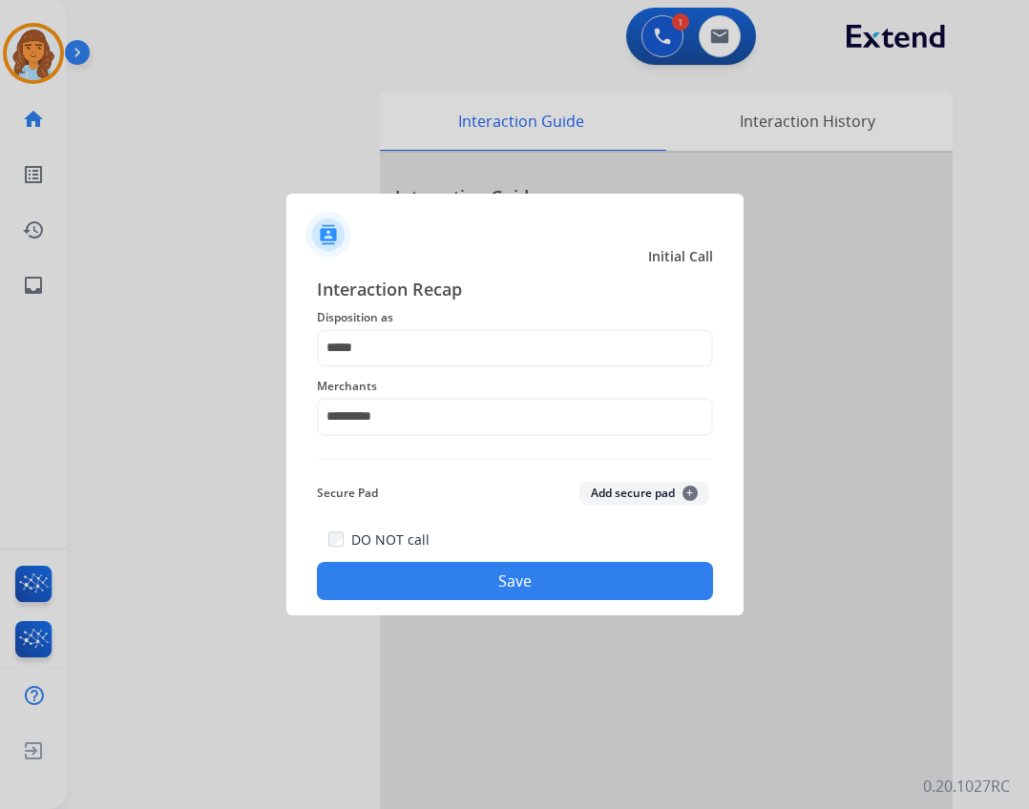
click at [491, 574] on button "Save" at bounding box center [515, 581] width 396 height 38
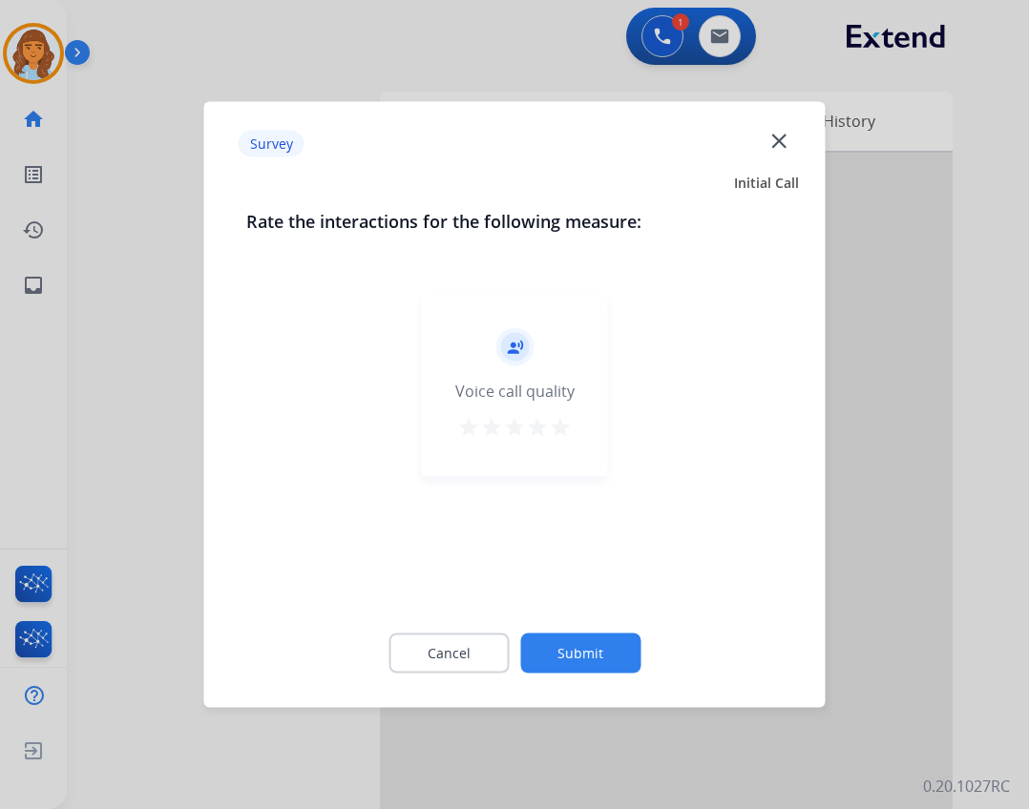
click at [567, 639] on button "Submit" at bounding box center [580, 654] width 120 height 40
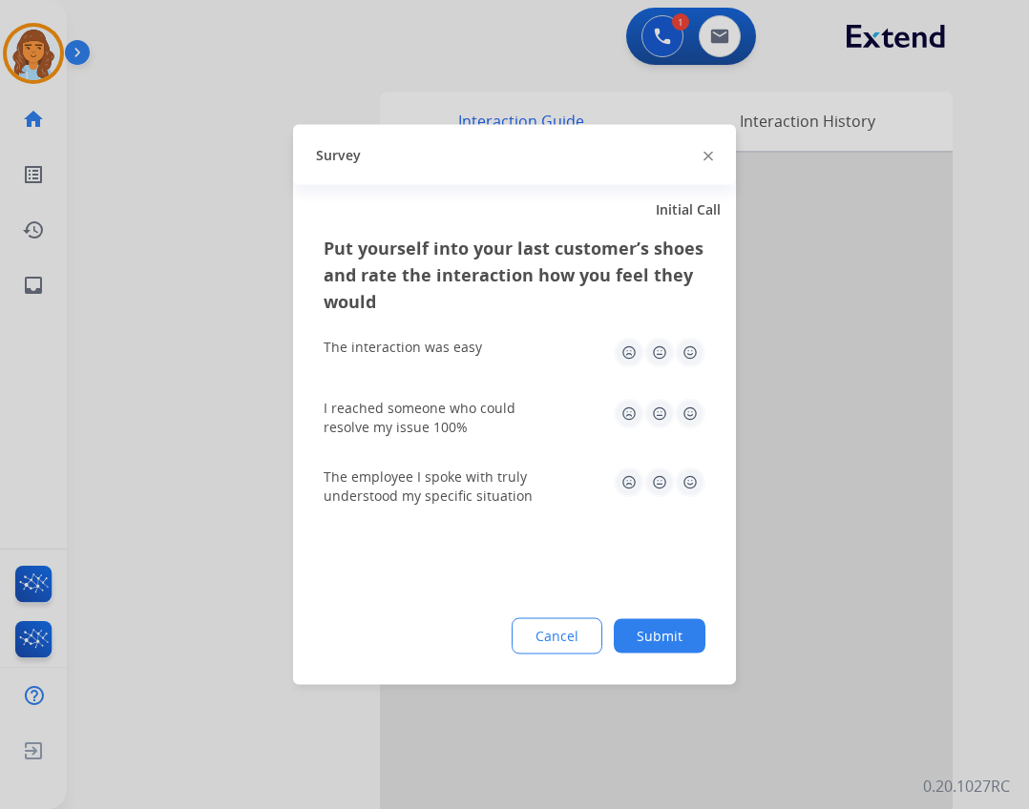
click at [682, 624] on button "Submit" at bounding box center [660, 636] width 92 height 34
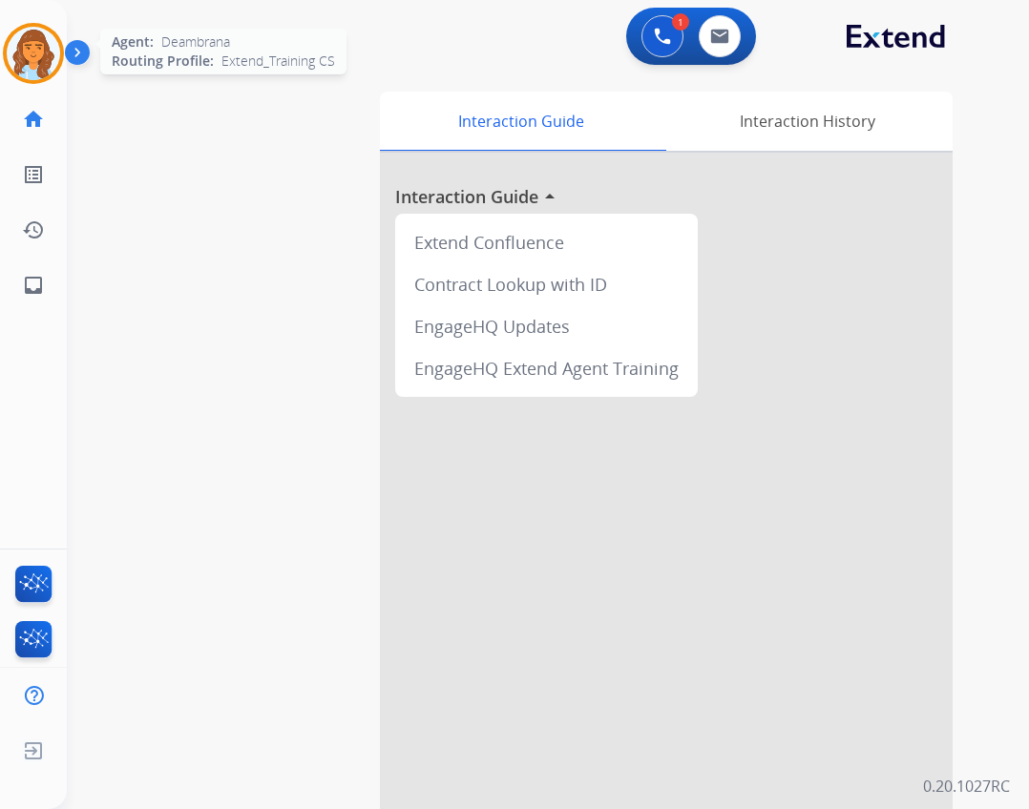
click at [38, 54] on img at bounding box center [33, 53] width 53 height 53
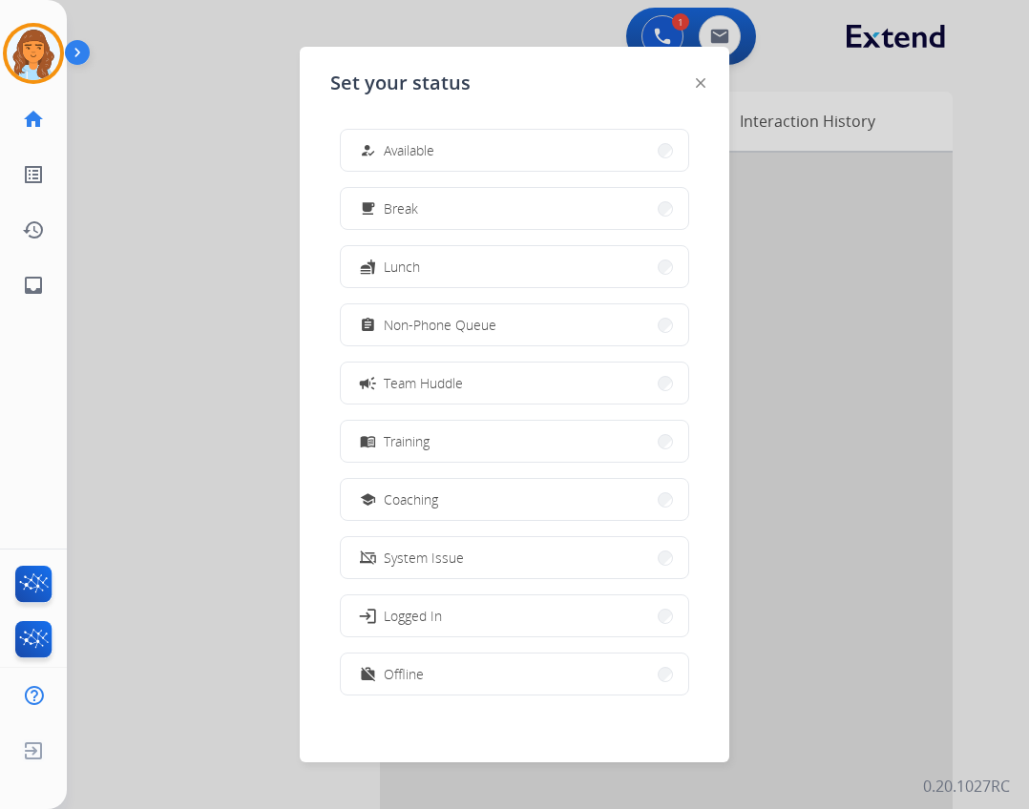
click at [479, 148] on button "how_to_reg Available" at bounding box center [514, 150] width 347 height 41
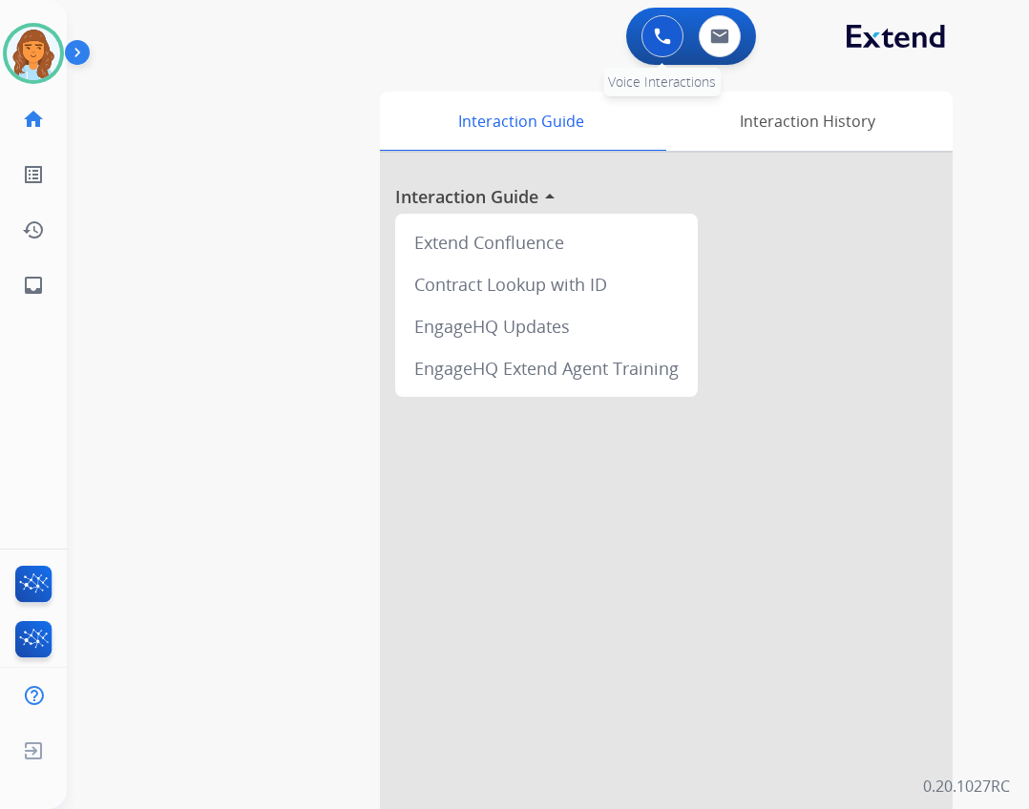
click at [661, 44] on img at bounding box center [662, 36] width 17 height 17
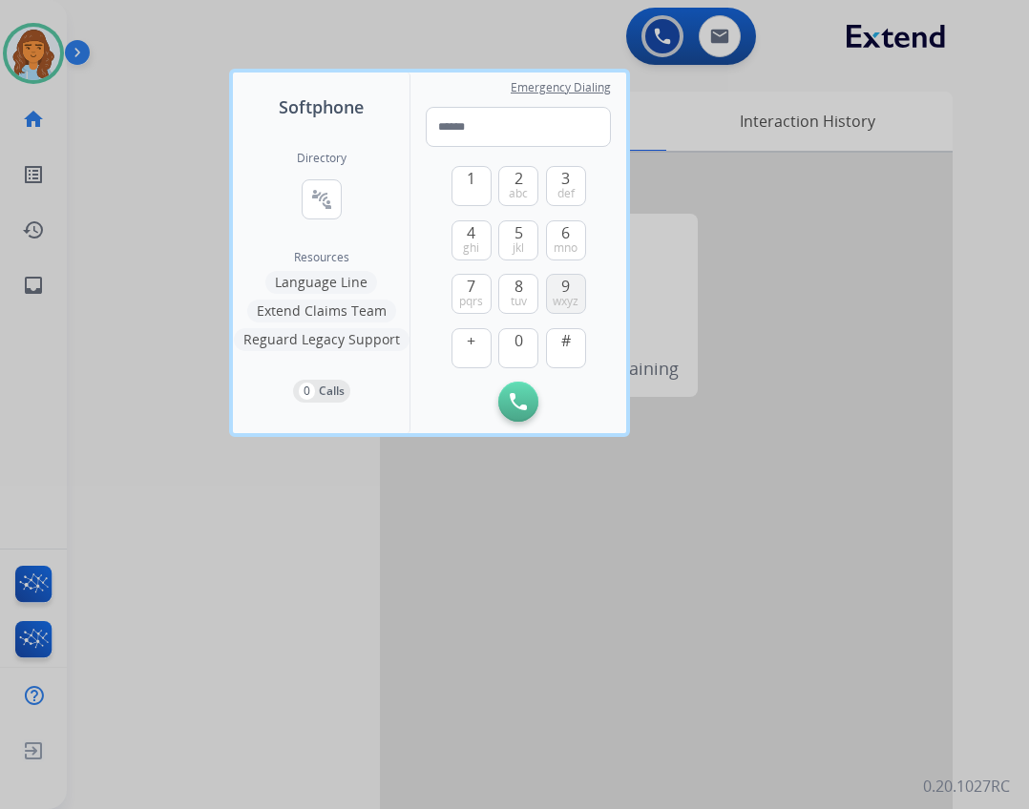
click at [556, 288] on button "9 wxyz" at bounding box center [566, 294] width 40 height 40
click at [519, 347] on span "0" at bounding box center [518, 340] width 9 height 23
click at [470, 199] on button "1" at bounding box center [471, 186] width 40 height 40
click at [572, 292] on button "9 wxyz" at bounding box center [566, 294] width 40 height 40
drag, startPoint x: 569, startPoint y: 248, endPoint x: 584, endPoint y: 272, distance: 28.3
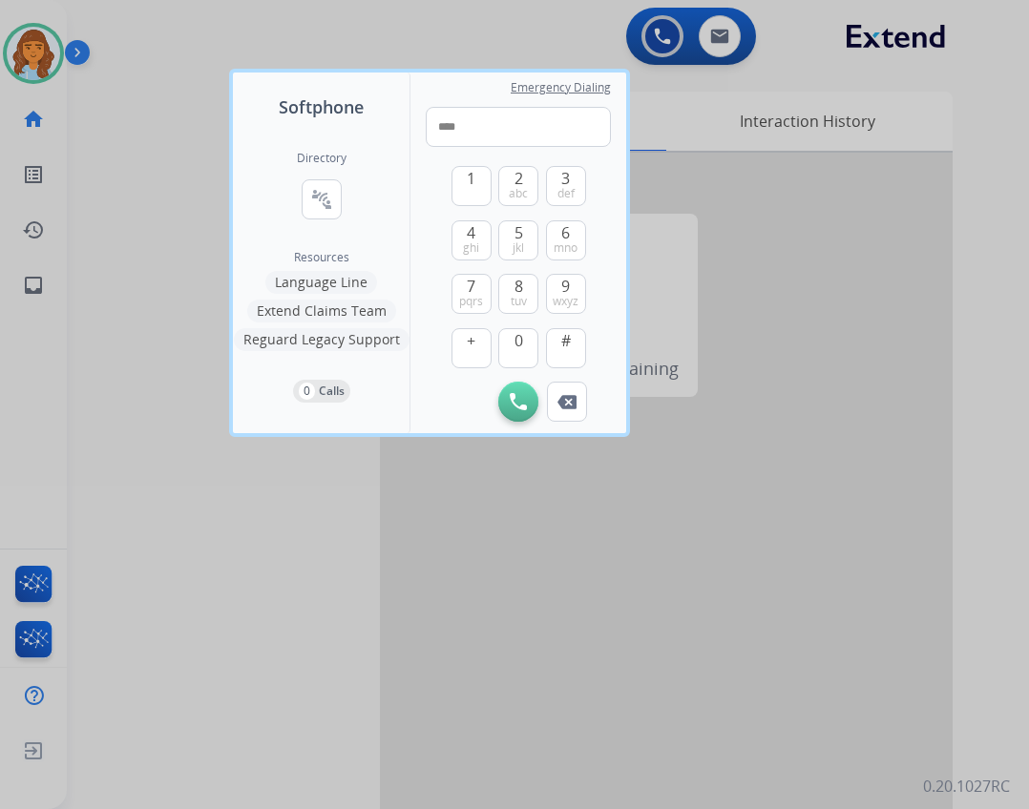
click at [570, 247] on span "mno" at bounding box center [566, 248] width 24 height 15
click at [607, 311] on div "1 2 abc 3 def 4 ghi 5 jkl 6 mno 7 pqrs 8 tuv 9 wxyz + 0 # Initiate Call Remove …" at bounding box center [518, 284] width 185 height 275
click at [582, 301] on button "9 wxyz" at bounding box center [566, 294] width 40 height 40
click at [530, 171] on button "2 abc" at bounding box center [518, 186] width 40 height 40
click at [527, 226] on button "5 jkl" at bounding box center [518, 240] width 40 height 40
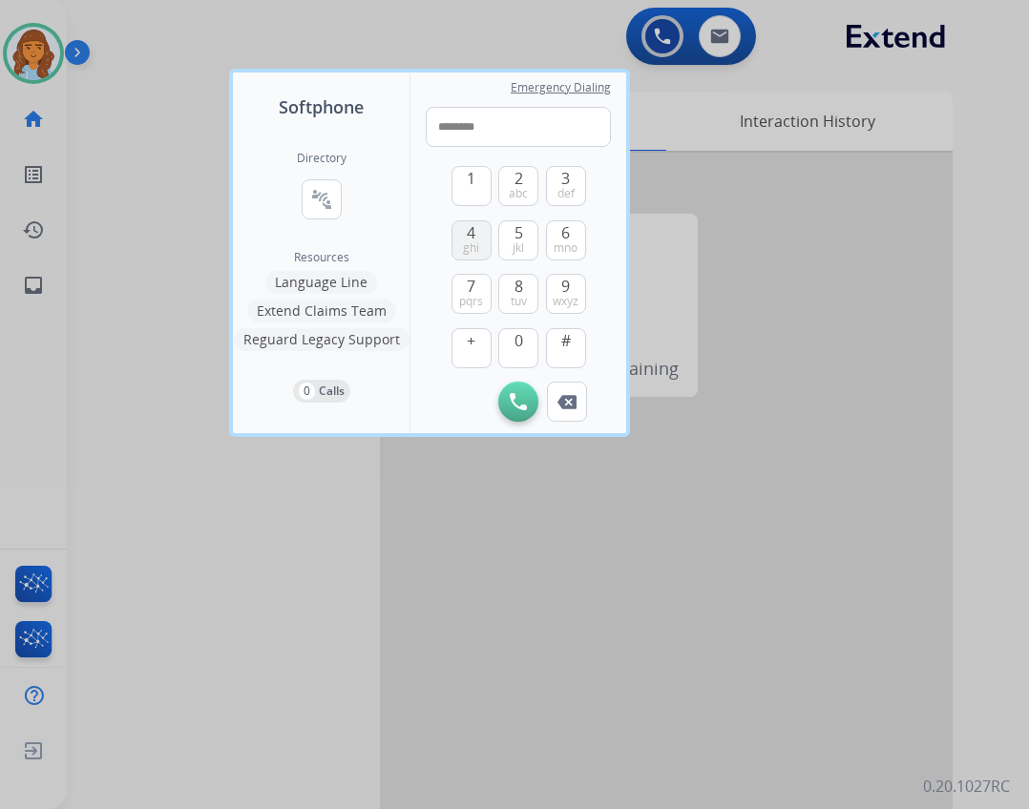
click at [482, 238] on button "4 ghi" at bounding box center [471, 240] width 40 height 40
click at [470, 198] on button "1" at bounding box center [471, 186] width 40 height 40
type input "**********"
click at [526, 405] on img at bounding box center [518, 401] width 17 height 17
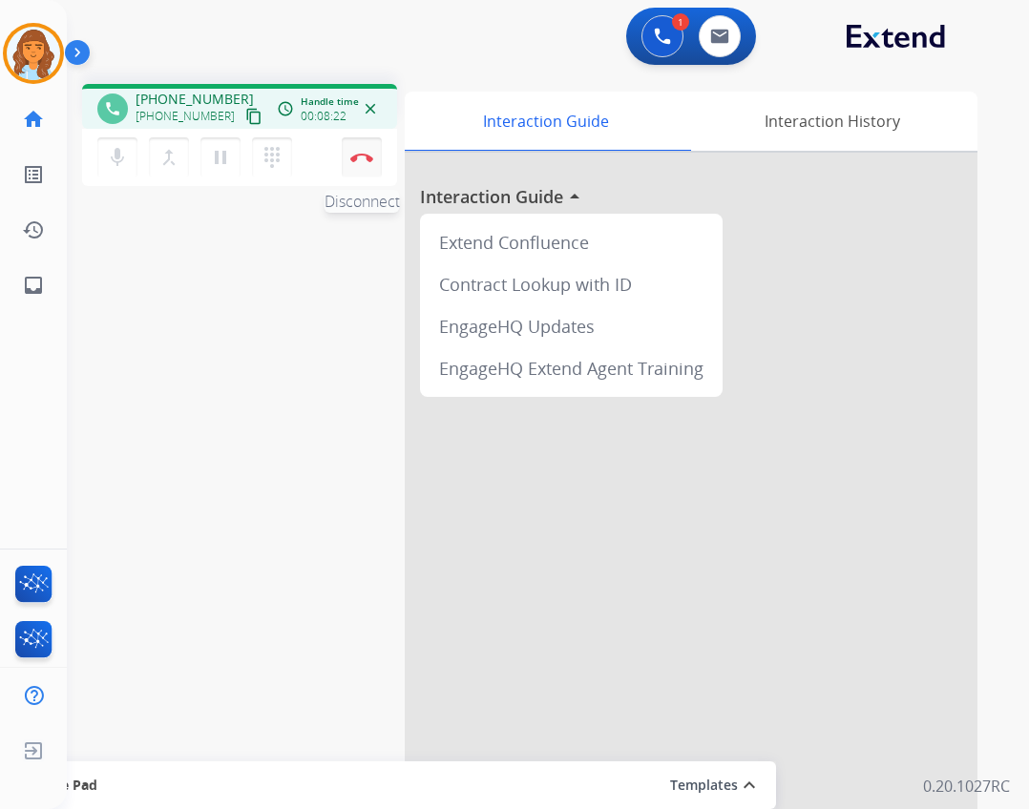
click at [372, 156] on img at bounding box center [361, 158] width 23 height 10
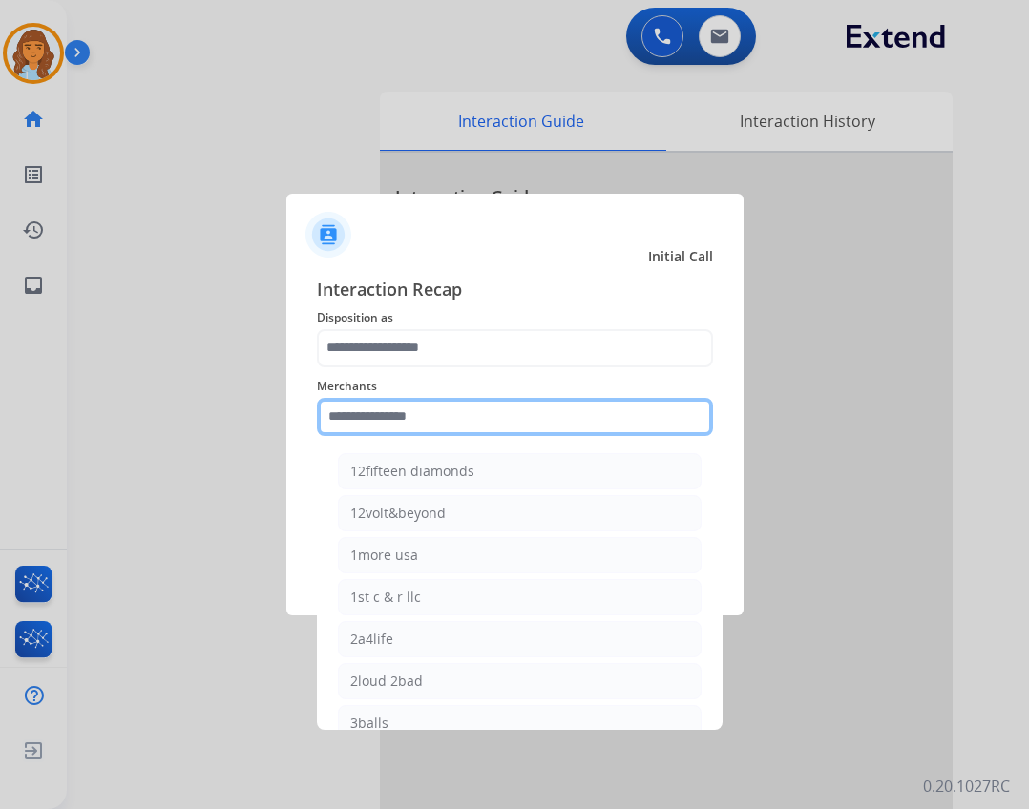
click at [460, 419] on input "text" at bounding box center [515, 417] width 396 height 38
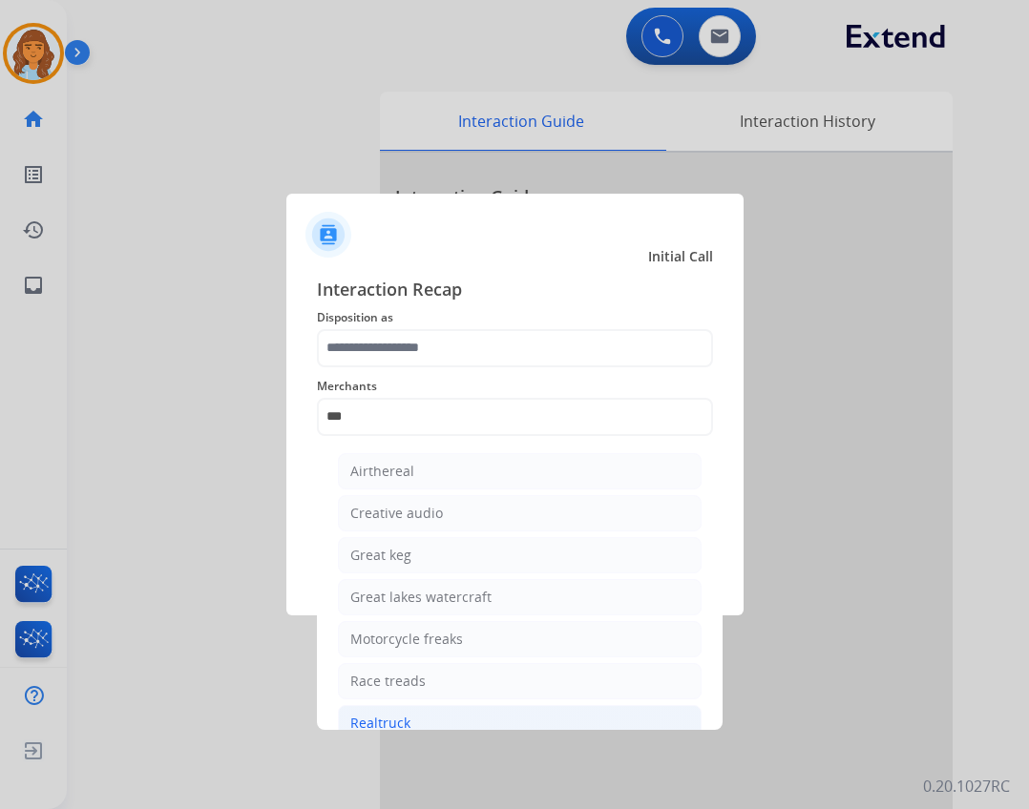
click at [407, 728] on div "Realtruck" at bounding box center [380, 723] width 60 height 19
type input "*********"
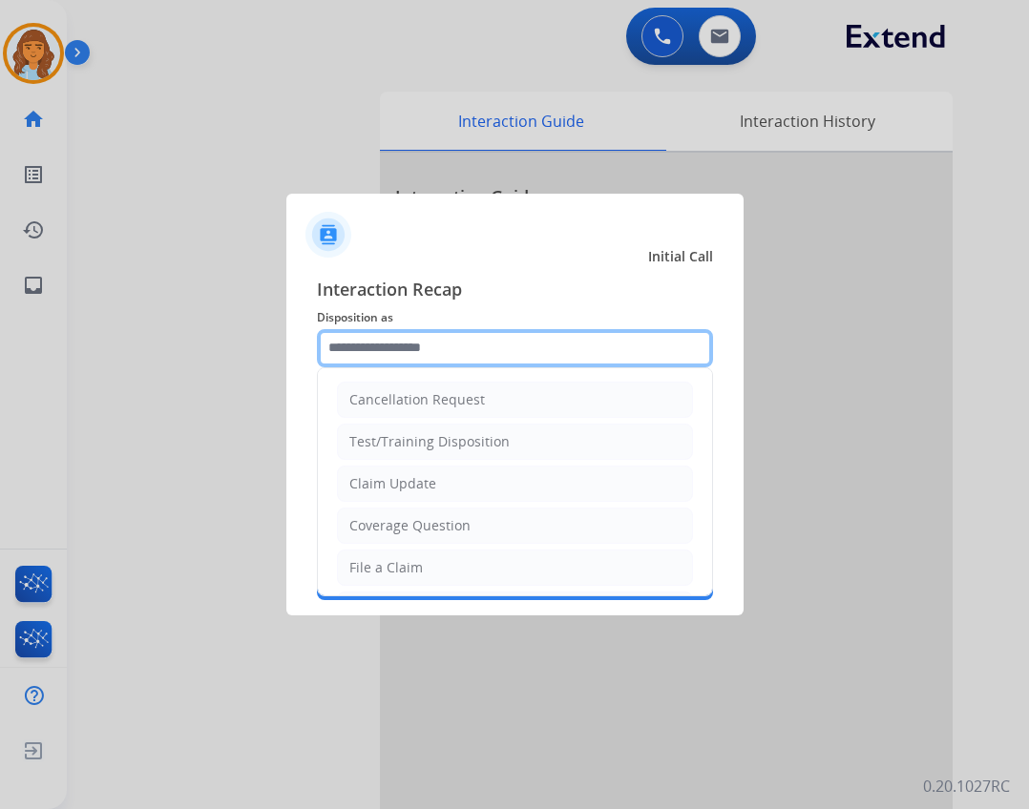
click at [429, 347] on input "text" at bounding box center [515, 348] width 396 height 38
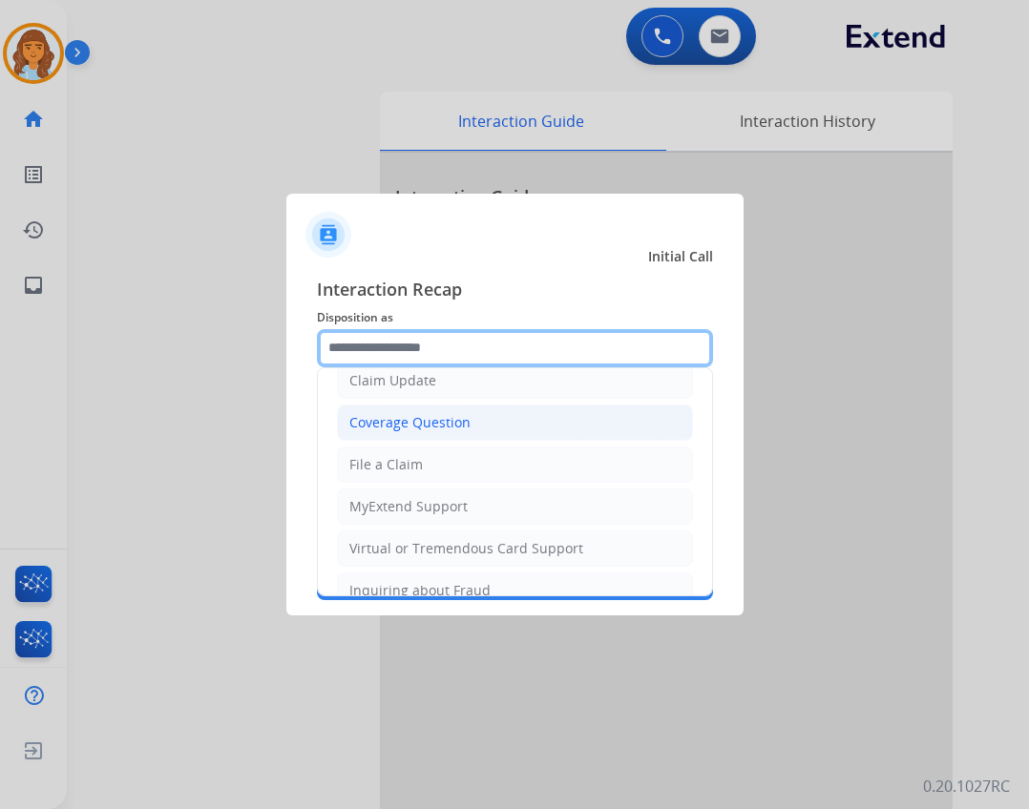
scroll to position [95, 0]
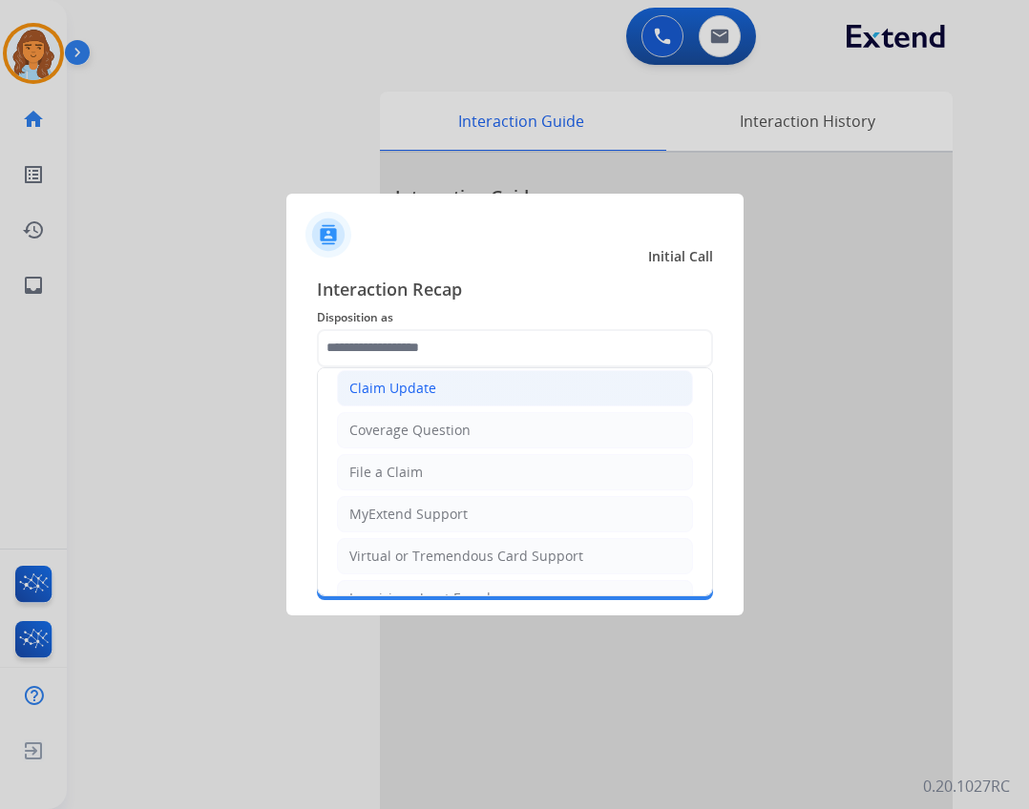
click at [472, 393] on li "Claim Update" at bounding box center [515, 388] width 356 height 36
type input "**********"
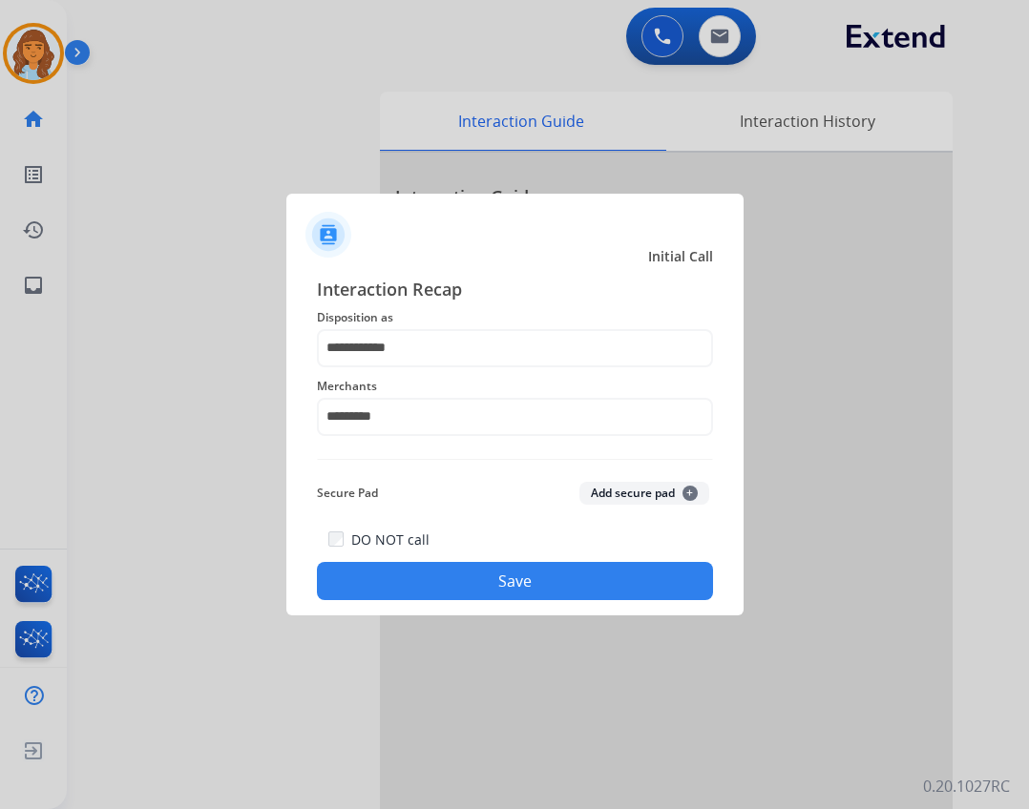
click at [505, 587] on button "Save" at bounding box center [515, 581] width 396 height 38
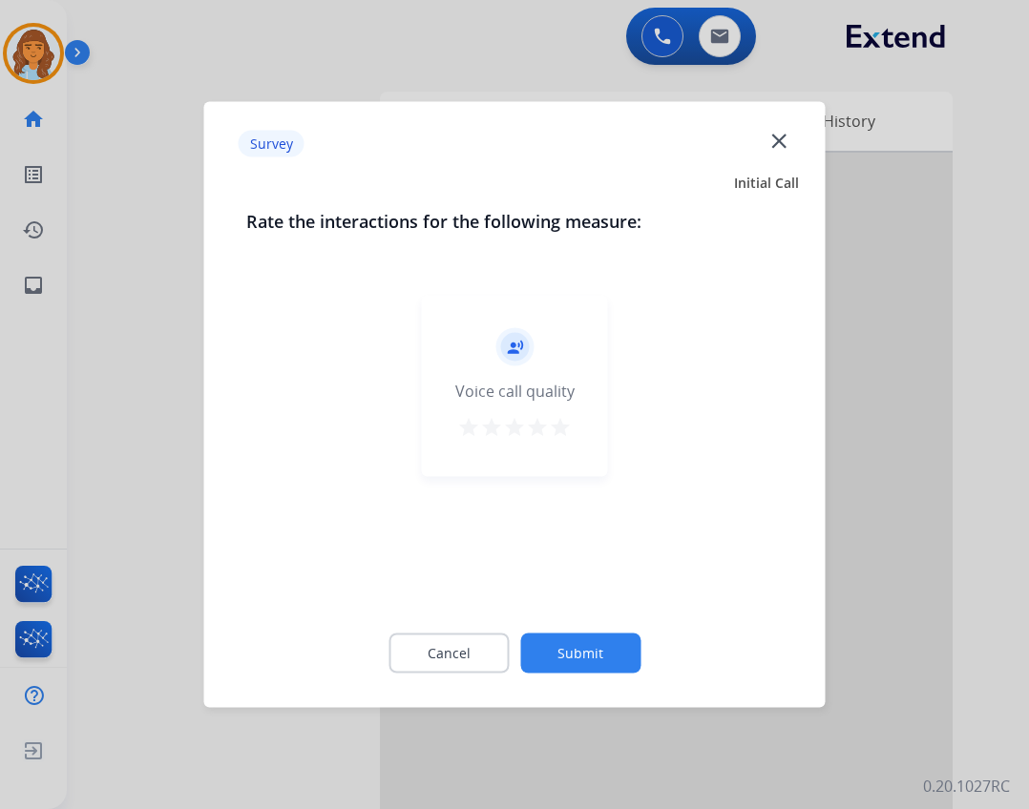
click at [592, 661] on button "Submit" at bounding box center [580, 654] width 120 height 40
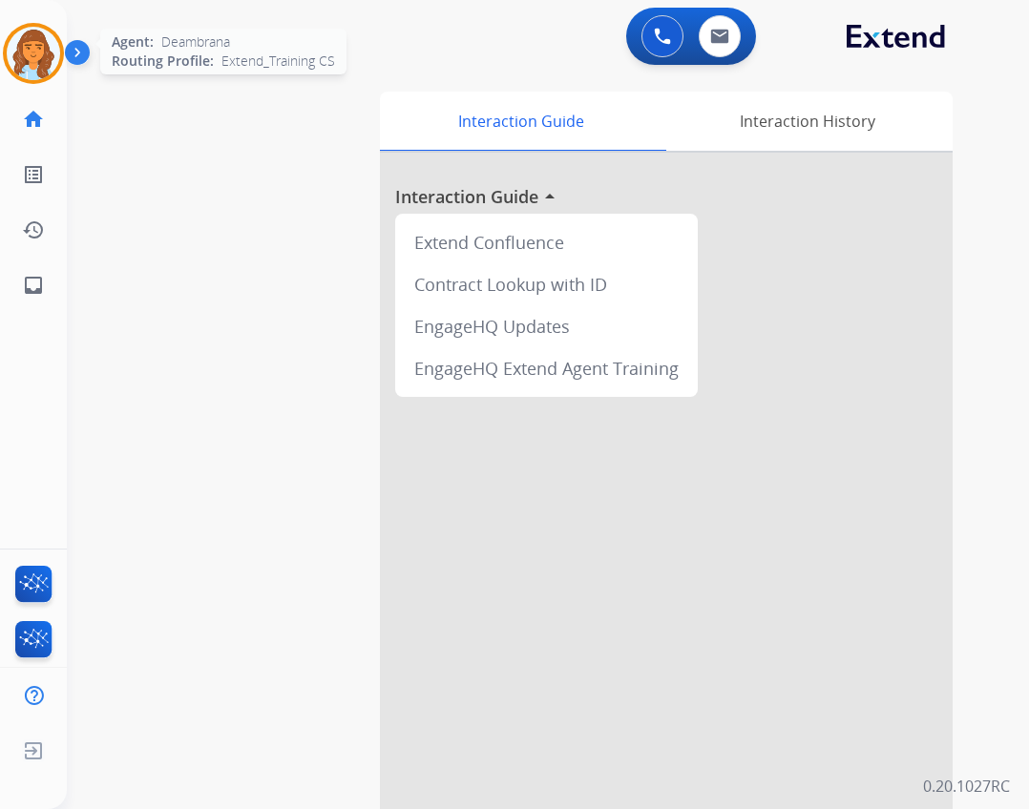
click at [53, 50] on img at bounding box center [33, 53] width 53 height 53
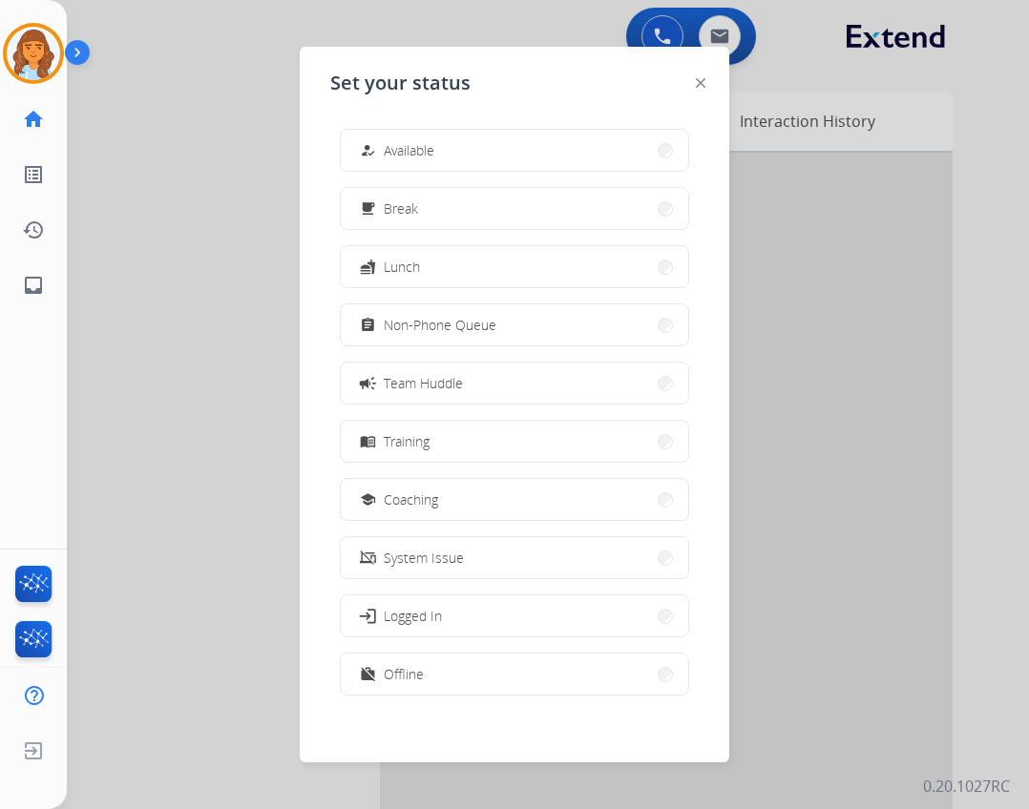
click at [428, 144] on span "Available" at bounding box center [409, 150] width 51 height 20
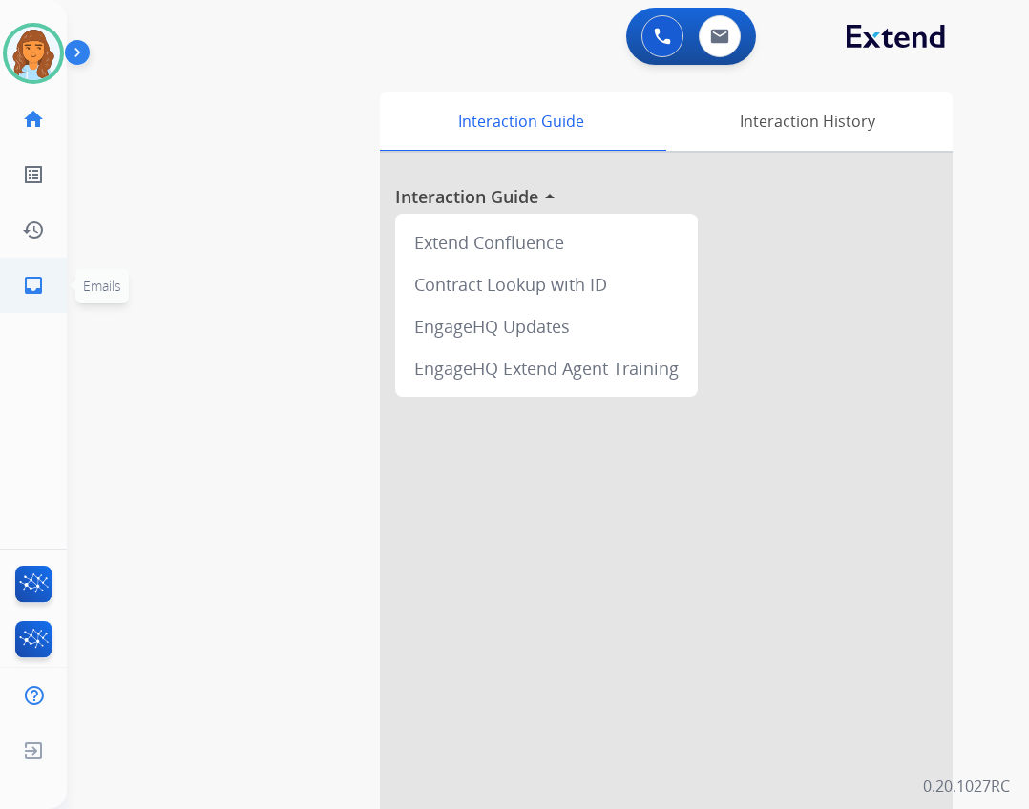
click at [46, 284] on link "inbox Emails" at bounding box center [33, 285] width 53 height 53
select select "**********"
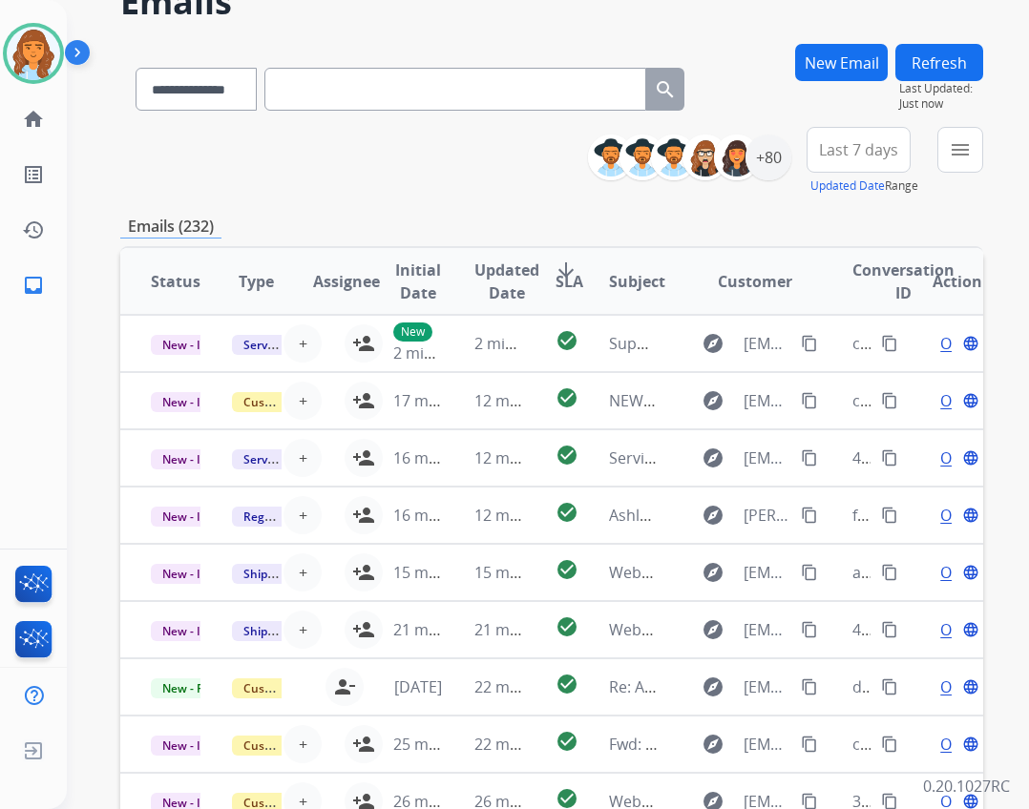
scroll to position [86, 0]
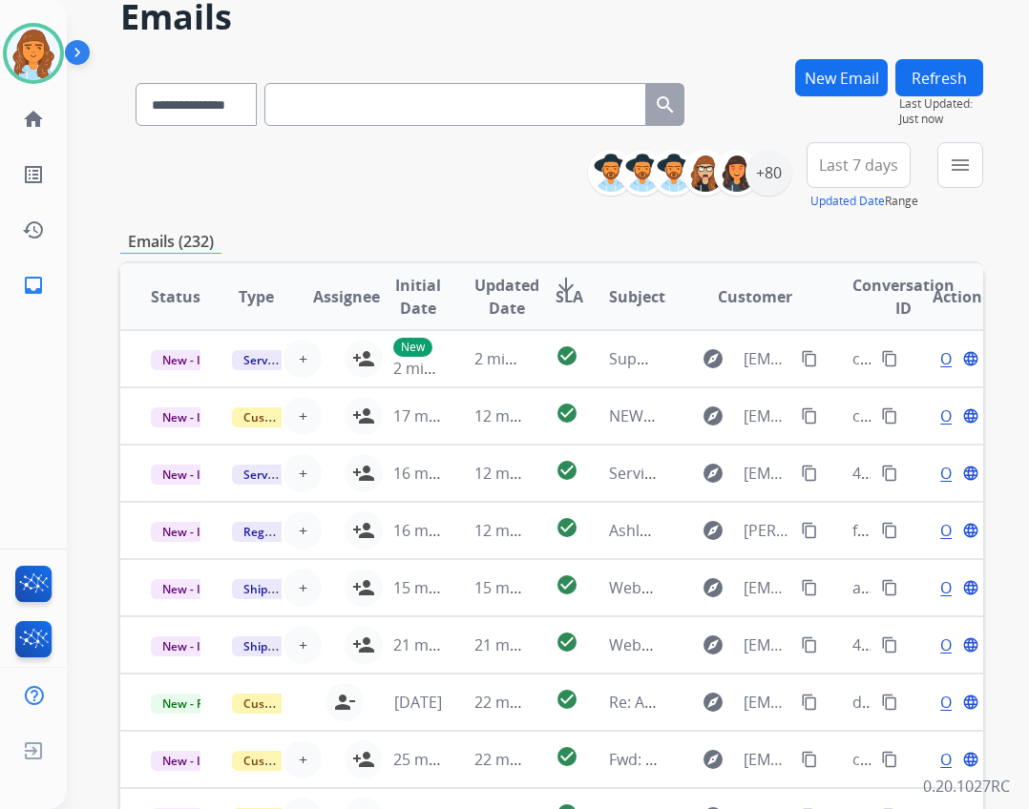
click at [939, 86] on button "Refresh" at bounding box center [939, 77] width 88 height 37
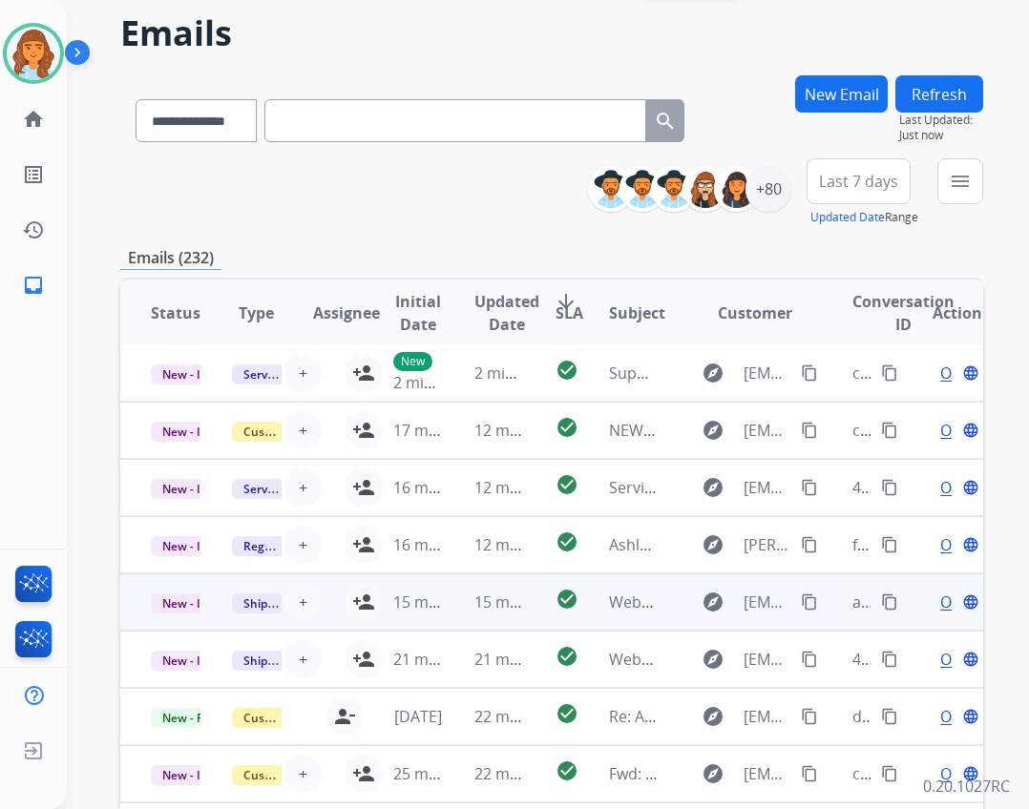
scroll to position [277, 0]
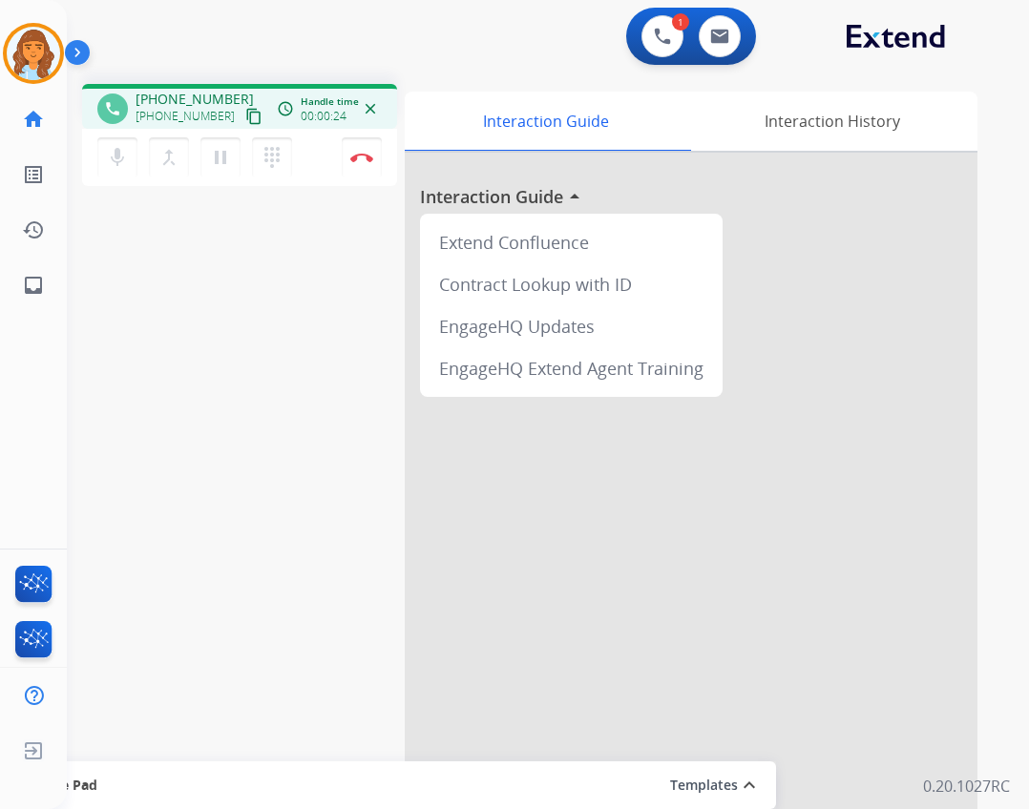
click at [245, 112] on mat-icon "content_copy" at bounding box center [253, 116] width 17 height 17
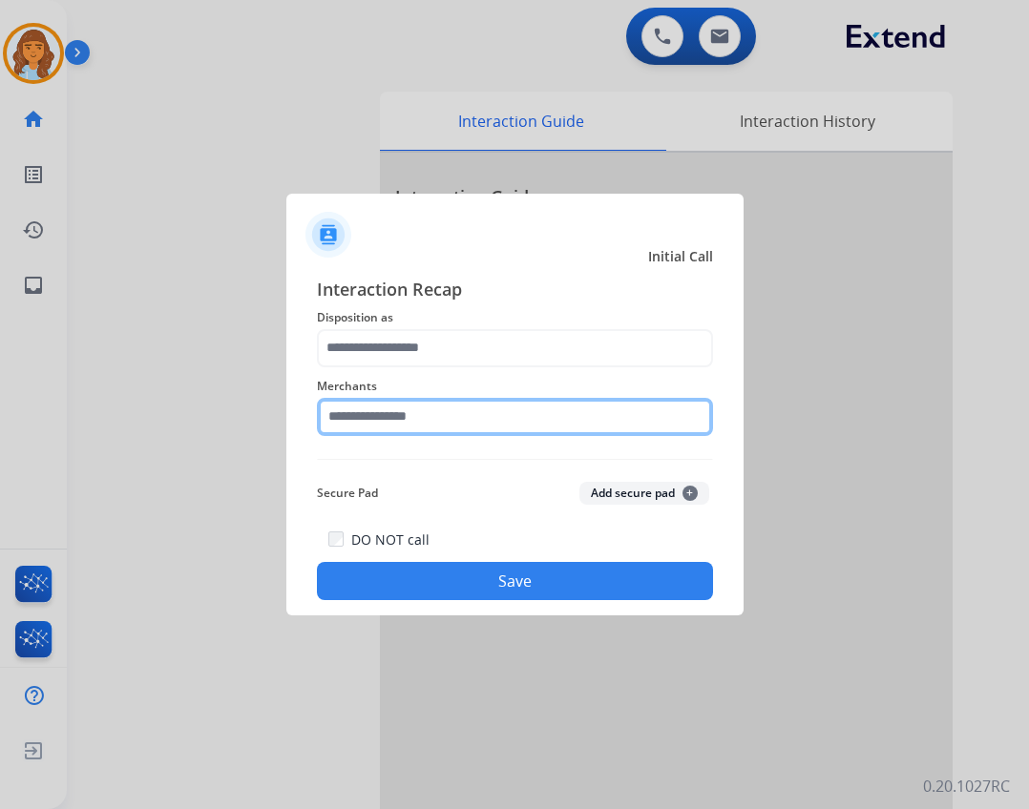
click at [472, 421] on input "text" at bounding box center [515, 417] width 396 height 38
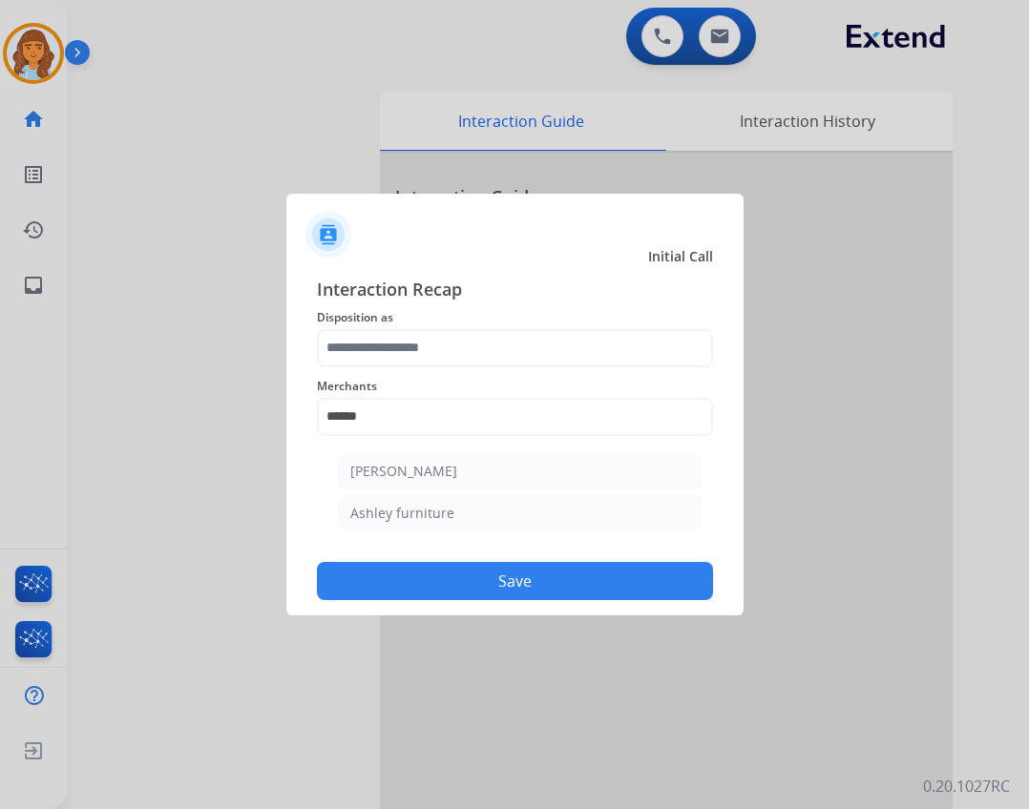
drag, startPoint x: 597, startPoint y: 469, endPoint x: 595, endPoint y: 401, distance: 67.8
click at [597, 467] on li "[PERSON_NAME]" at bounding box center [520, 471] width 364 height 36
type input "**********"
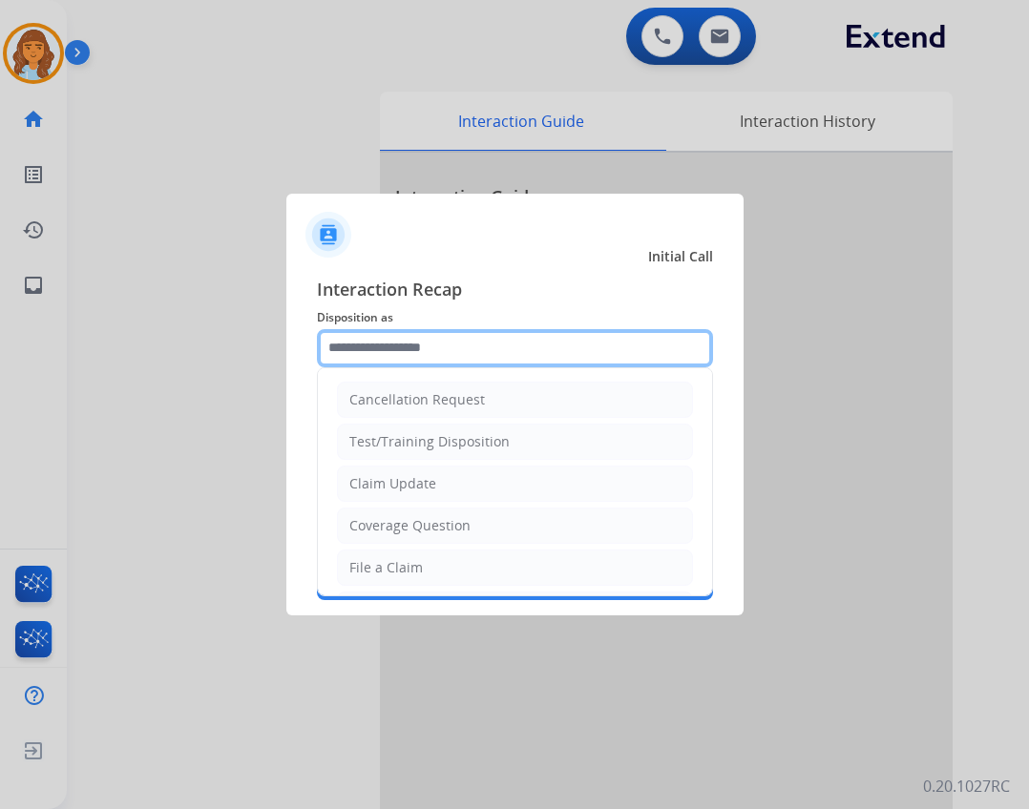
click at [580, 346] on input "text" at bounding box center [515, 348] width 396 height 38
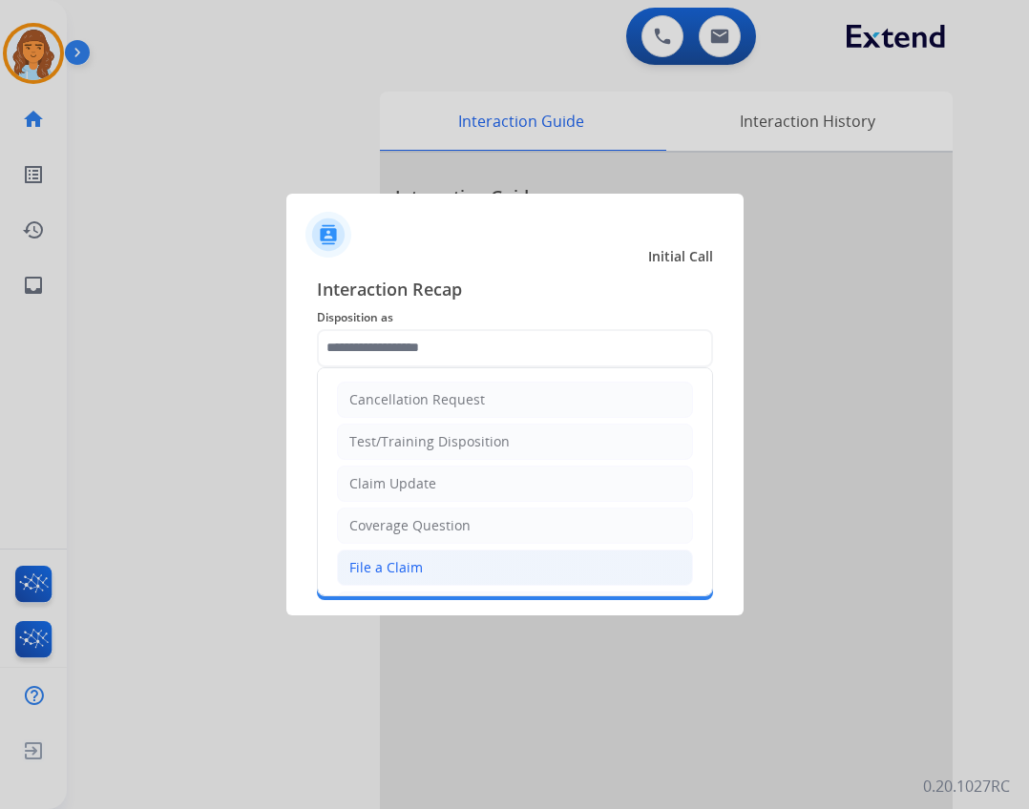
click at [425, 571] on li "File a Claim" at bounding box center [515, 568] width 356 height 36
type input "**********"
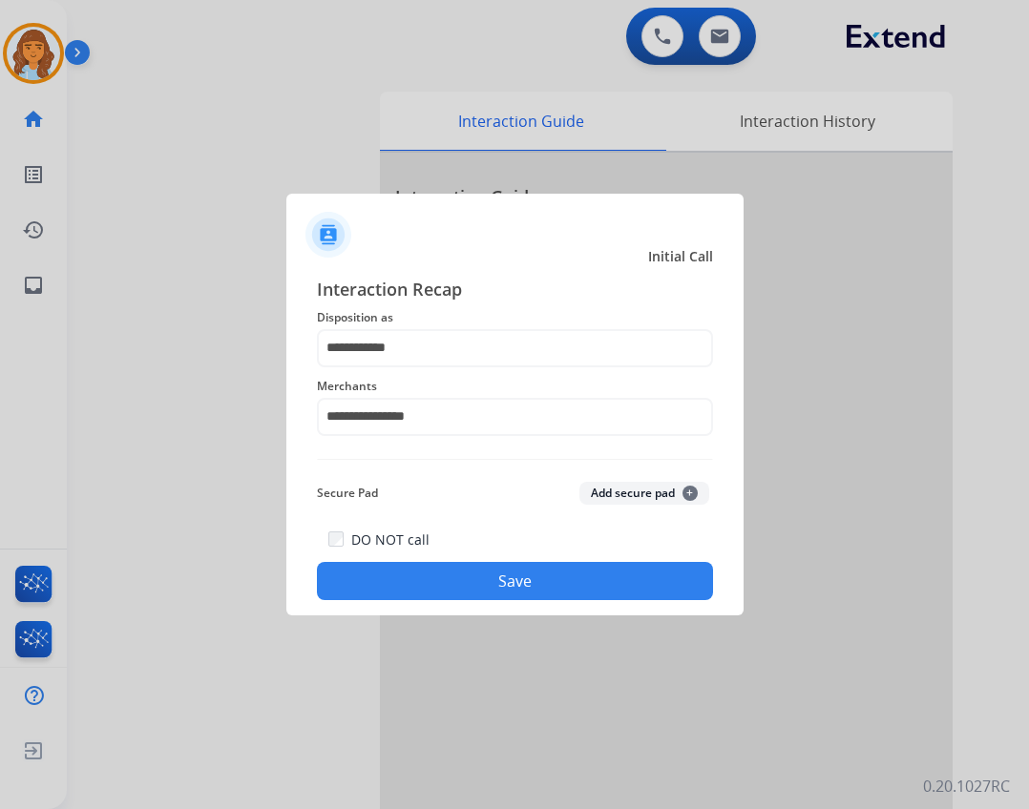
click at [427, 572] on button "Save" at bounding box center [515, 581] width 396 height 38
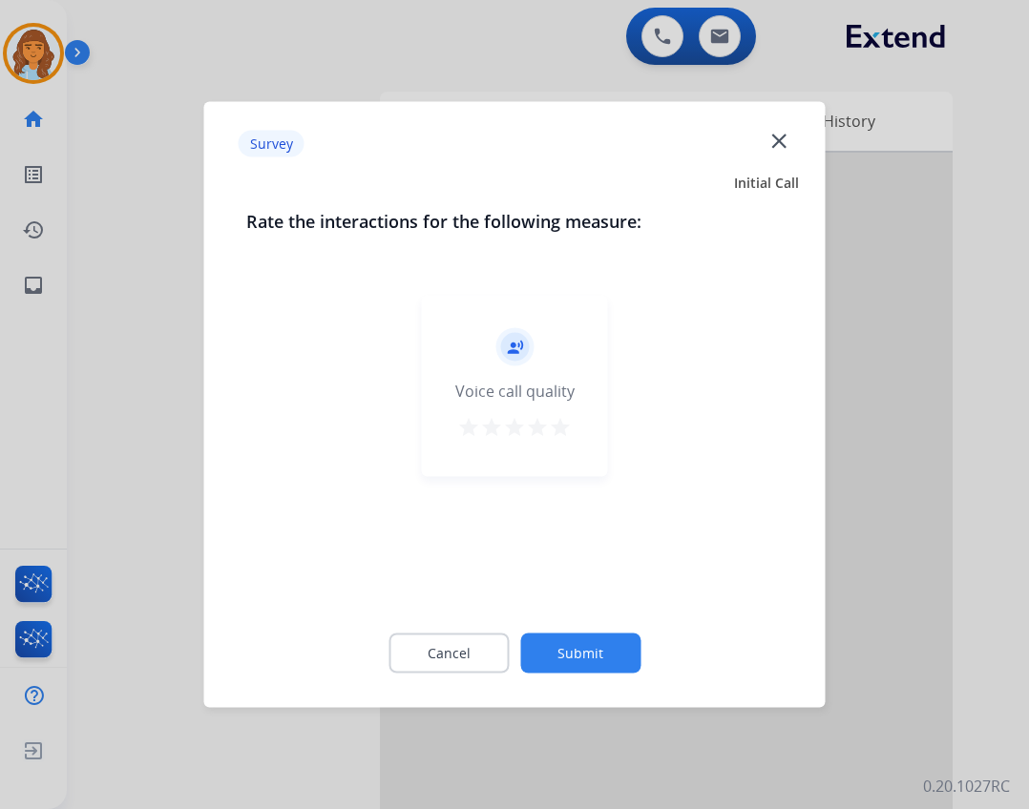
click at [582, 649] on button "Submit" at bounding box center [580, 654] width 120 height 40
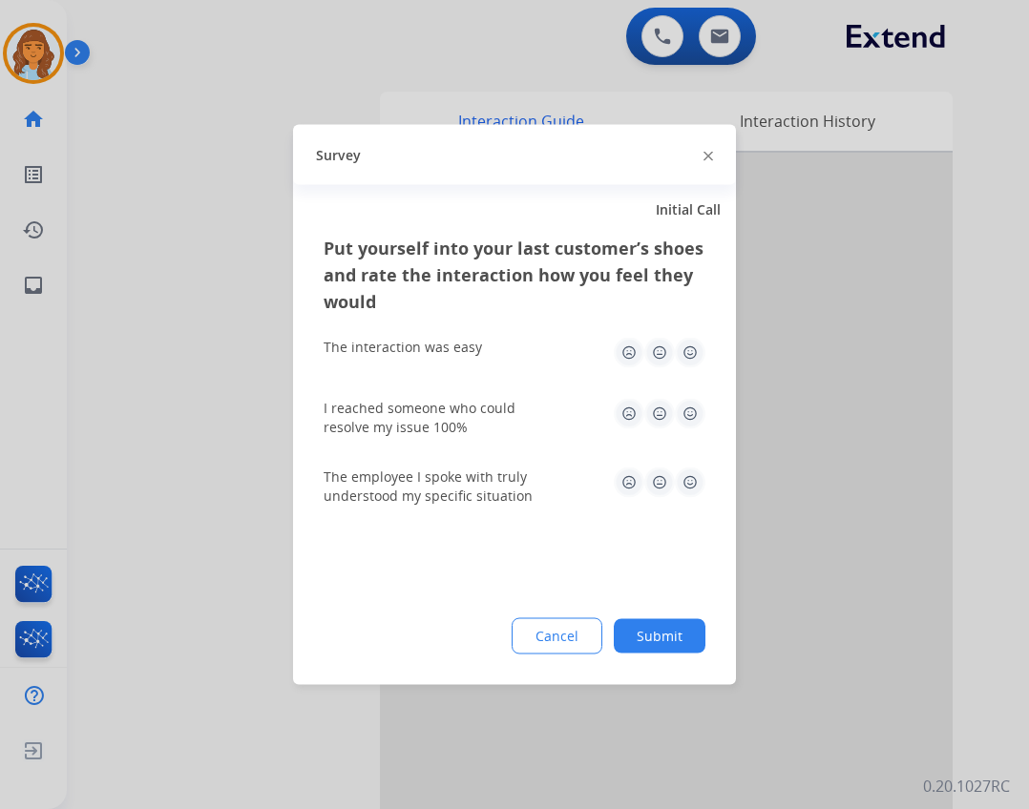
click at [709, 624] on div "Put yourself into your last customer’s shoes and rate the interaction how you f…" at bounding box center [514, 460] width 443 height 451
click at [676, 633] on button "Submit" at bounding box center [660, 636] width 92 height 34
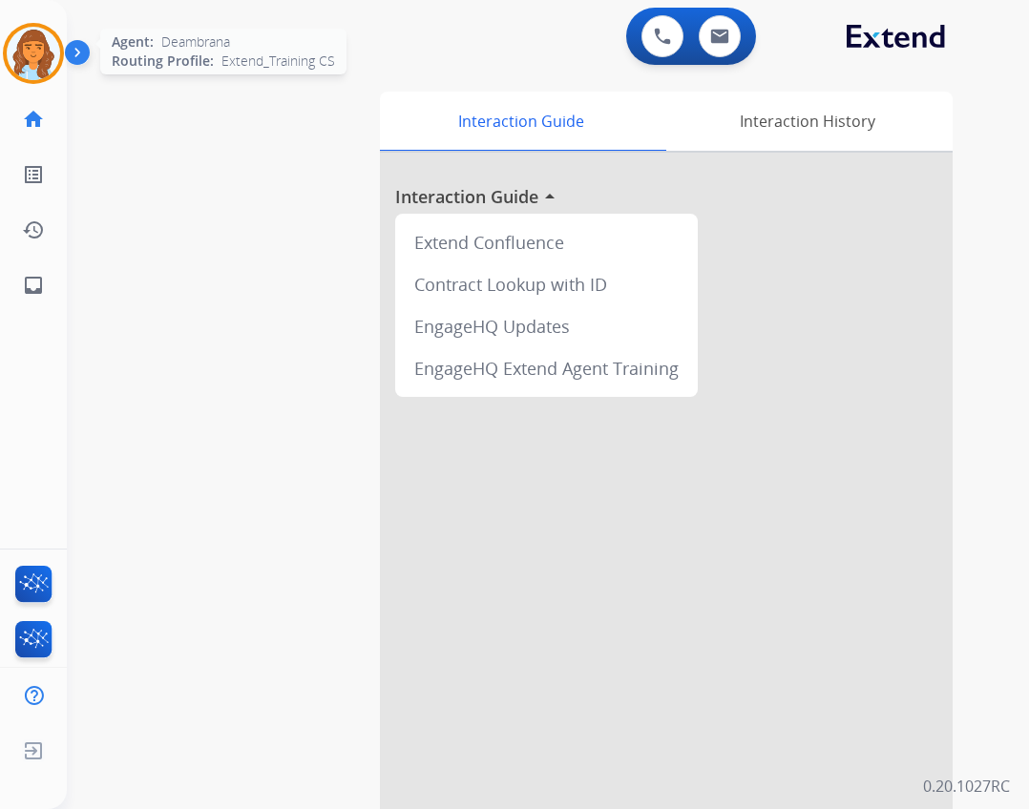
click at [60, 52] on div at bounding box center [33, 53] width 61 height 61
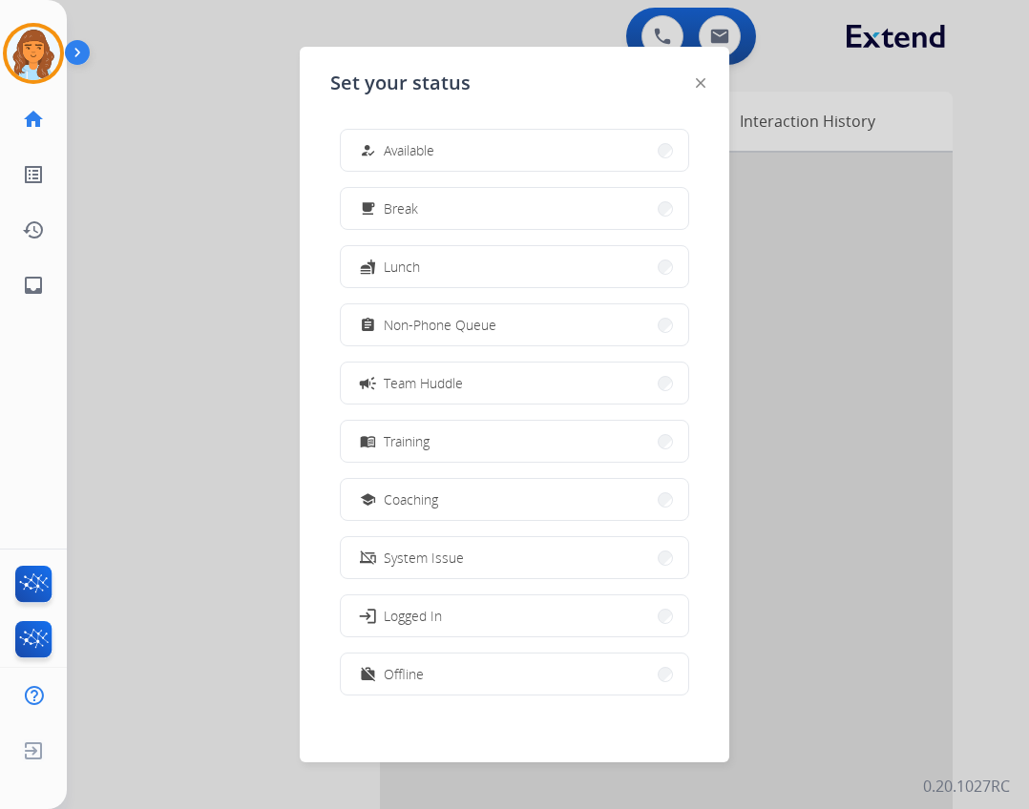
click at [372, 143] on mat-icon "how_to_reg" at bounding box center [368, 150] width 16 height 16
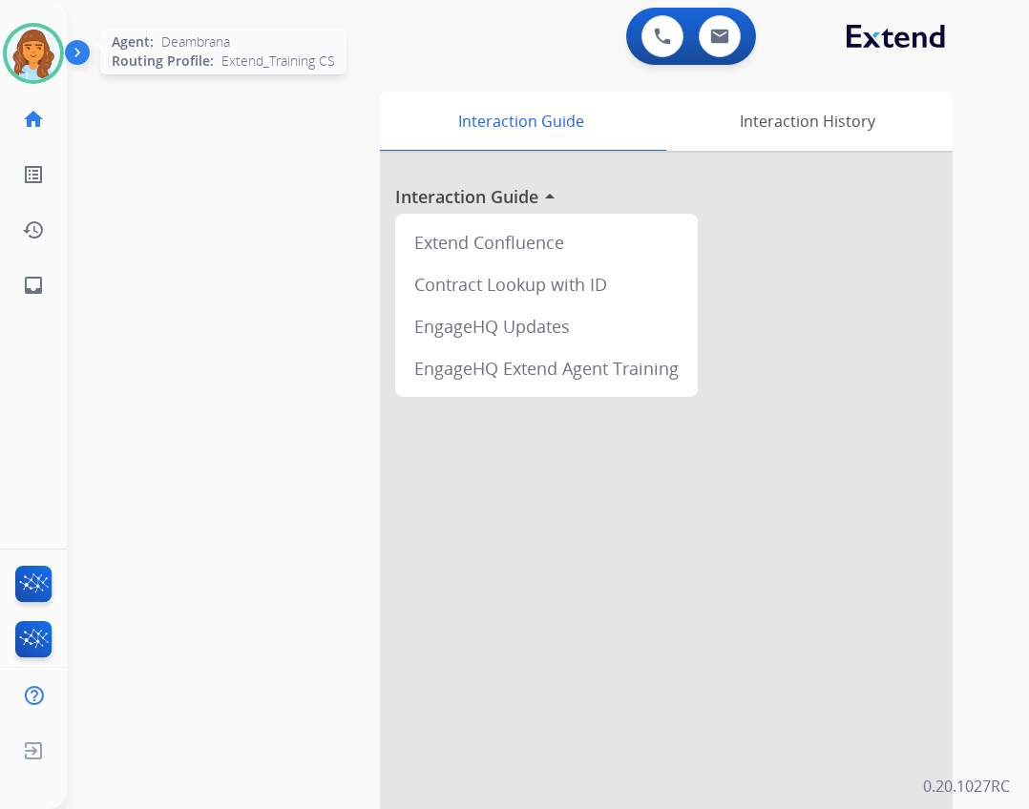
click at [60, 52] on div at bounding box center [33, 53] width 61 height 61
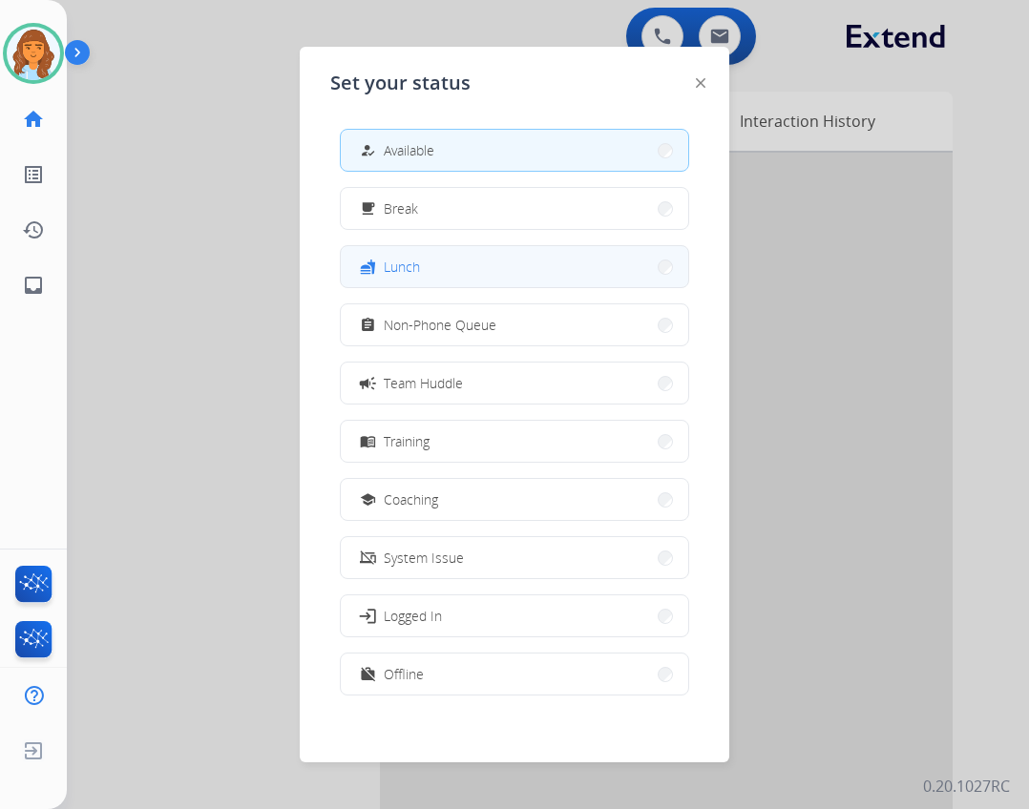
click at [484, 273] on button "fastfood Lunch" at bounding box center [514, 266] width 347 height 41
